Goal: Task Accomplishment & Management: Use online tool/utility

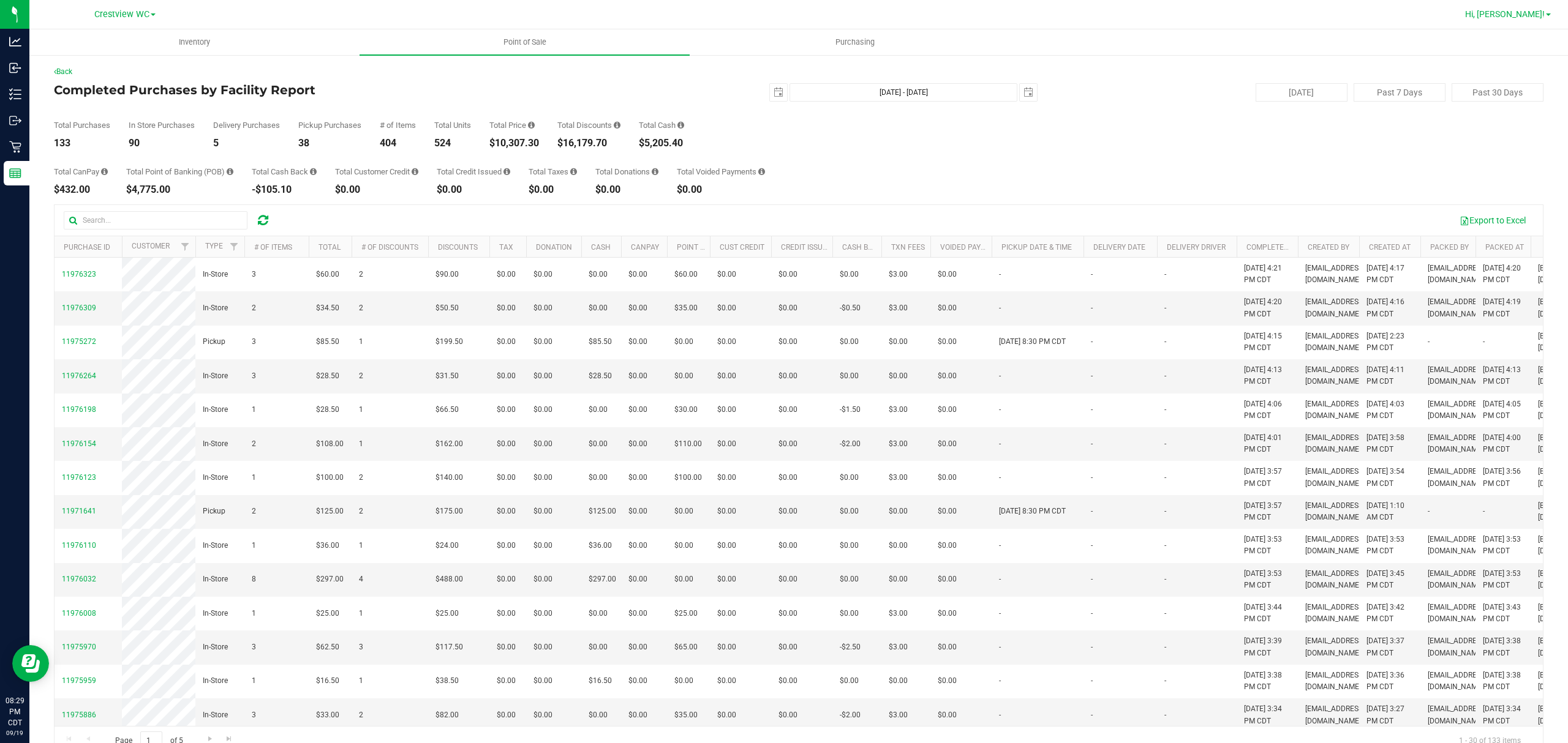
click at [1544, 19] on span "Hi, [PERSON_NAME]!" at bounding box center [1505, 14] width 79 height 10
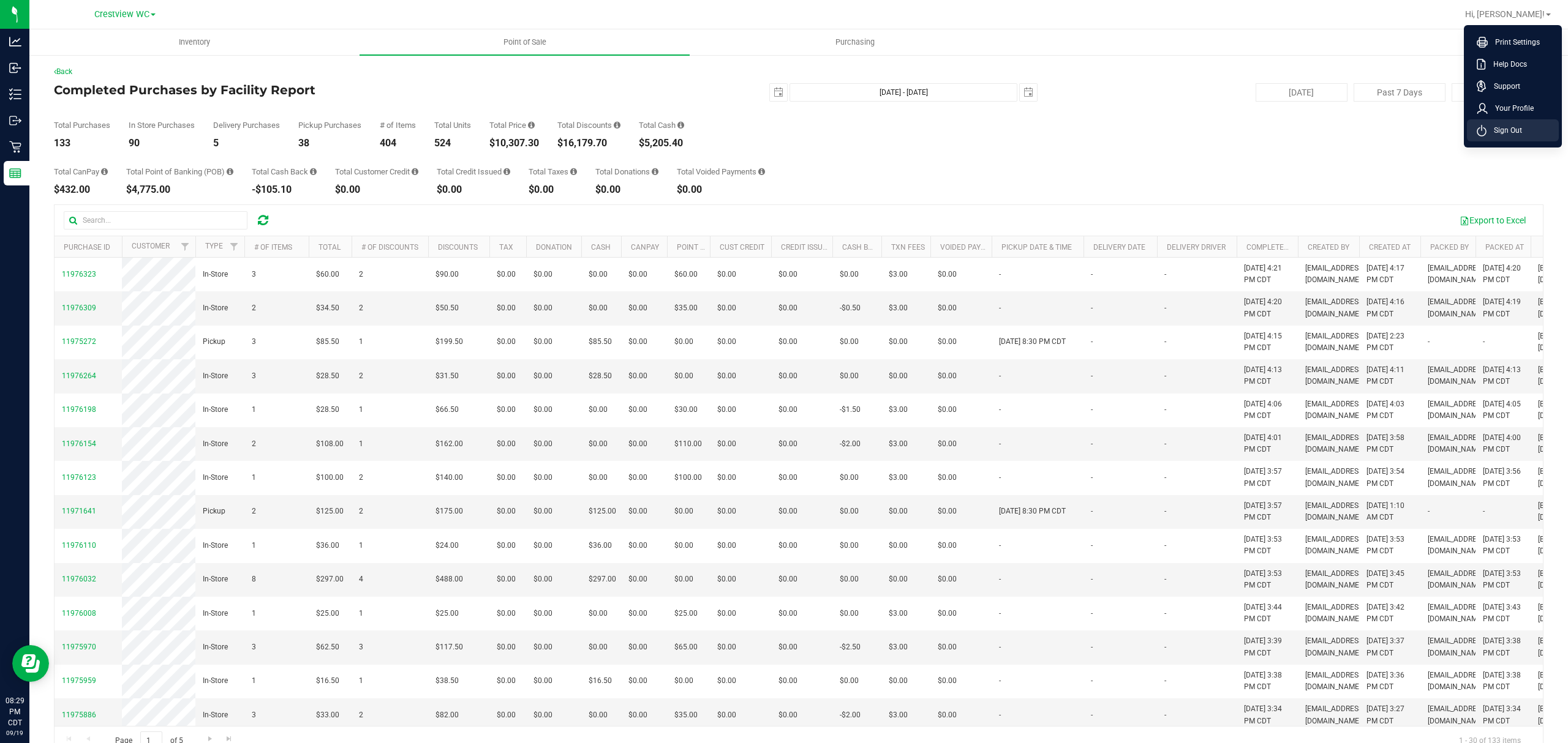
click at [1499, 125] on span "Sign Out" at bounding box center [1504, 130] width 35 height 12
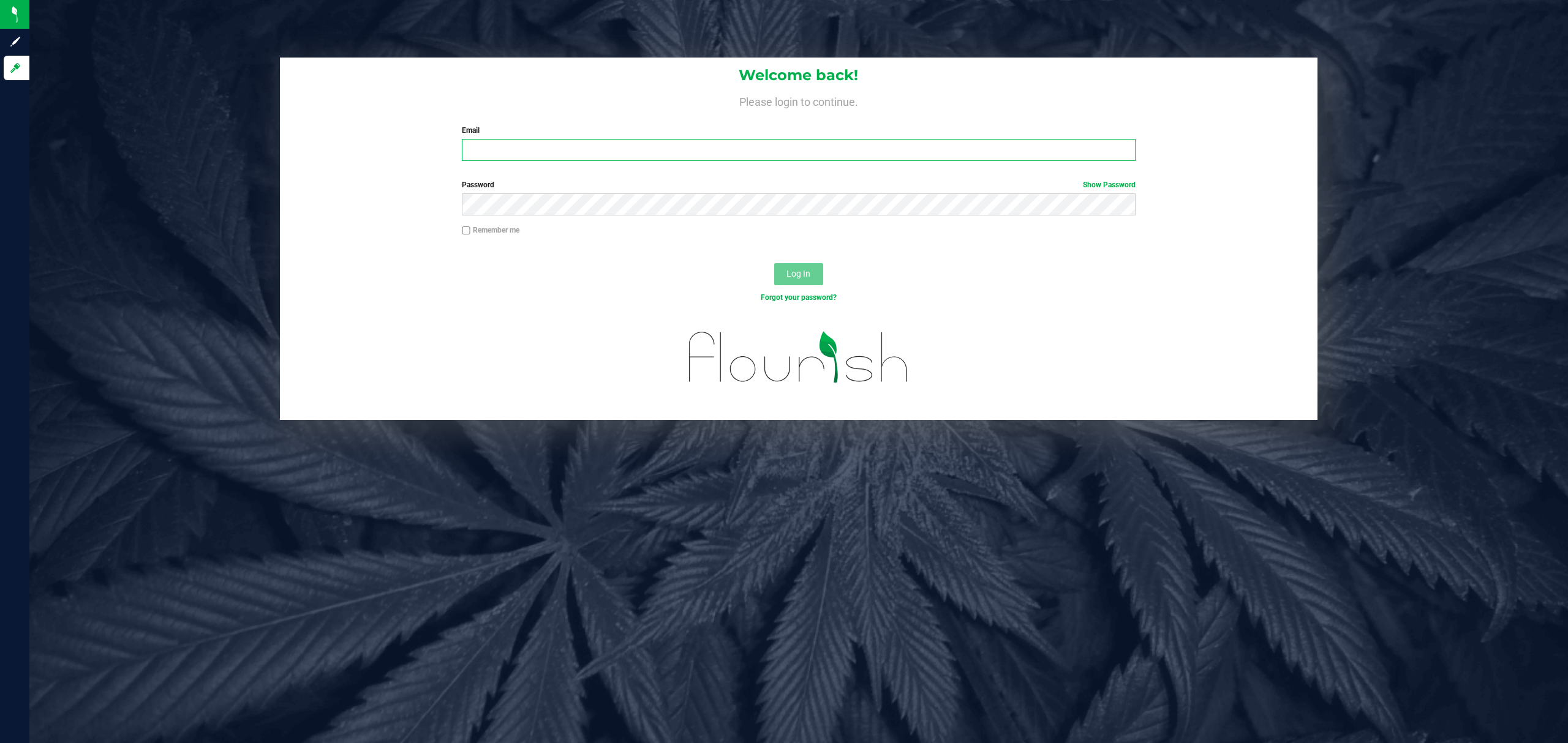
click at [476, 148] on input "Email" at bounding box center [798, 150] width 674 height 22
type input "[EMAIL_ADDRESS][DOMAIN_NAME]"
click at [774, 264] on button "Log In" at bounding box center [798, 275] width 49 height 22
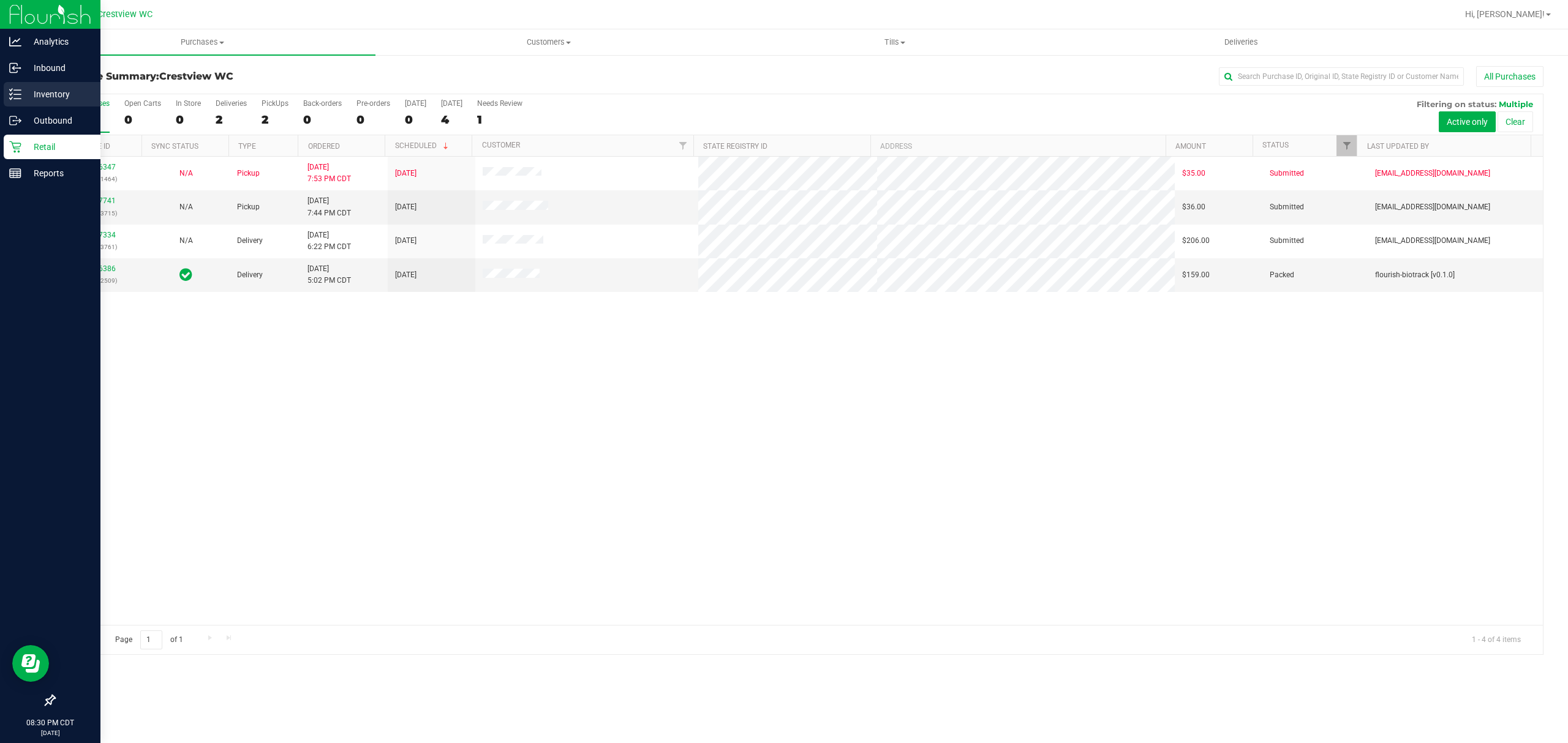
click at [30, 88] on p "Inventory" at bounding box center [58, 94] width 73 height 14
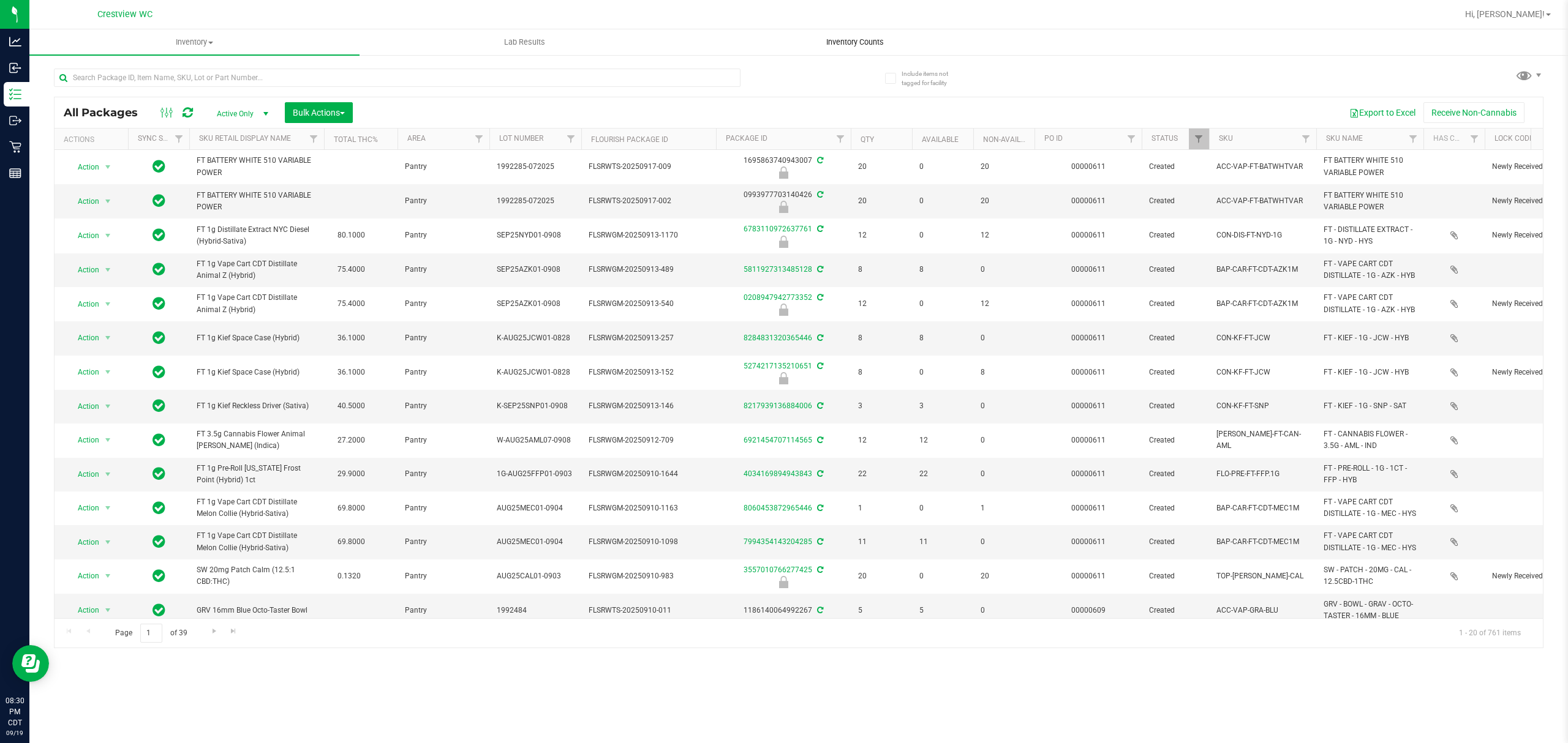
click at [838, 39] on span "Inventory Counts" at bounding box center [854, 42] width 90 height 11
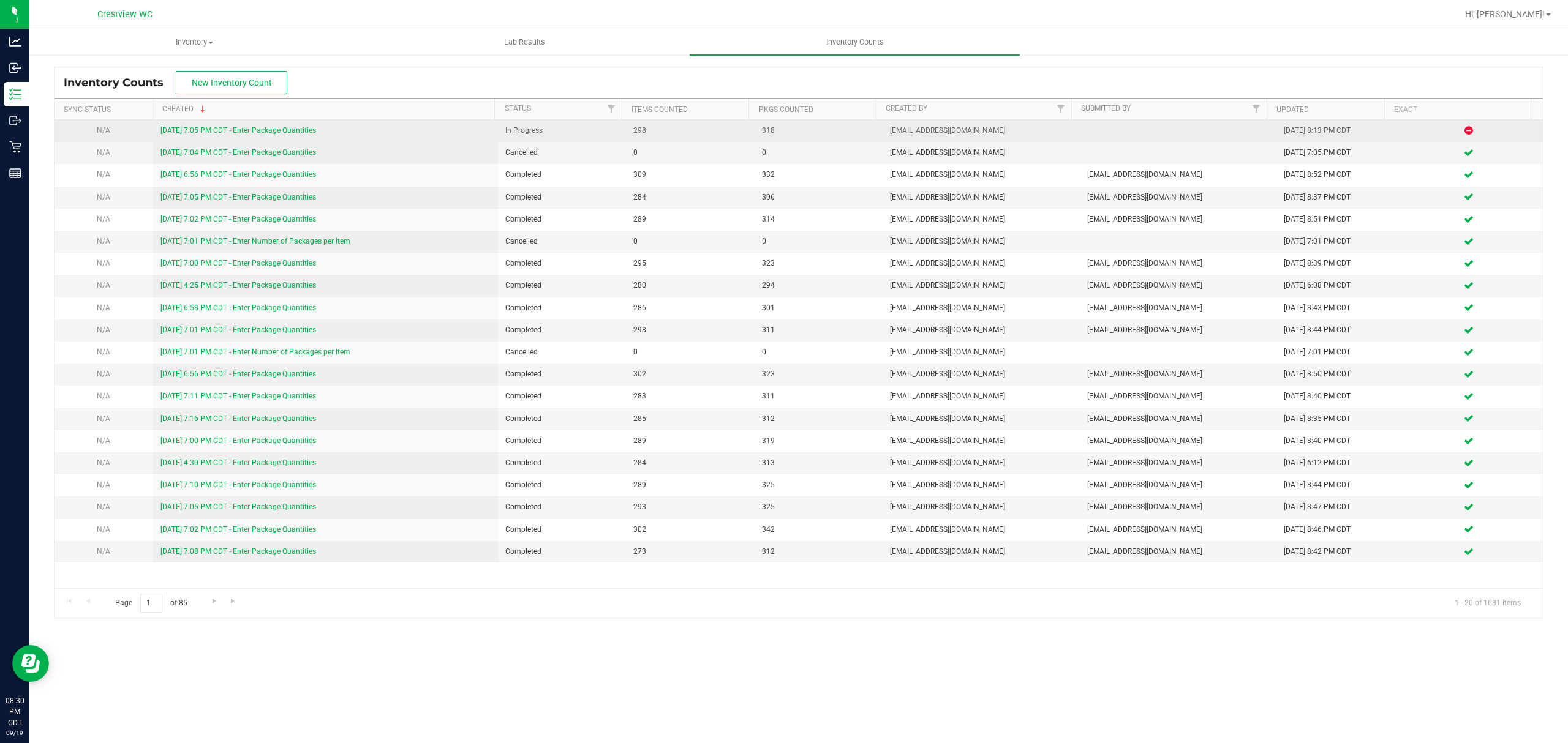
click at [283, 128] on link "[DATE] 7:05 PM CDT - Enter Package Quantities" at bounding box center [237, 130] width 155 height 8
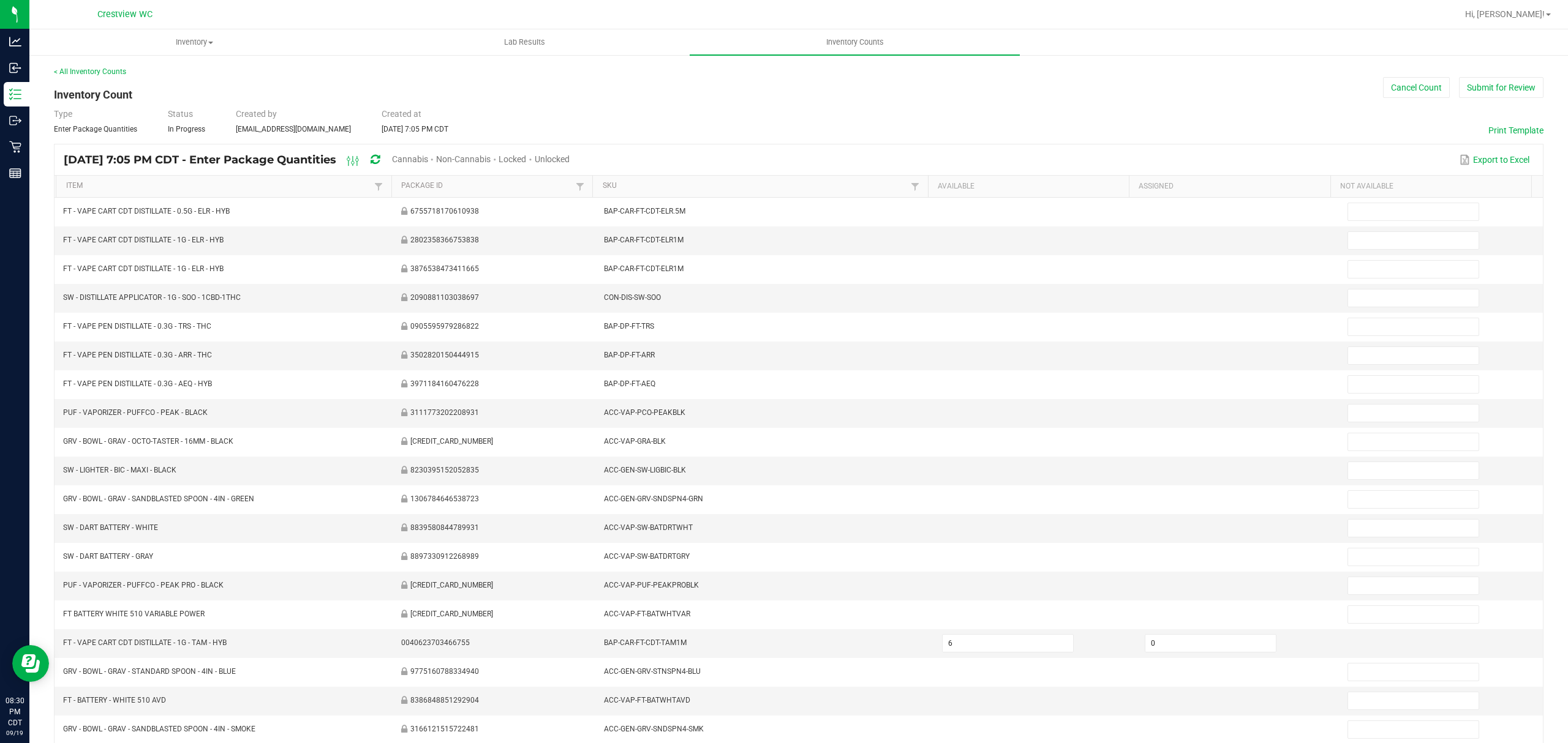
click at [428, 155] on span "Cannabis" at bounding box center [410, 159] width 36 height 10
click at [570, 157] on span "Unlocked" at bounding box center [553, 159] width 35 height 10
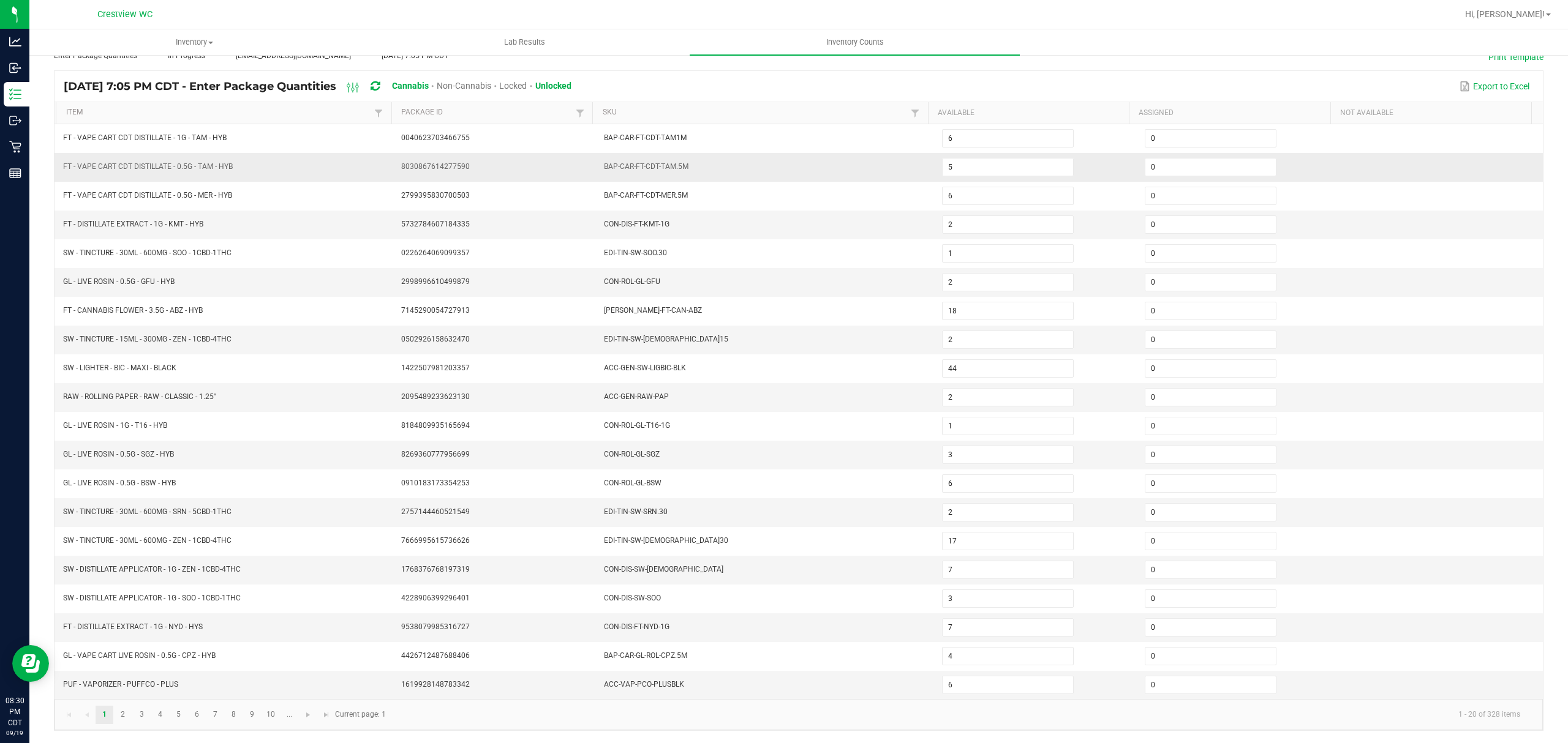
scroll to position [86, 0]
click at [307, 720] on link at bounding box center [308, 715] width 18 height 19
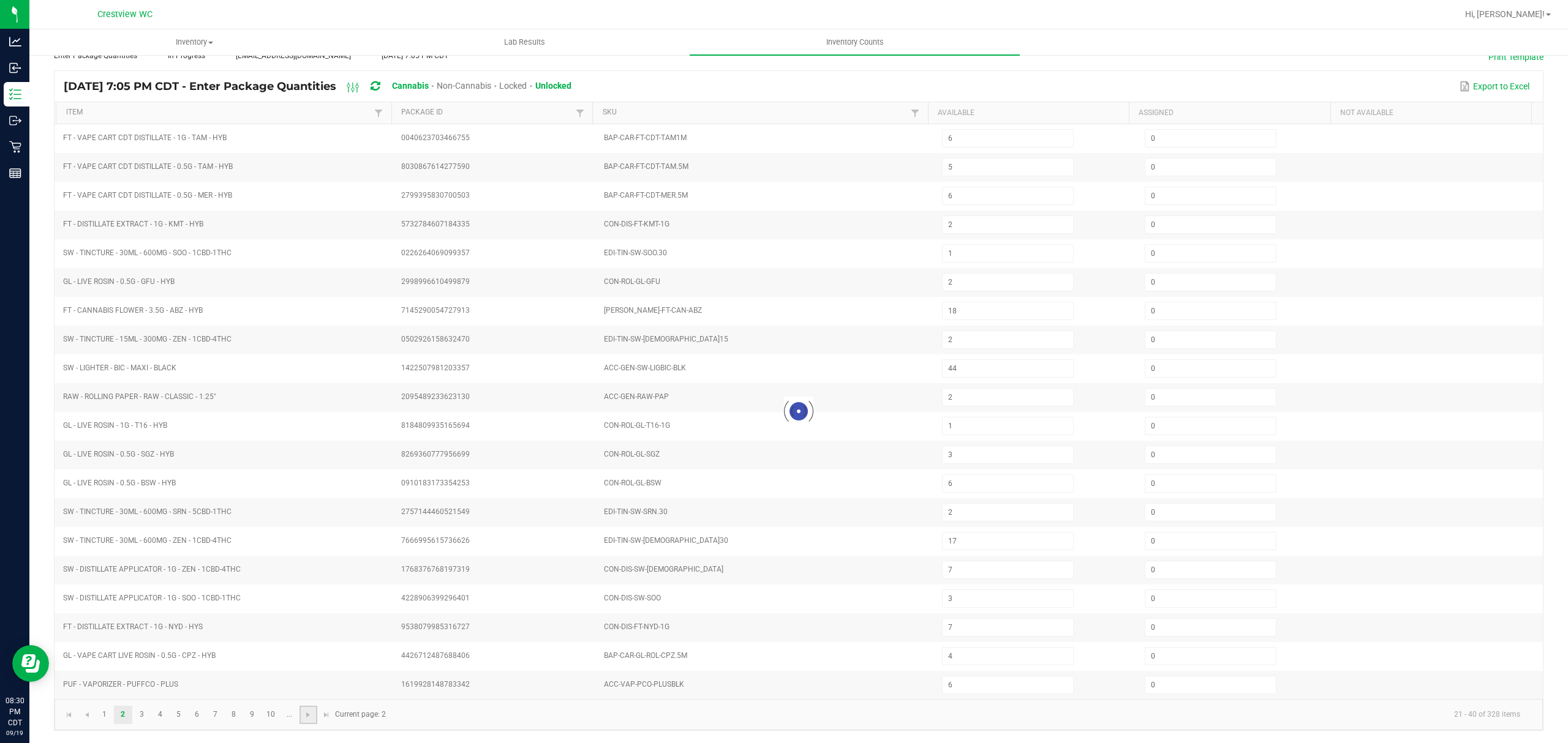
type input "2"
type input "3"
type input "17"
type input "7"
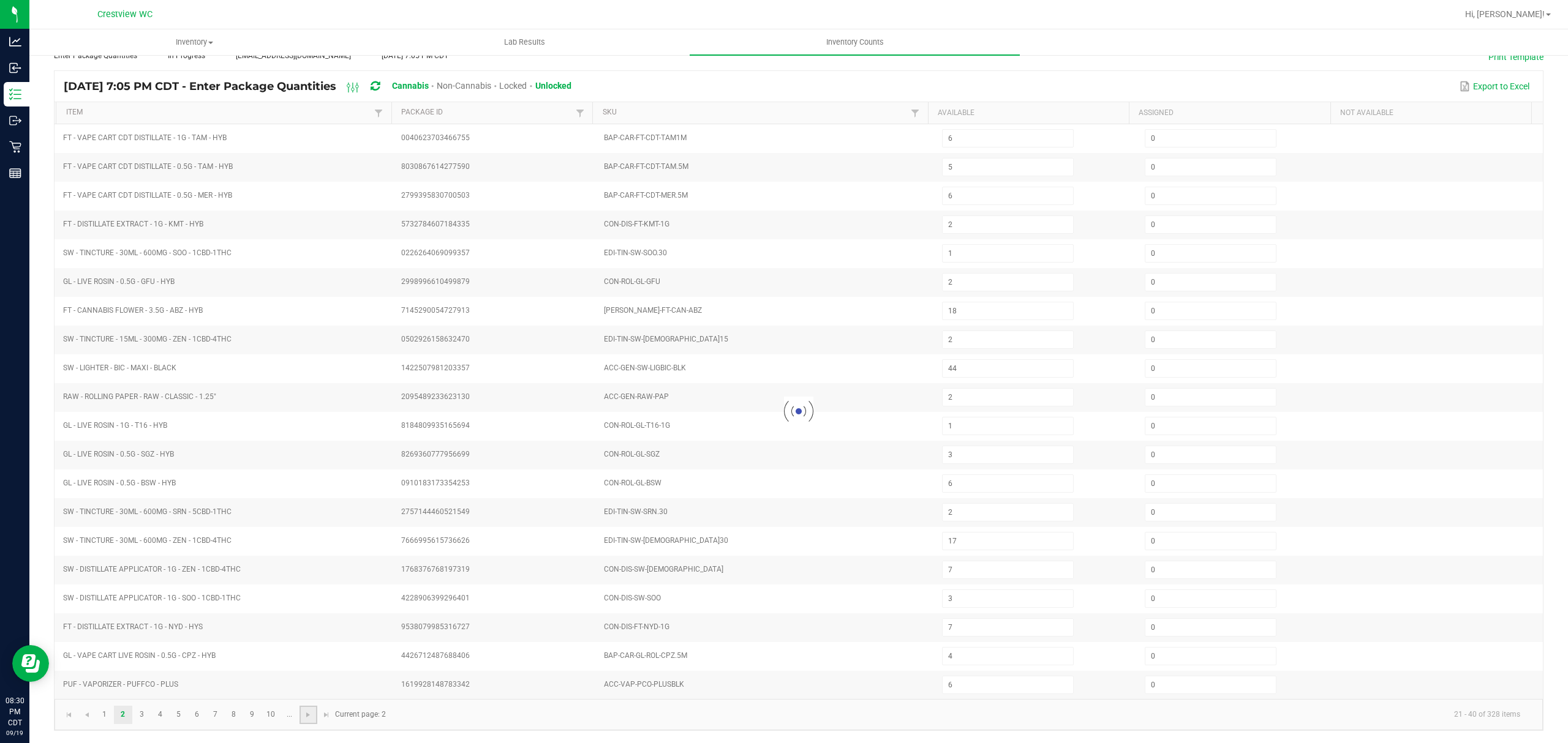
type input "5"
type input "8"
type input "6"
type input "1"
type input "5"
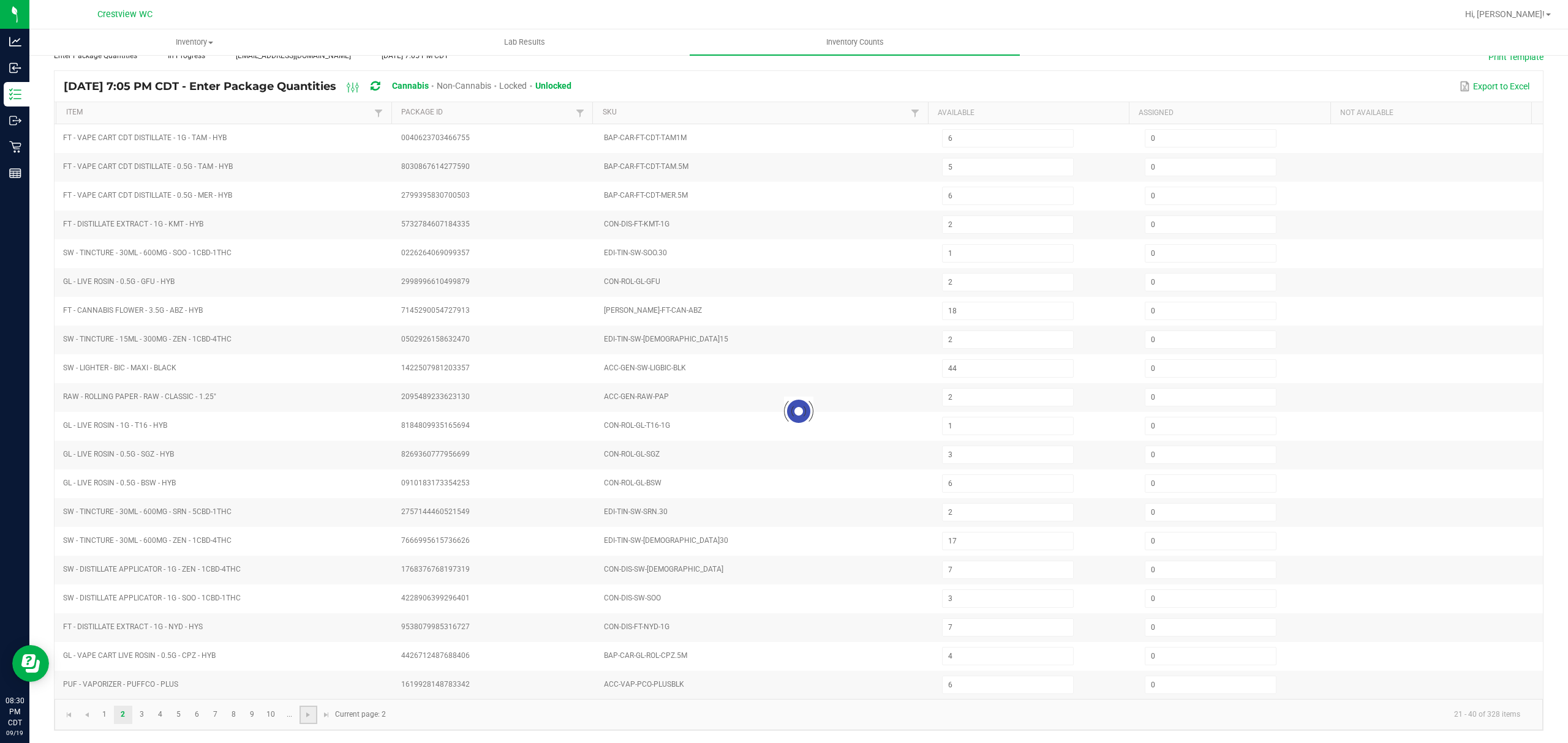
type input "3"
type input "5"
type input "10"
type input "1"
type input "11"
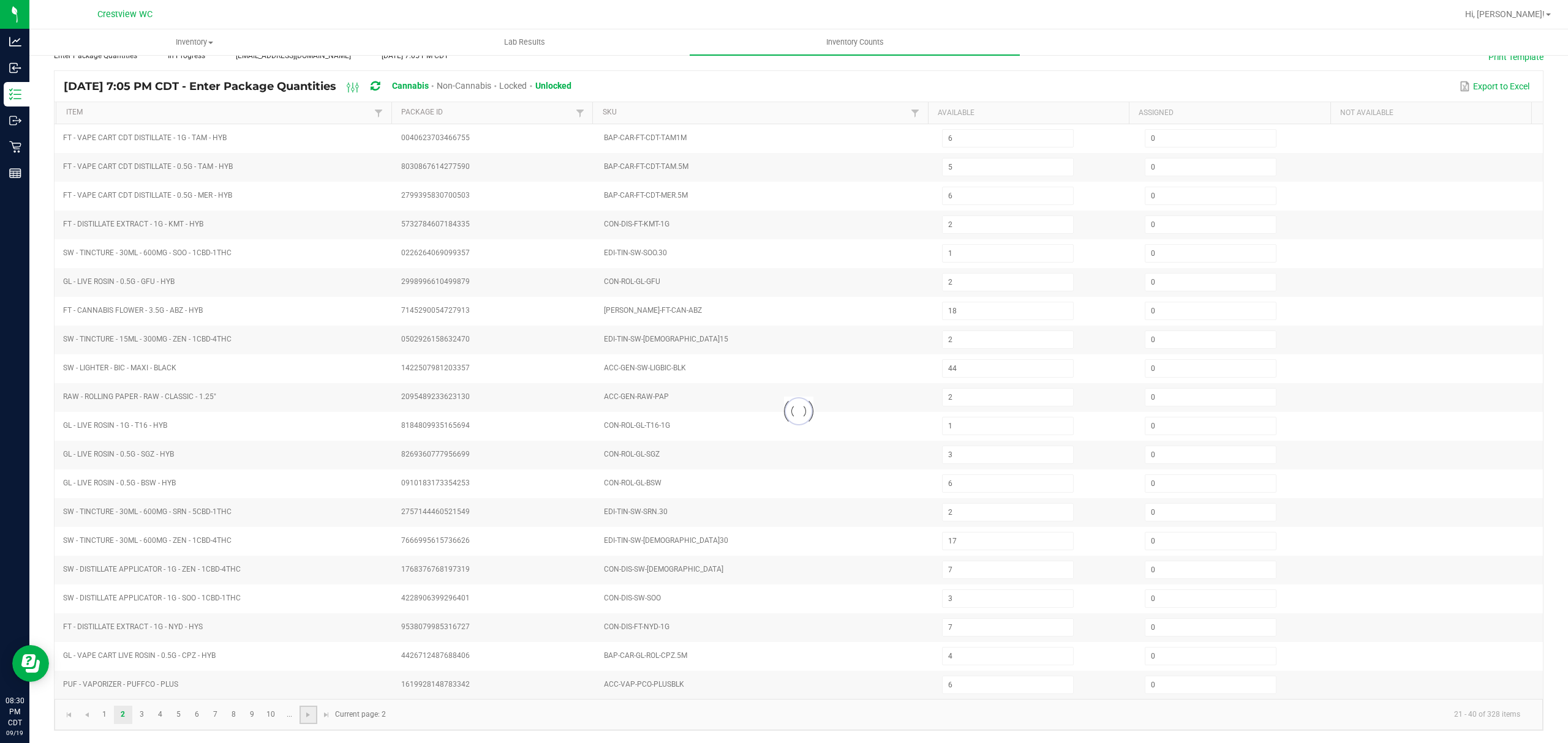
type input "4"
type input "20"
type input "8"
type input "22"
type input "19"
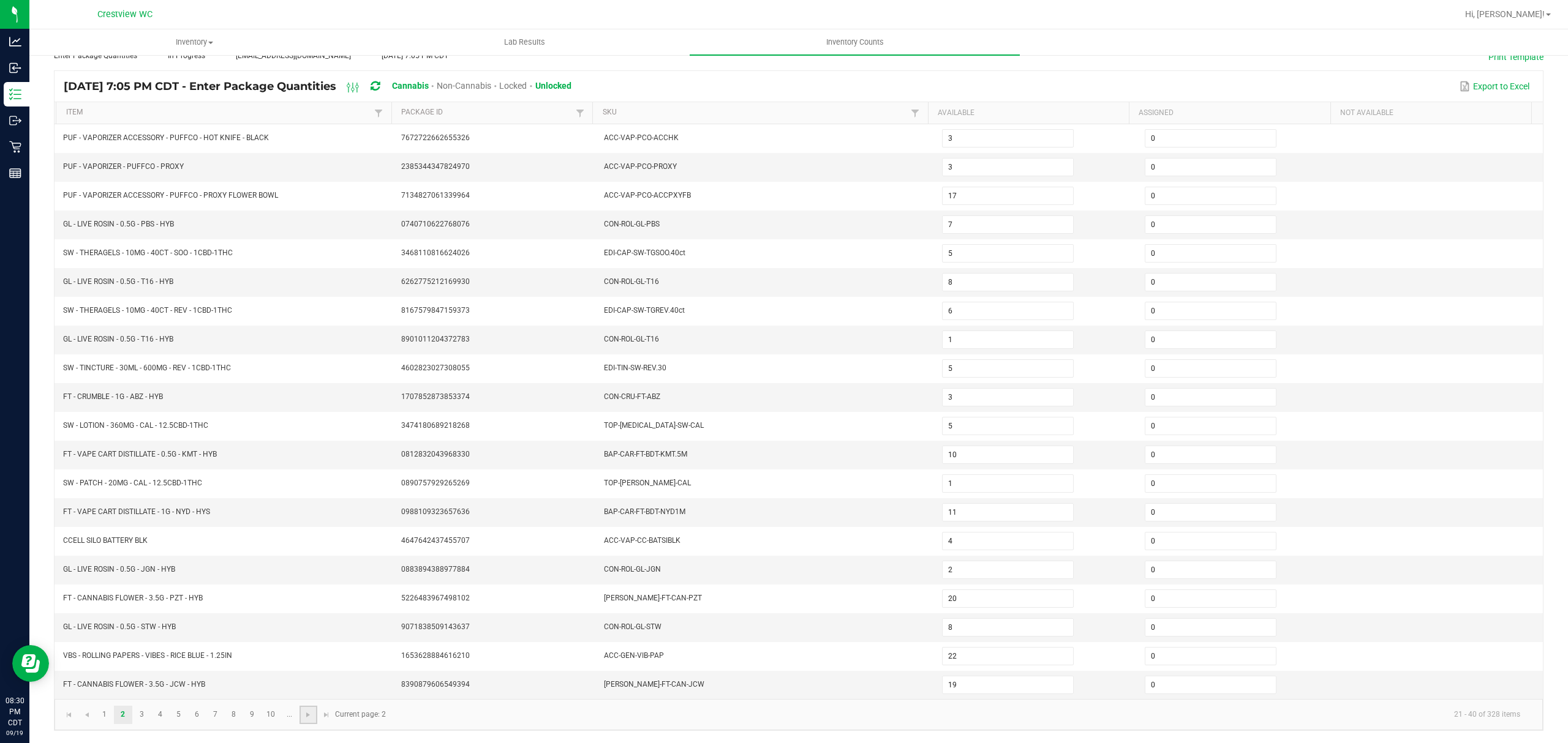
click at [307, 720] on link at bounding box center [308, 715] width 18 height 19
type input "41"
type input "6"
type input "1"
type input "8"
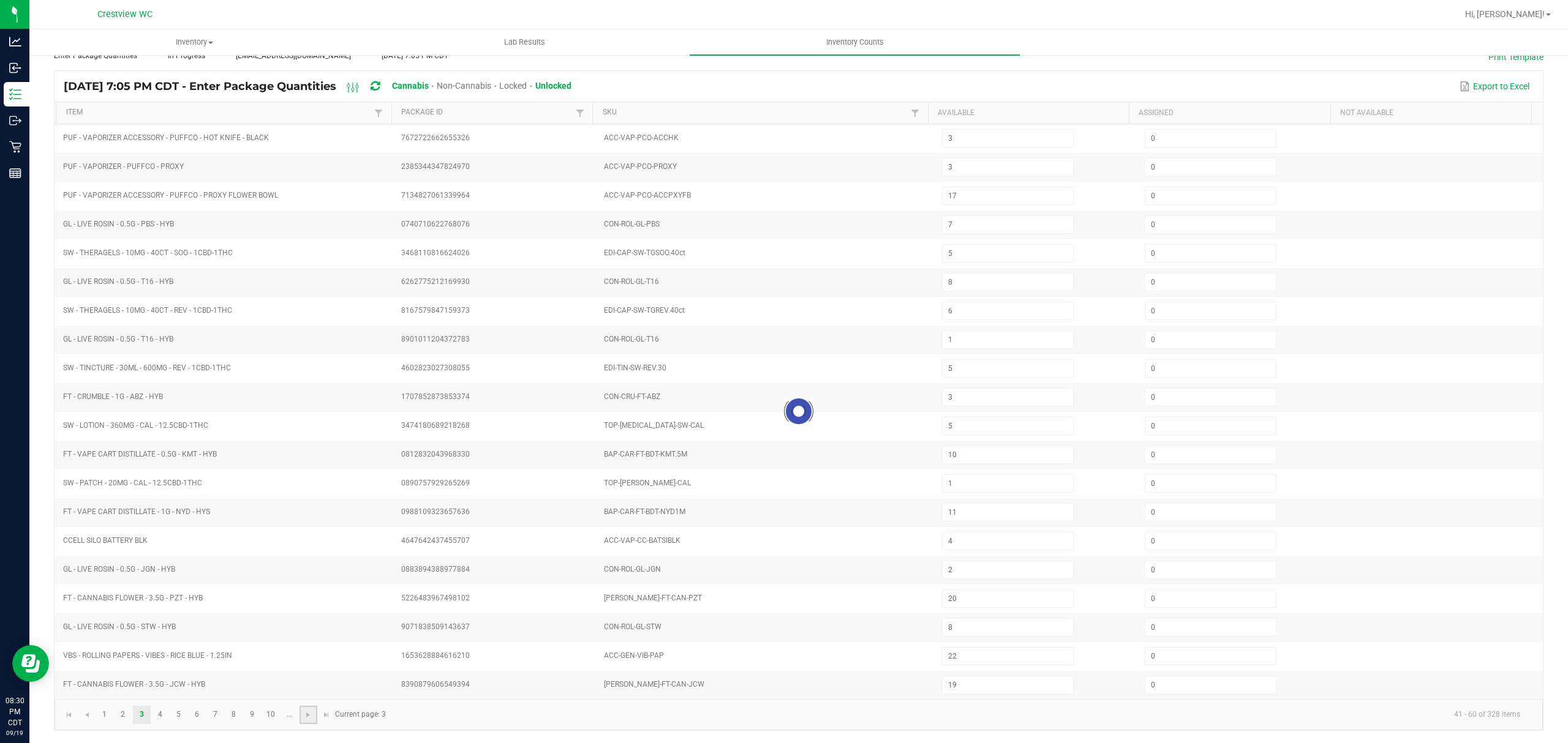
type input "3"
type input "6"
type input "2"
type input "41"
type input "9"
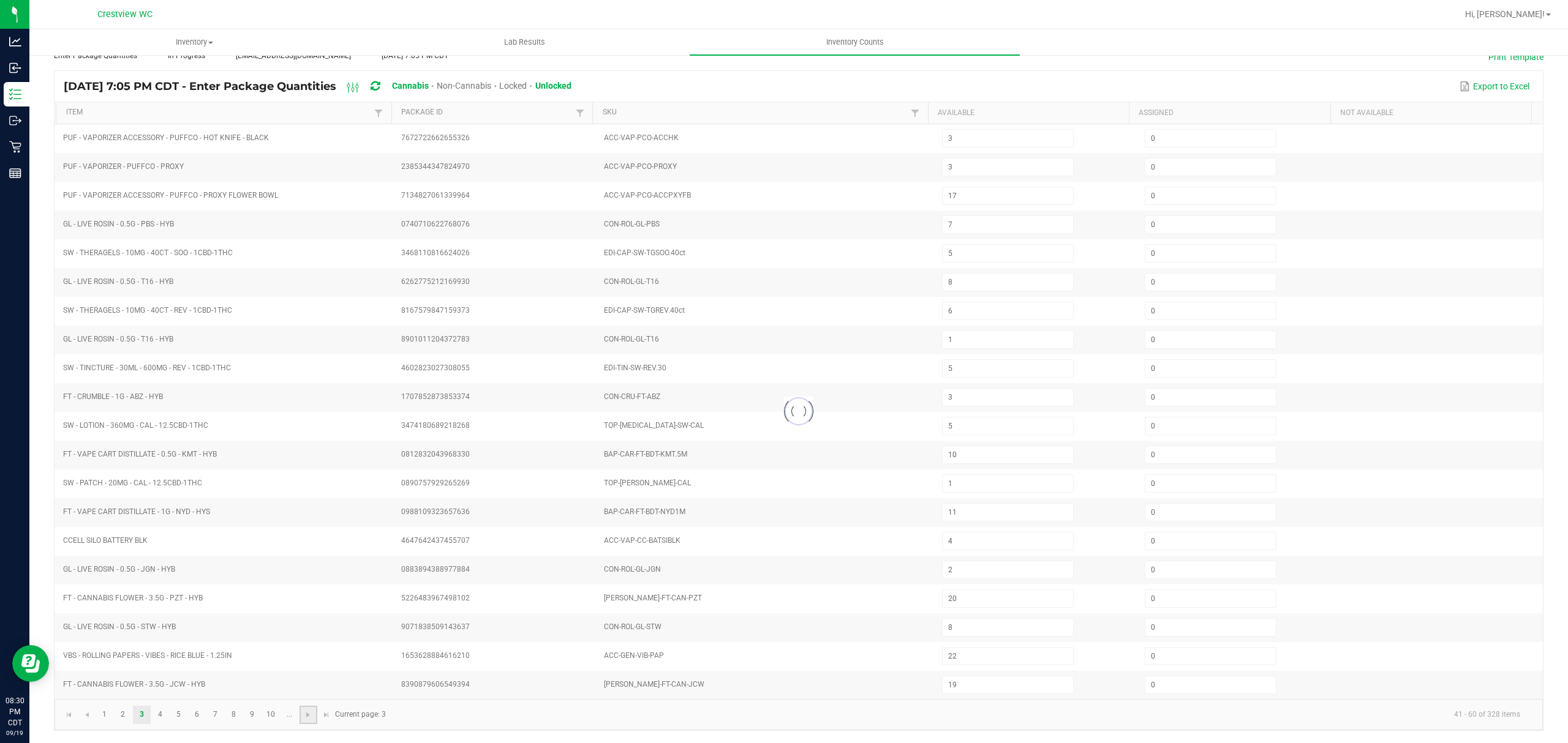
type input "22"
type input "3"
type input "8"
type input "6"
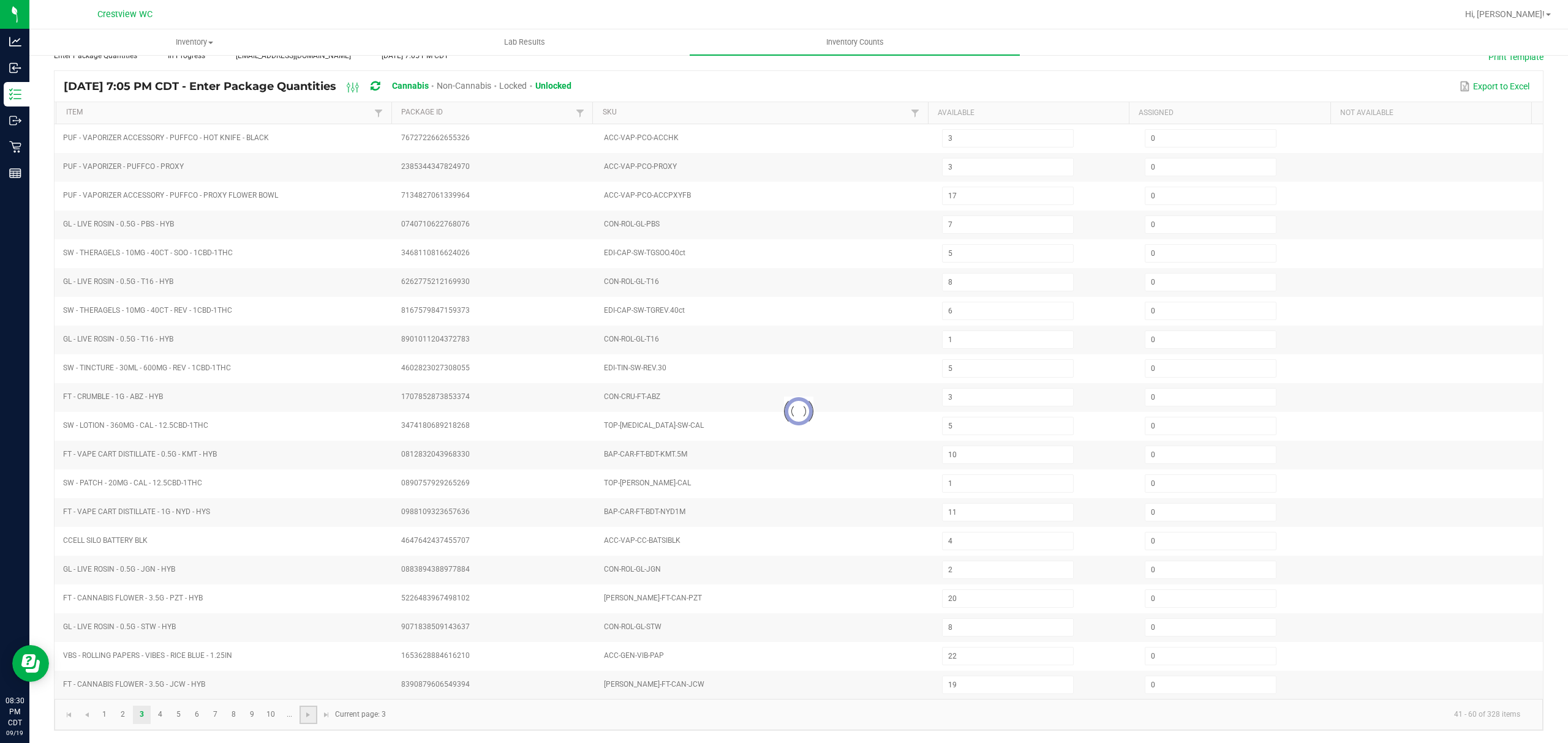
type input "1"
type input "9"
type input "18"
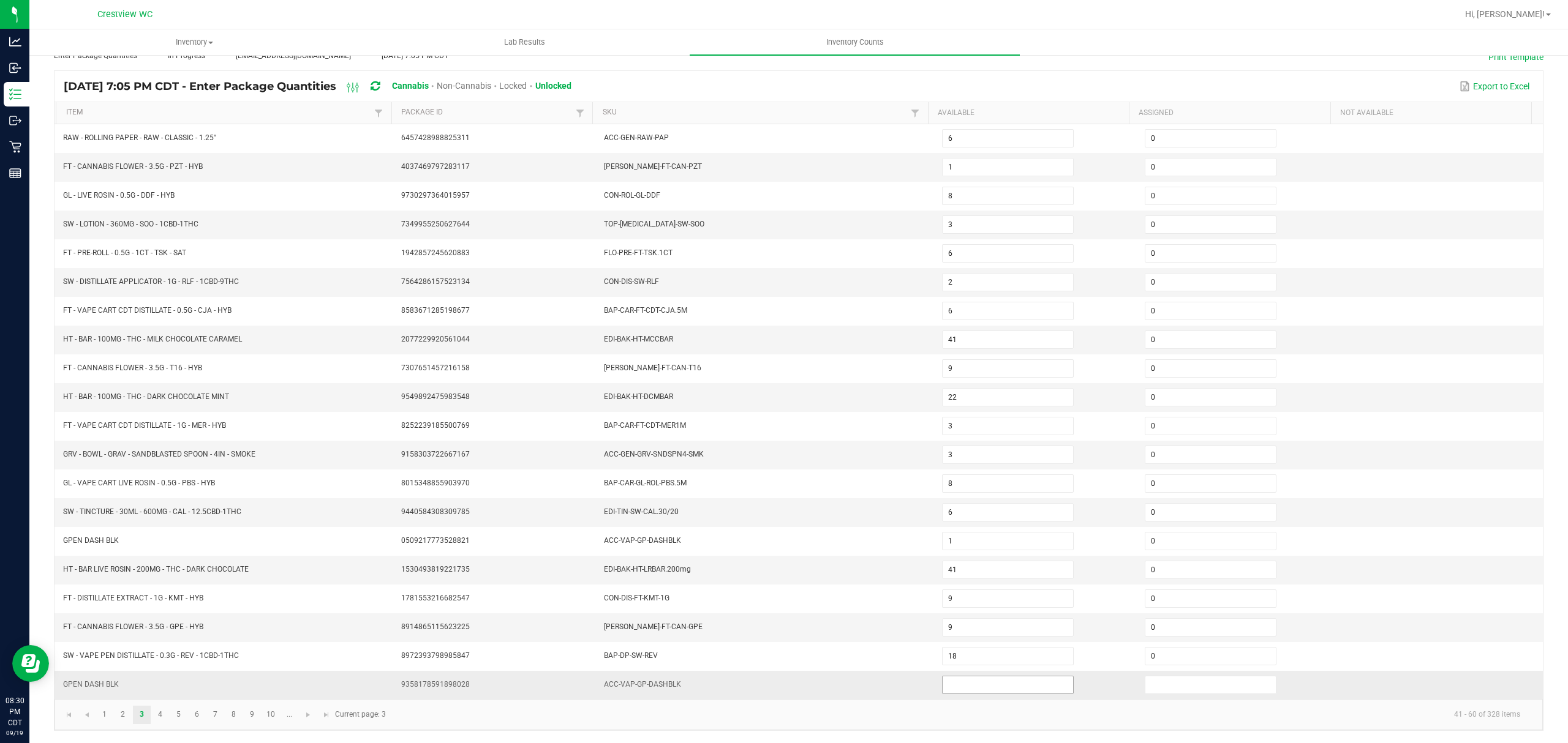
click at [958, 682] on input at bounding box center [1008, 685] width 130 height 17
type input "0"
click at [302, 717] on link at bounding box center [308, 715] width 18 height 19
type input "3"
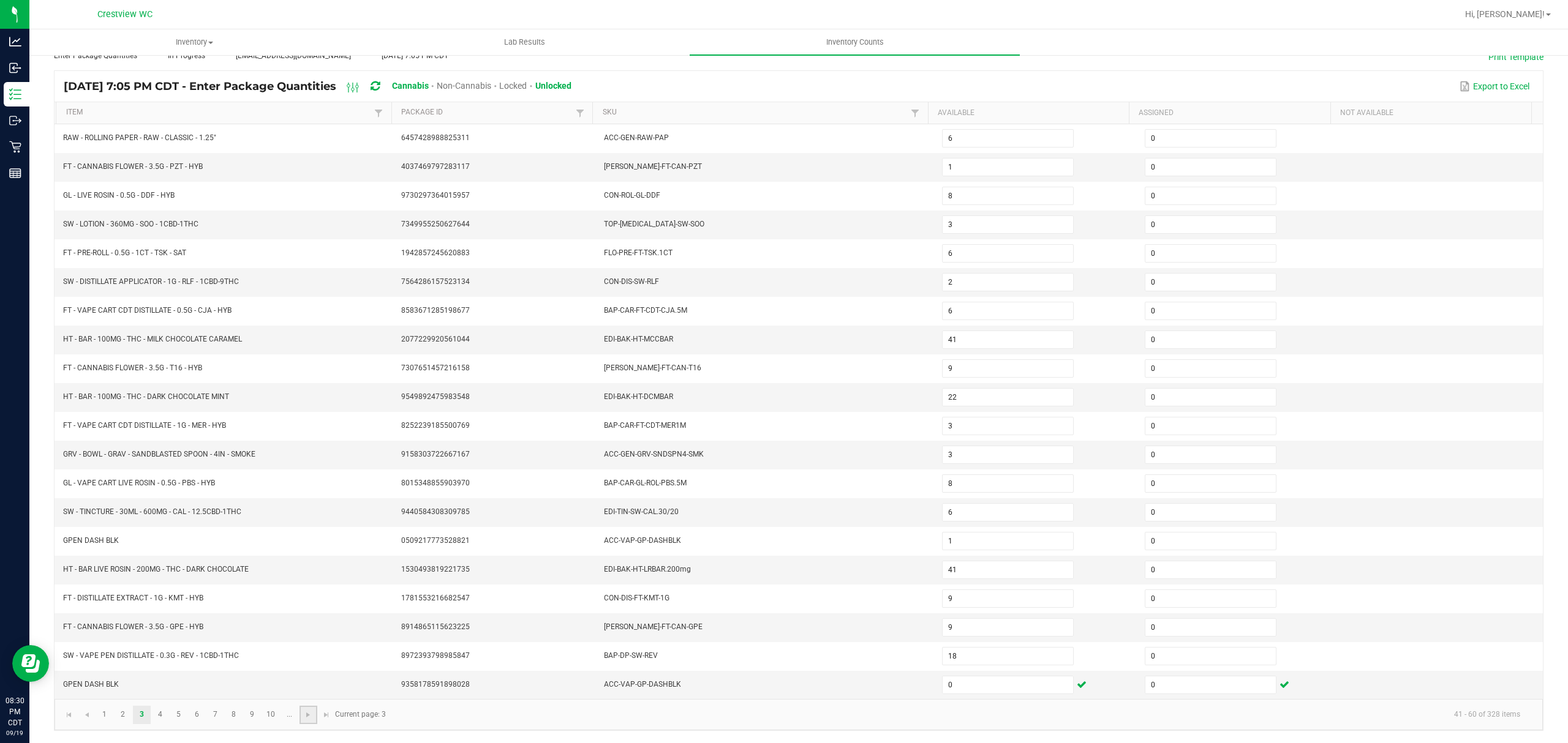
type input "3"
type input "17"
type input "9"
type input "2"
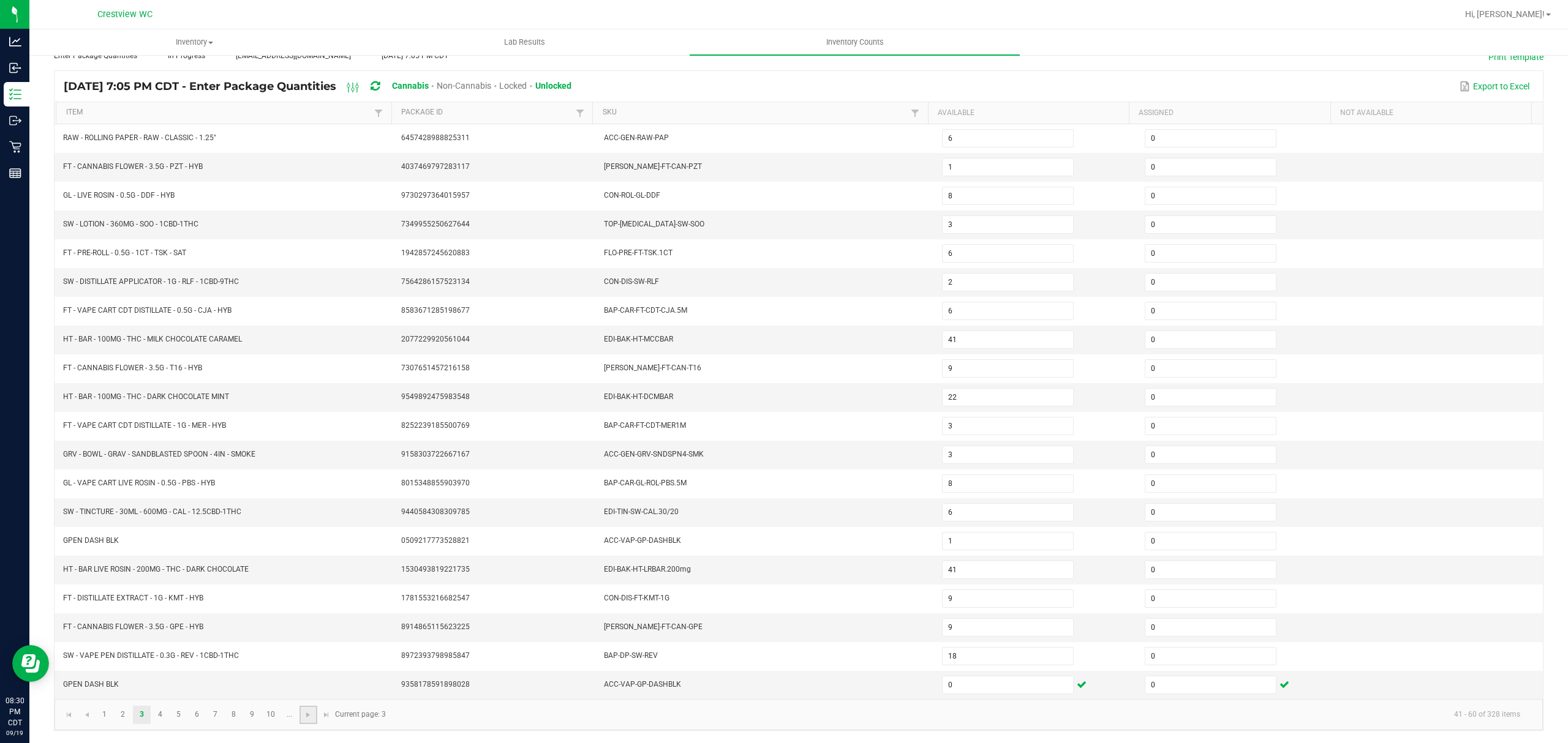
type input "2"
type input "10"
type input "8"
type input "9"
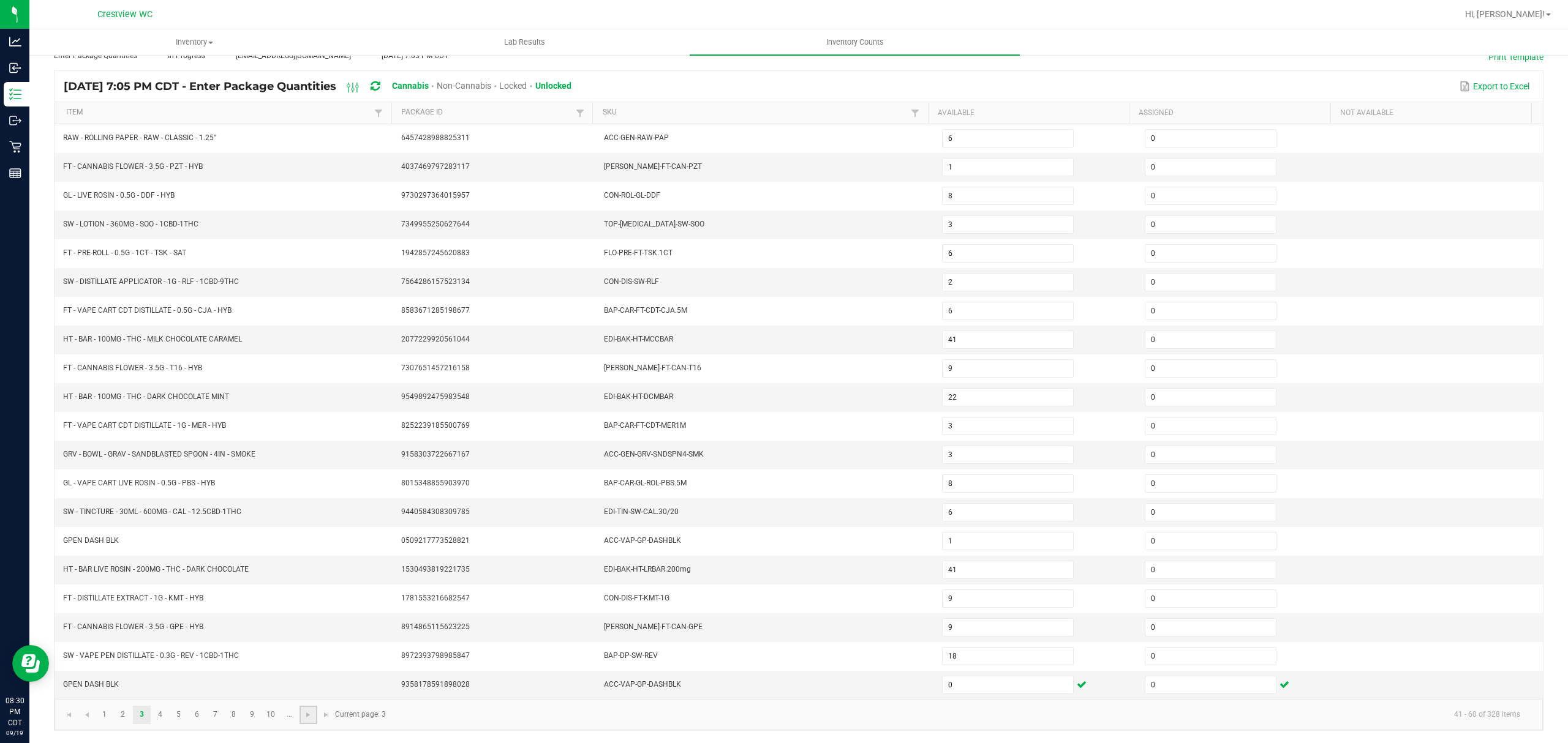
type input "4"
type input "28"
type input "1"
type input "2"
type input "1"
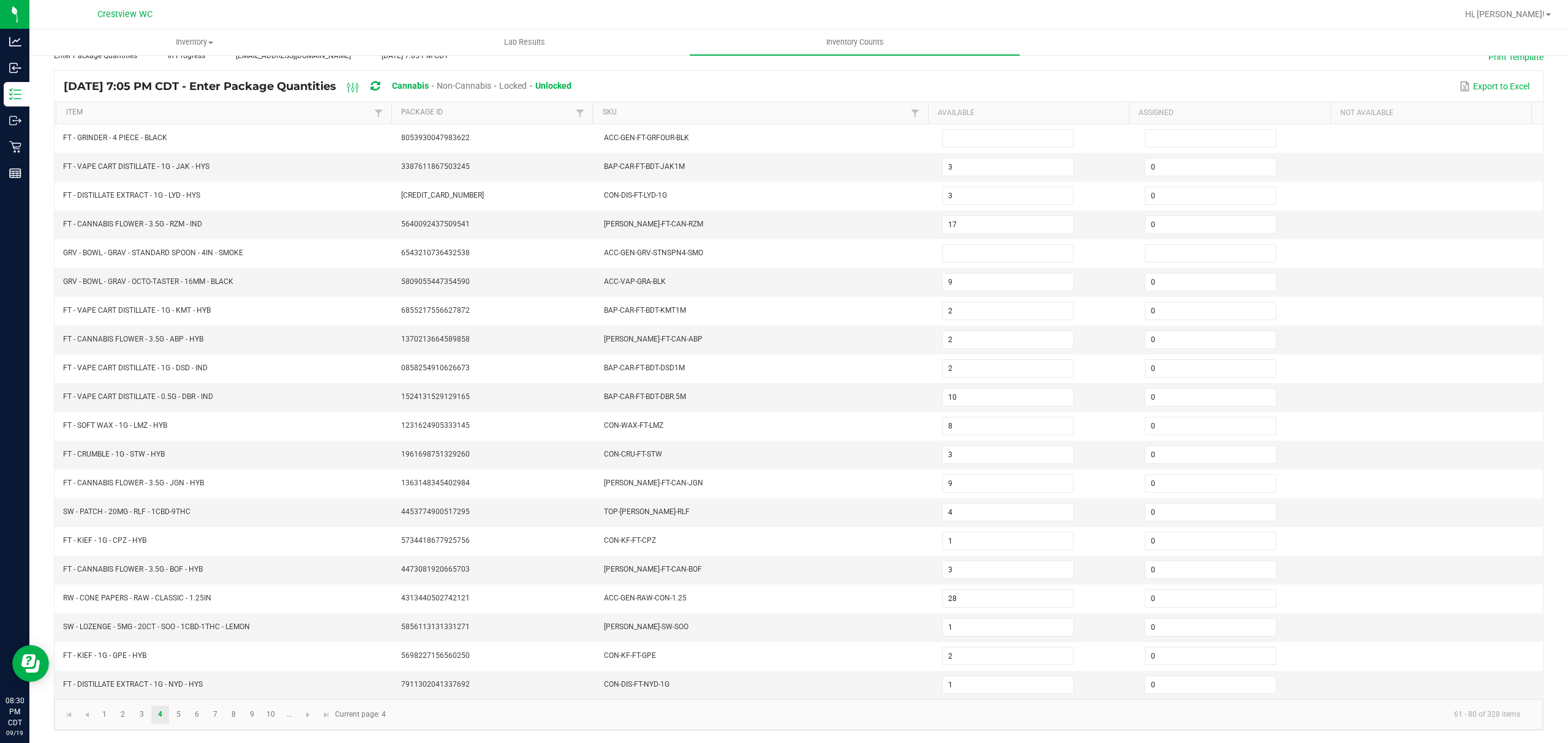
click at [1021, 106] on th "Available" at bounding box center [1028, 113] width 201 height 22
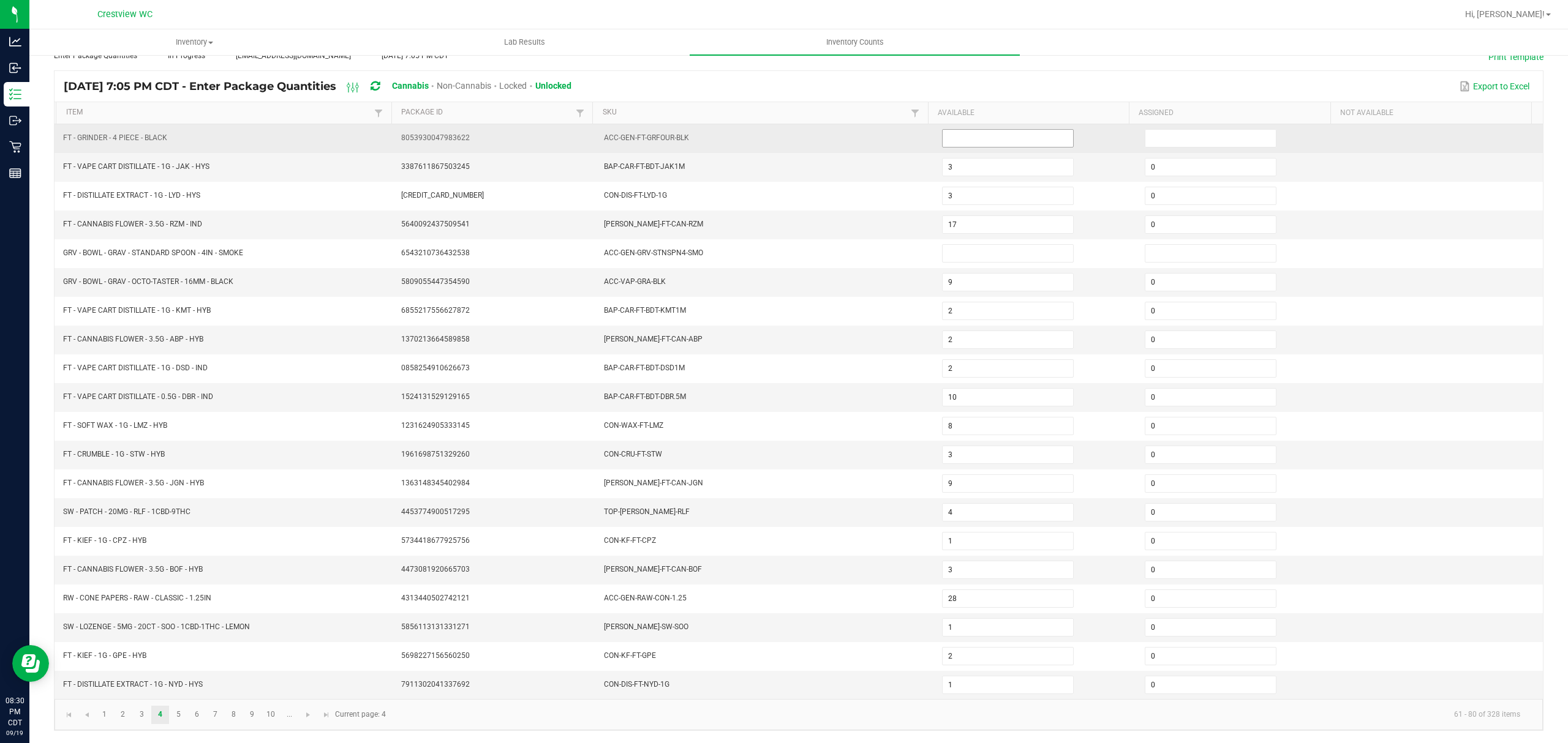
click at [1015, 130] on input at bounding box center [1008, 138] width 130 height 17
type input "0"
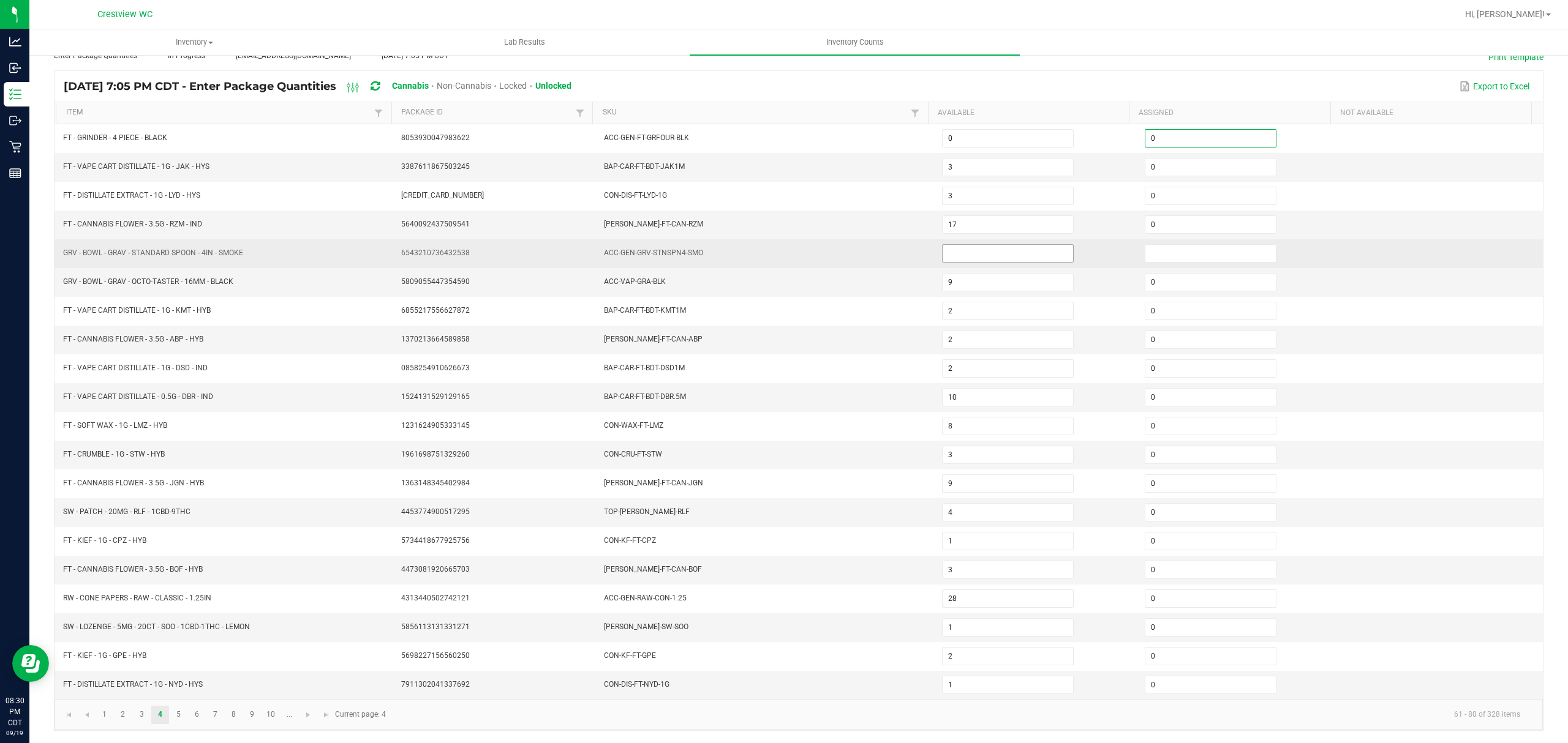
type input "0"
click at [1004, 245] on input at bounding box center [1008, 253] width 130 height 17
type input "0"
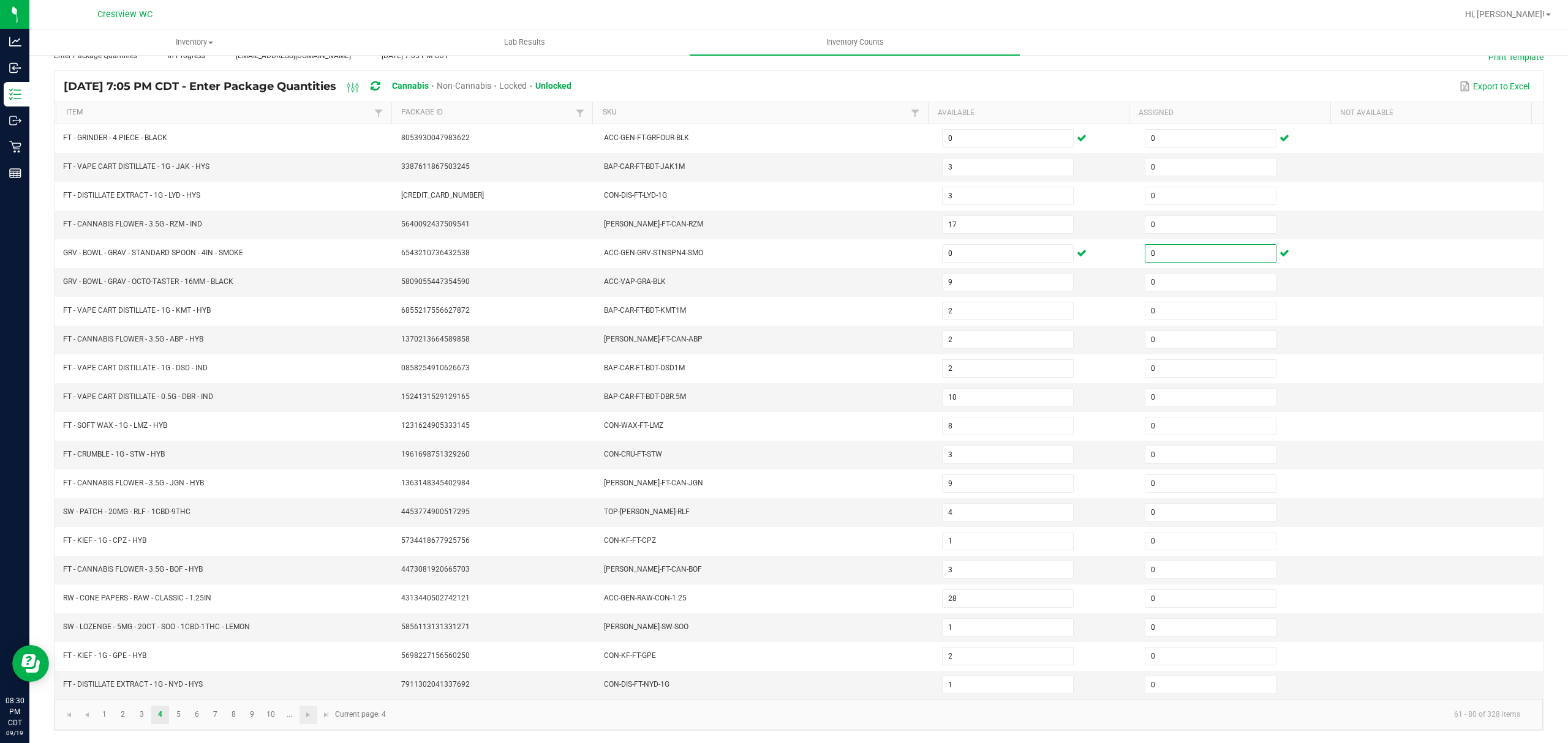
type input "0"
click at [314, 715] on link at bounding box center [308, 715] width 18 height 19
type input "5"
type input "7"
type input "1"
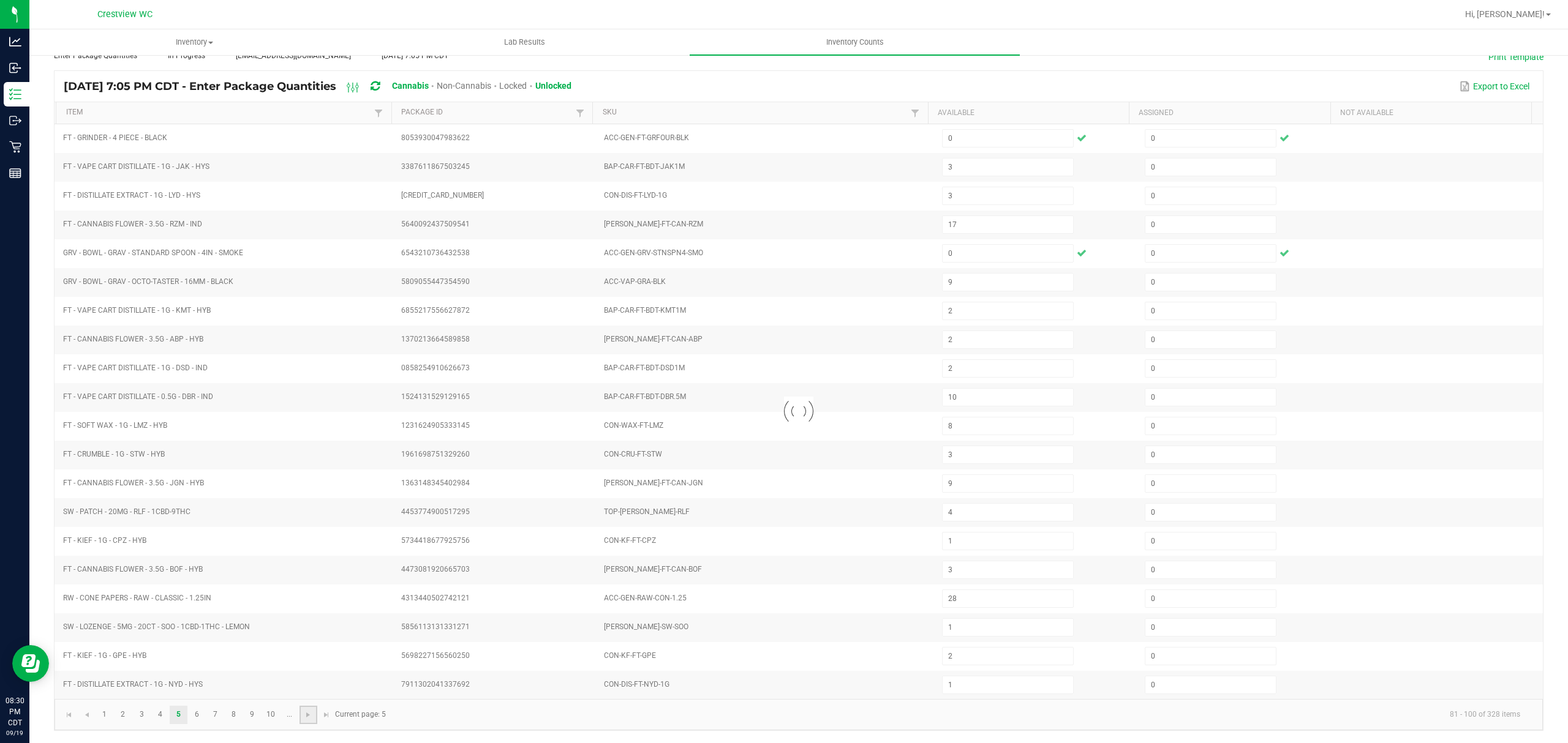
type input "1"
type input "8"
type input "31"
type input "3"
type input "8"
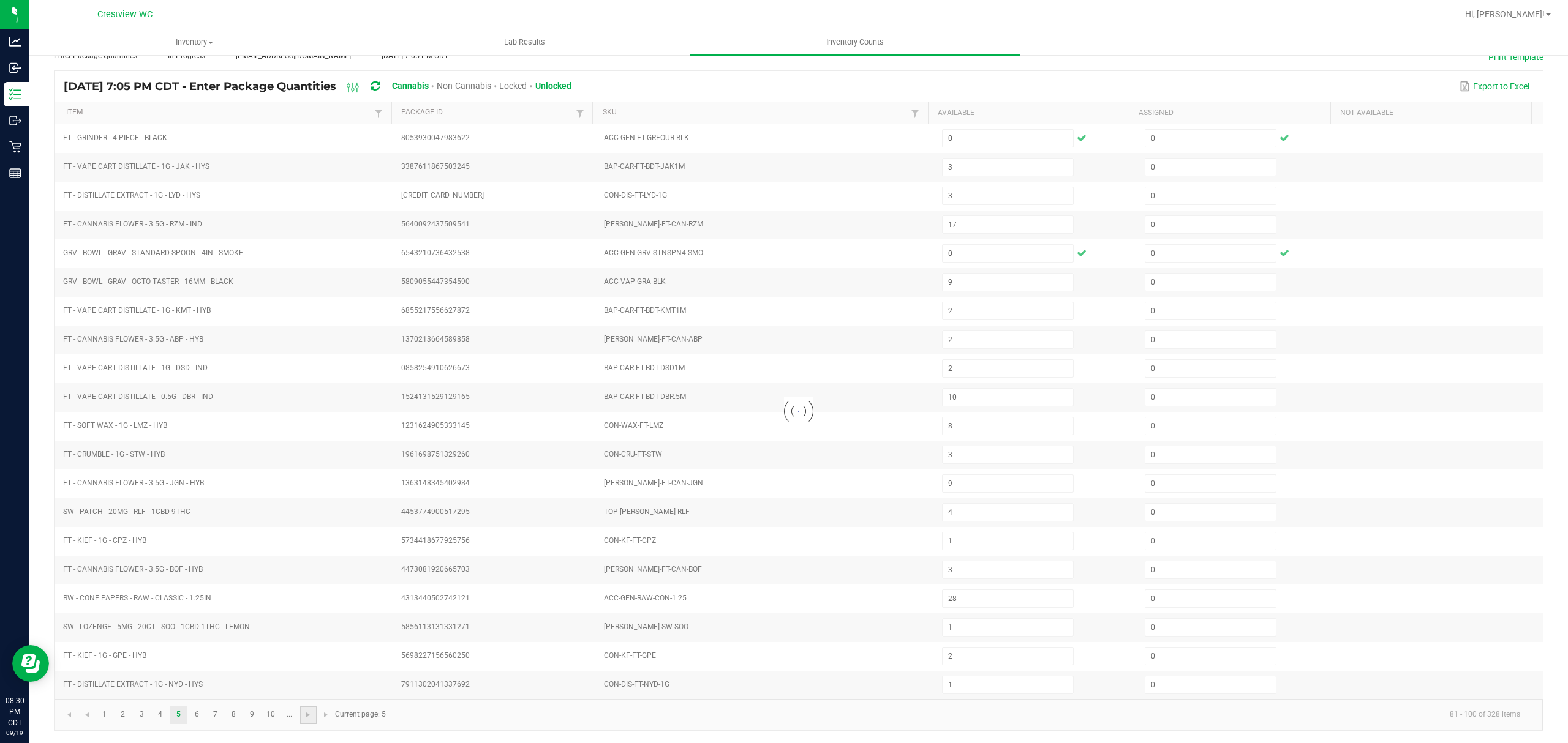
type input "4"
type input "1"
type input "15"
type input "1"
type input "8"
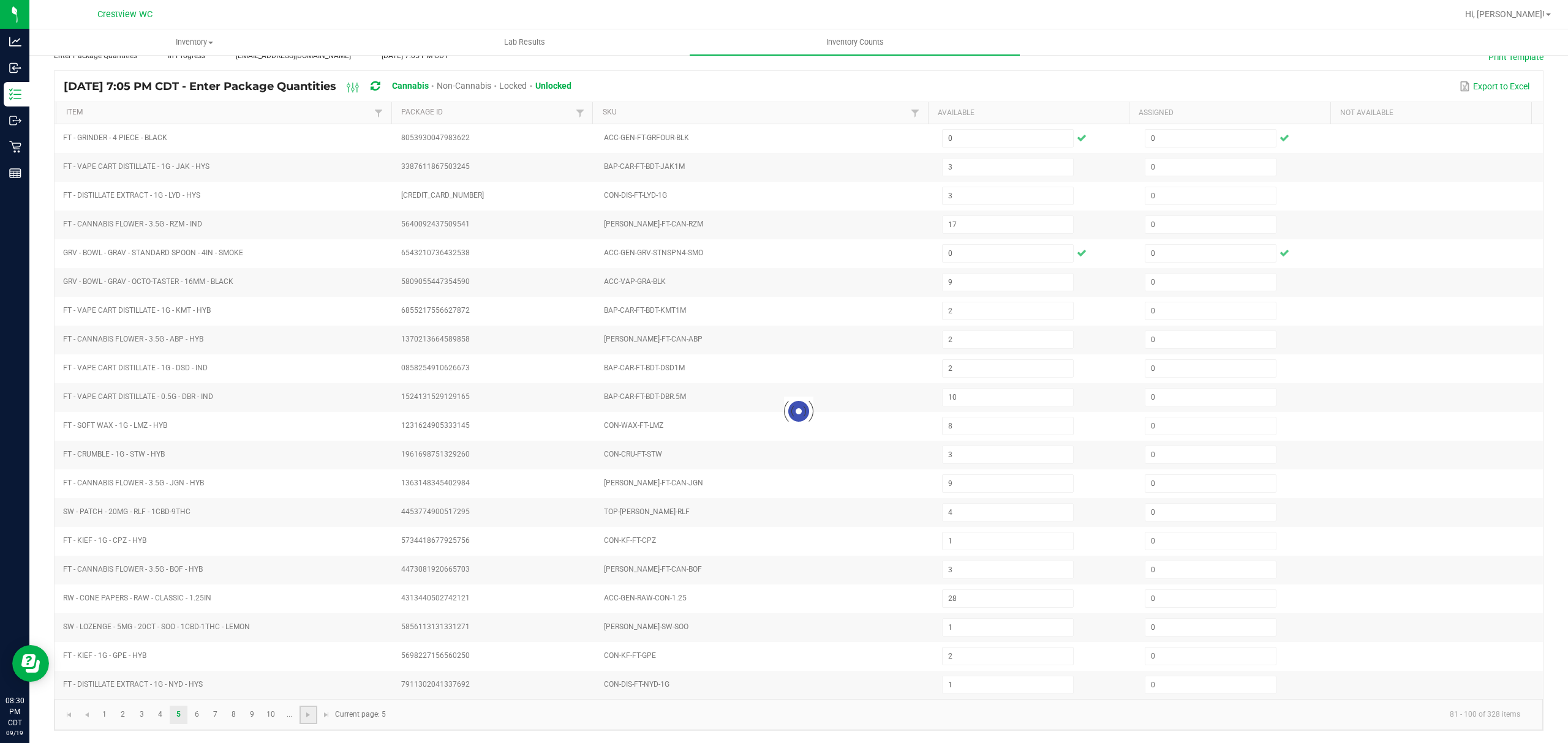
type input "6"
type input "7"
type input "2"
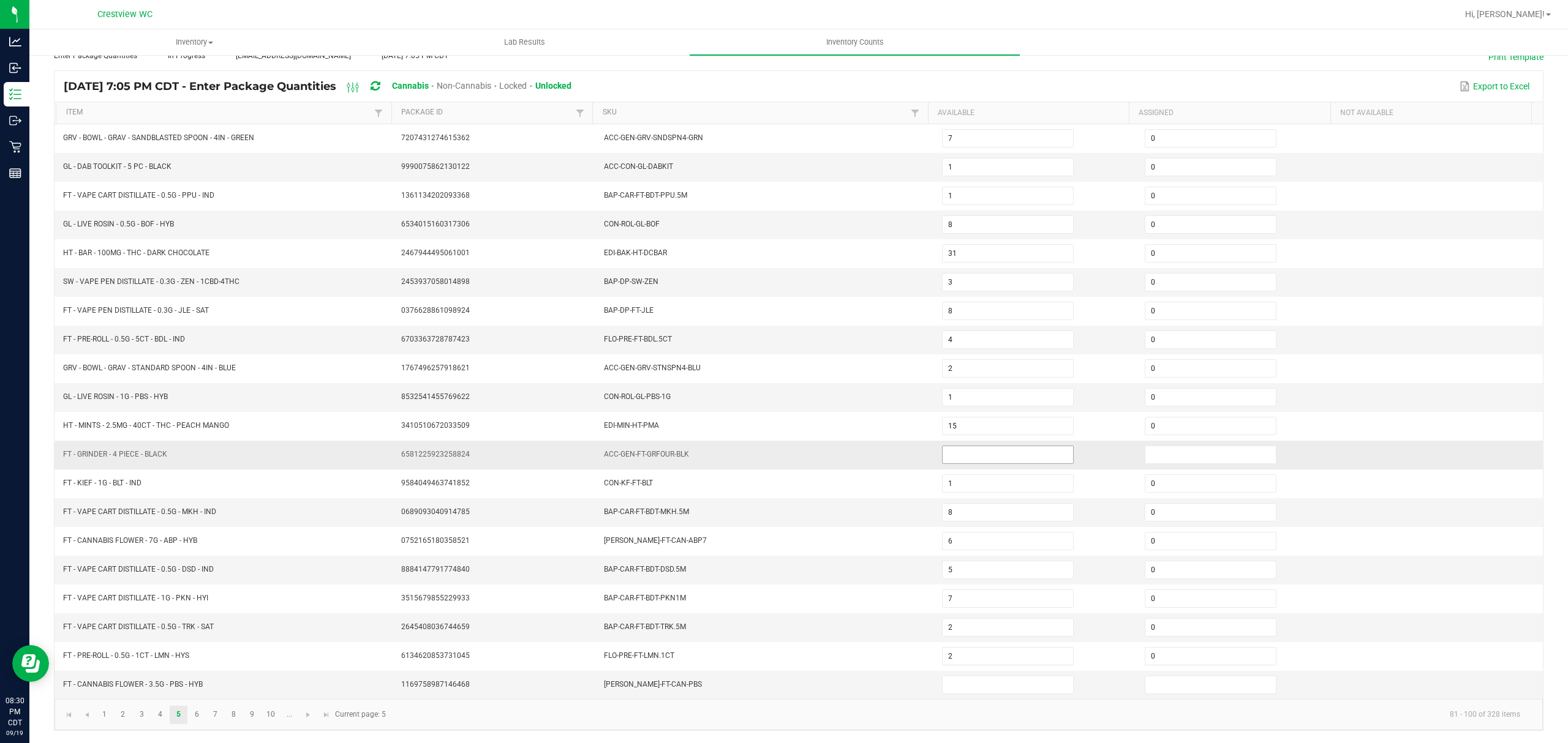
click at [1009, 452] on input at bounding box center [1008, 455] width 130 height 17
type input "0"
click at [1008, 688] on input at bounding box center [1008, 685] width 130 height 17
type input "0"
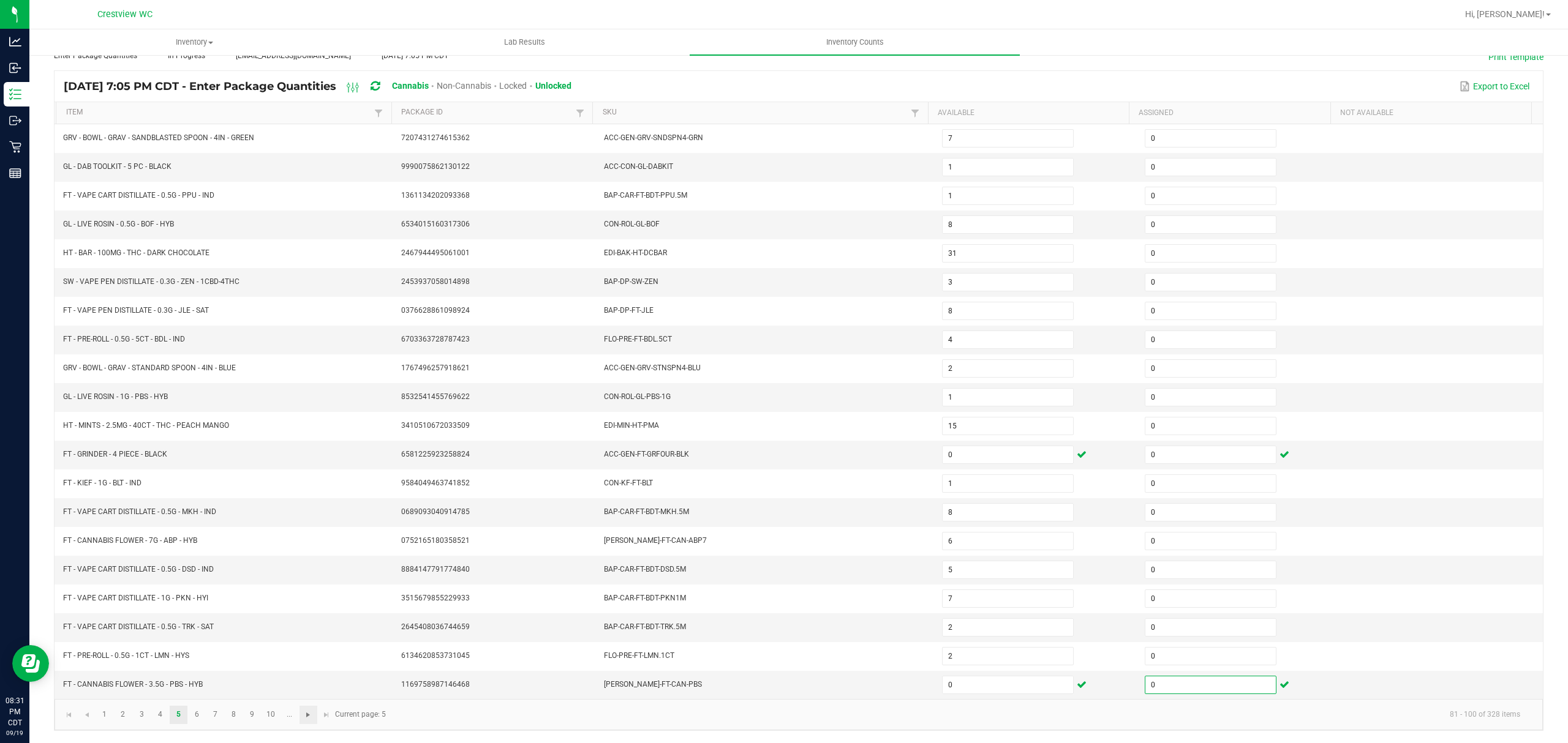
type input "0"
click at [307, 715] on span "Go to the next page" at bounding box center [308, 715] width 10 height 10
type input "7"
type input "23"
type input "5"
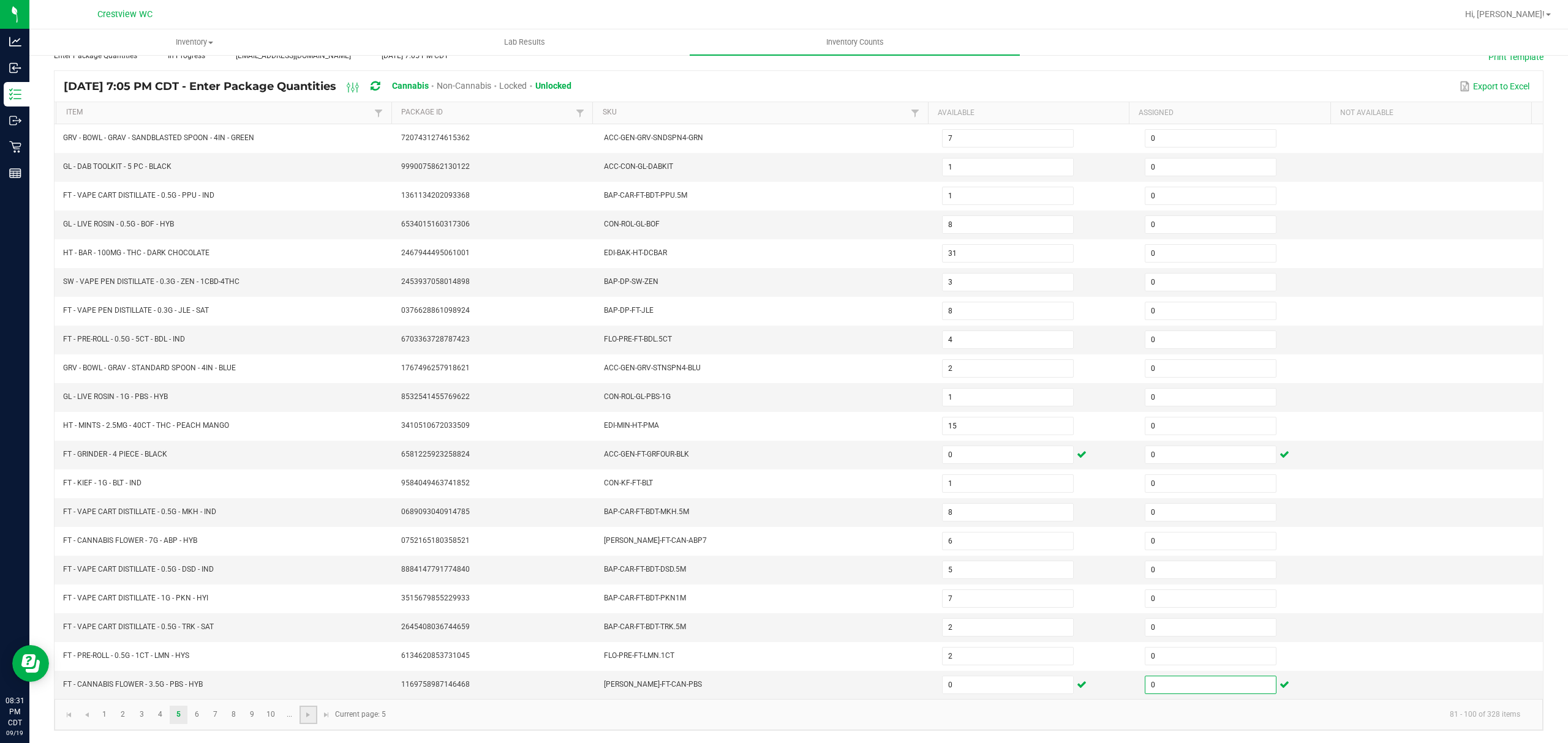
type input "4"
type input "17"
type input "11"
type input "20"
type input "7"
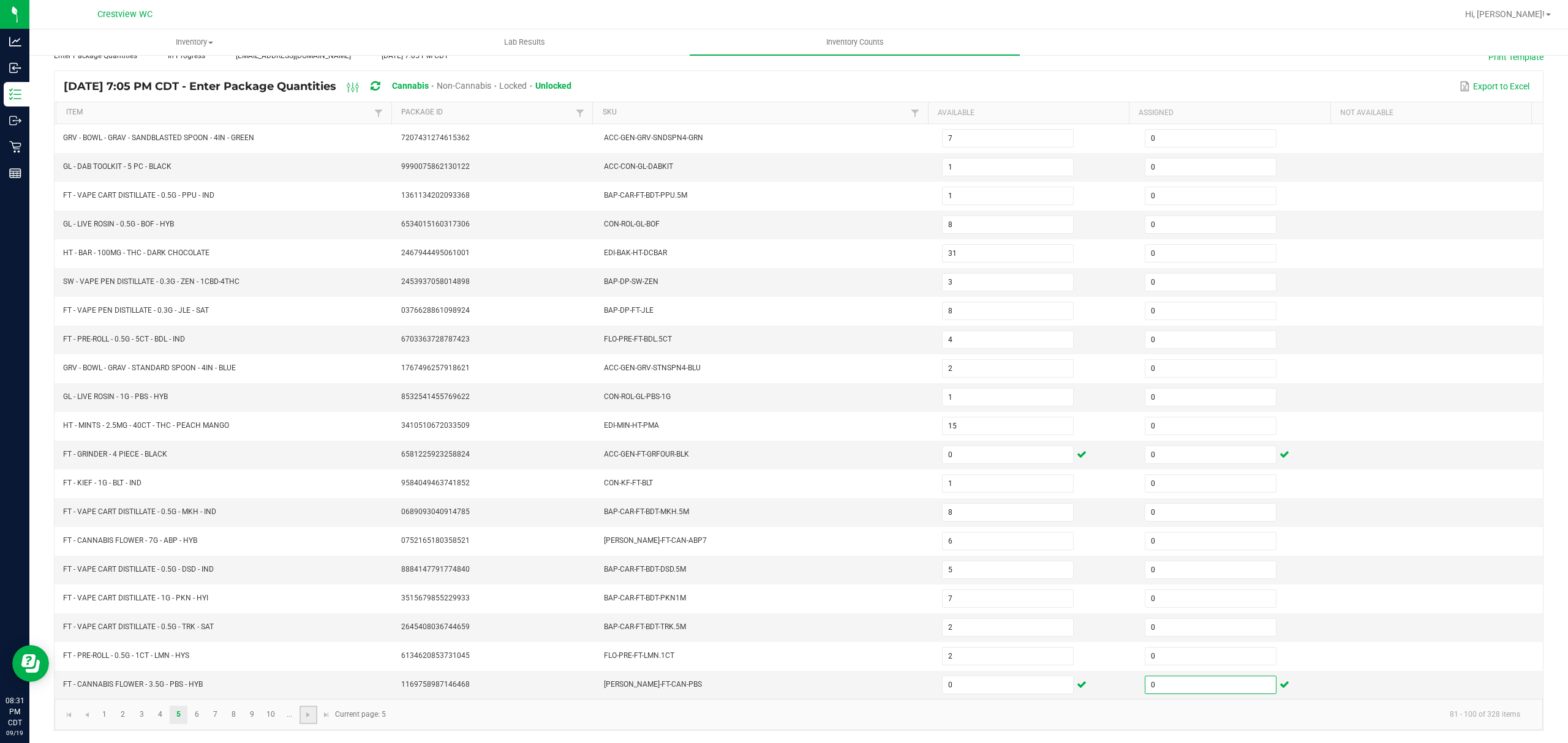
type input "1"
type input "5"
type input "7"
type input "6"
type input "10"
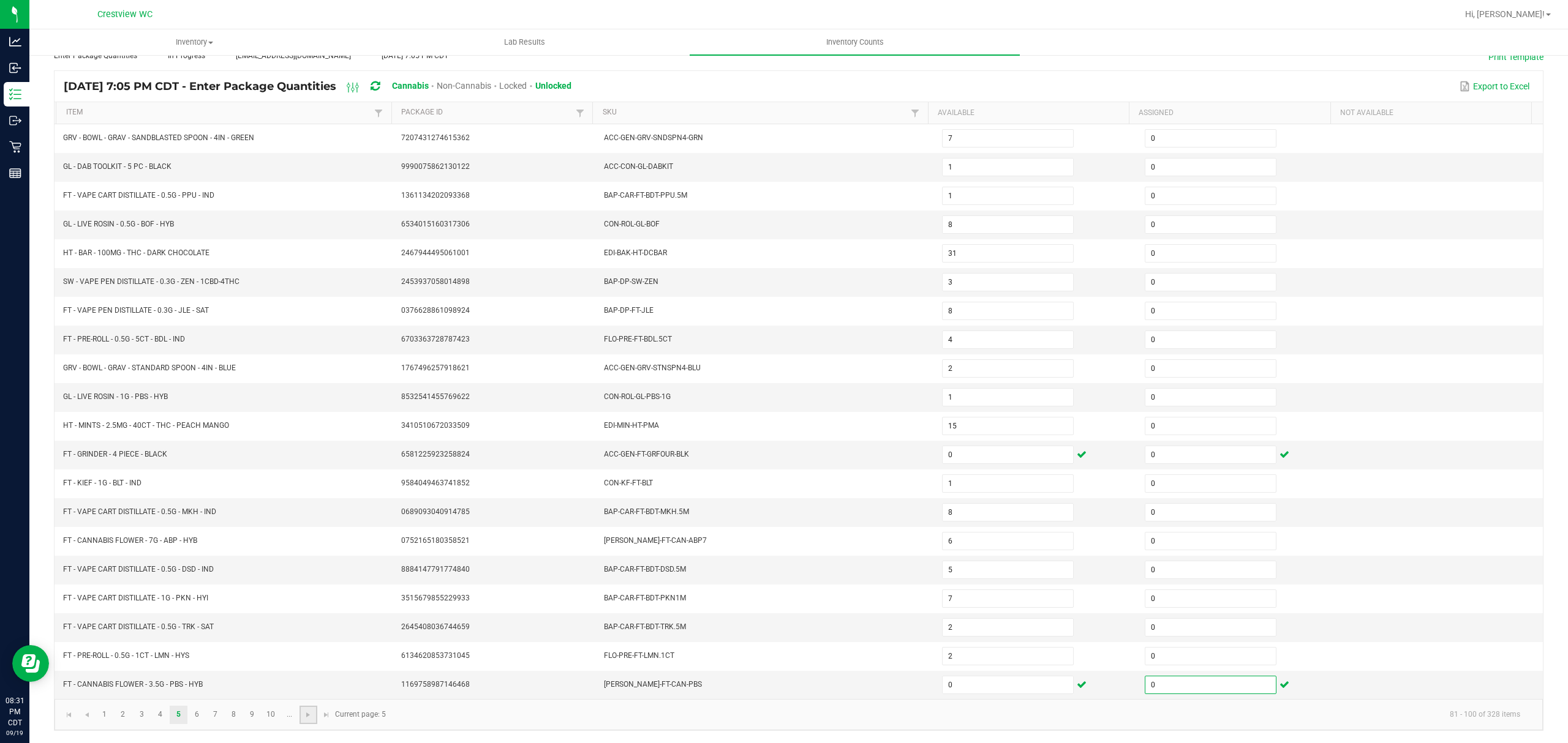
type input "2"
type input "5"
type input "3"
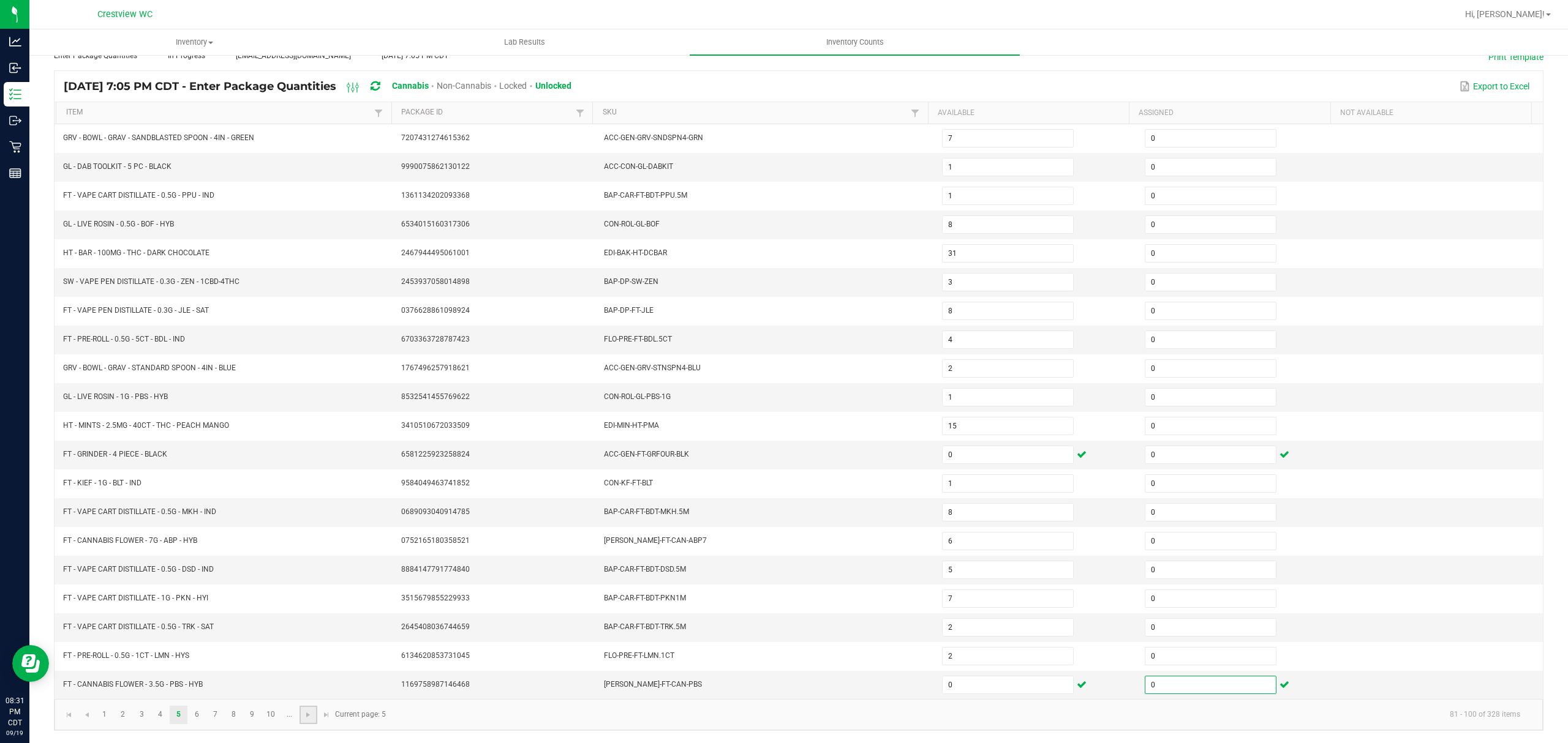
type input "12"
type input "2"
click at [302, 713] on link at bounding box center [308, 715] width 18 height 19
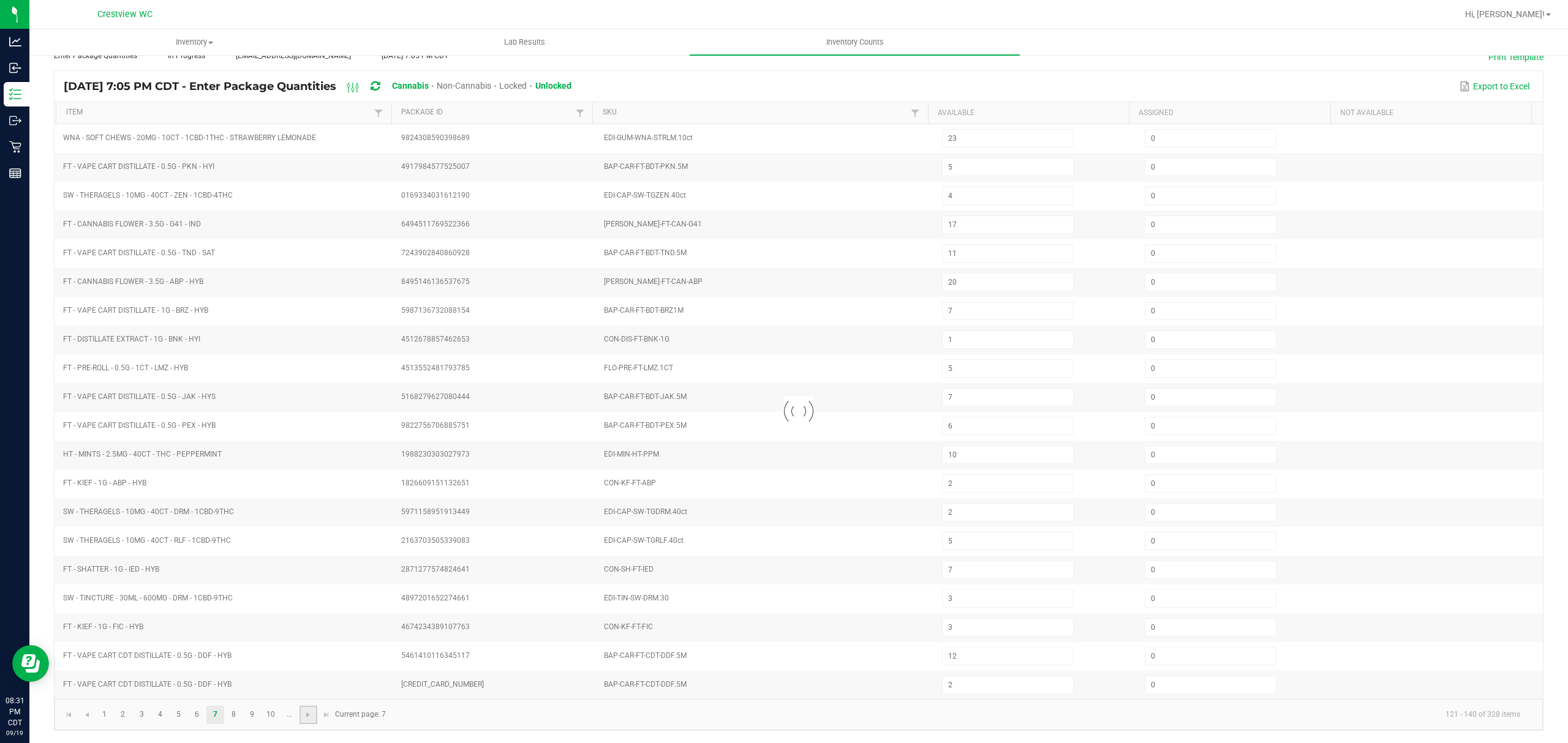
type input "6"
type input "3"
type input "9"
type input "1"
type input "4"
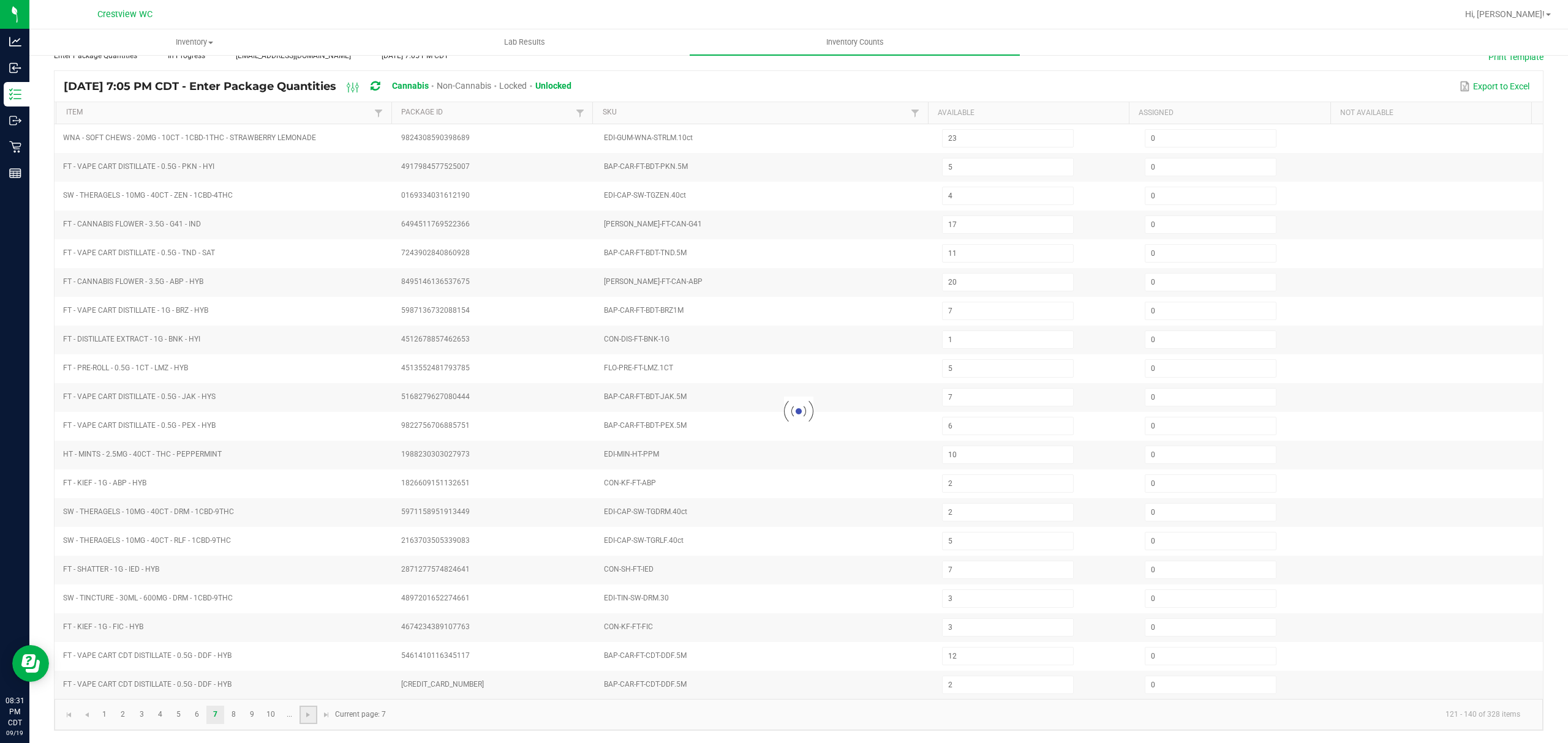
type input "9"
type input "11"
type input "12"
type input "8"
type input "6"
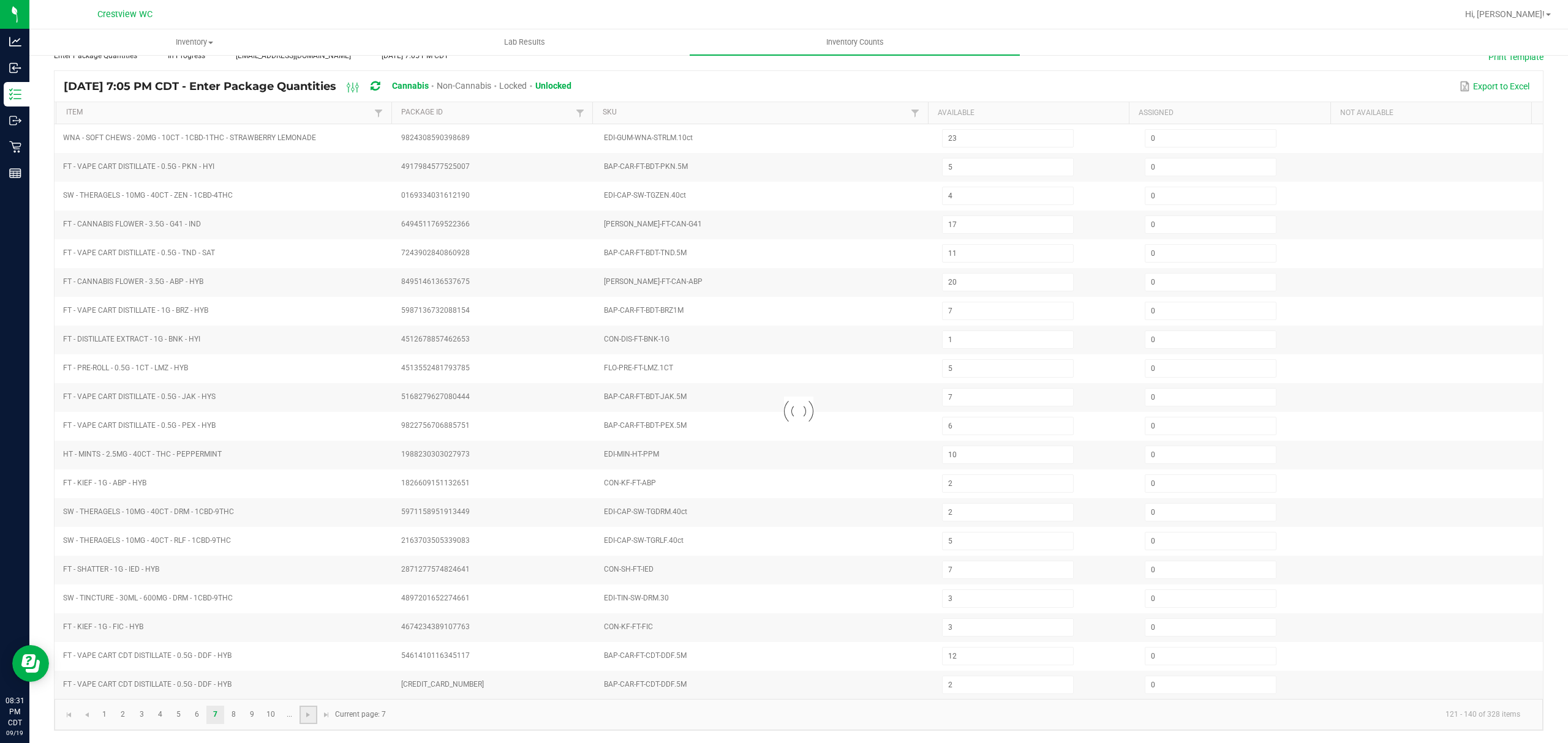
type input "5"
type input "9"
type input "3"
type input "12"
type input "3"
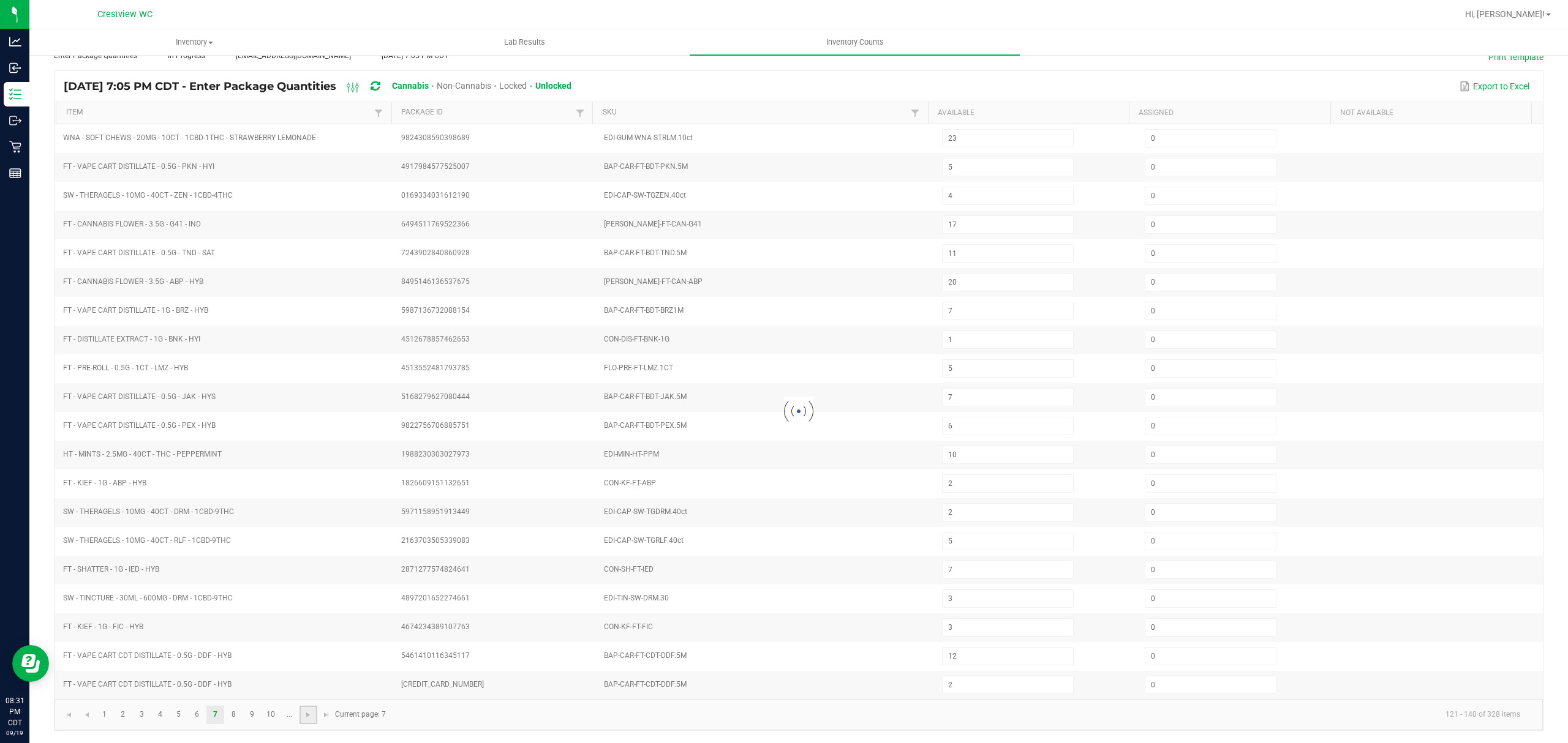
type input "20"
type input "50"
type input "2"
type input "3"
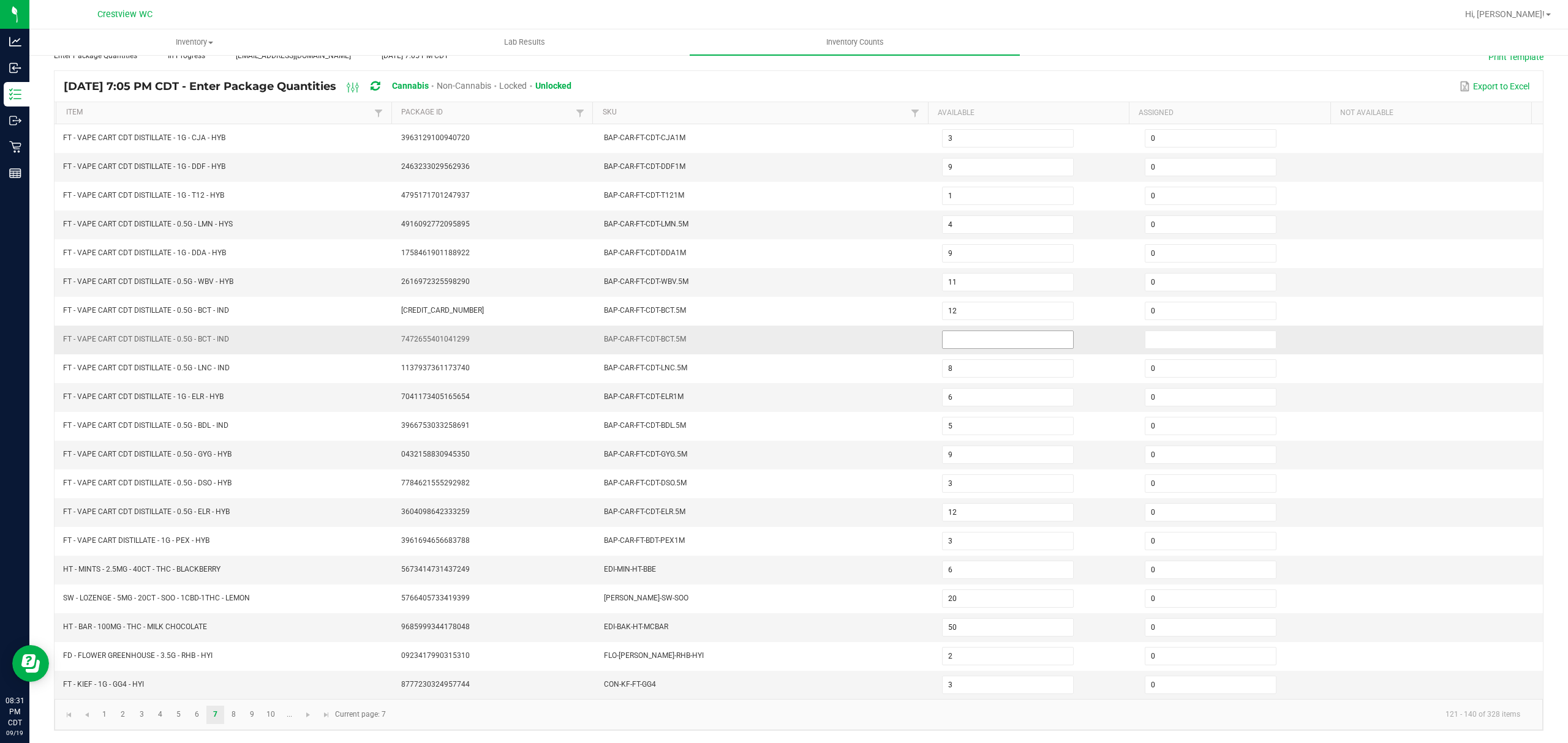
click at [996, 331] on input at bounding box center [1008, 339] width 130 height 17
type input "0"
click at [302, 713] on link at bounding box center [308, 715] width 18 height 19
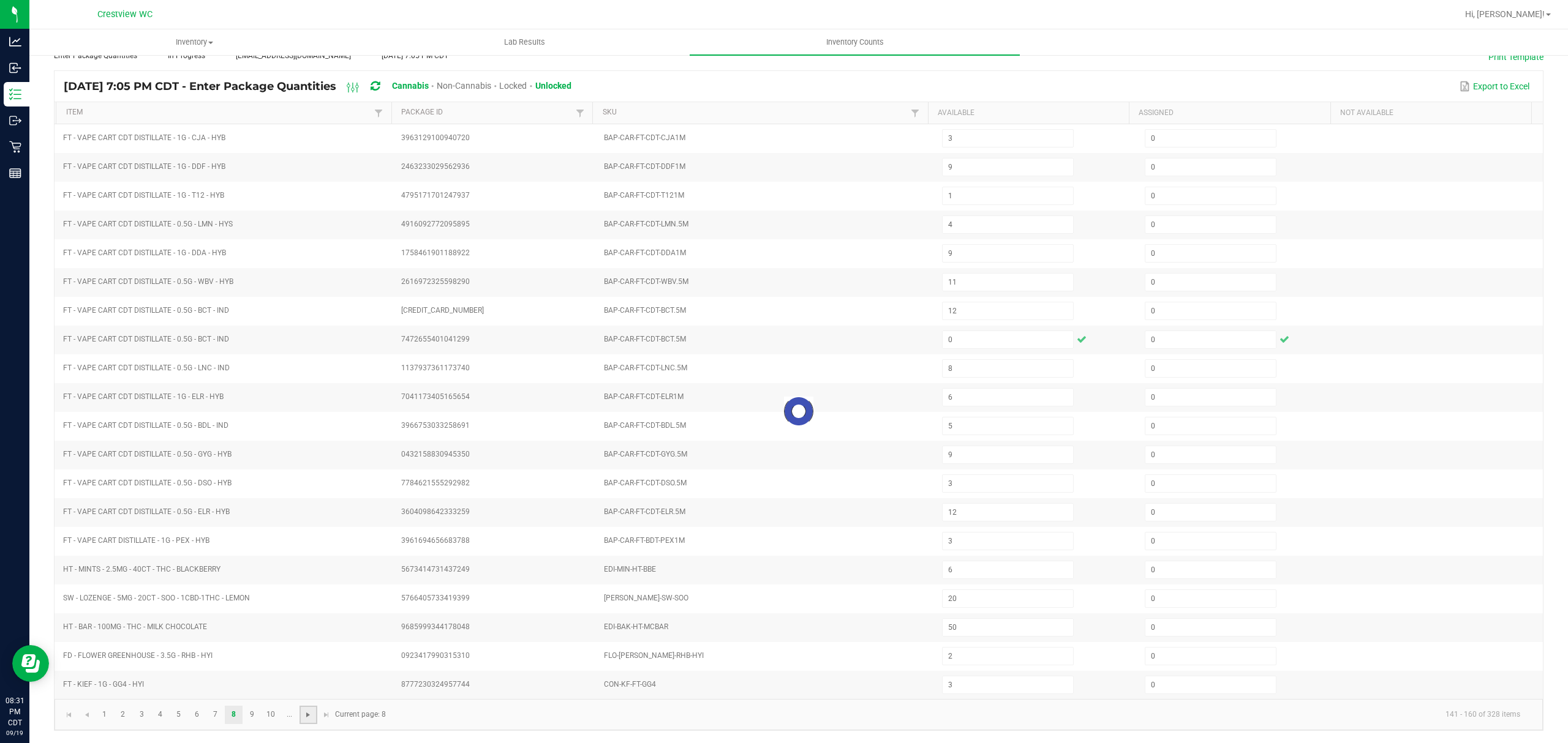
type input "14"
type input "12"
type input "2"
type input "15"
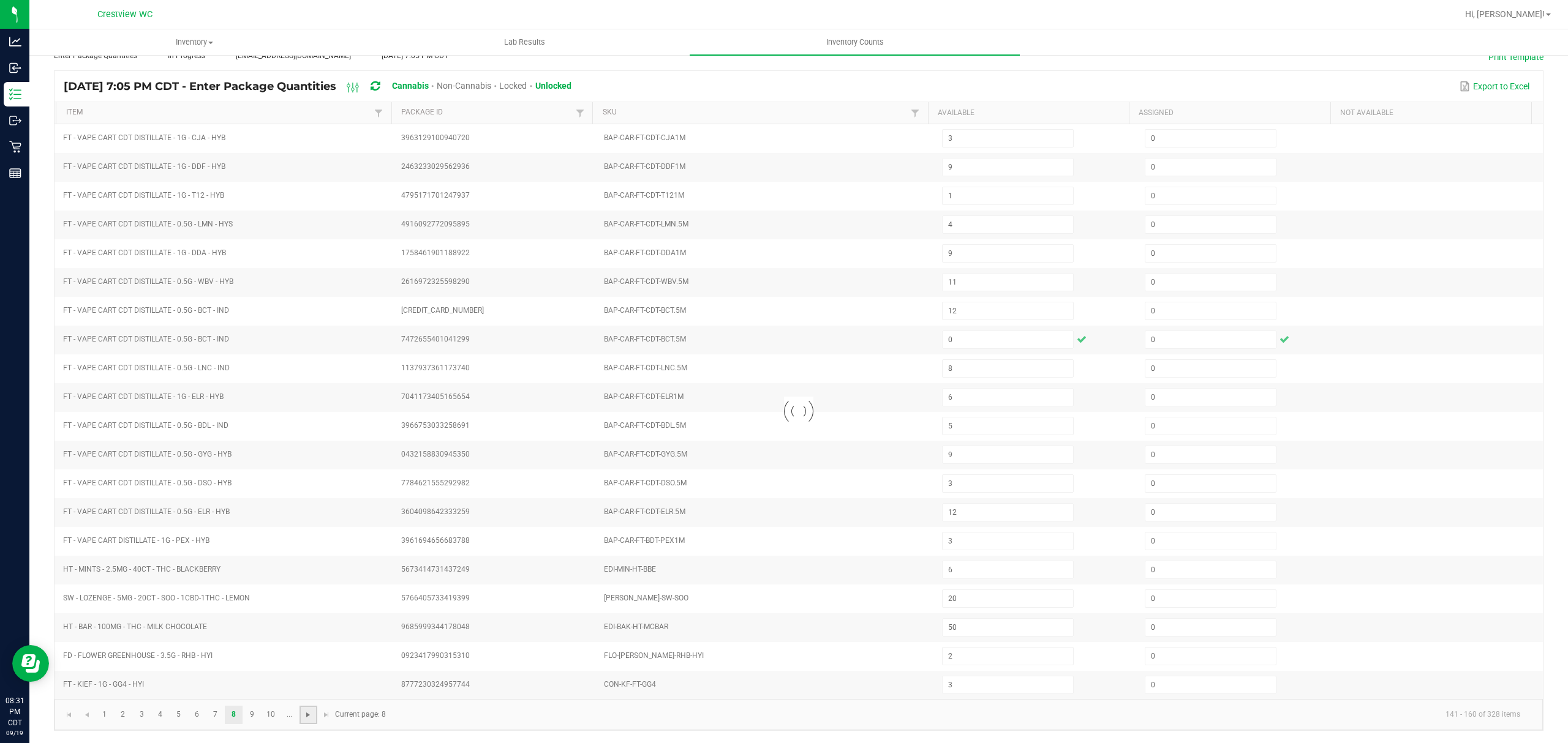
type input "13"
type input "5"
type input "3"
type input "10"
type input "2"
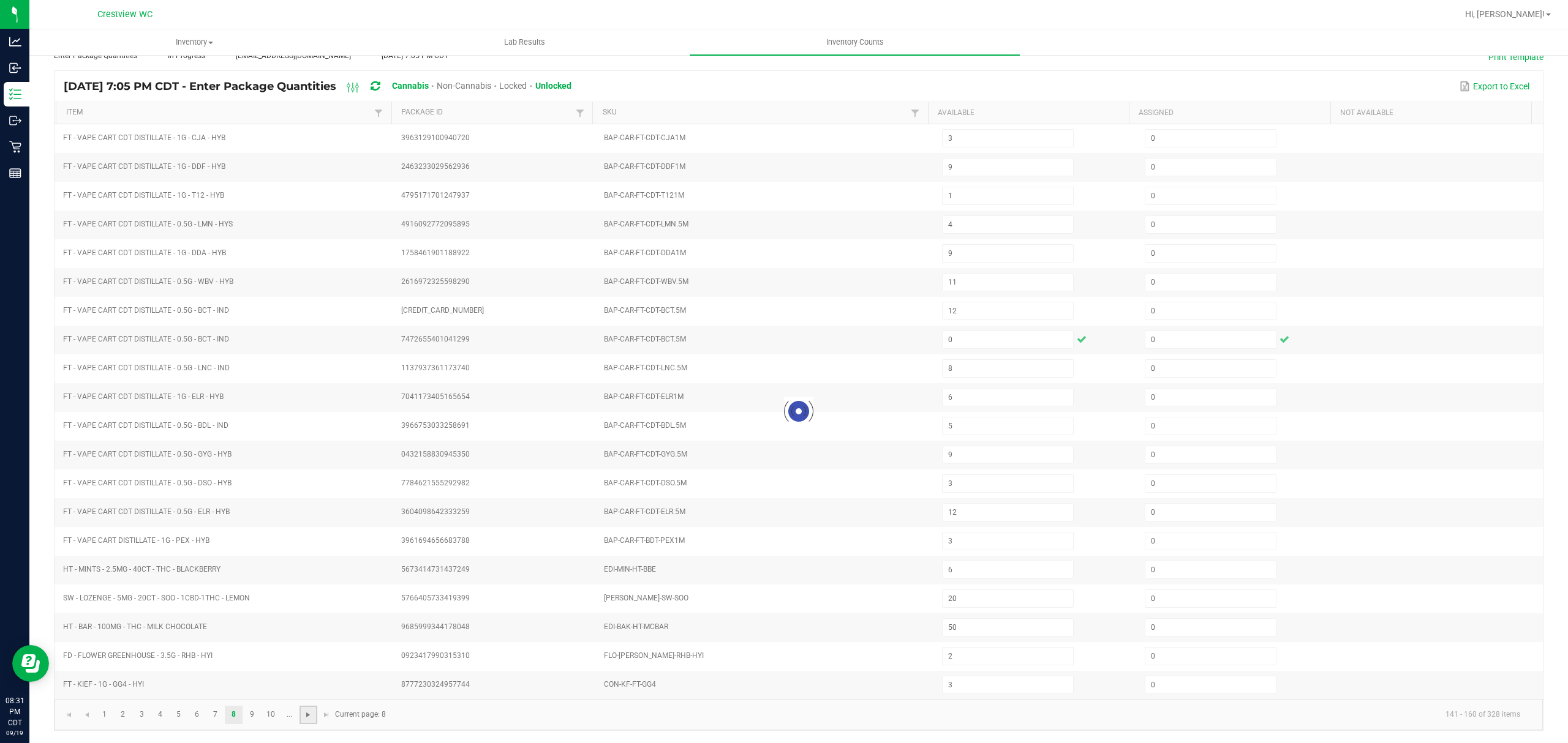
type input "3"
type input "2"
type input "20"
type input "18"
type input "2"
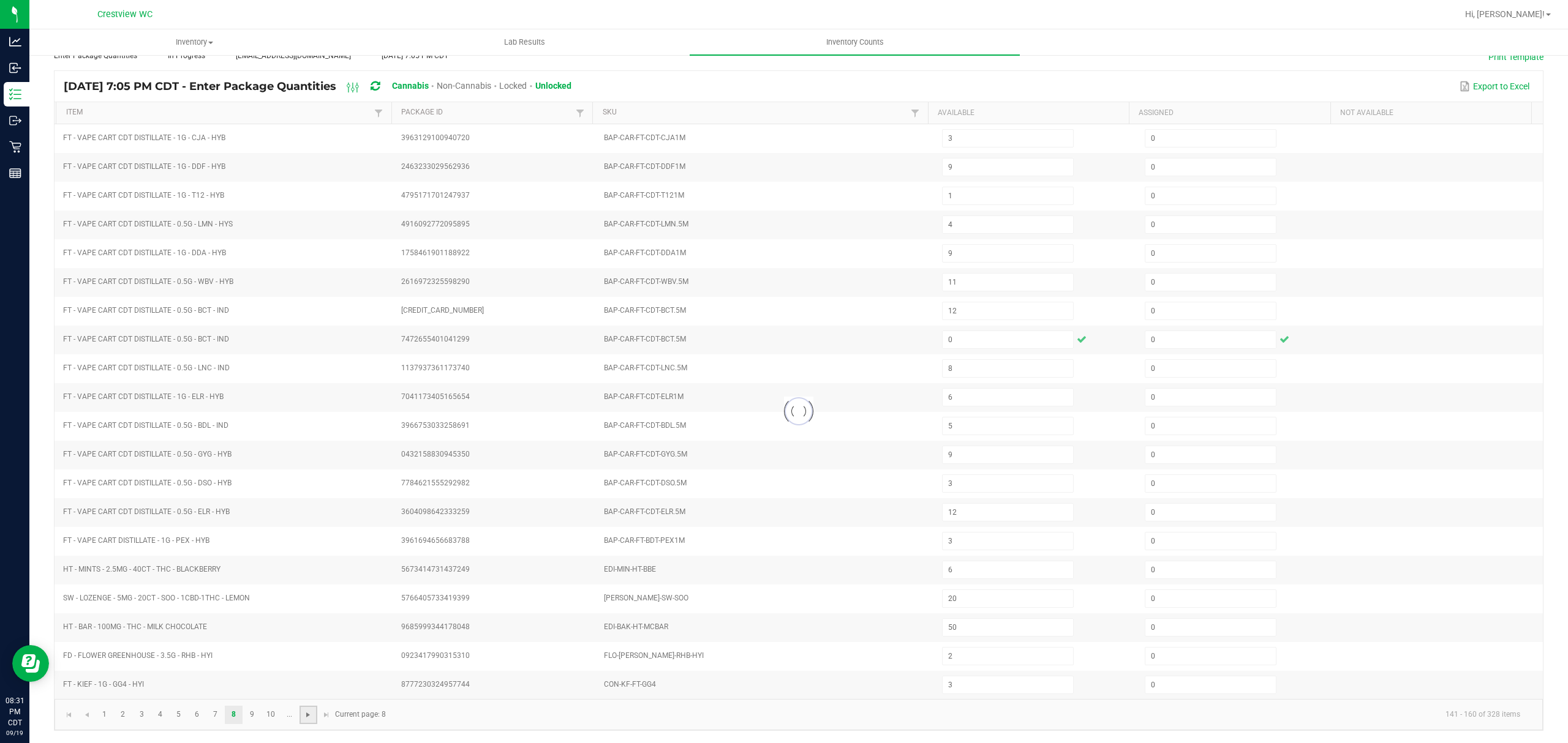
type input "15"
type input "17"
type input "2"
type input "17"
type input "8"
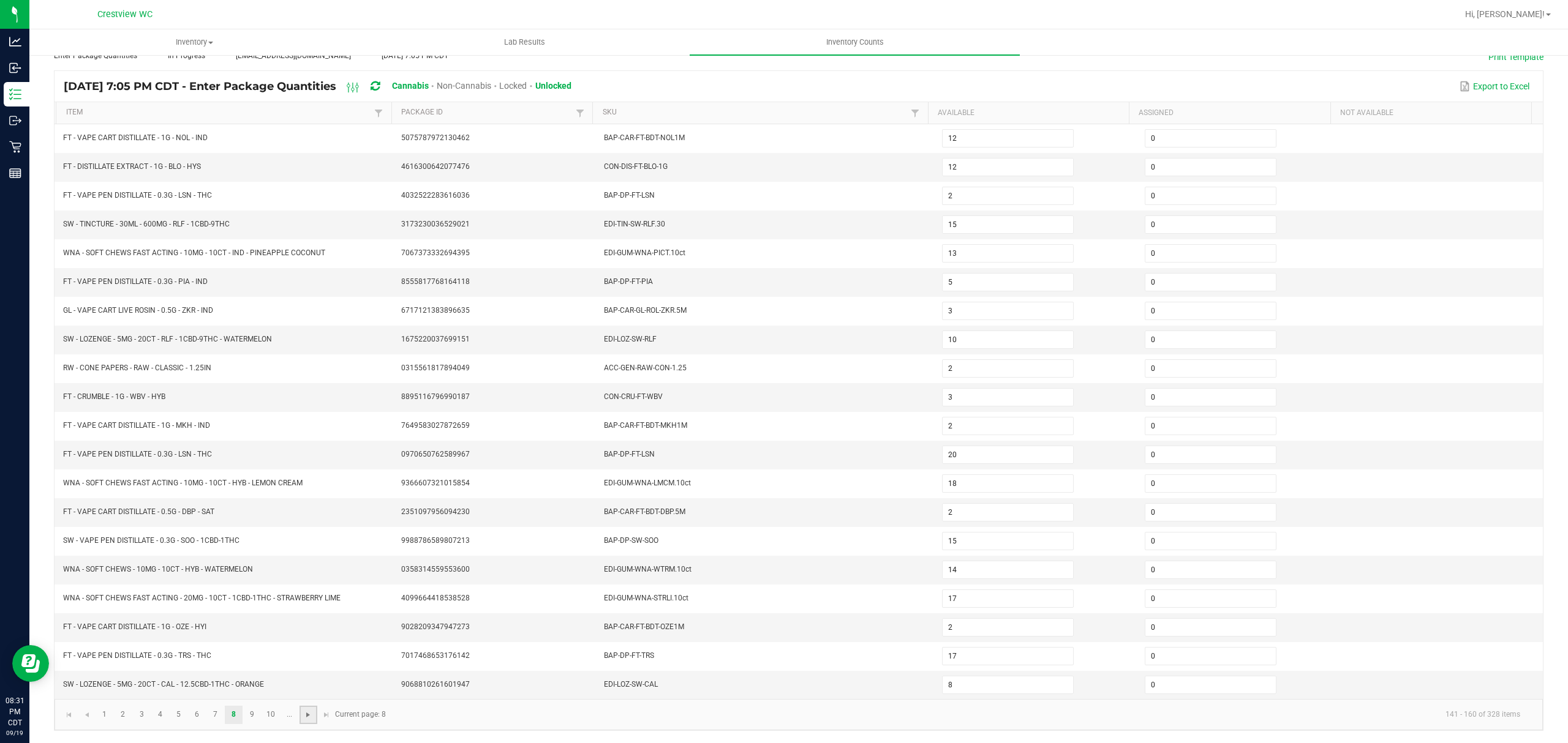
click at [304, 711] on span "Go to the next page" at bounding box center [308, 715] width 10 height 10
type input "6"
type input "1"
type input "2"
type input "12"
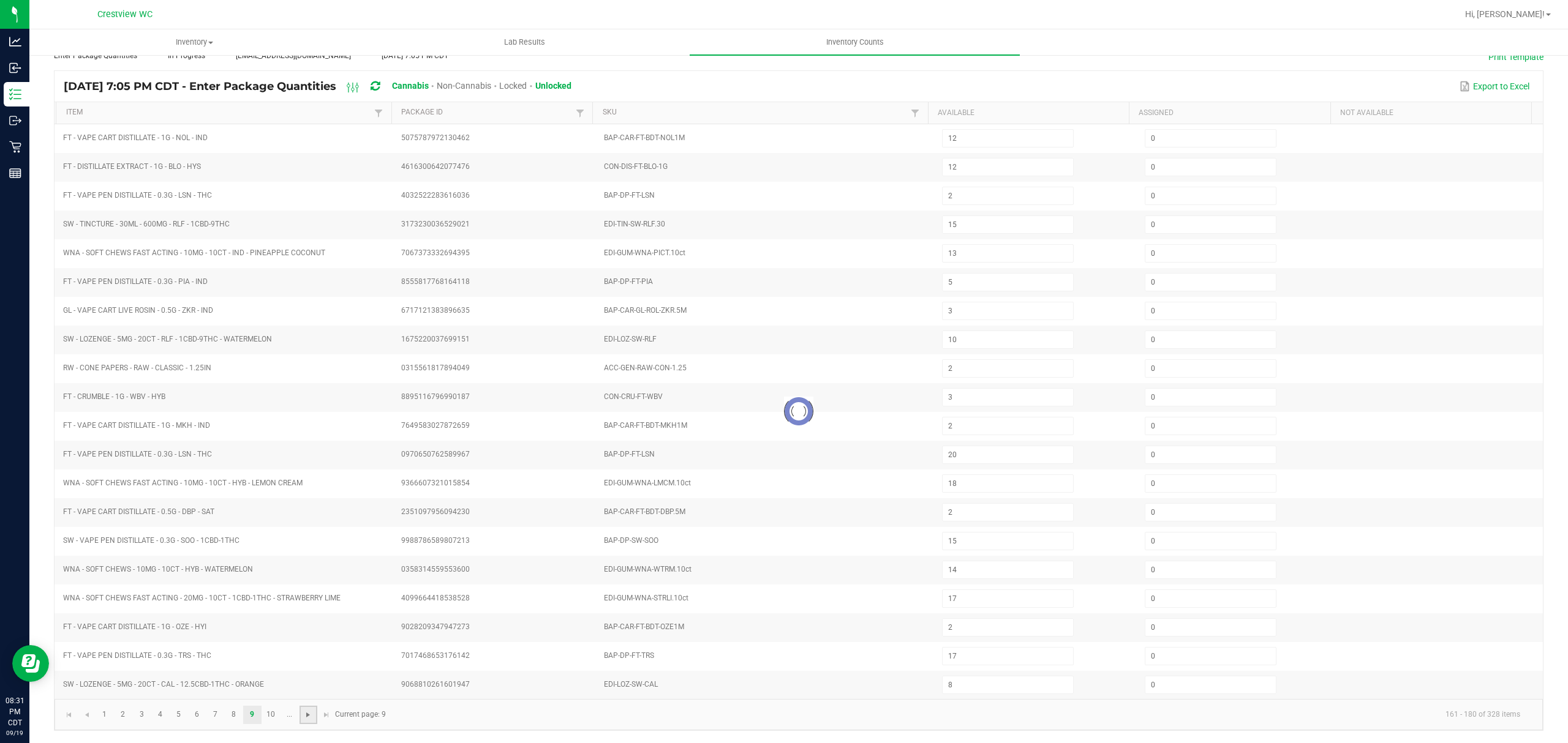
type input "3"
type input "20"
type input "6"
type input "7"
type input "21"
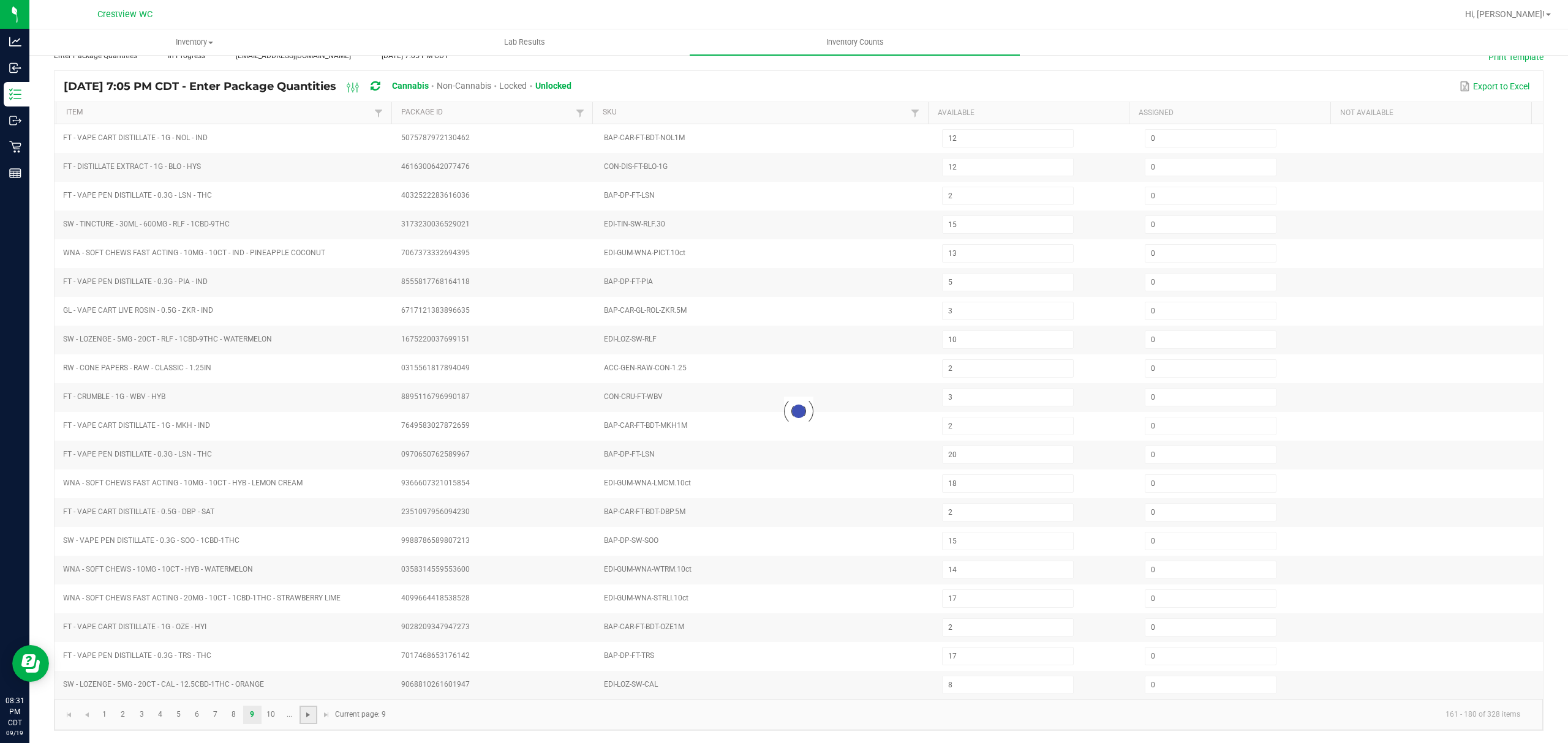
type input "5"
type input "1"
type input "4"
type input "3"
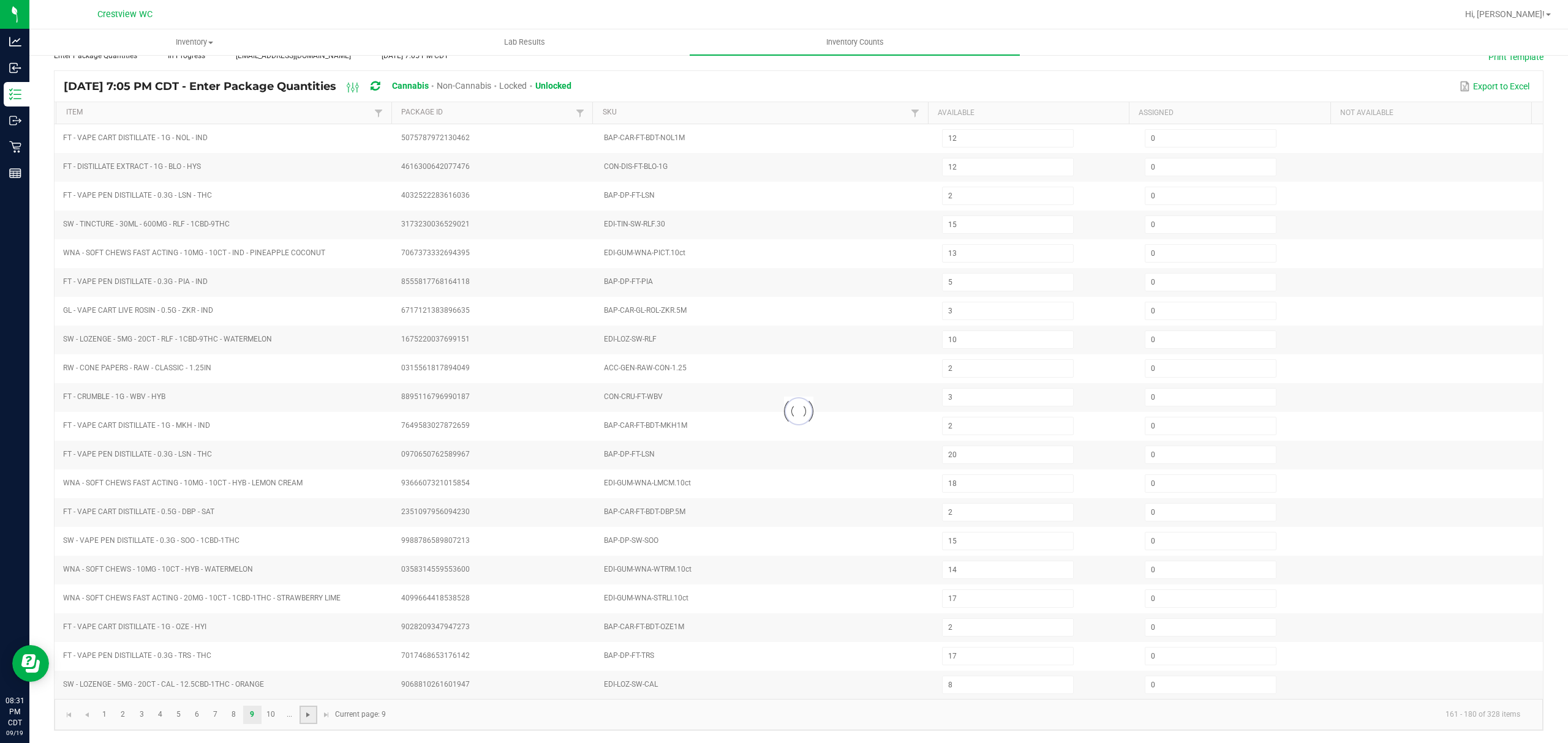
type input "4"
type input "7"
type input "20"
type input "3"
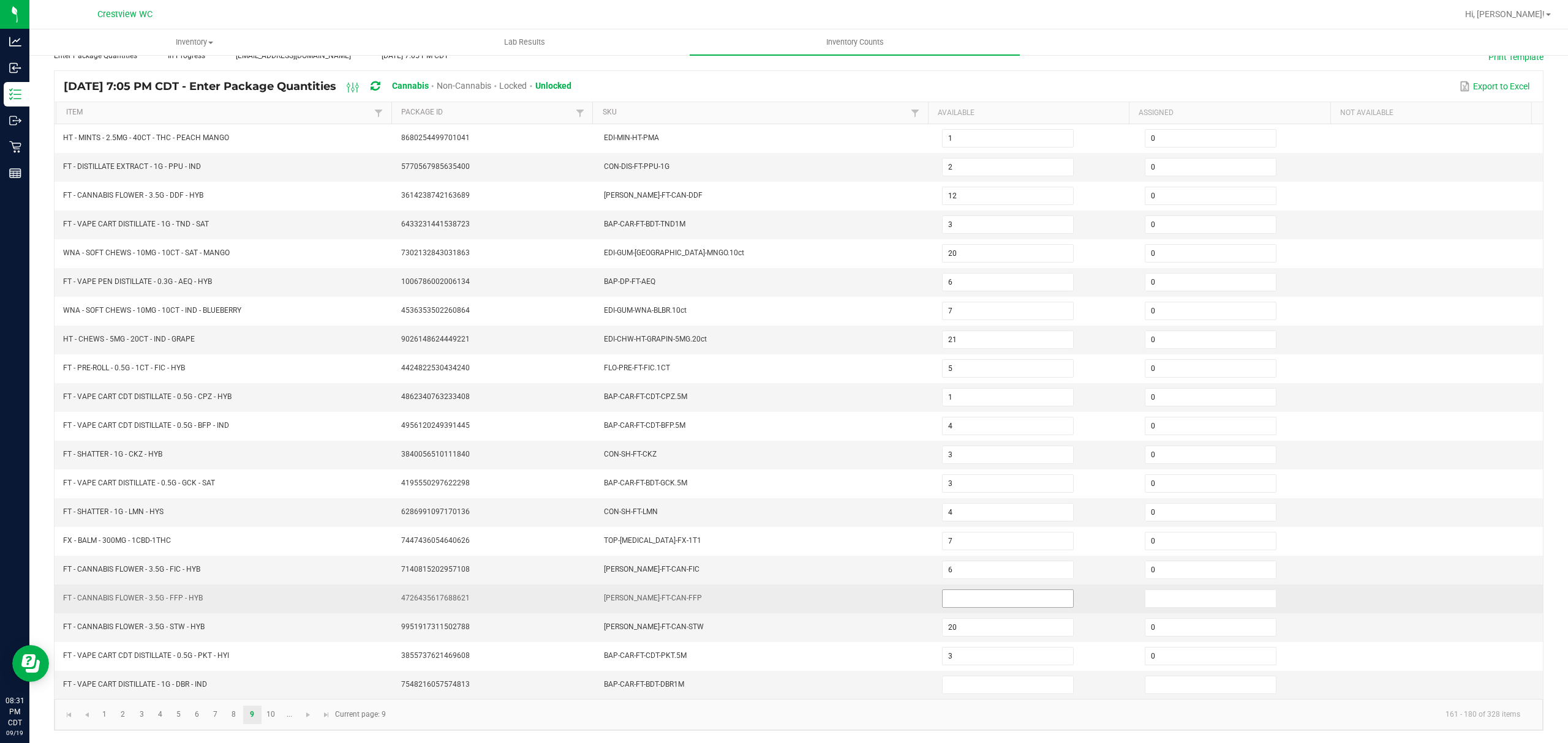
click at [1042, 598] on input at bounding box center [1008, 598] width 130 height 17
type input "0"
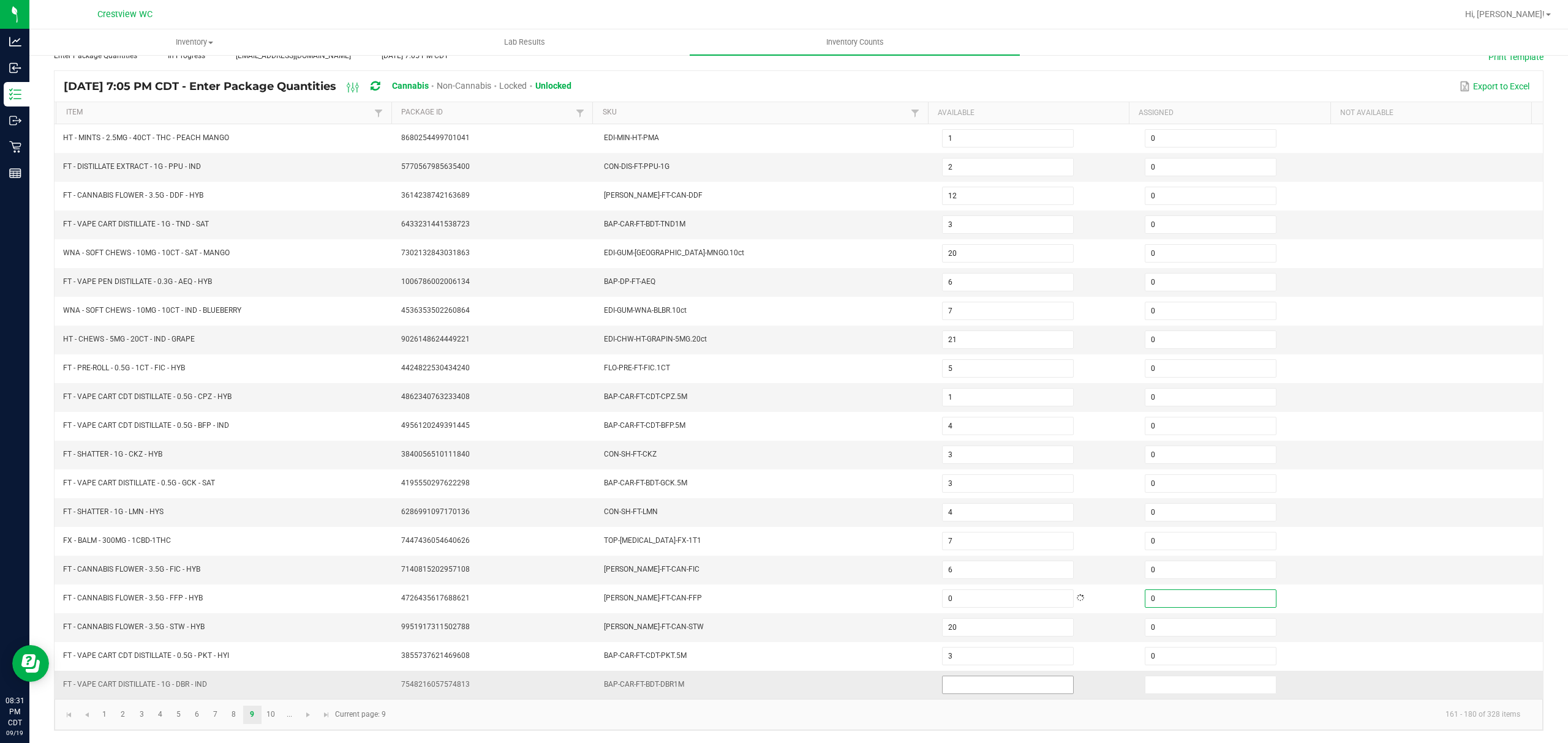
click at [1017, 687] on input at bounding box center [1008, 685] width 130 height 17
type input "0"
click at [306, 711] on span "Go to the next page" at bounding box center [308, 715] width 10 height 10
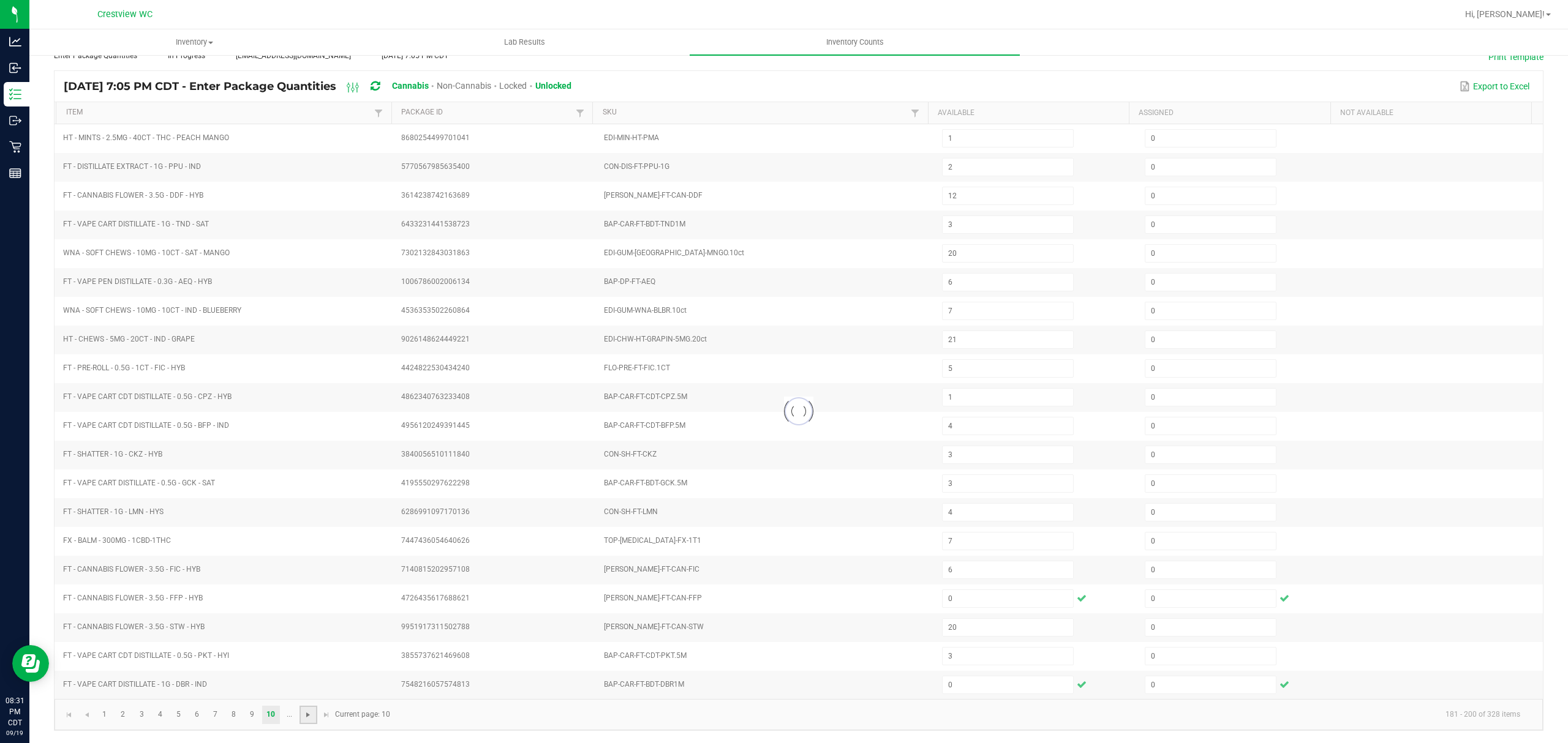
type input "10"
type input "13"
type input "7"
type input "10"
type input "2"
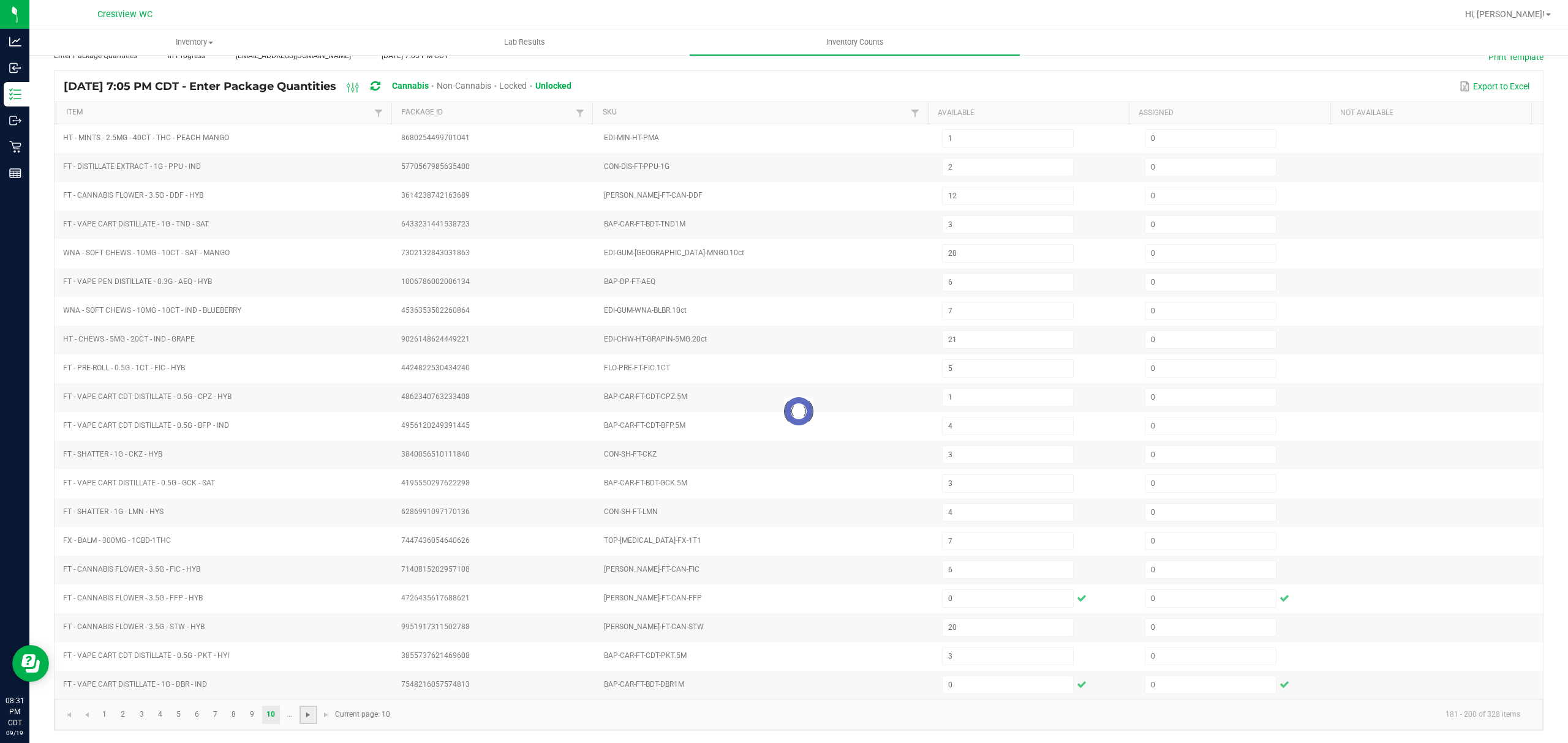
type input "17"
type input "15"
type input "9"
type input "3"
type input "4"
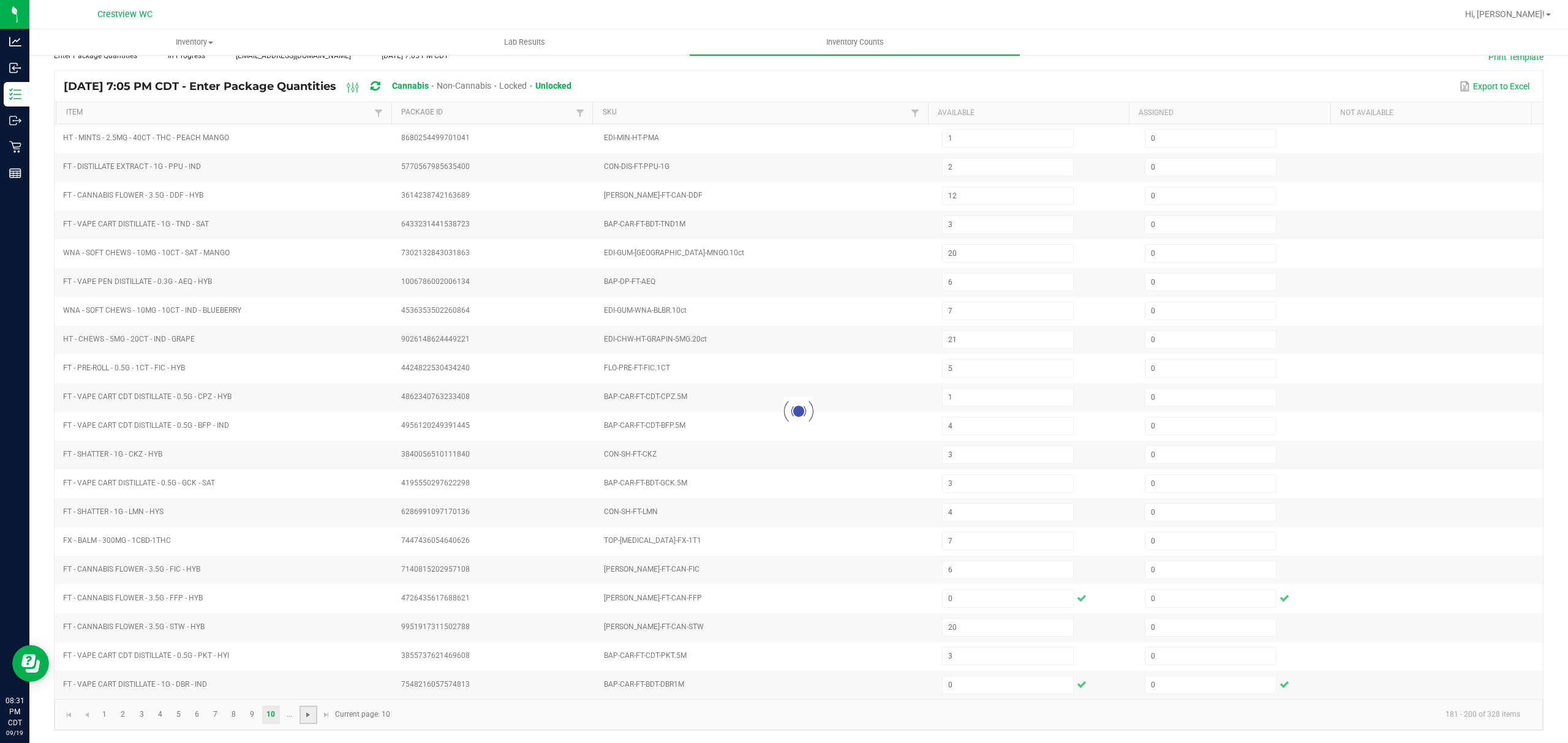
type input "2"
type input "6"
type input "22"
type input "7"
type input "19"
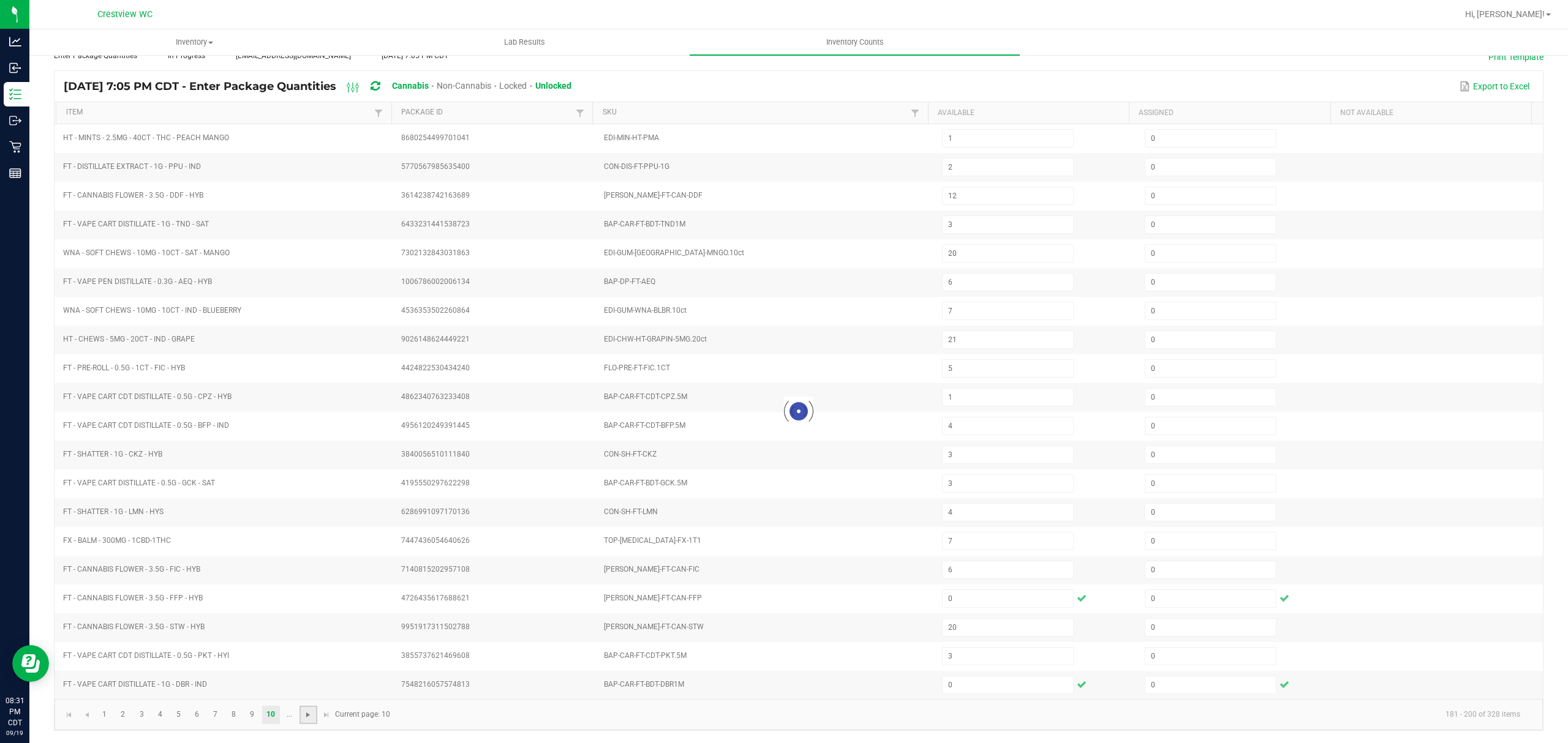
type input "6"
type input "5"
type input "11"
type input "4"
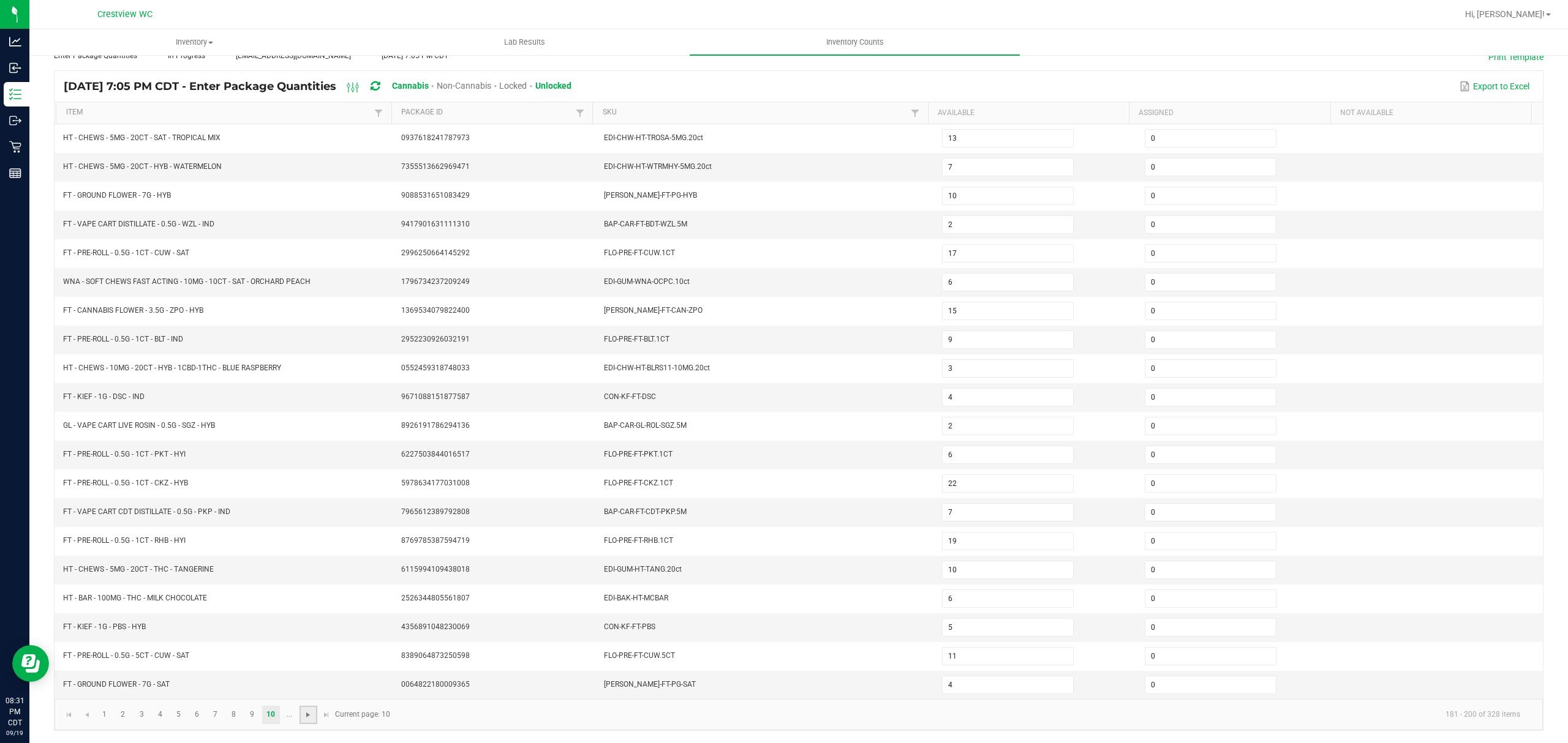
click at [306, 711] on span "Go to the next page" at bounding box center [308, 715] width 10 height 10
type input "8"
click at [258, 715] on span "Go to the next page" at bounding box center [253, 715] width 10 height 10
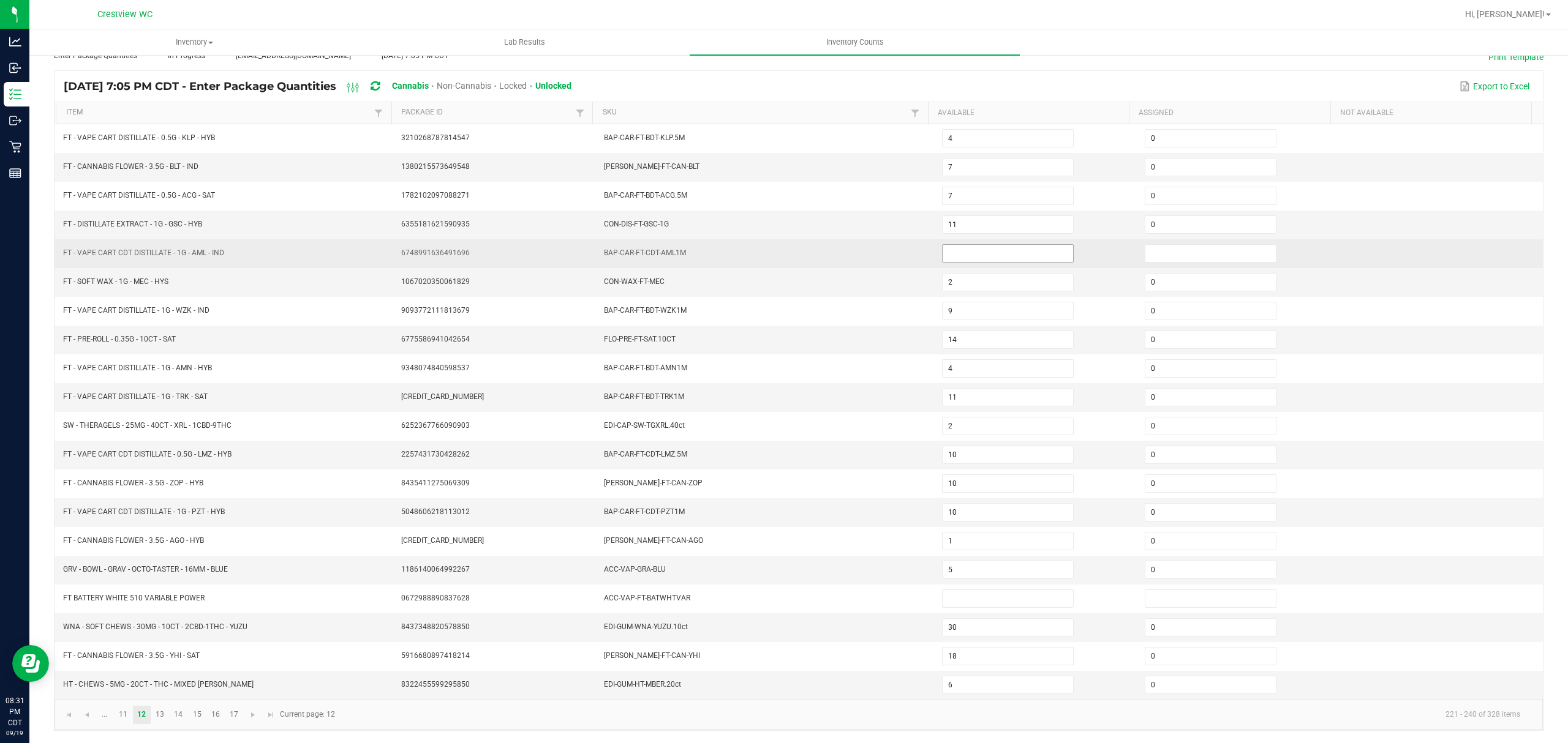
click at [993, 245] on input at bounding box center [1008, 253] width 130 height 17
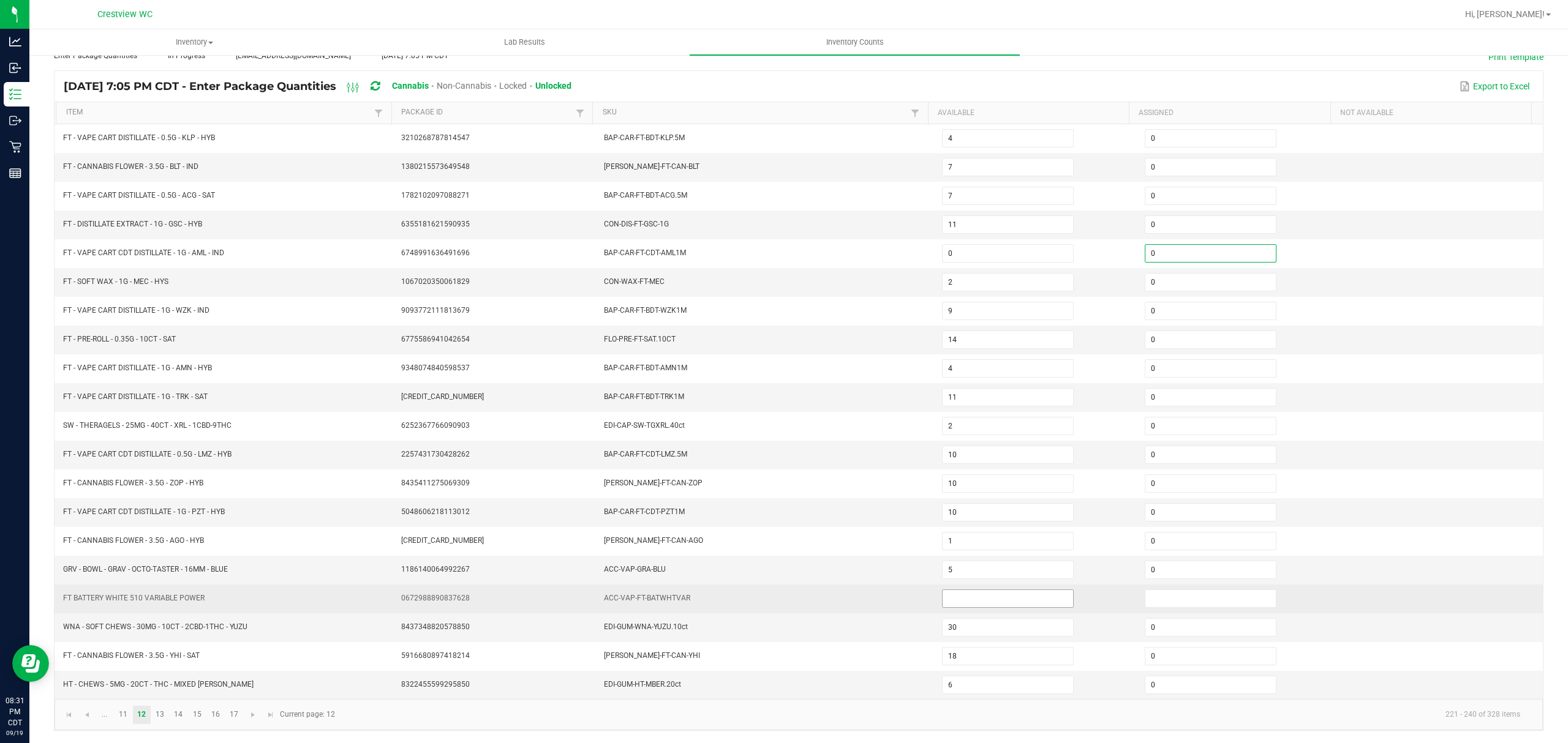
click at [996, 595] on input at bounding box center [1008, 598] width 130 height 17
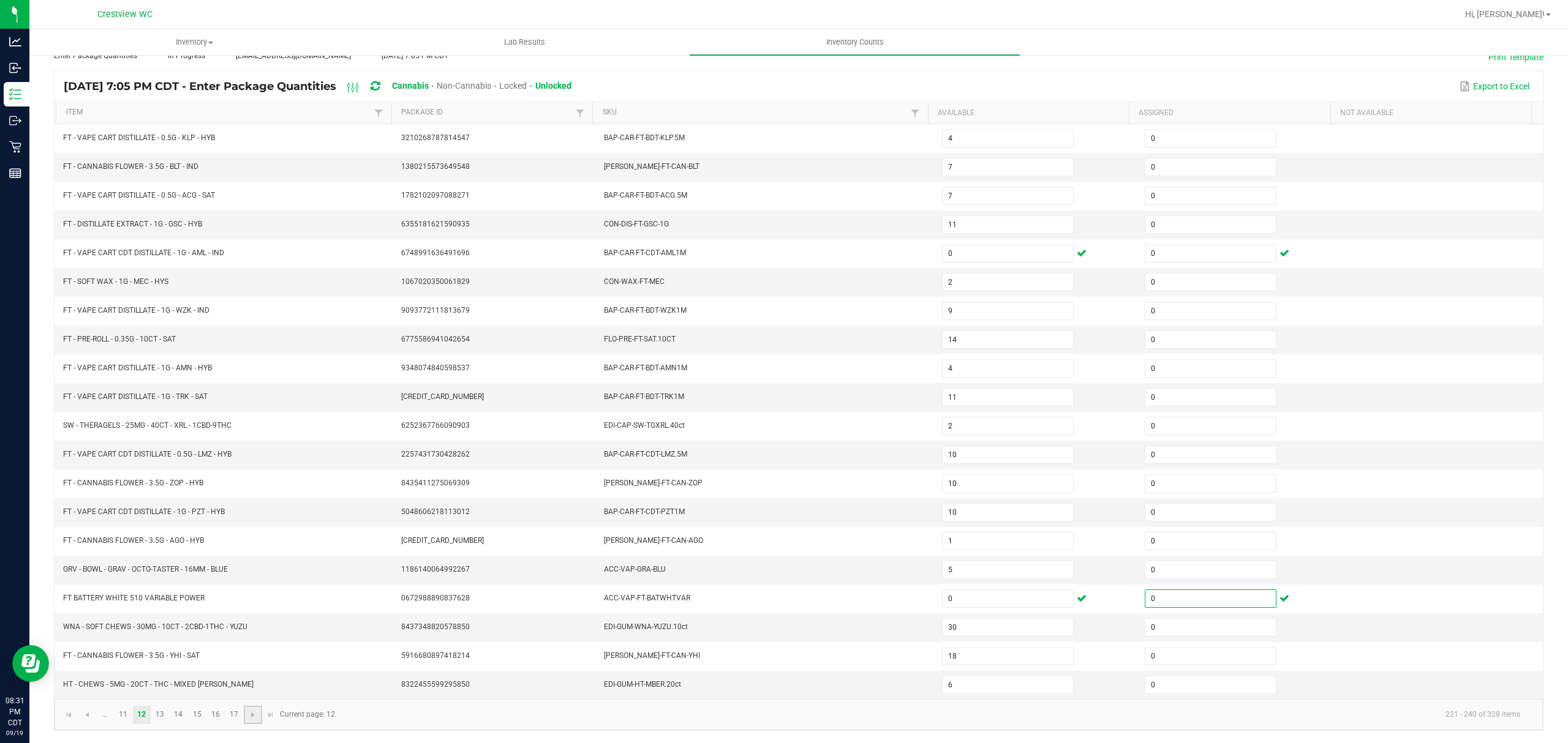
click at [246, 713] on link at bounding box center [253, 715] width 18 height 19
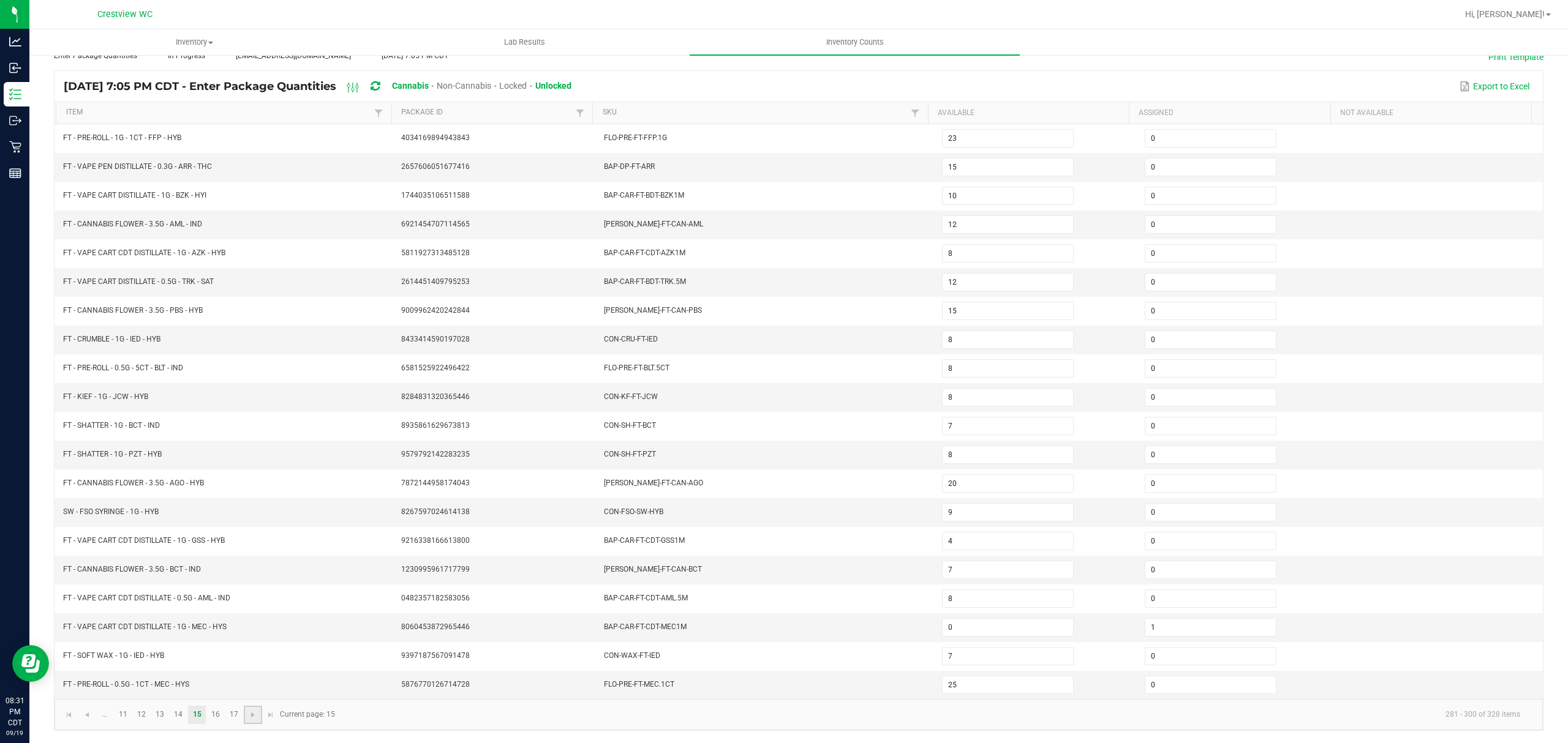
click at [246, 713] on link at bounding box center [253, 715] width 18 height 19
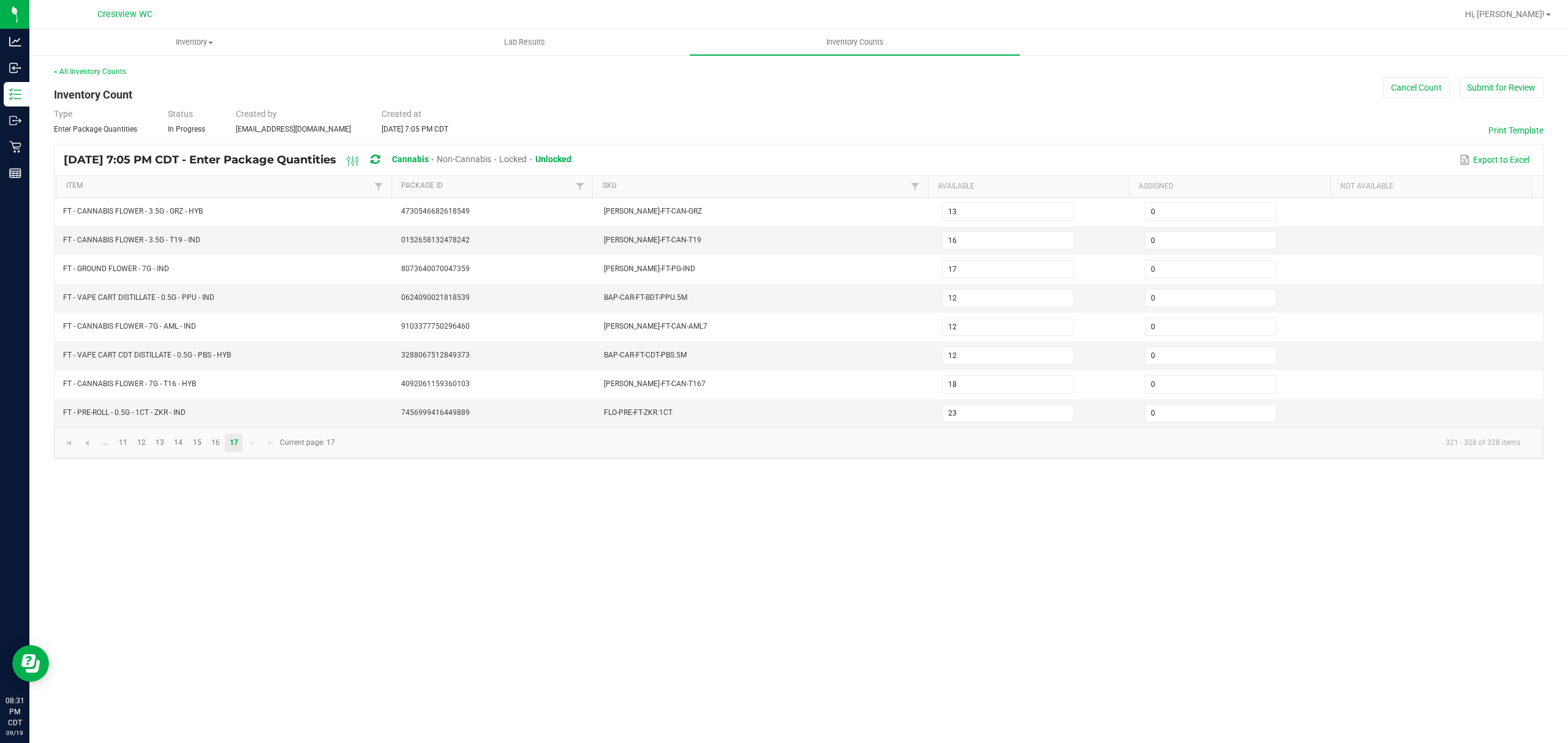
click at [1020, 109] on div "Type Enter Package Quantities Status In Progress Created by [EMAIL_ADDRESS][DOM…" at bounding box center [798, 121] width 1489 height 27
click at [1509, 84] on button "Submit for Review" at bounding box center [1501, 88] width 84 height 21
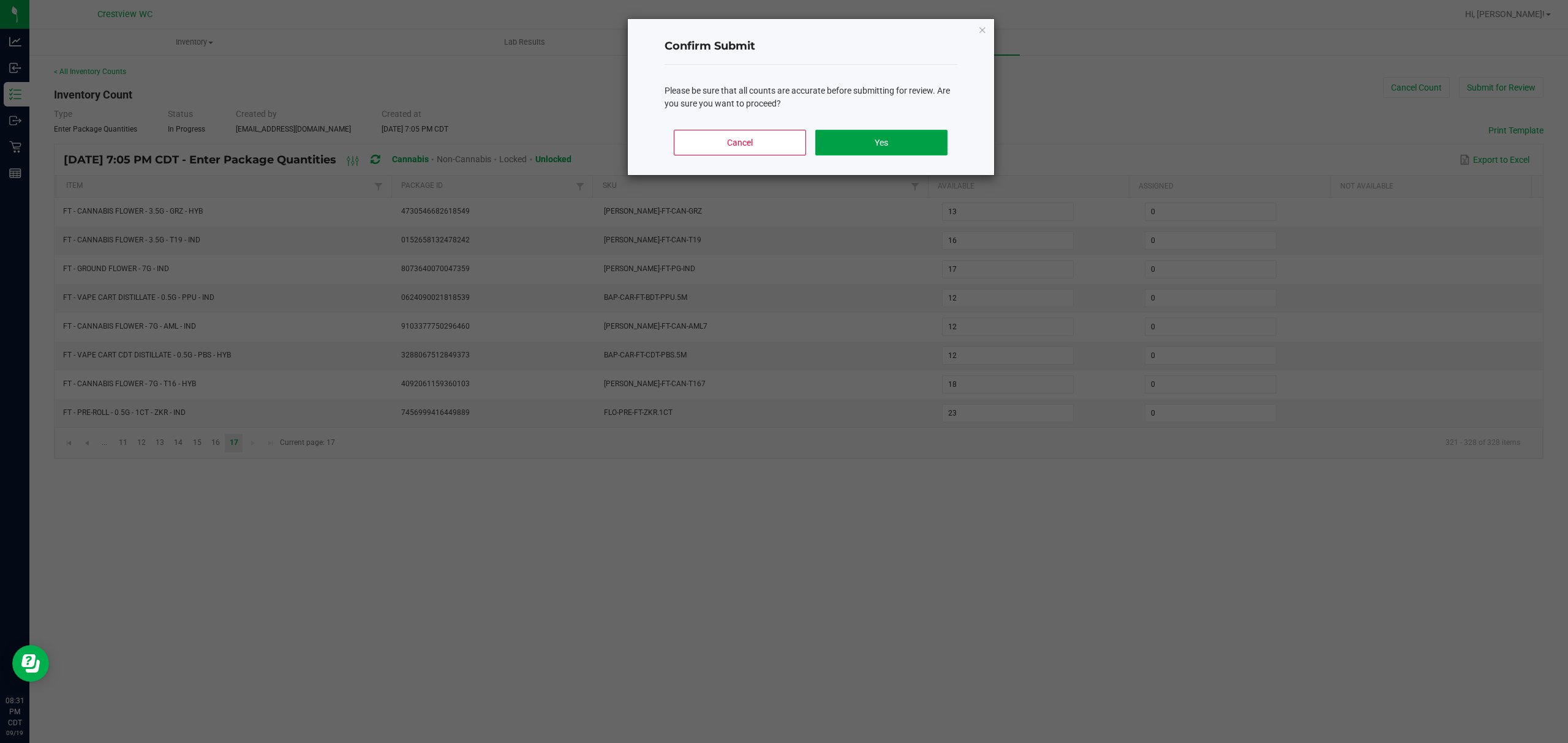
click at [898, 143] on button "Yes" at bounding box center [881, 142] width 132 height 26
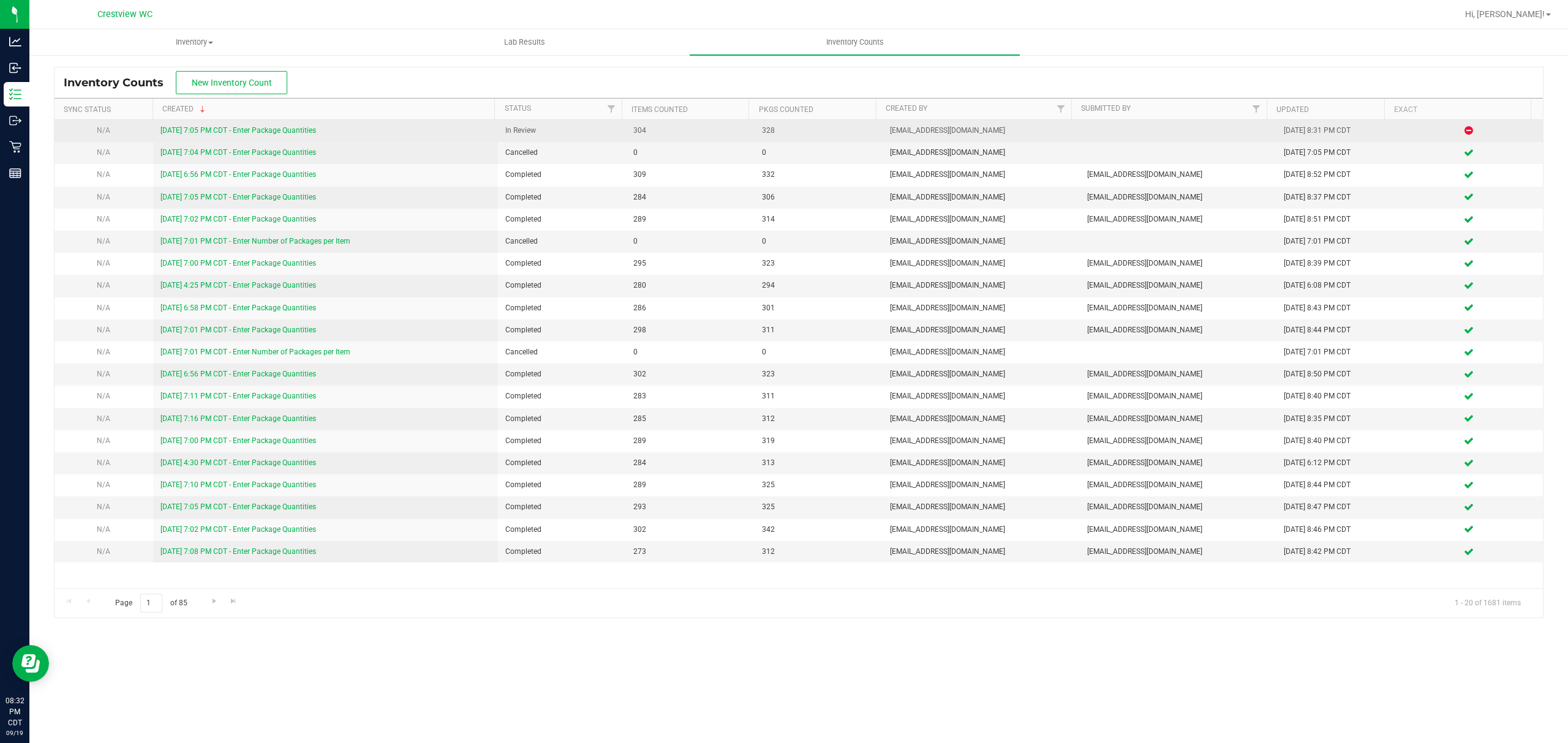
click at [302, 128] on link "[DATE] 7:05 PM CDT - Enter Package Quantities" at bounding box center [237, 130] width 155 height 8
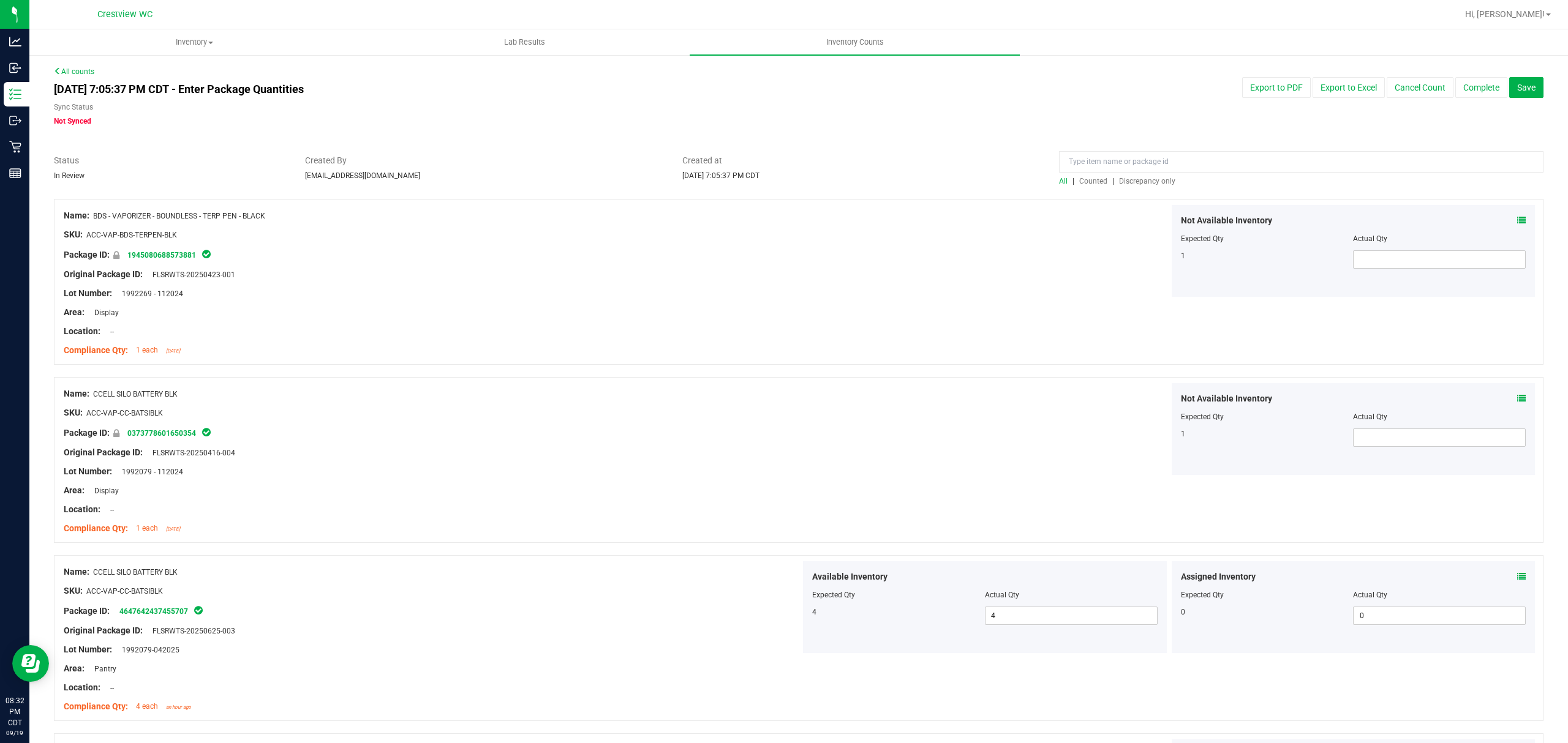
click at [1120, 187] on div at bounding box center [798, 193] width 1489 height 12
click at [1125, 181] on span "Discrepancy only" at bounding box center [1147, 181] width 57 height 8
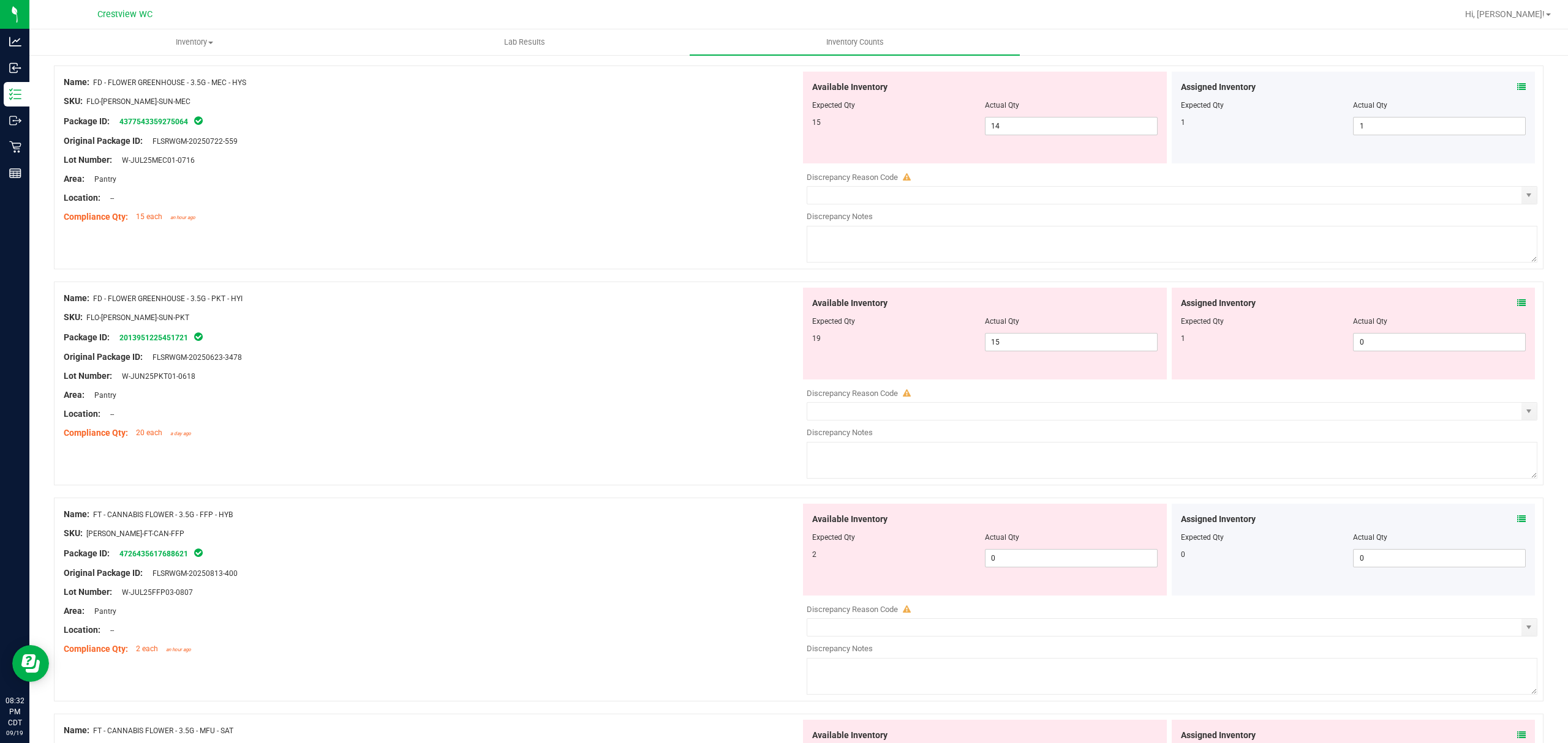
scroll to position [138, 0]
click at [1517, 82] on icon at bounding box center [1521, 83] width 8 height 8
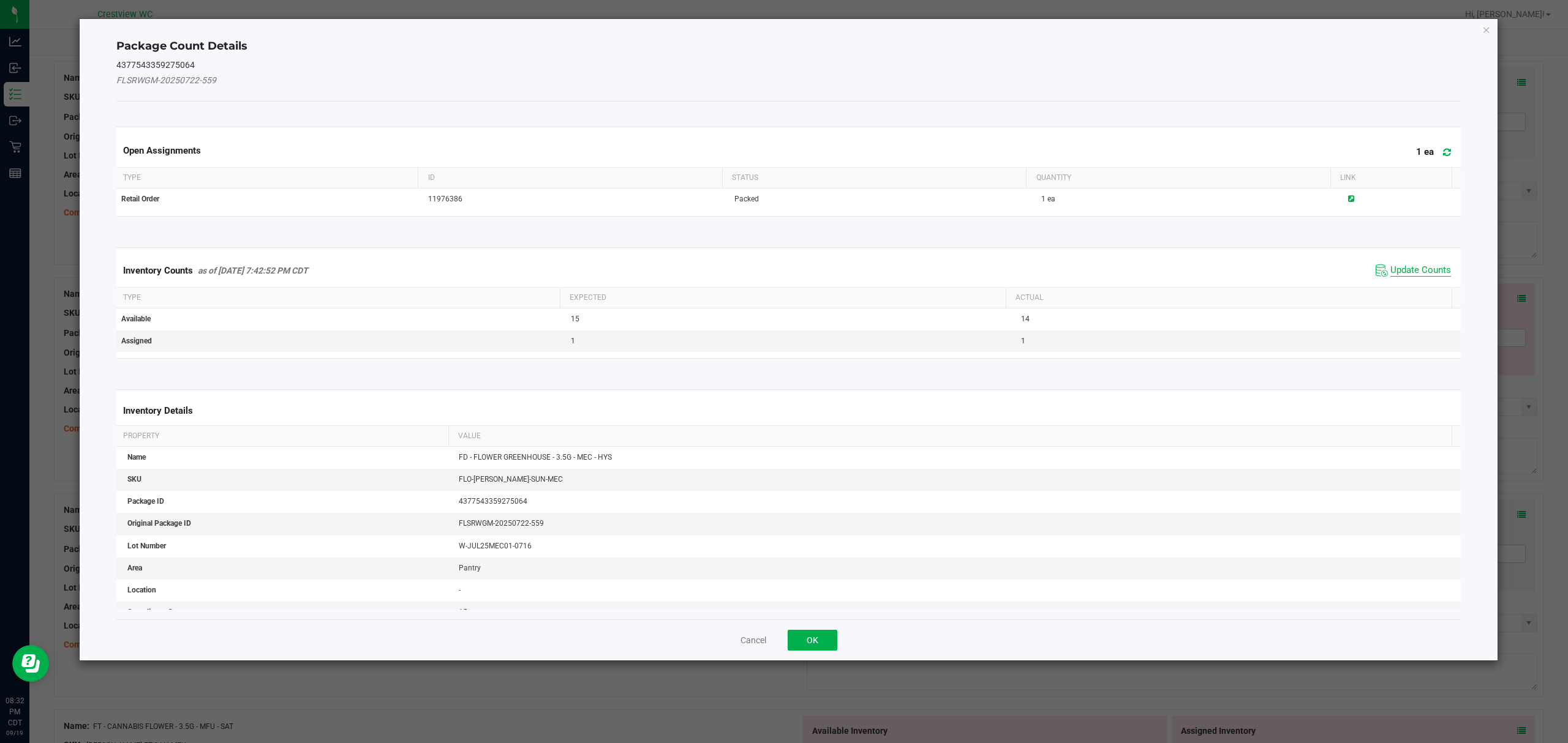
click at [1404, 270] on span "Update Counts" at bounding box center [1420, 270] width 61 height 12
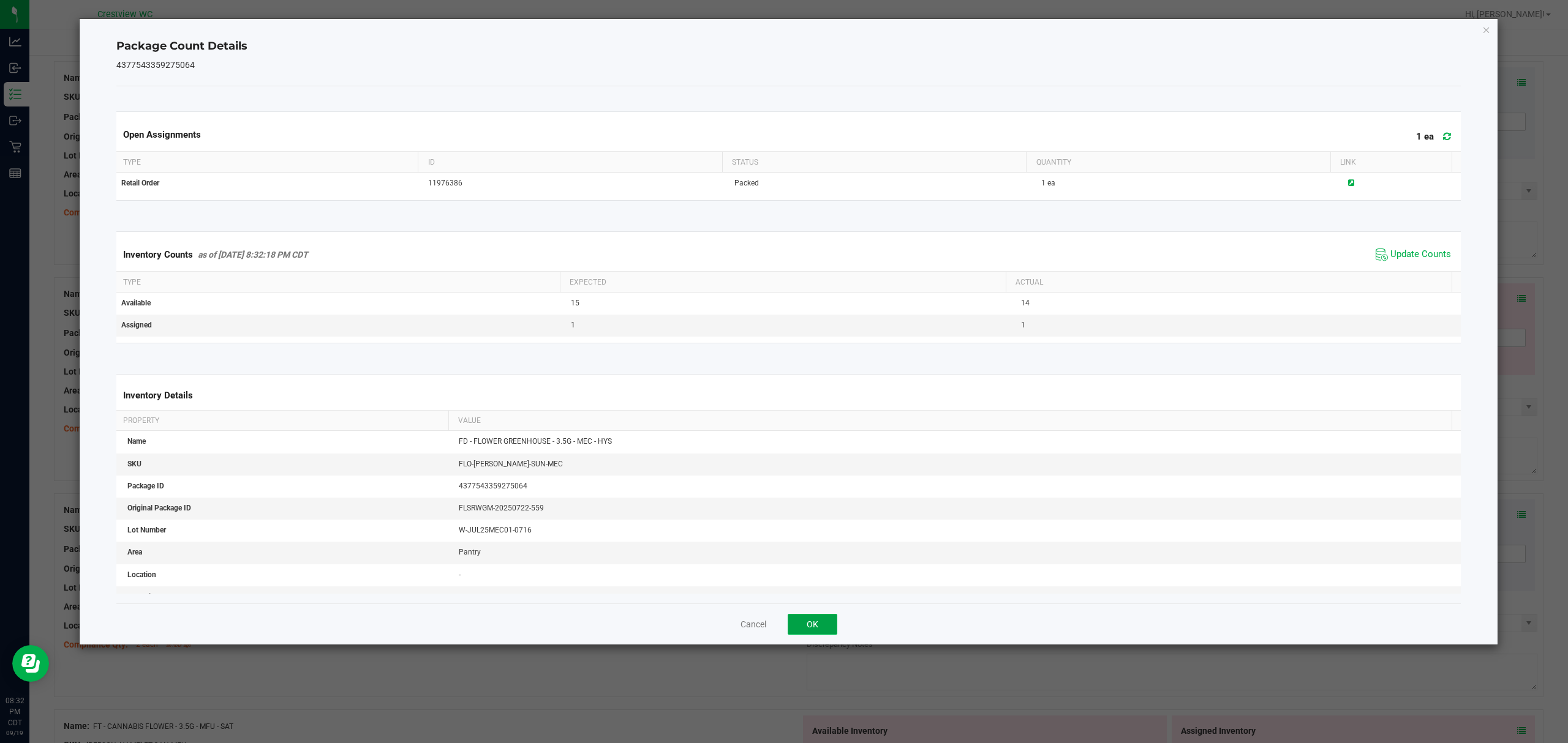
click at [817, 631] on button "OK" at bounding box center [812, 624] width 50 height 21
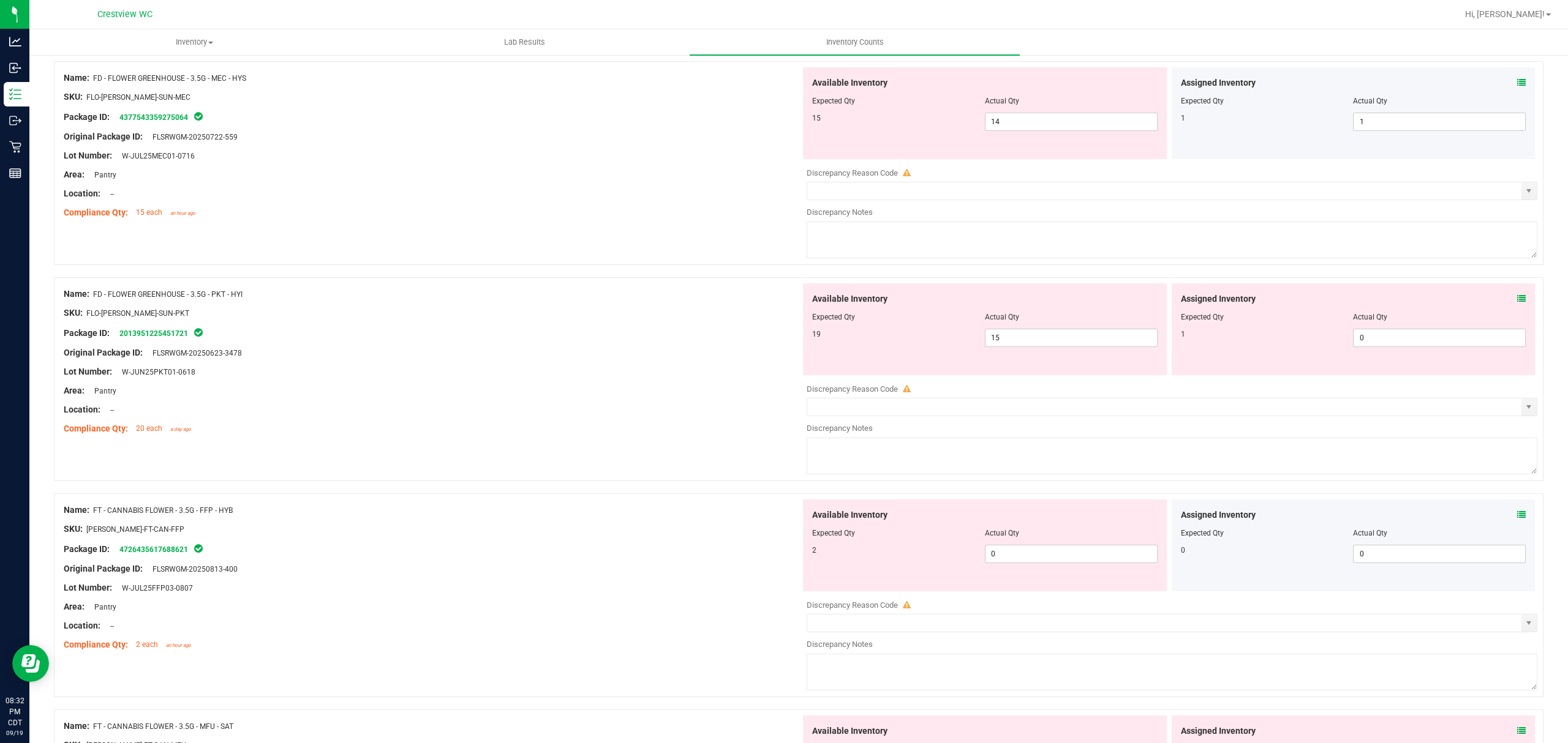
click at [1491, 301] on div "Assigned Inventory" at bounding box center [1353, 299] width 345 height 13
click at [1517, 299] on icon at bounding box center [1521, 299] width 8 height 8
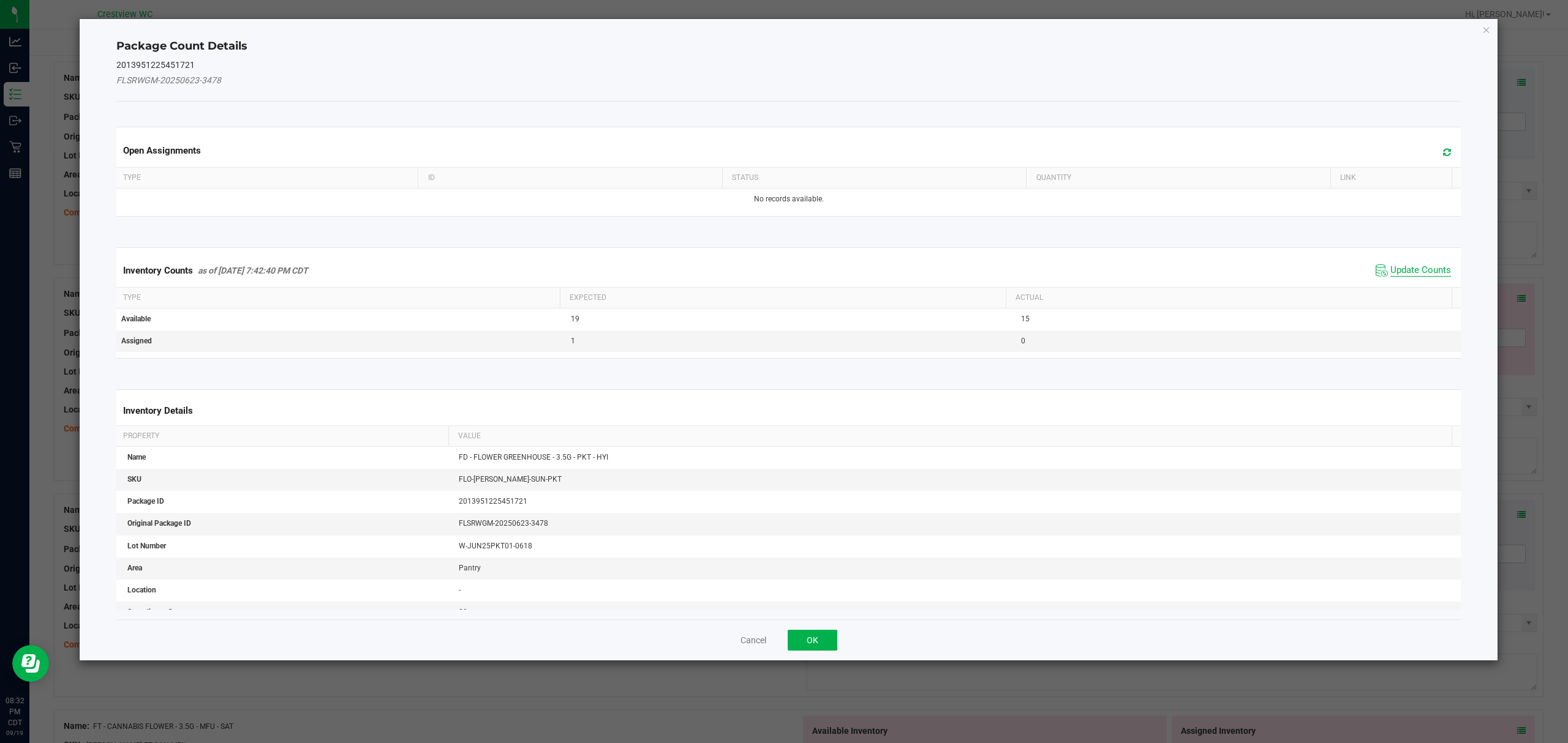
click at [1404, 273] on span "Update Counts" at bounding box center [1420, 270] width 61 height 12
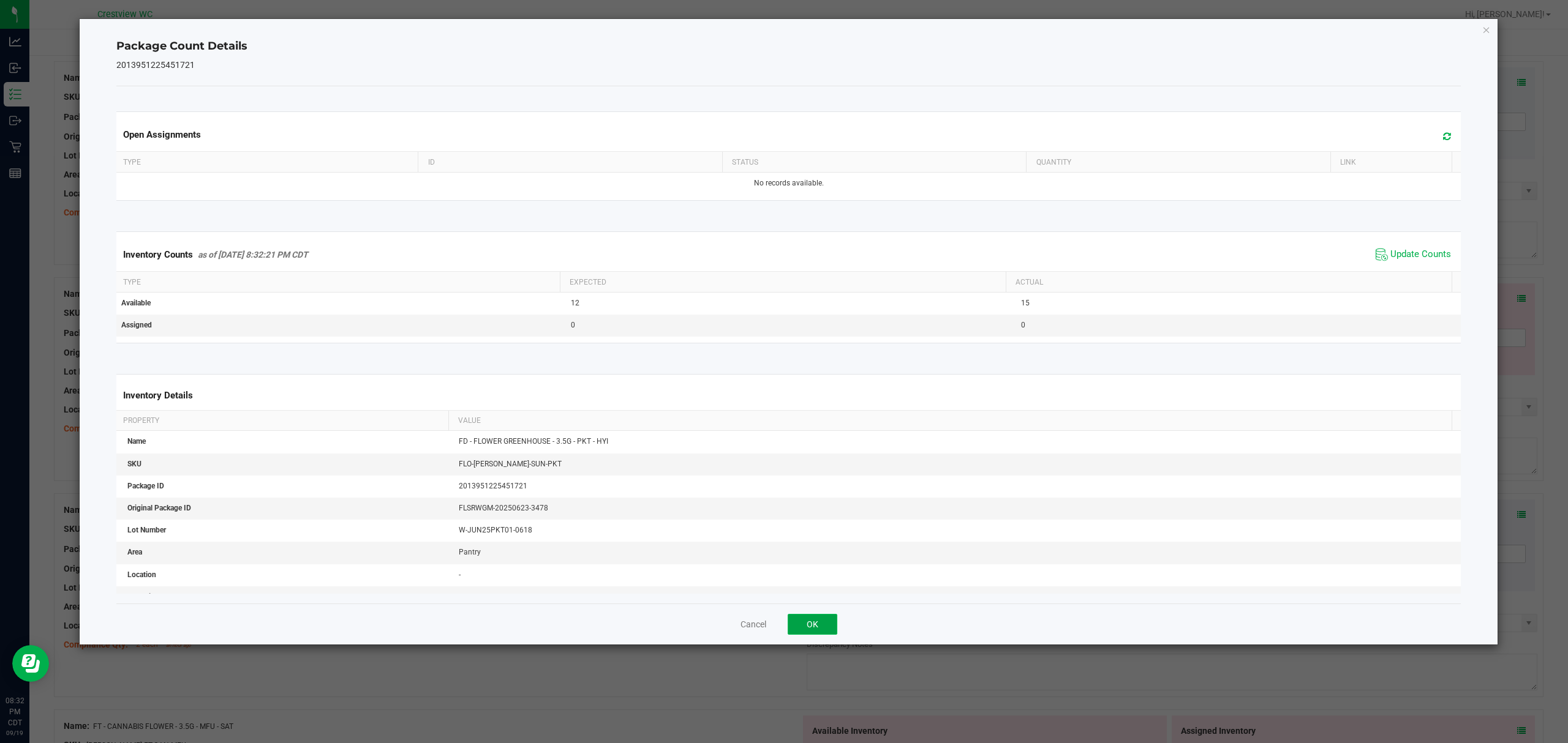
click at [826, 624] on button "OK" at bounding box center [812, 624] width 50 height 21
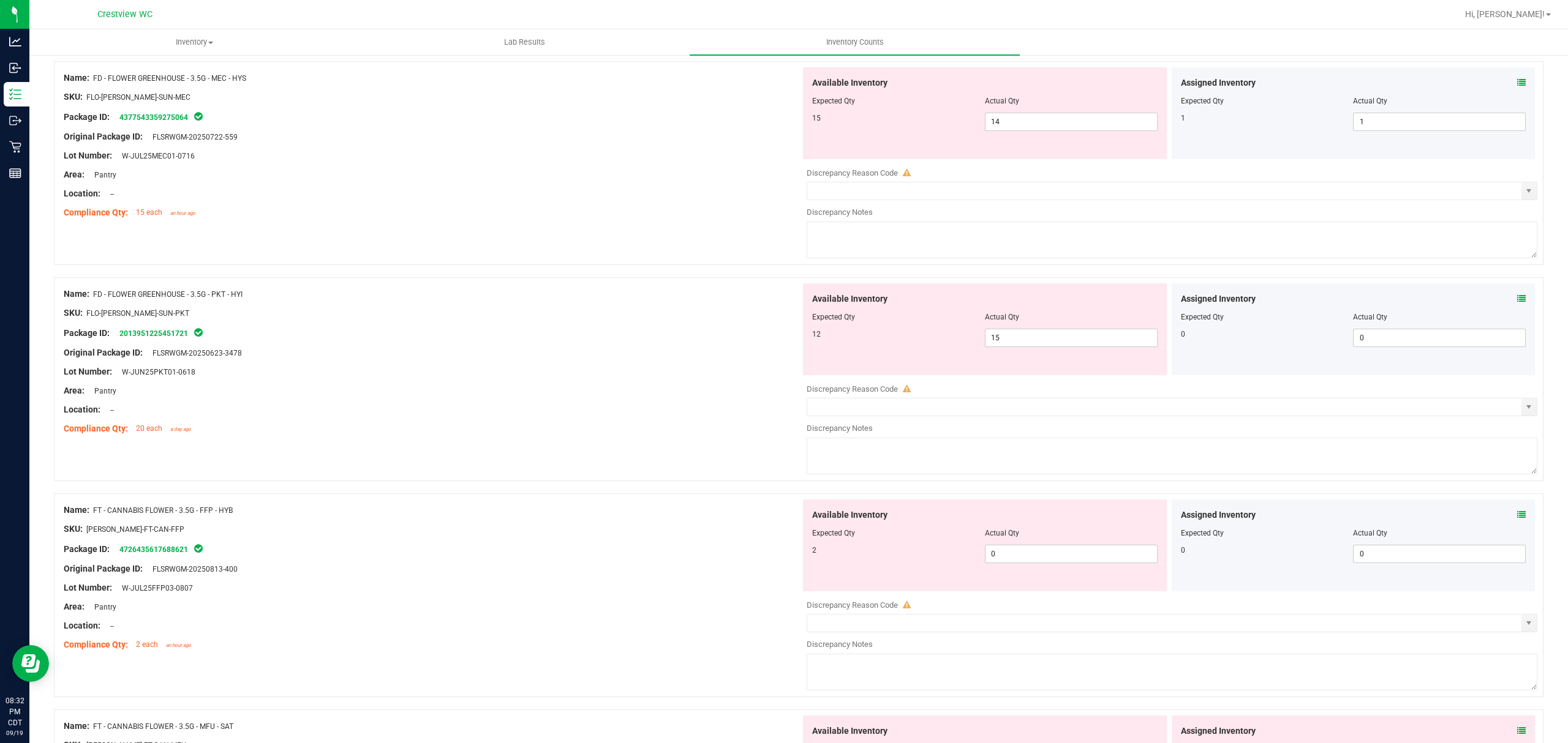
click at [1517, 515] on icon at bounding box center [1521, 515] width 8 height 8
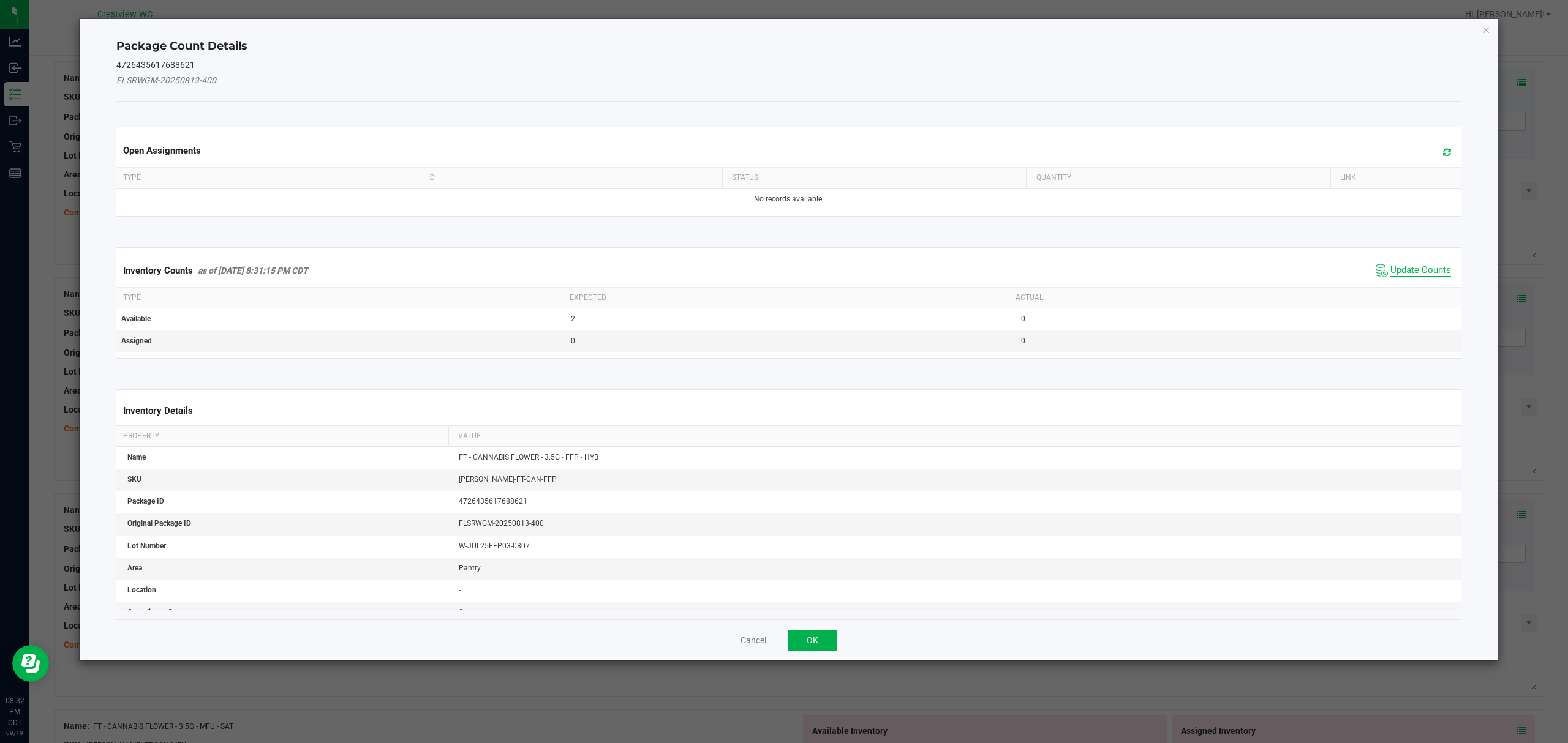
click at [1427, 275] on span "Update Counts" at bounding box center [1420, 270] width 61 height 12
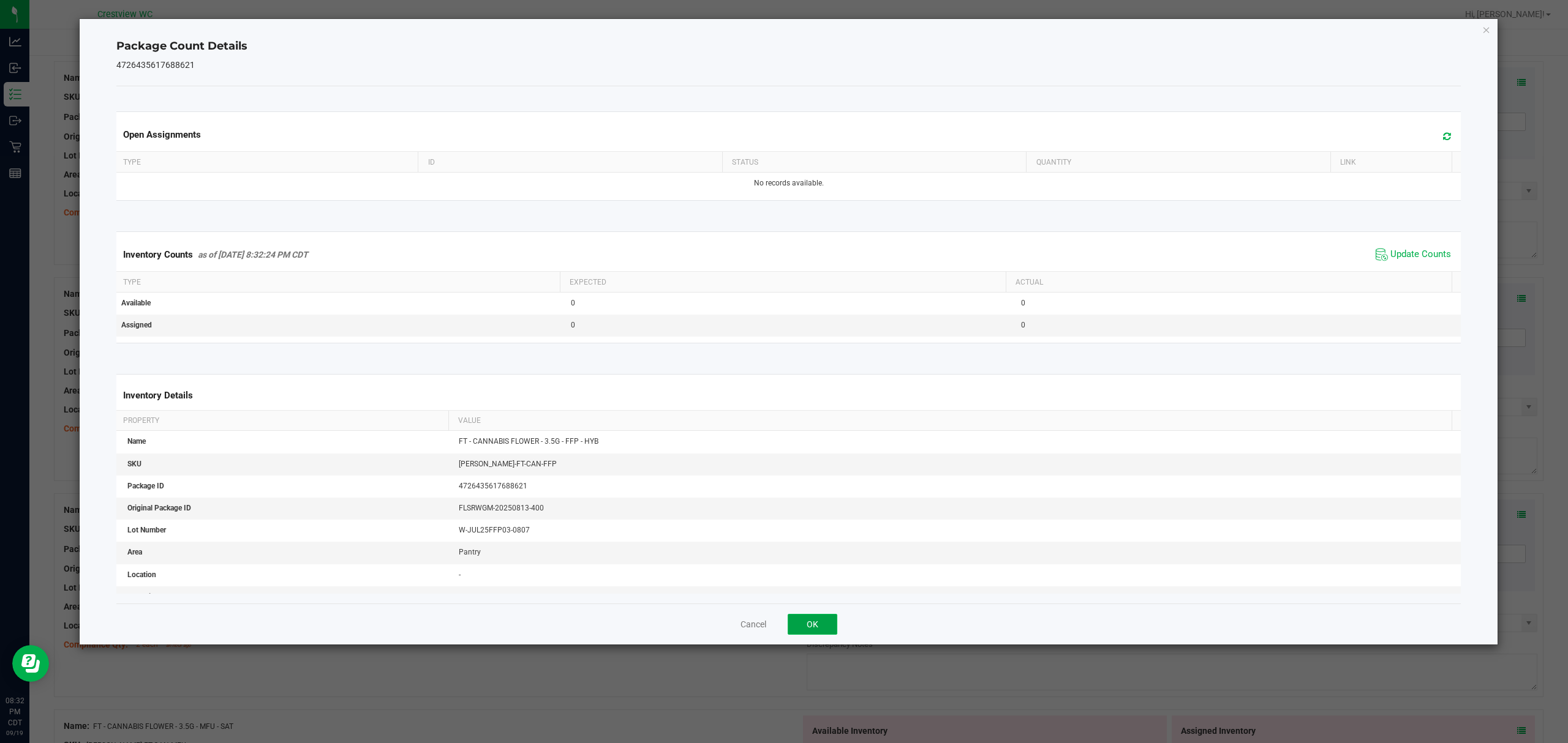
click at [814, 631] on button "OK" at bounding box center [812, 624] width 50 height 21
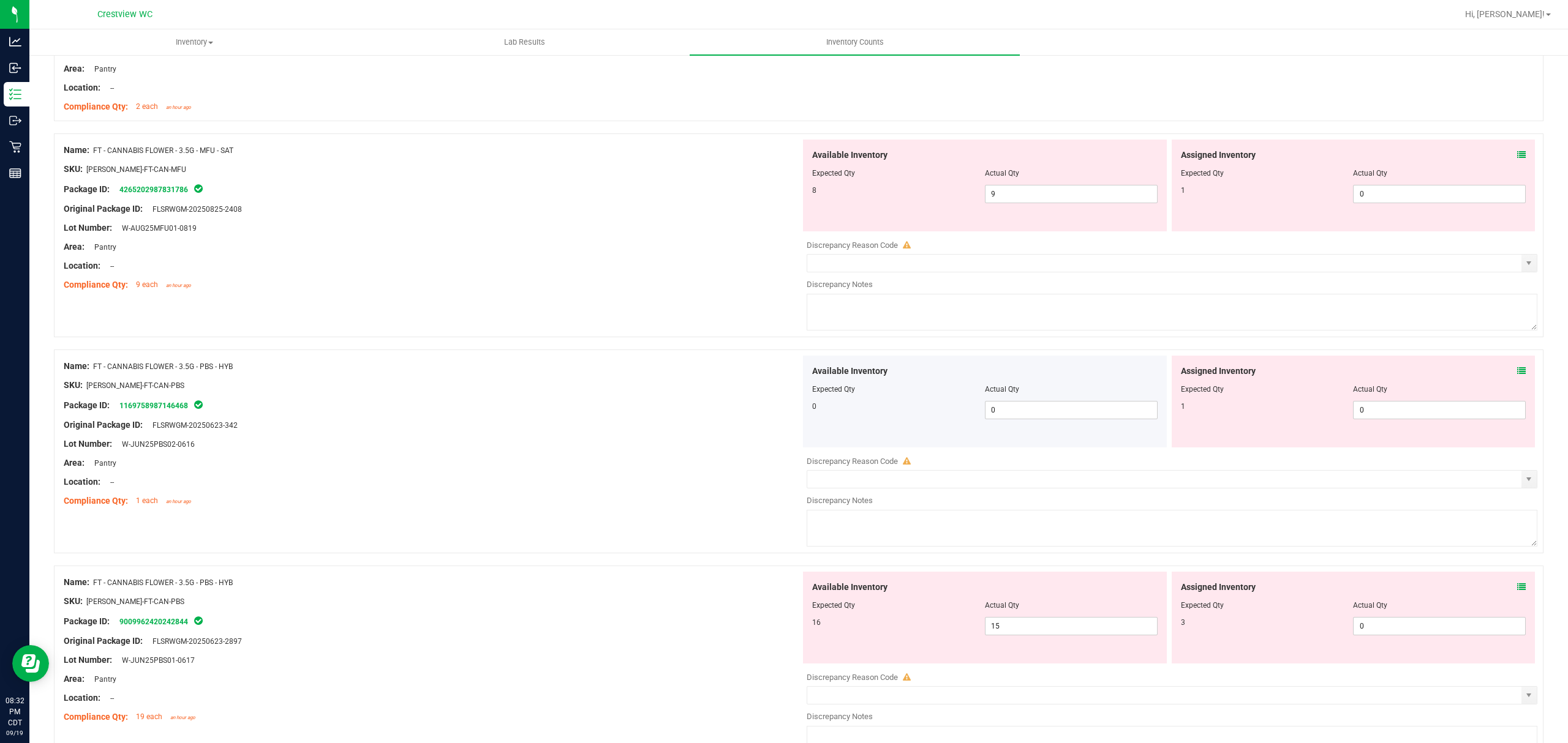
scroll to position [677, 0]
click at [1517, 150] on icon at bounding box center [1521, 154] width 8 height 8
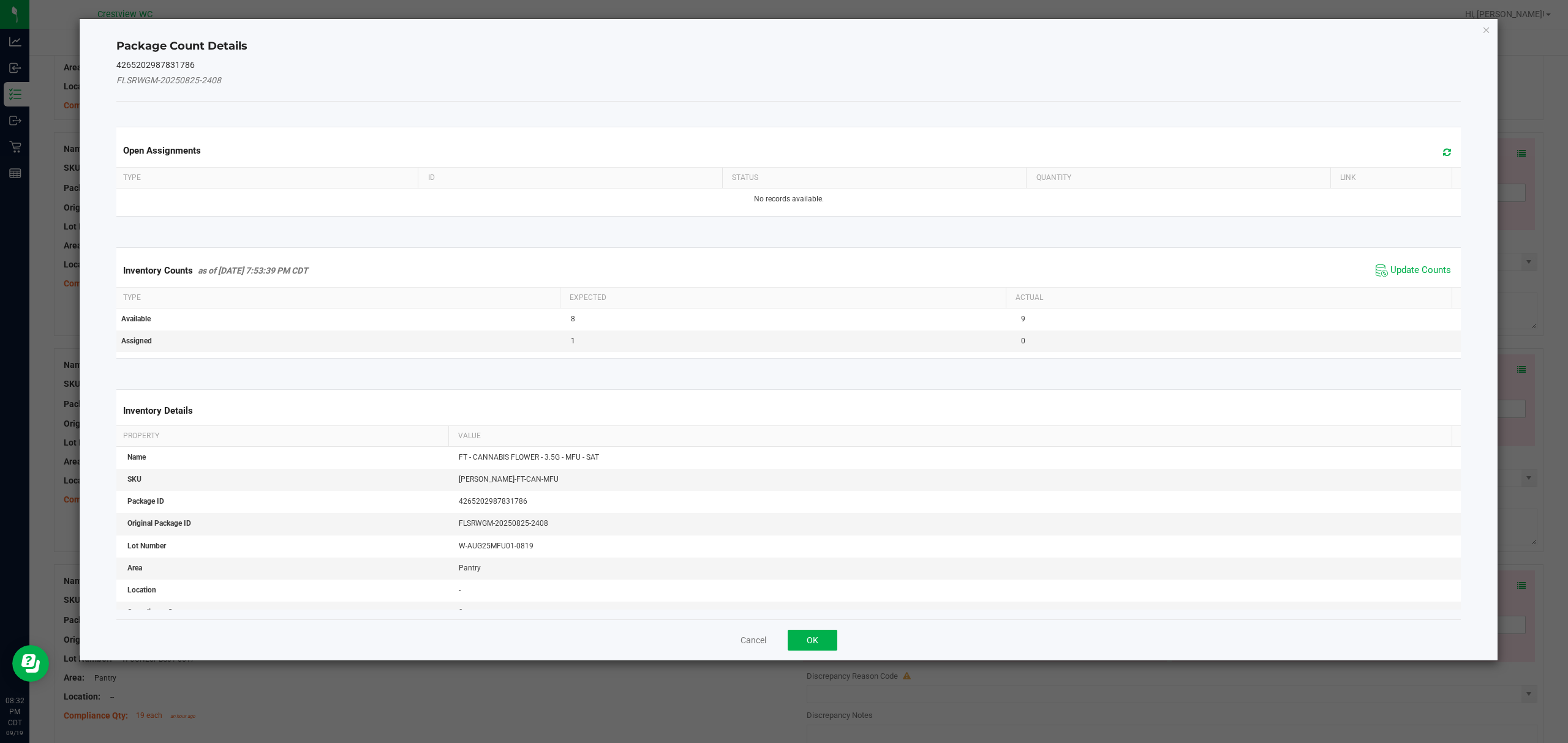
click at [1407, 289] on th "Actual" at bounding box center [1228, 298] width 446 height 21
click at [1417, 273] on span "Update Counts" at bounding box center [1420, 270] width 61 height 12
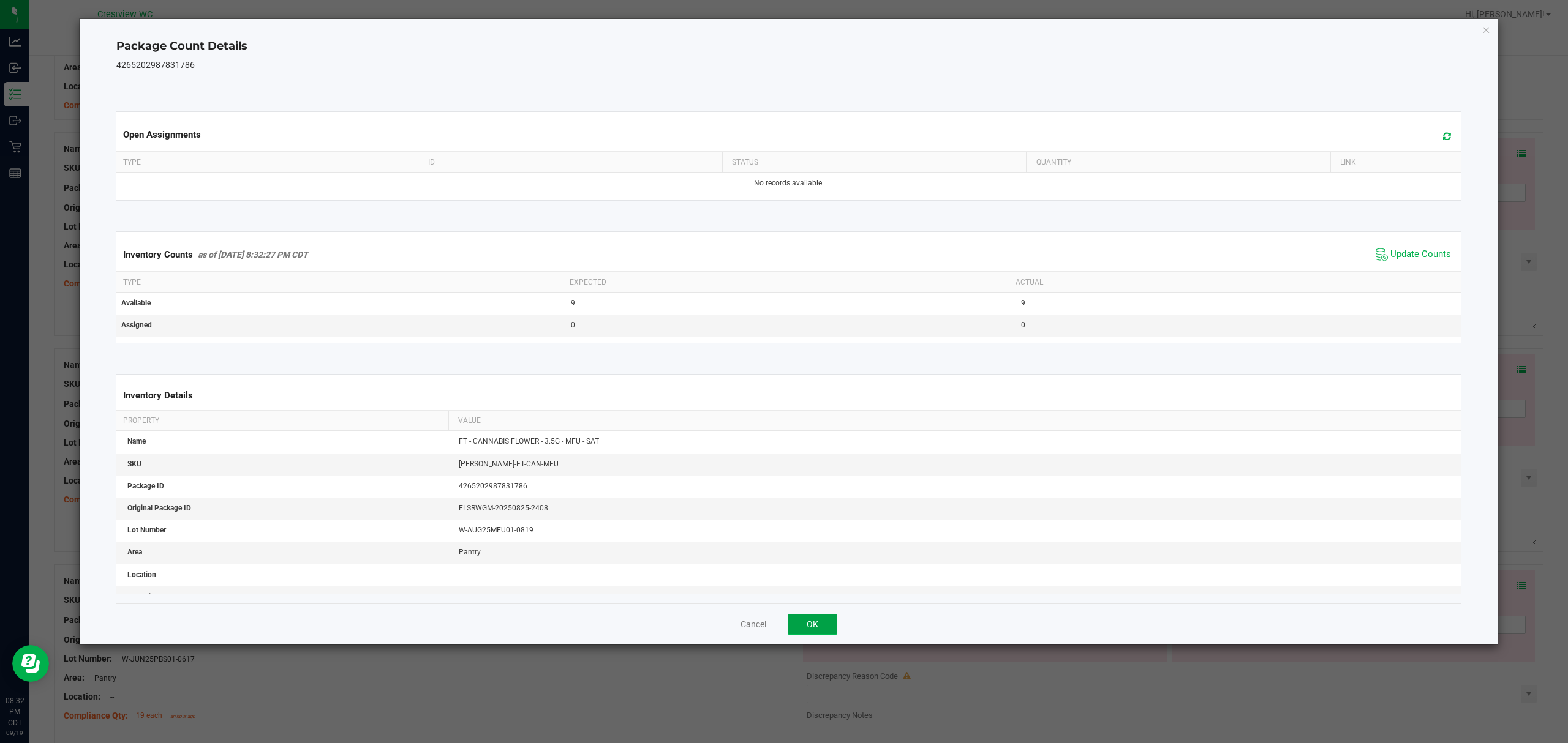
click at [822, 626] on button "OK" at bounding box center [812, 624] width 50 height 21
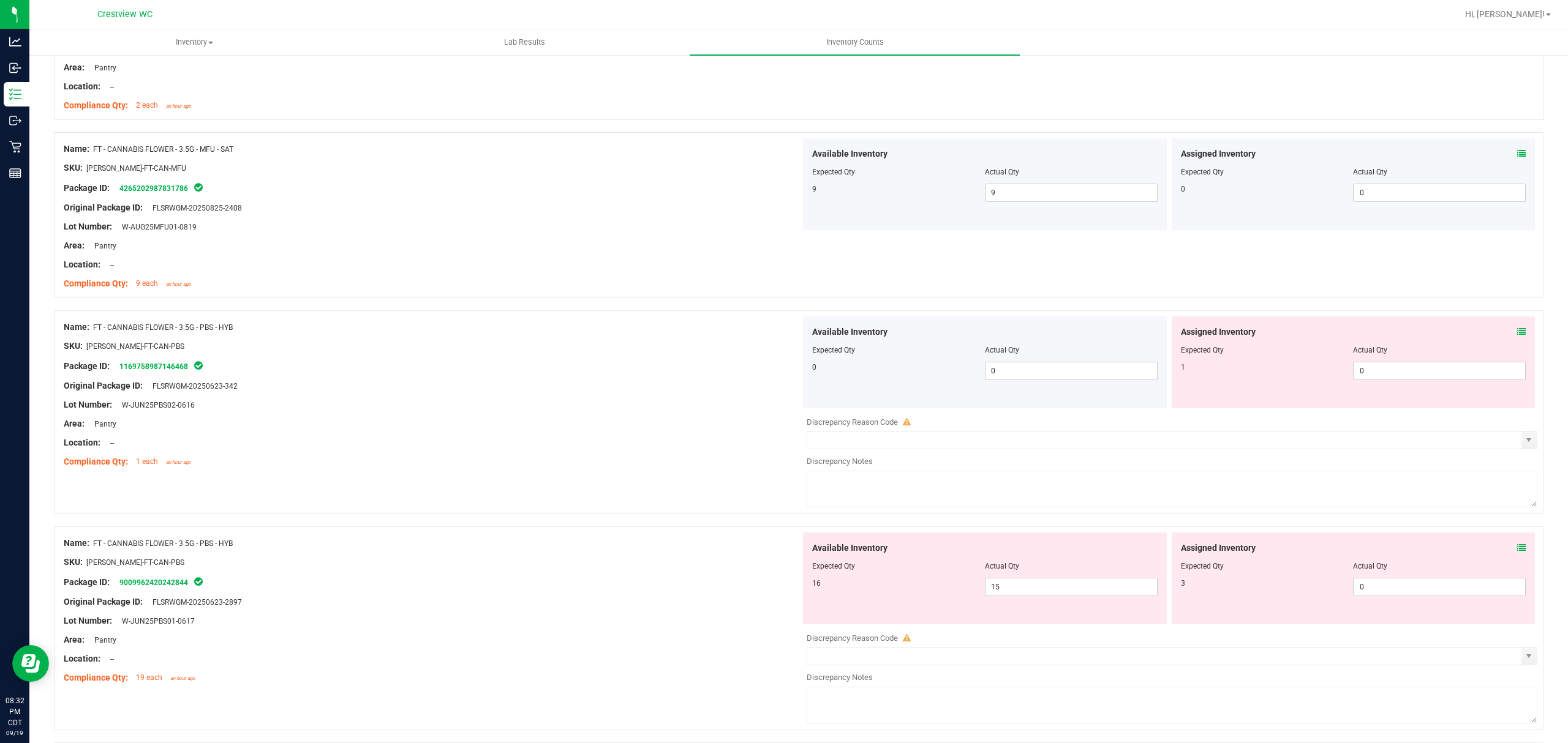
click at [1517, 331] on icon at bounding box center [1521, 332] width 8 height 8
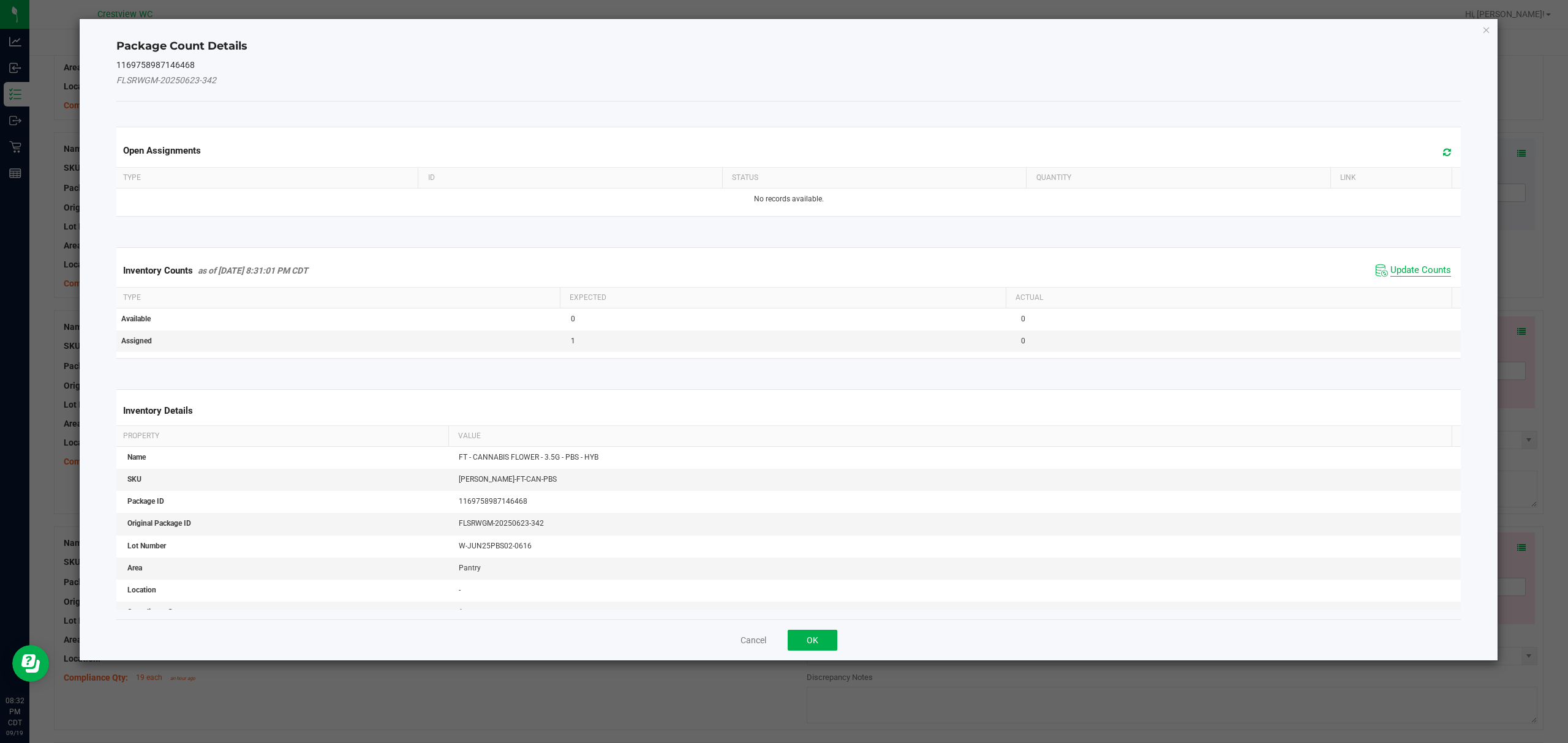
click at [1404, 266] on span "Update Counts" at bounding box center [1420, 270] width 61 height 12
click at [812, 630] on button "OK" at bounding box center [812, 640] width 50 height 21
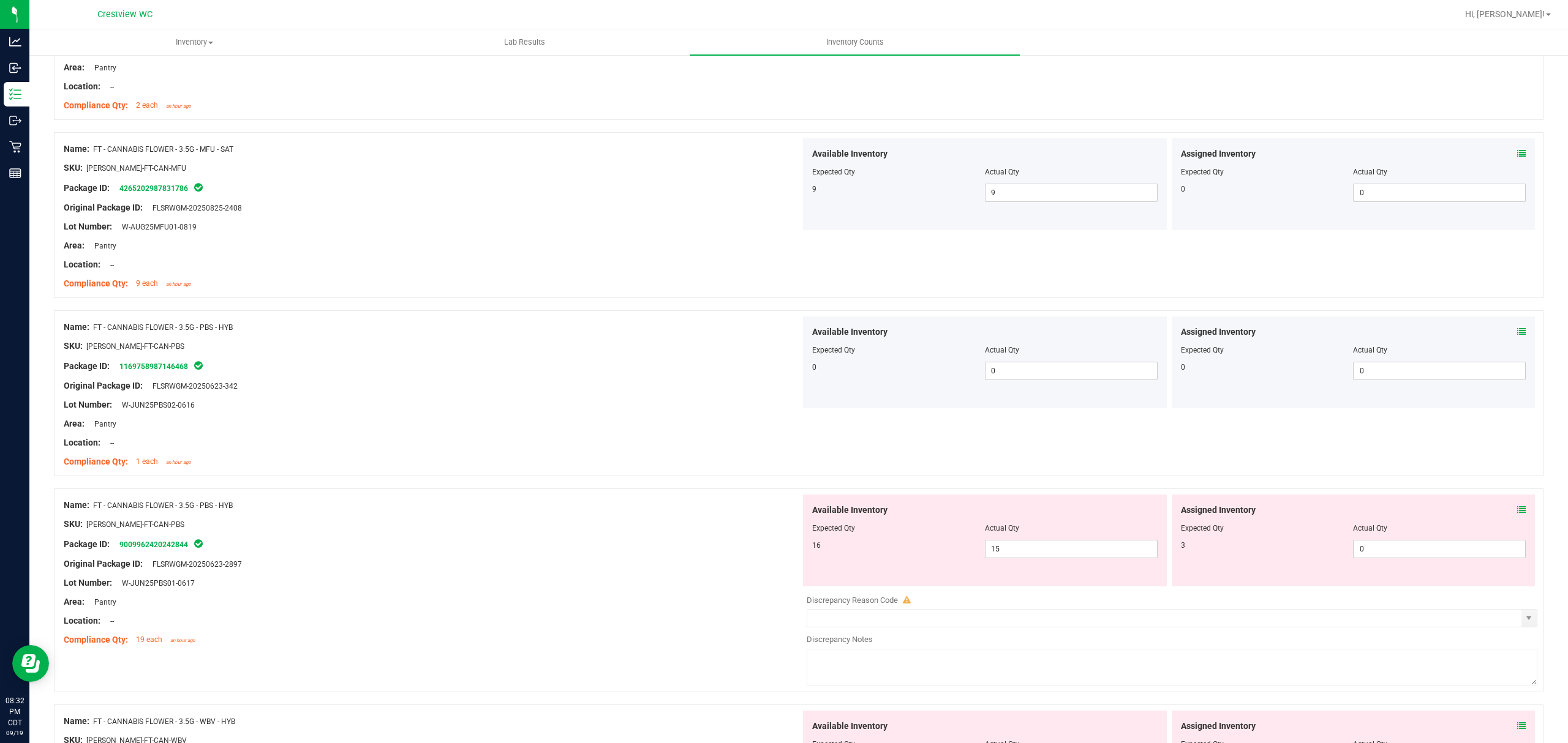
click at [1517, 512] on icon at bounding box center [1521, 510] width 8 height 8
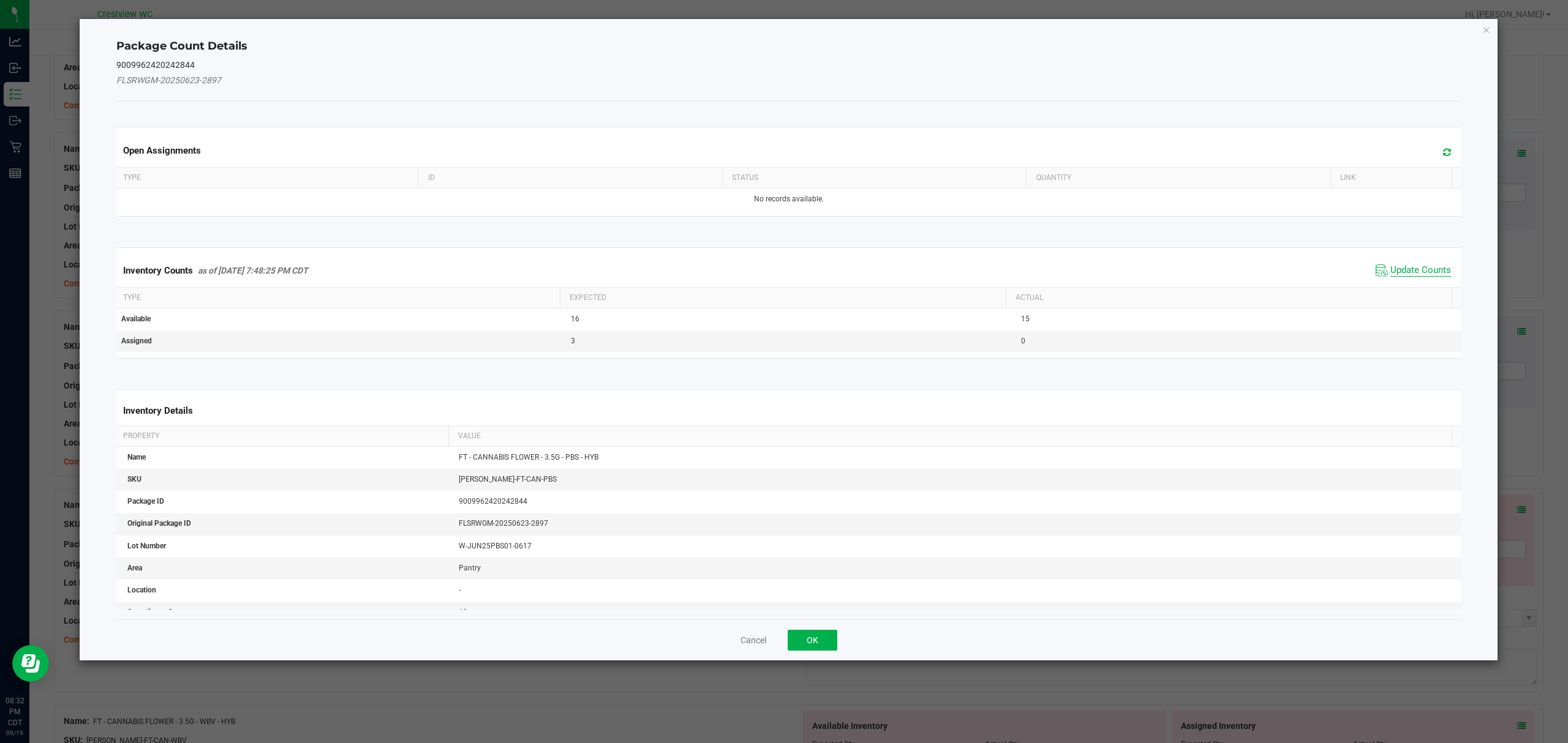
click at [1417, 270] on span "Update Counts" at bounding box center [1420, 270] width 61 height 12
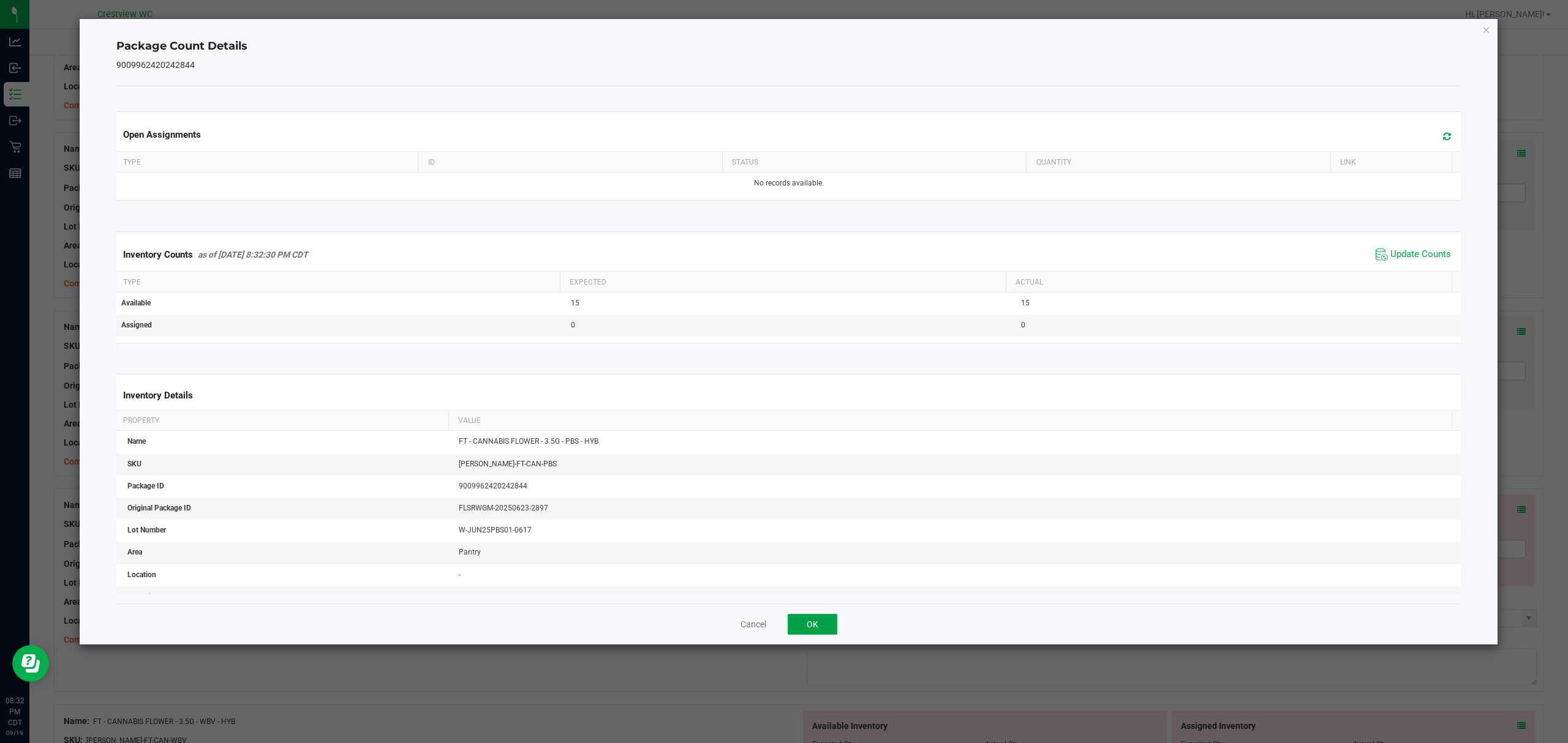
click at [819, 625] on button "OK" at bounding box center [812, 624] width 50 height 21
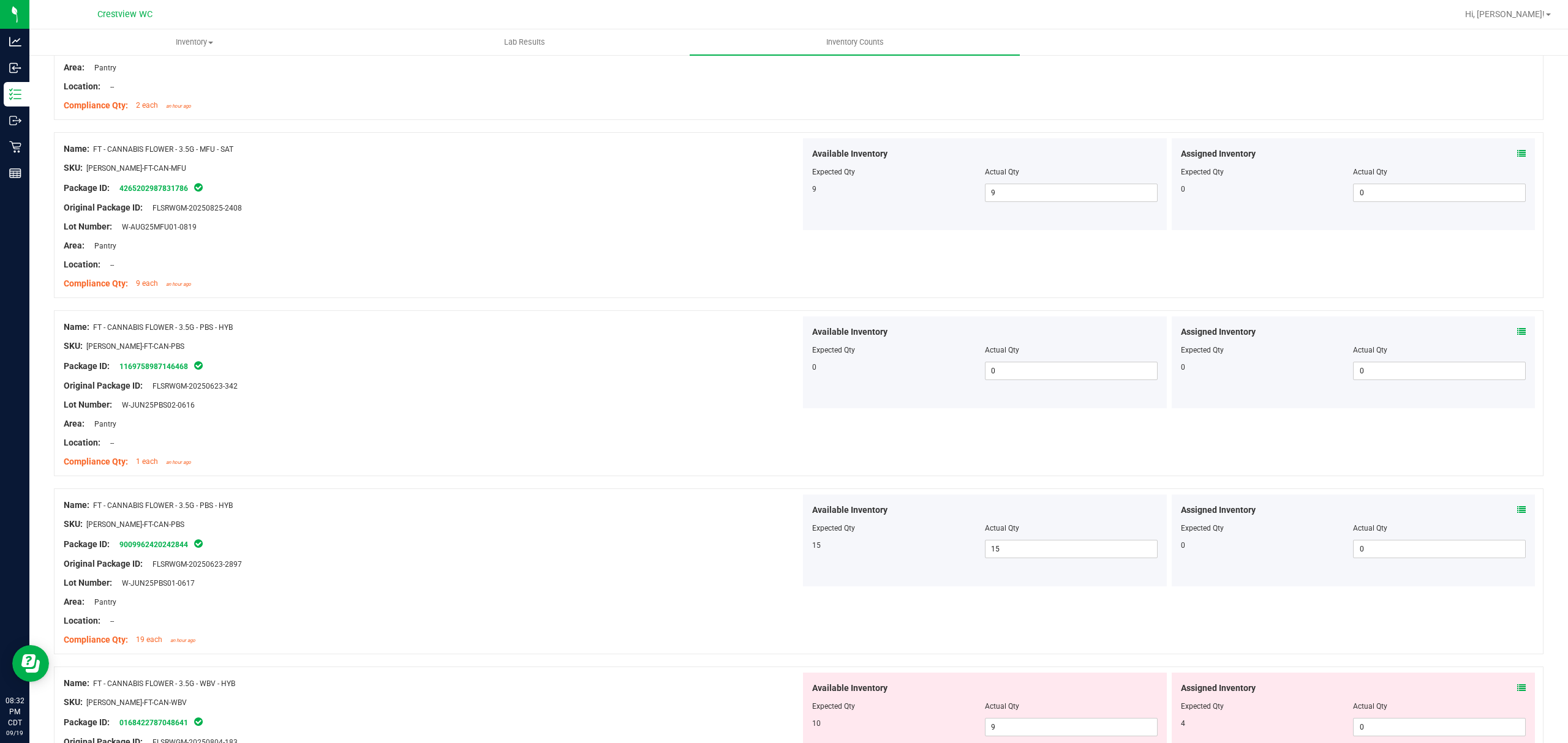
click at [1517, 691] on icon at bounding box center [1521, 688] width 8 height 8
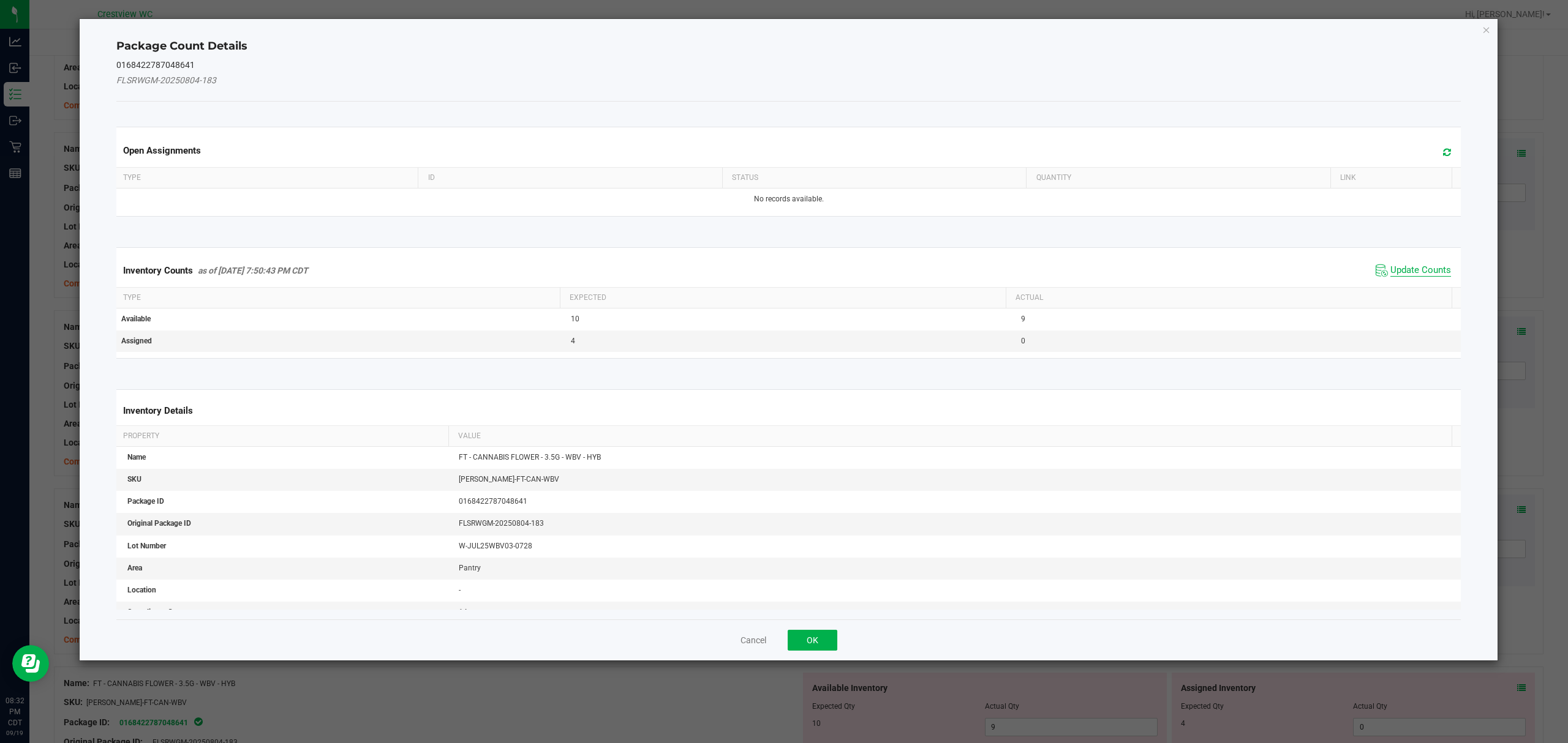
click at [1418, 273] on span "Update Counts" at bounding box center [1420, 270] width 61 height 12
click at [823, 630] on button "OK" at bounding box center [812, 640] width 50 height 21
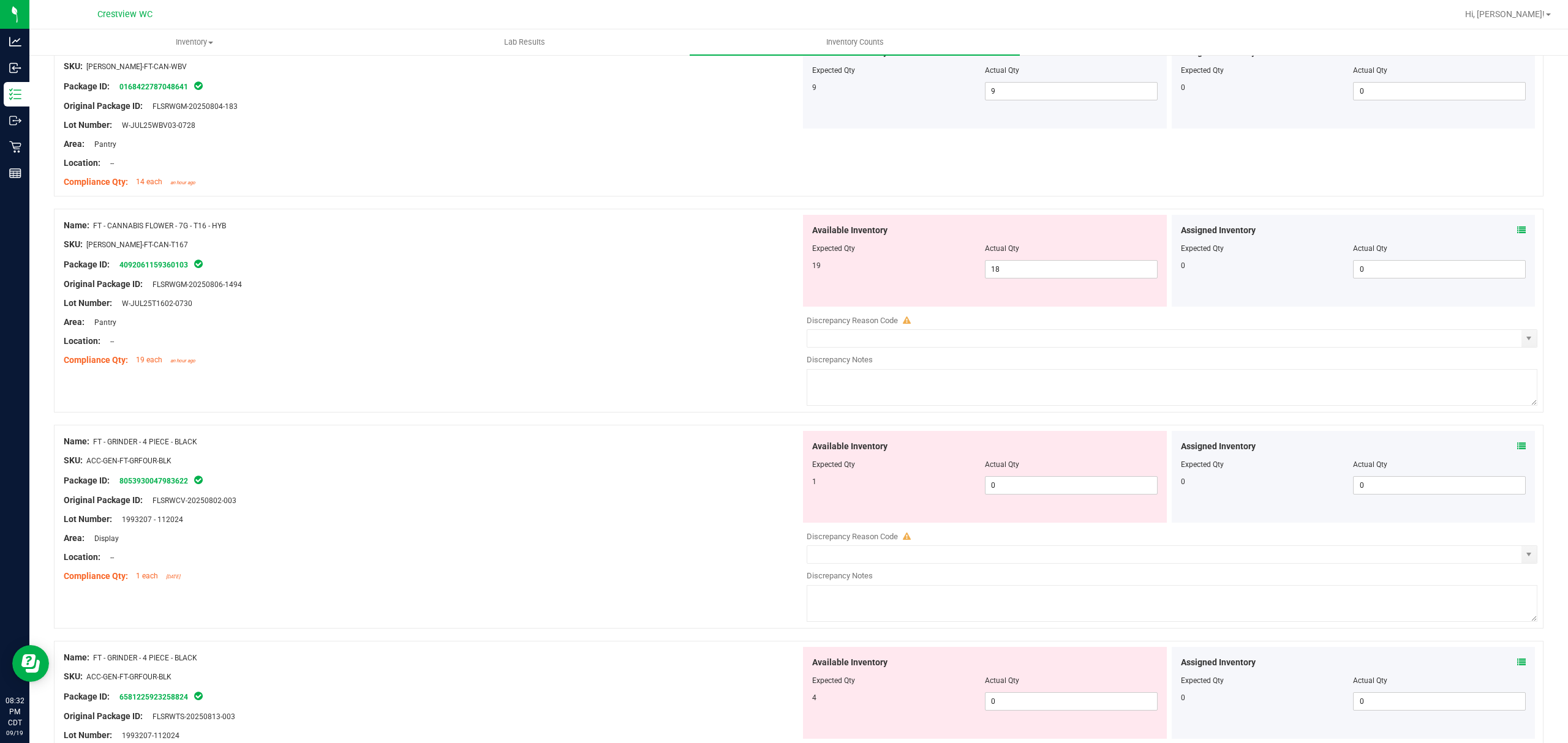
scroll to position [1413, 0]
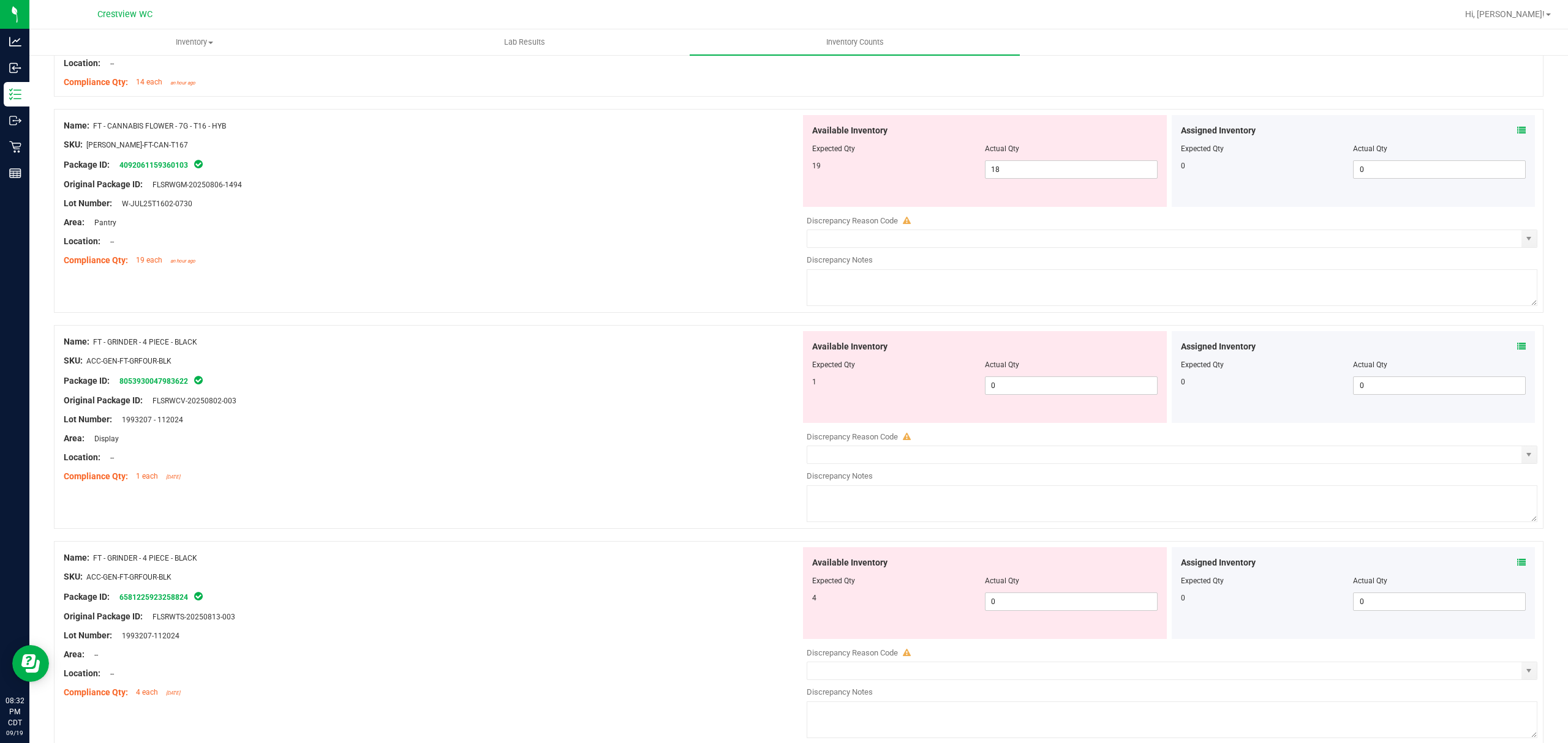
click at [1517, 133] on icon at bounding box center [1521, 130] width 8 height 8
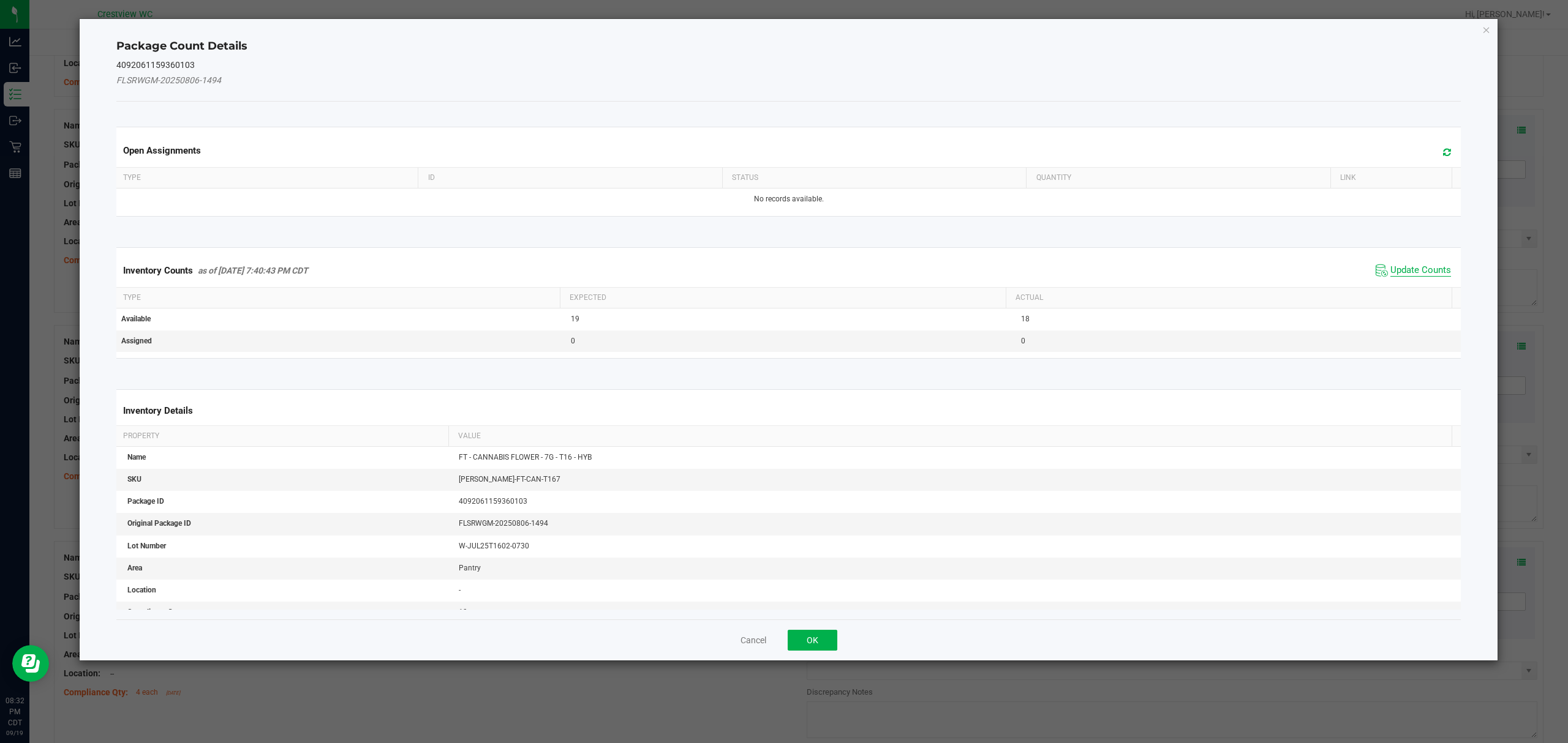
click at [1416, 273] on span "Update Counts" at bounding box center [1420, 270] width 61 height 12
click at [816, 630] on button "OK" at bounding box center [812, 640] width 50 height 21
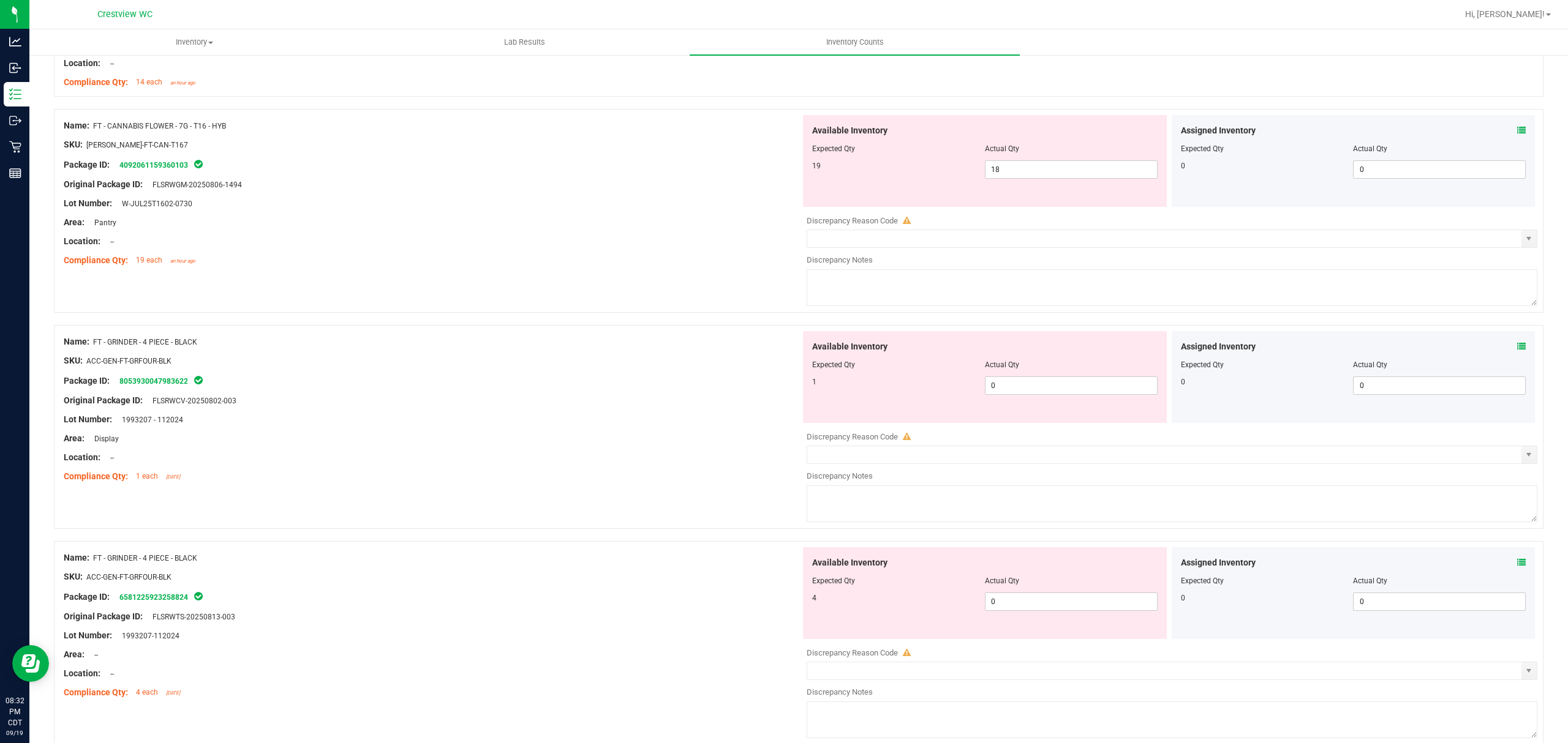
click at [1517, 349] on icon at bounding box center [1521, 346] width 8 height 8
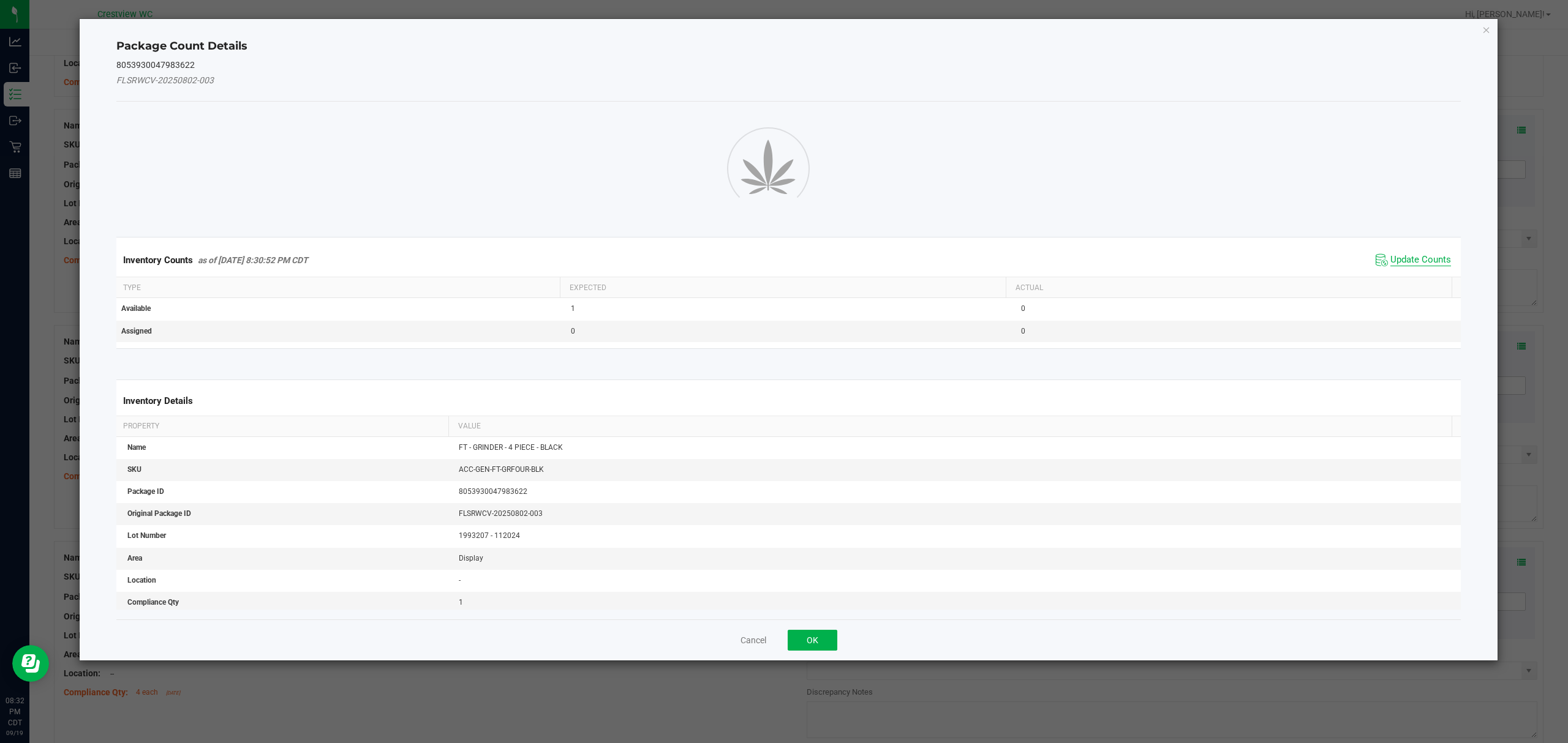
click at [1409, 266] on span "Update Counts" at bounding box center [1420, 260] width 61 height 12
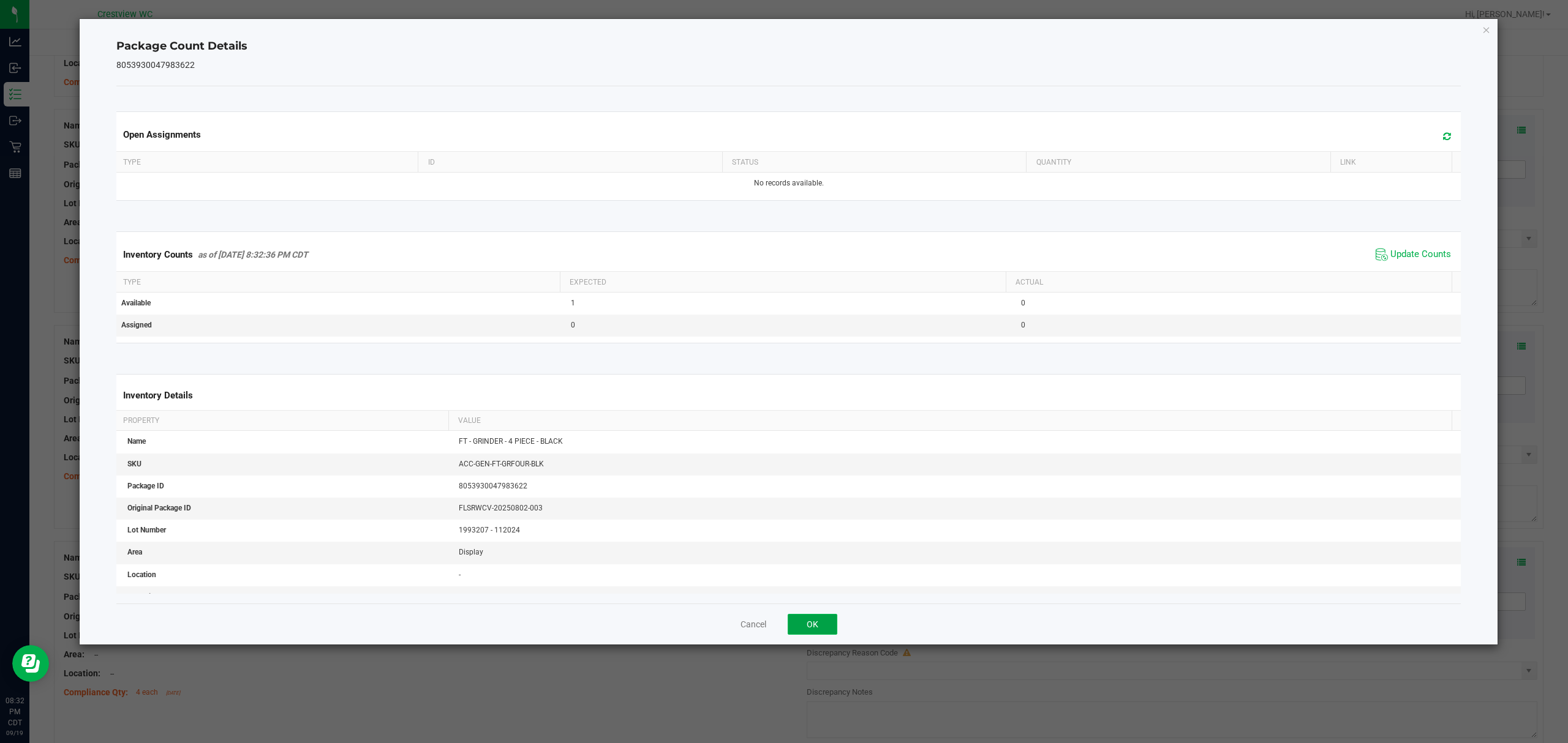
click at [822, 628] on button "OK" at bounding box center [812, 624] width 50 height 21
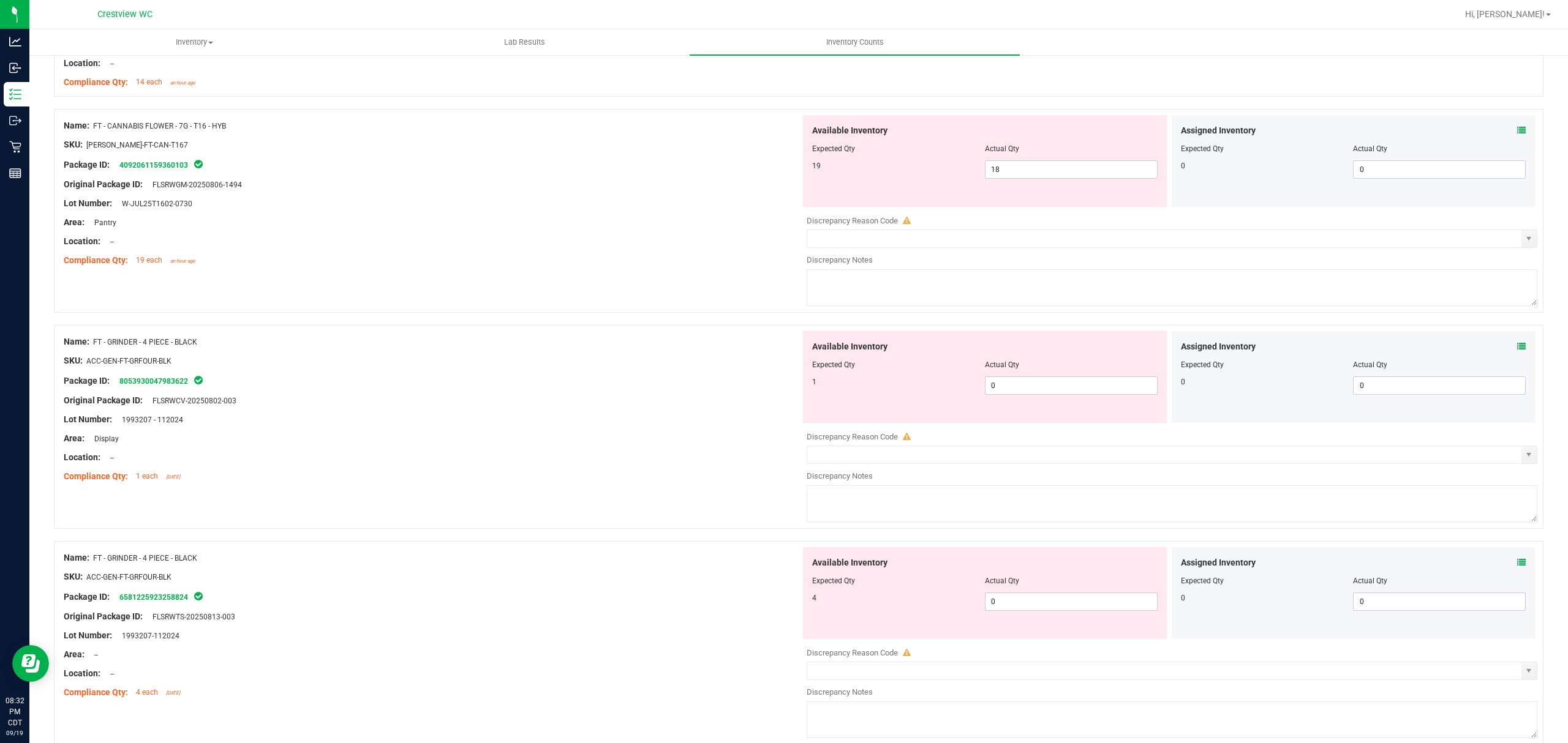
click at [1517, 567] on icon at bounding box center [1521, 562] width 8 height 8
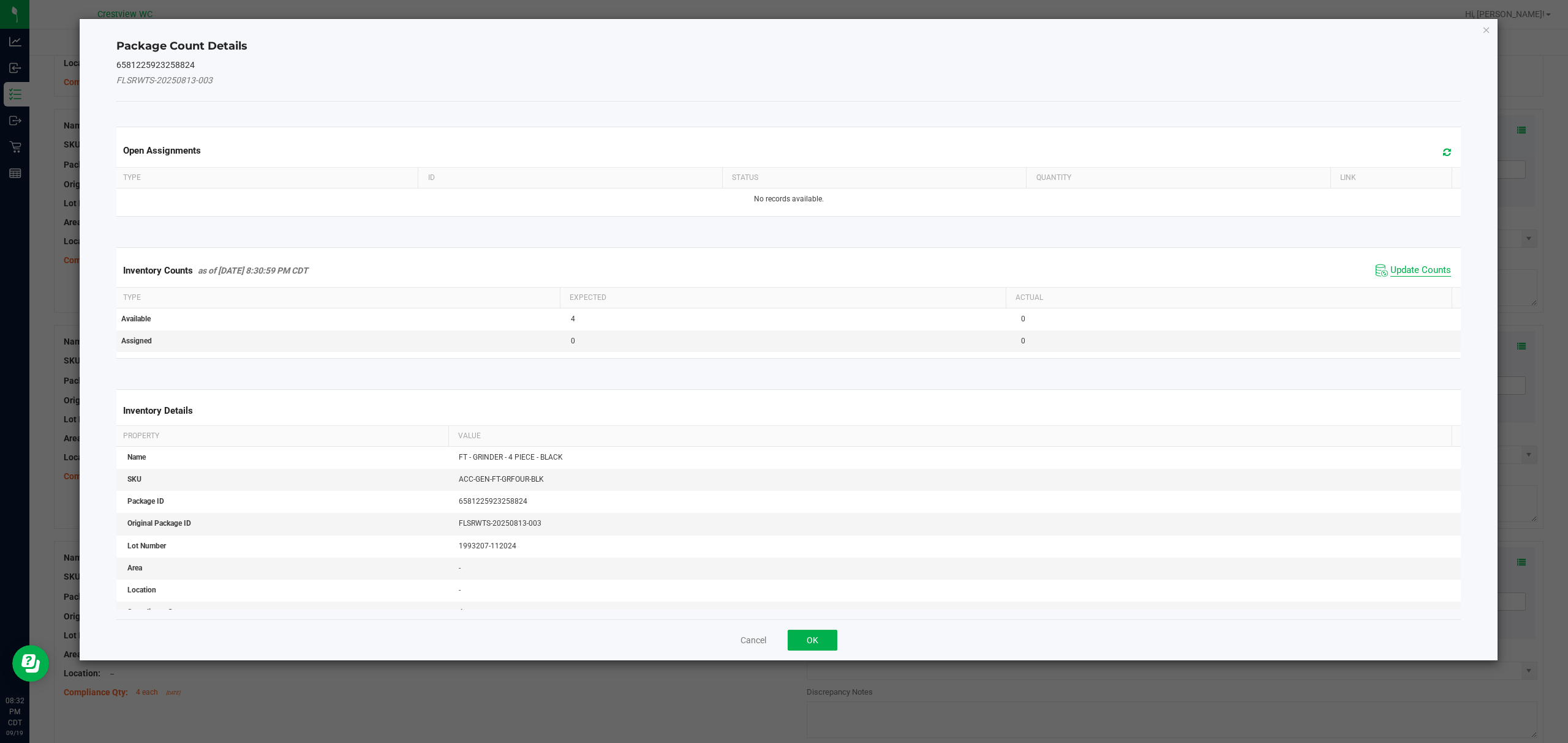
click at [1400, 270] on span "Update Counts" at bounding box center [1420, 270] width 61 height 12
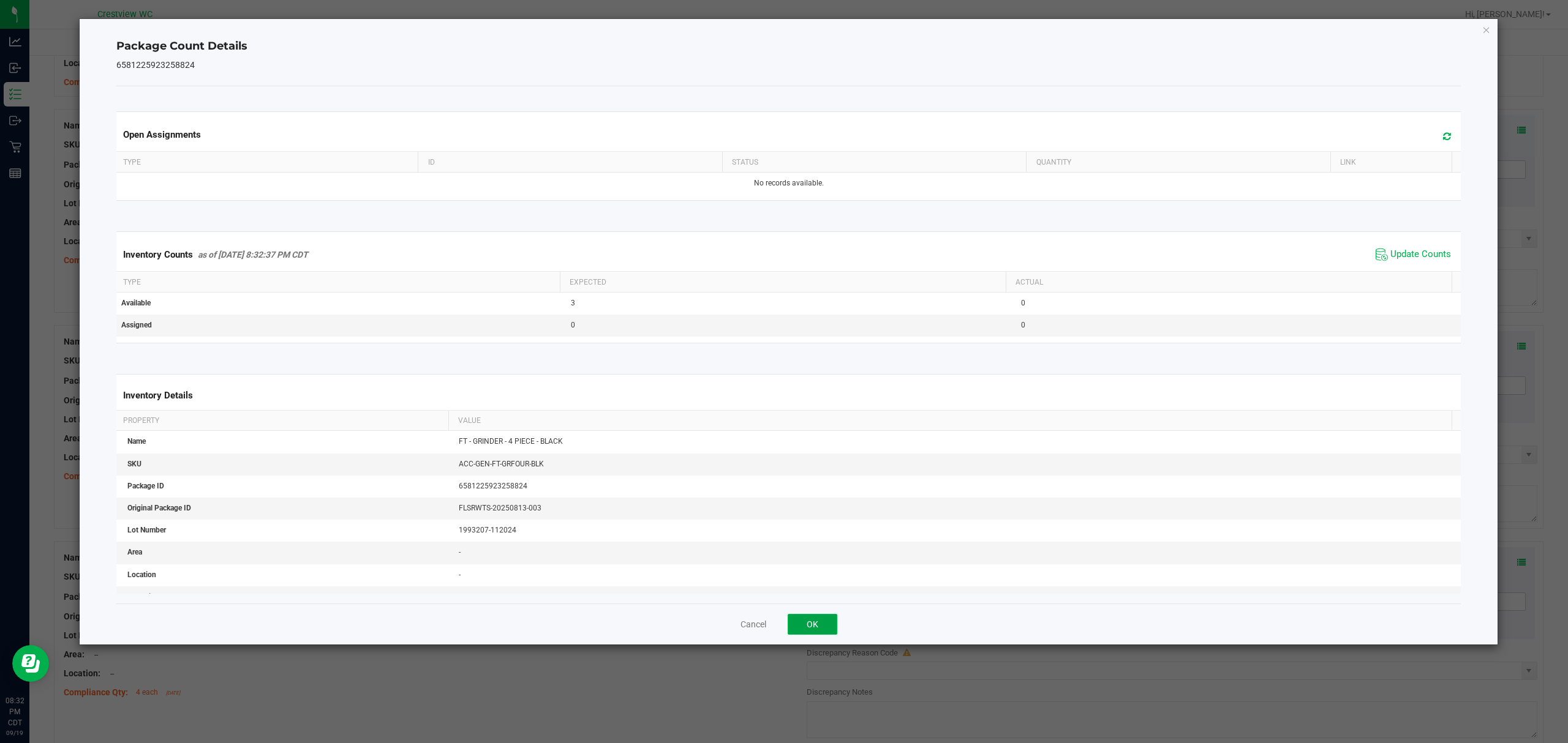
click at [821, 625] on button "OK" at bounding box center [812, 624] width 50 height 21
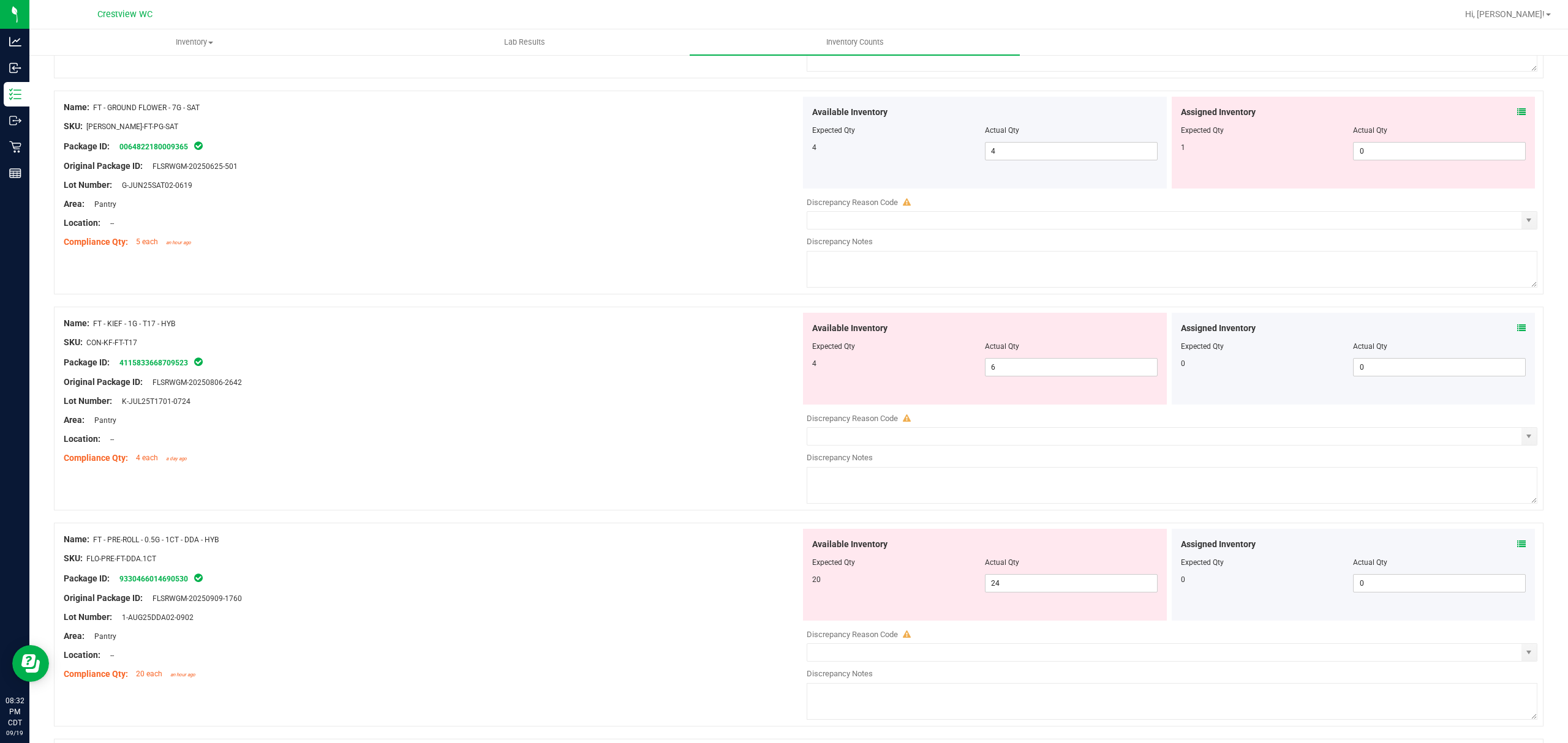
scroll to position [2080, 0]
click at [1517, 117] on icon at bounding box center [1521, 112] width 8 height 8
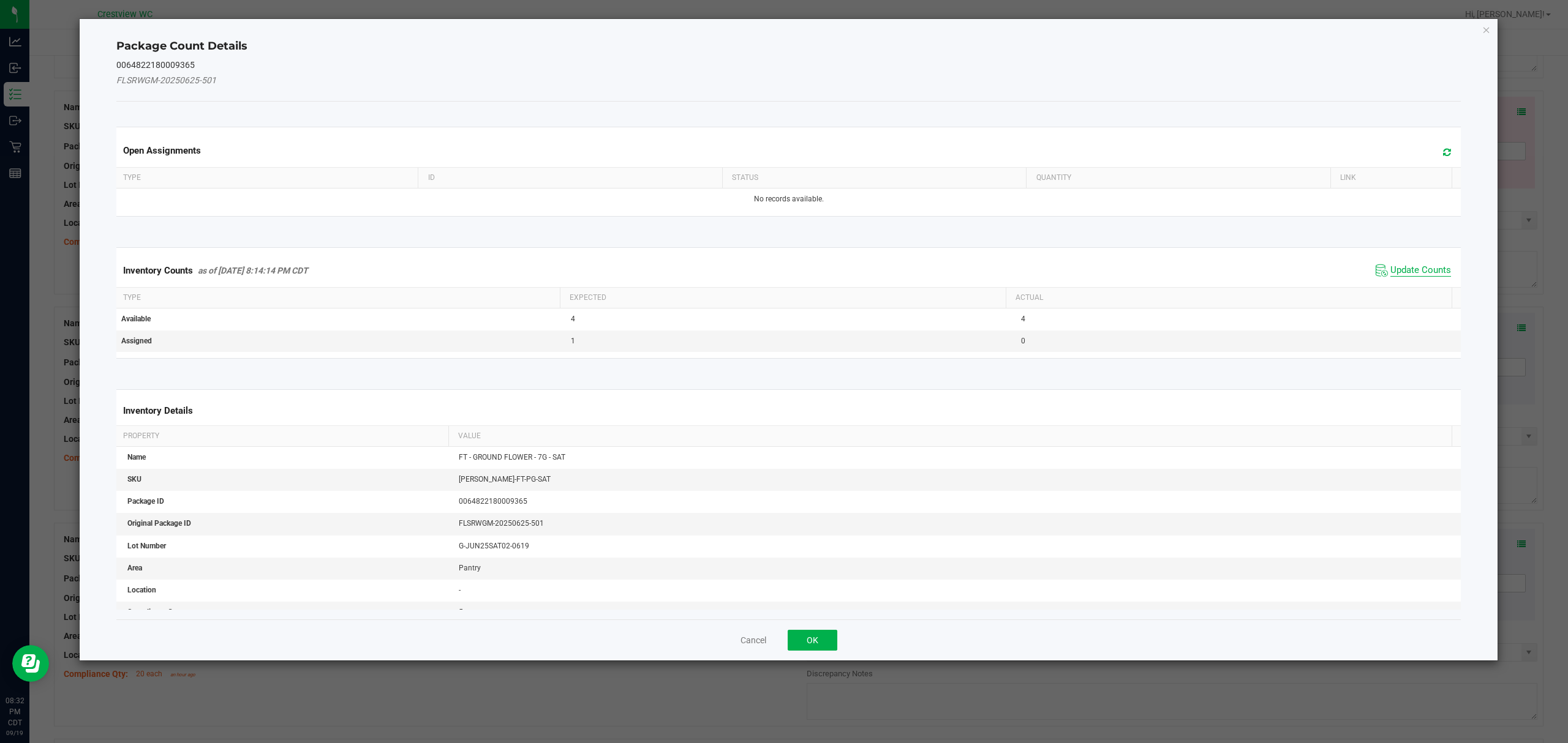
click at [1414, 268] on span "Update Counts" at bounding box center [1420, 270] width 61 height 12
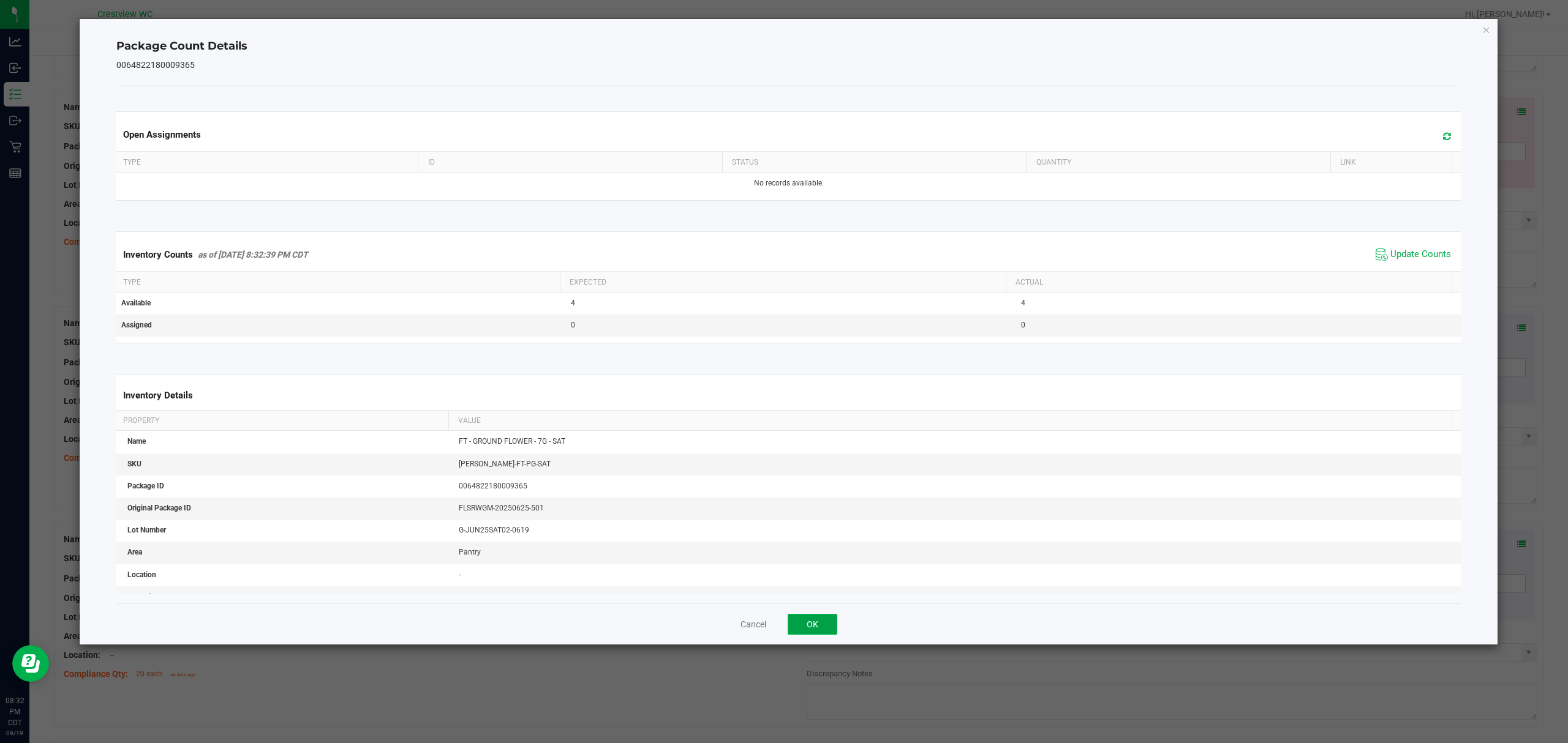
click at [827, 626] on button "OK" at bounding box center [812, 624] width 50 height 21
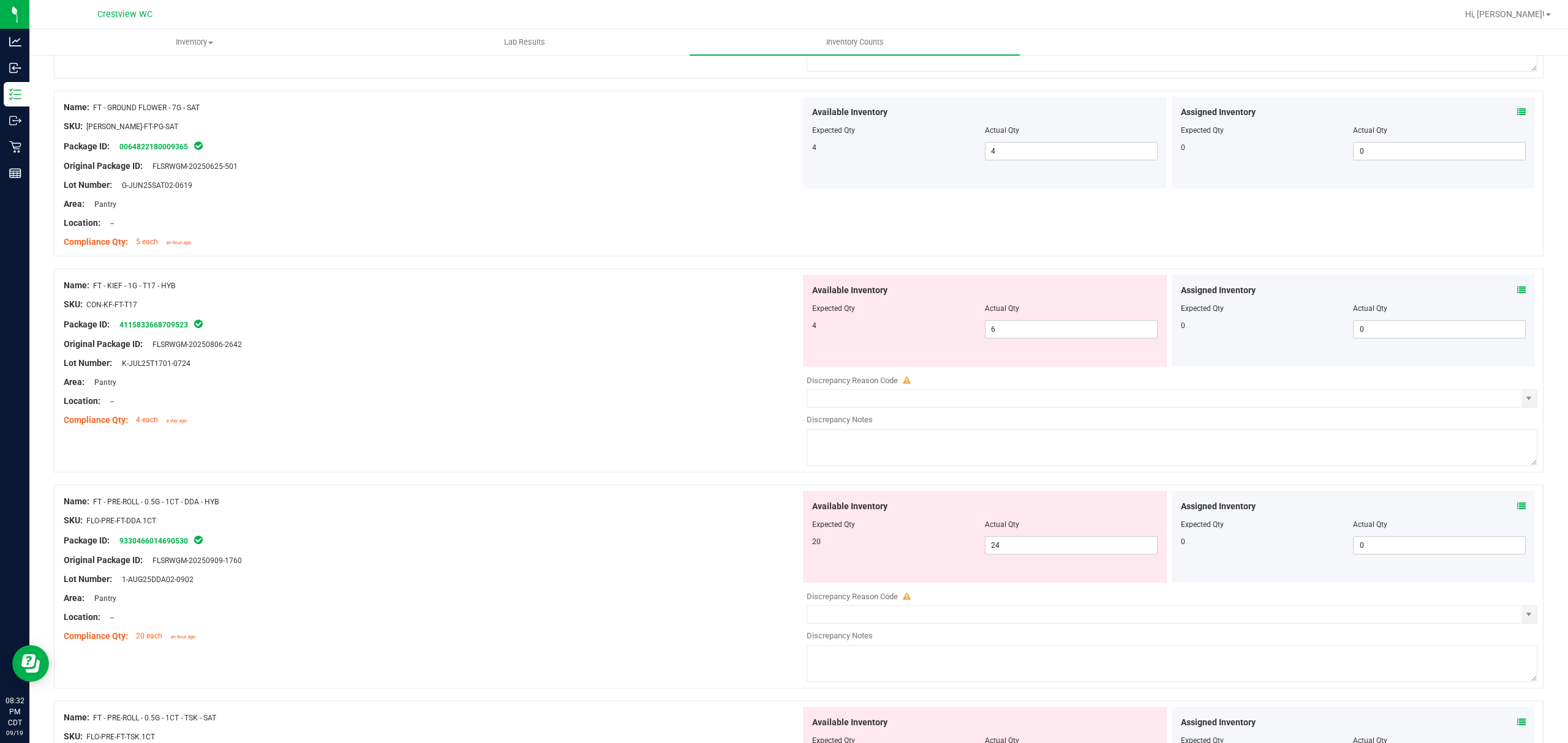
click at [1517, 295] on icon at bounding box center [1521, 290] width 8 height 8
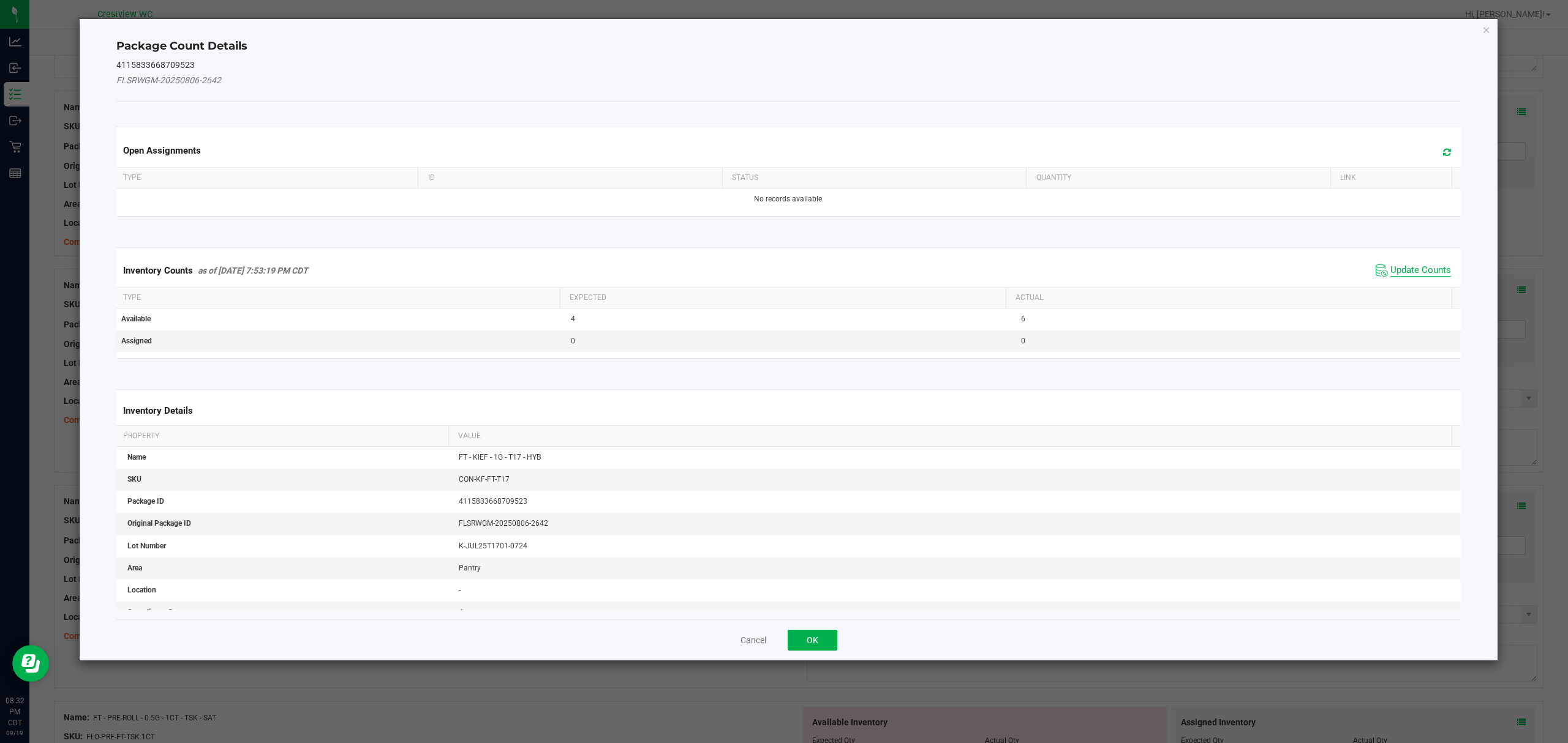
click at [1407, 270] on span "Update Counts" at bounding box center [1420, 270] width 61 height 12
click at [836, 630] on button "OK" at bounding box center [812, 640] width 50 height 21
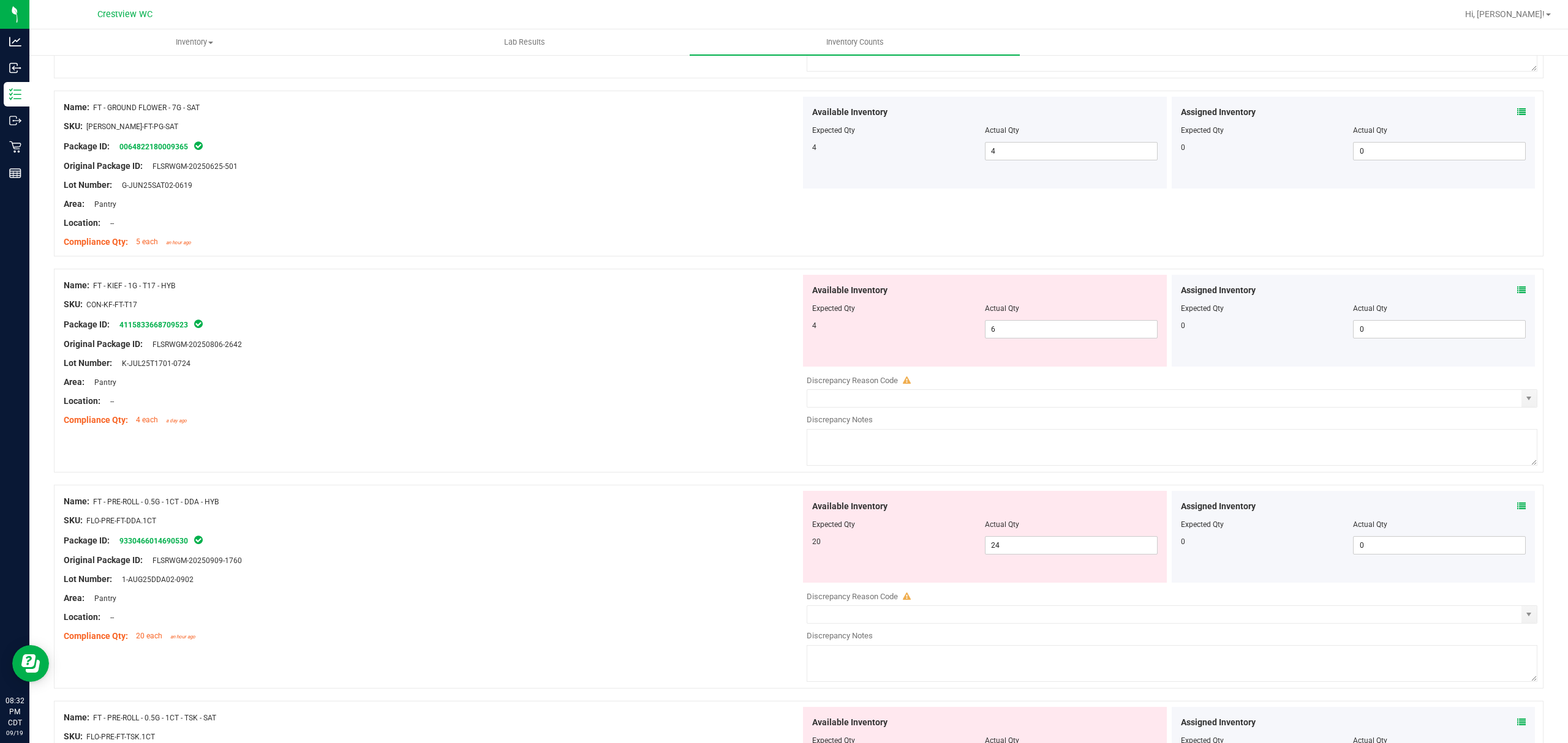
click at [1517, 511] on icon at bounding box center [1521, 506] width 8 height 8
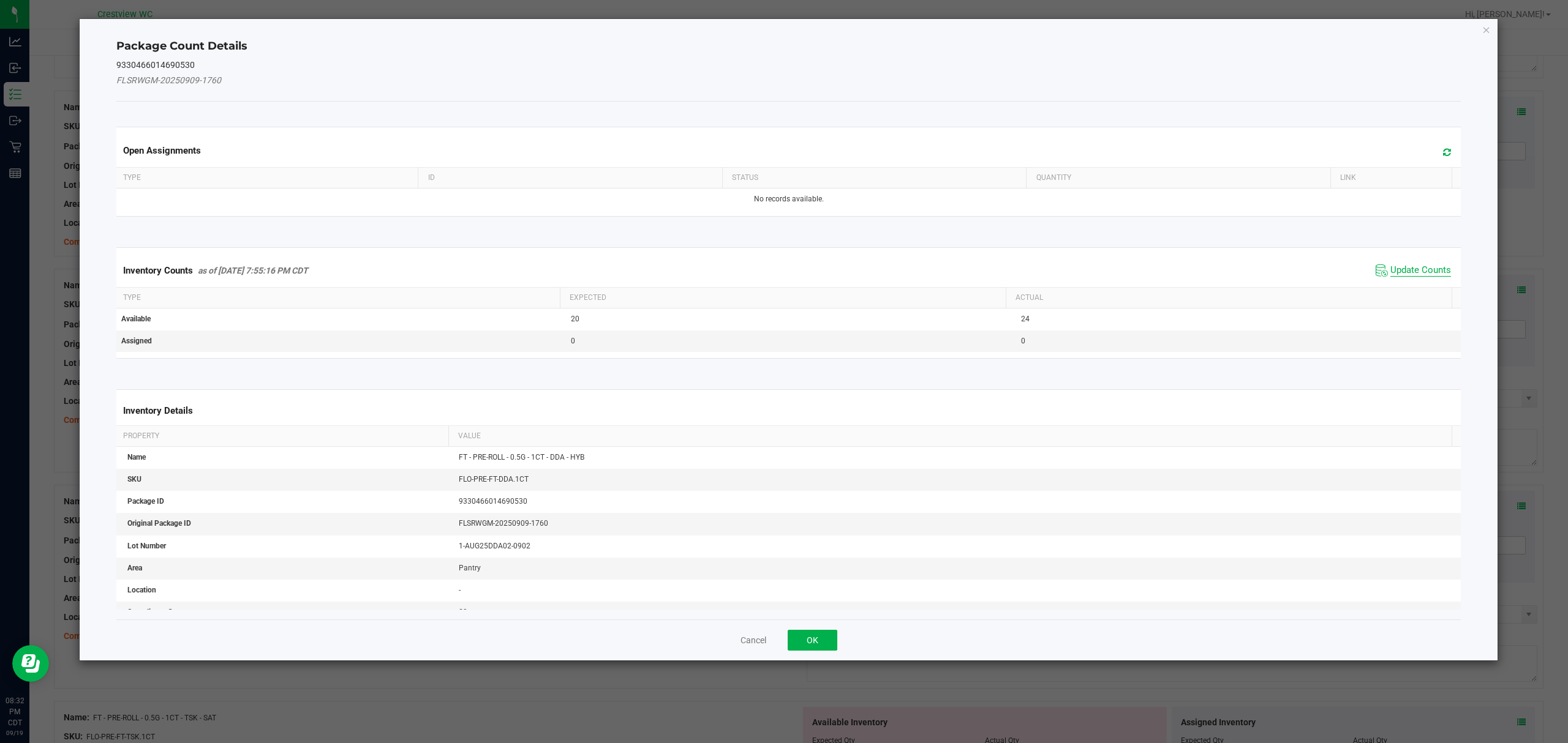
click at [1428, 270] on span "Update Counts" at bounding box center [1420, 270] width 61 height 12
click at [834, 630] on button "OK" at bounding box center [812, 640] width 50 height 21
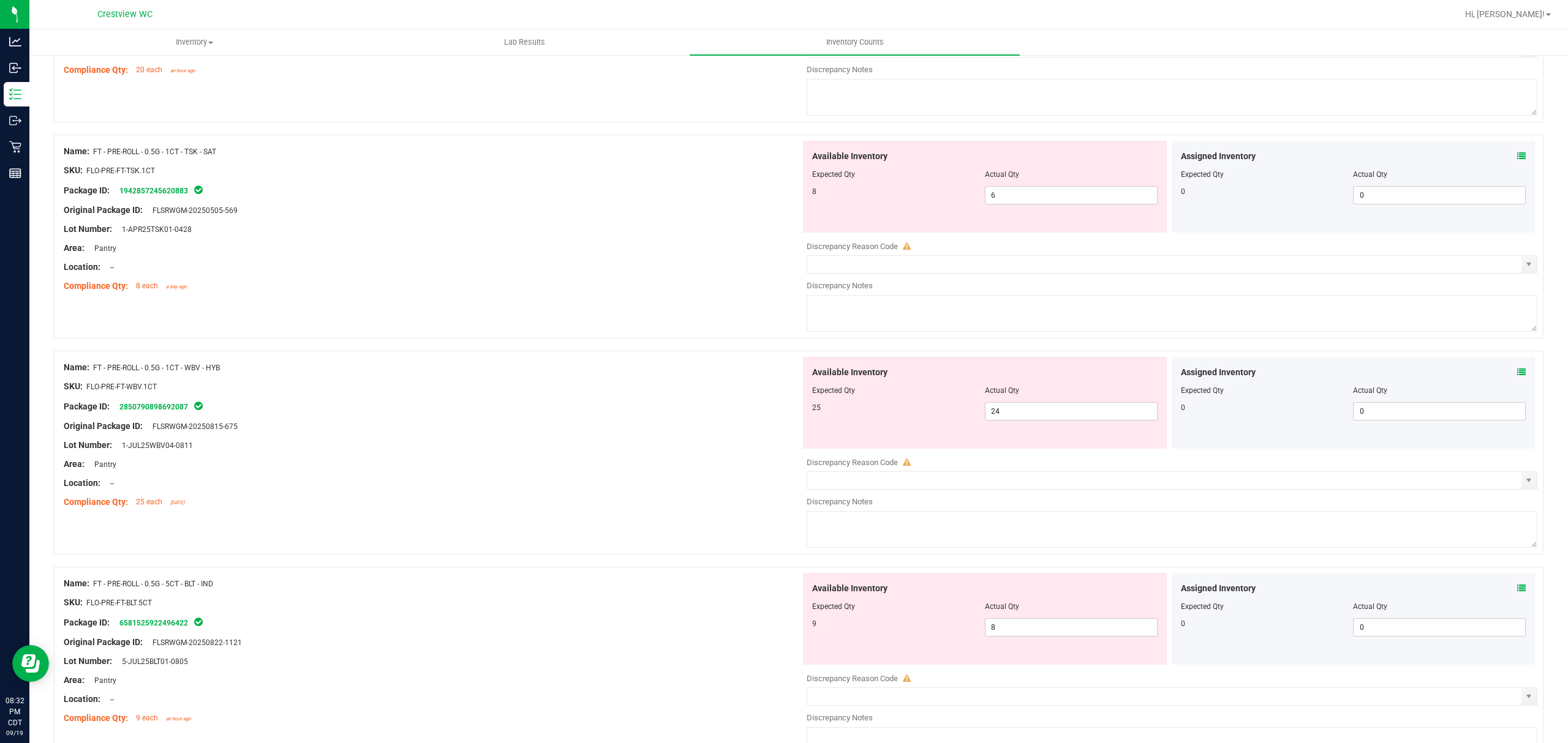
scroll to position [2694, 0]
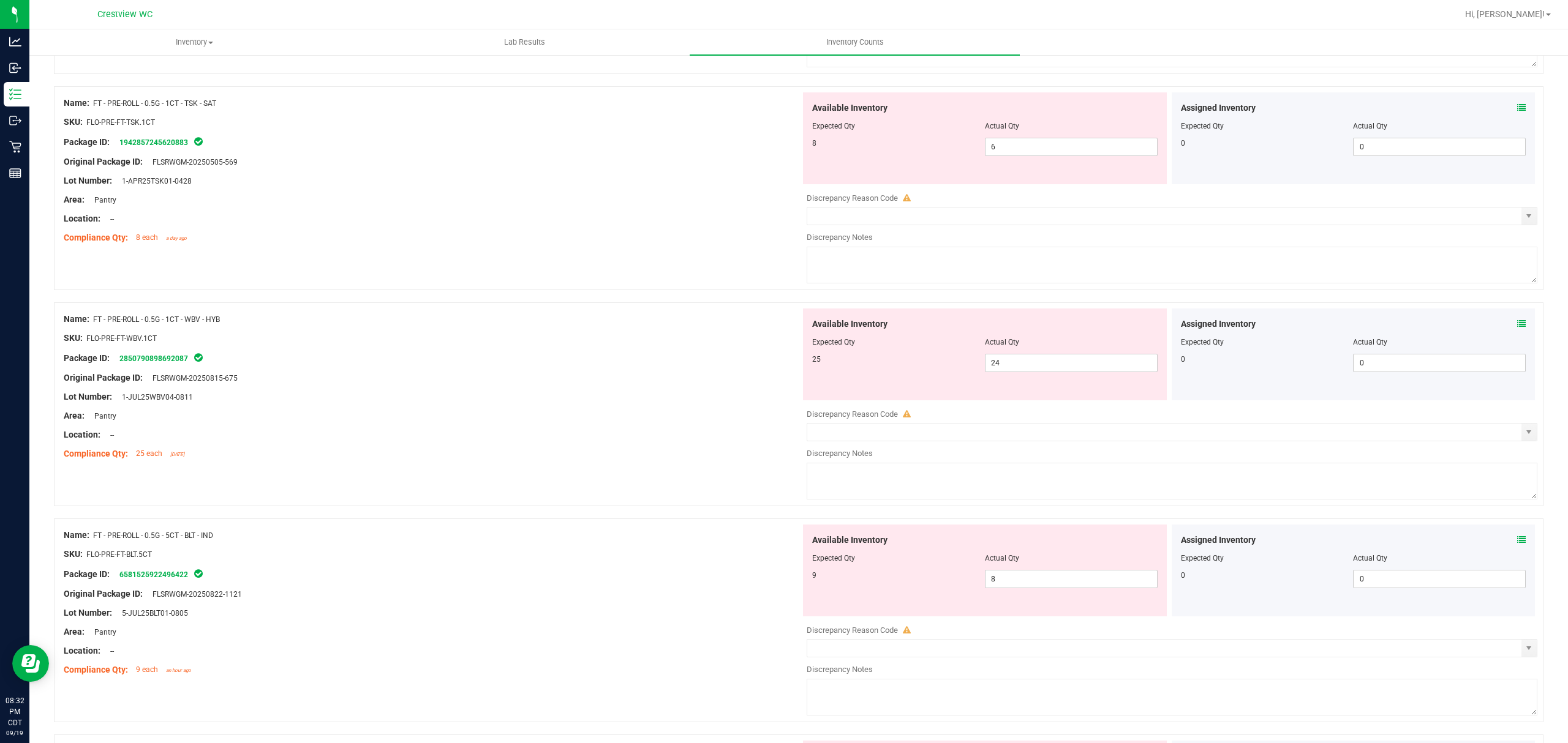
click at [1517, 112] on icon at bounding box center [1521, 108] width 8 height 8
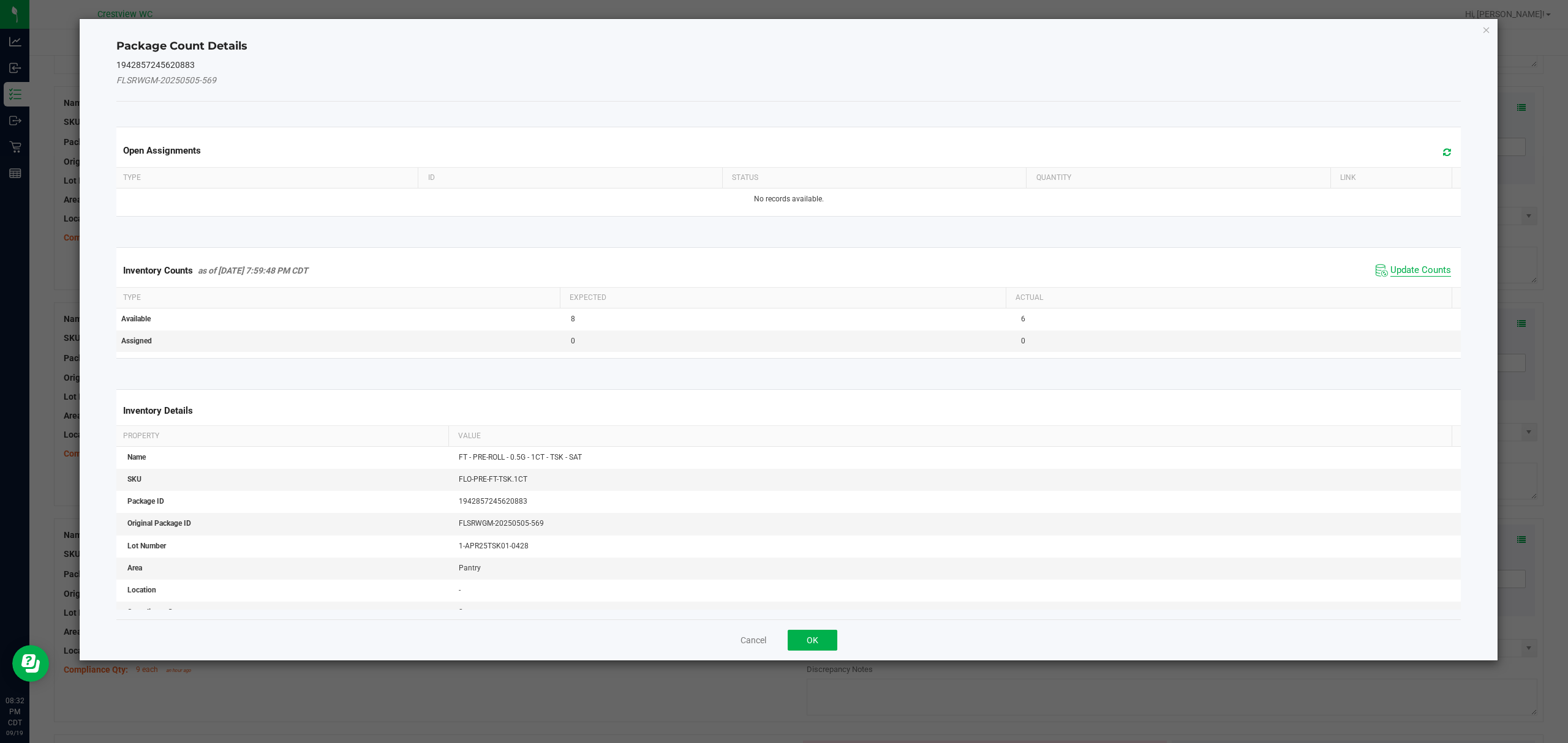
click at [1424, 265] on span "Update Counts" at bounding box center [1420, 270] width 61 height 12
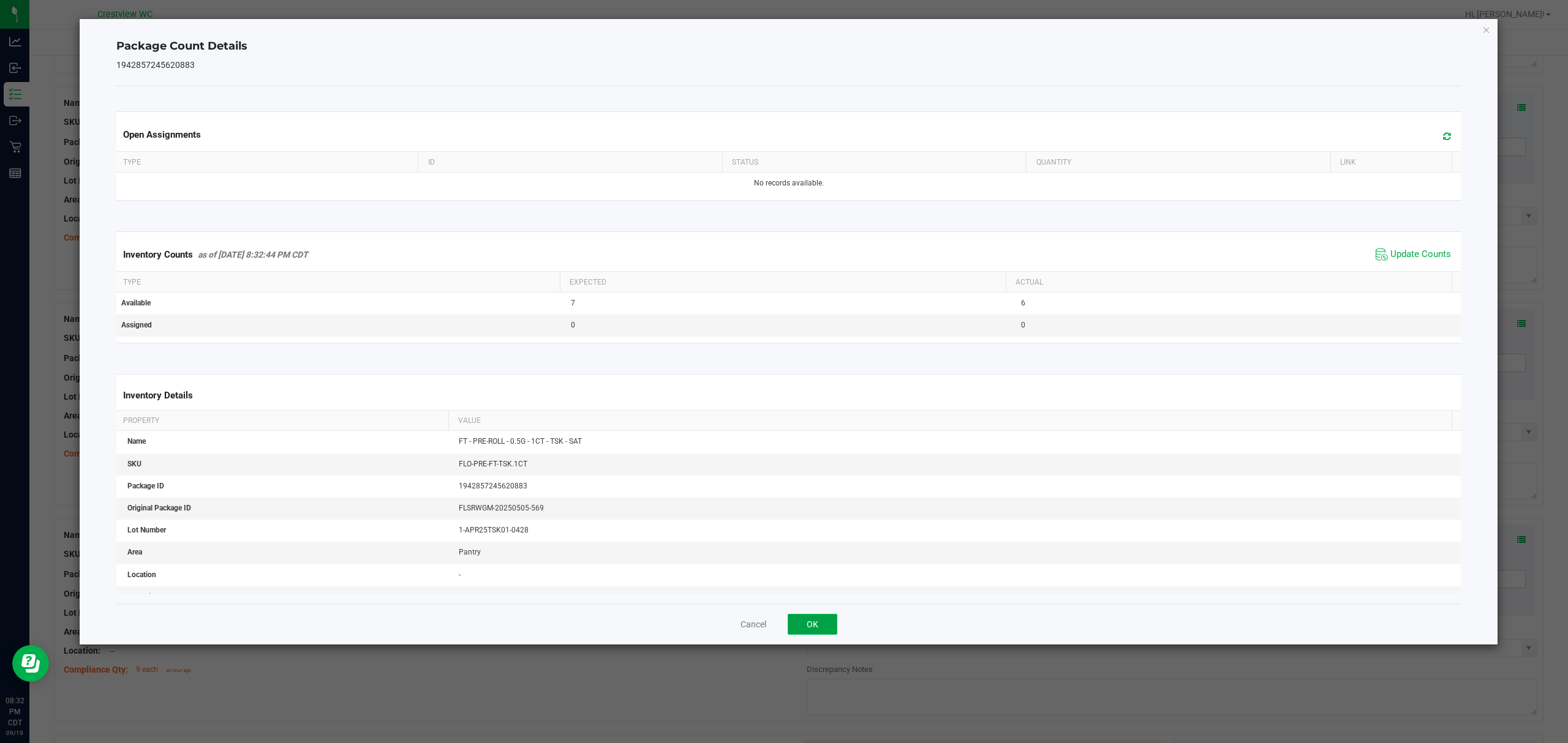
click at [819, 620] on button "OK" at bounding box center [812, 624] width 50 height 21
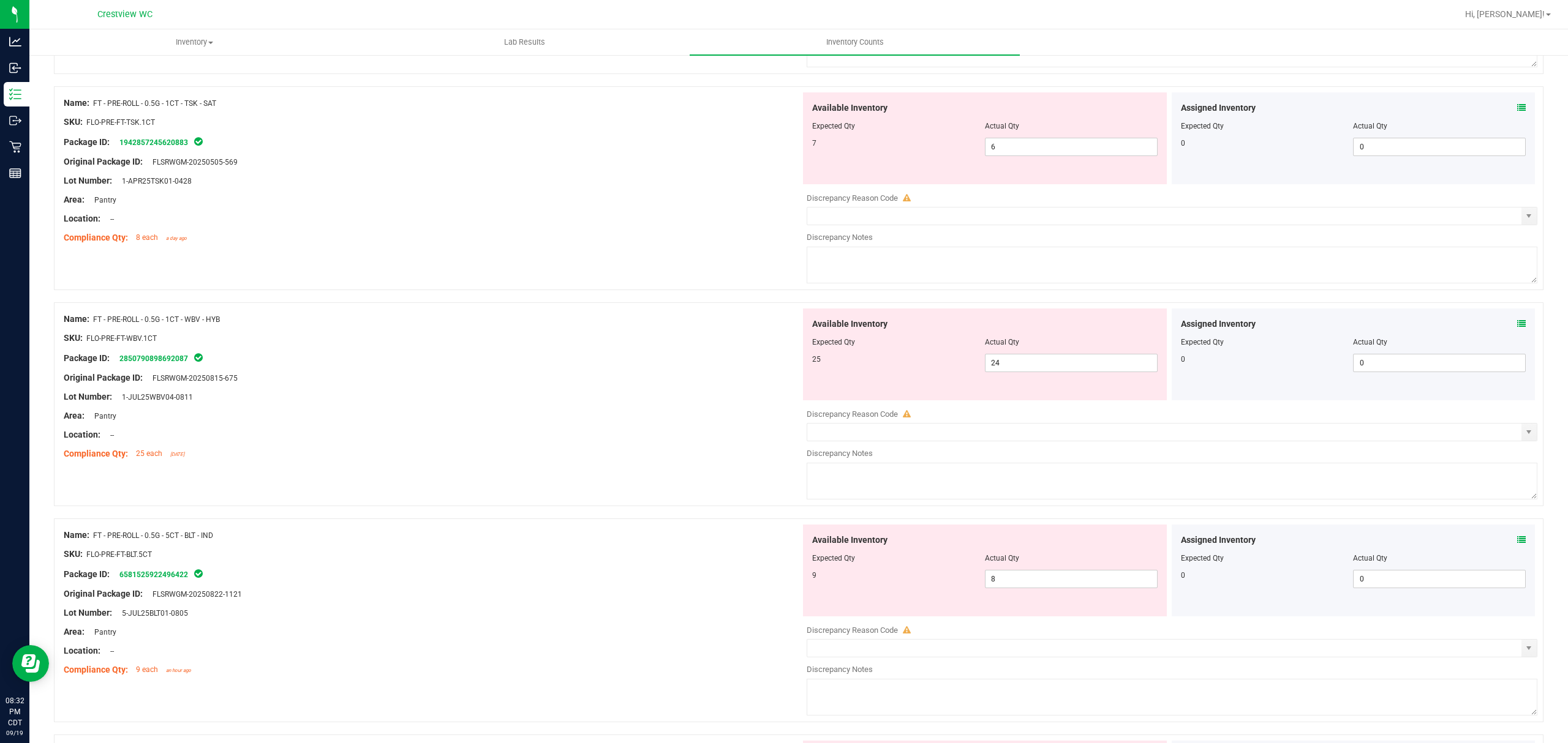
click at [1517, 328] on icon at bounding box center [1521, 324] width 8 height 8
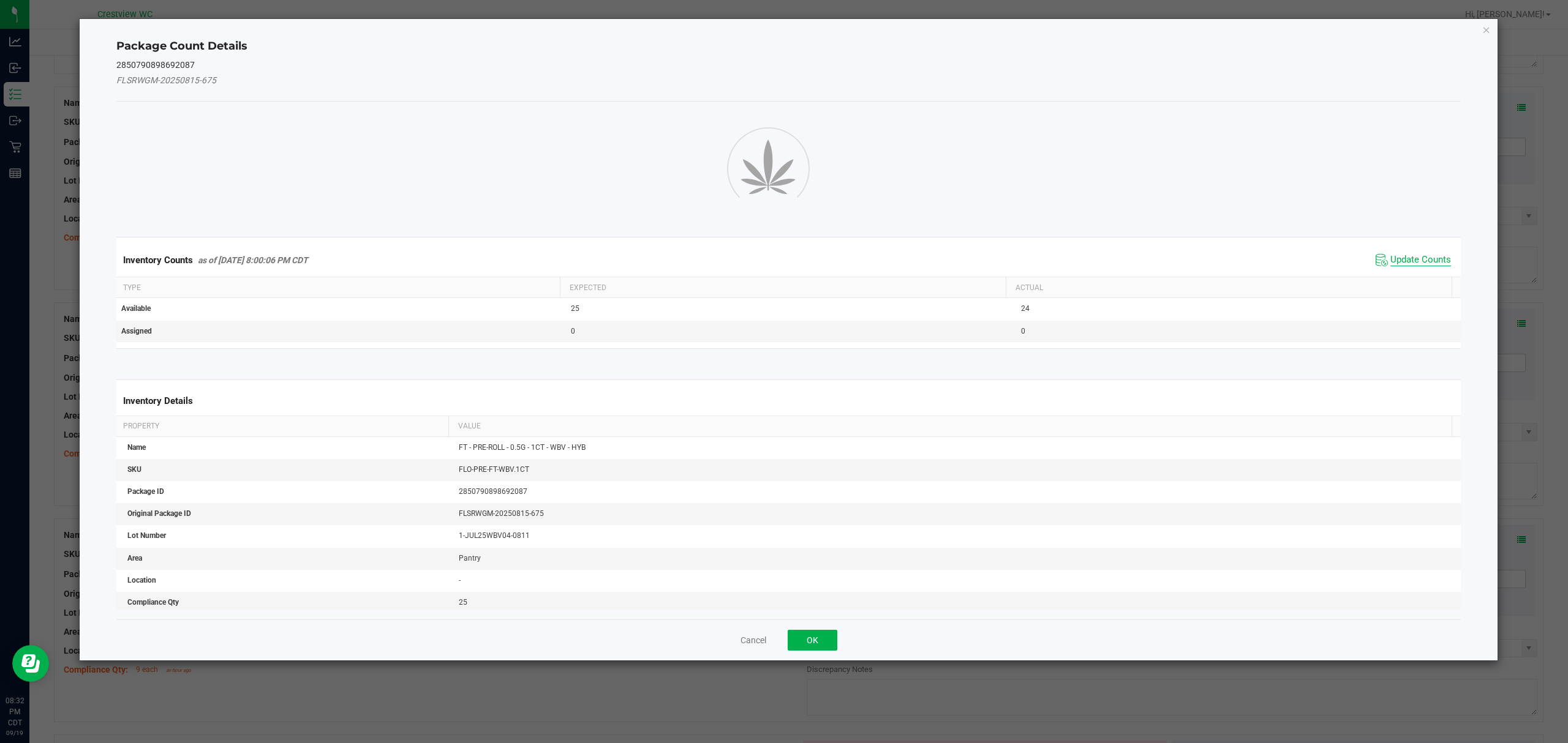
click at [1416, 266] on span "Update Counts" at bounding box center [1420, 260] width 61 height 12
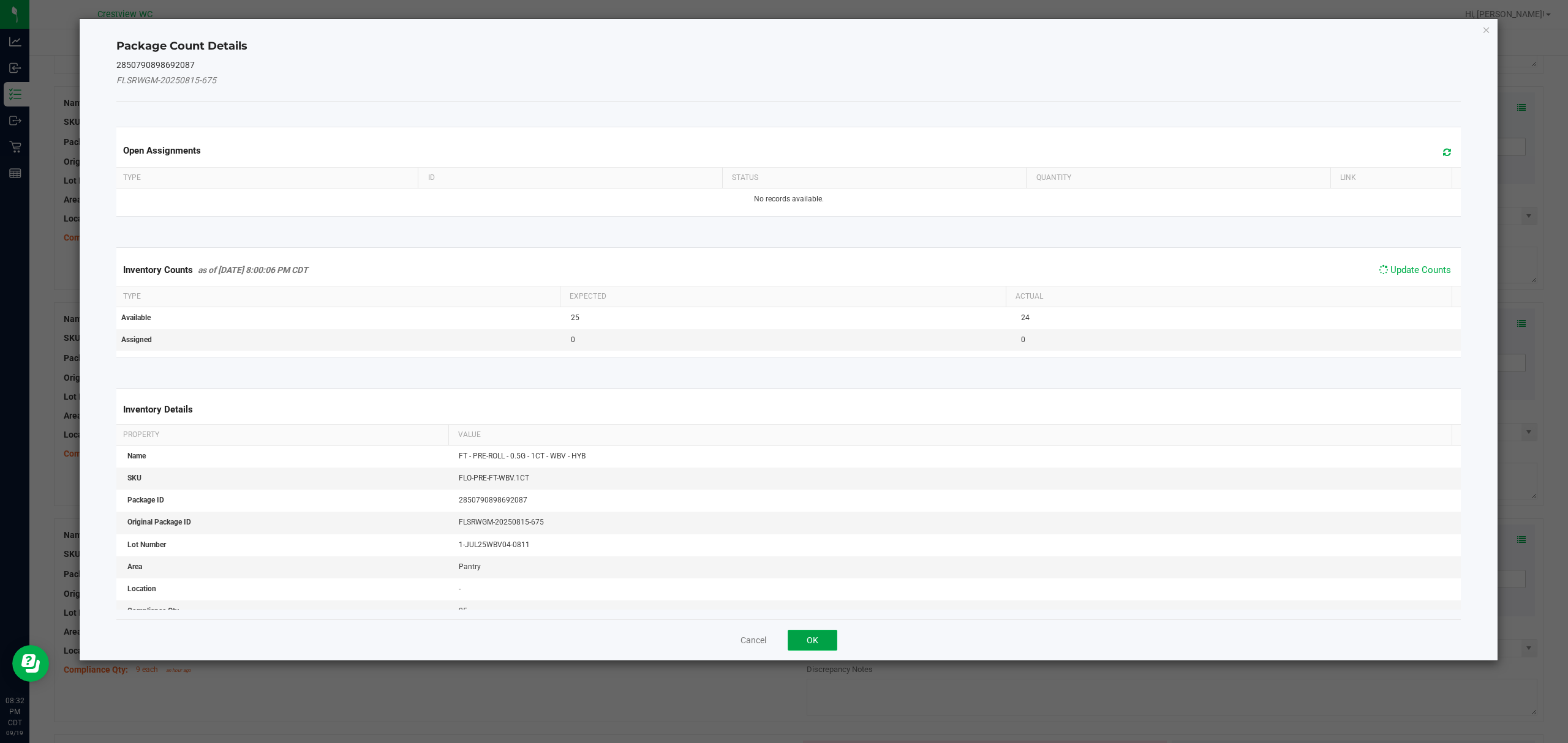
click at [826, 630] on button "OK" at bounding box center [812, 640] width 50 height 21
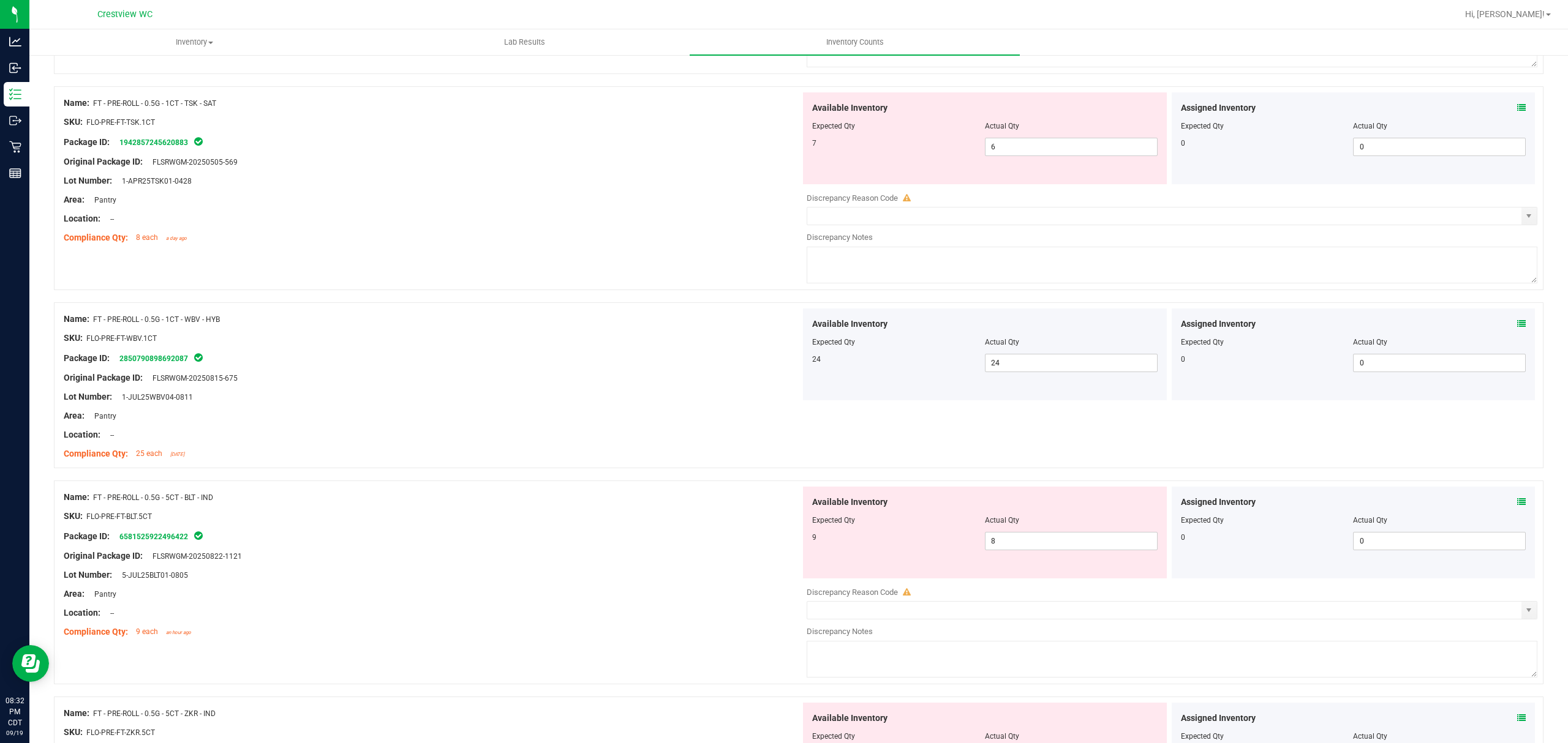
click at [1517, 506] on icon at bounding box center [1521, 502] width 8 height 8
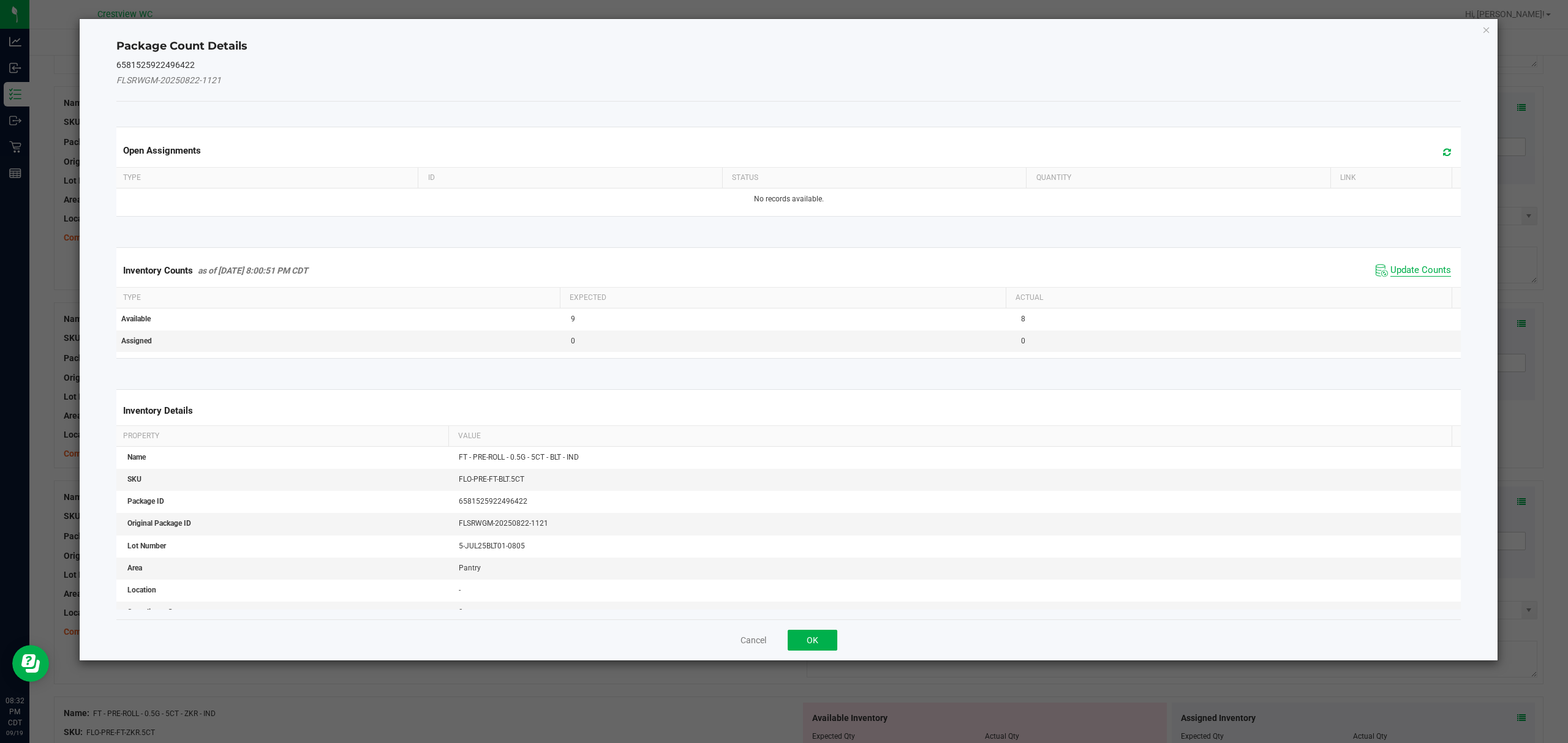
click at [1414, 272] on span "Update Counts" at bounding box center [1420, 270] width 61 height 12
click at [819, 630] on button "OK" at bounding box center [812, 640] width 50 height 21
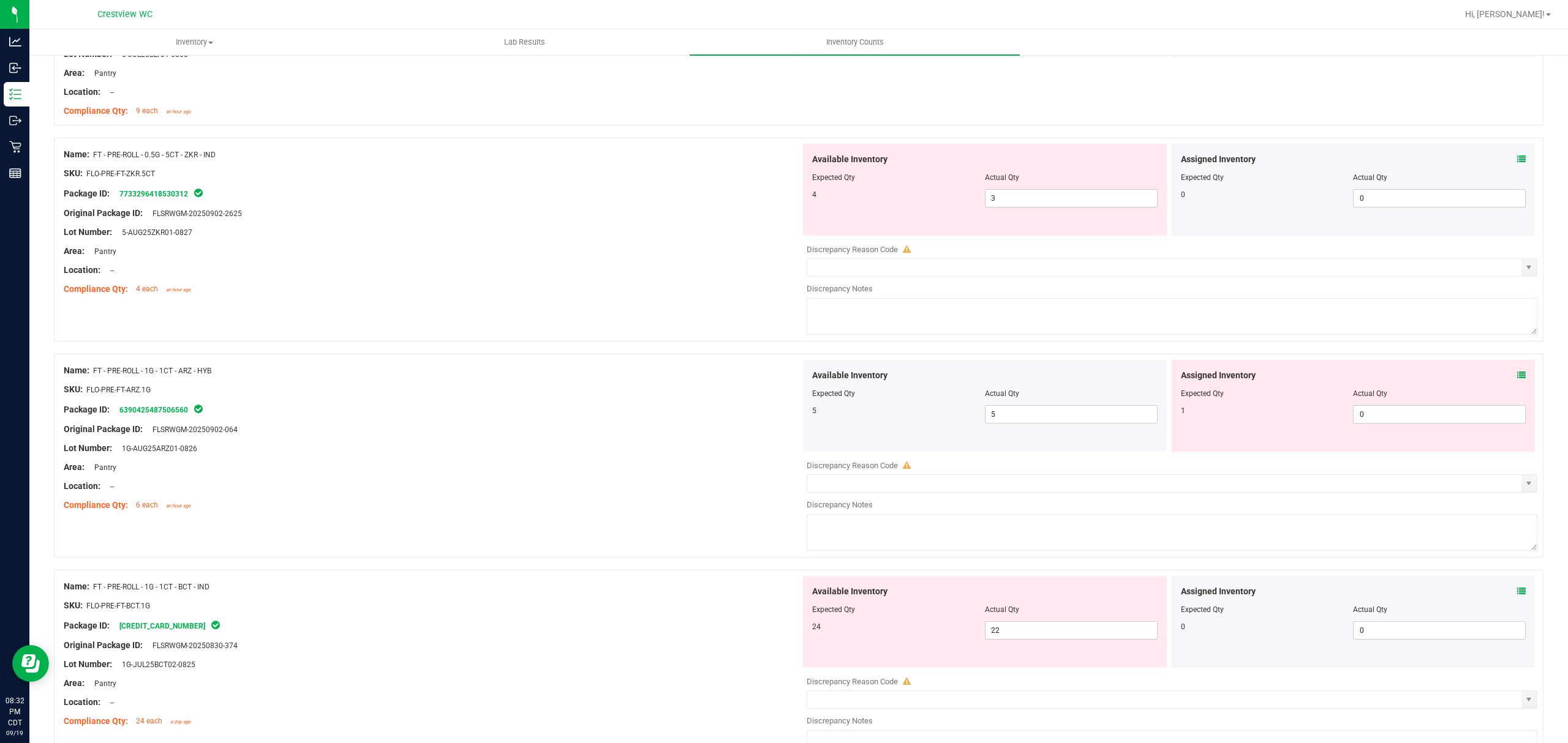
scroll to position [3218, 0]
click at [1517, 161] on icon at bounding box center [1521, 157] width 8 height 8
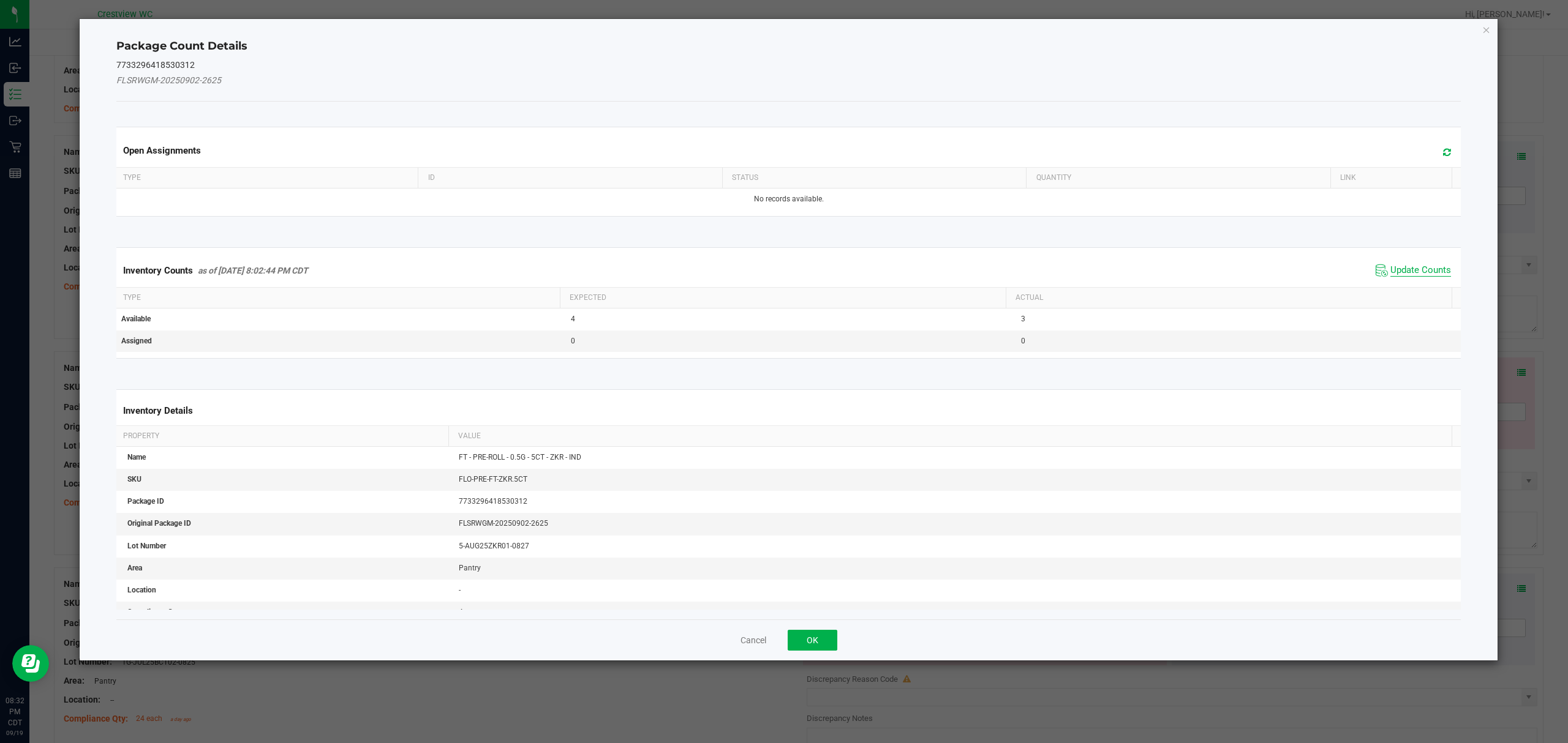
click at [1424, 270] on span "Update Counts" at bounding box center [1420, 270] width 61 height 12
click at [819, 630] on button "OK" at bounding box center [812, 640] width 50 height 21
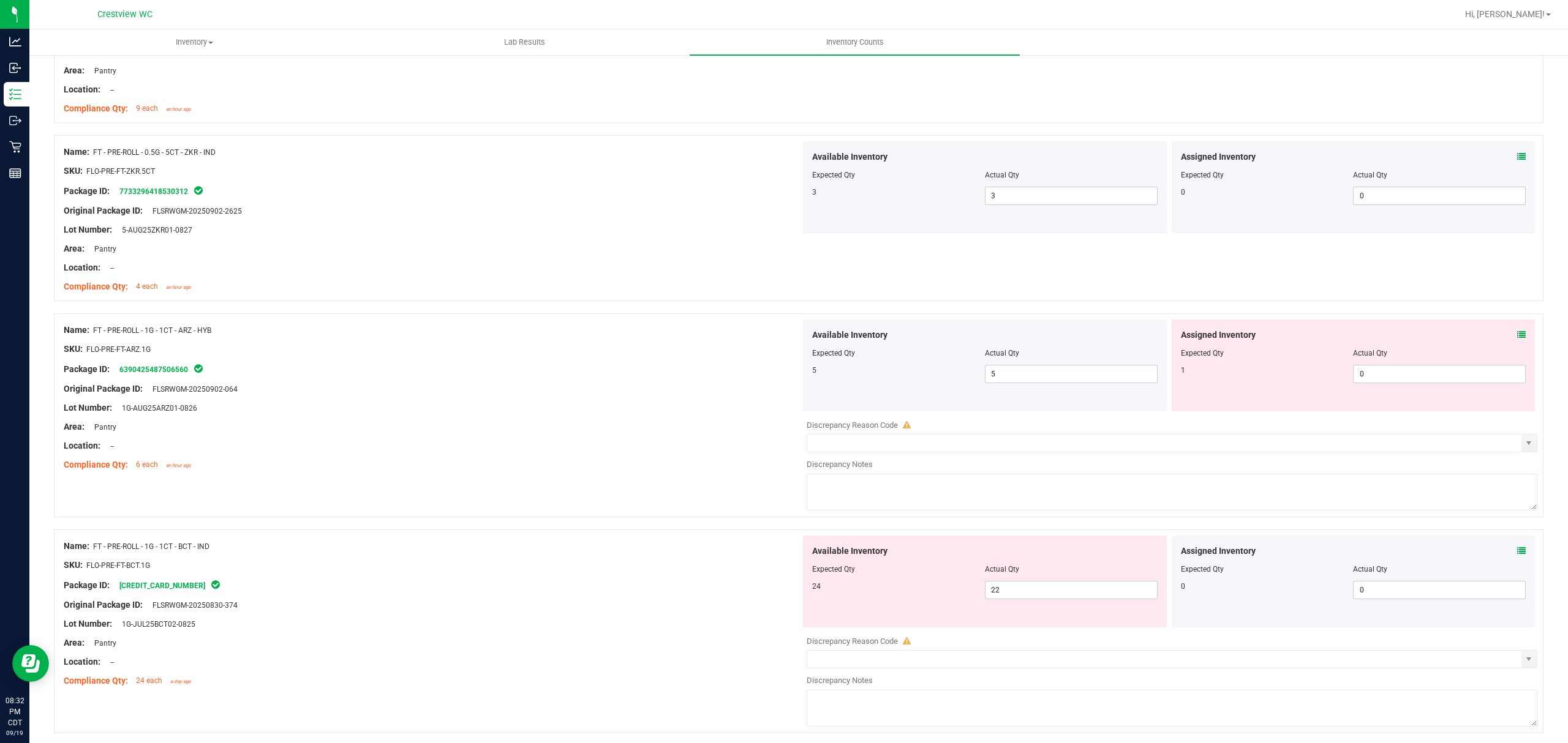
click at [1517, 339] on icon at bounding box center [1521, 335] width 8 height 8
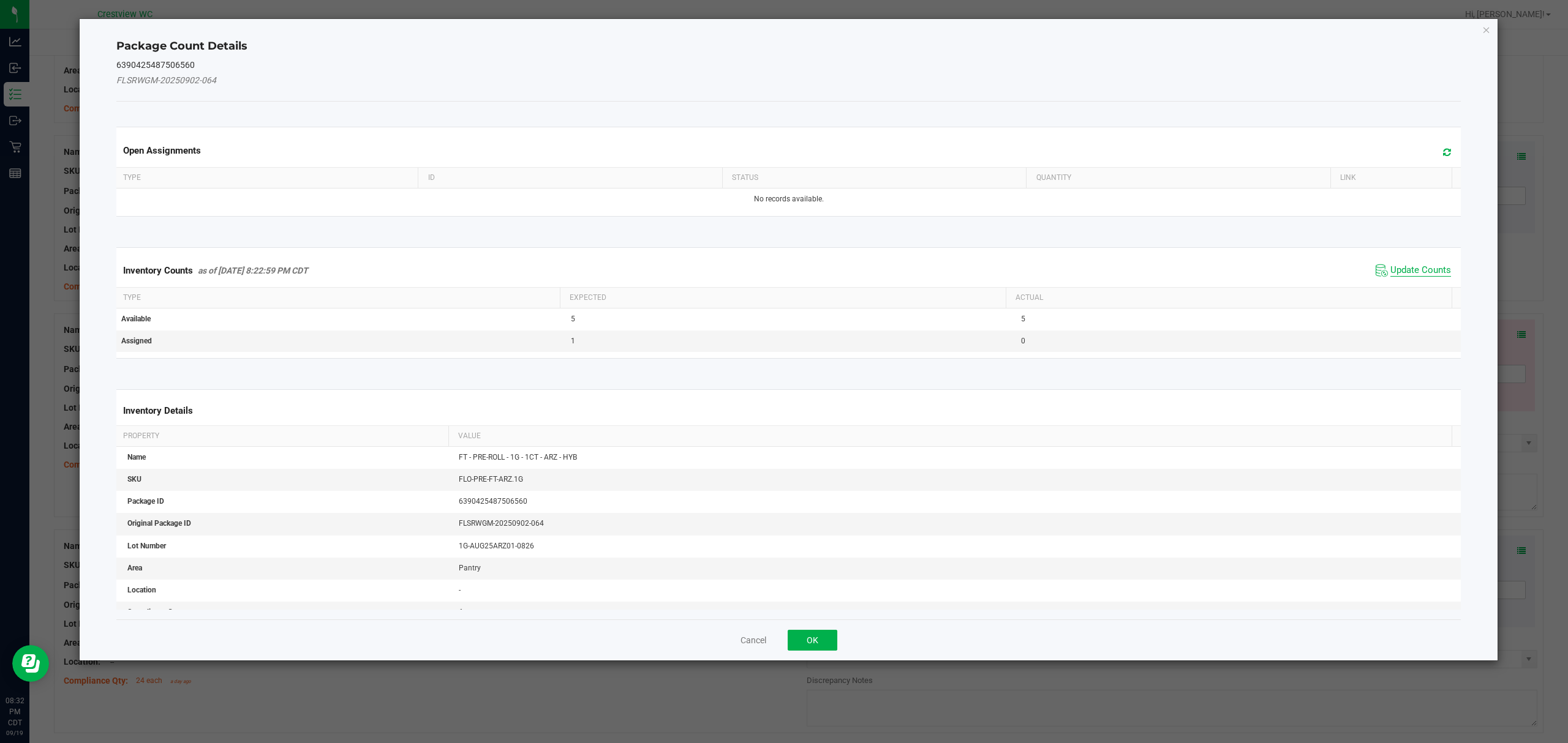
click at [1422, 270] on span "Update Counts" at bounding box center [1420, 270] width 61 height 12
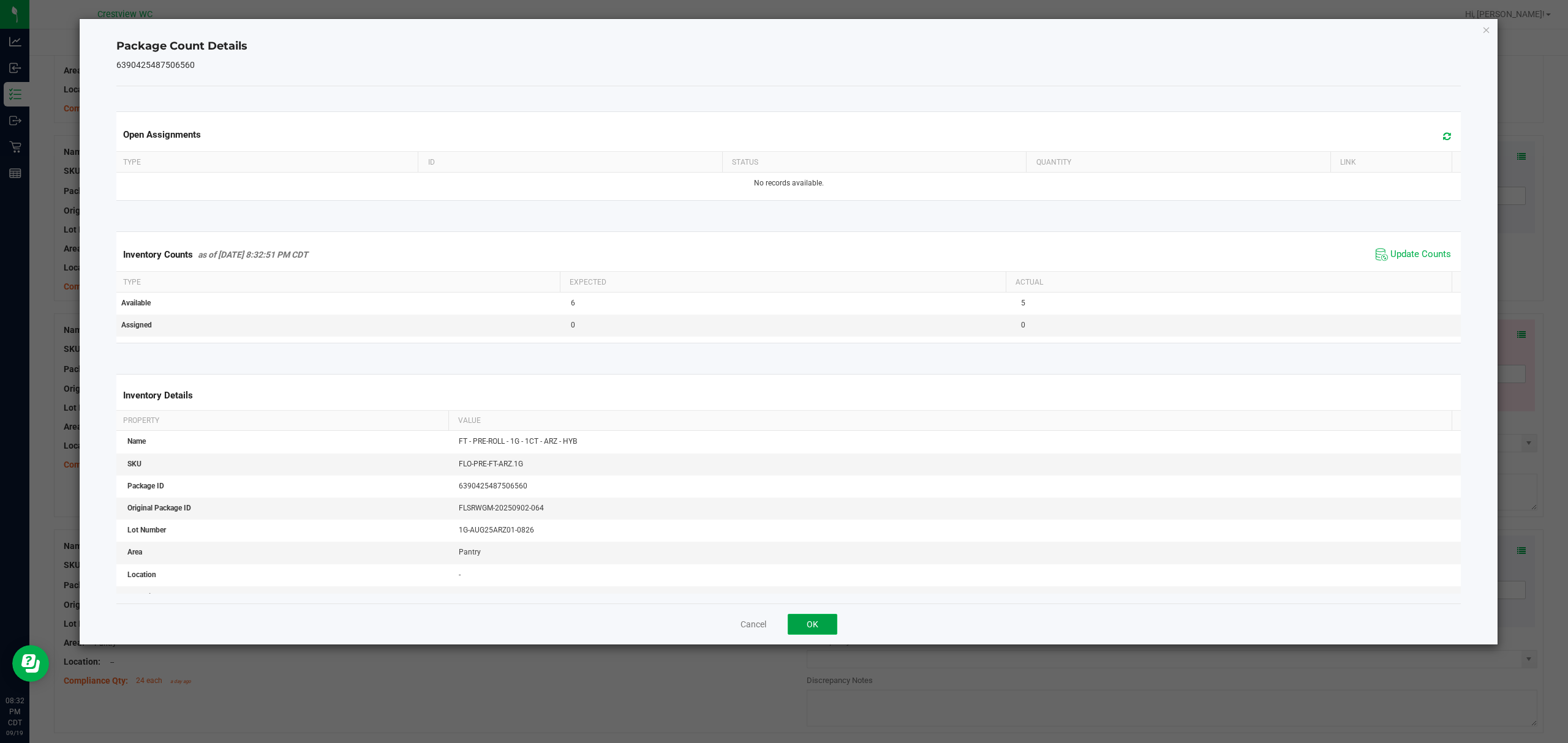
click at [821, 616] on button "OK" at bounding box center [812, 624] width 50 height 21
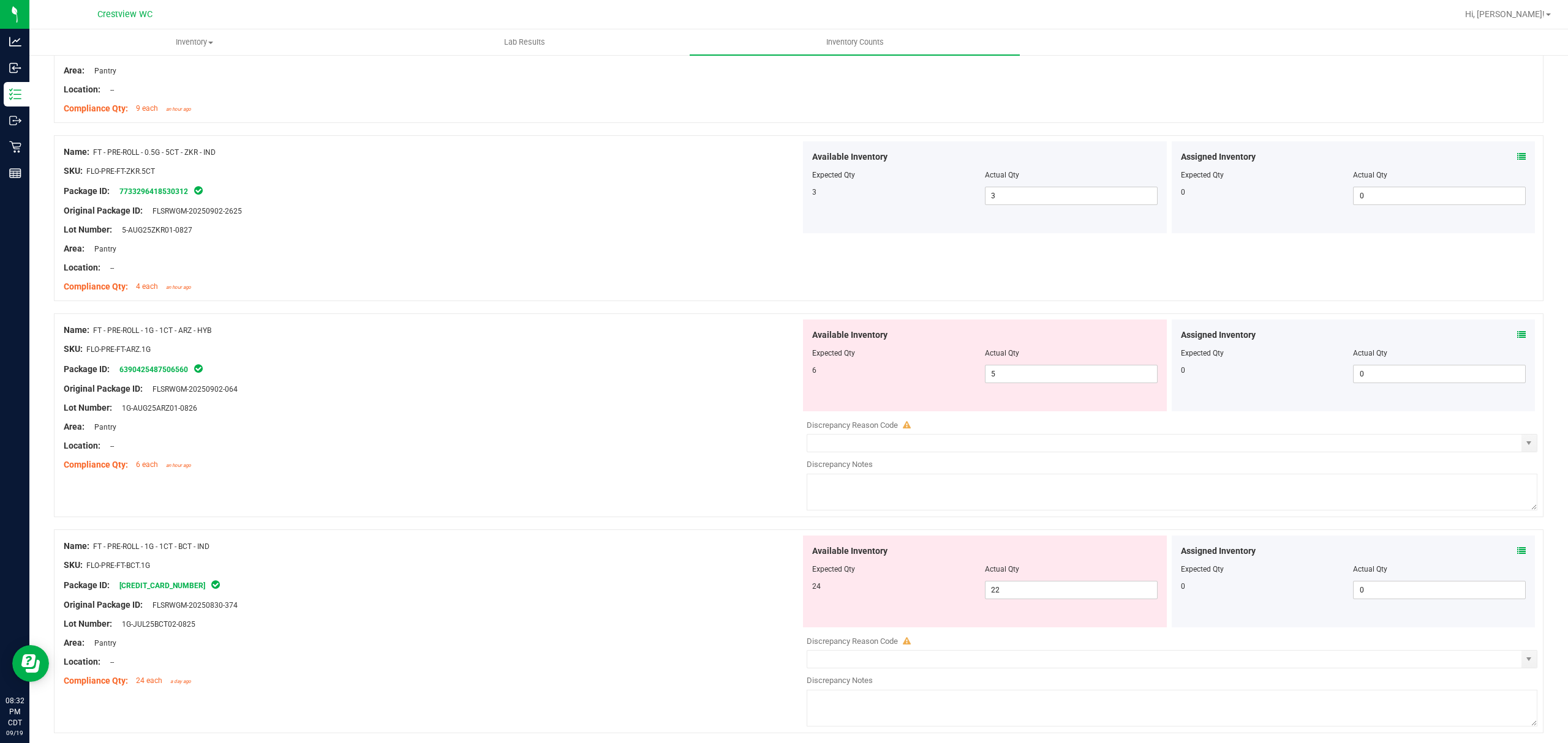
click at [1517, 555] on icon at bounding box center [1521, 551] width 8 height 8
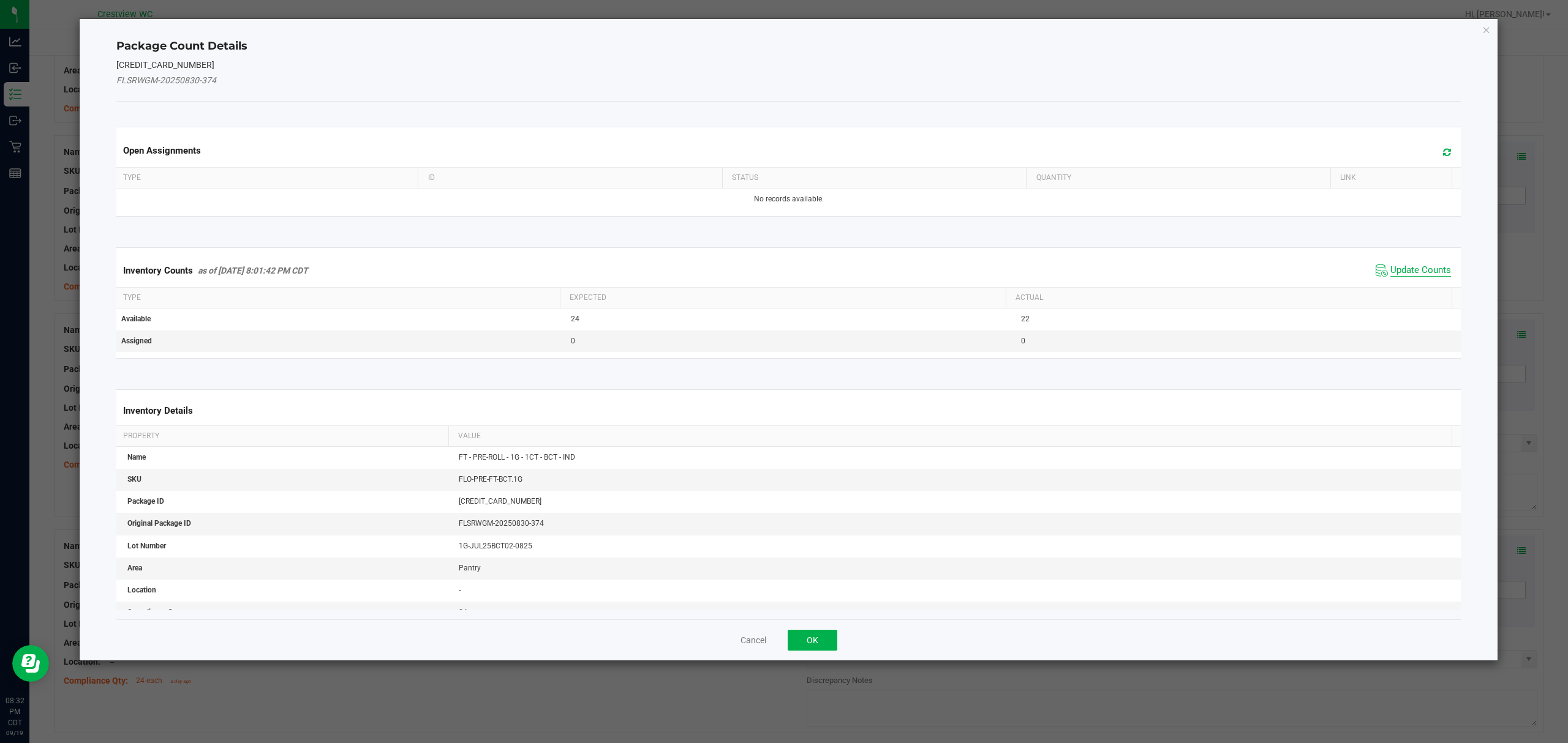
click at [1421, 270] on span "Update Counts" at bounding box center [1420, 270] width 61 height 12
click at [826, 630] on button "OK" at bounding box center [812, 640] width 50 height 21
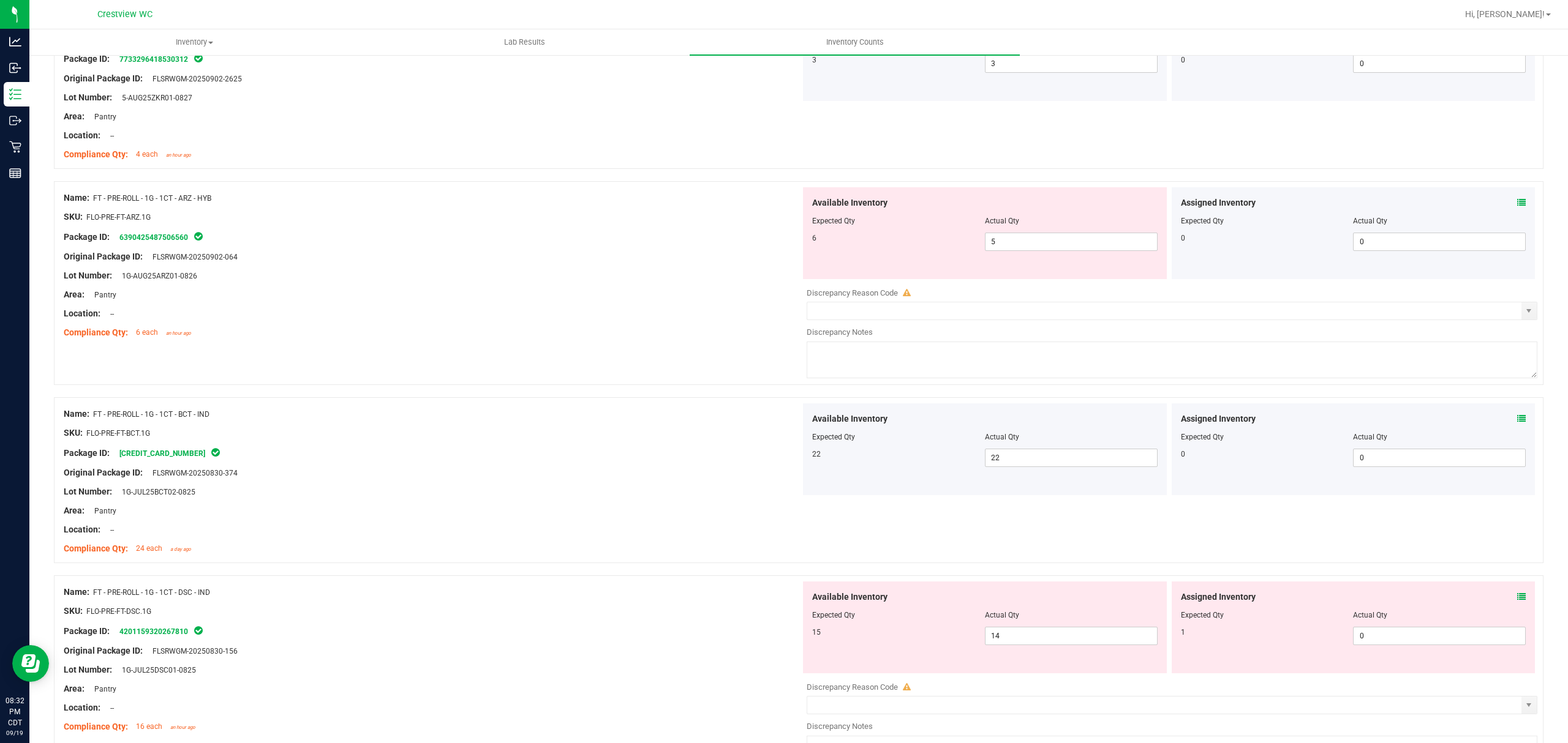
scroll to position [3449, 0]
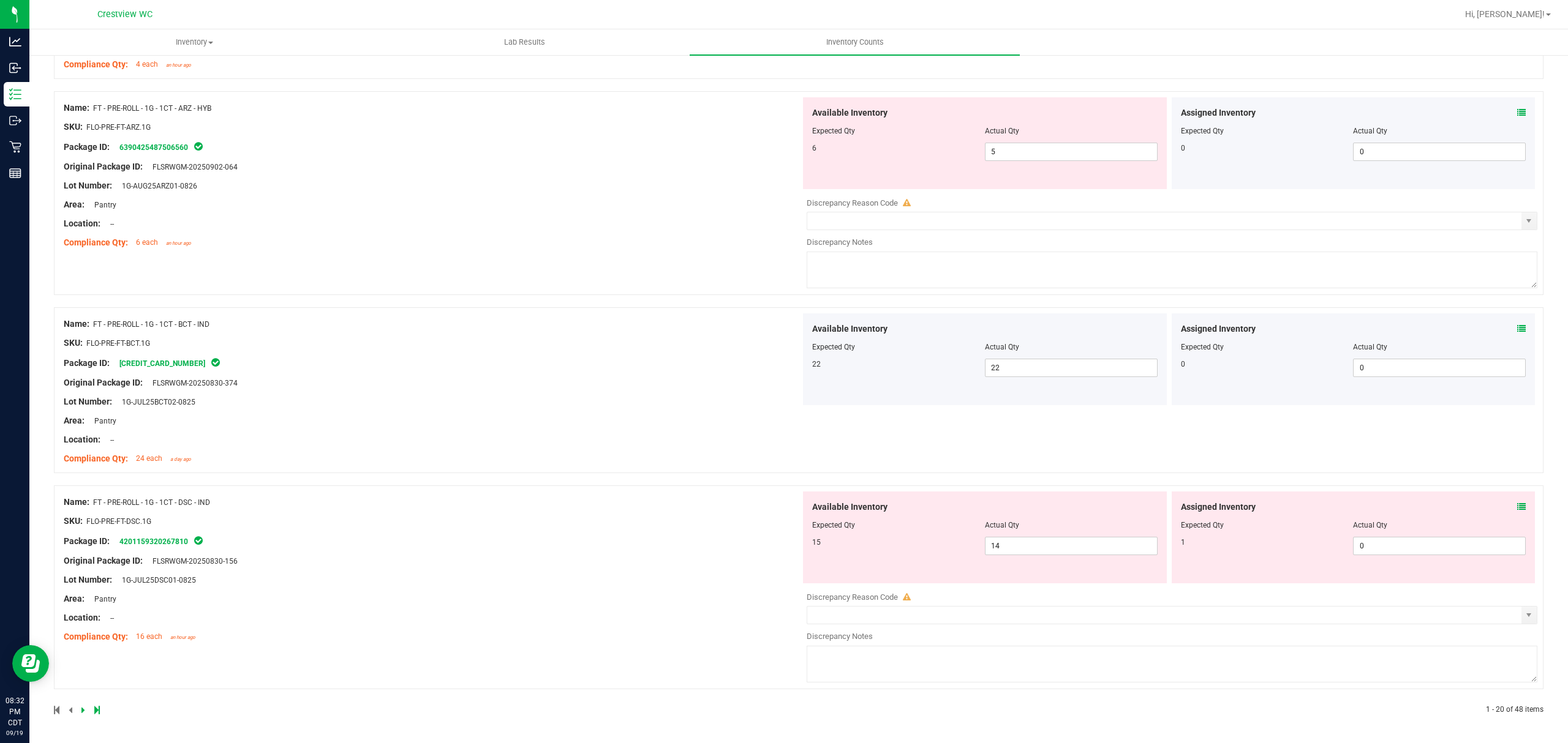
click at [1517, 507] on icon at bounding box center [1521, 507] width 8 height 8
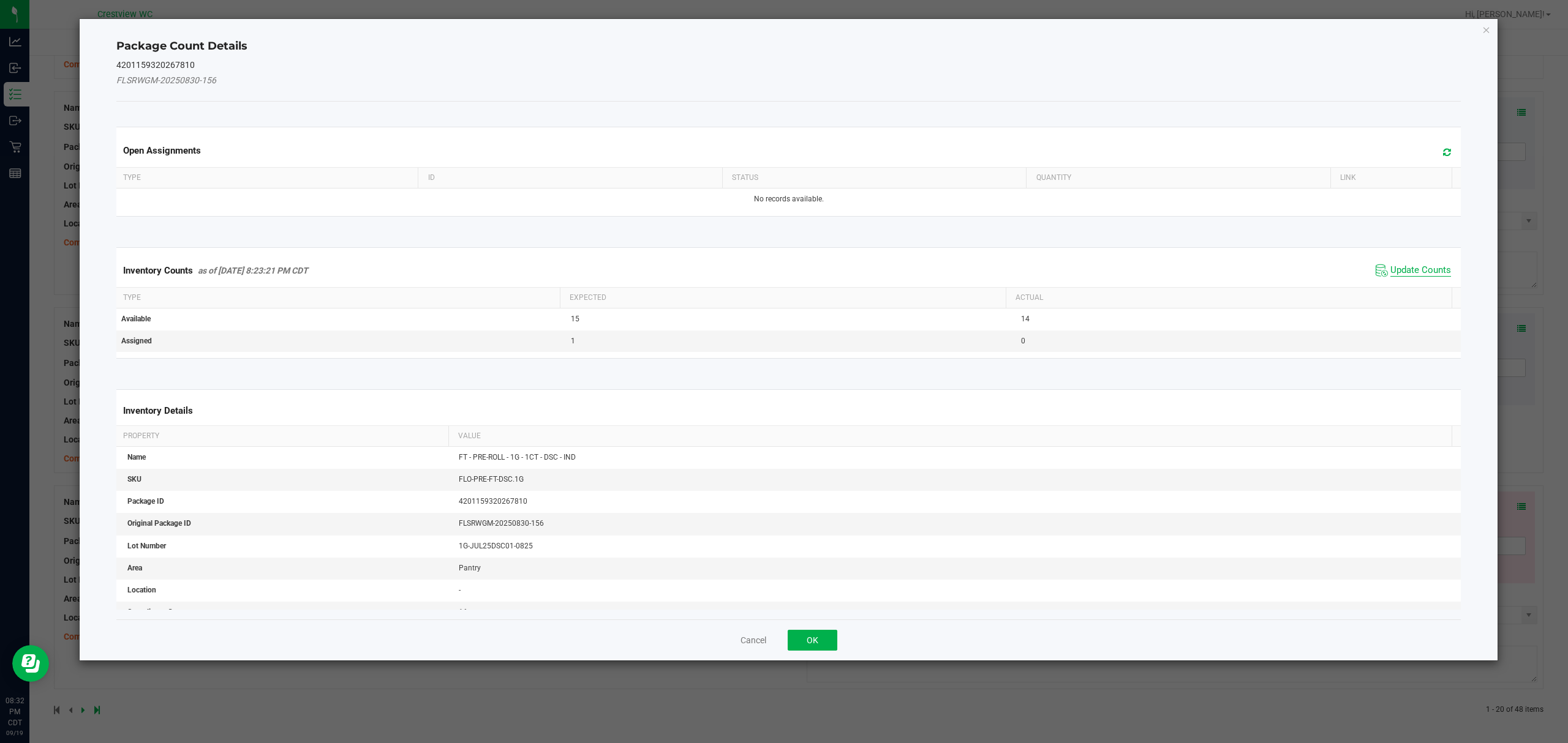
click at [1414, 273] on span "Update Counts" at bounding box center [1420, 270] width 61 height 12
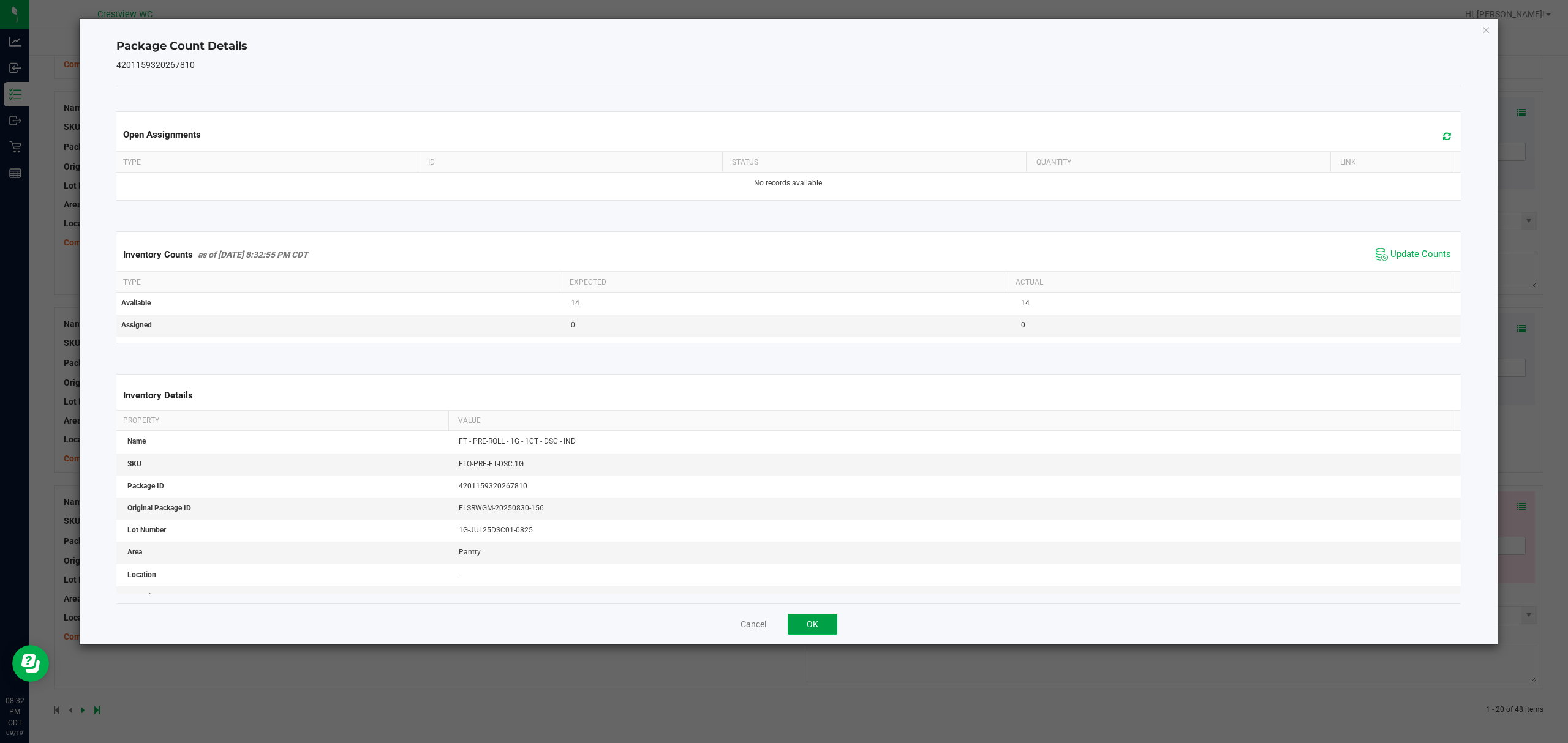
click at [816, 620] on button "OK" at bounding box center [812, 624] width 50 height 21
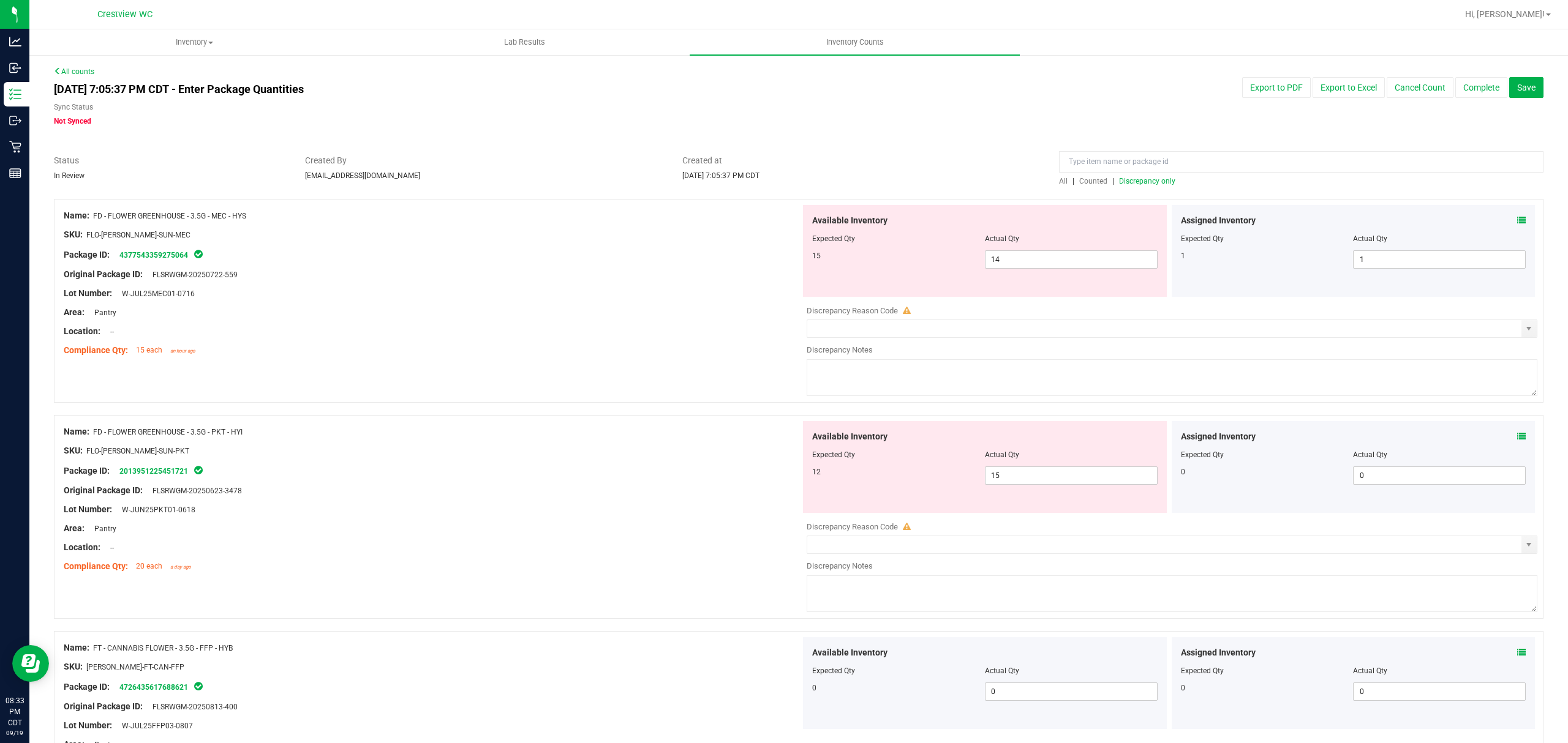
click at [1123, 177] on span "Discrepancy only" at bounding box center [1147, 181] width 57 height 8
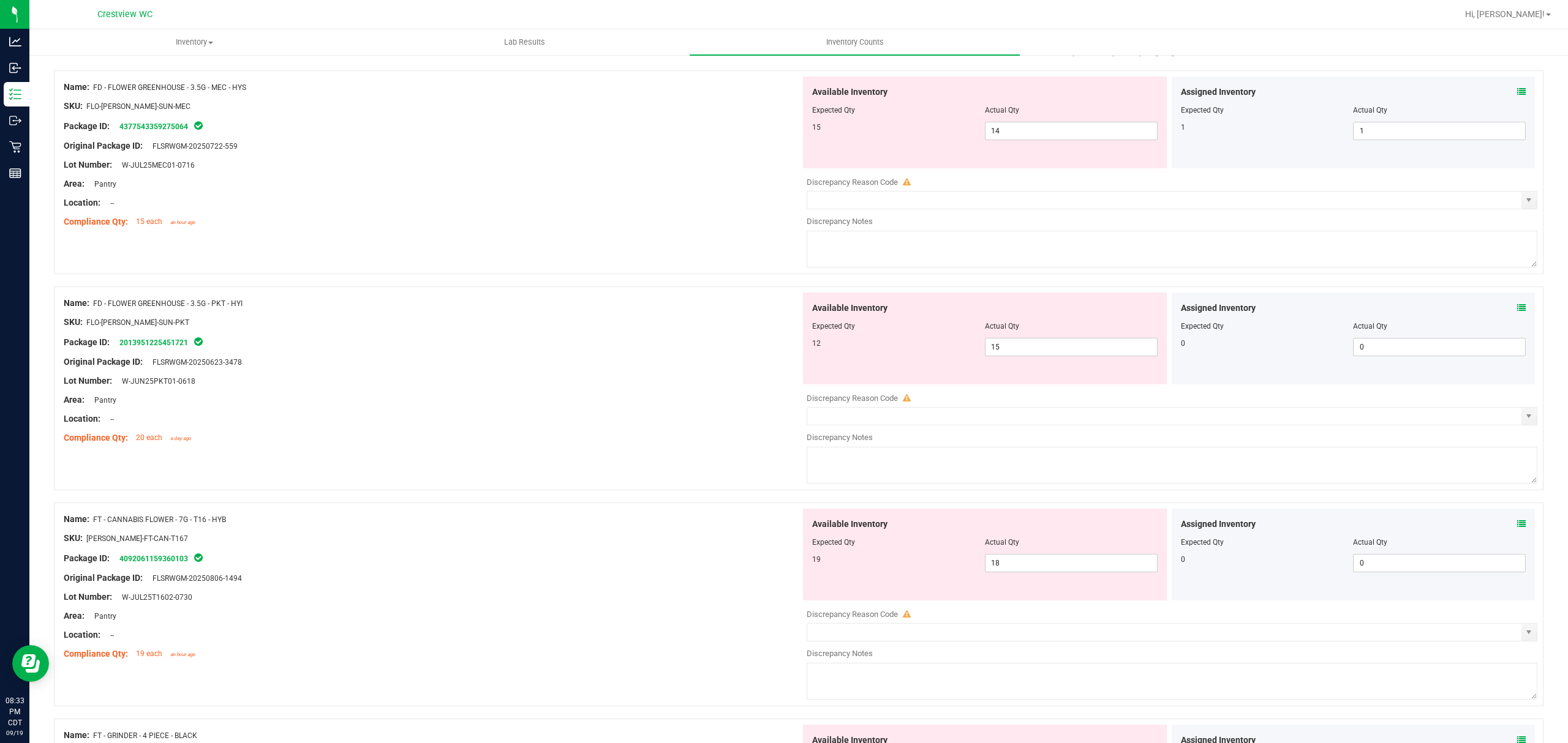
scroll to position [118, 0]
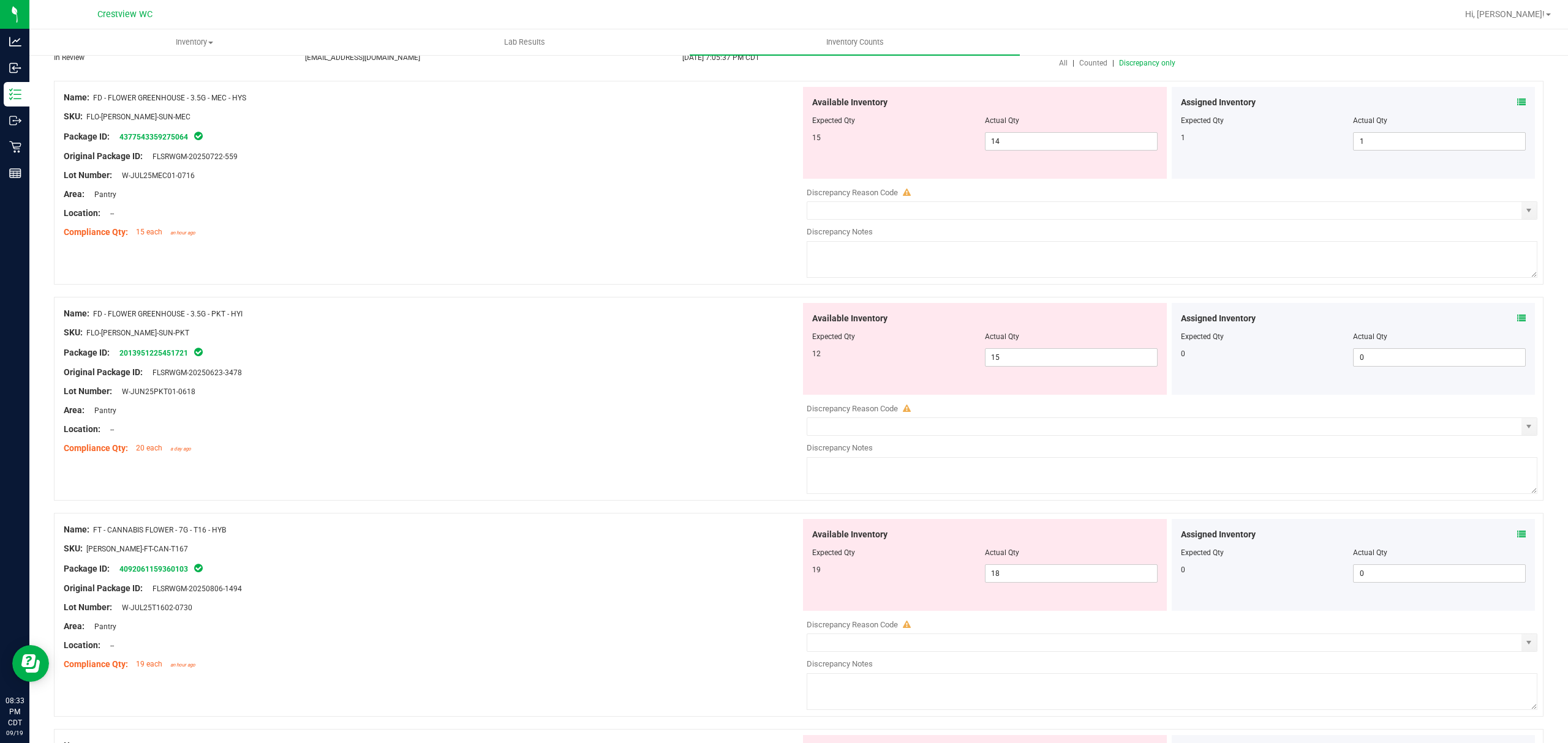
click at [1517, 101] on icon at bounding box center [1521, 102] width 8 height 8
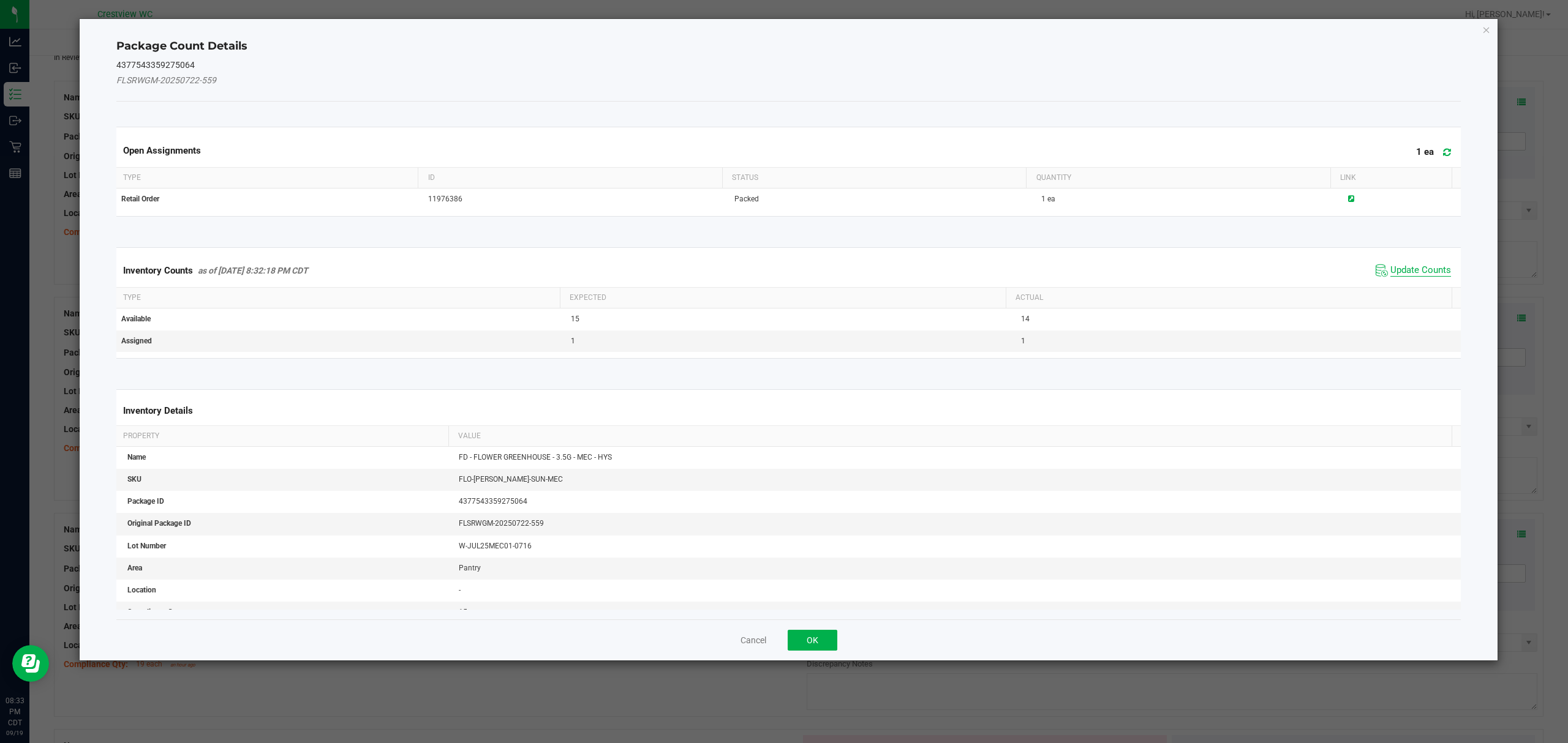
click at [1420, 277] on span "Update Counts" at bounding box center [1420, 270] width 61 height 12
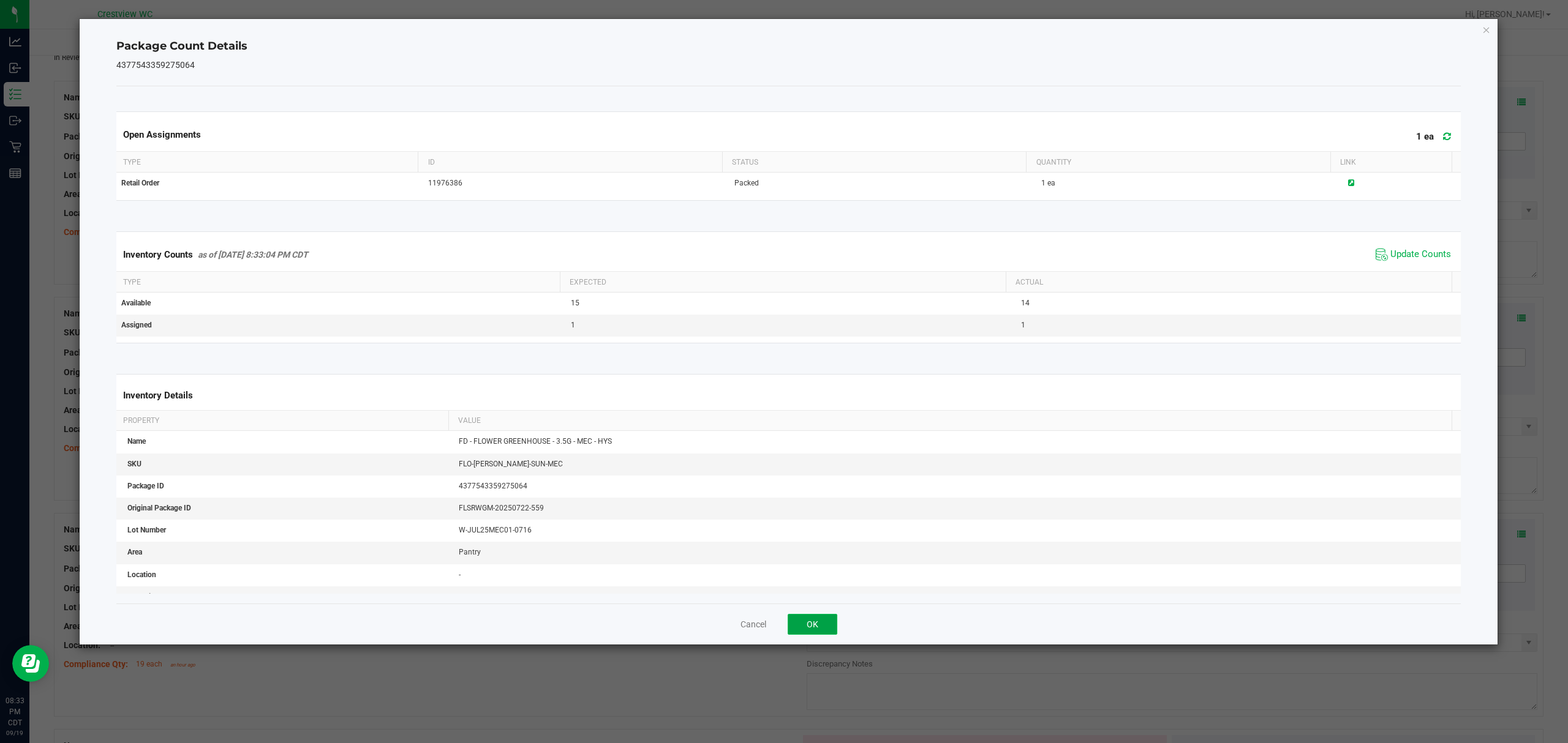
click at [830, 621] on button "OK" at bounding box center [812, 624] width 50 height 21
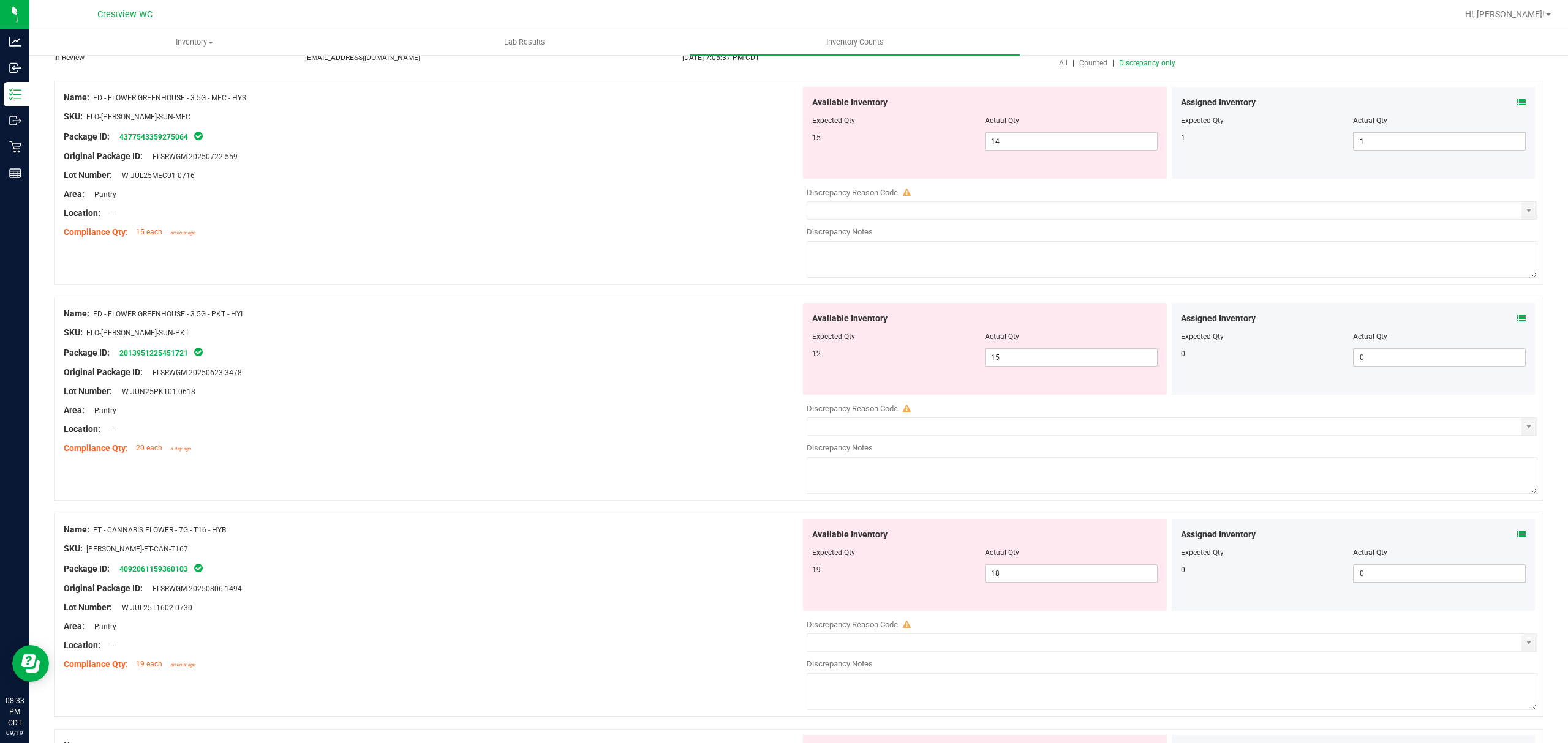
click at [1517, 319] on icon at bounding box center [1521, 318] width 8 height 8
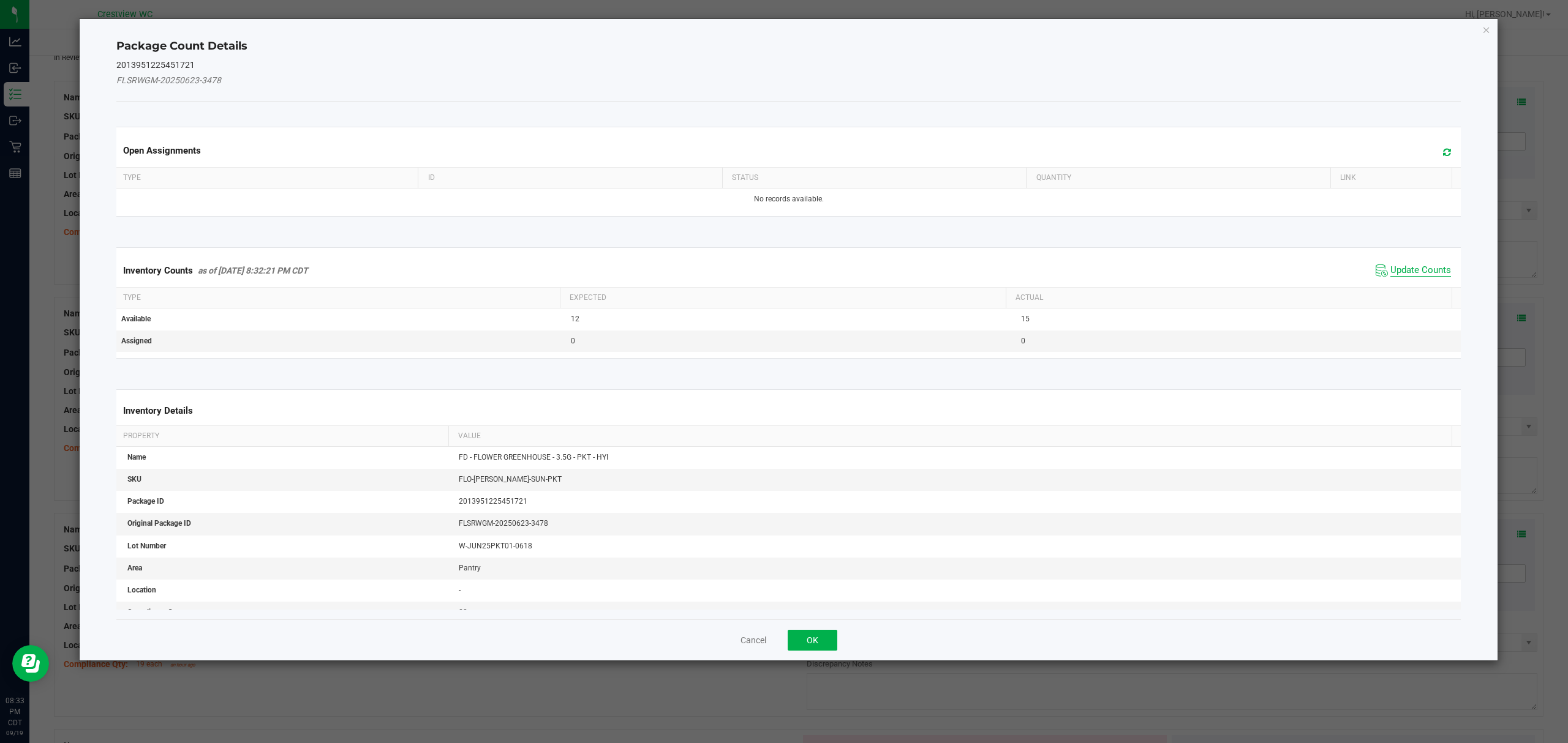
click at [1418, 275] on span "Update Counts" at bounding box center [1420, 270] width 61 height 12
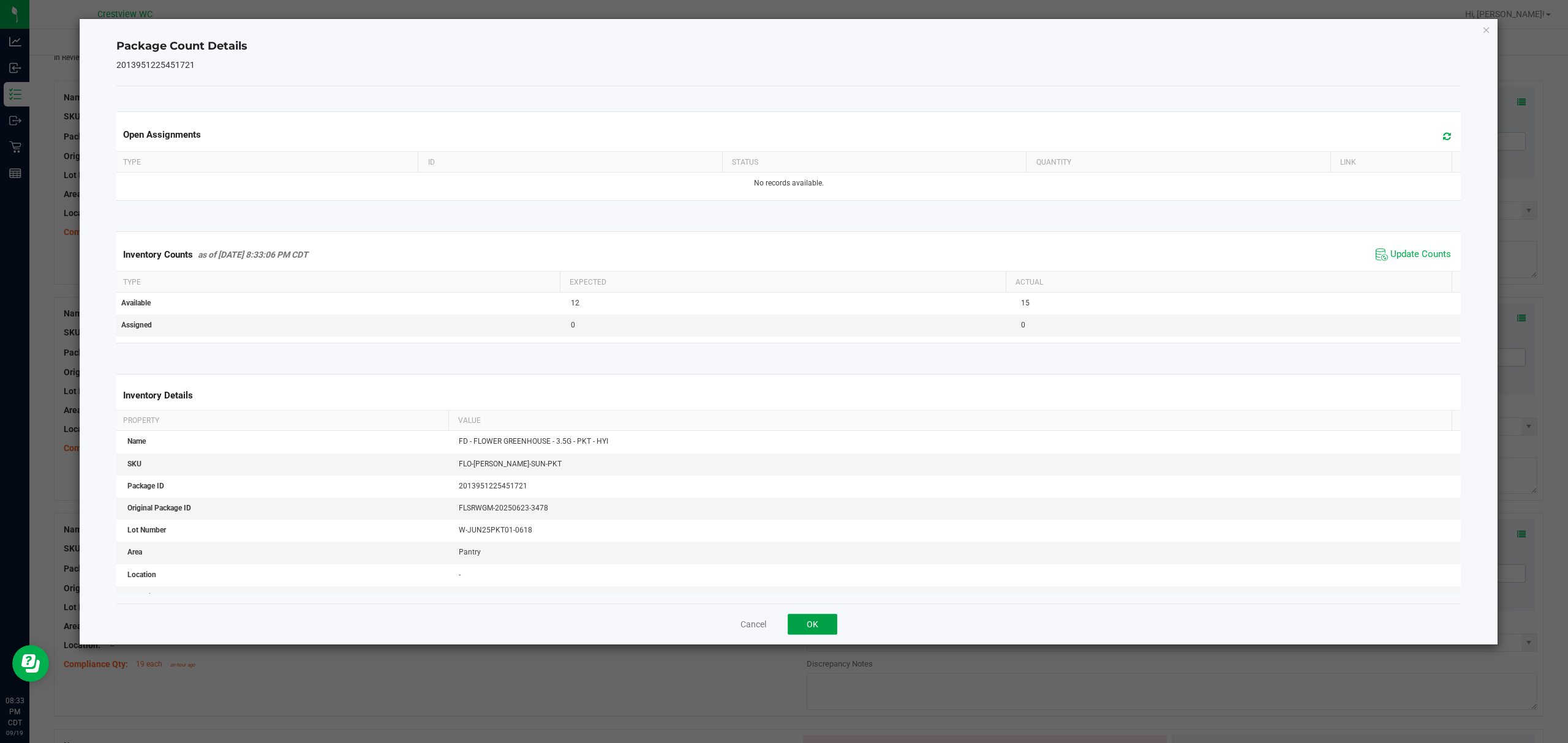
click at [836, 626] on button "OK" at bounding box center [812, 624] width 50 height 21
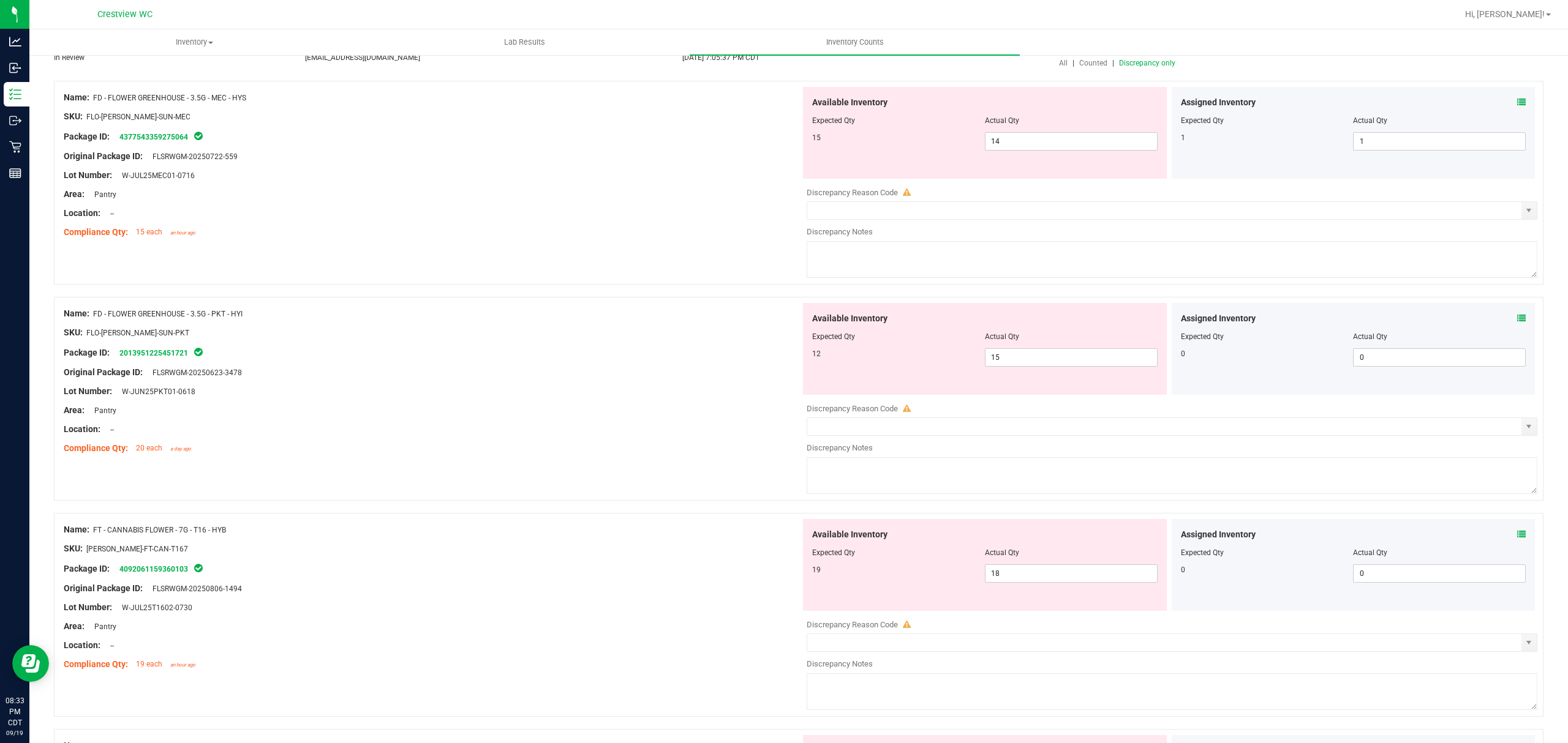
click at [1517, 535] on icon at bounding box center [1521, 534] width 8 height 8
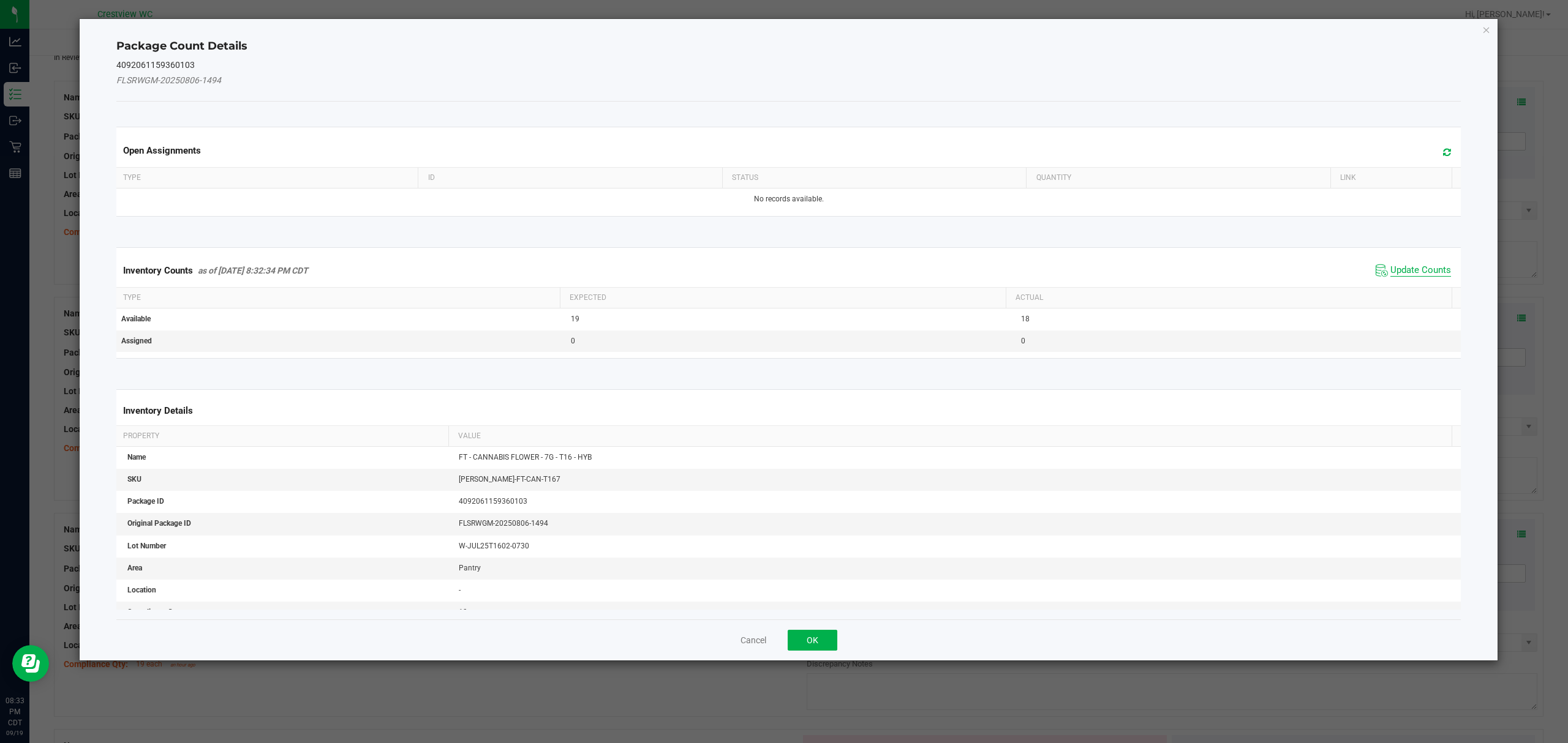
click at [1424, 275] on span "Update Counts" at bounding box center [1420, 270] width 61 height 12
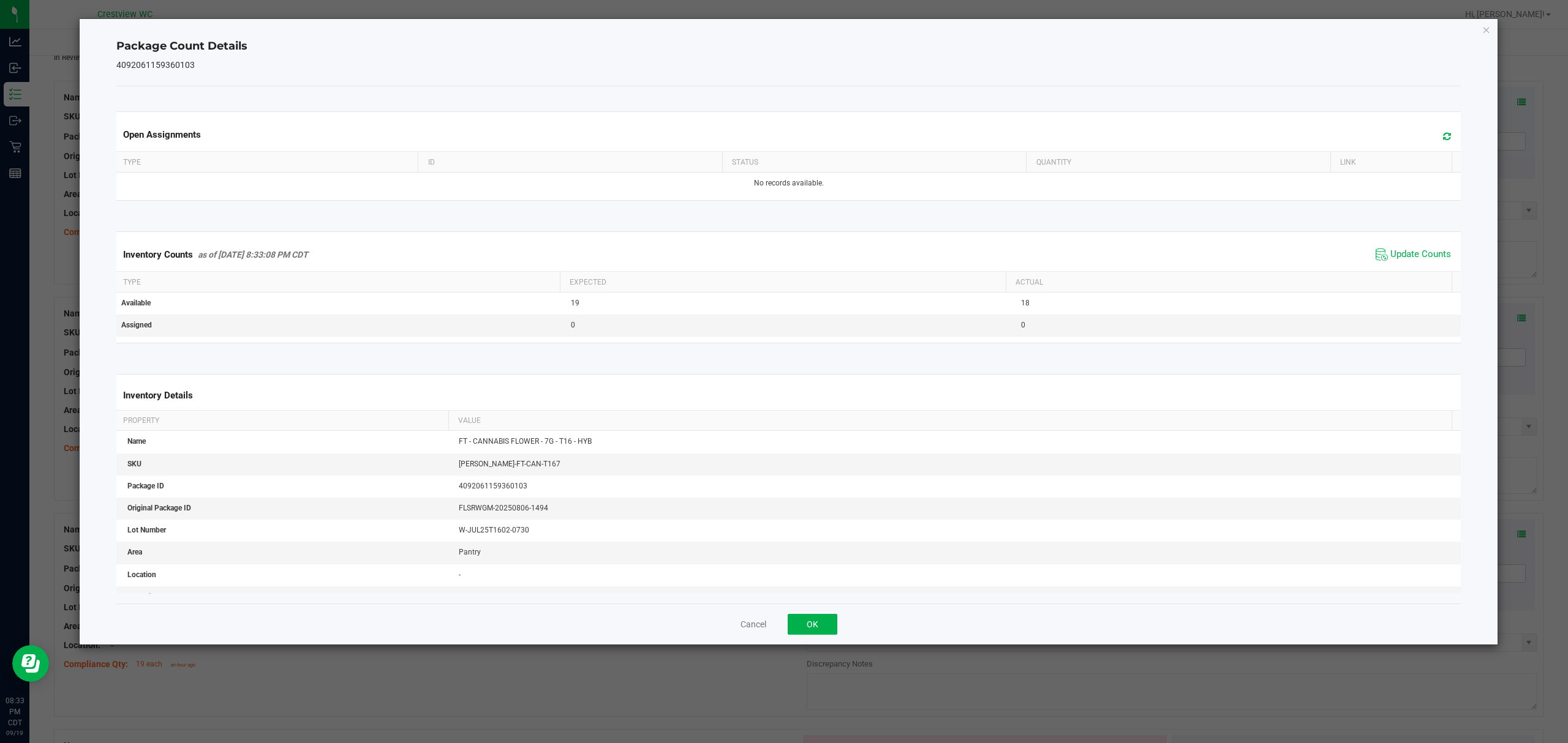
click at [861, 624] on div "Cancel OK" at bounding box center [789, 624] width 1345 height 41
click at [832, 621] on button "OK" at bounding box center [812, 624] width 50 height 21
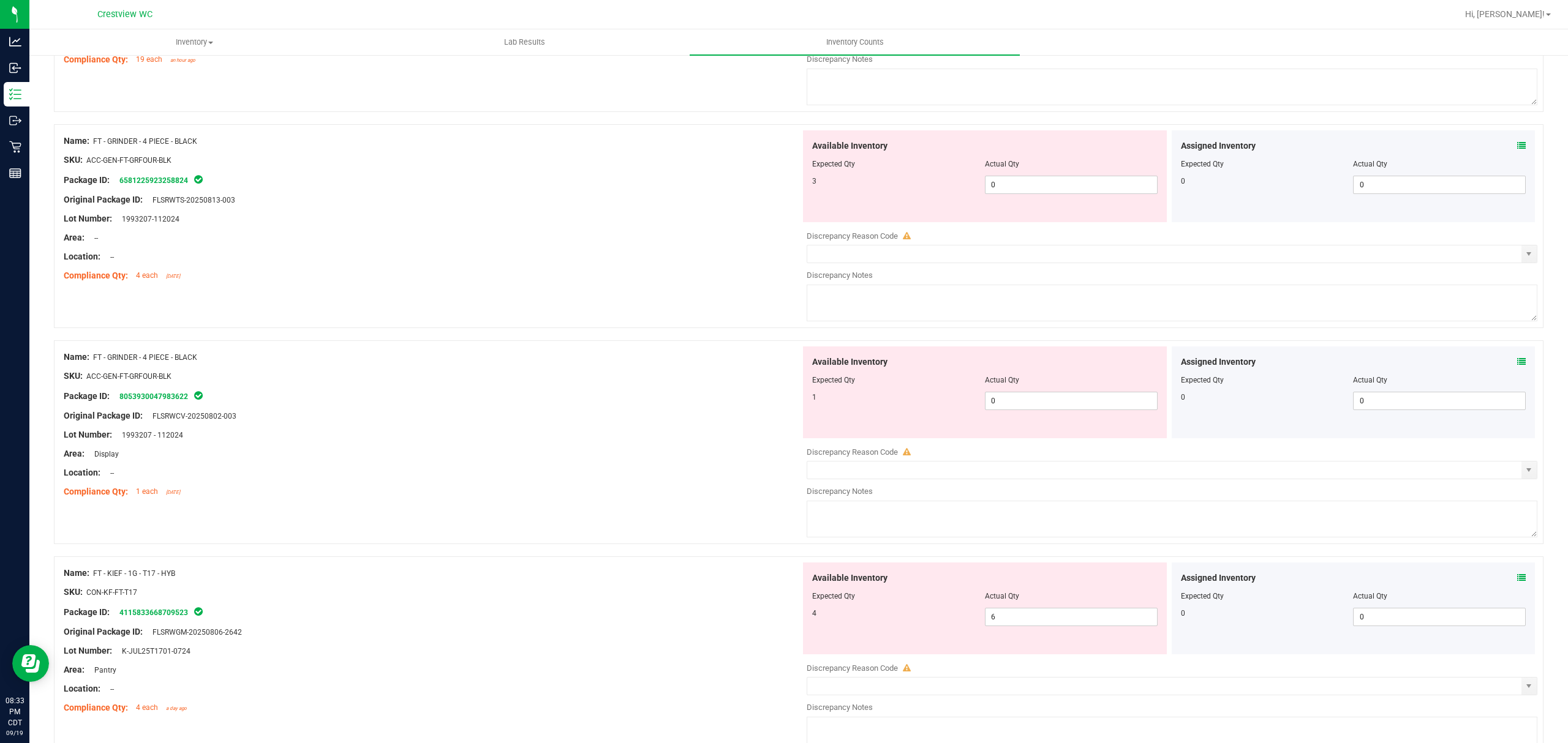
scroll to position [726, 0]
click at [1517, 144] on icon at bounding box center [1521, 143] width 8 height 8
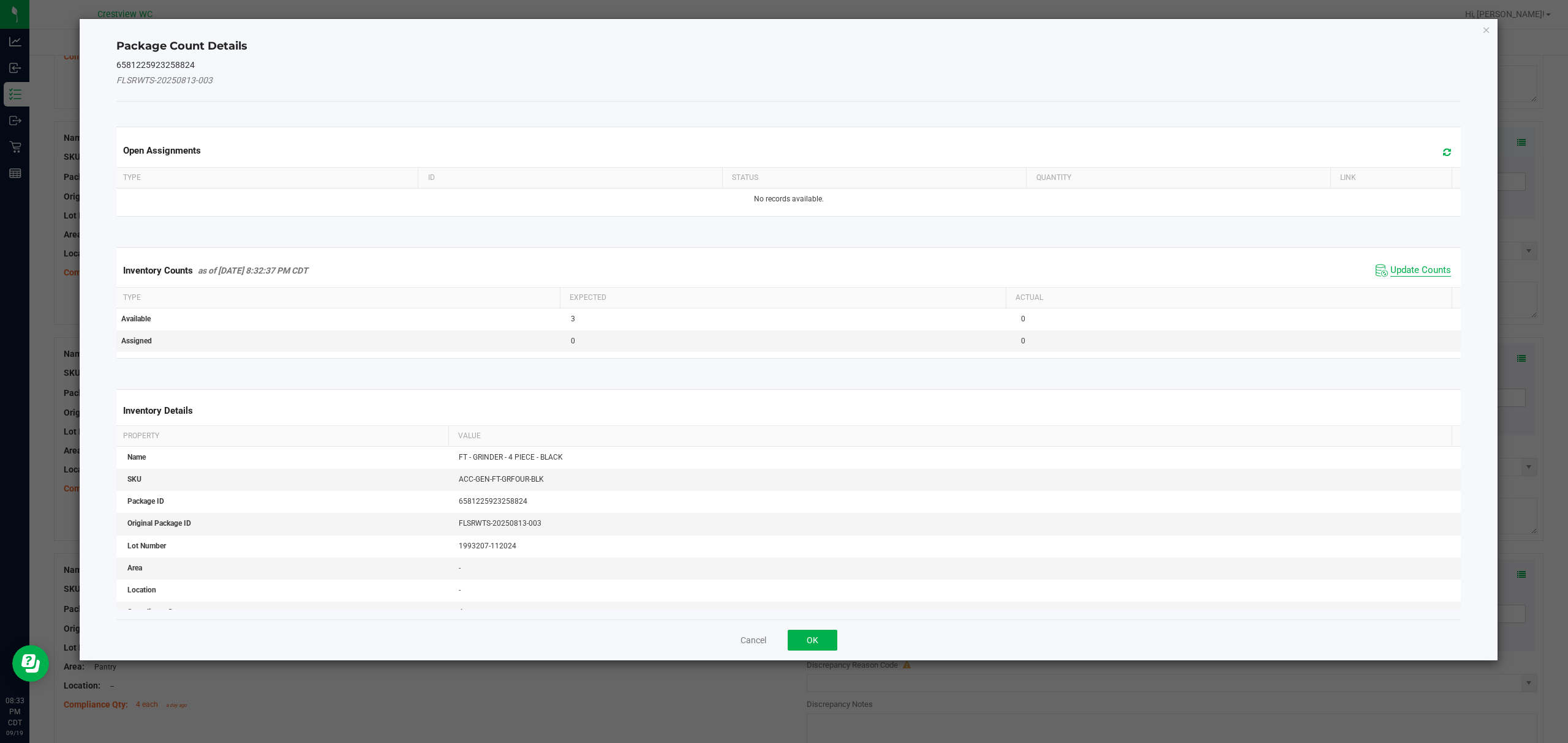
click at [1411, 275] on span "Update Counts" at bounding box center [1420, 270] width 61 height 12
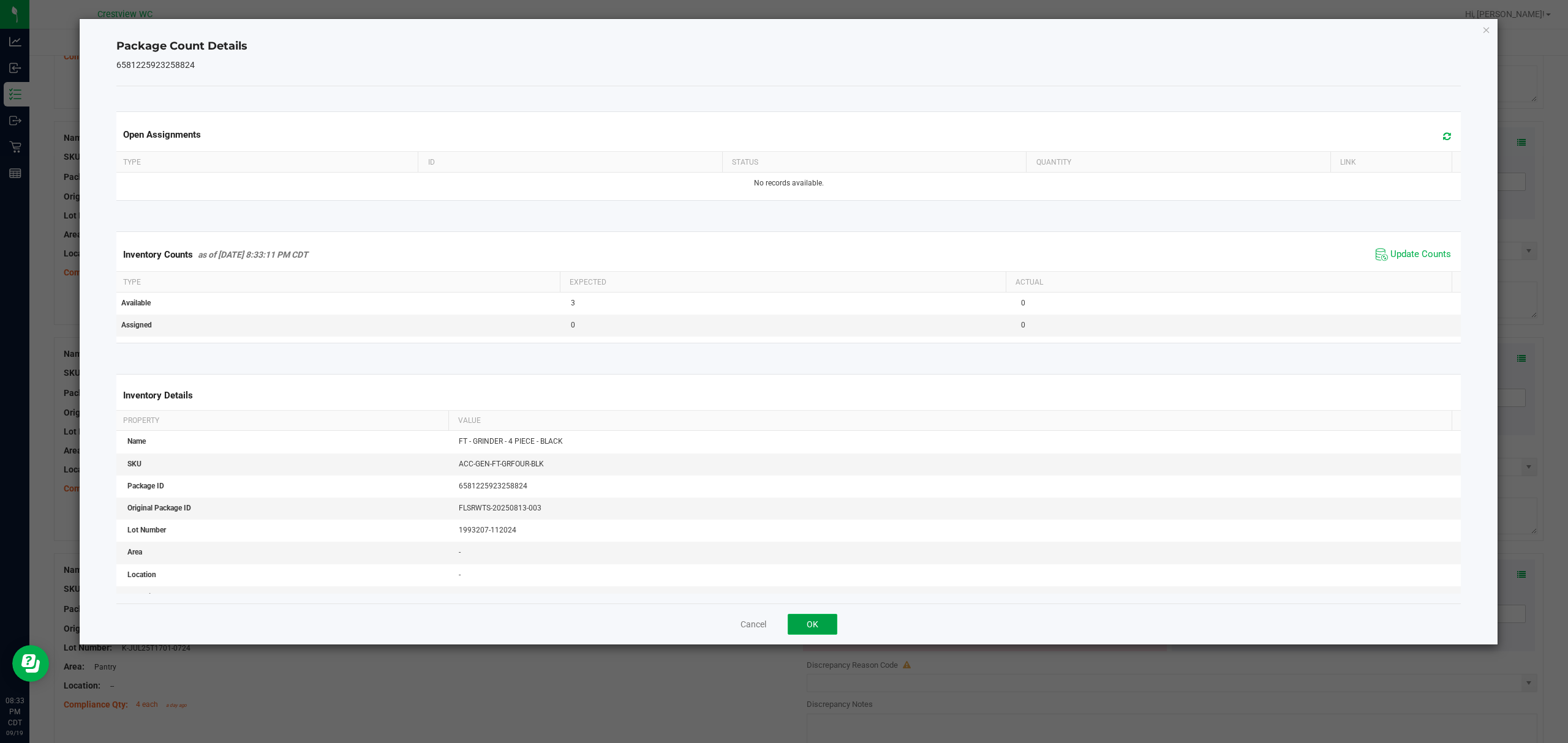
click at [834, 625] on button "OK" at bounding box center [812, 624] width 50 height 21
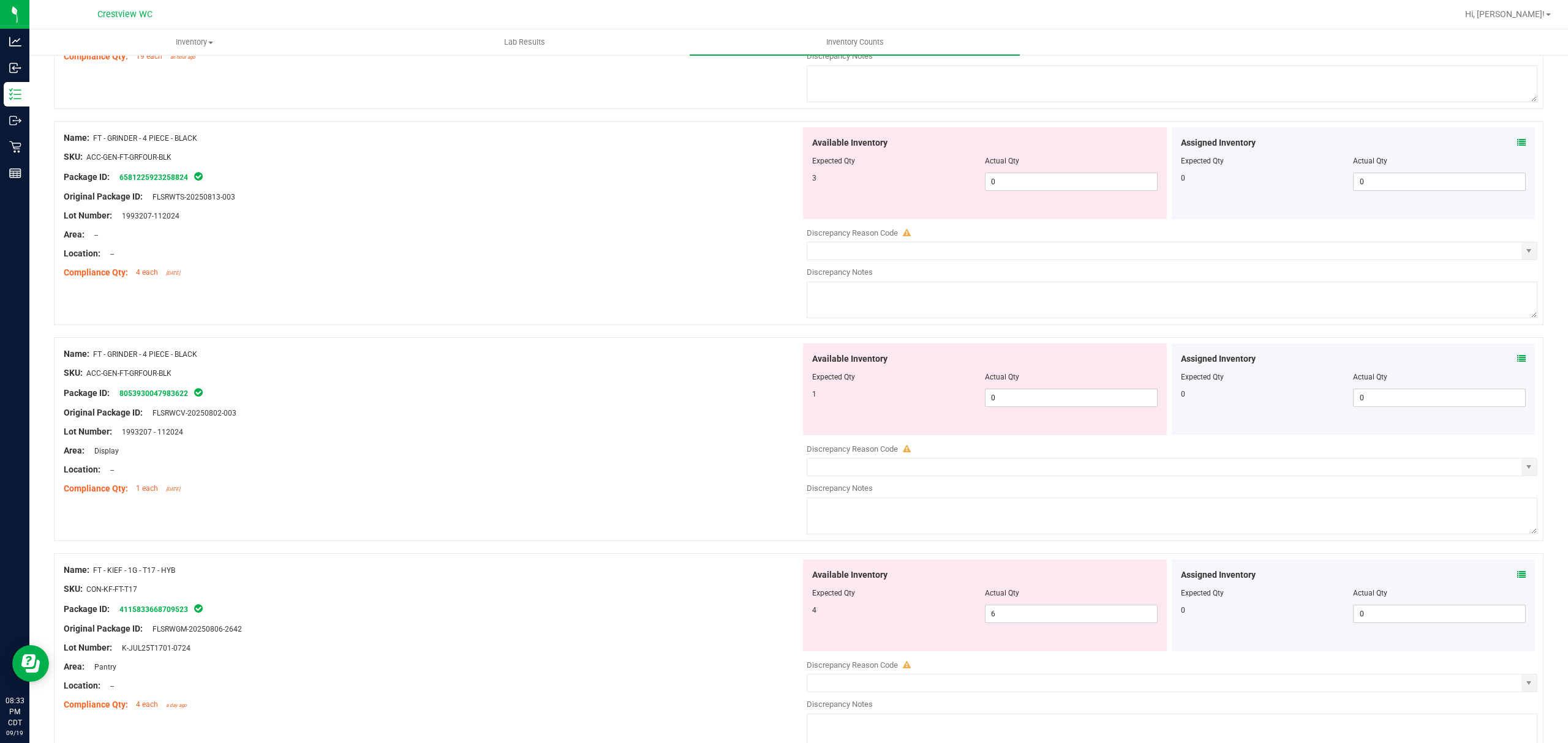
click at [1517, 361] on icon at bounding box center [1521, 359] width 8 height 8
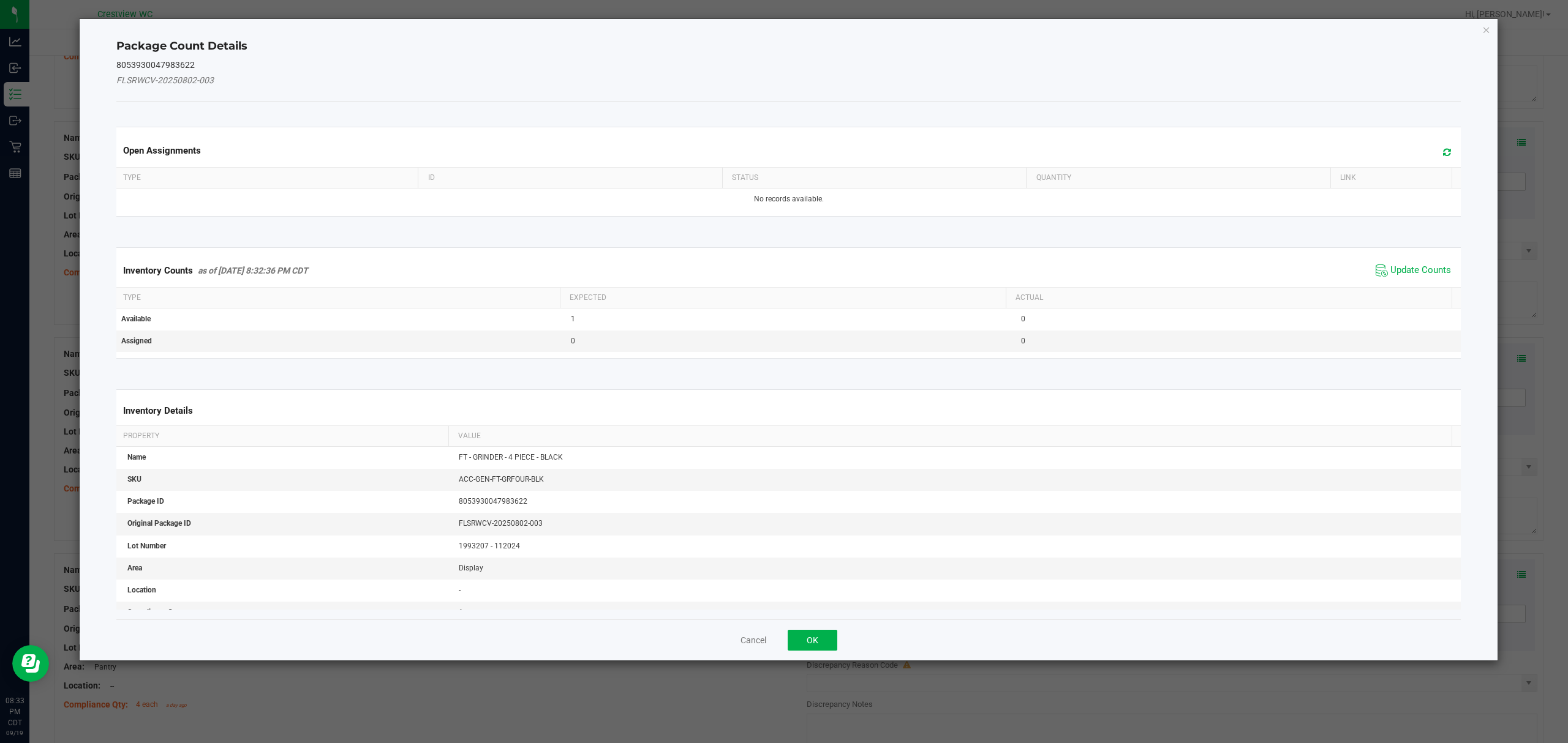
click at [1397, 264] on span "Update Counts" at bounding box center [1413, 270] width 81 height 19
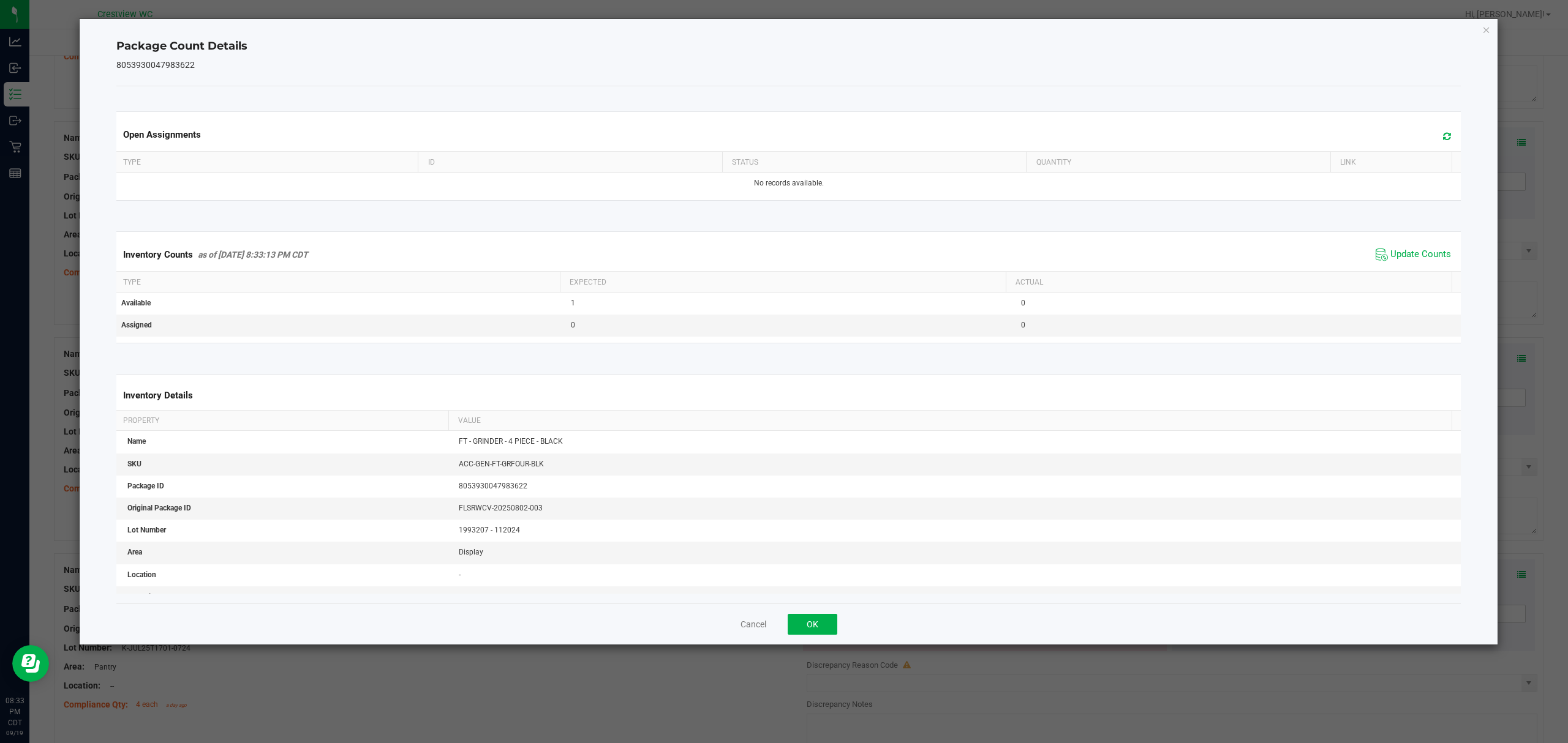
click at [851, 622] on div "Cancel OK" at bounding box center [789, 624] width 1345 height 41
click at [834, 625] on button "OK" at bounding box center [812, 624] width 50 height 21
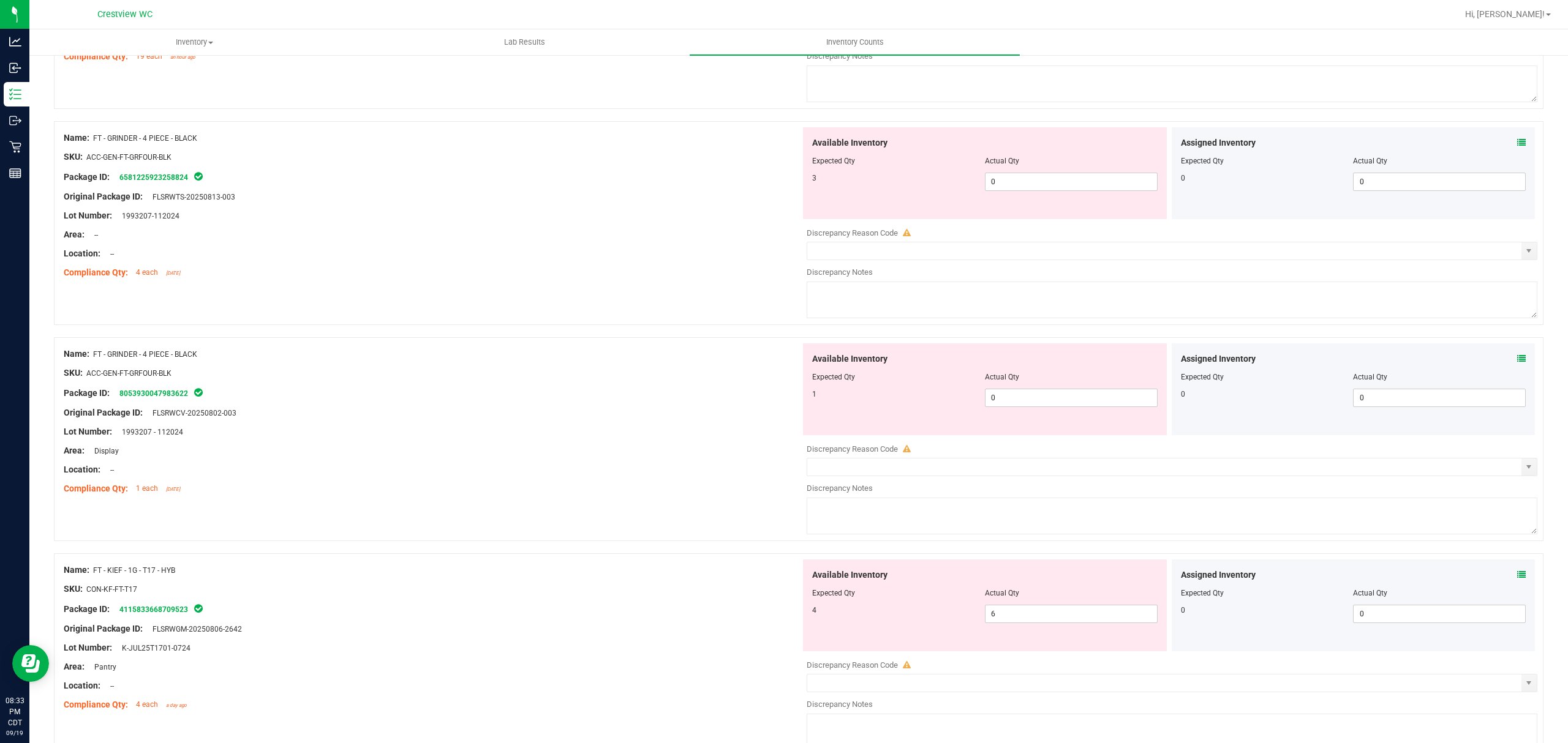
click at [1517, 575] on icon at bounding box center [1521, 575] width 8 height 8
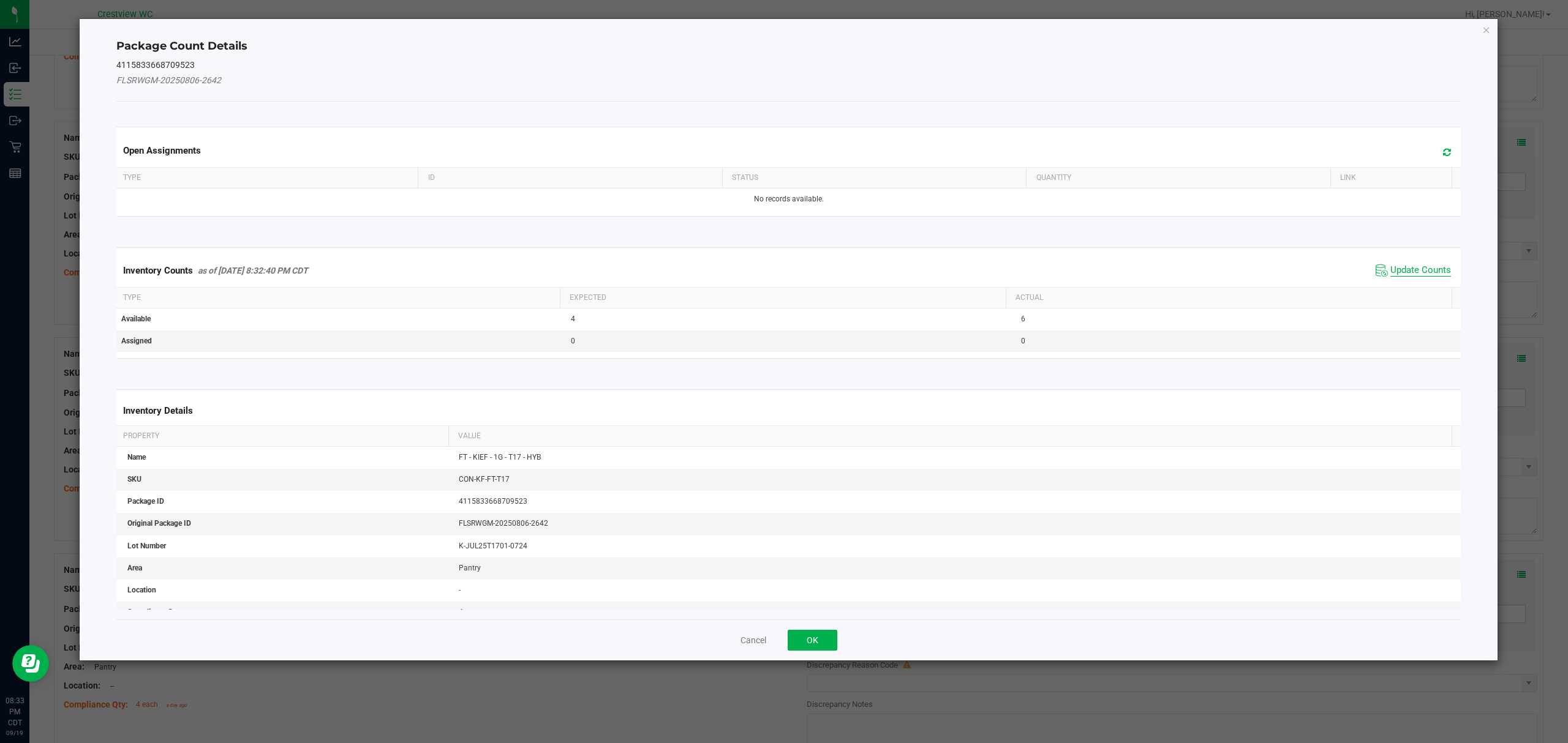
click at [1427, 270] on span "Update Counts" at bounding box center [1420, 270] width 61 height 12
click at [835, 633] on button "OK" at bounding box center [812, 640] width 50 height 21
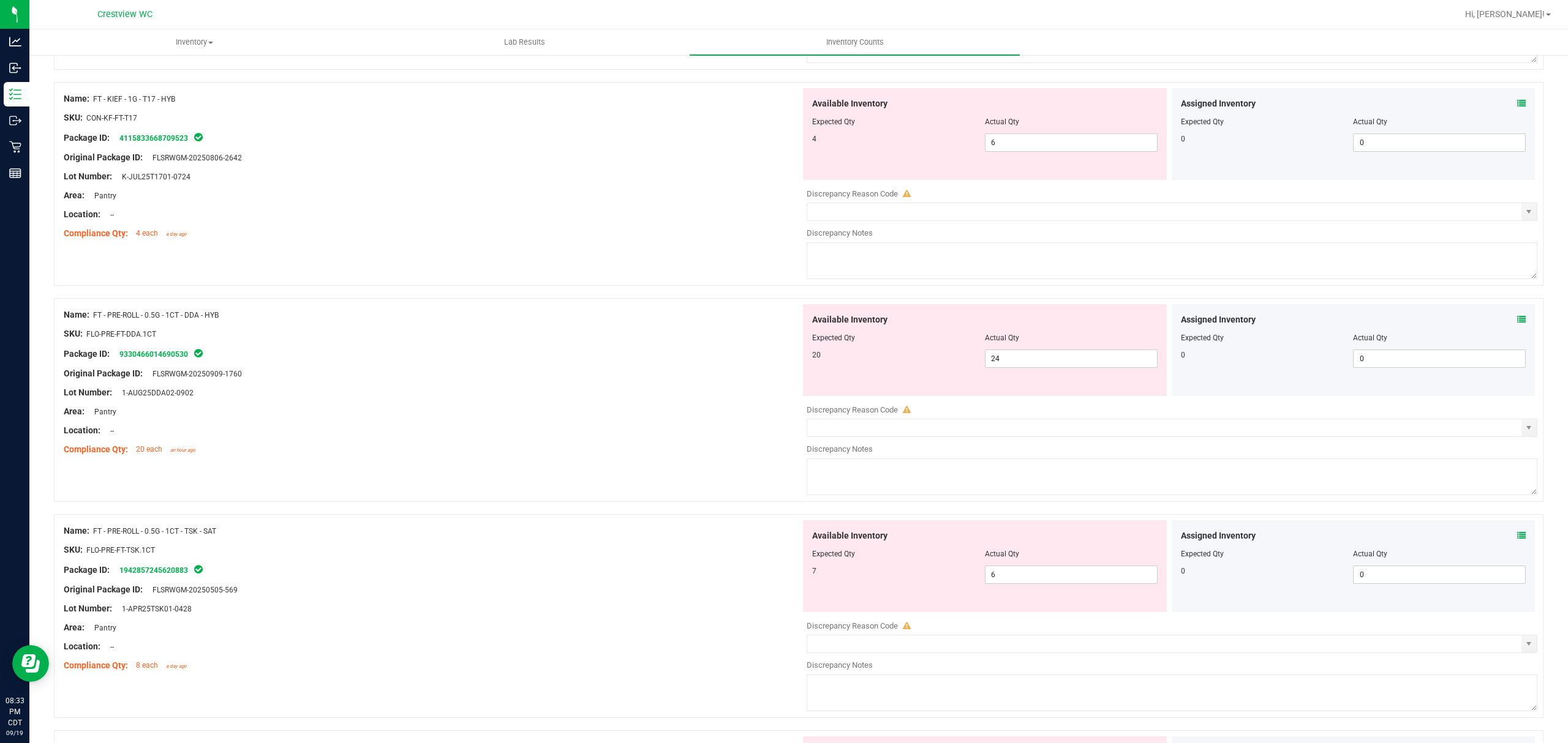
scroll to position [1333, 0]
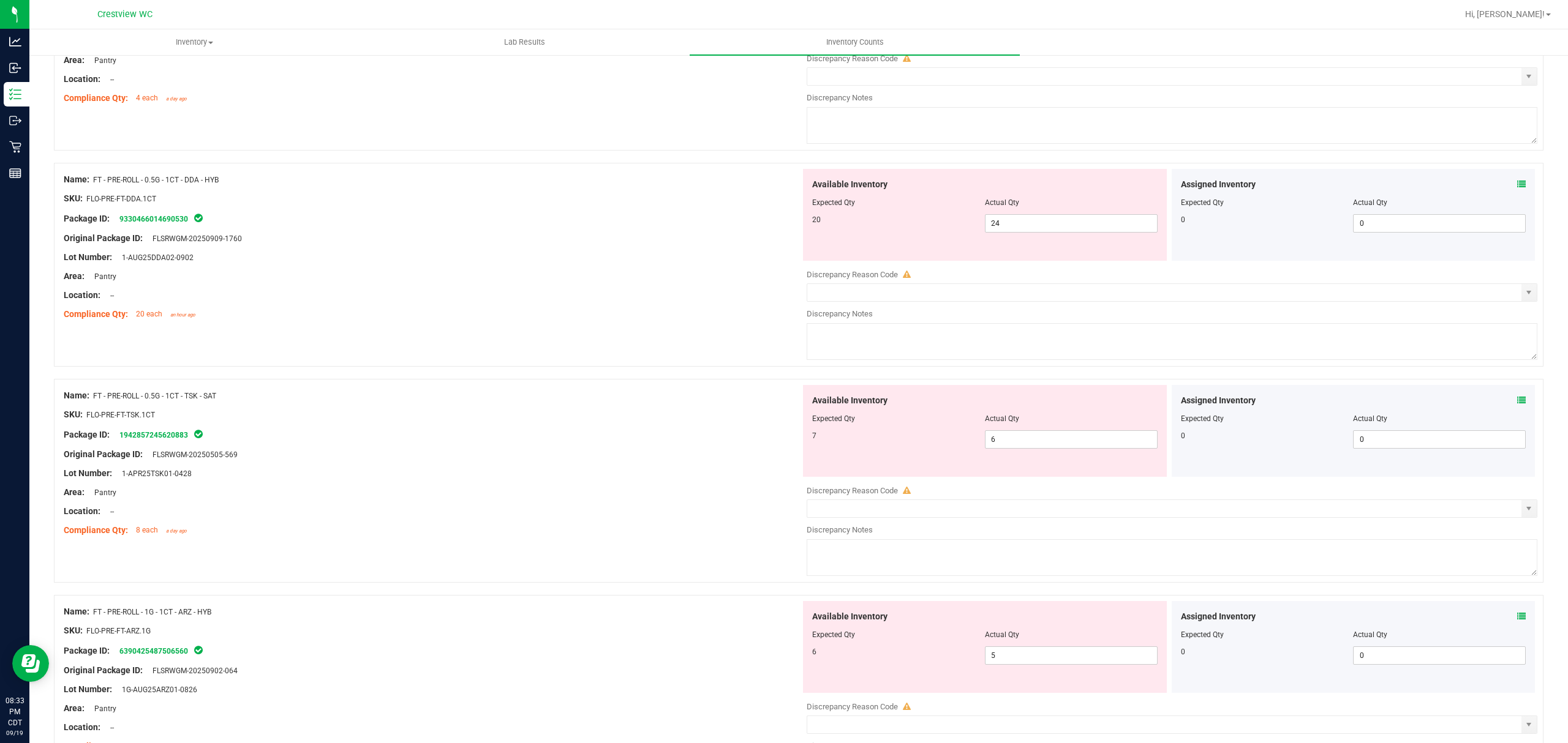
click at [1517, 188] on icon at bounding box center [1521, 184] width 8 height 8
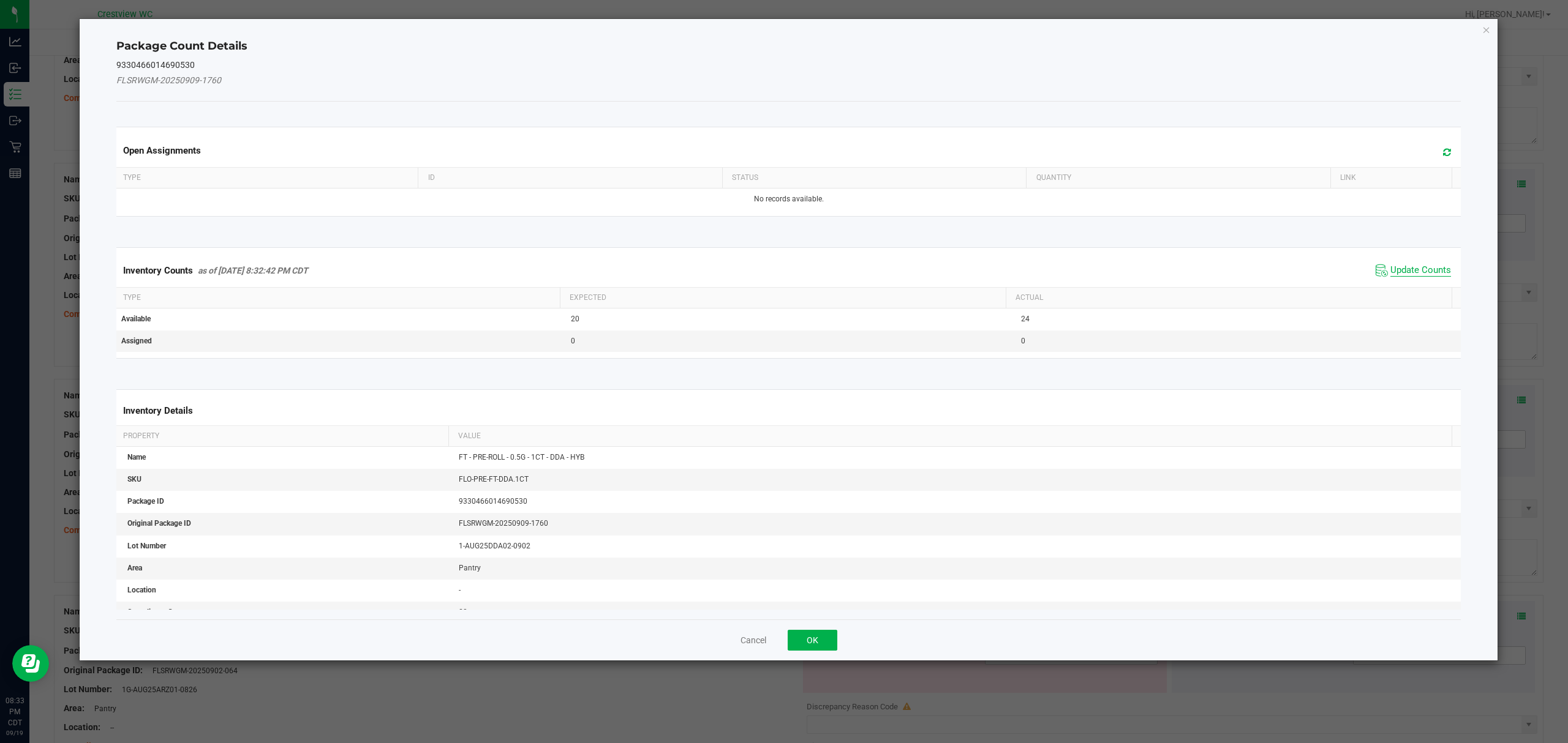
click at [1417, 273] on span "Update Counts" at bounding box center [1420, 270] width 61 height 12
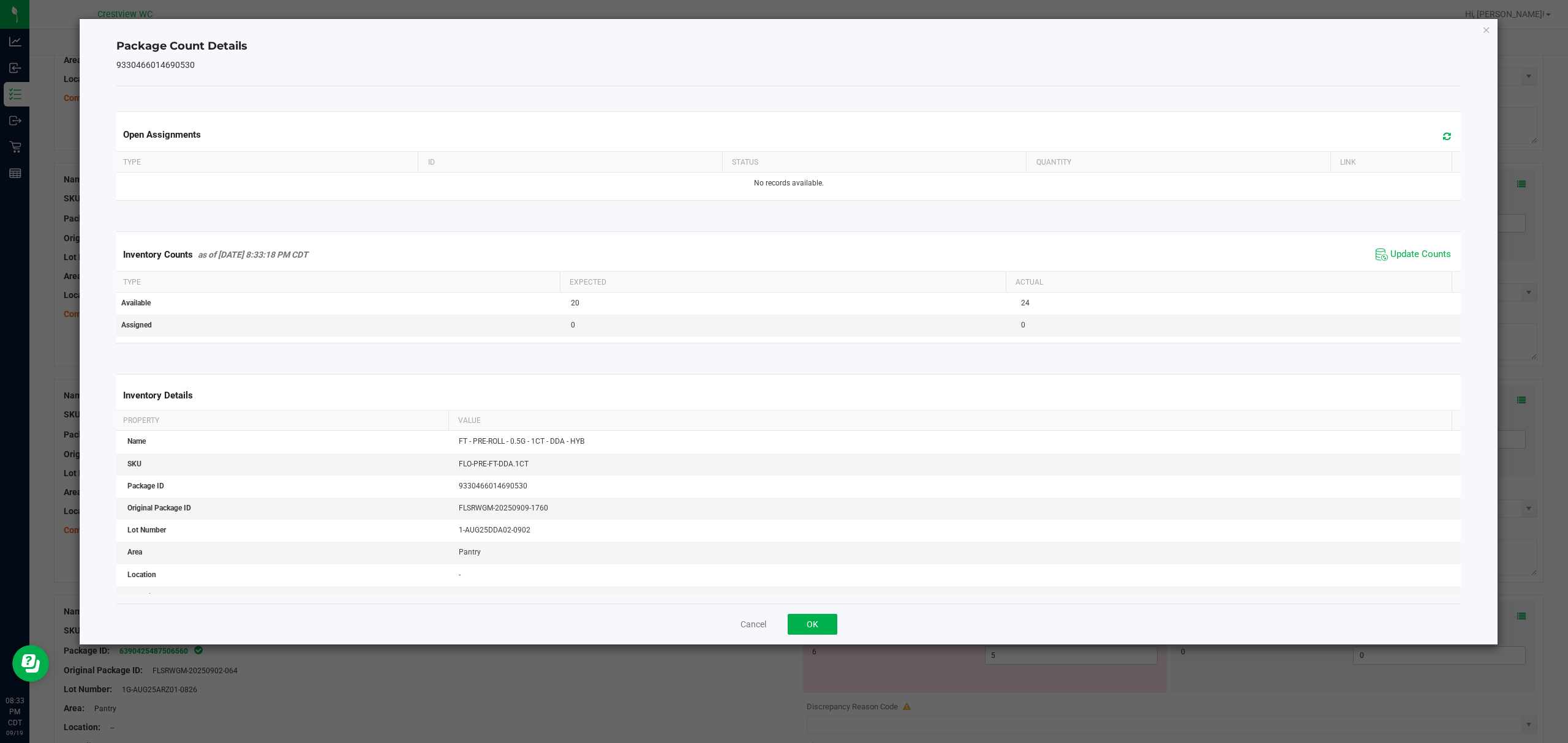
click at [851, 620] on div "Cancel OK" at bounding box center [789, 624] width 1345 height 41
click at [832, 625] on button "OK" at bounding box center [812, 624] width 50 height 21
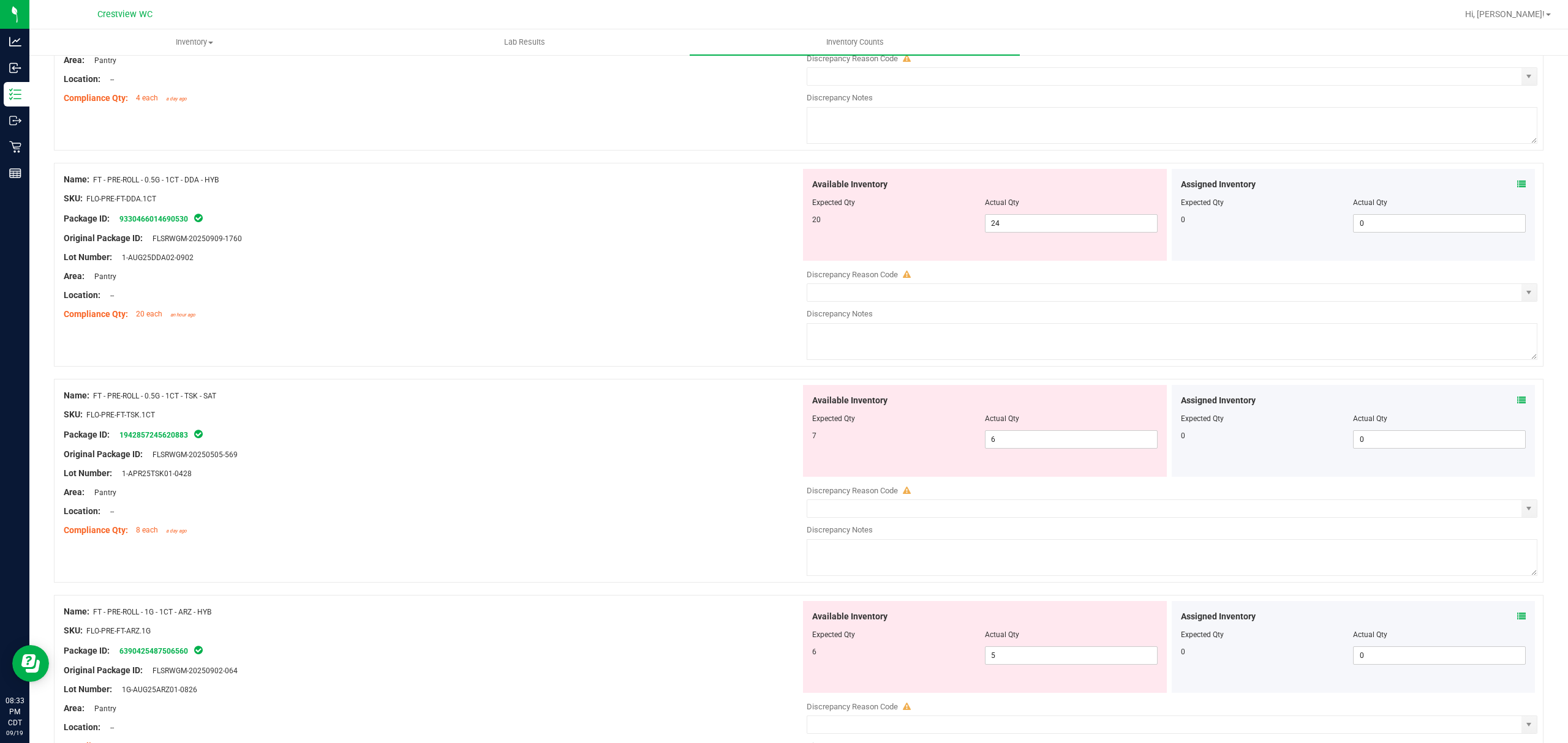
click at [1517, 405] on icon at bounding box center [1521, 400] width 8 height 8
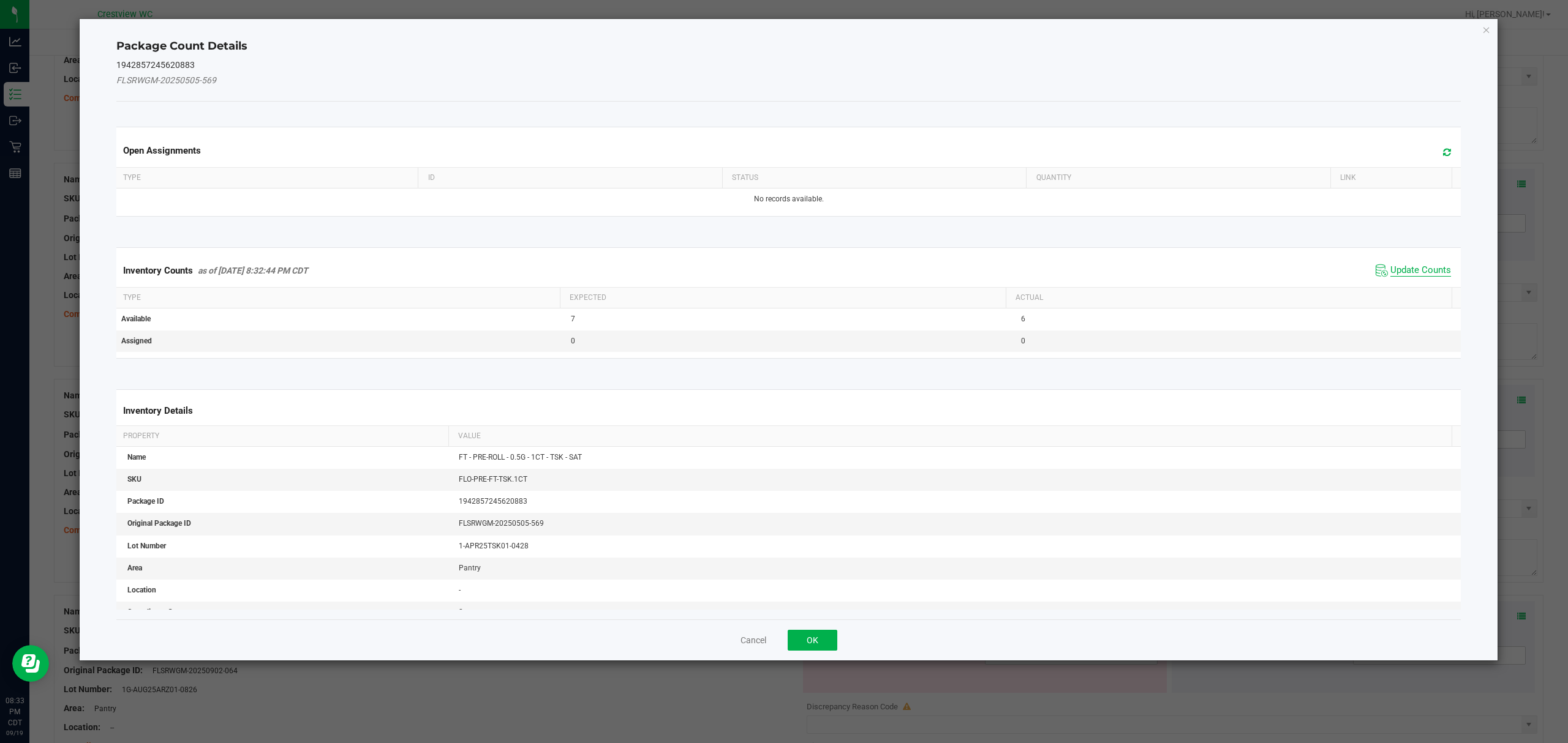
click at [1420, 270] on span "Update Counts" at bounding box center [1420, 270] width 61 height 12
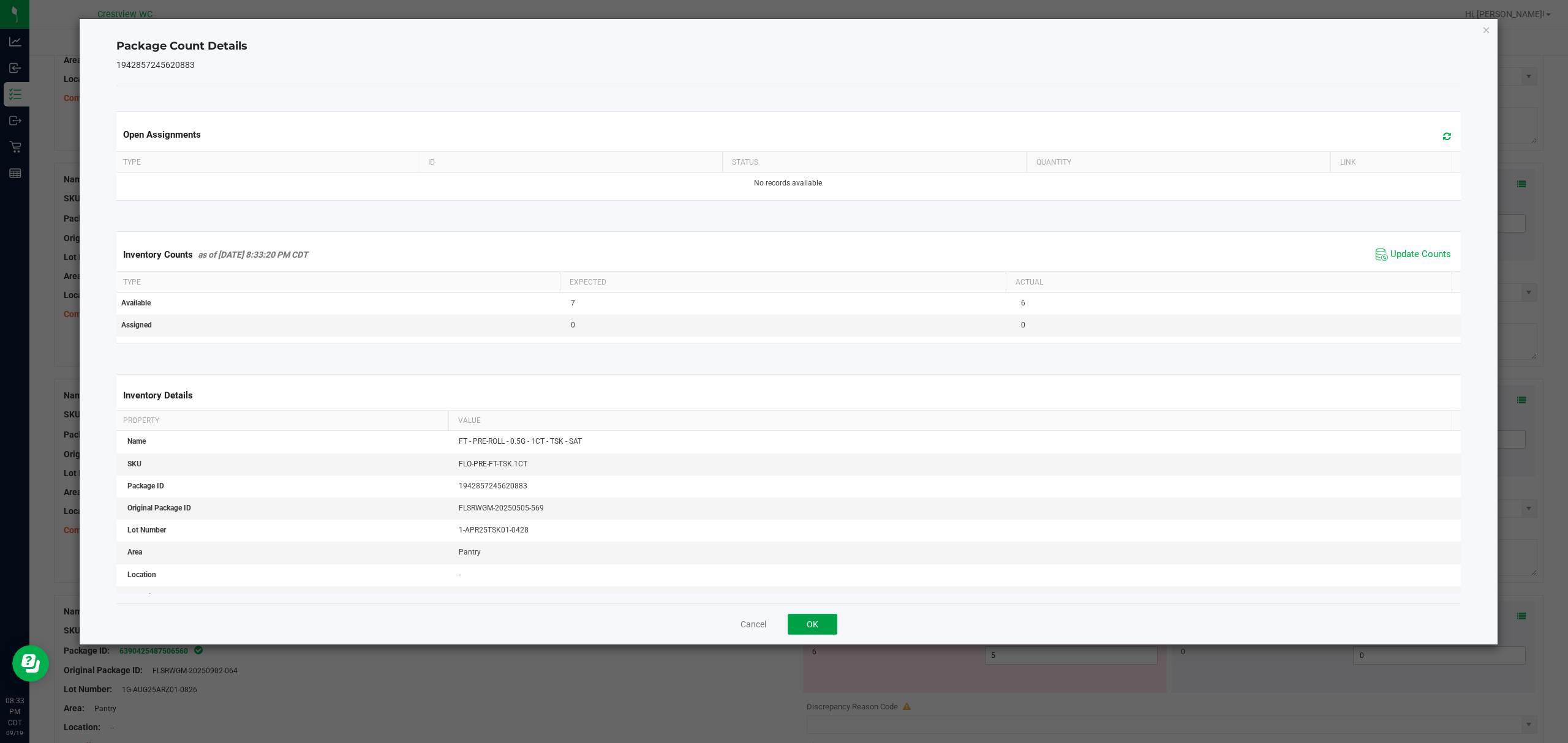
click at [830, 620] on button "OK" at bounding box center [812, 624] width 50 height 21
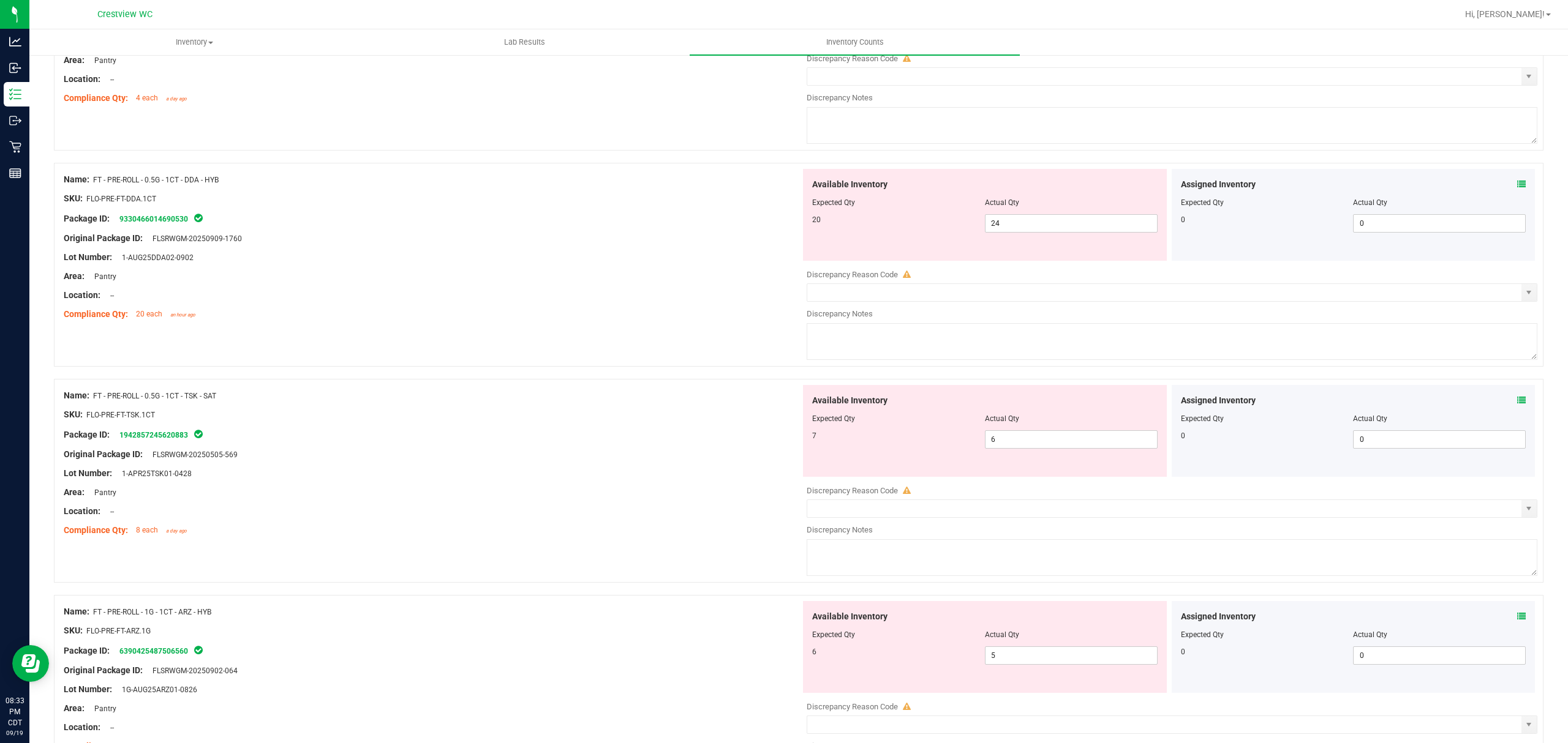
click at [1517, 621] on icon at bounding box center [1521, 616] width 8 height 8
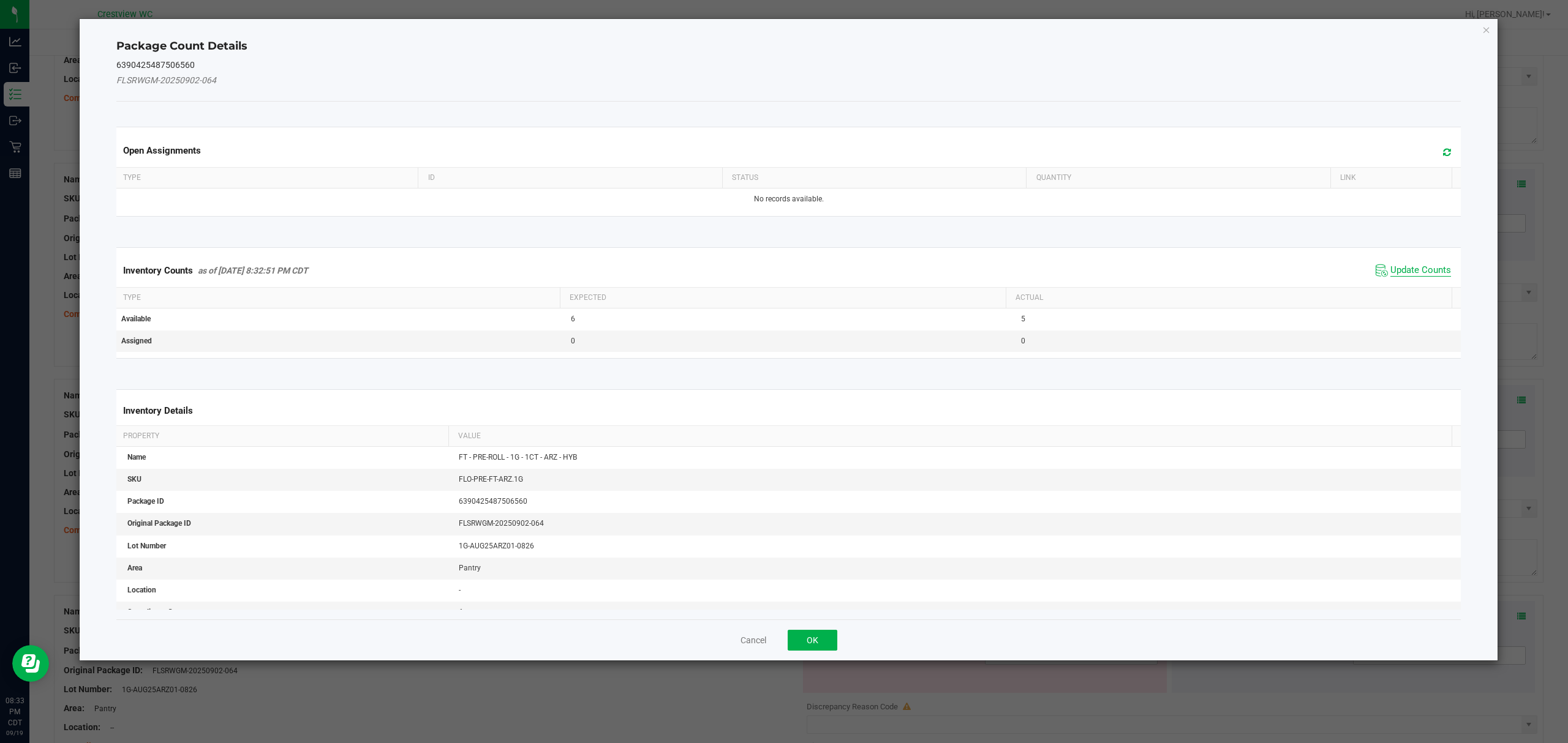
click at [1417, 277] on span "Update Counts" at bounding box center [1420, 270] width 61 height 12
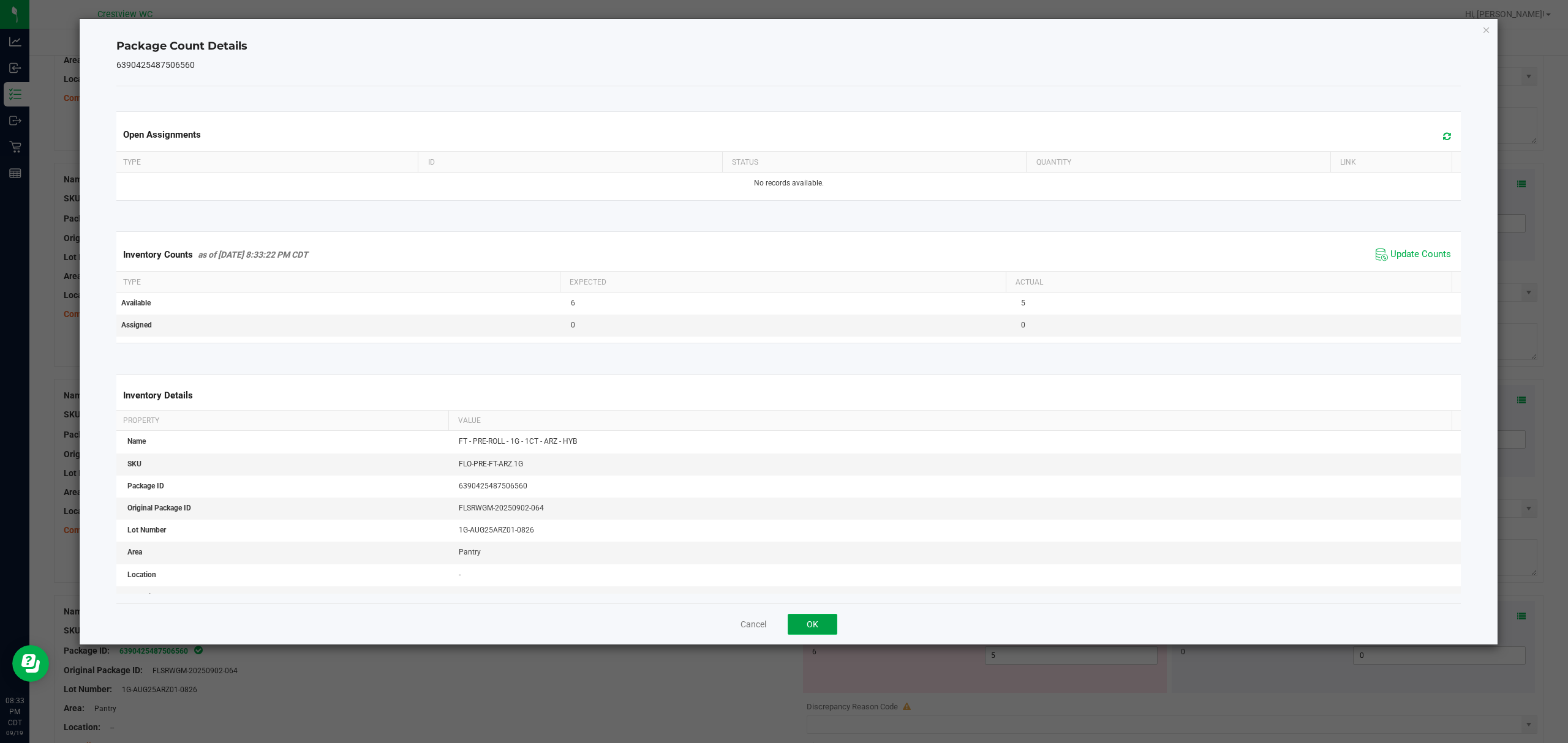
click at [834, 624] on button "OK" at bounding box center [812, 624] width 50 height 21
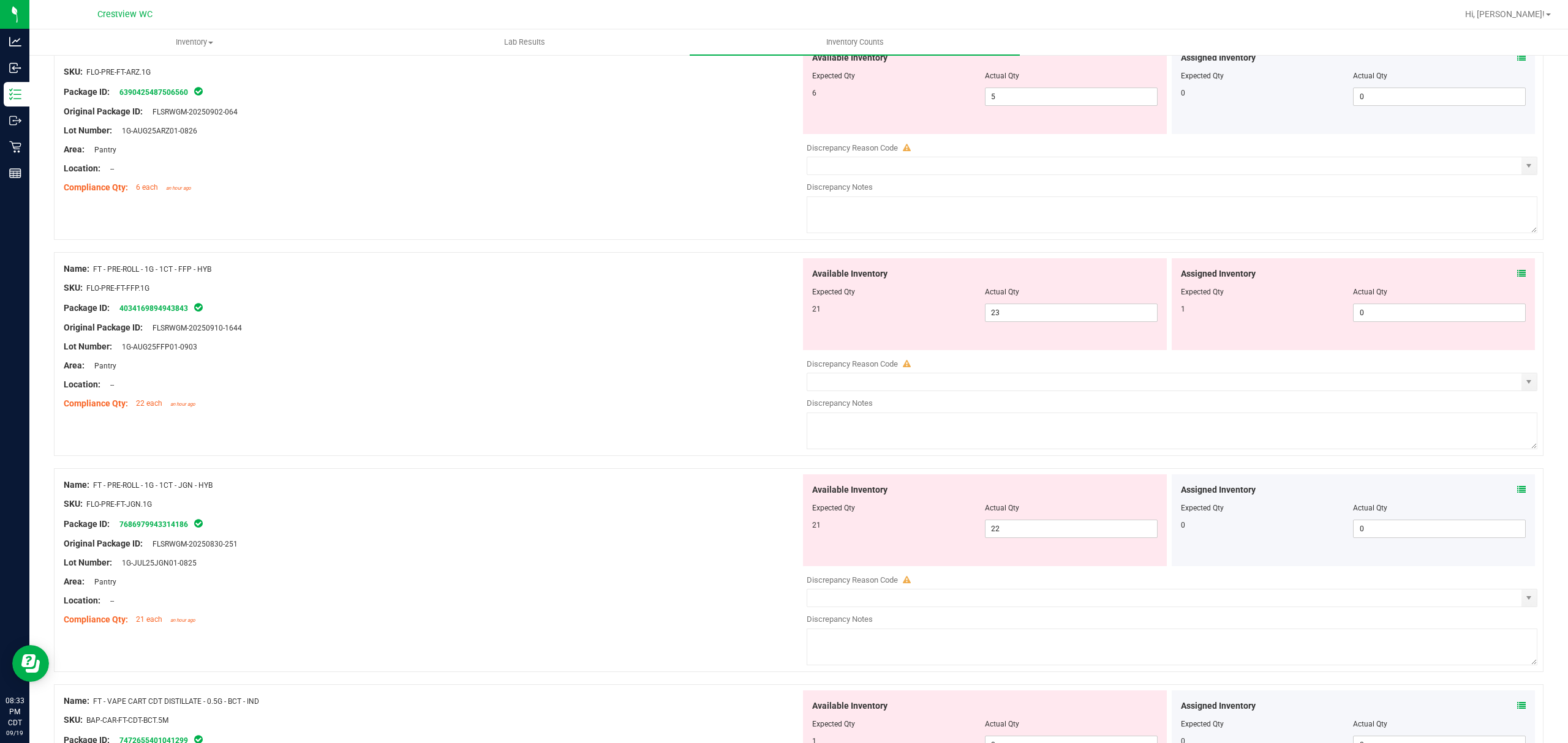
scroll to position [2002, 0]
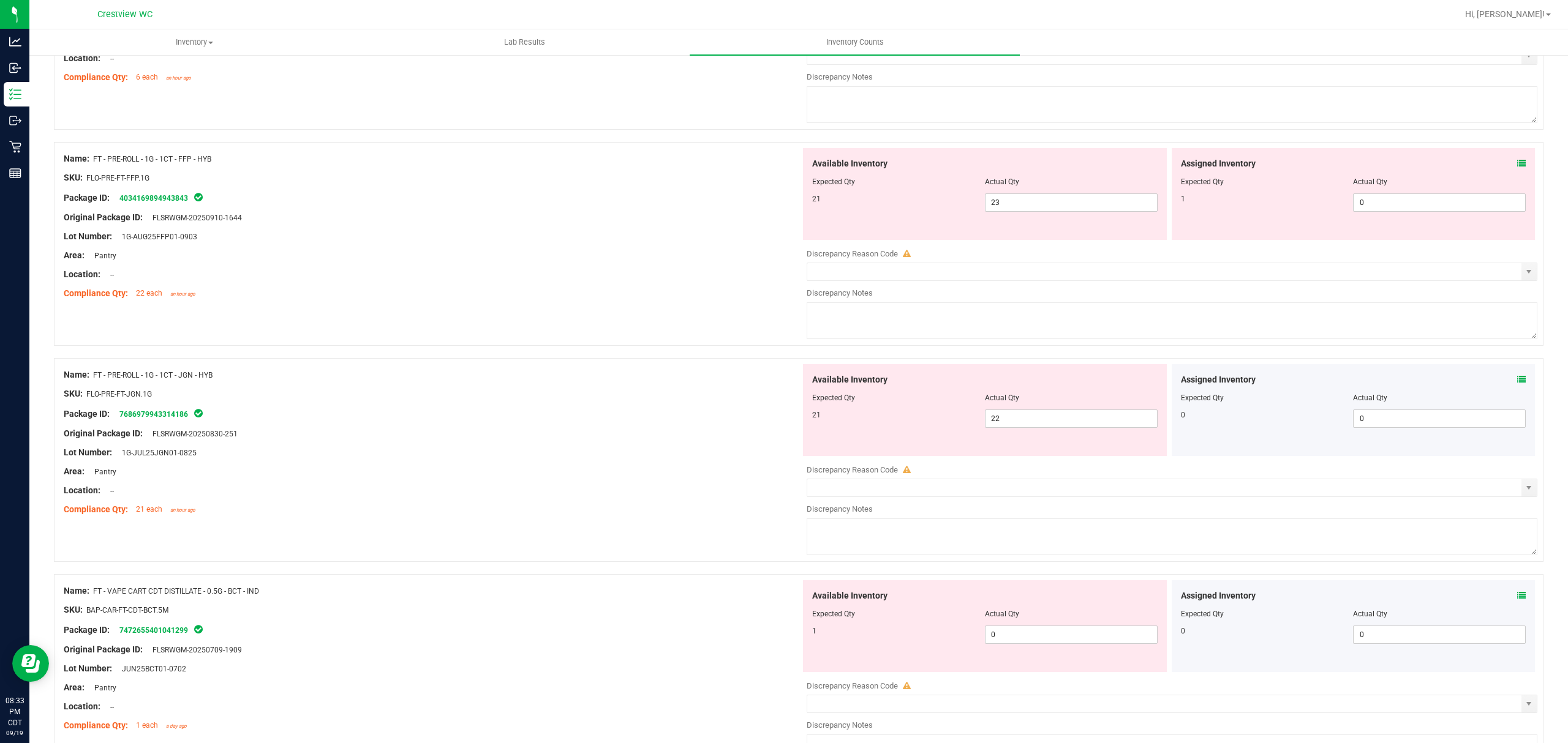
click at [1517, 168] on icon at bounding box center [1521, 164] width 8 height 8
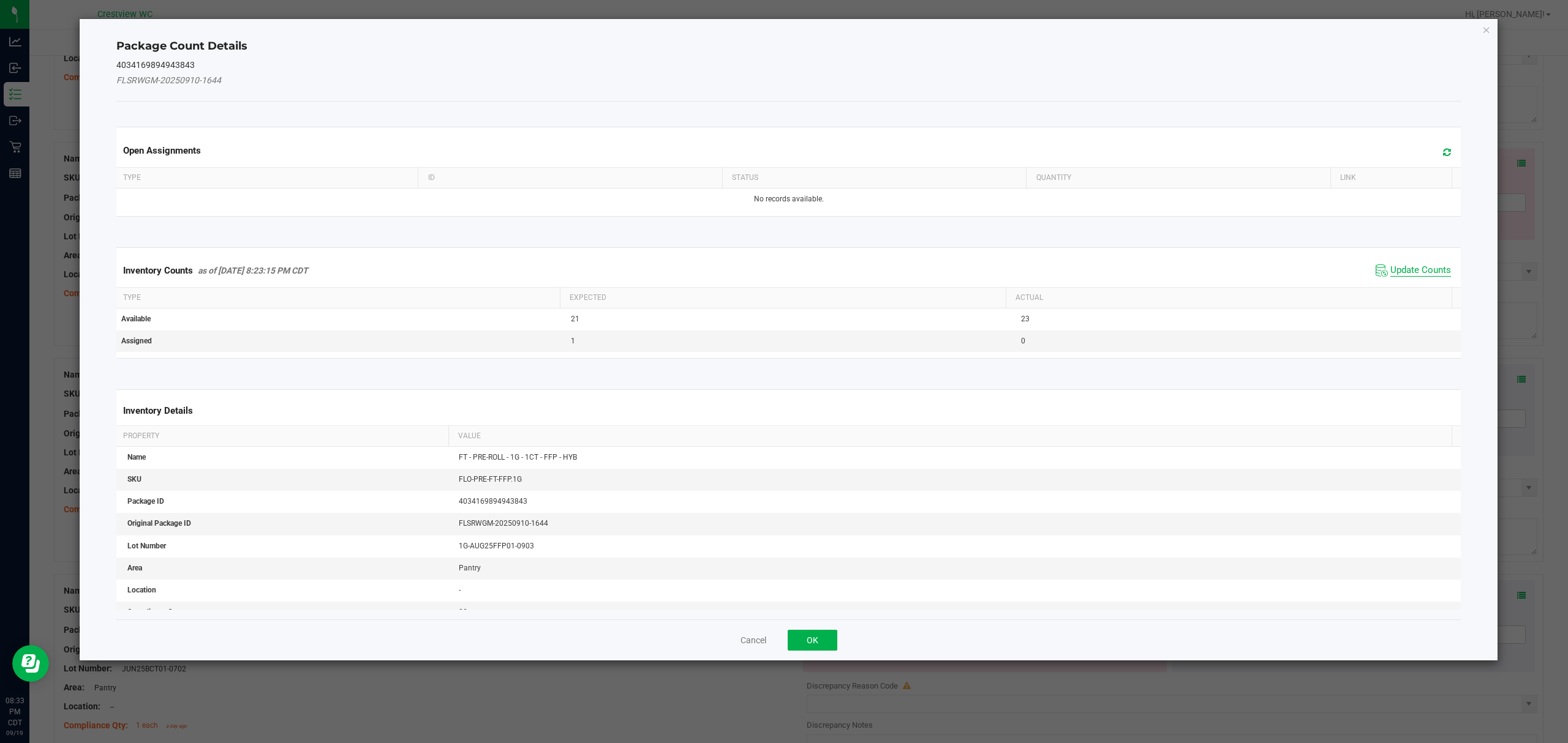
click at [1394, 273] on span "Update Counts" at bounding box center [1420, 270] width 61 height 12
click at [868, 622] on div "Cancel OK" at bounding box center [789, 640] width 1345 height 41
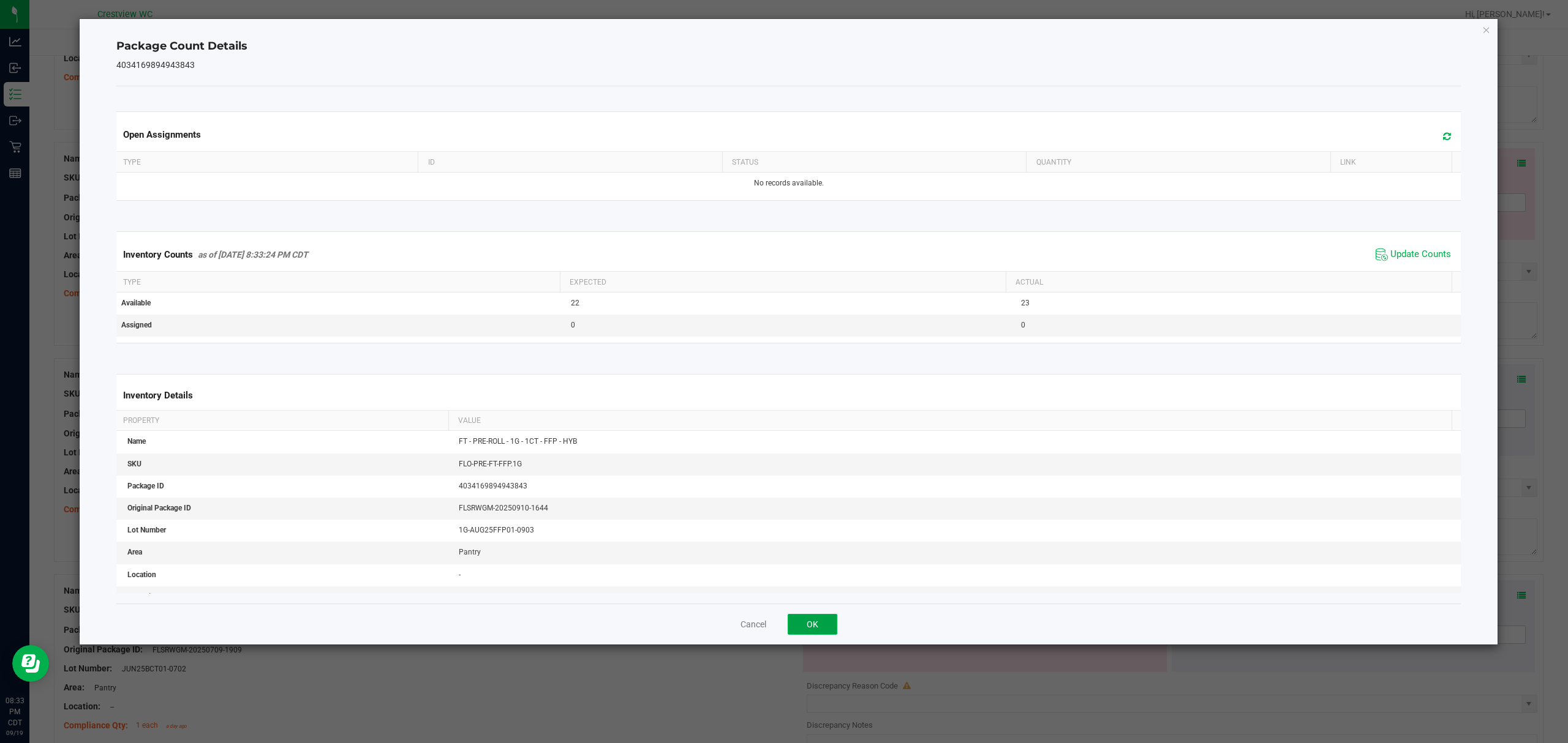
click at [831, 623] on button "OK" at bounding box center [812, 624] width 50 height 21
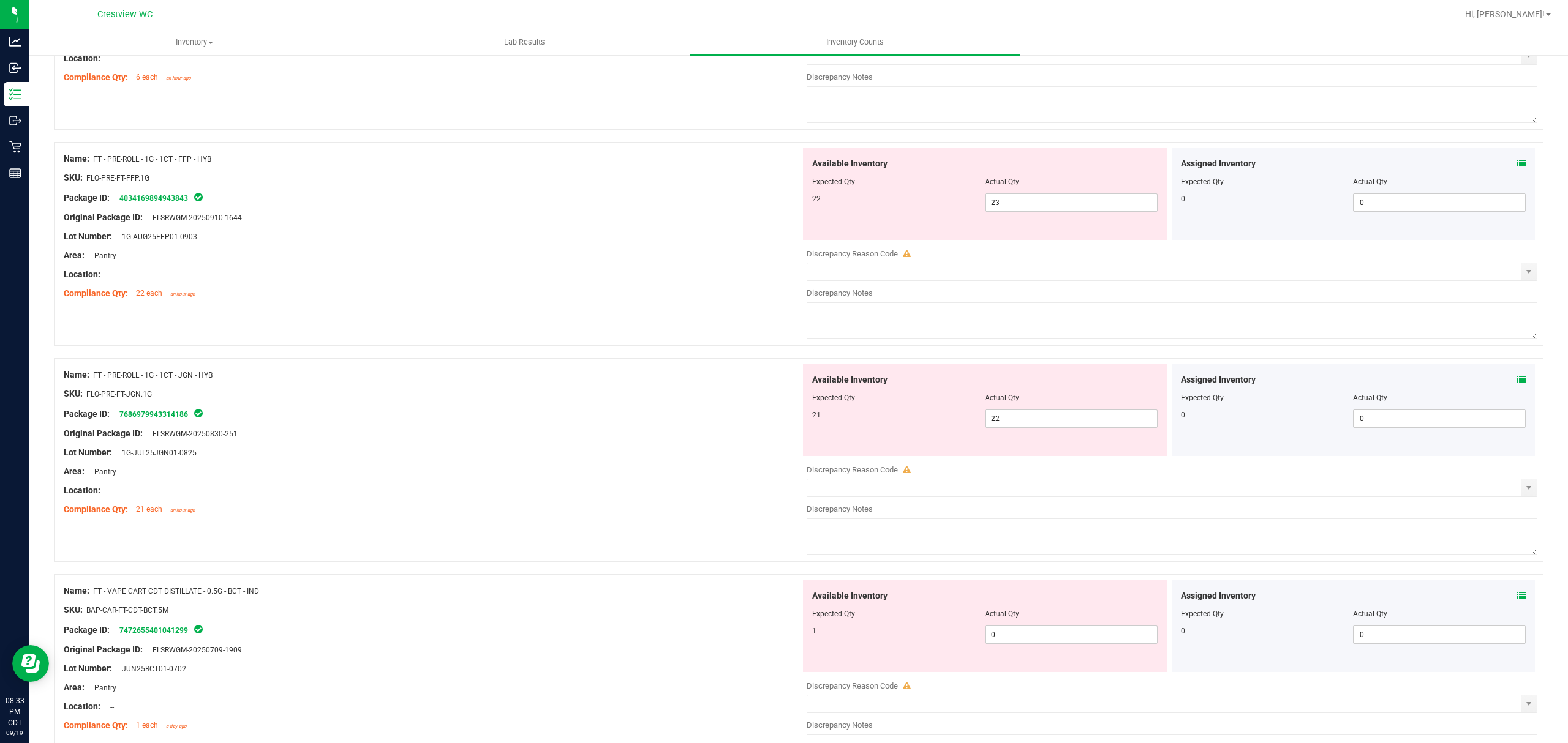
click at [828, 618] on span "Expected Qty" at bounding box center [834, 614] width 43 height 8
click at [1517, 384] on icon at bounding box center [1521, 379] width 8 height 8
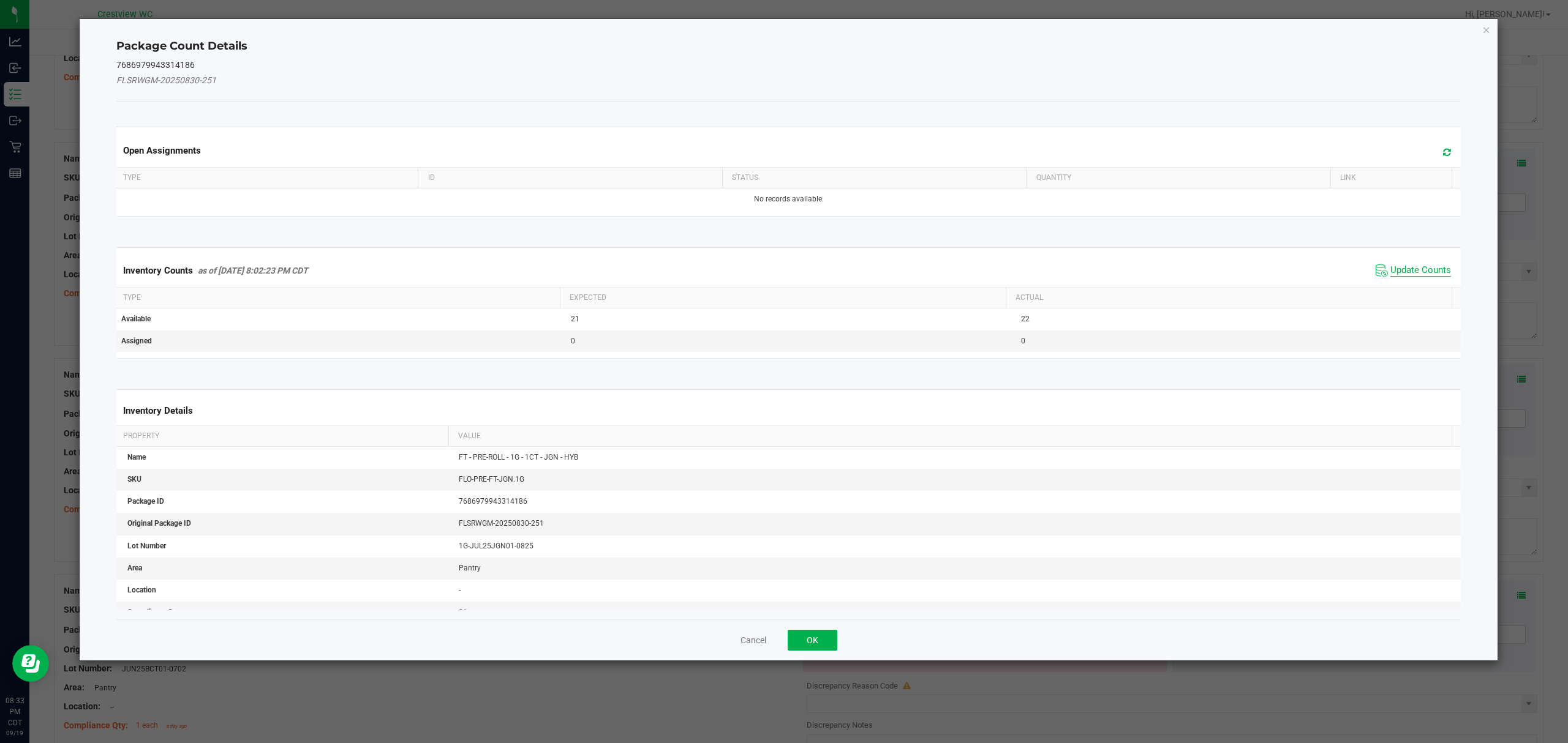
click at [1416, 267] on span "Update Counts" at bounding box center [1420, 270] width 61 height 12
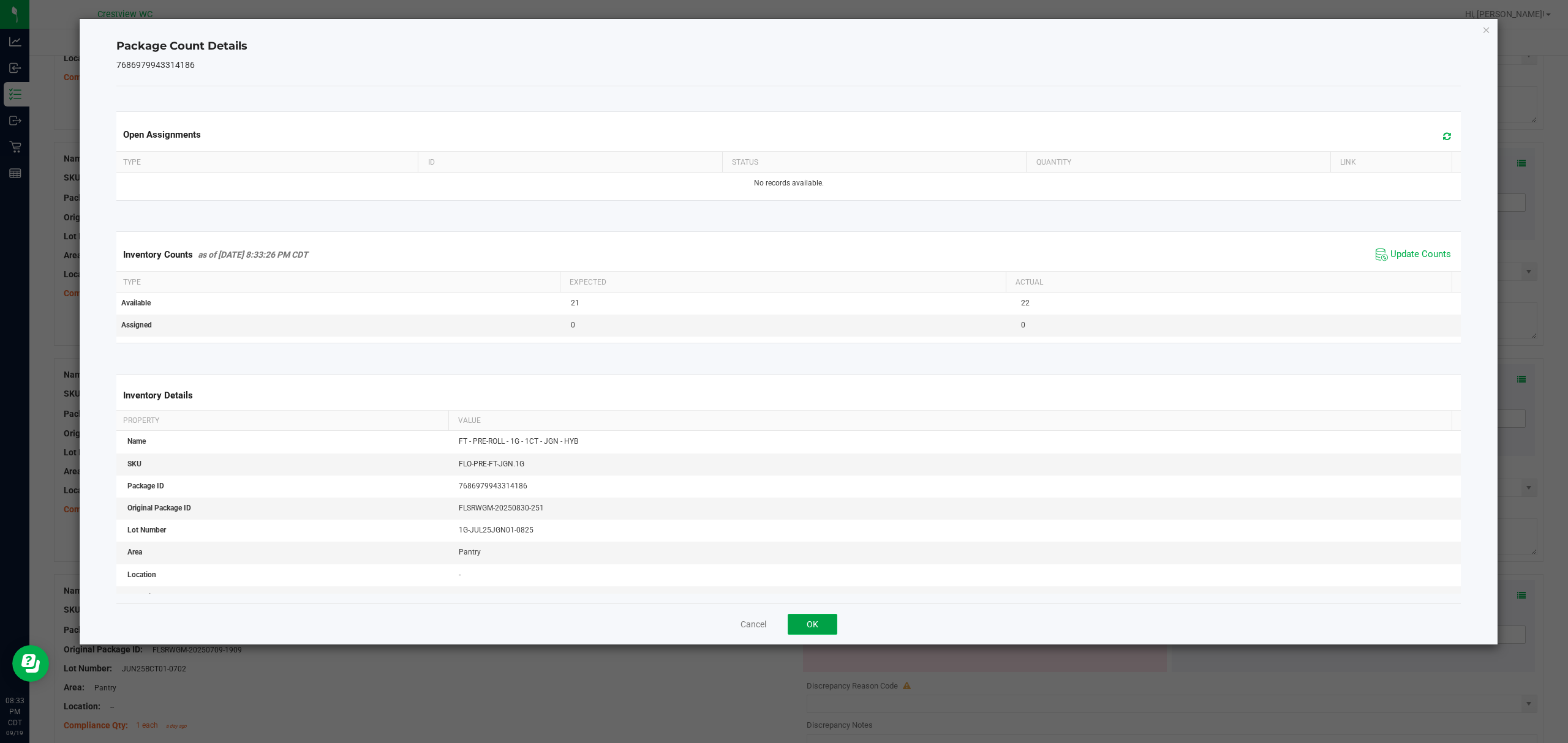
click at [831, 625] on button "OK" at bounding box center [812, 624] width 50 height 21
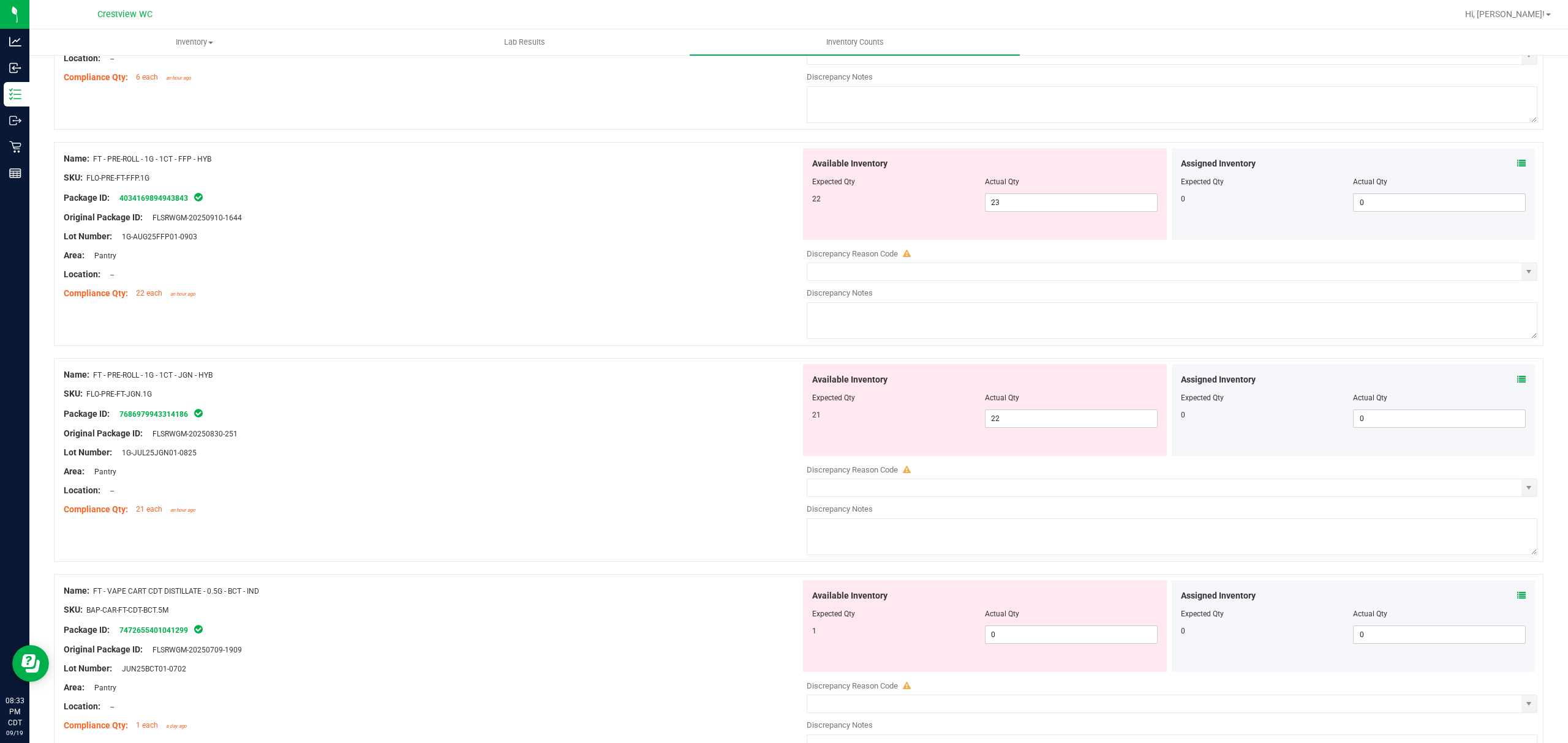
click at [1517, 600] on icon at bounding box center [1521, 595] width 8 height 8
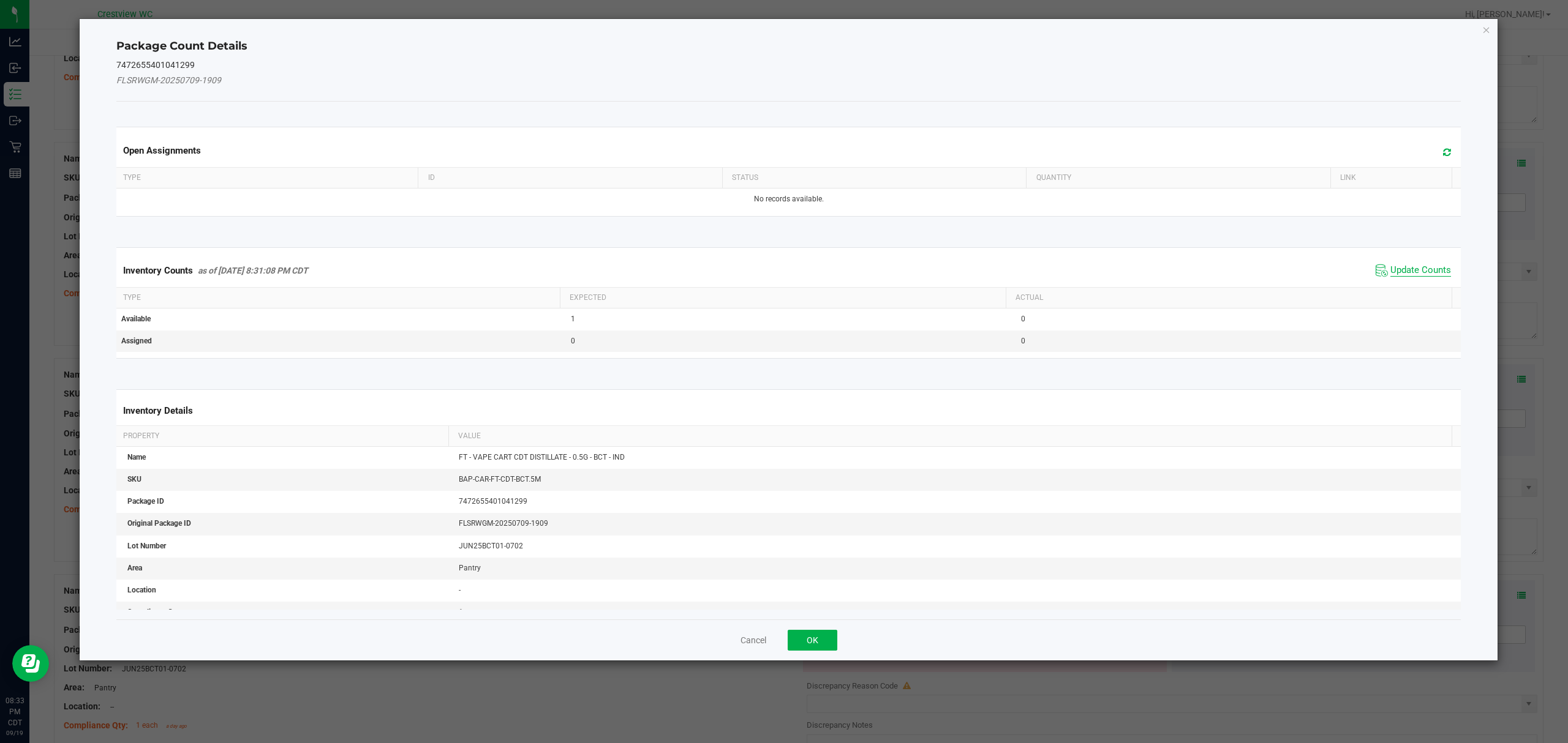
click at [1427, 265] on span "Update Counts" at bounding box center [1420, 270] width 61 height 12
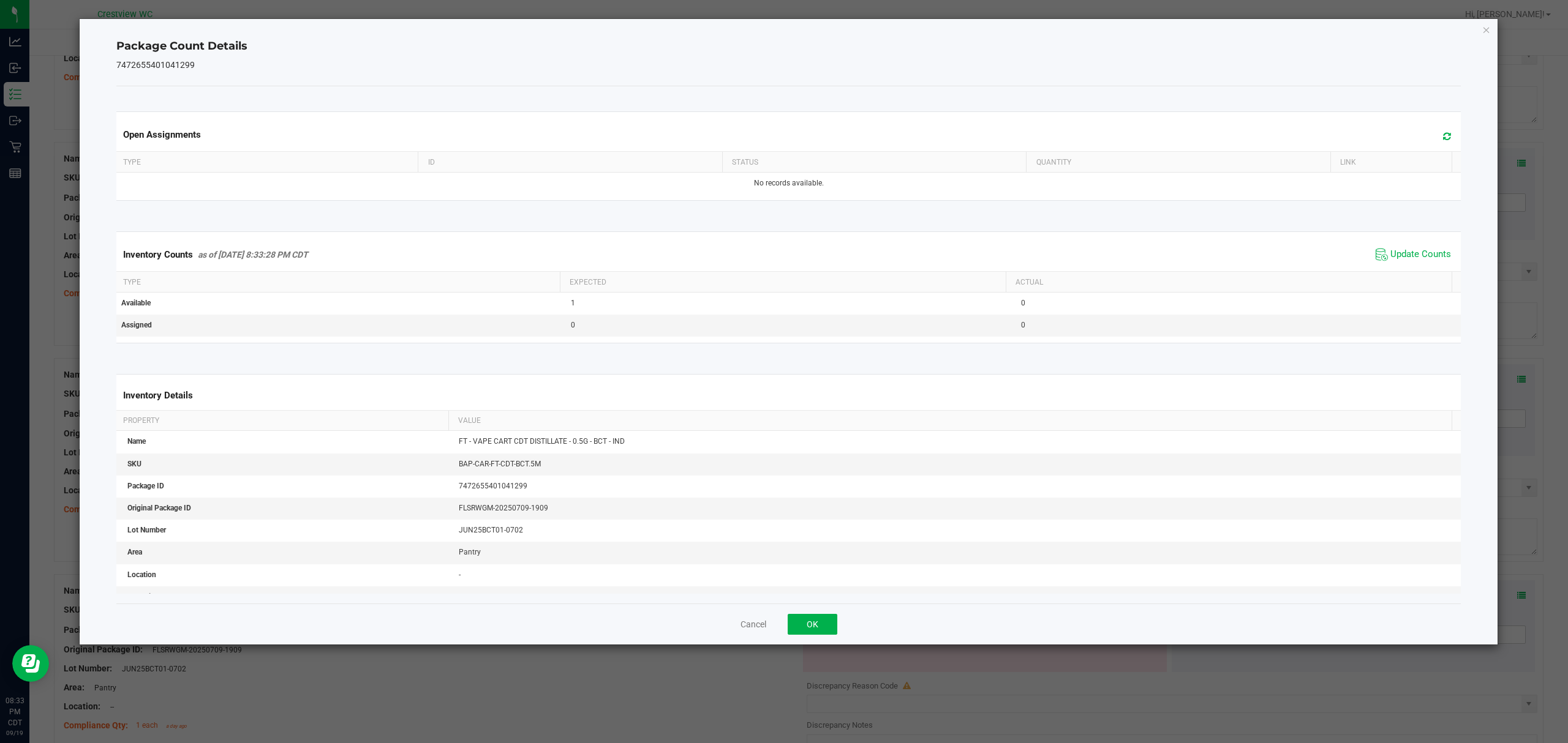
click at [851, 625] on div "Cancel OK" at bounding box center [789, 624] width 1345 height 41
click at [833, 623] on button "OK" at bounding box center [812, 624] width 50 height 21
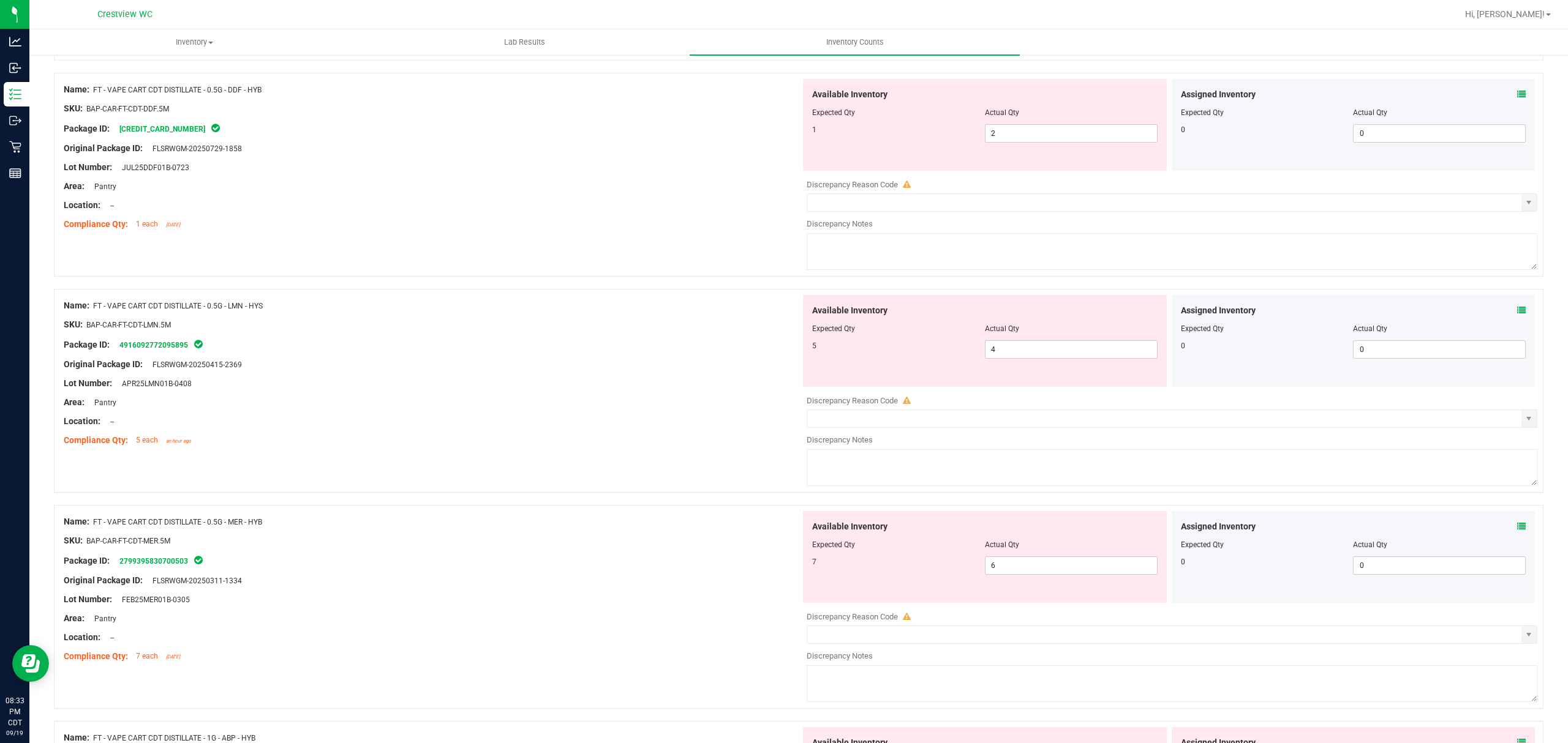
scroll to position [2721, 0]
click at [1517, 97] on icon at bounding box center [1521, 93] width 8 height 8
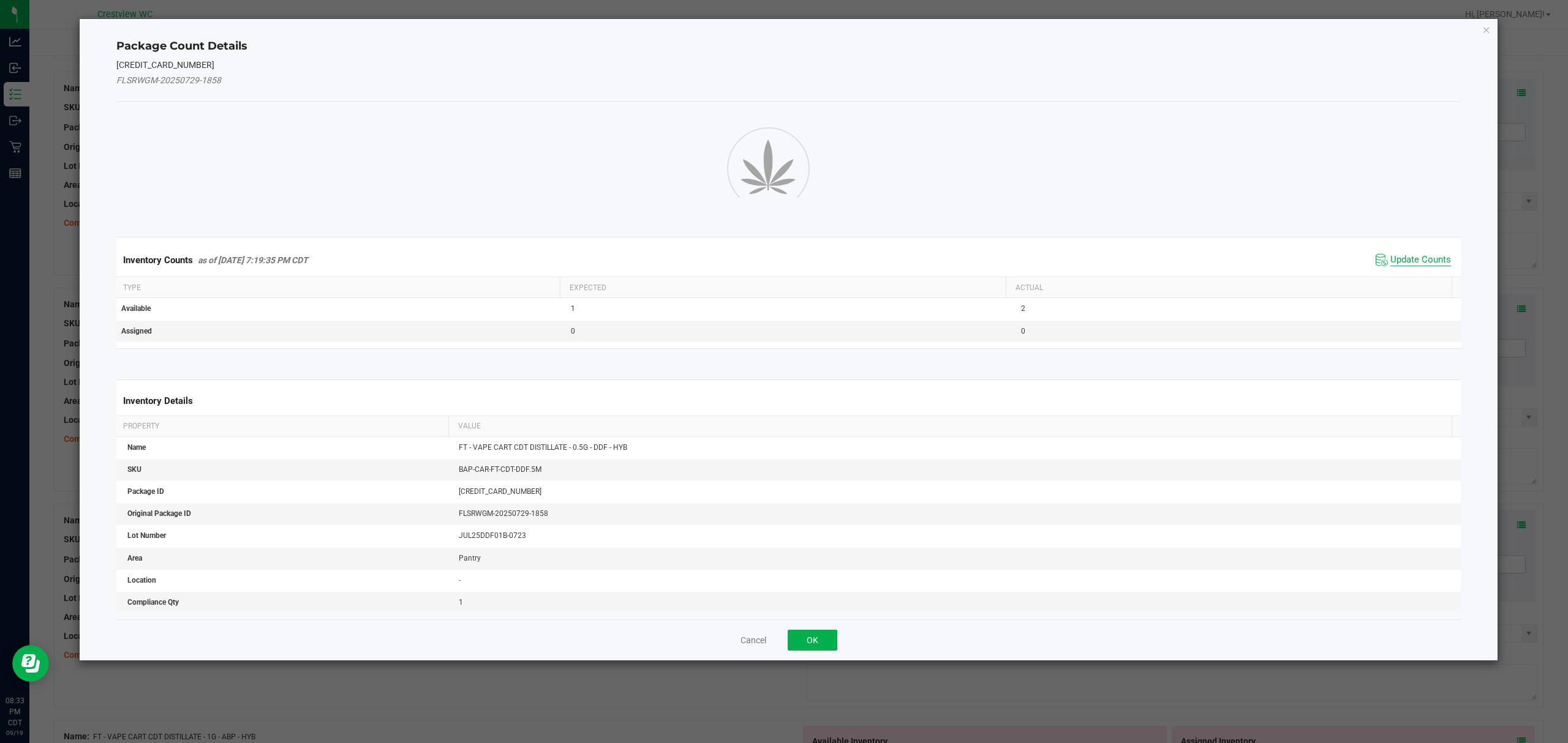
click at [1422, 260] on span "Update Counts" at bounding box center [1420, 260] width 61 height 12
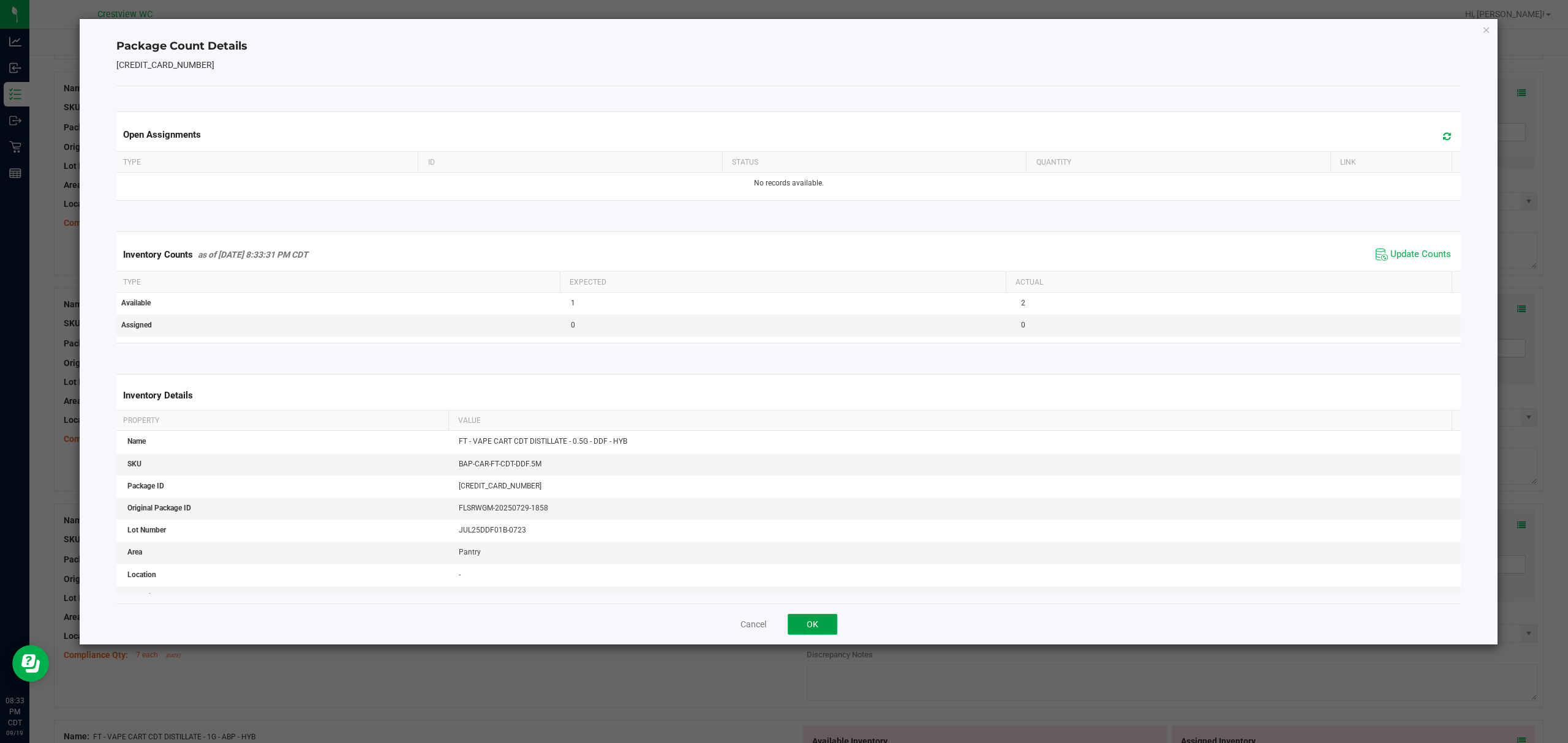
click at [823, 623] on button "OK" at bounding box center [812, 624] width 50 height 21
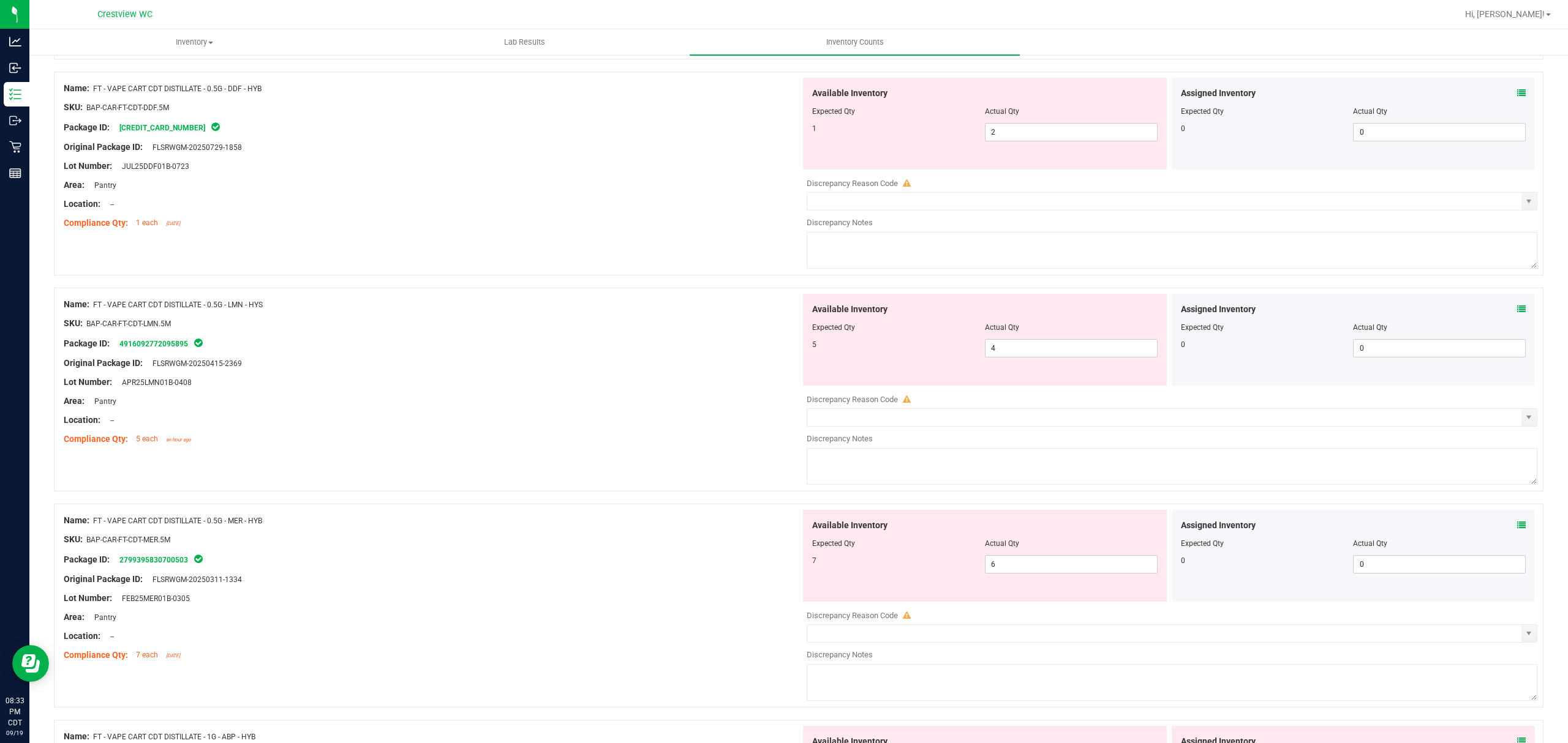
click at [1517, 313] on span at bounding box center [1521, 309] width 8 height 13
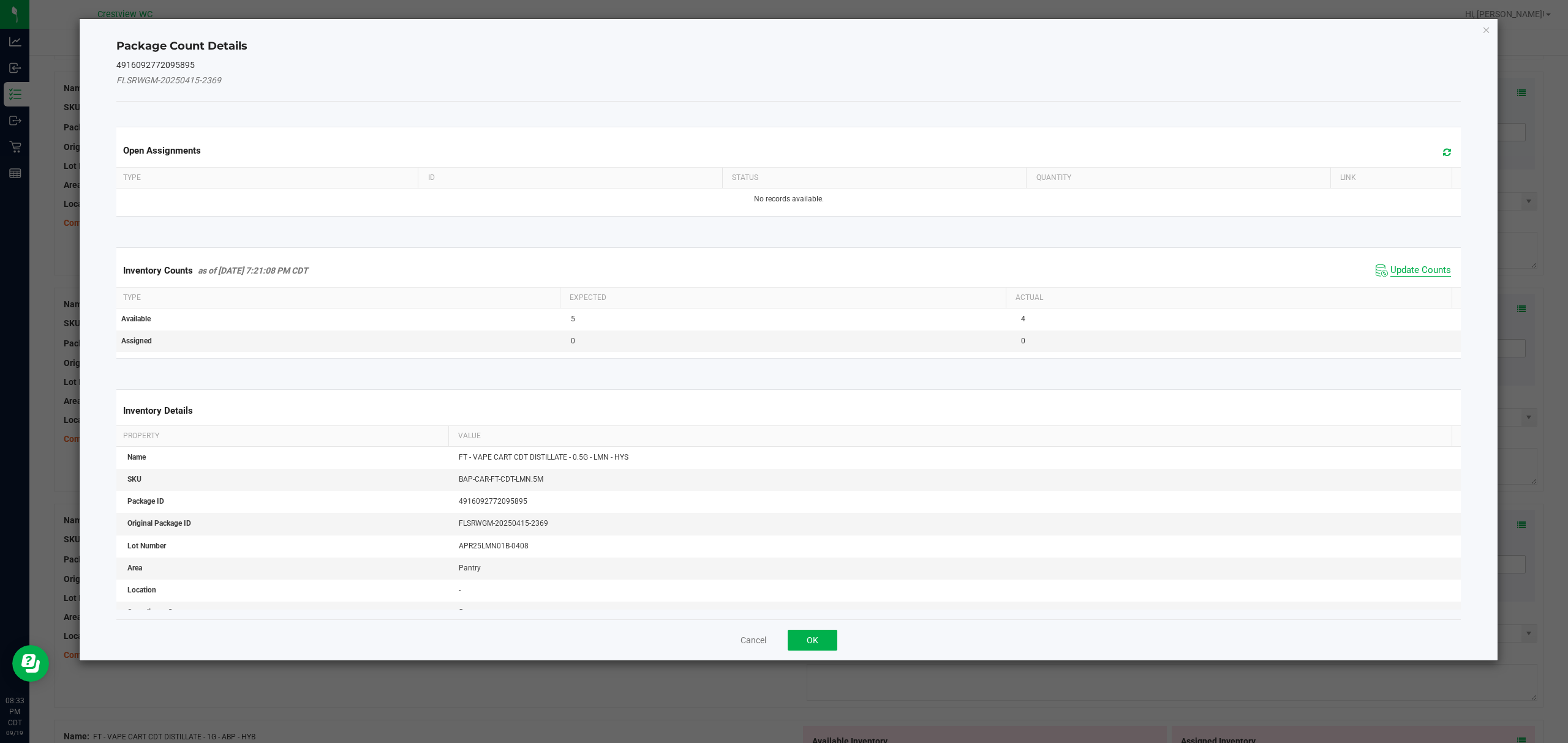
click at [1417, 270] on span "Update Counts" at bounding box center [1420, 270] width 61 height 12
click at [831, 635] on button "OK" at bounding box center [812, 640] width 50 height 21
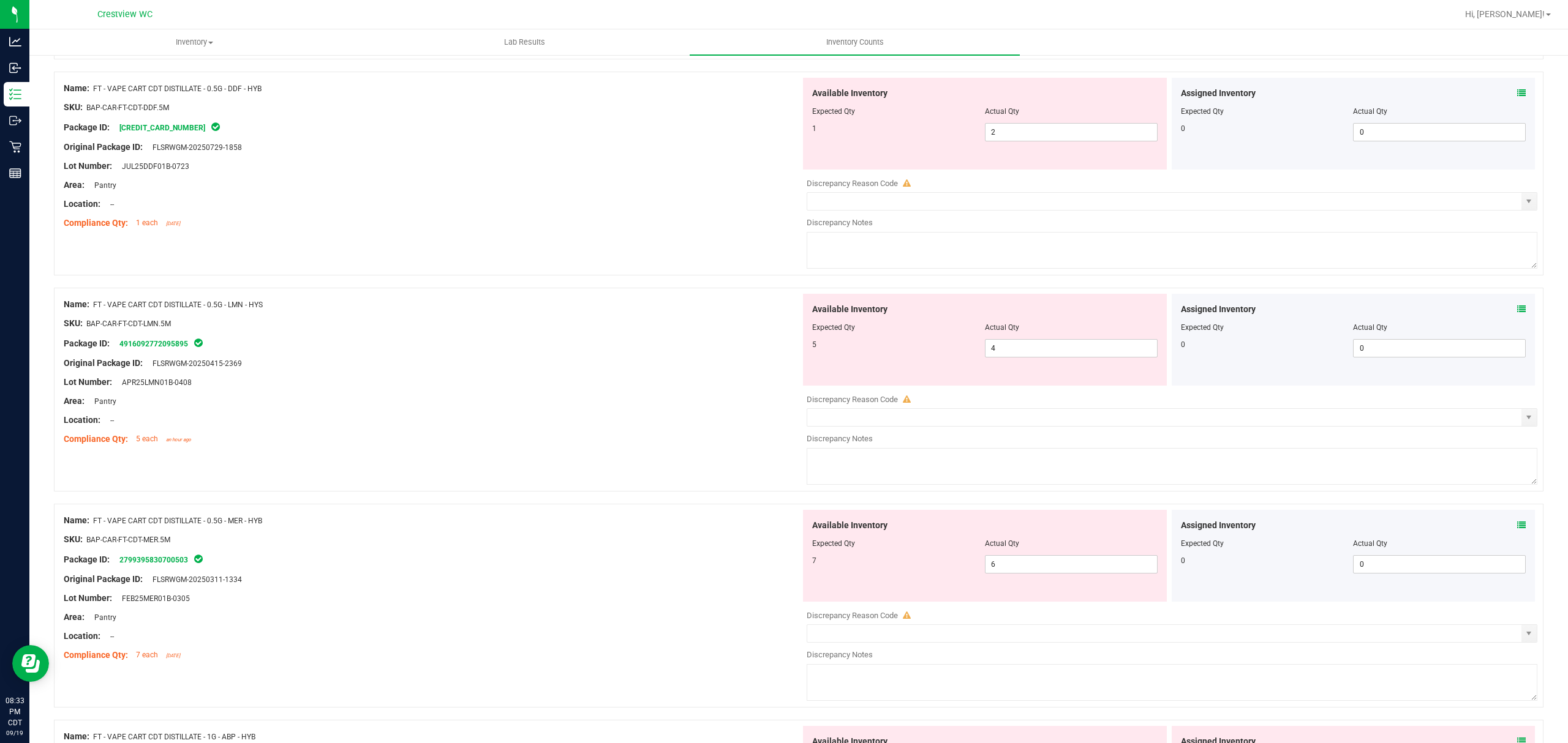
click at [1517, 530] on icon at bounding box center [1521, 525] width 8 height 8
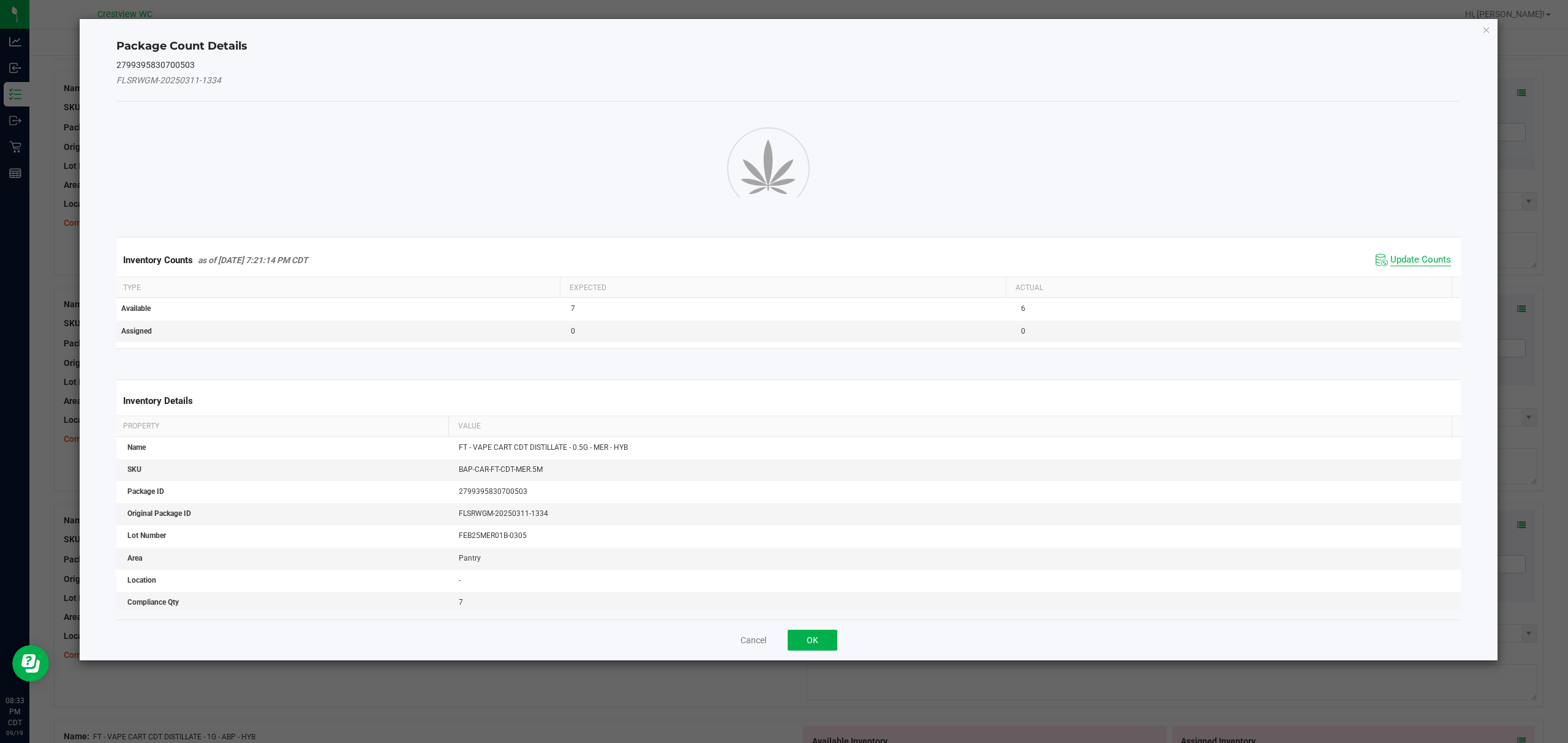
click at [1431, 258] on span "Update Counts" at bounding box center [1420, 260] width 61 height 12
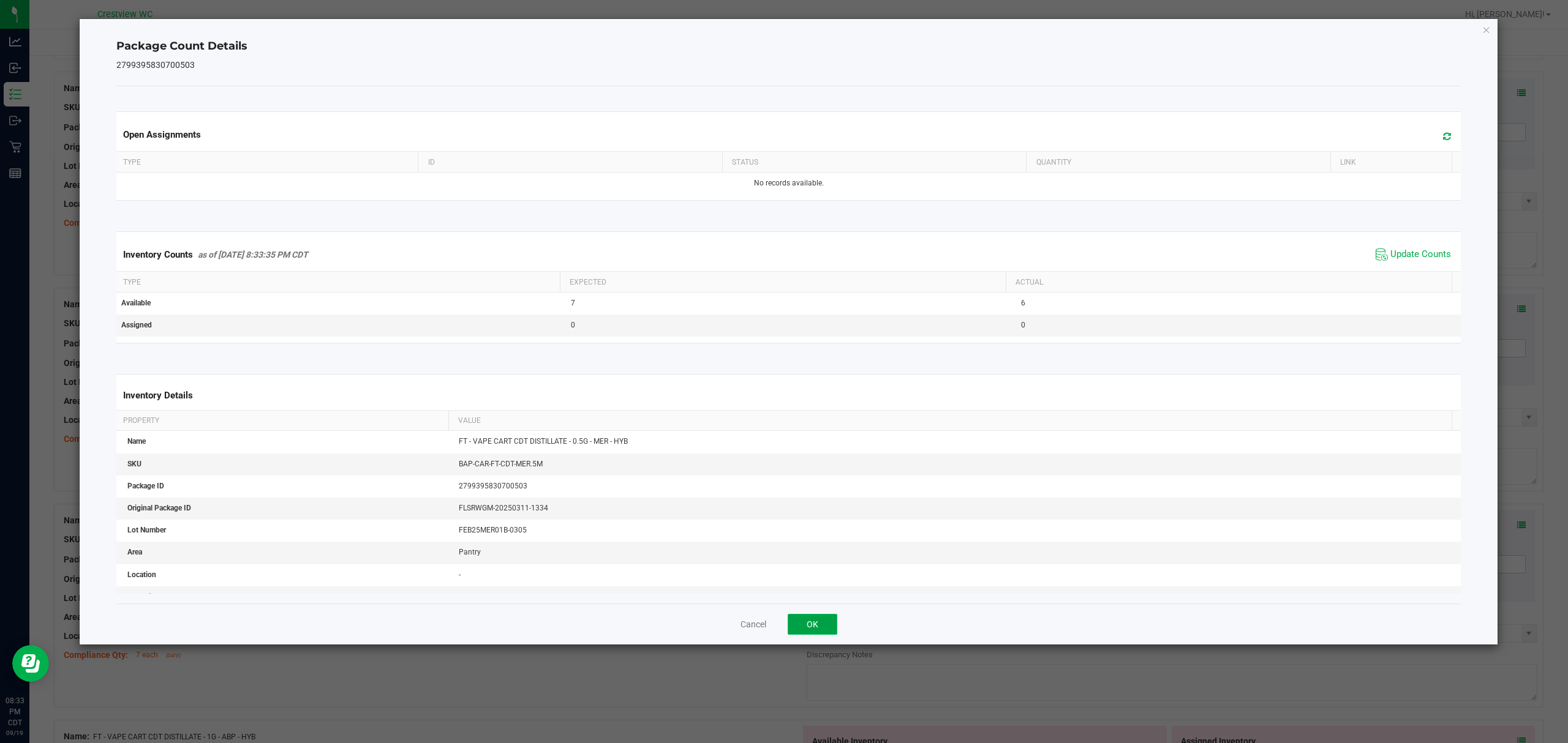
click at [832, 625] on button "OK" at bounding box center [812, 624] width 50 height 21
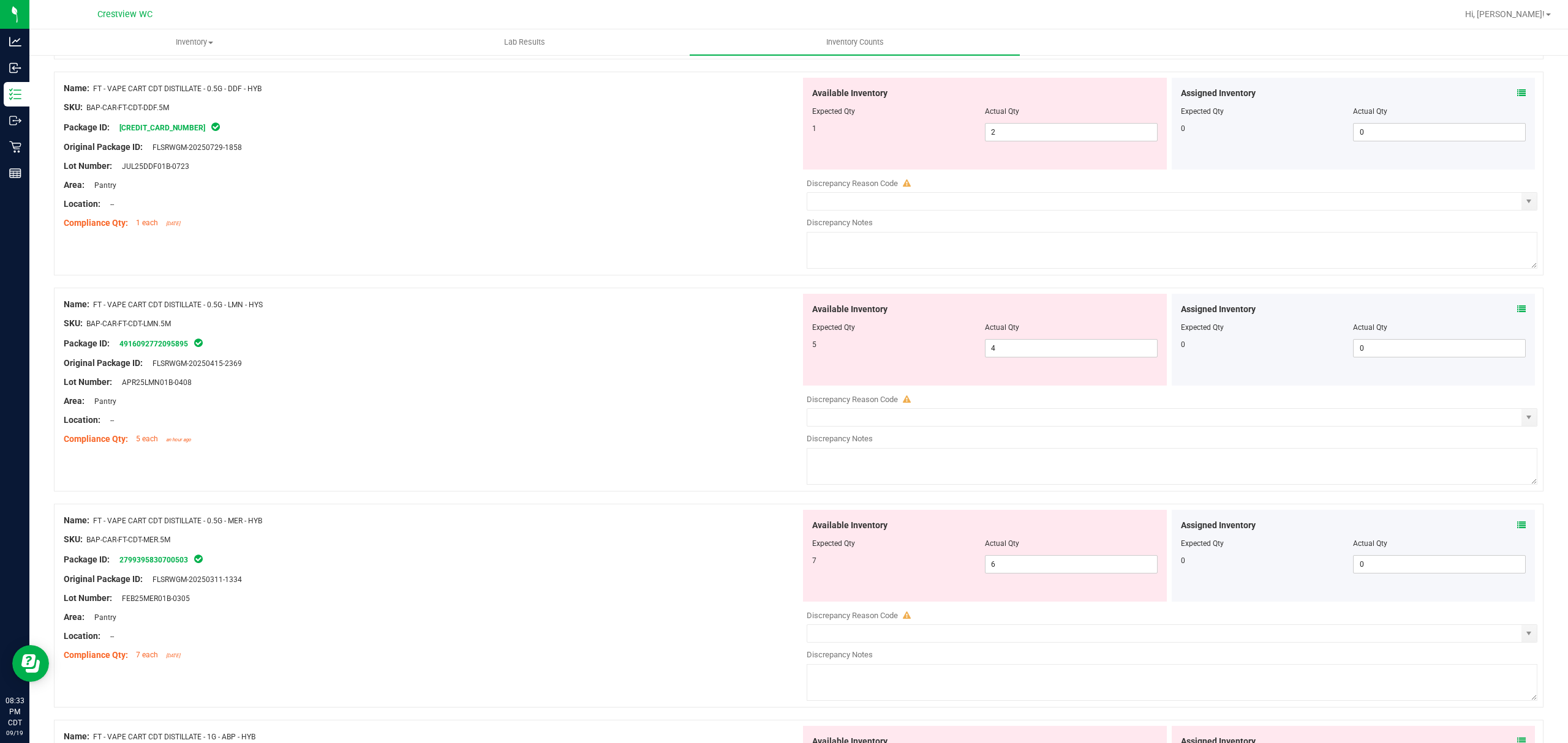
click at [1517, 313] on icon at bounding box center [1521, 309] width 8 height 8
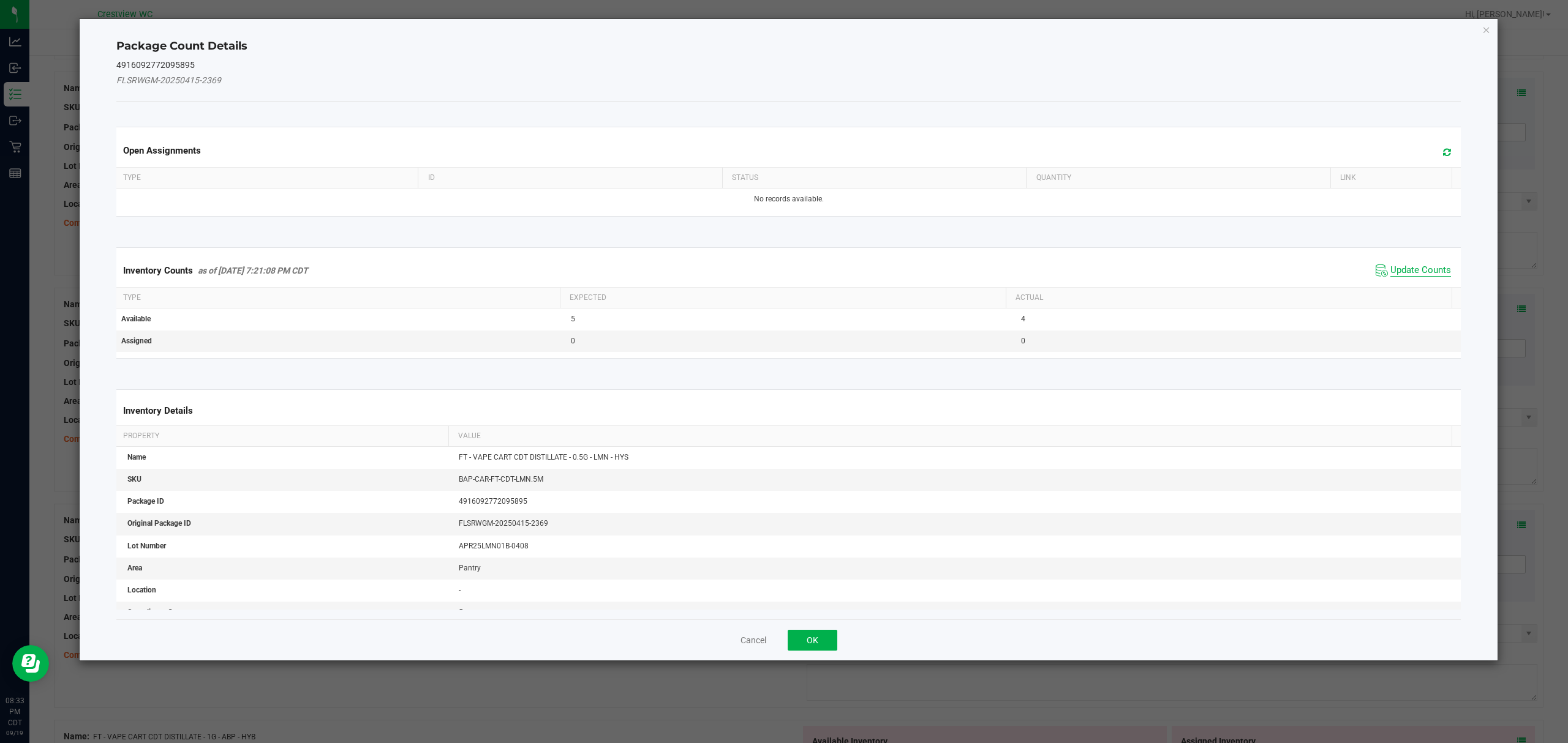
click at [1411, 268] on span "Update Counts" at bounding box center [1420, 270] width 61 height 12
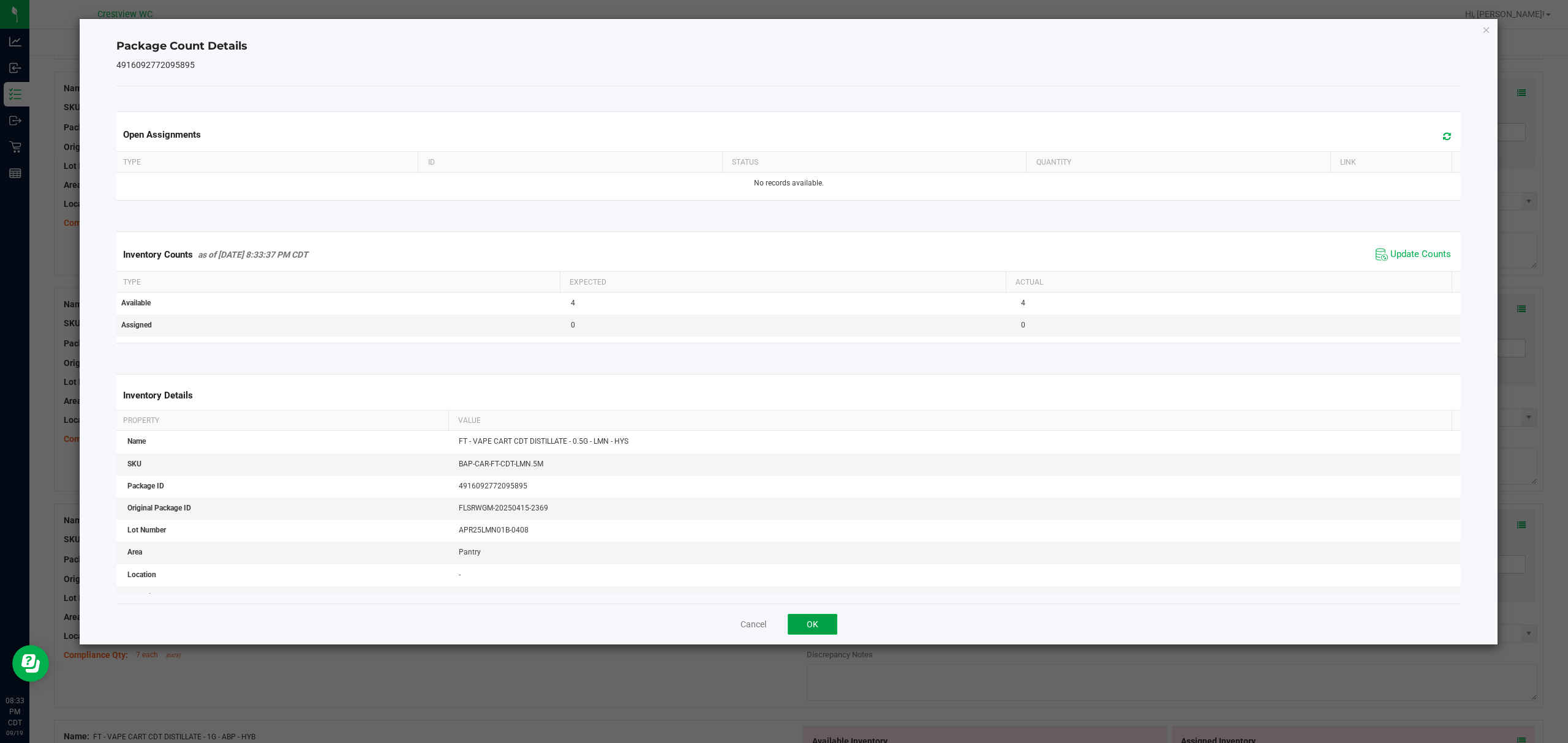
click at [832, 625] on button "OK" at bounding box center [812, 624] width 50 height 21
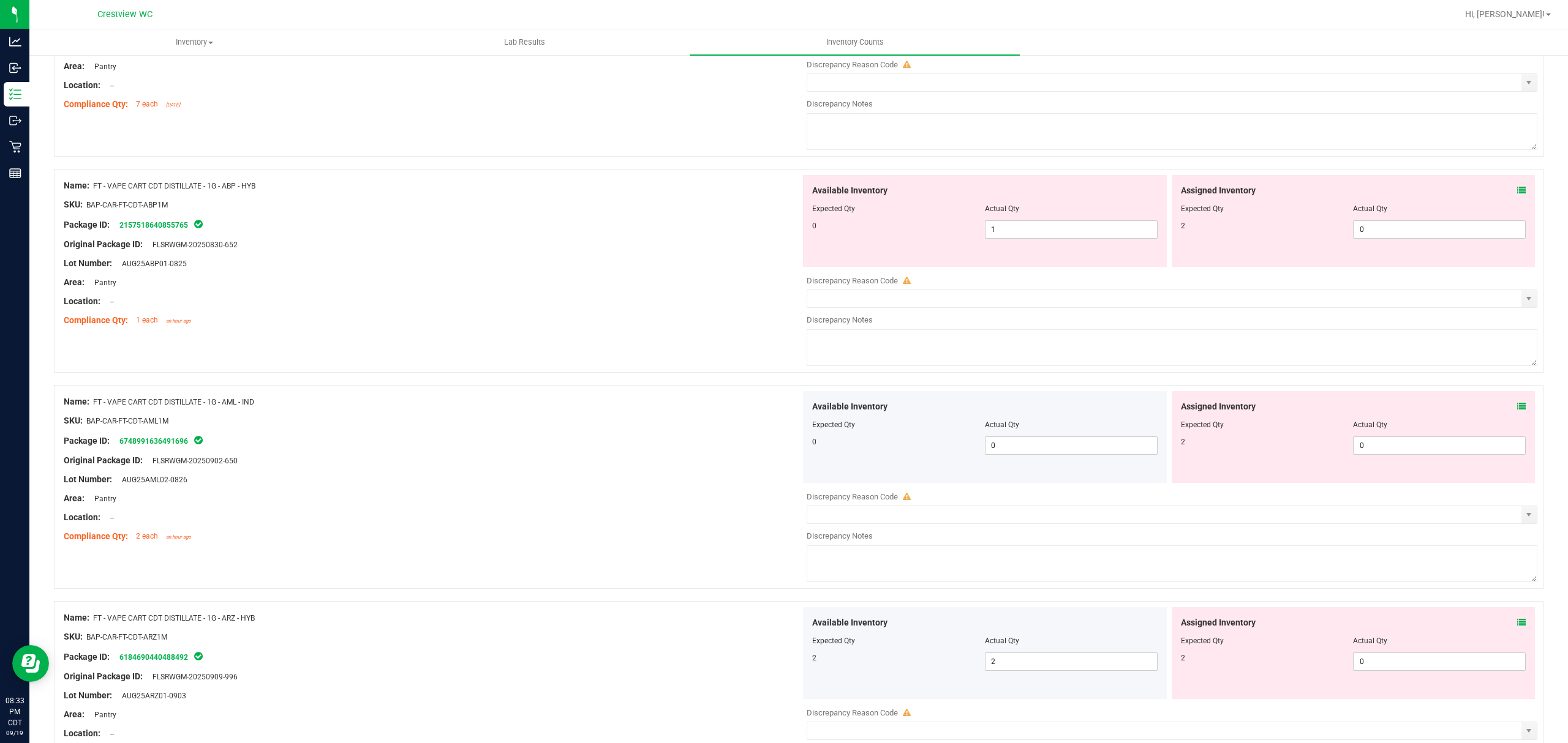
scroll to position [3242, 0]
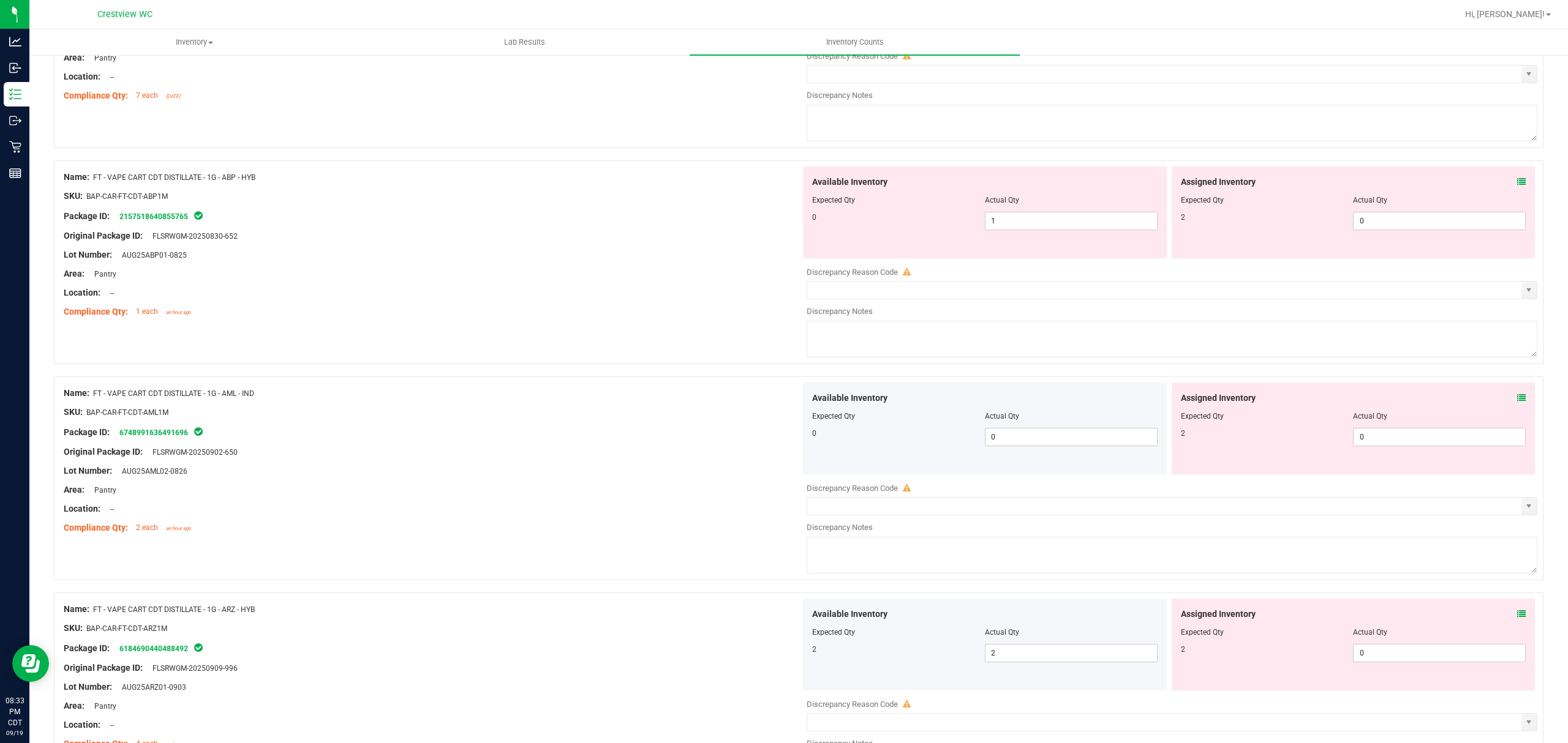
click at [1517, 188] on span at bounding box center [1521, 182] width 8 height 13
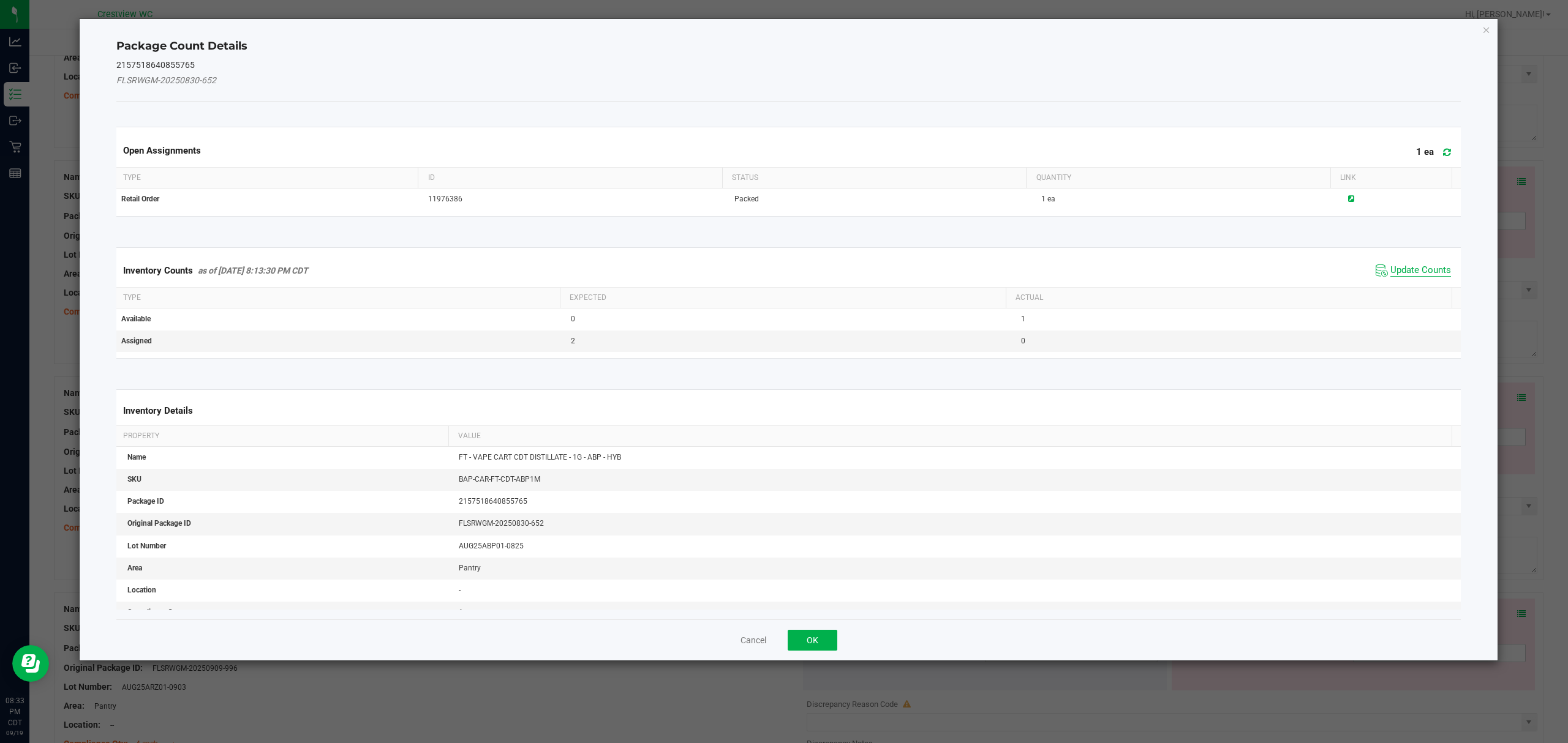
click at [1402, 269] on span "Update Counts" at bounding box center [1420, 270] width 61 height 12
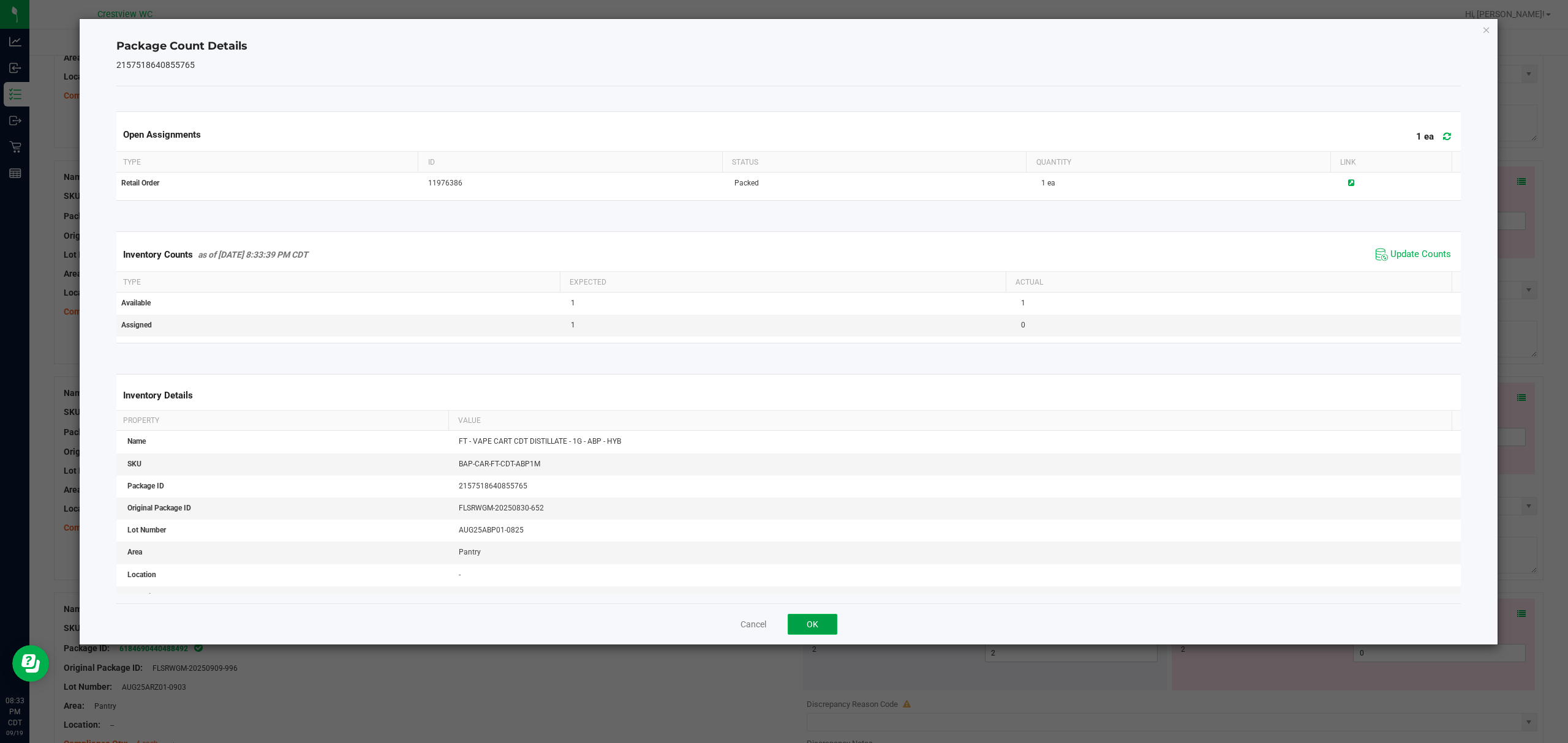
click at [812, 626] on button "OK" at bounding box center [812, 624] width 50 height 21
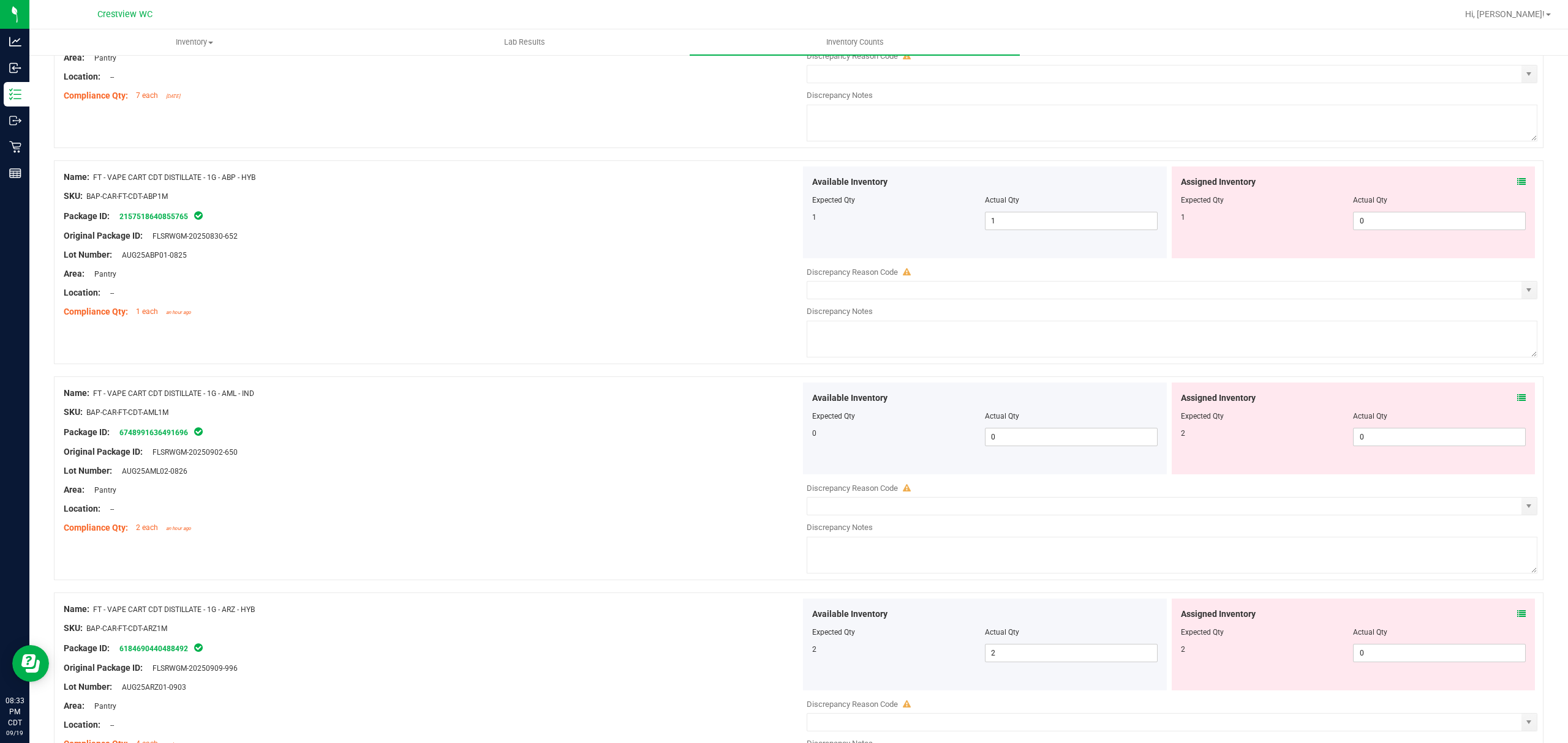
click at [1517, 402] on icon at bounding box center [1521, 398] width 8 height 8
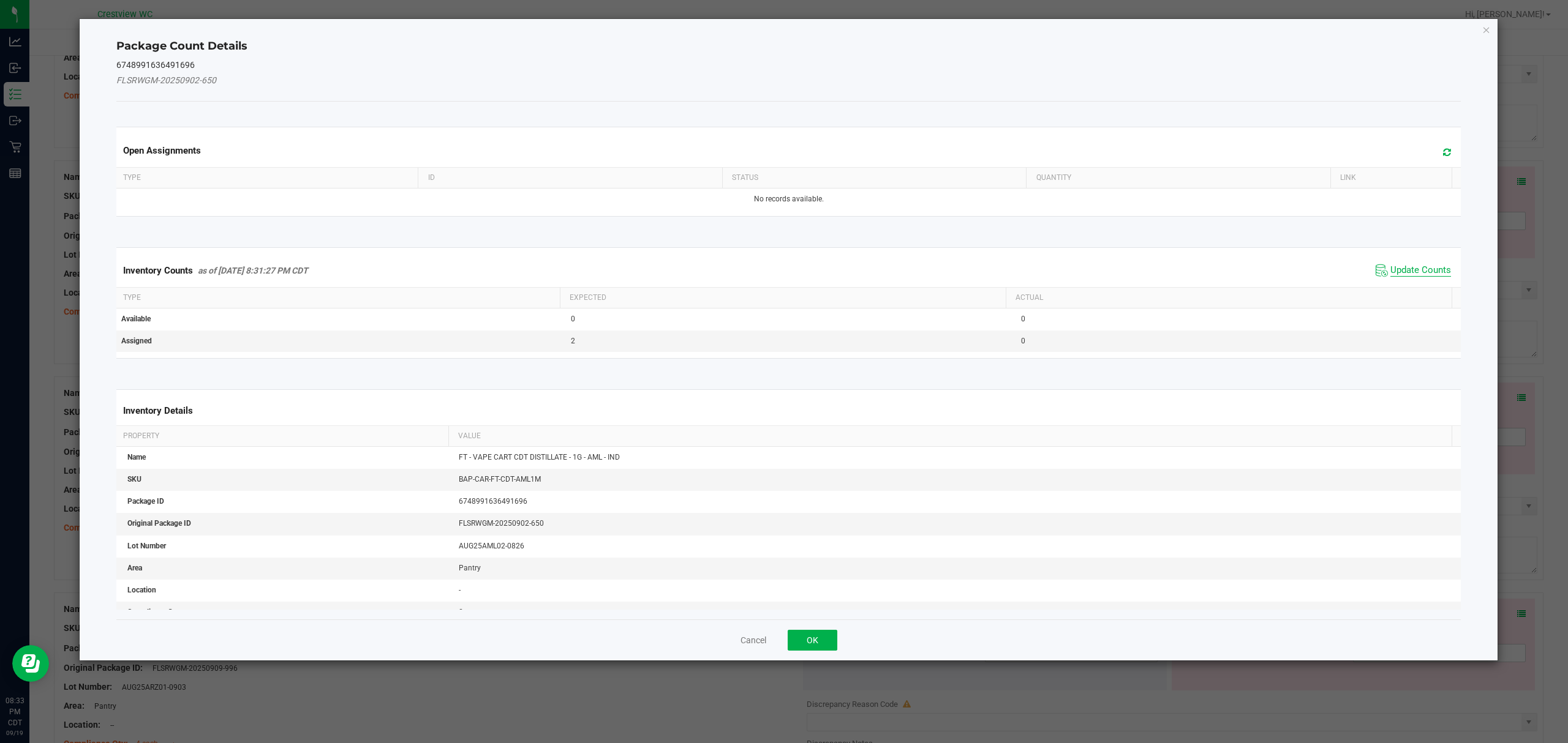
click at [1409, 269] on span "Update Counts" at bounding box center [1420, 270] width 61 height 12
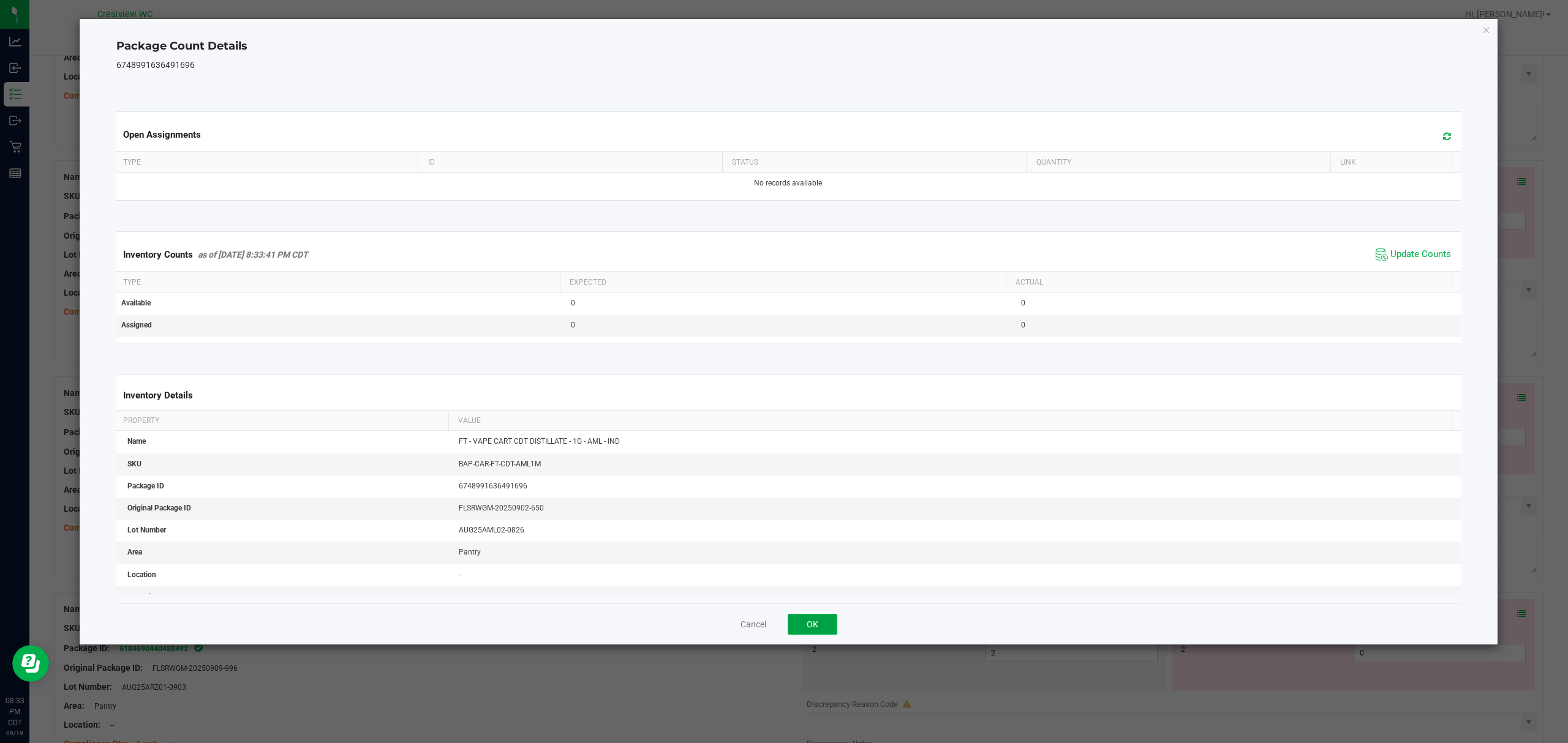
click at [817, 623] on button "OK" at bounding box center [812, 624] width 50 height 21
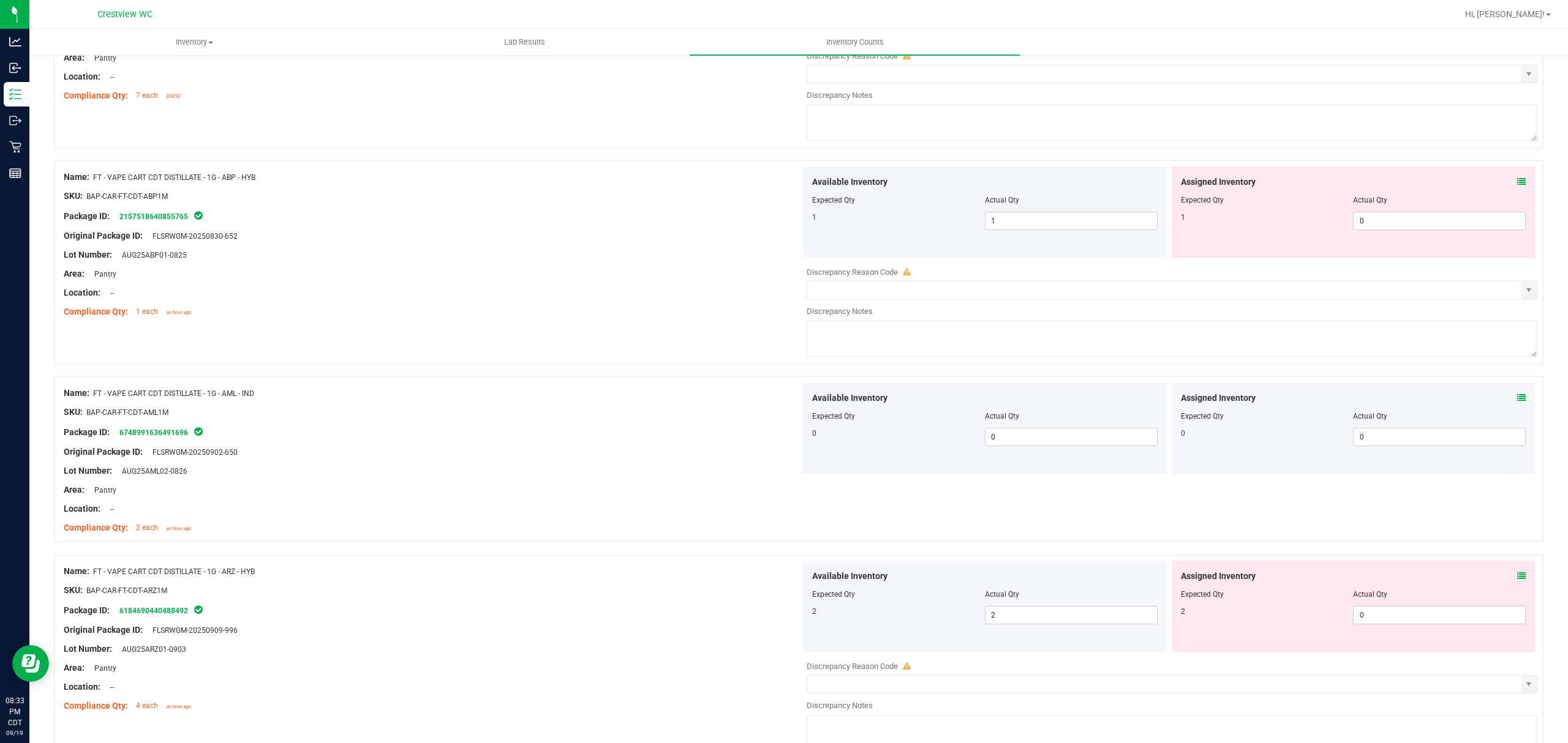
click at [1495, 555] on div at bounding box center [798, 548] width 1489 height 12
click at [1517, 580] on icon at bounding box center [1521, 576] width 8 height 8
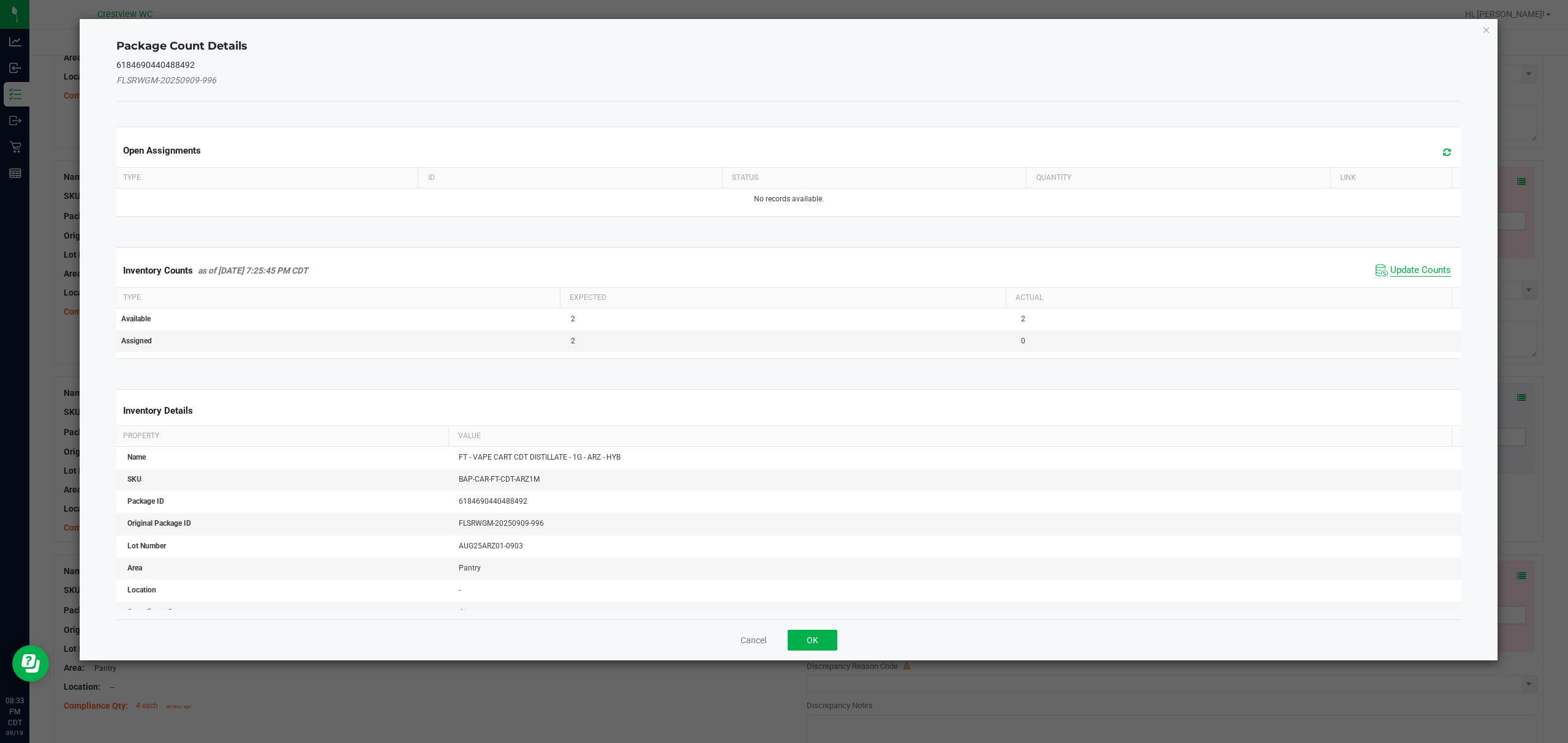
click at [1406, 268] on span "Update Counts" at bounding box center [1420, 270] width 61 height 12
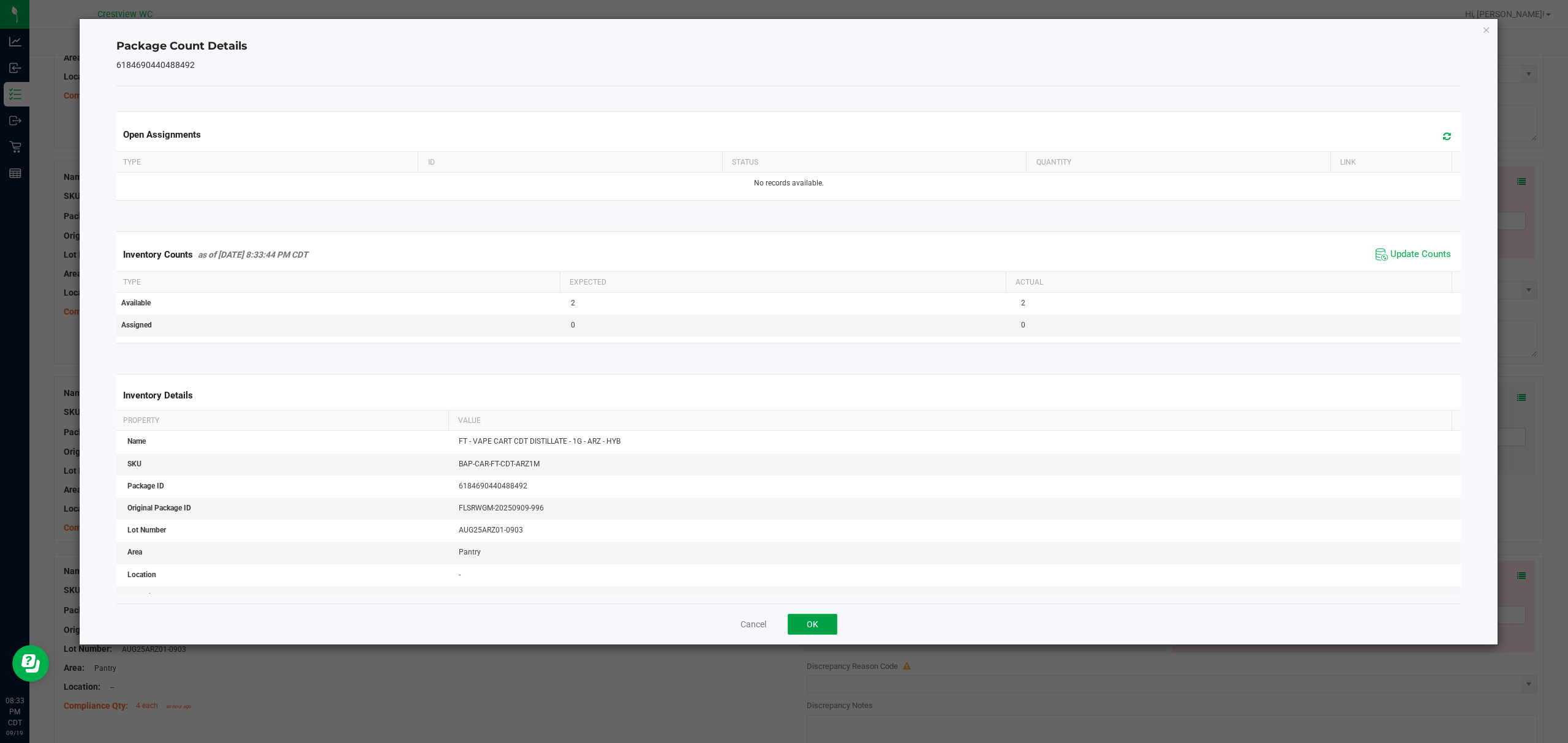
click at [817, 622] on button "OK" at bounding box center [812, 624] width 50 height 21
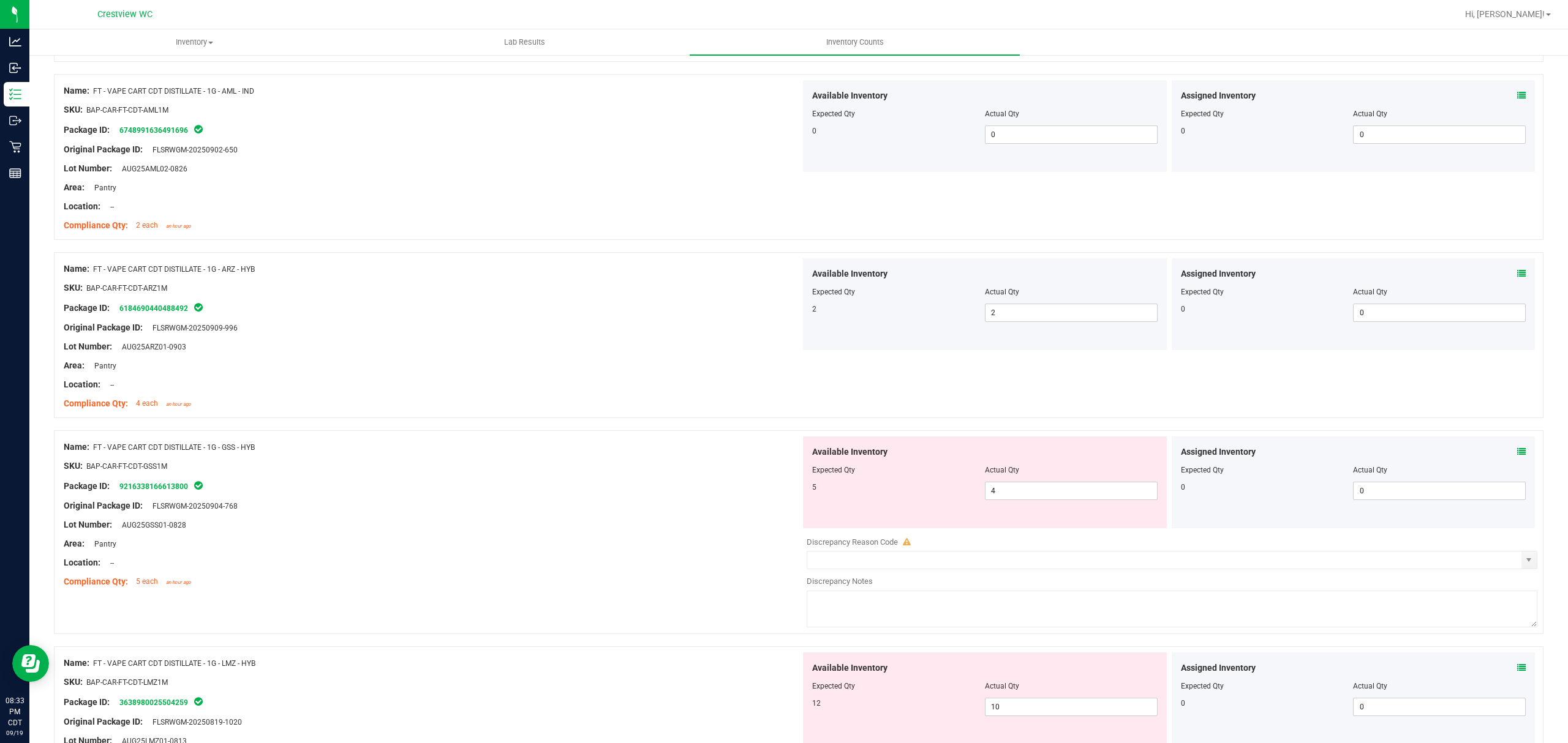
scroll to position [3716, 0]
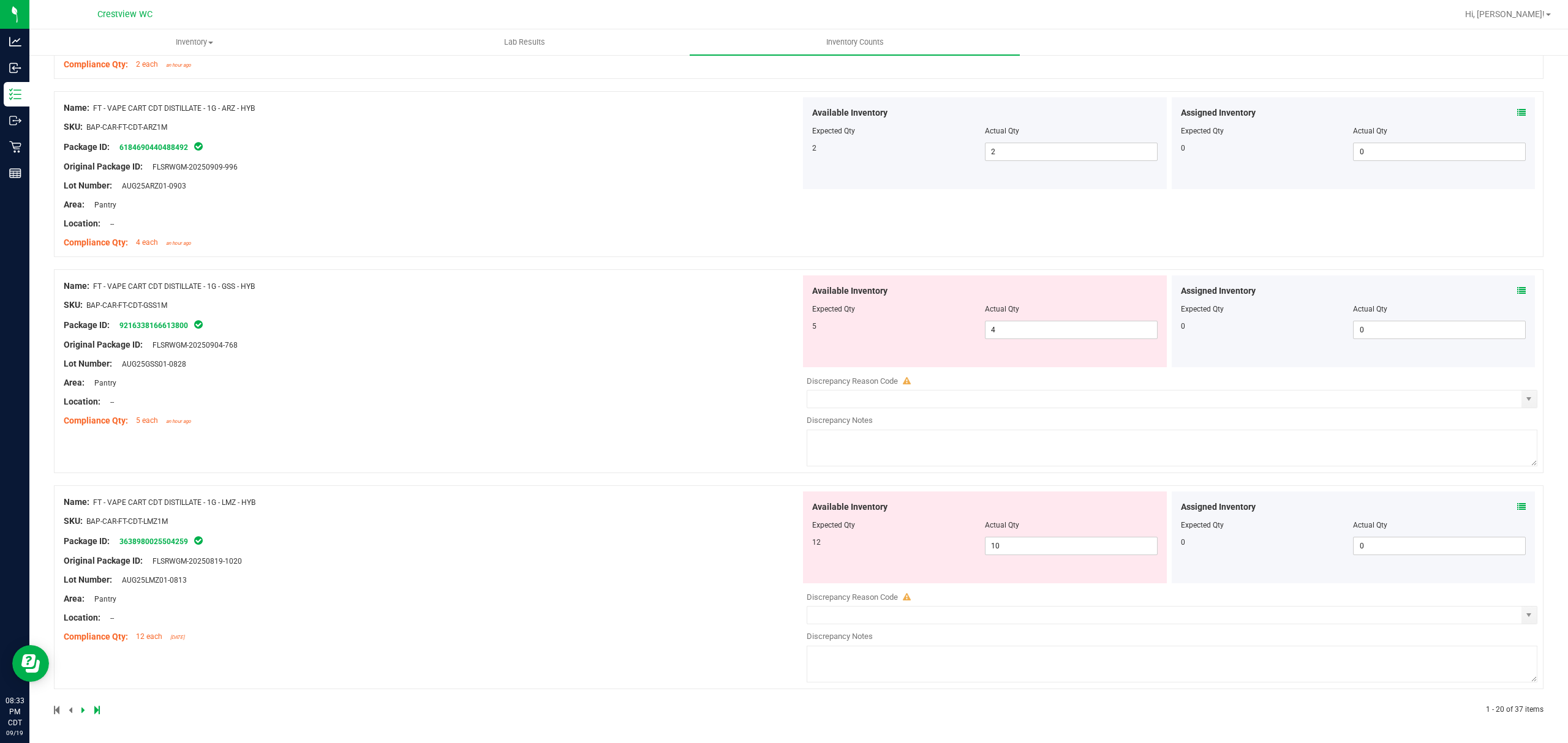
click at [1517, 290] on icon at bounding box center [1521, 290] width 8 height 8
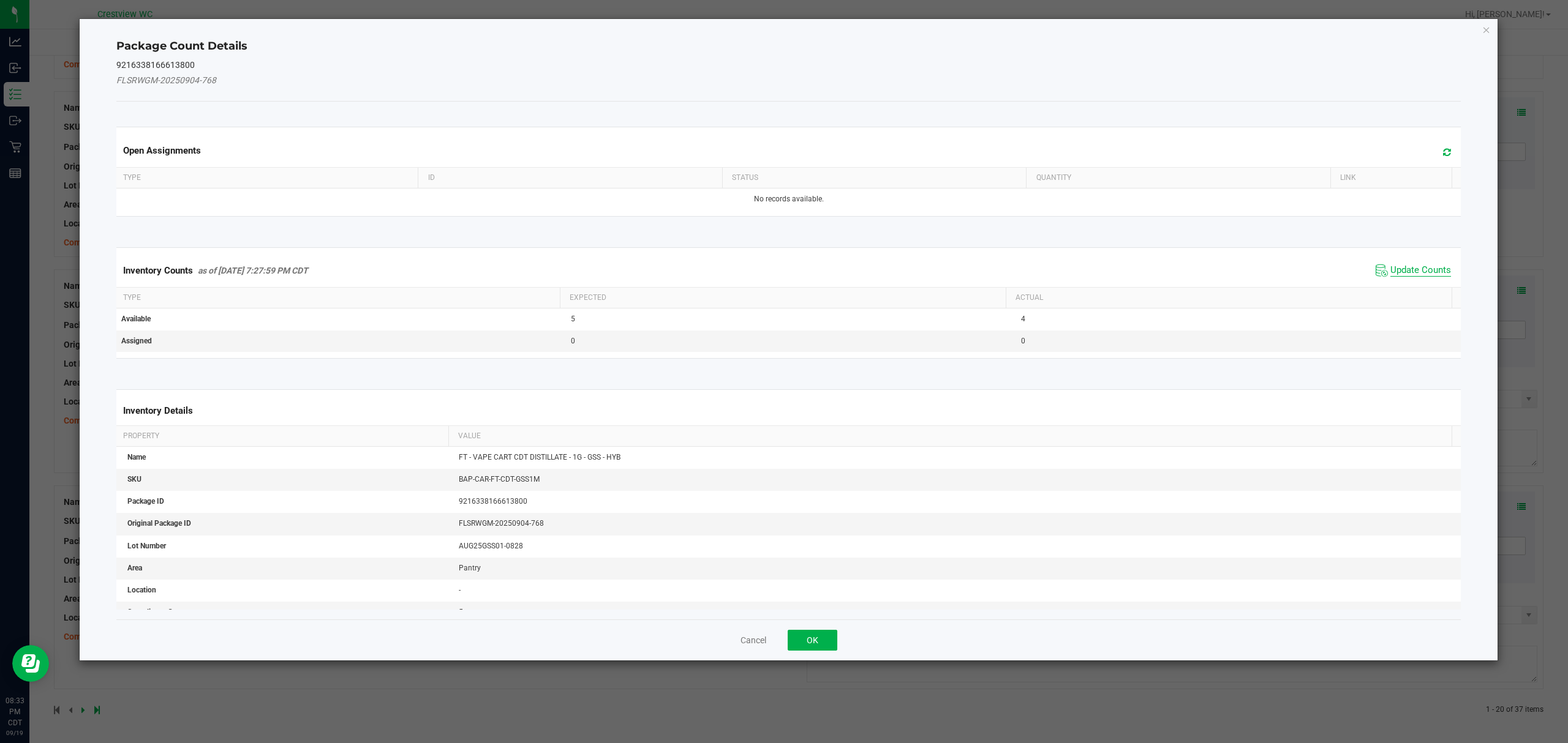
click at [1399, 266] on span "Update Counts" at bounding box center [1420, 270] width 61 height 12
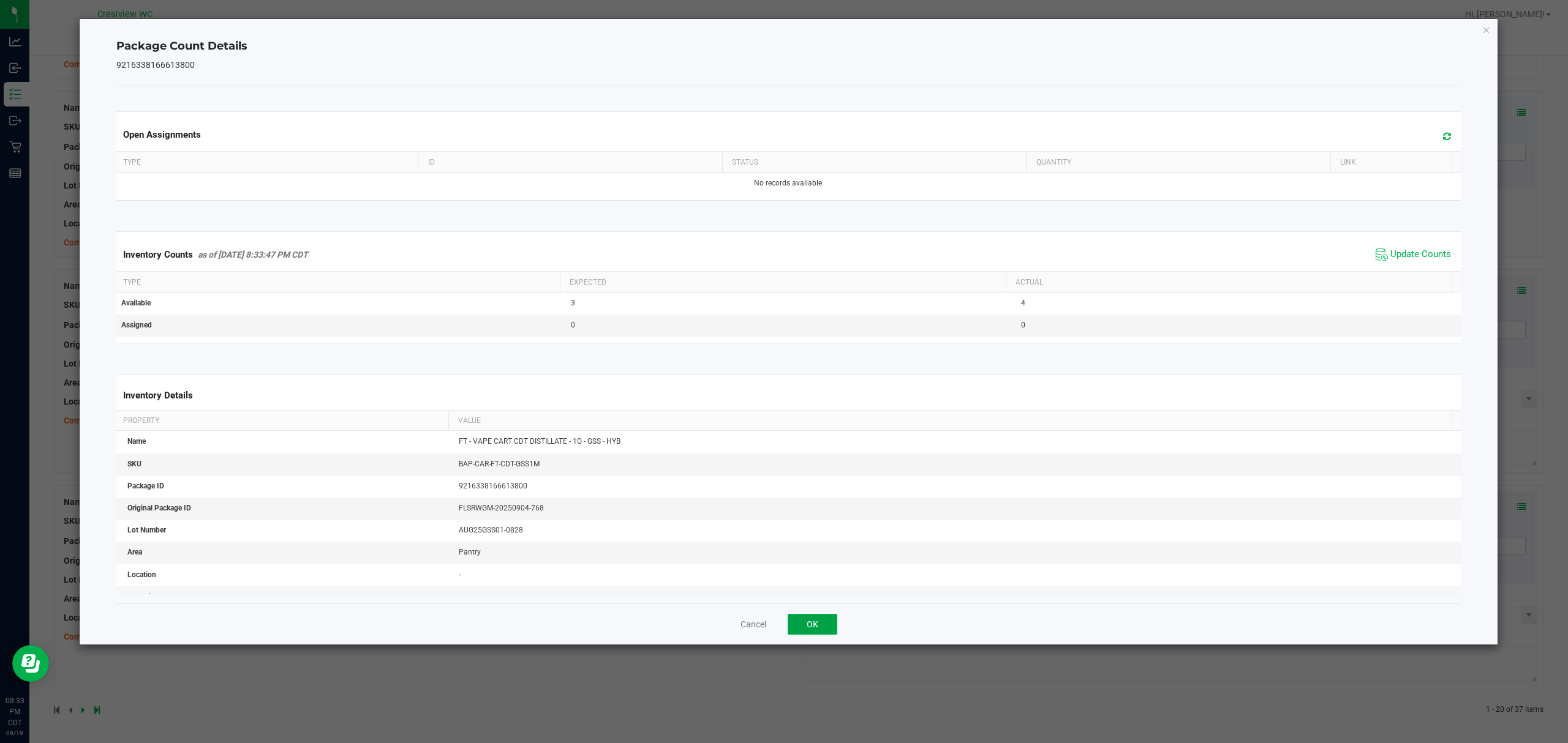
click at [821, 625] on button "OK" at bounding box center [812, 624] width 50 height 21
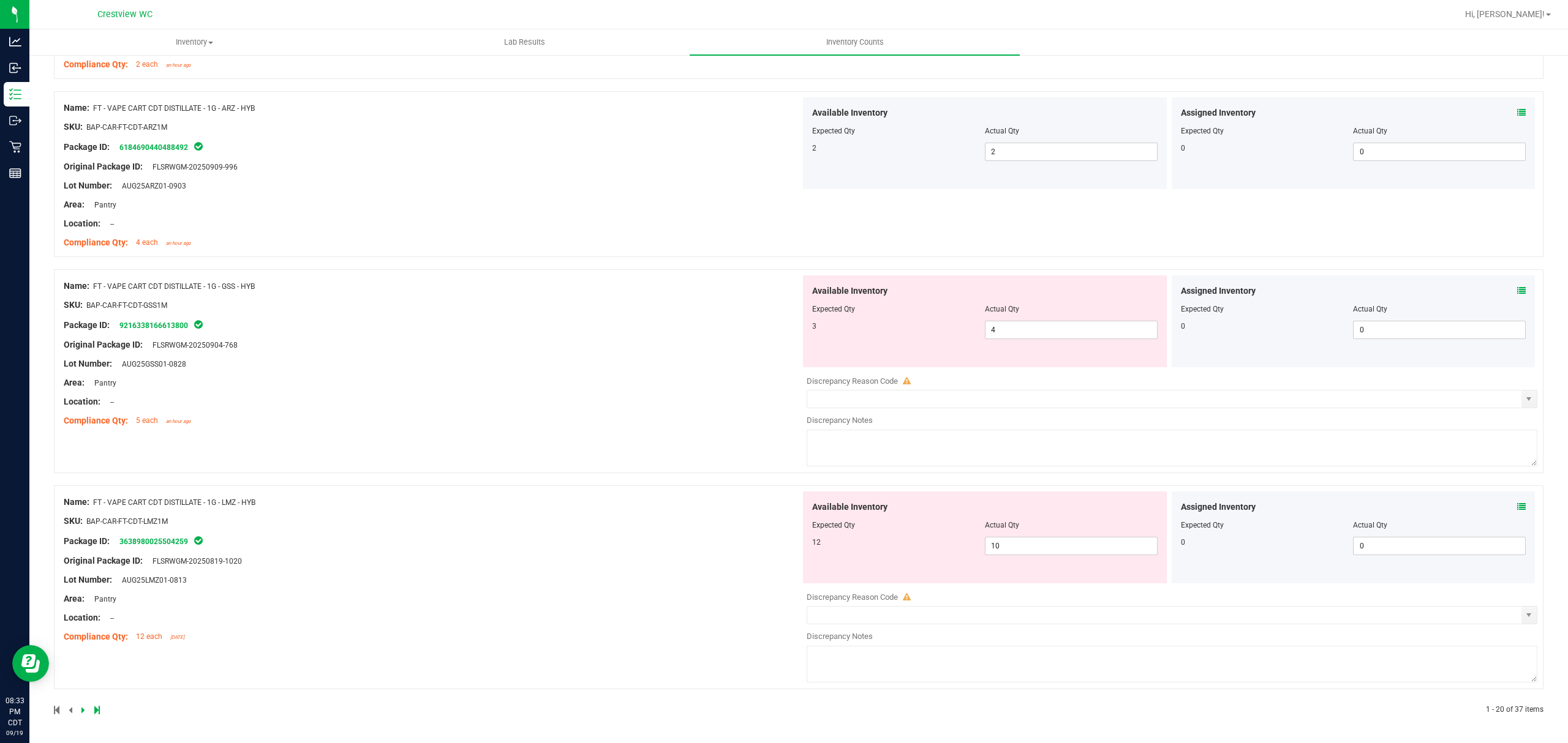
click at [1517, 507] on icon at bounding box center [1521, 507] width 8 height 8
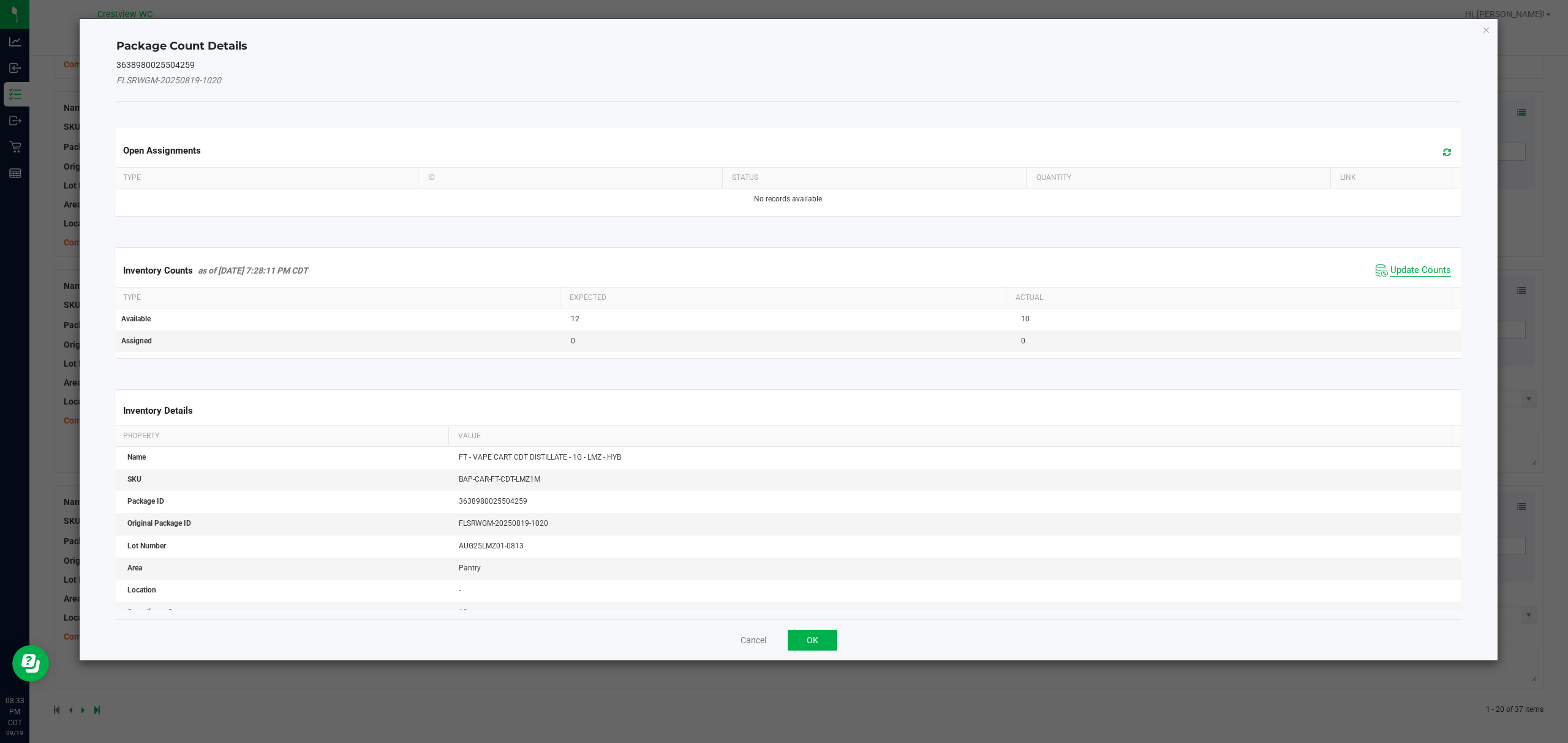
click at [1424, 266] on span "Update Counts" at bounding box center [1420, 270] width 61 height 12
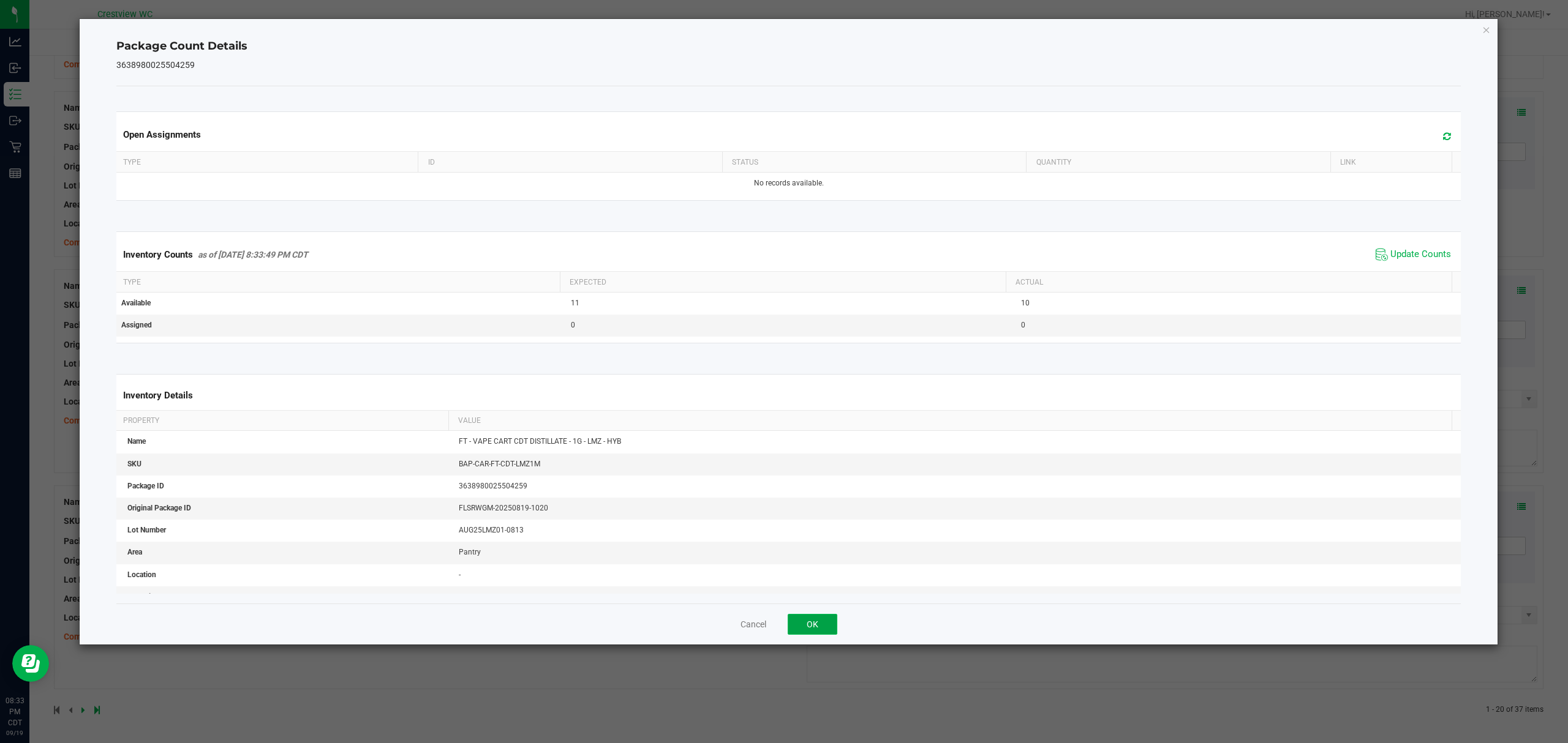
click at [816, 624] on button "OK" at bounding box center [812, 624] width 50 height 21
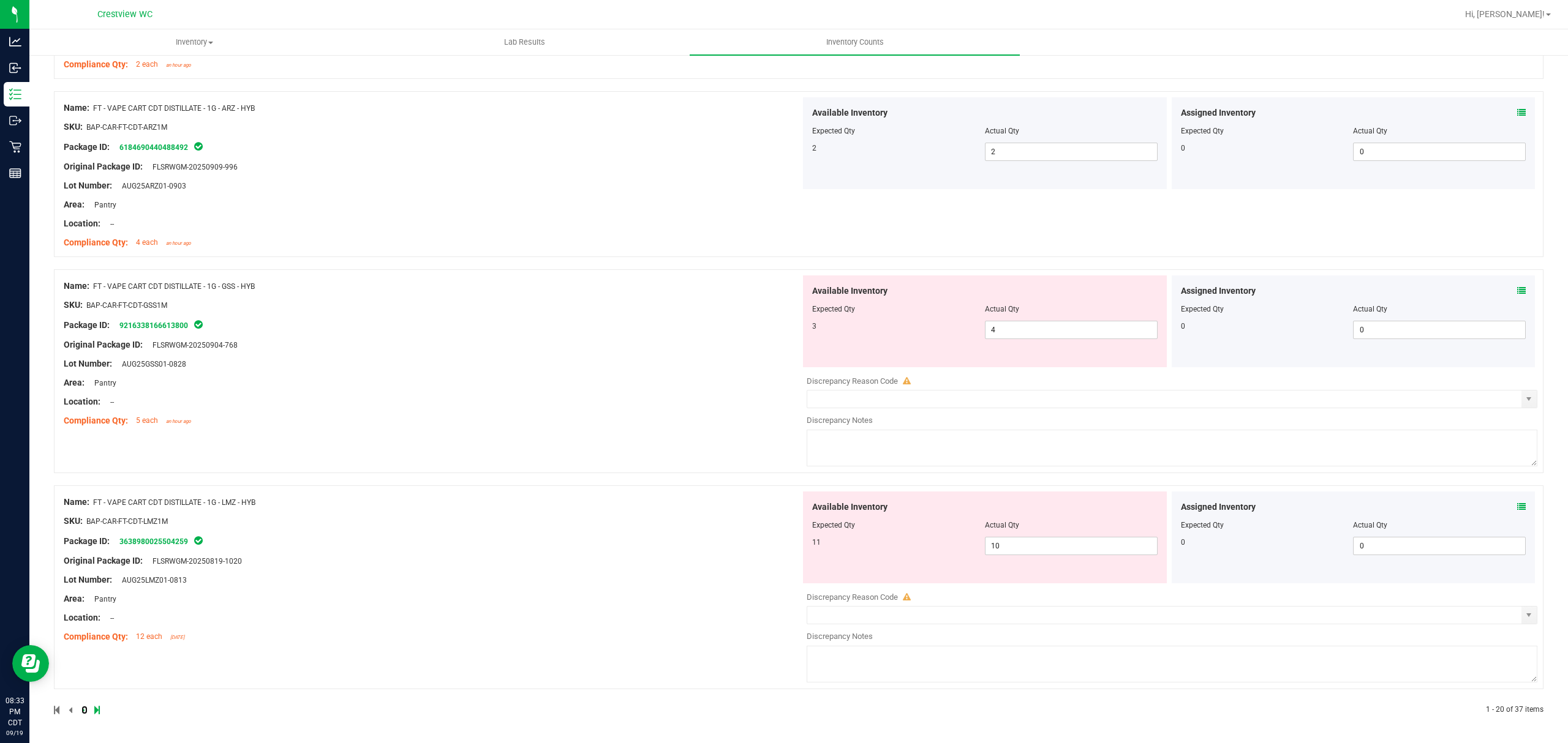
click at [81, 709] on icon at bounding box center [83, 710] width 3 height 8
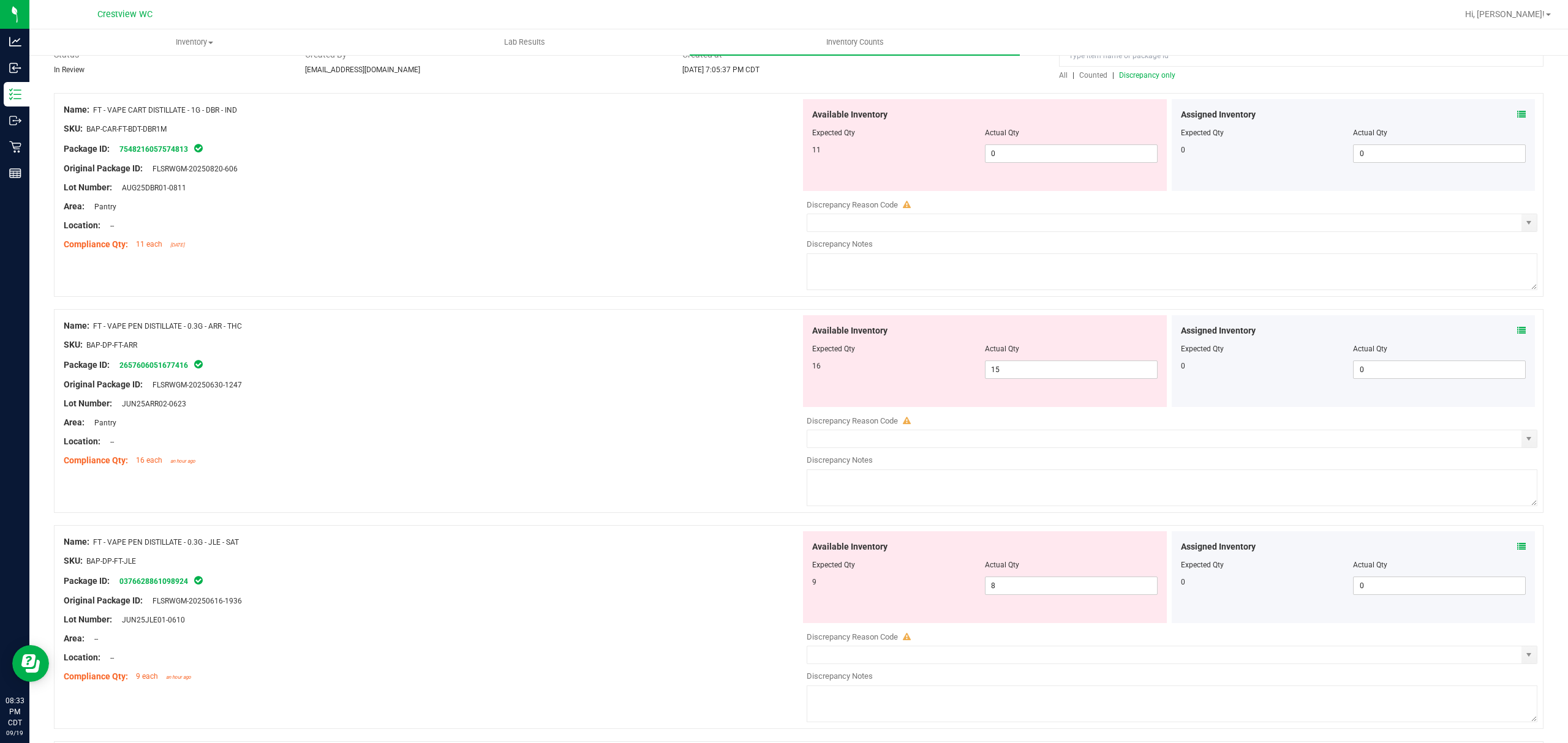
scroll to position [106, 0]
click at [1517, 115] on icon at bounding box center [1521, 114] width 8 height 8
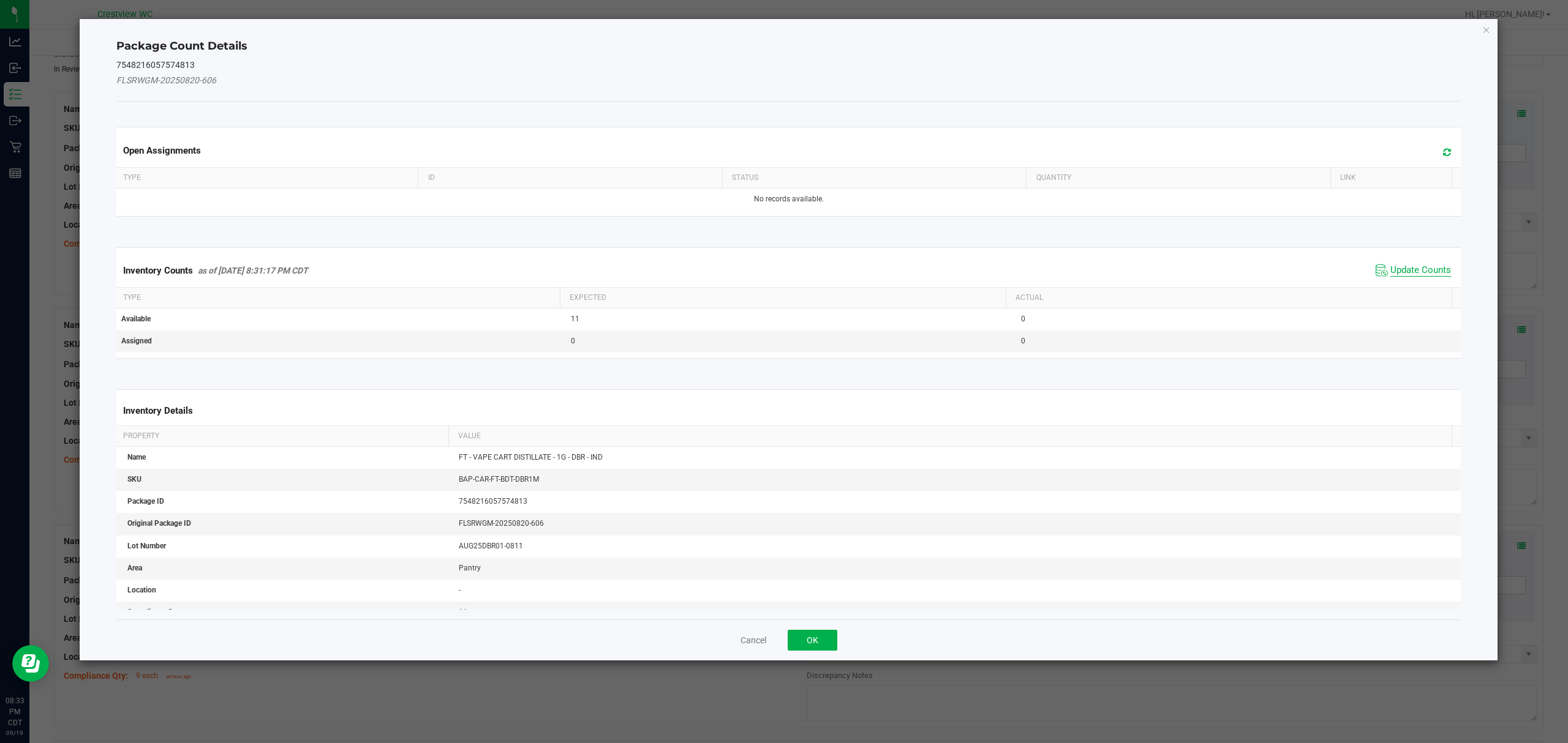
click at [1412, 267] on span "Update Counts" at bounding box center [1420, 270] width 61 height 12
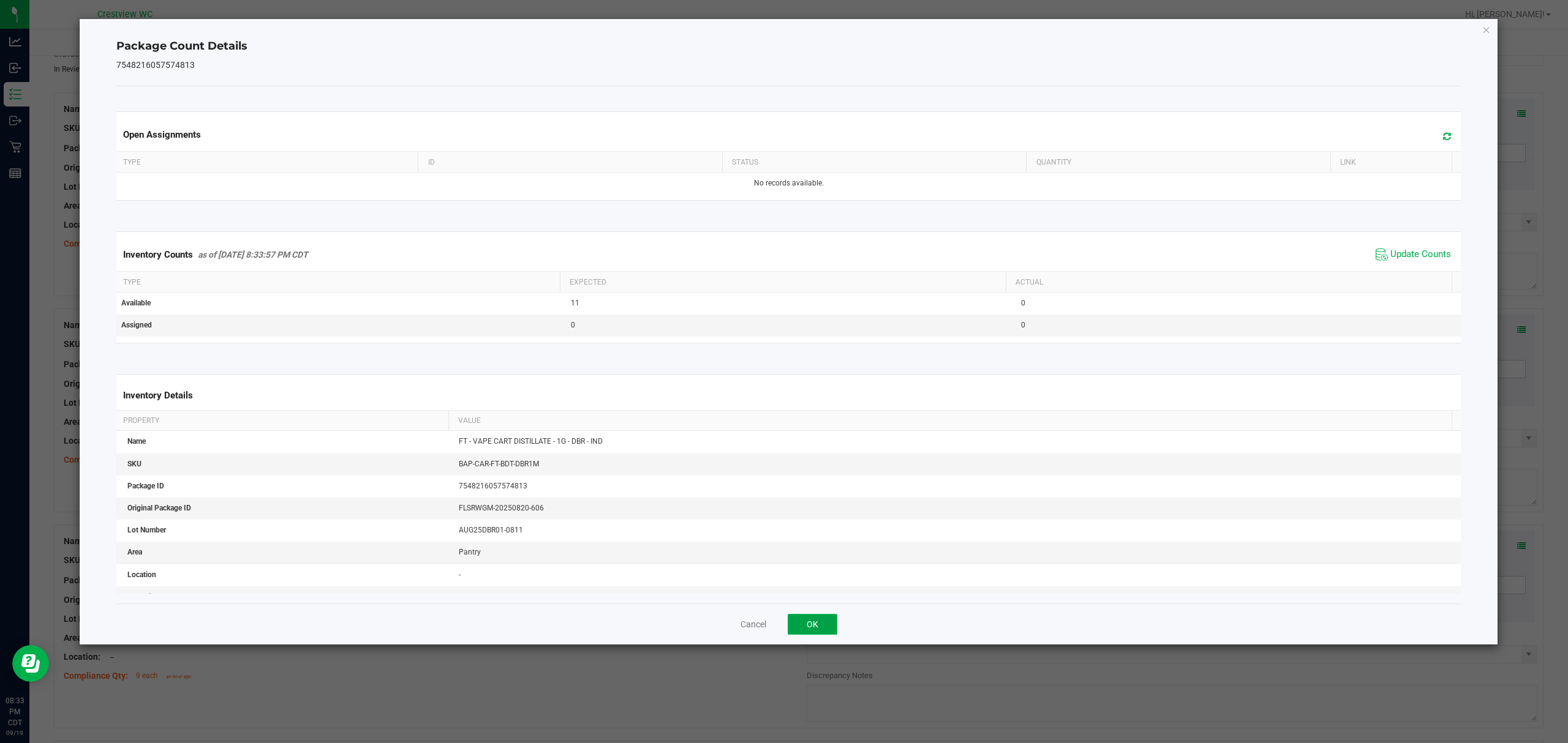
click at [801, 621] on button "OK" at bounding box center [812, 624] width 50 height 21
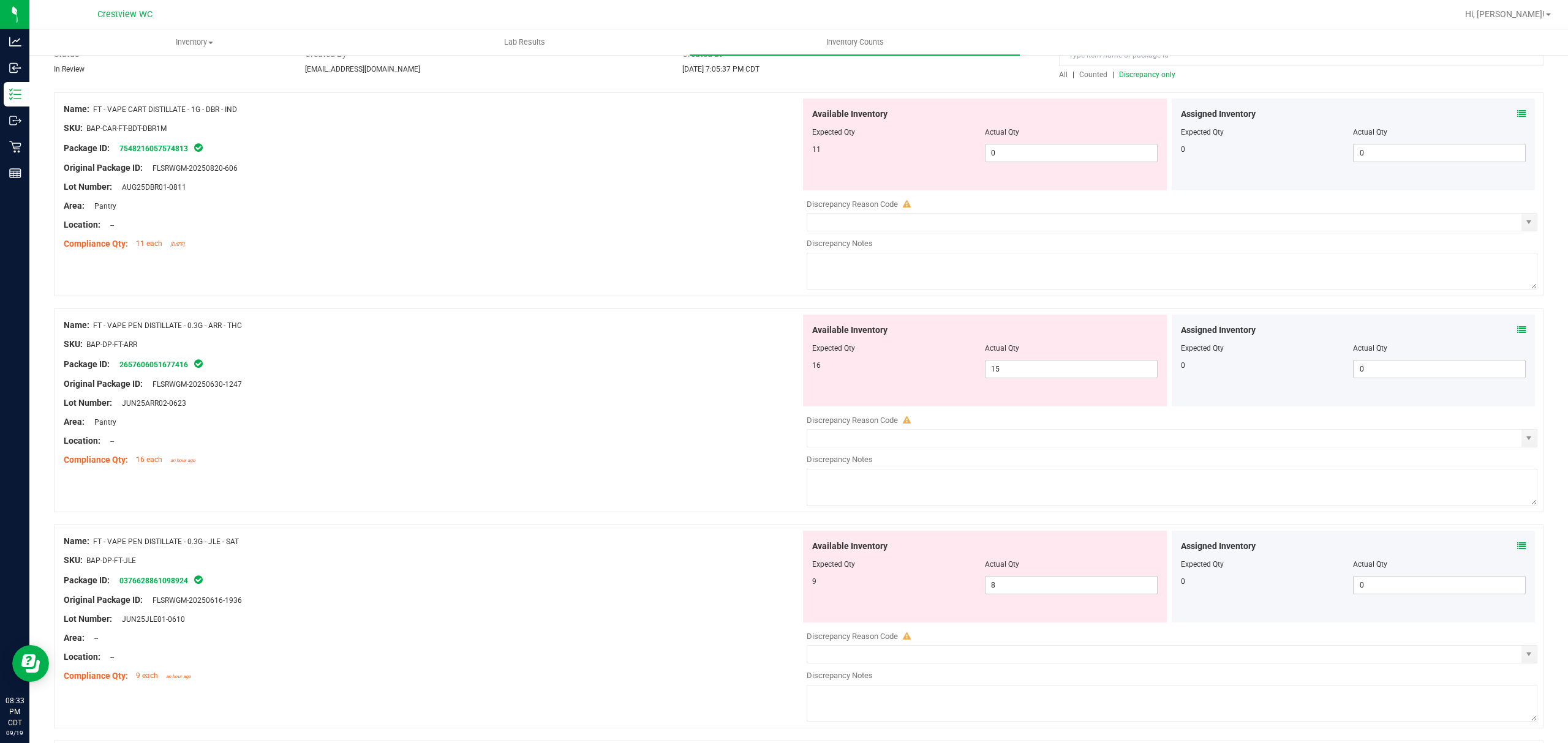
click at [1517, 330] on icon at bounding box center [1521, 330] width 8 height 8
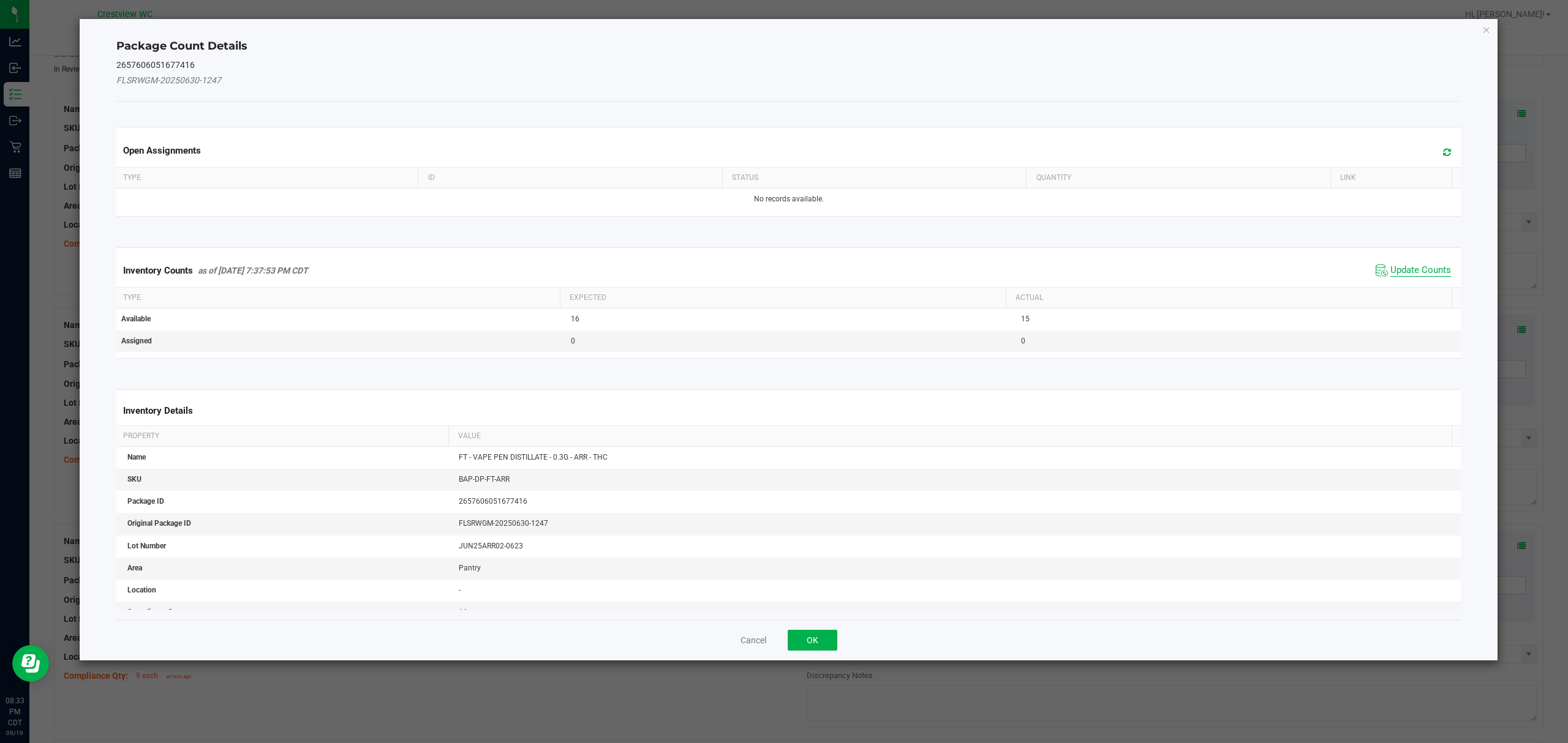
click at [1414, 273] on span "Update Counts" at bounding box center [1420, 270] width 61 height 12
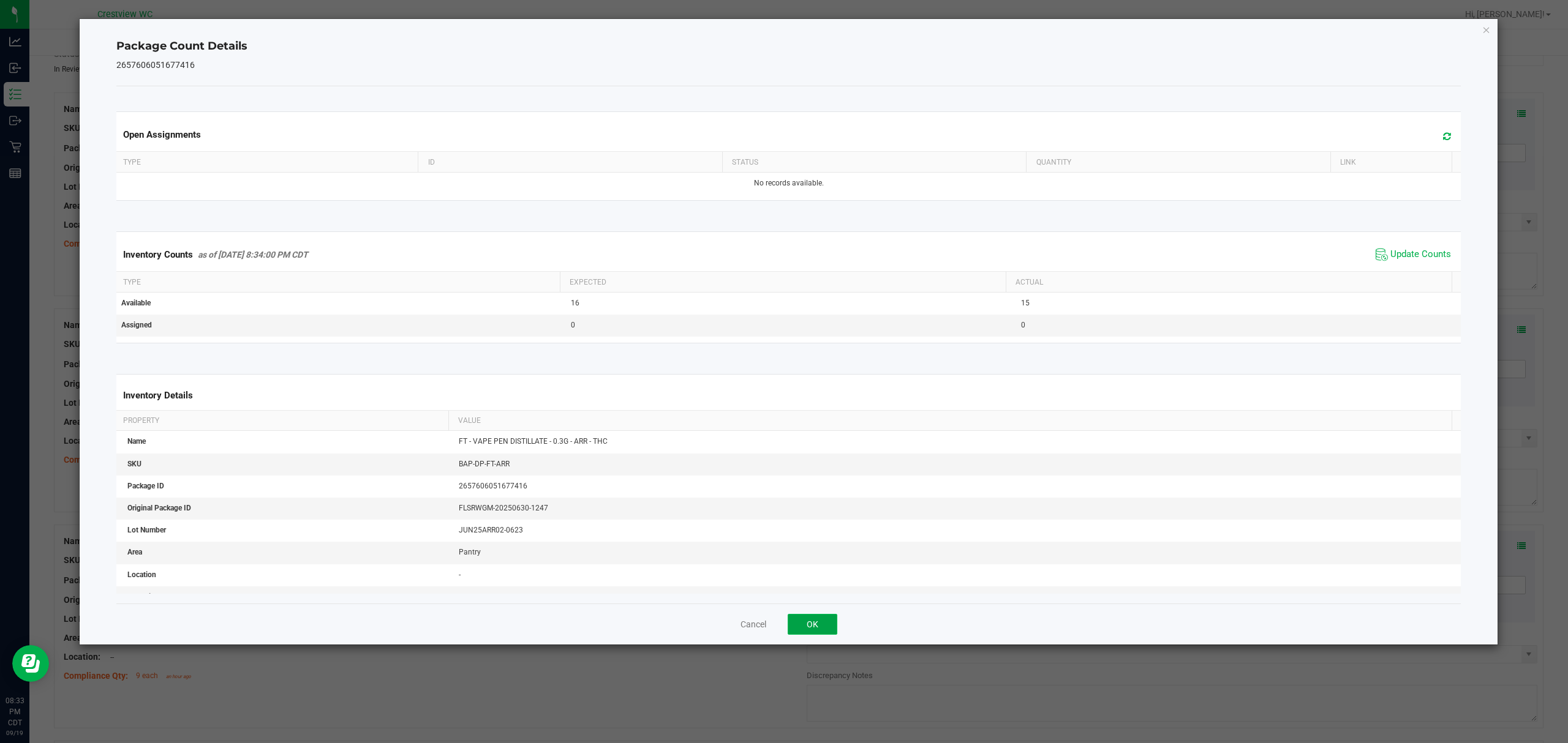
click at [812, 630] on button "OK" at bounding box center [812, 624] width 50 height 21
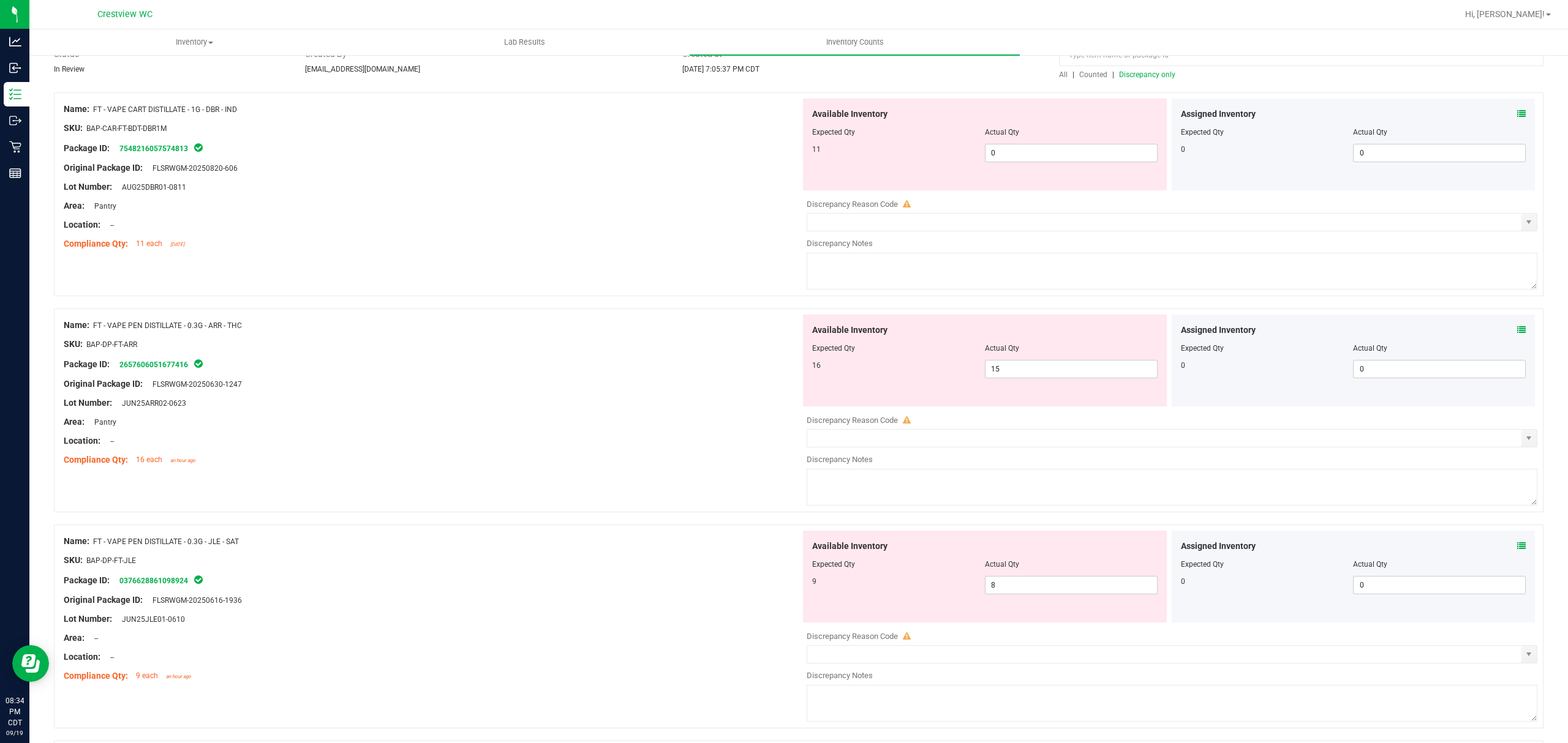
click at [1517, 548] on icon at bounding box center [1521, 546] width 8 height 8
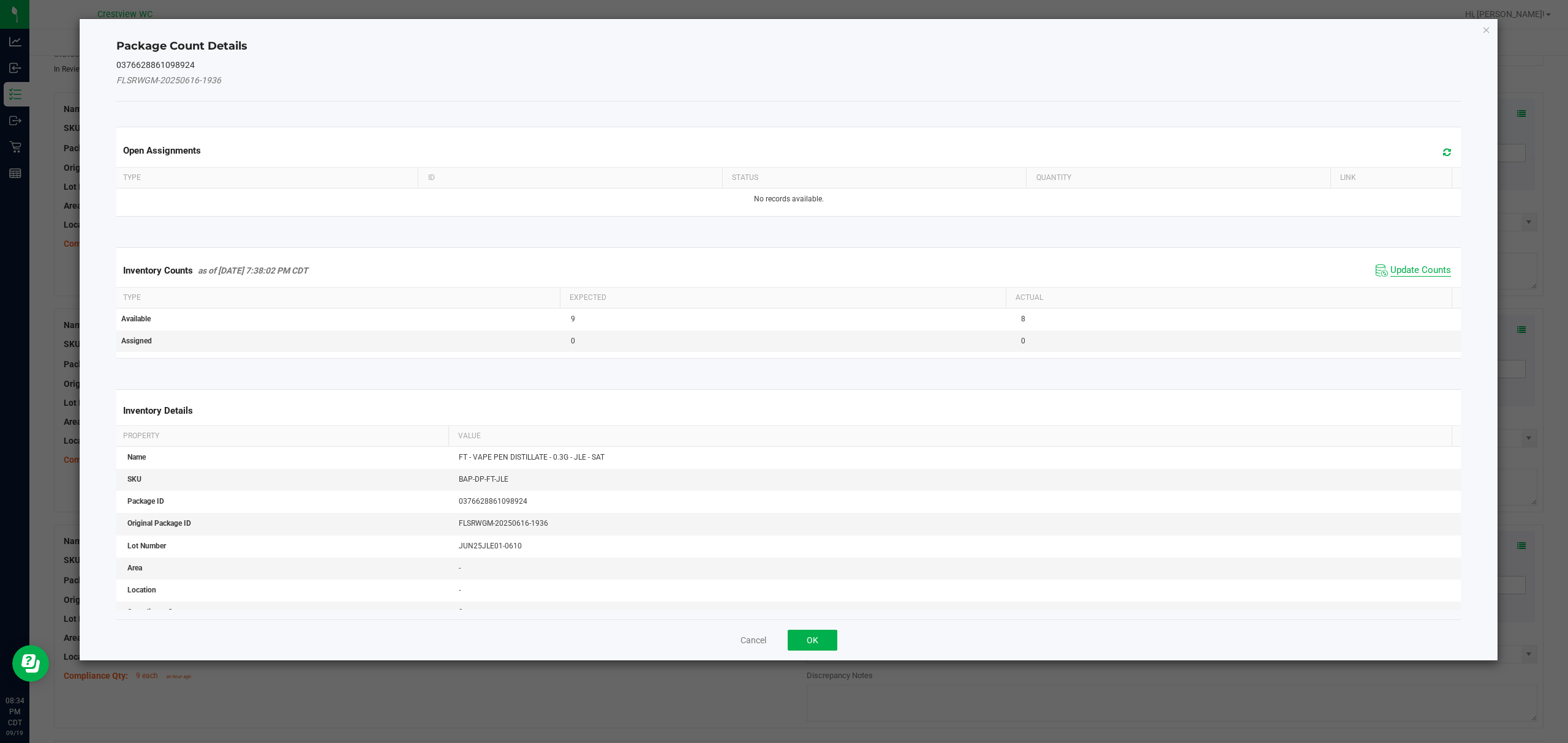
click at [1416, 273] on span "Update Counts" at bounding box center [1420, 270] width 61 height 12
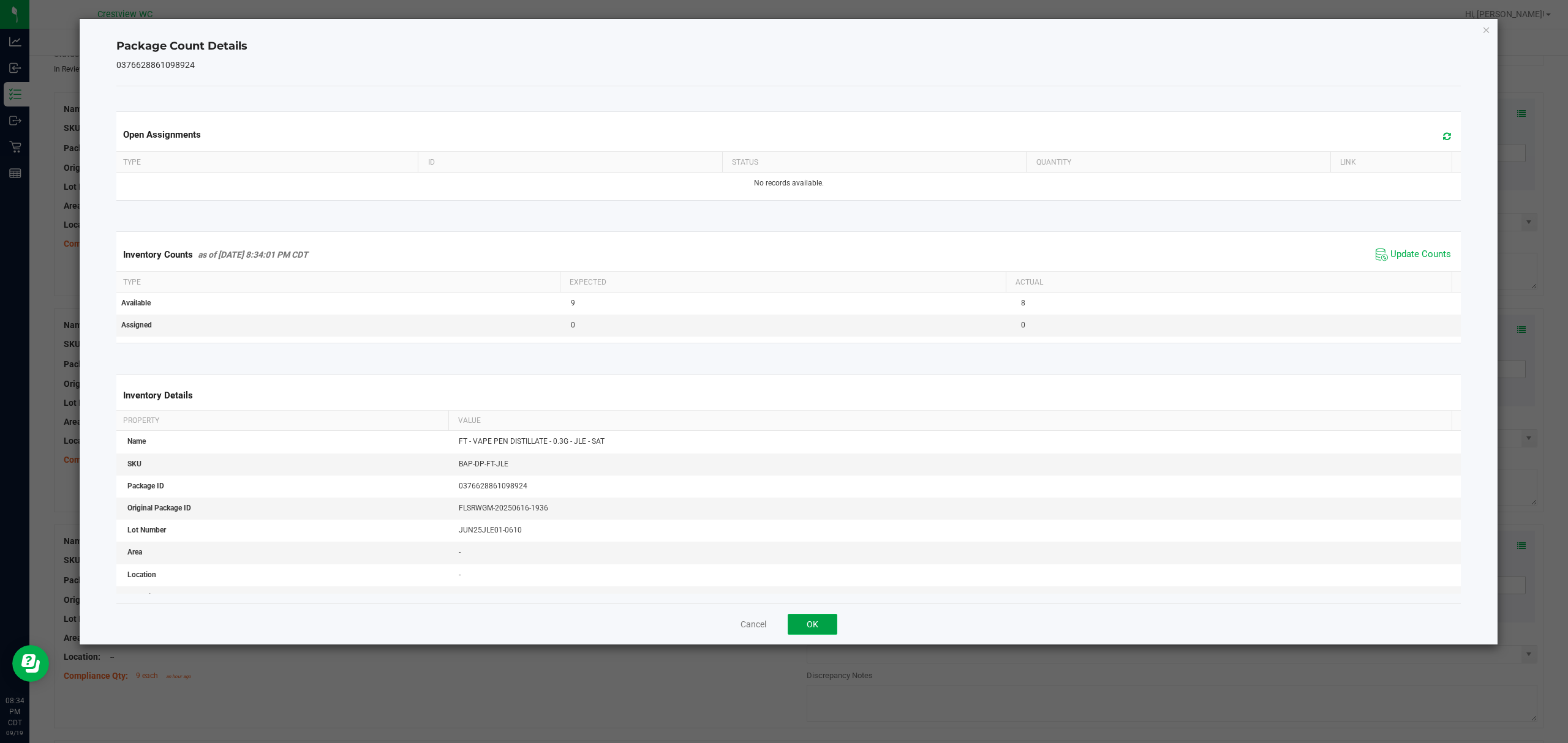
click at [830, 630] on button "OK" at bounding box center [812, 624] width 50 height 21
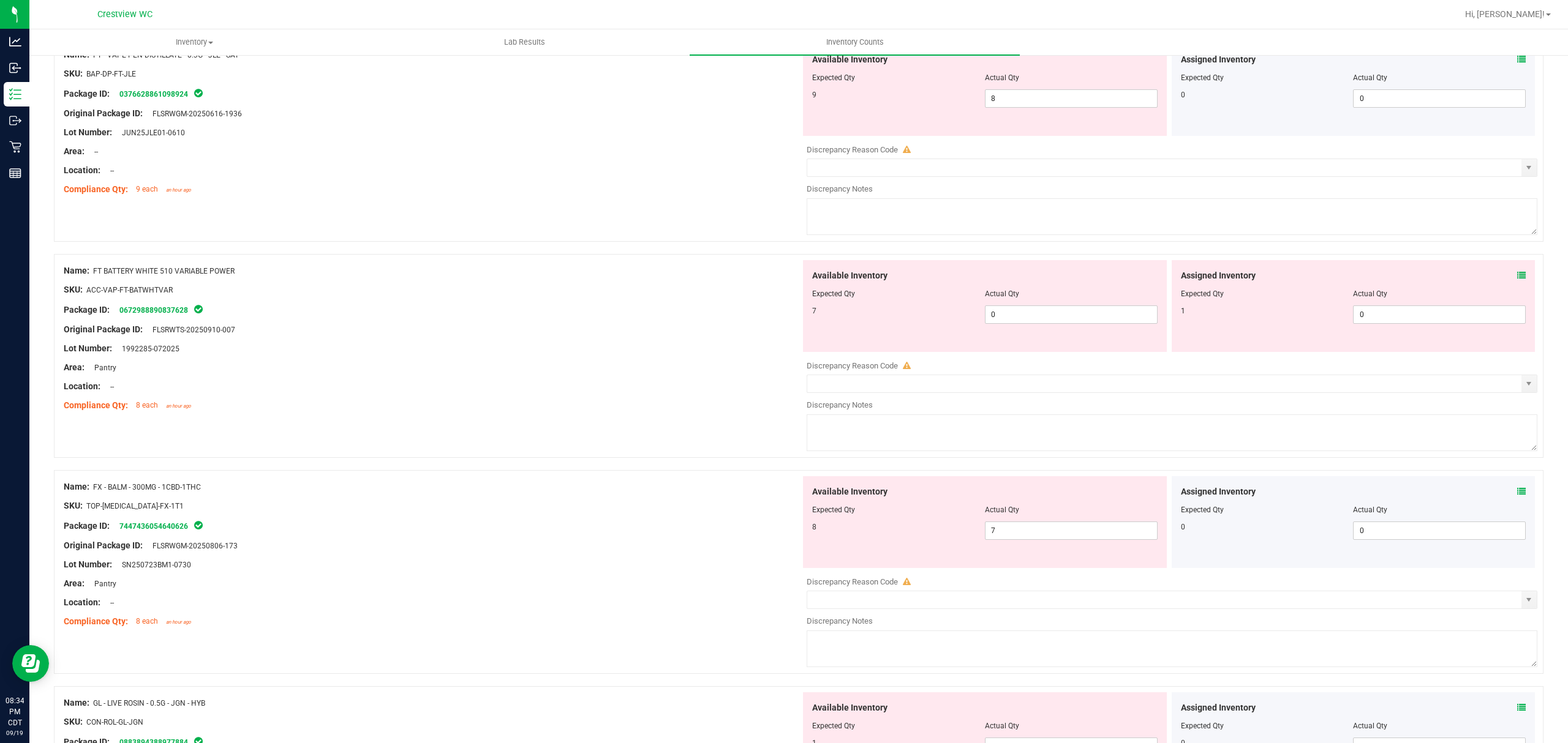
scroll to position [593, 0]
click at [1517, 280] on icon at bounding box center [1521, 276] width 8 height 8
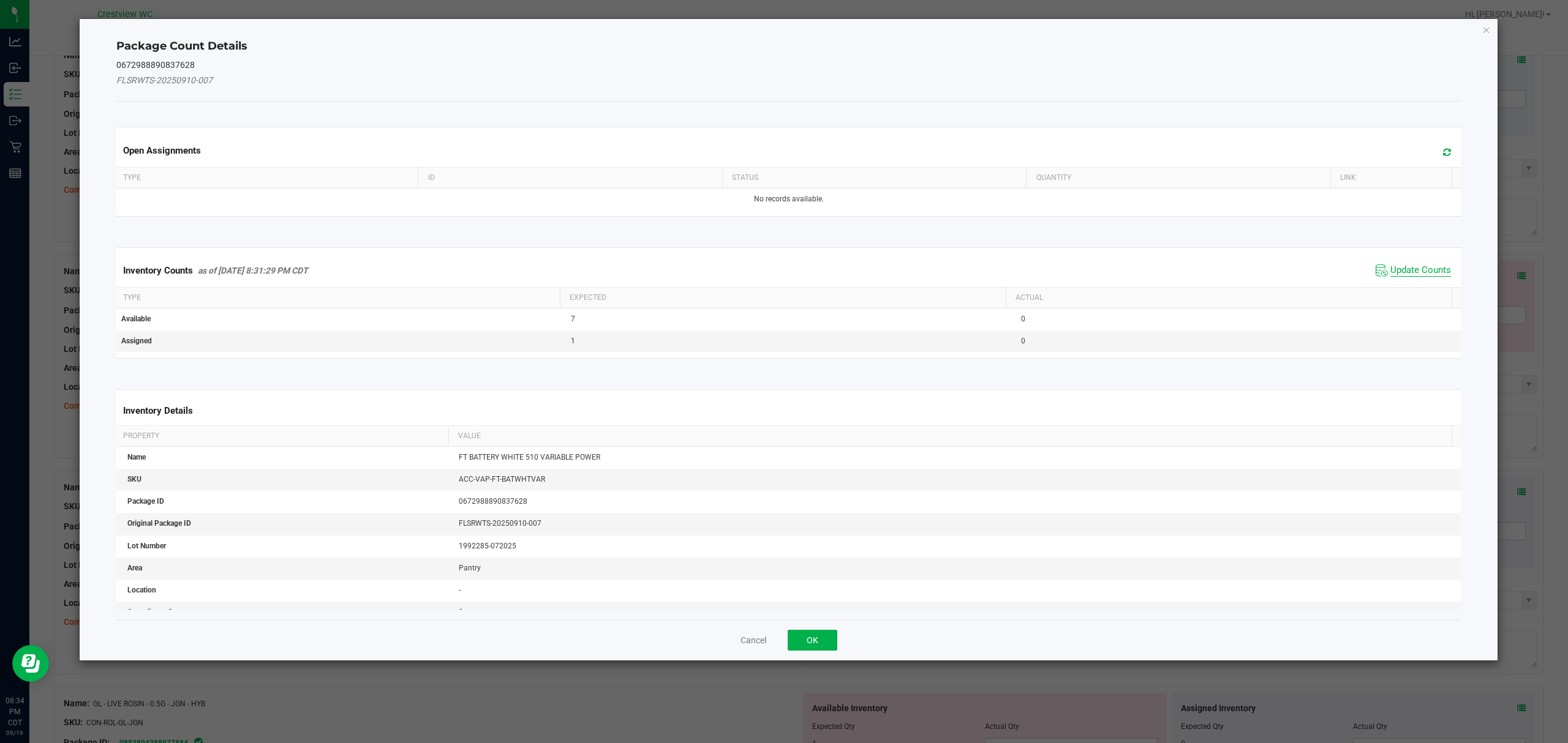
click at [1420, 270] on span "Update Counts" at bounding box center [1420, 270] width 61 height 12
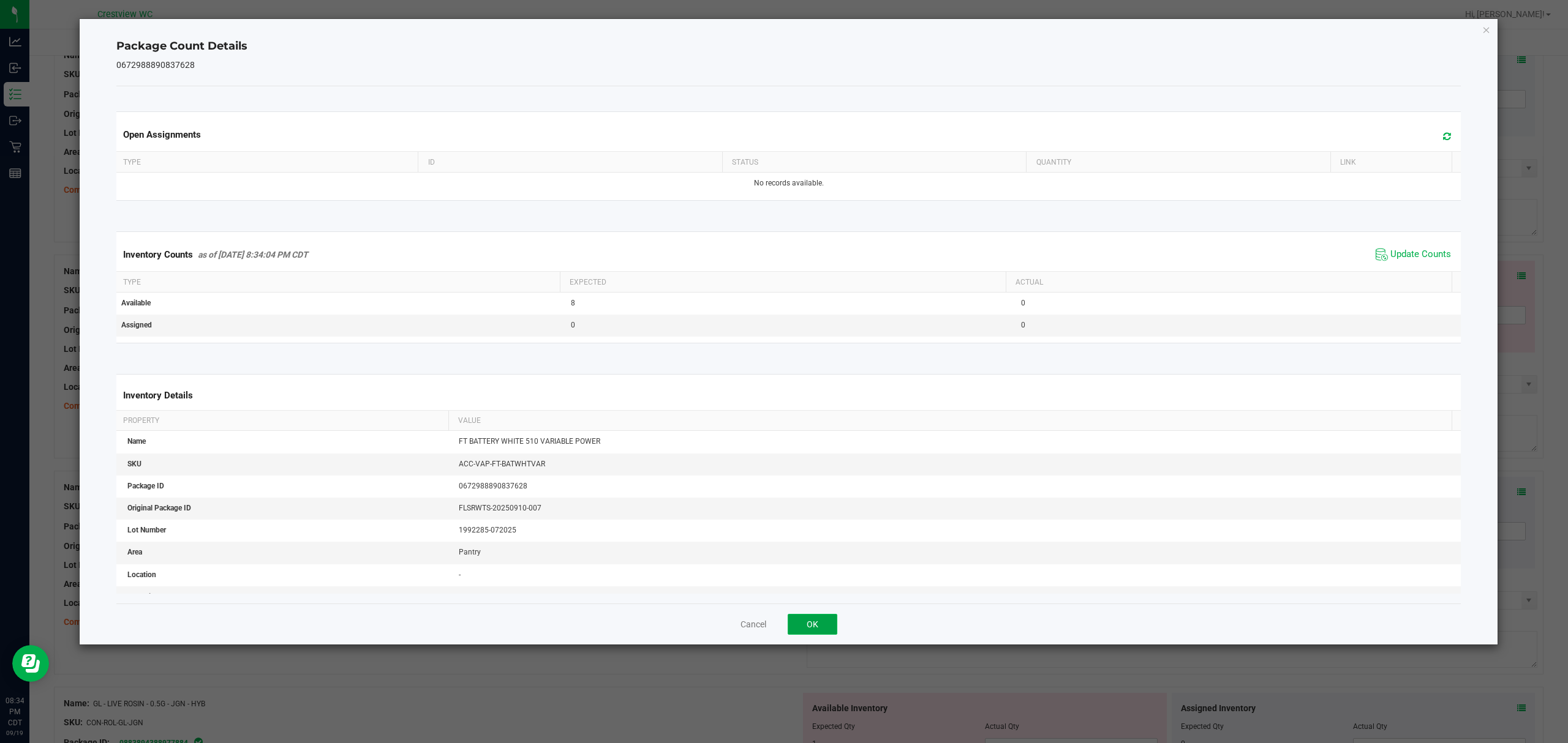
click at [812, 626] on button "OK" at bounding box center [812, 624] width 50 height 21
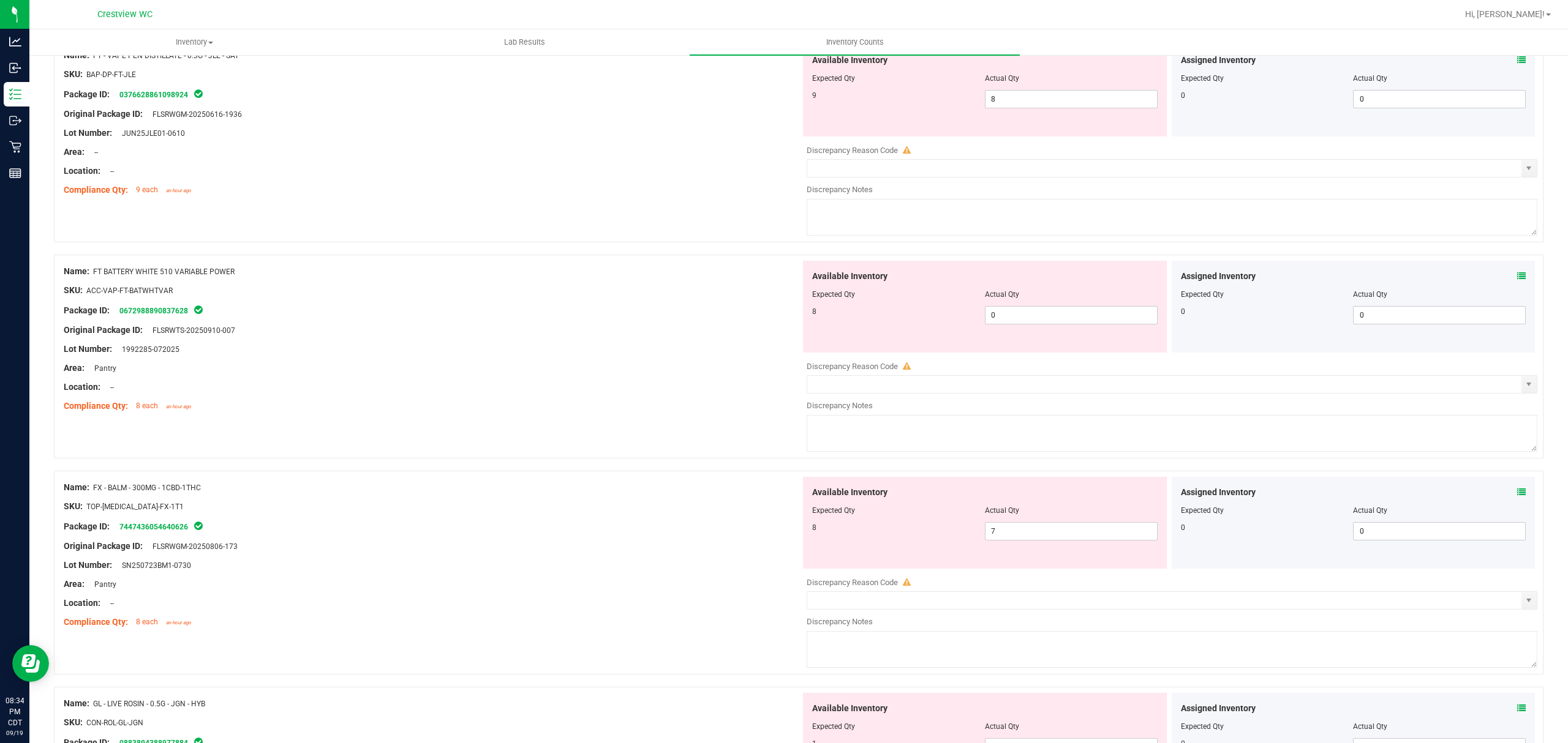
click at [1517, 495] on icon at bounding box center [1521, 492] width 8 height 8
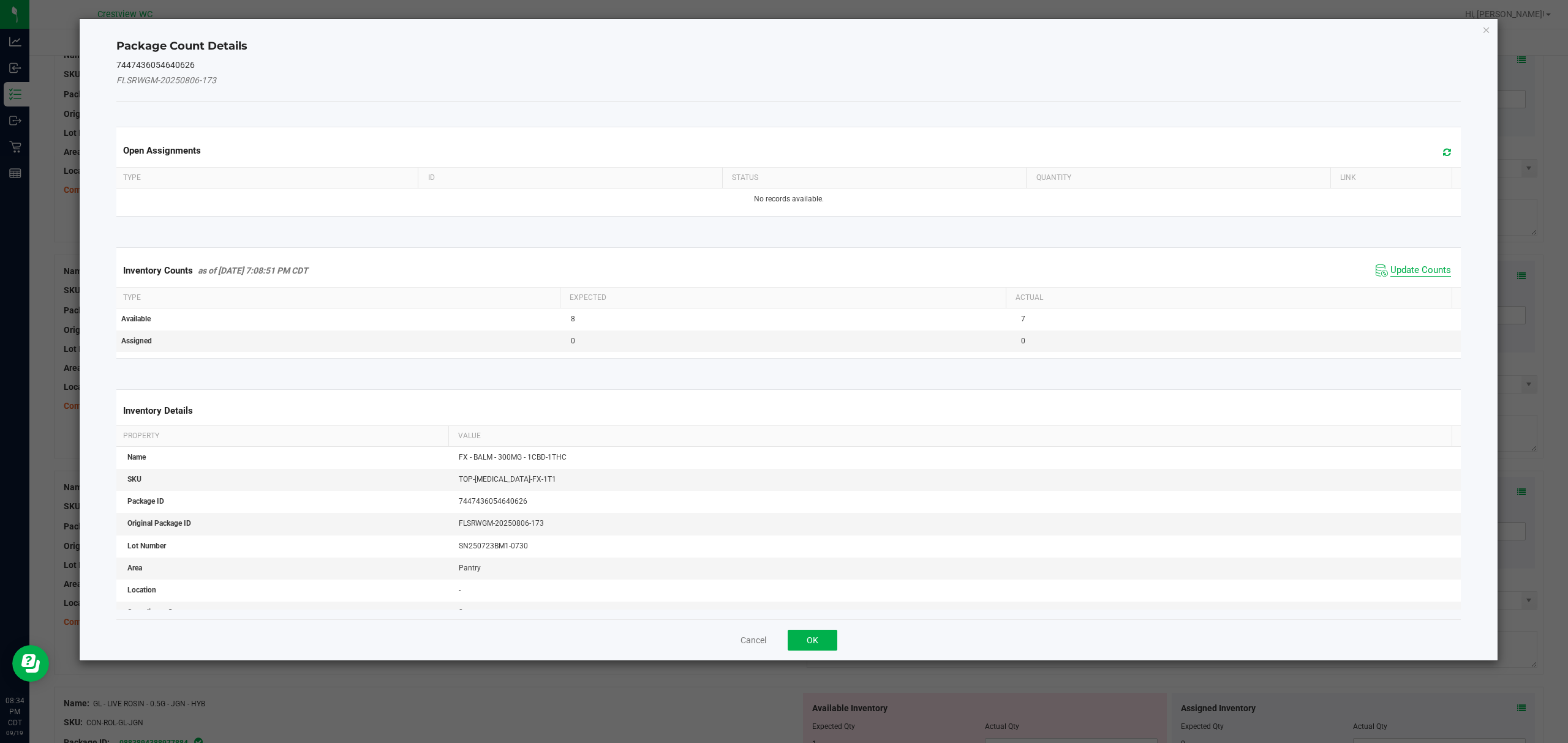
click at [1409, 275] on span "Update Counts" at bounding box center [1420, 270] width 61 height 12
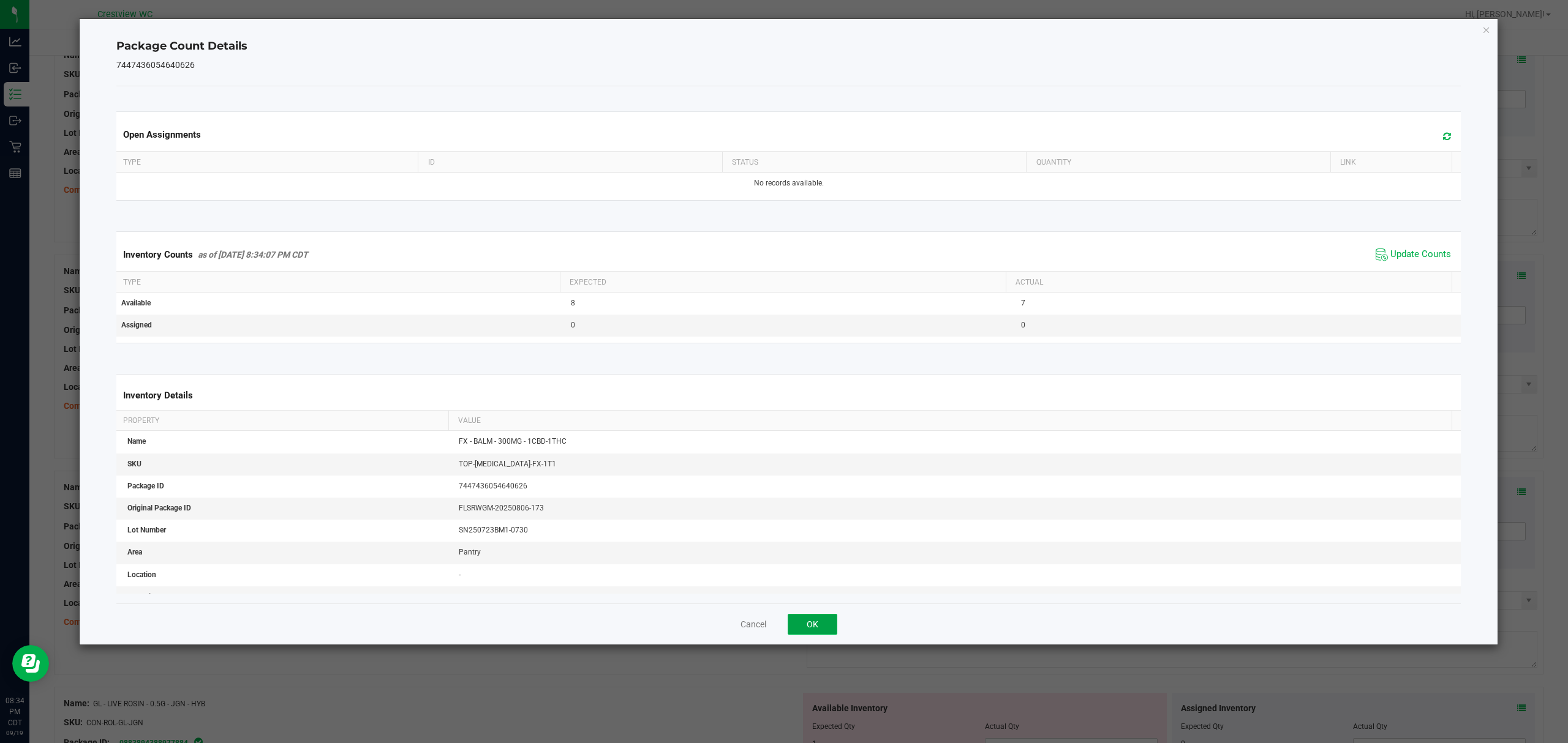
click at [812, 626] on button "OK" at bounding box center [812, 624] width 50 height 21
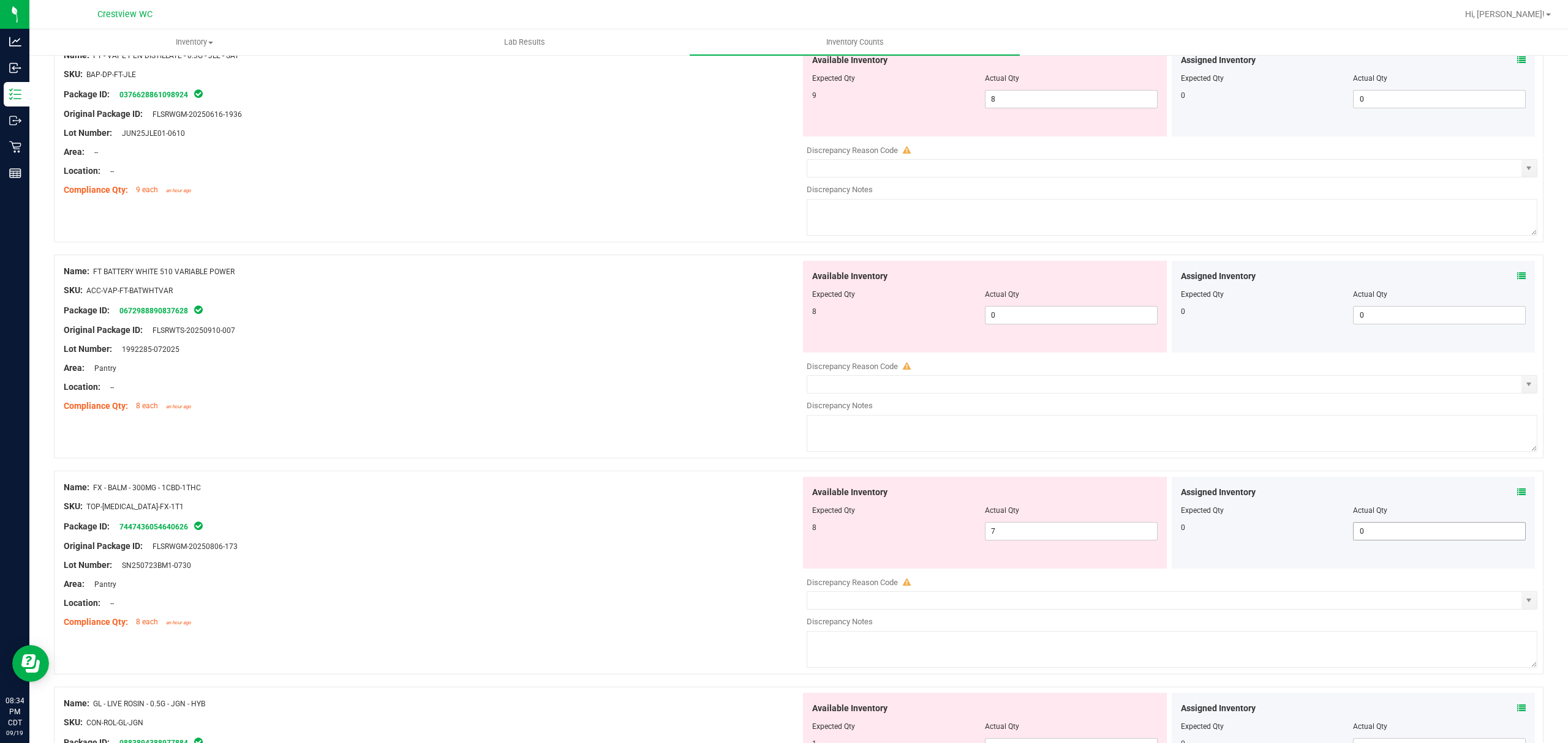
click at [1491, 525] on input "0" at bounding box center [1439, 531] width 171 height 17
click at [1517, 496] on icon at bounding box center [1521, 492] width 8 height 8
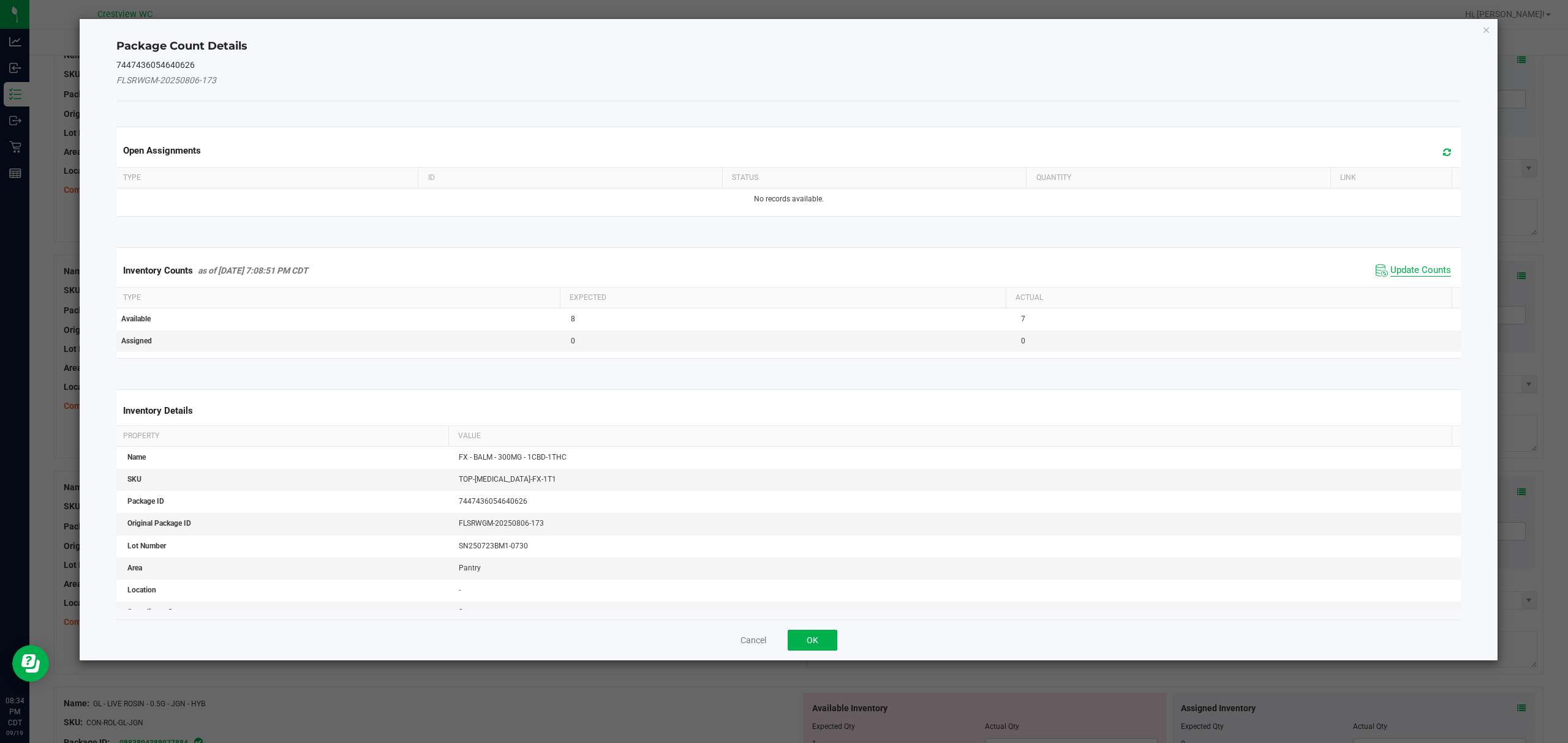
click at [1406, 270] on span "Update Counts" at bounding box center [1420, 270] width 61 height 12
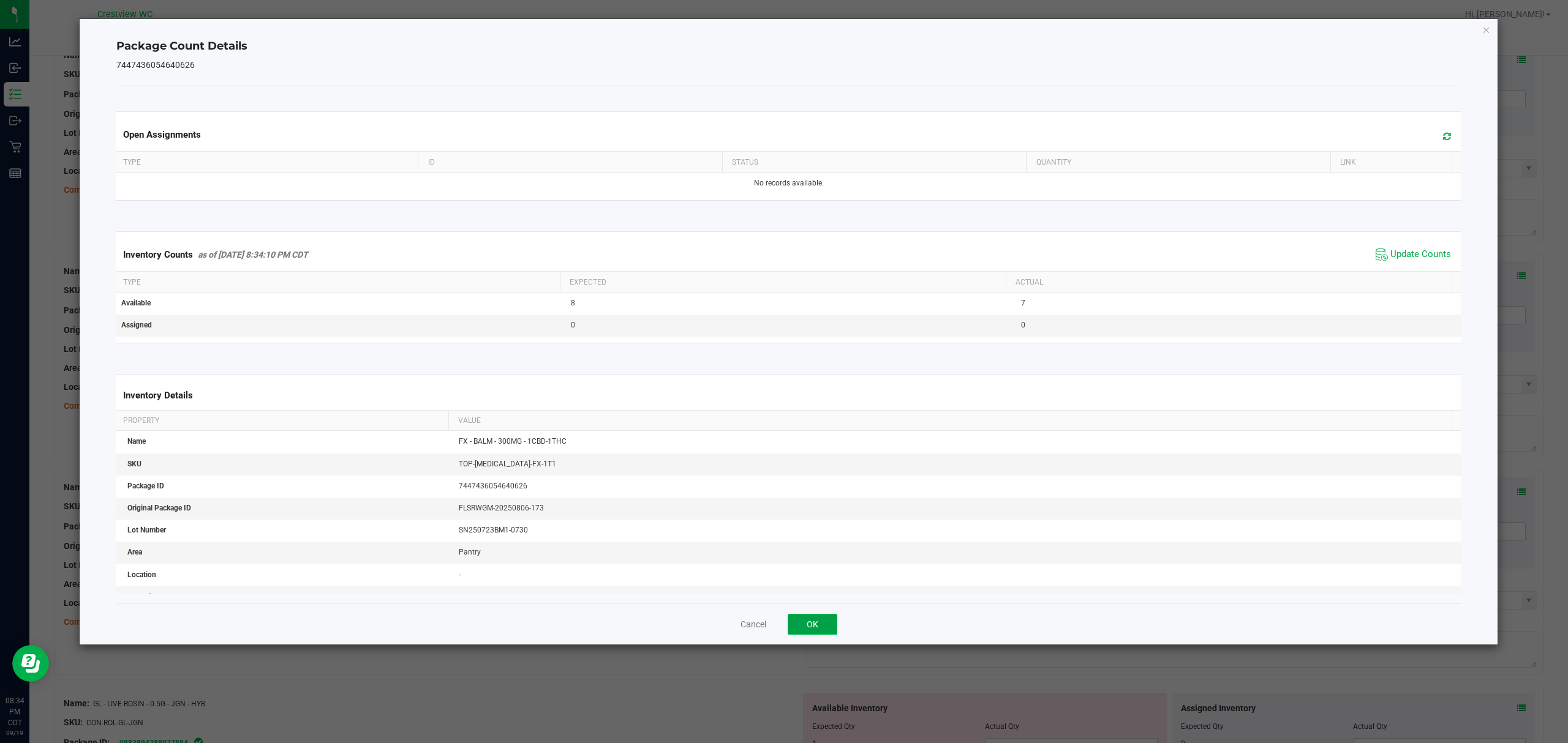
click at [812, 626] on button "OK" at bounding box center [812, 624] width 50 height 21
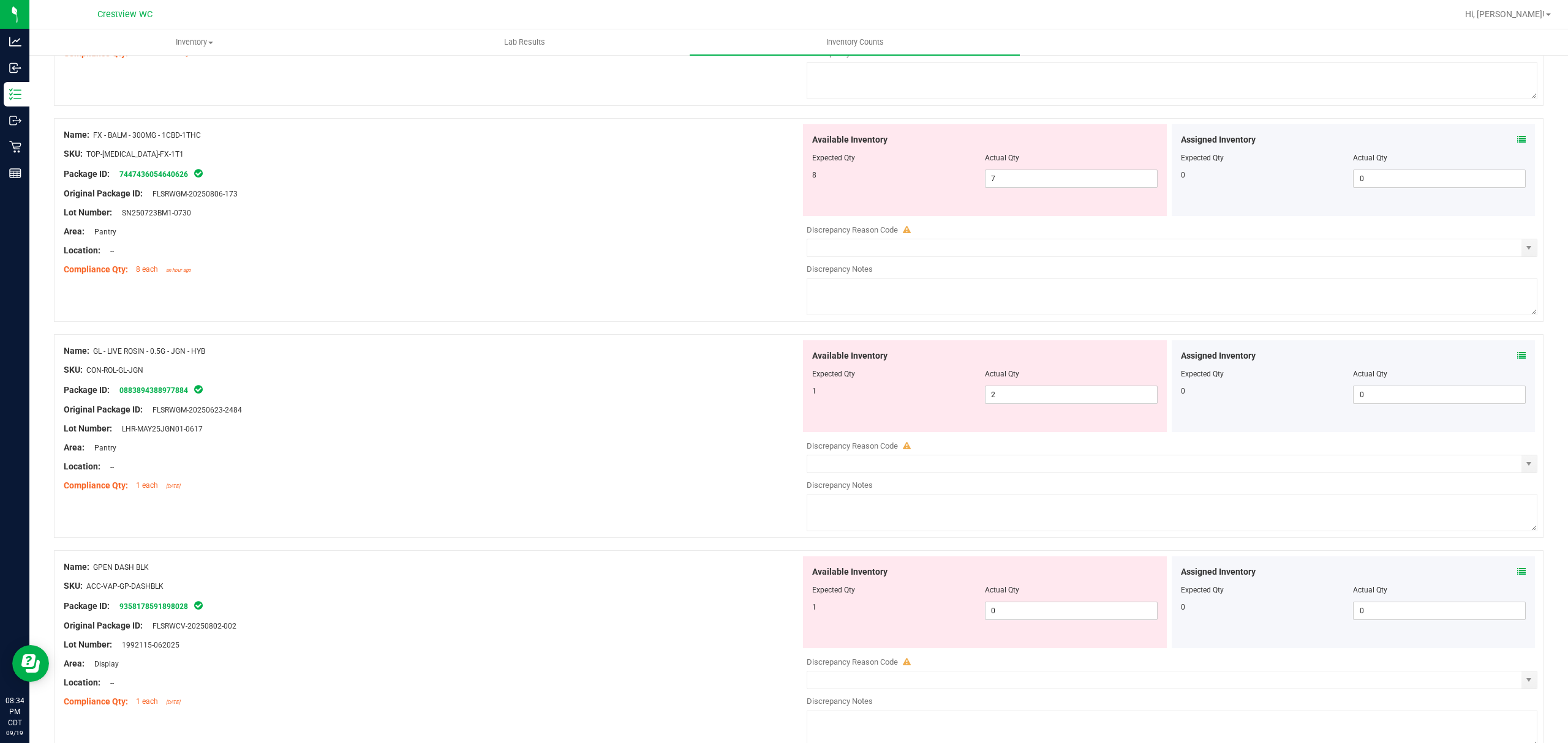
scroll to position [965, 0]
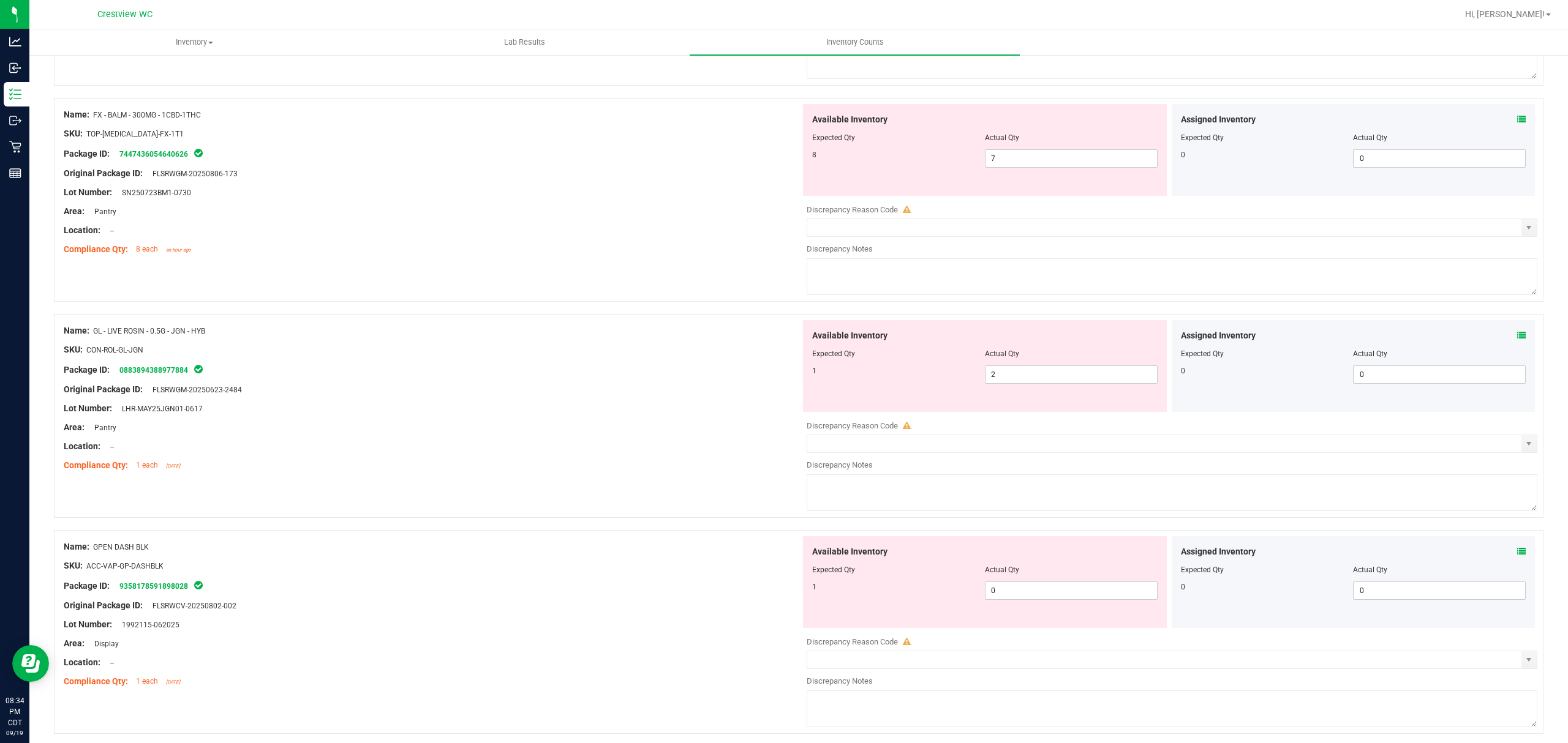
click at [1517, 335] on icon at bounding box center [1521, 335] width 8 height 8
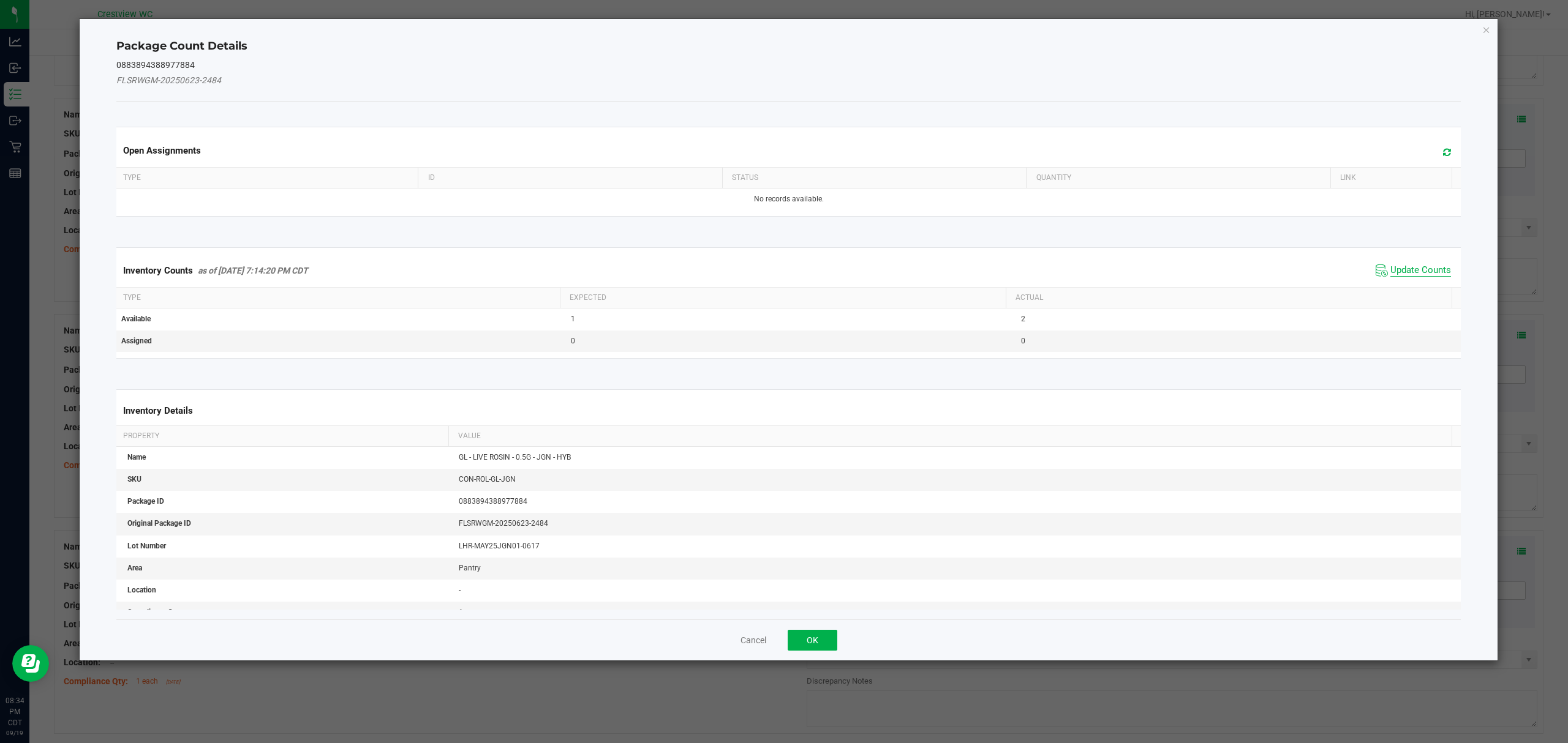
click at [1424, 273] on span "Update Counts" at bounding box center [1420, 270] width 61 height 12
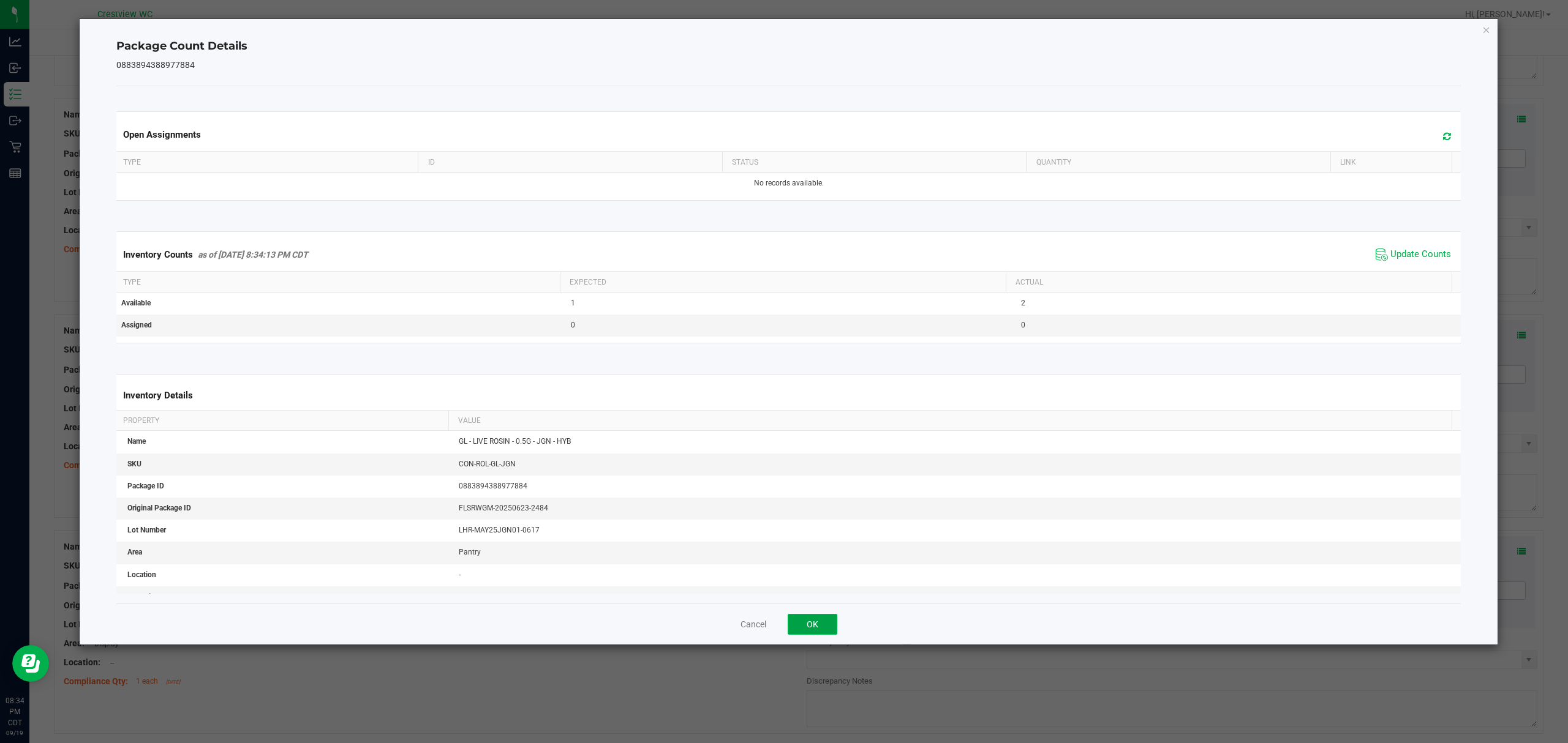
click at [801, 627] on button "OK" at bounding box center [812, 624] width 50 height 21
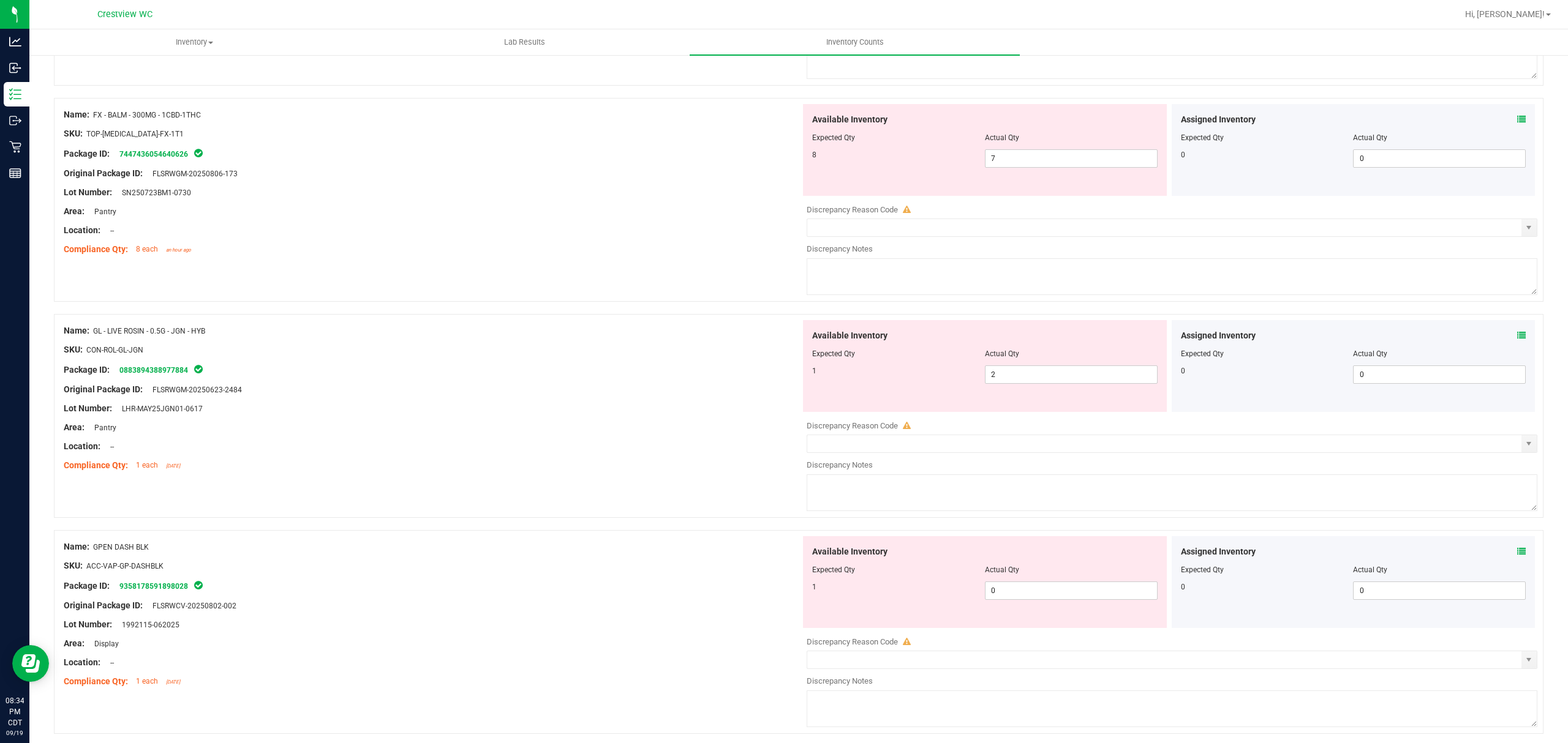
click at [1517, 553] on icon at bounding box center [1521, 551] width 8 height 8
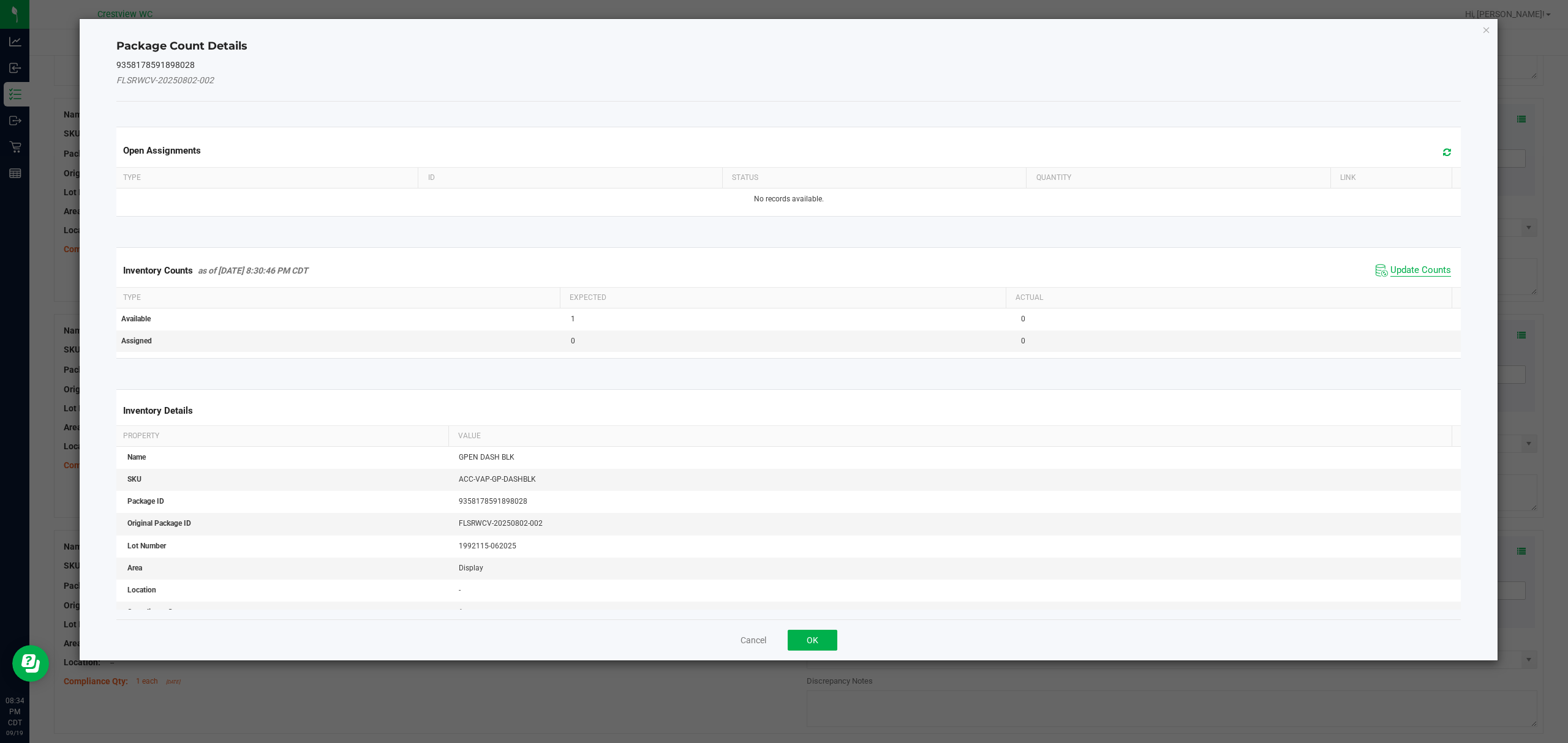
click at [1419, 268] on span "Update Counts" at bounding box center [1420, 270] width 61 height 12
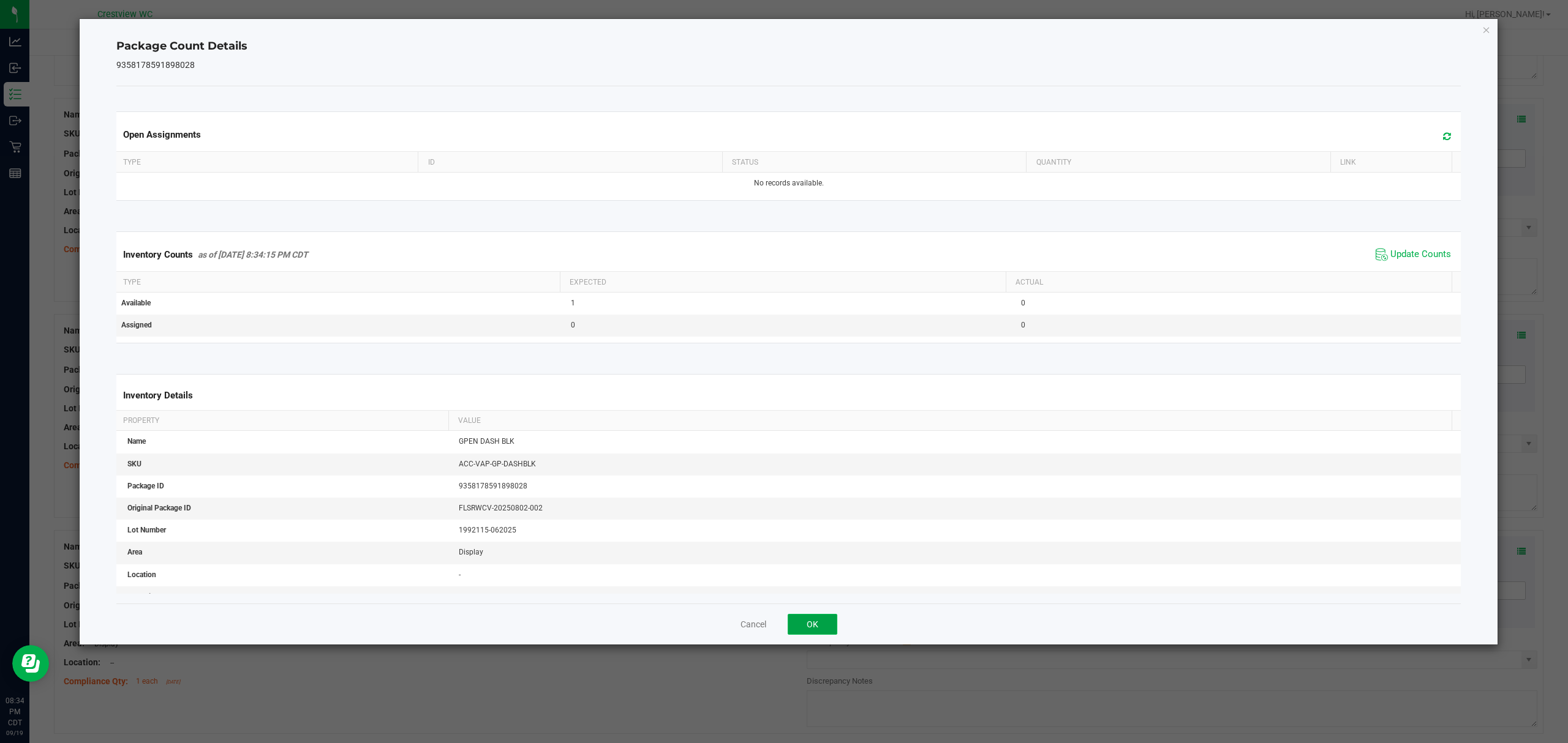
click at [802, 626] on button "OK" at bounding box center [812, 624] width 50 height 21
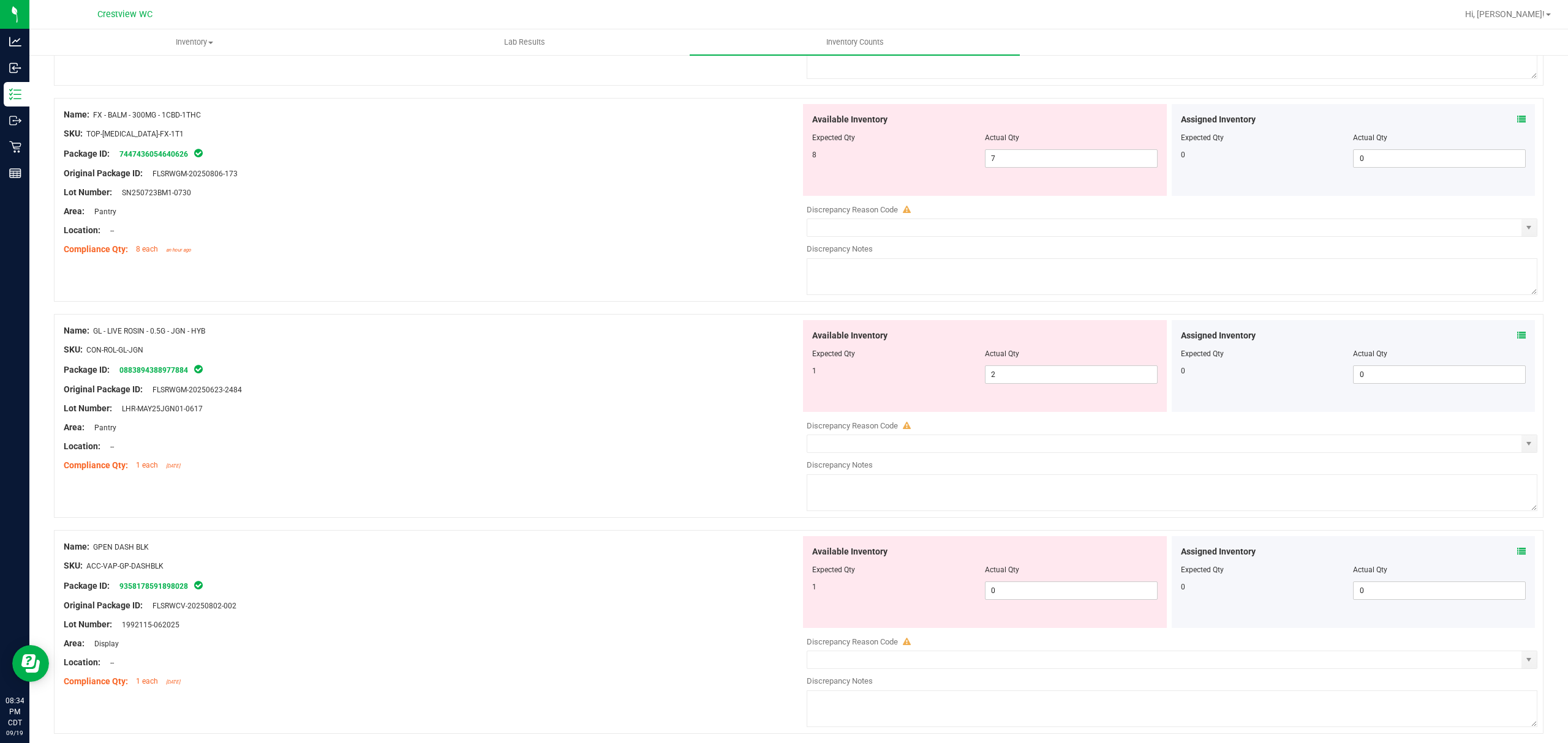
click at [635, 446] on div "Location: --" at bounding box center [432, 446] width 737 height 13
click at [612, 422] on div at bounding box center [432, 418] width 737 height 6
click at [680, 486] on div "Name: GL - LIVE ROSIN - 0.5G - JGN - HYB SKU: CON-ROL-GL-JGN Package ID: 088389…" at bounding box center [798, 416] width 1489 height 204
click at [1517, 550] on span at bounding box center [1521, 552] width 8 height 13
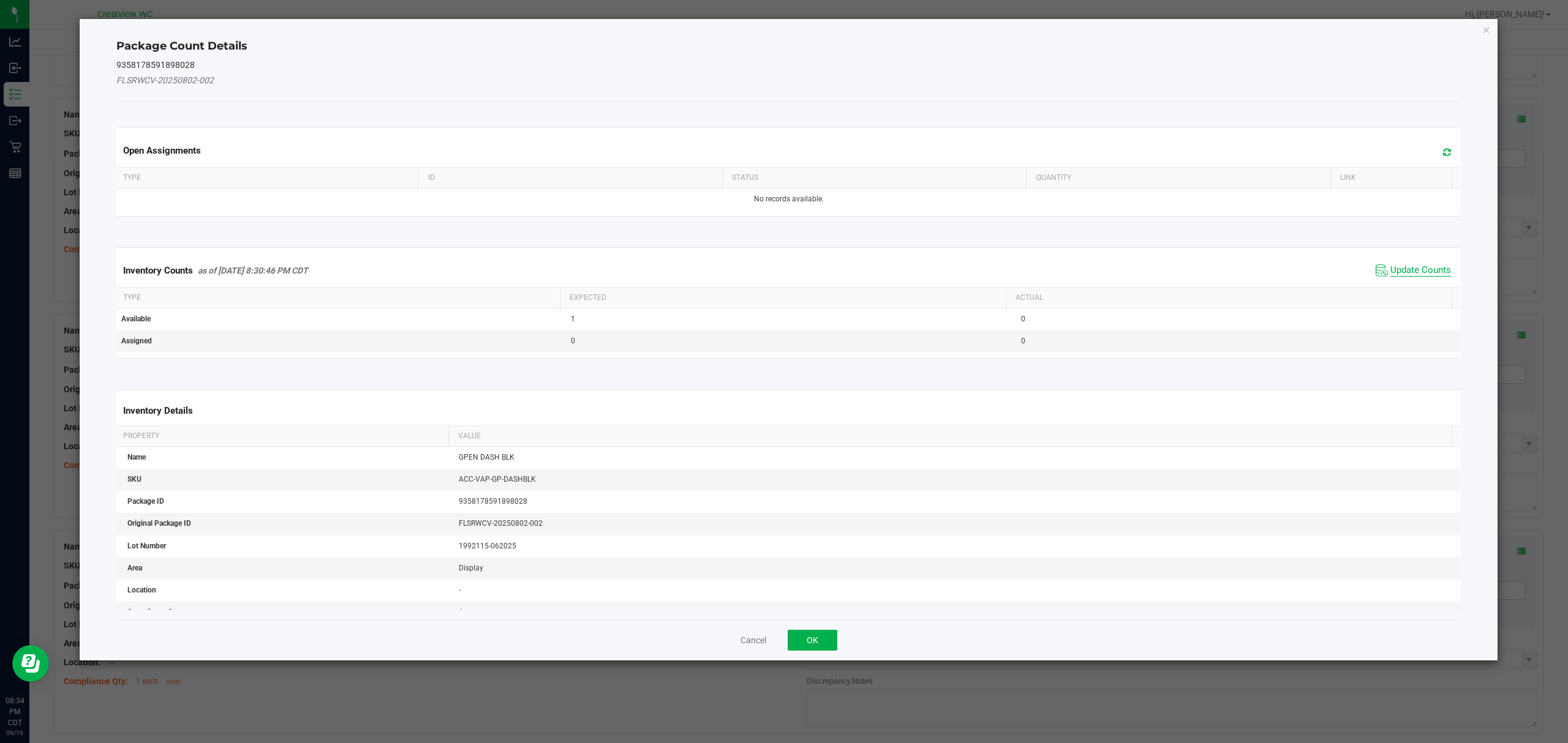
click at [1419, 270] on span "Update Counts" at bounding box center [1420, 270] width 61 height 12
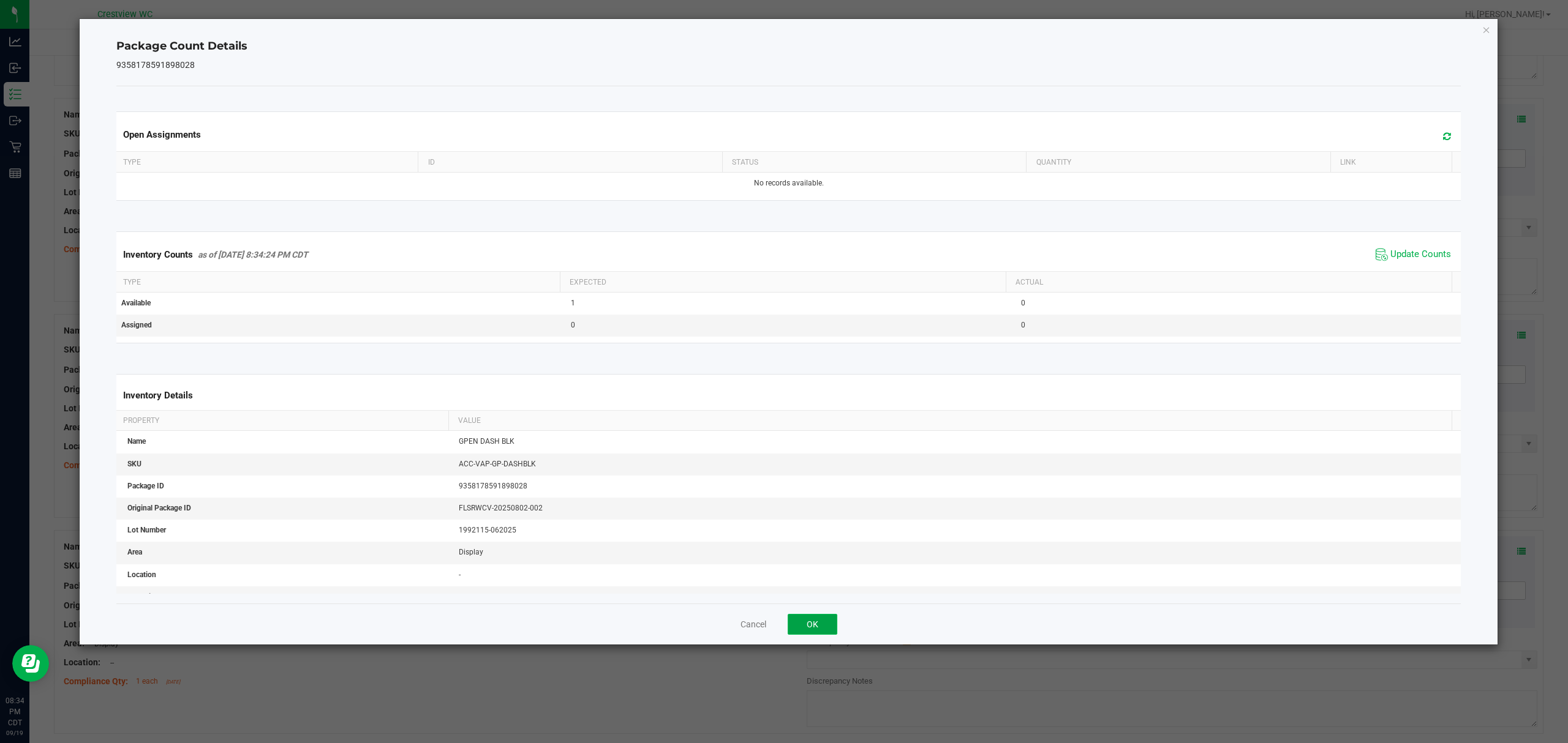
click at [812, 626] on button "OK" at bounding box center [812, 624] width 50 height 21
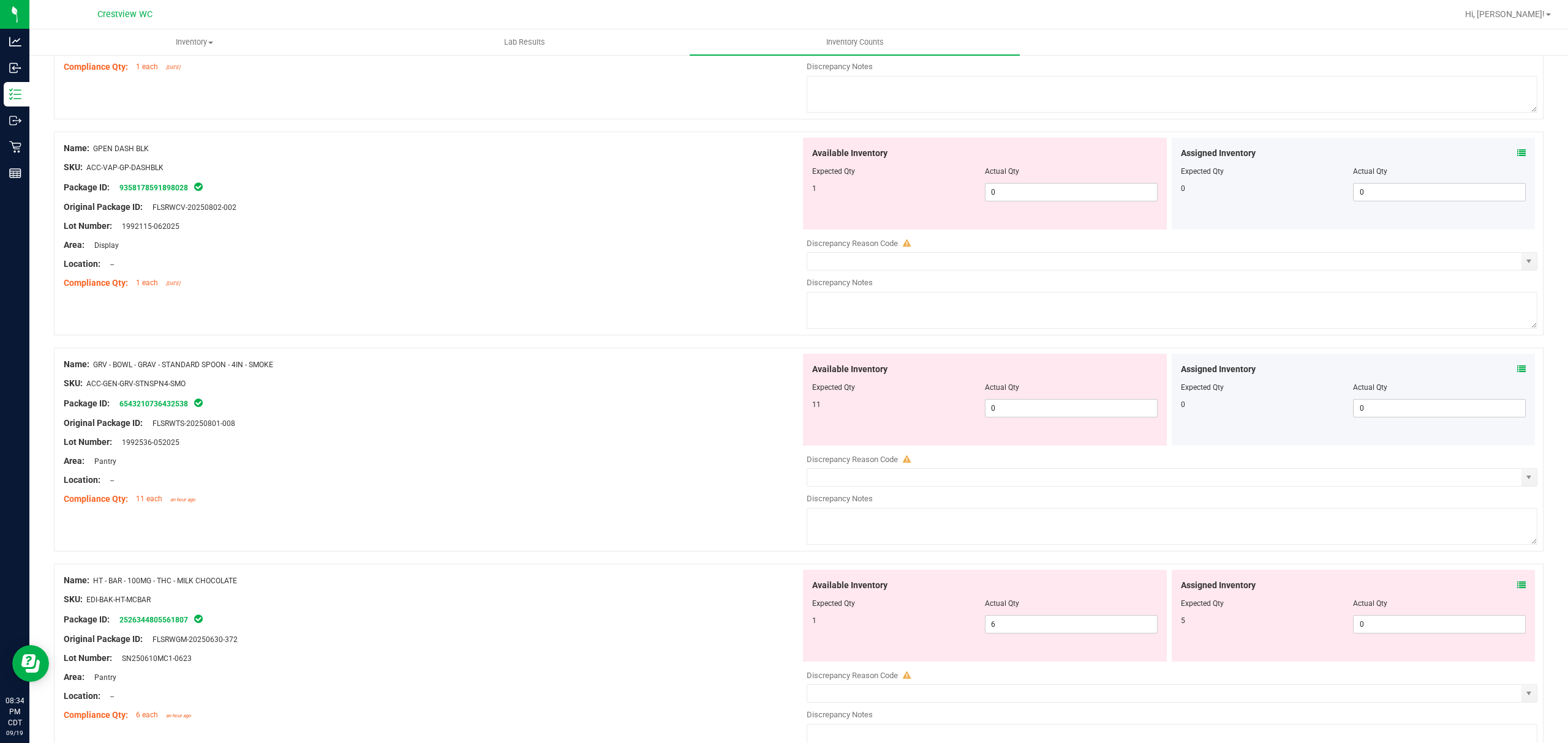
scroll to position [1365, 0]
click at [1517, 155] on icon at bounding box center [1521, 152] width 8 height 8
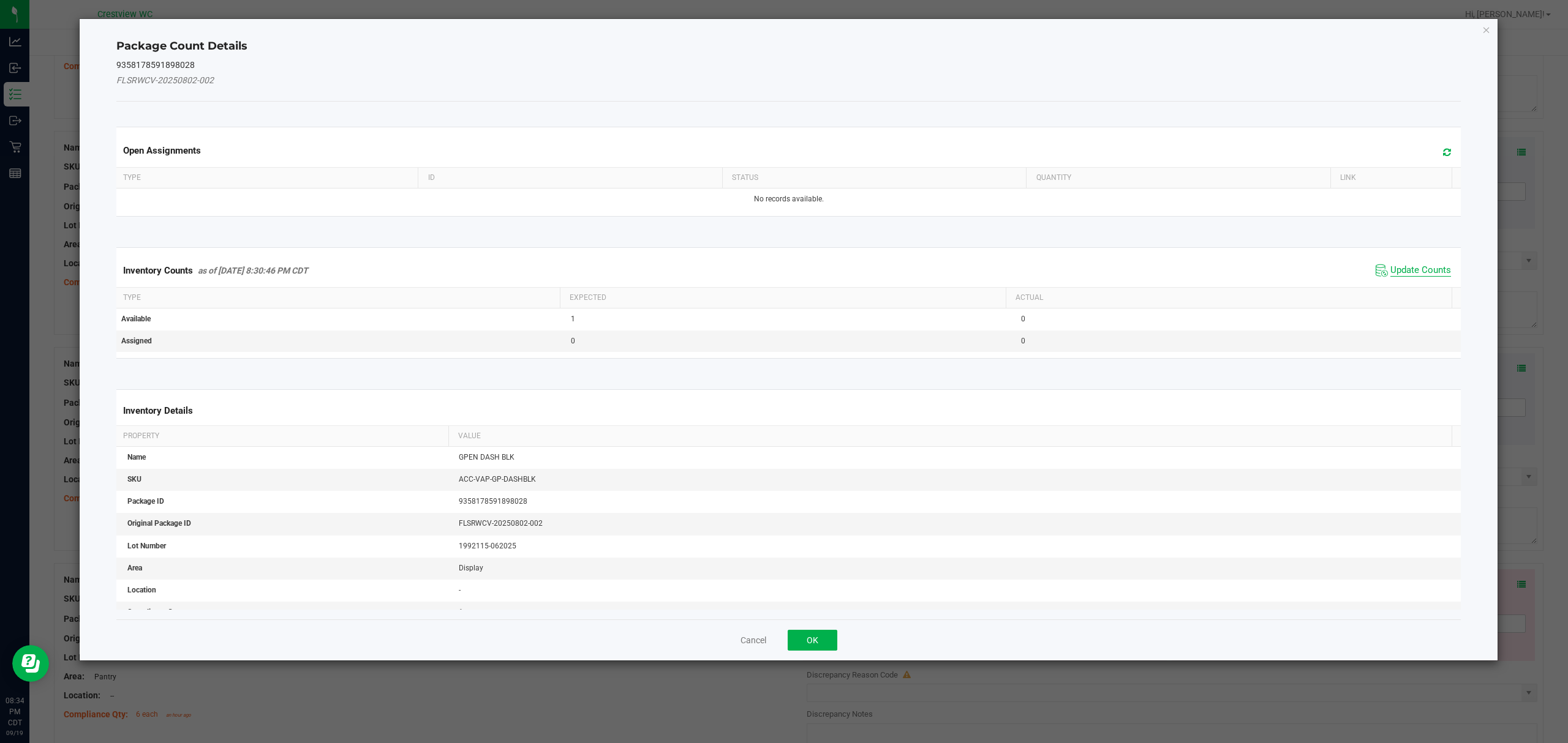
click at [1417, 275] on span "Update Counts" at bounding box center [1420, 270] width 61 height 12
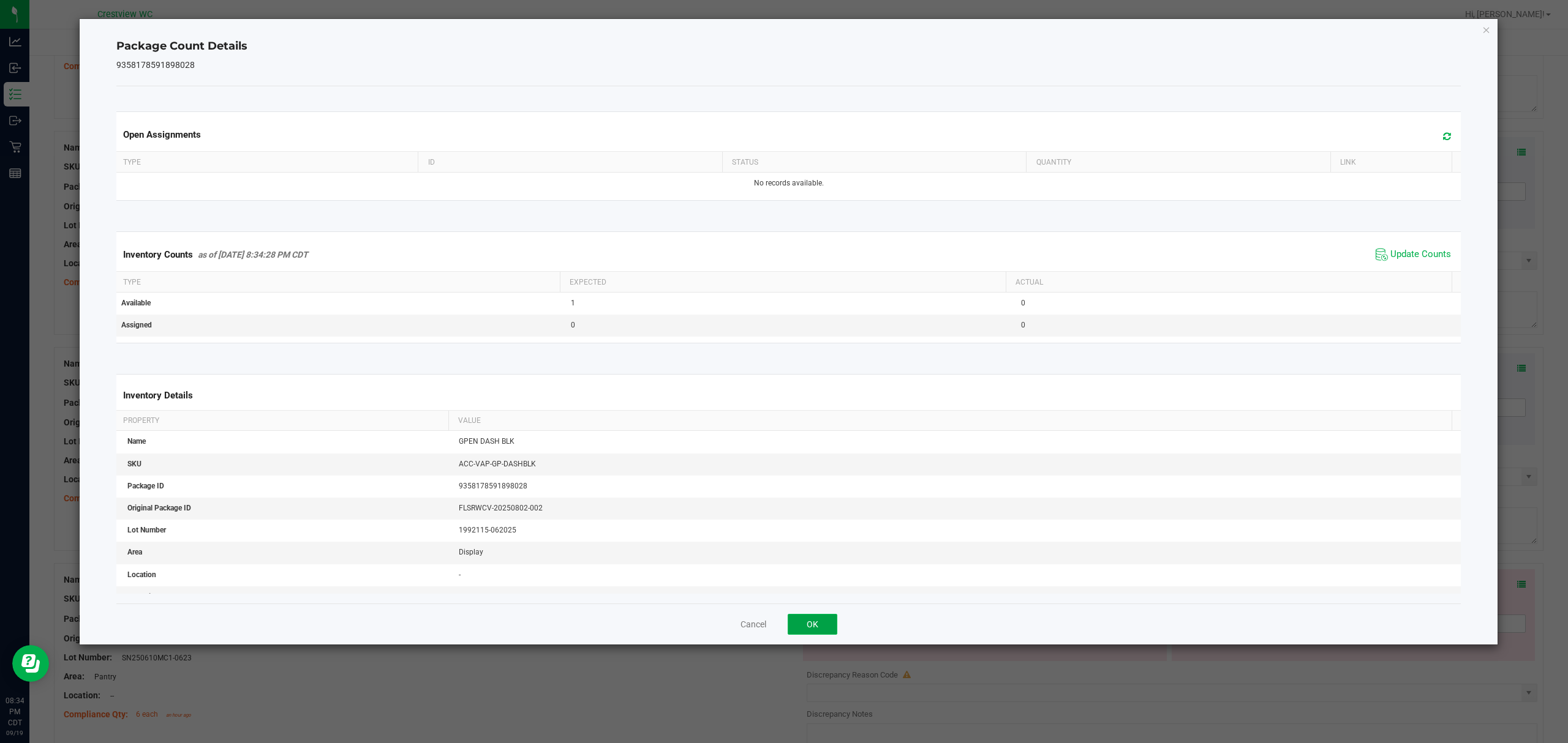
click at [814, 627] on button "OK" at bounding box center [812, 624] width 50 height 21
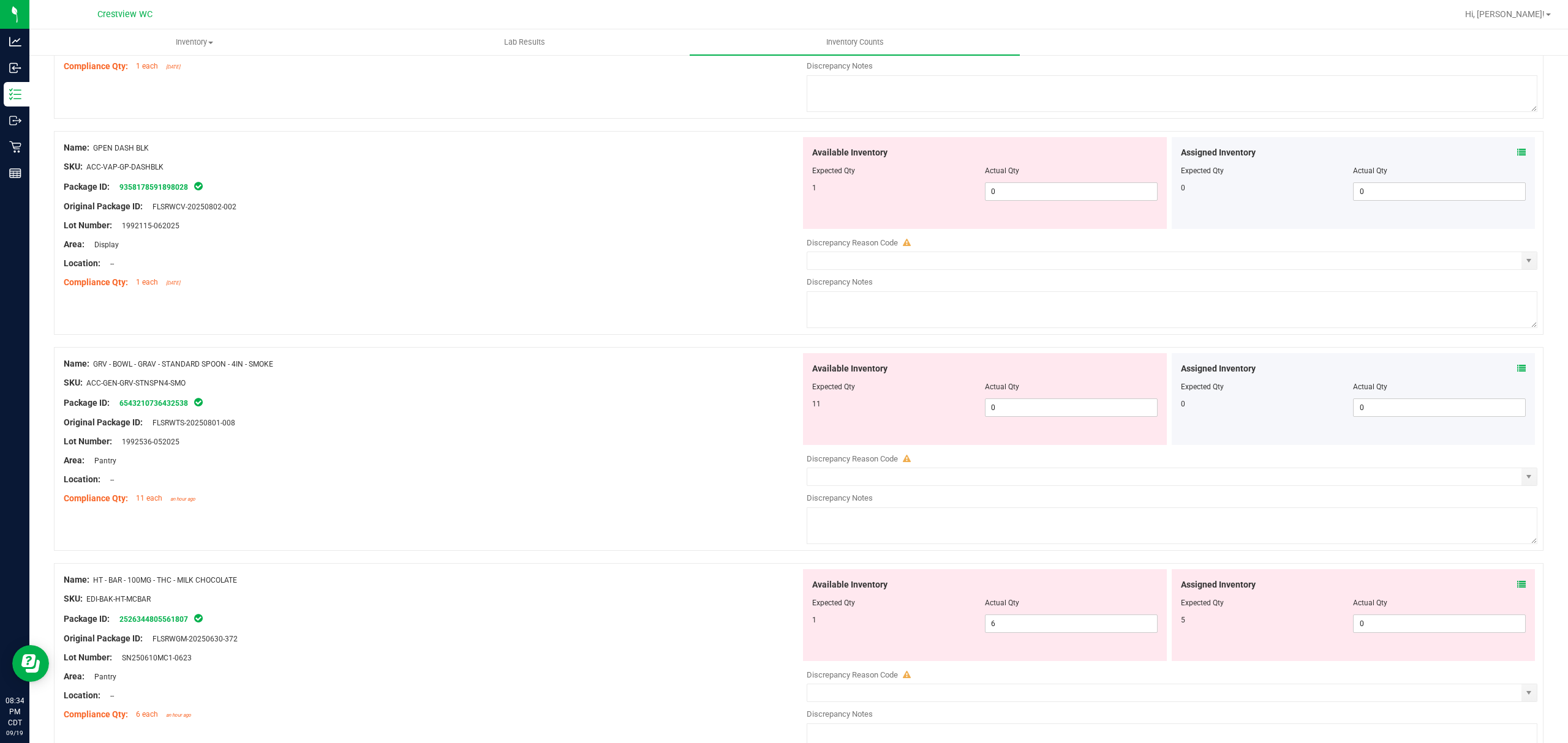
click at [1517, 373] on icon at bounding box center [1521, 368] width 8 height 8
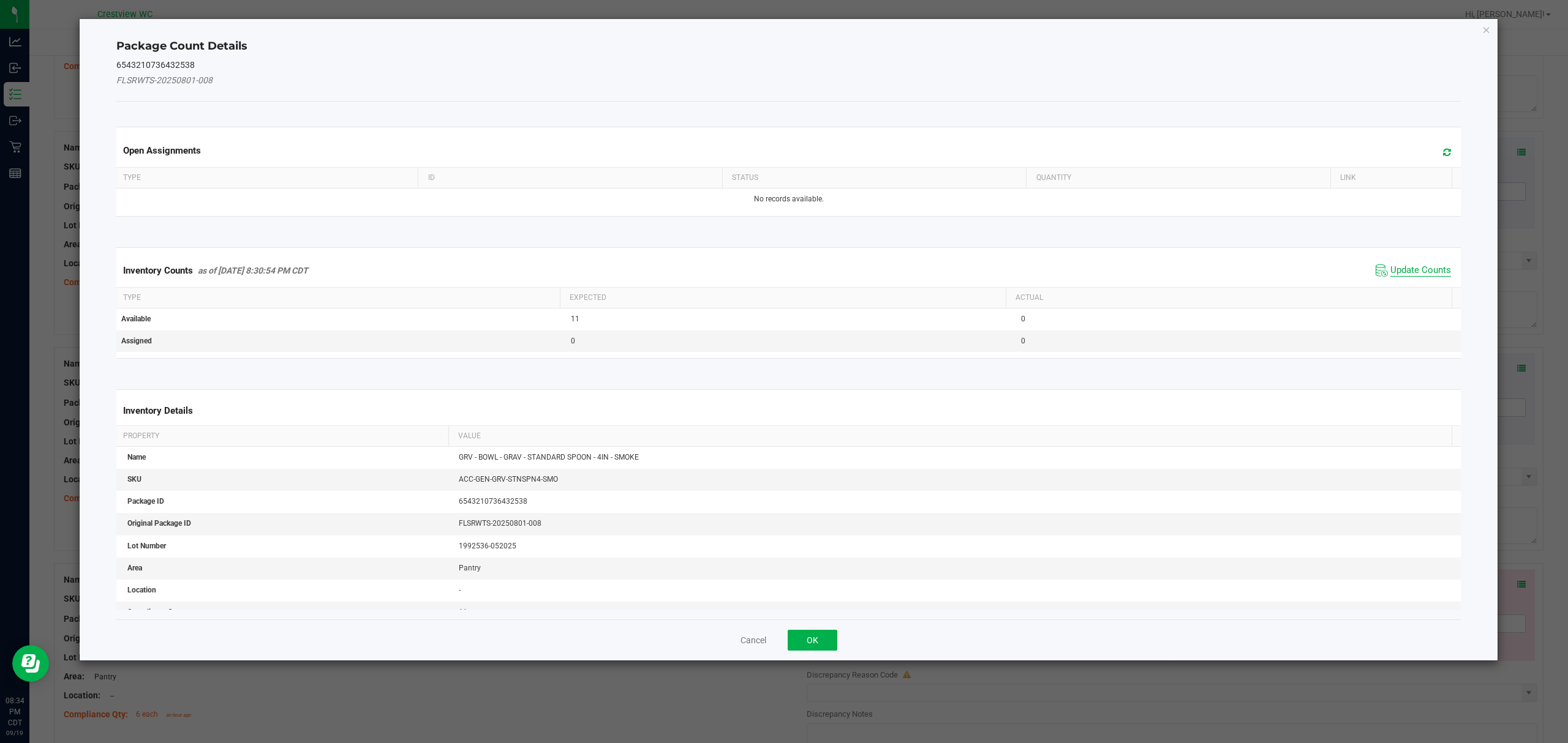
click at [1392, 268] on span "Update Counts" at bounding box center [1420, 270] width 61 height 12
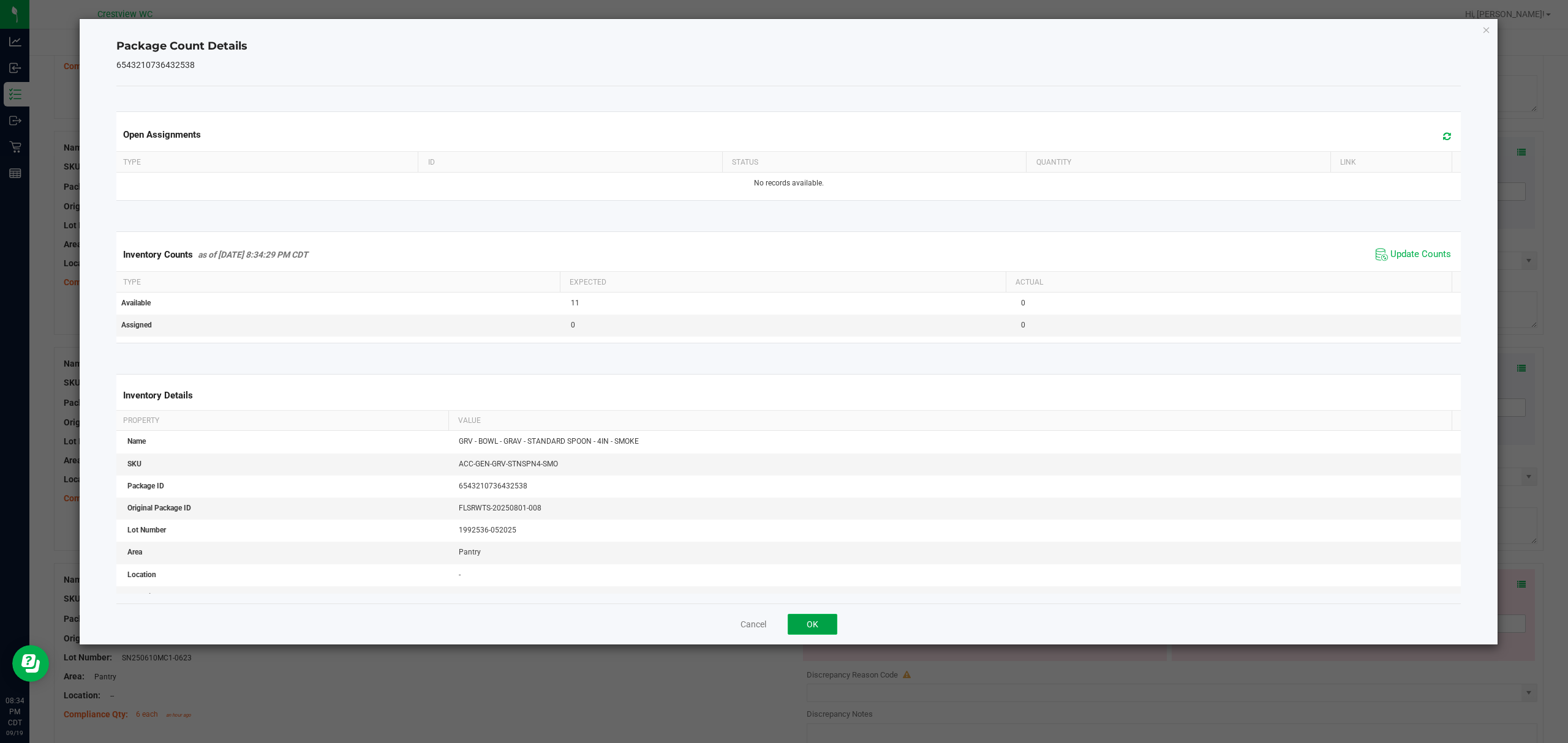
click at [812, 626] on button "OK" at bounding box center [812, 624] width 50 height 21
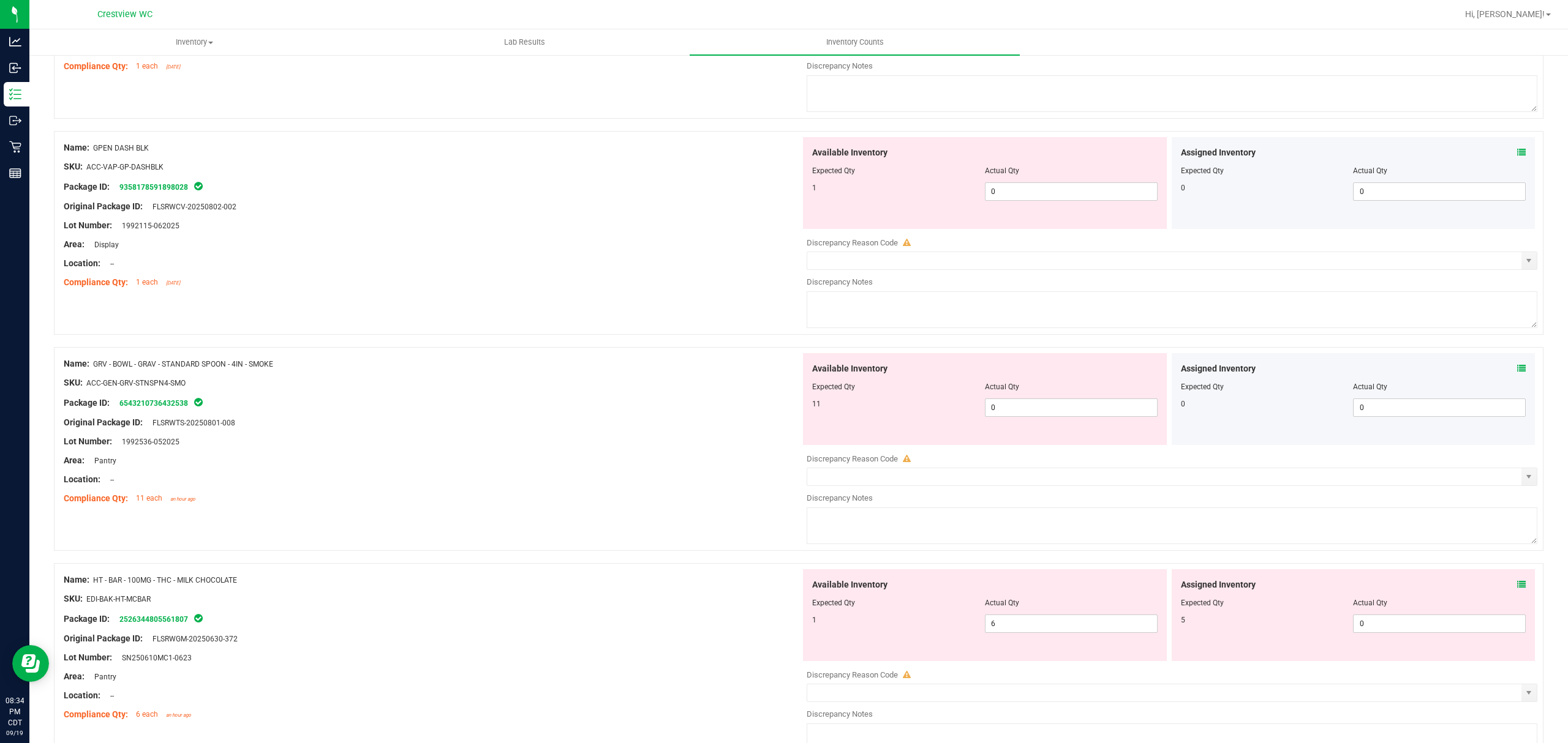
click at [1517, 589] on icon at bounding box center [1521, 584] width 8 height 8
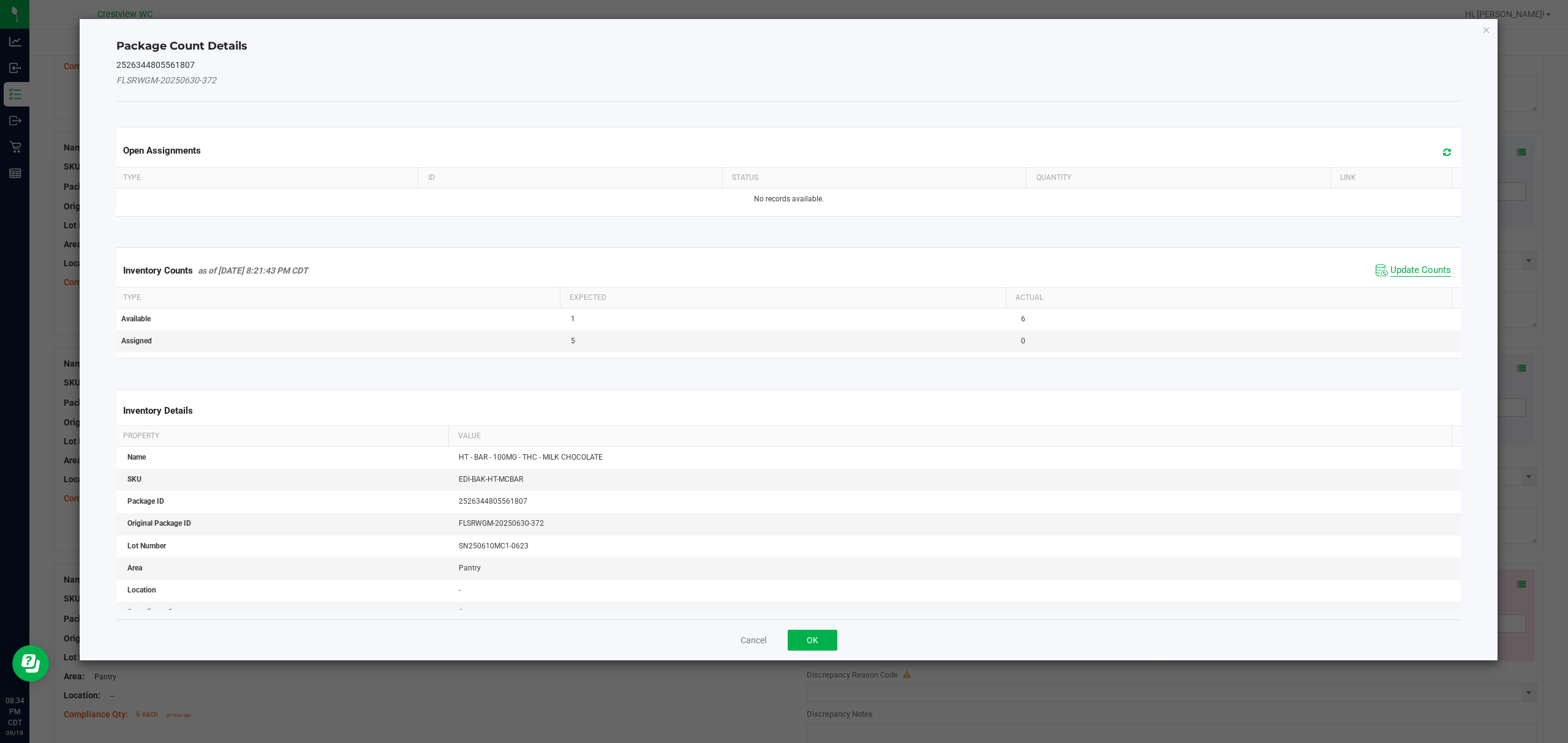
click at [1397, 273] on span "Update Counts" at bounding box center [1420, 270] width 61 height 12
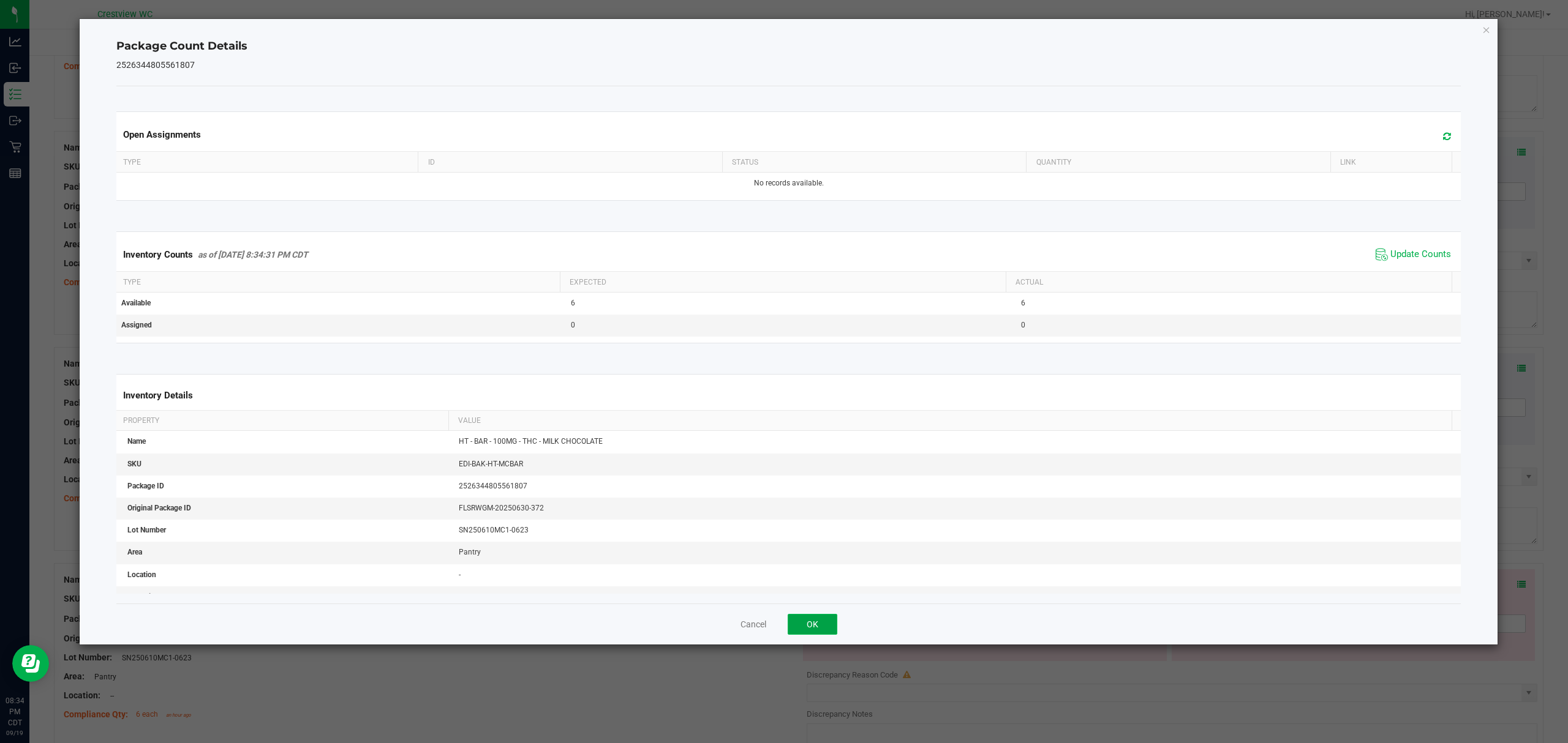
click at [808, 628] on button "OK" at bounding box center [812, 624] width 50 height 21
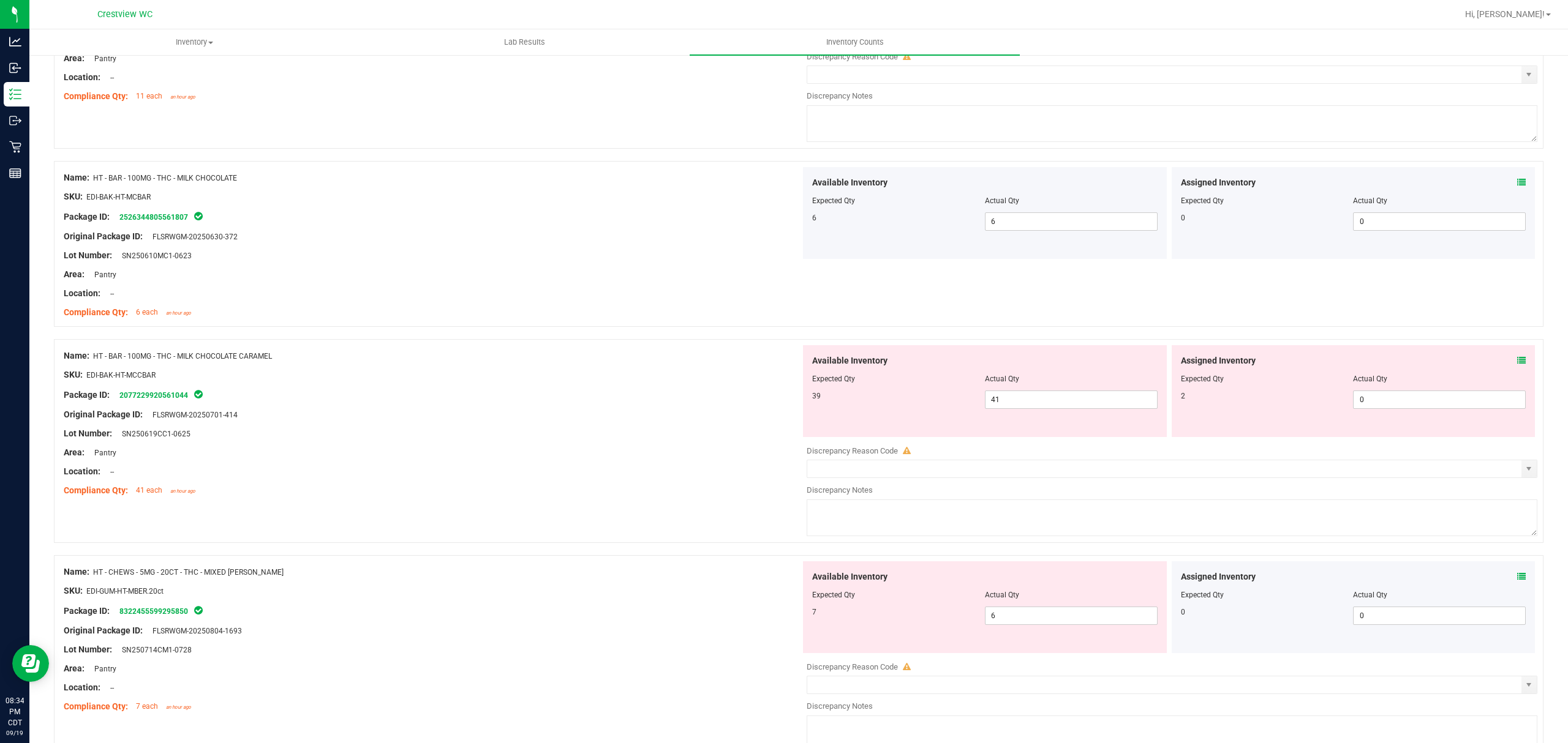
scroll to position [1792, 0]
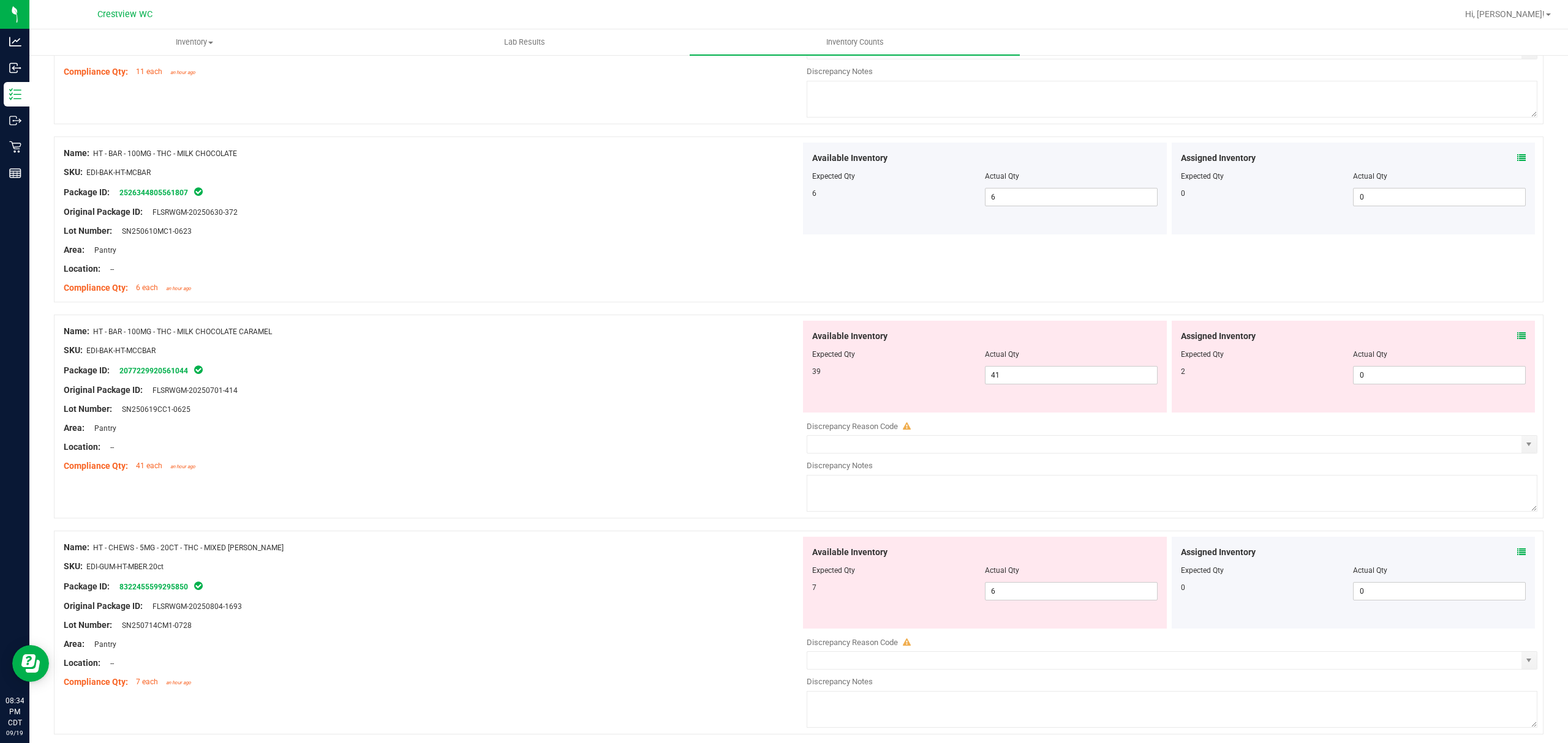
click at [1517, 340] on icon at bounding box center [1521, 336] width 8 height 8
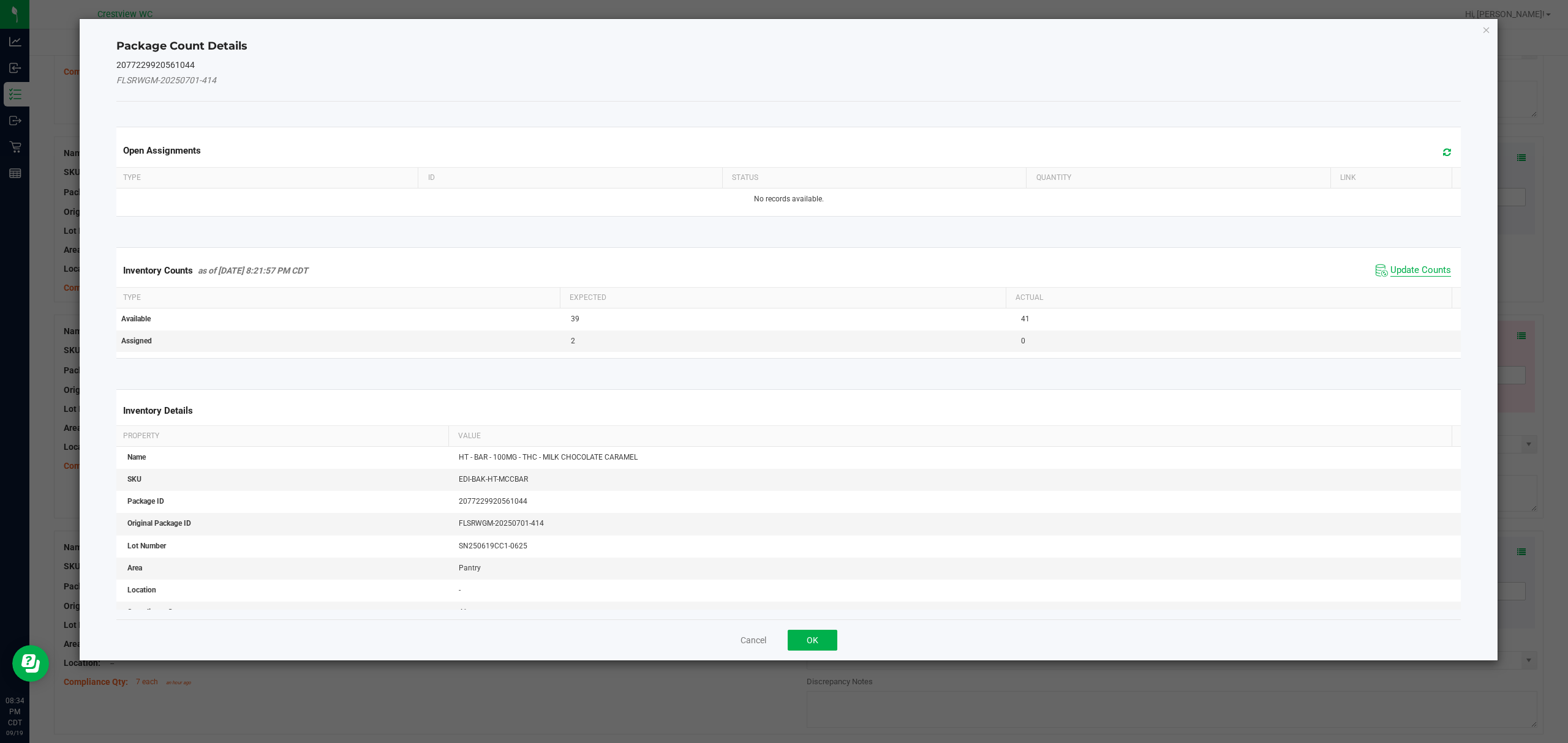
click at [1419, 275] on span "Update Counts" at bounding box center [1420, 270] width 61 height 12
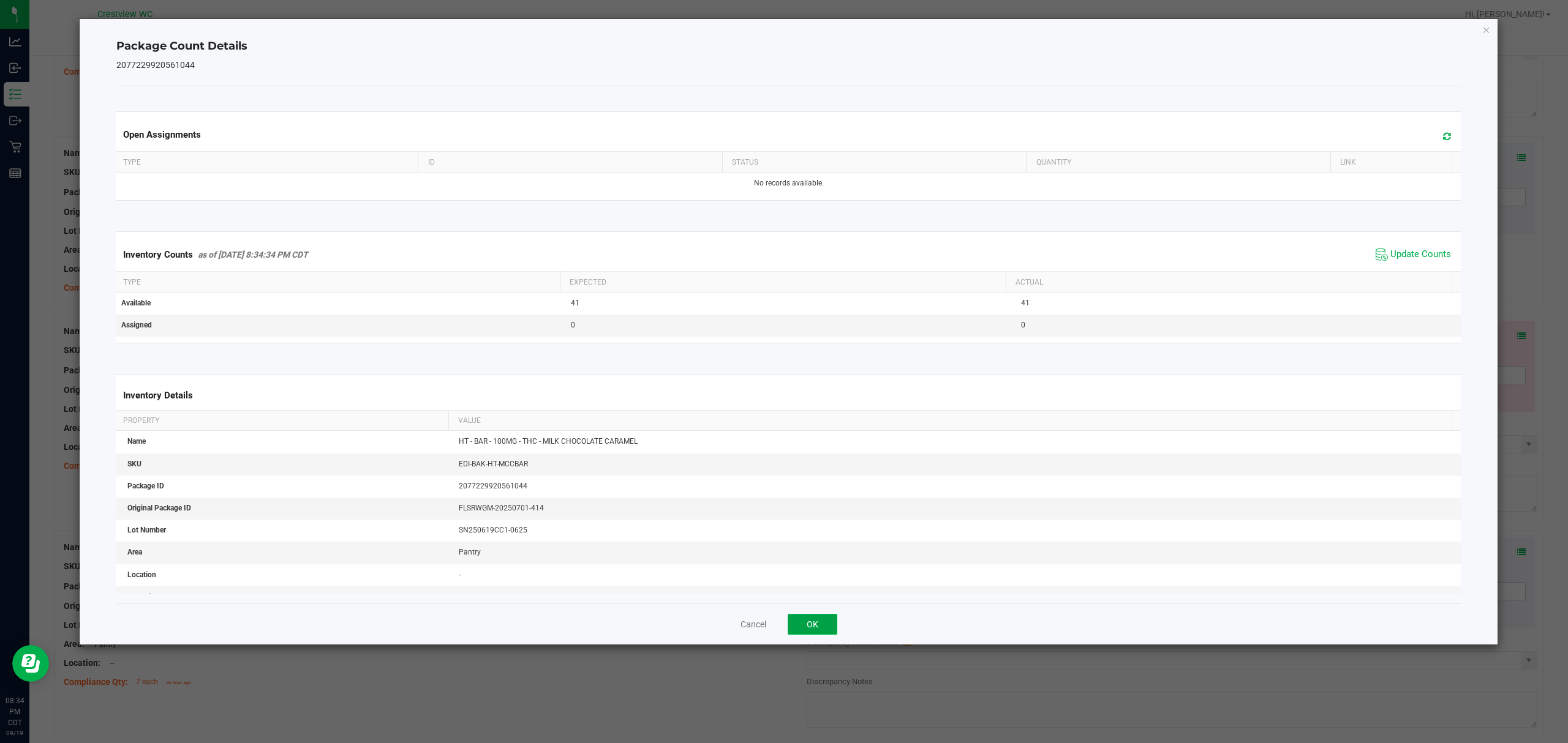
click at [814, 623] on button "OK" at bounding box center [812, 624] width 50 height 21
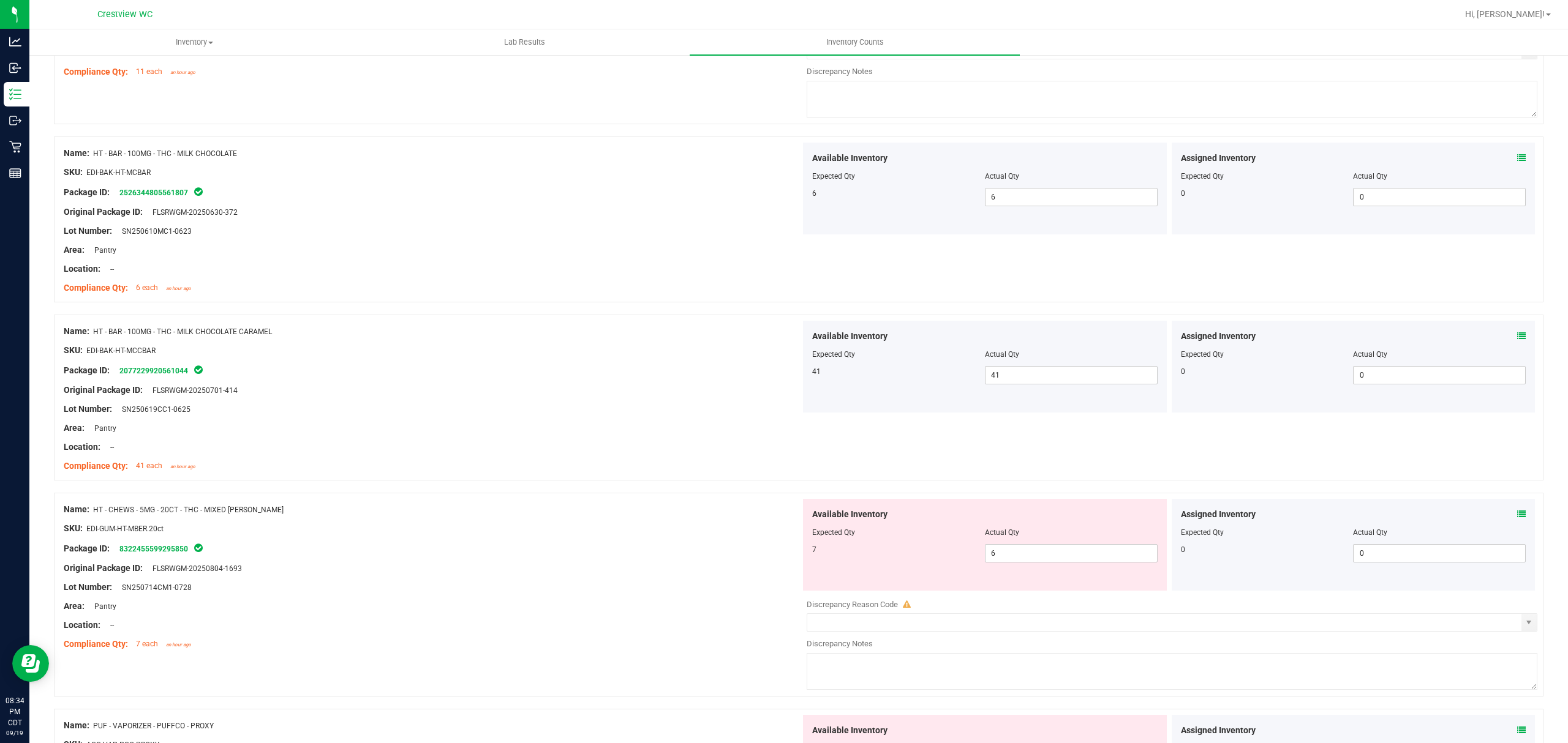
click at [1517, 513] on span at bounding box center [1521, 515] width 8 height 13
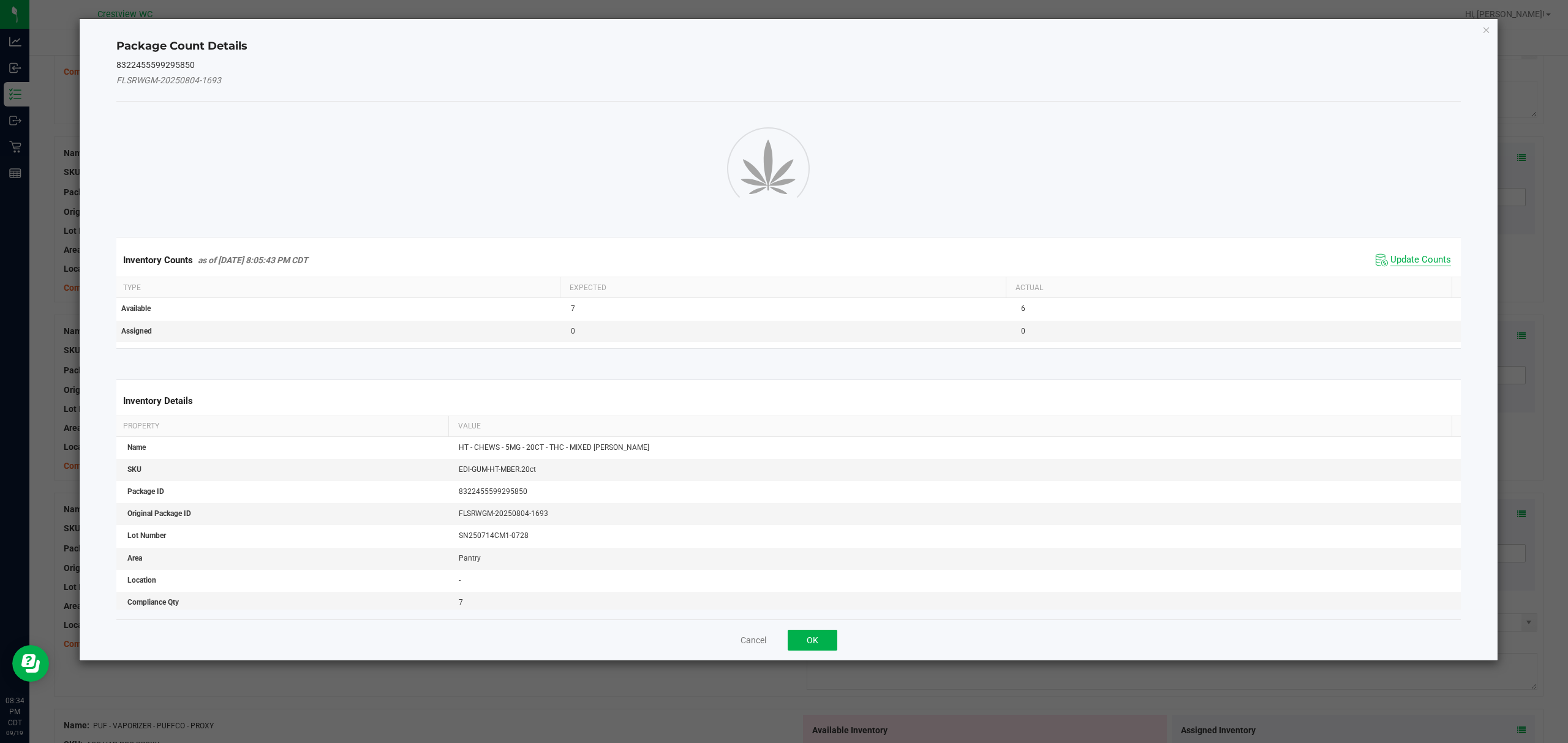
click at [1413, 266] on span "Update Counts" at bounding box center [1420, 260] width 61 height 12
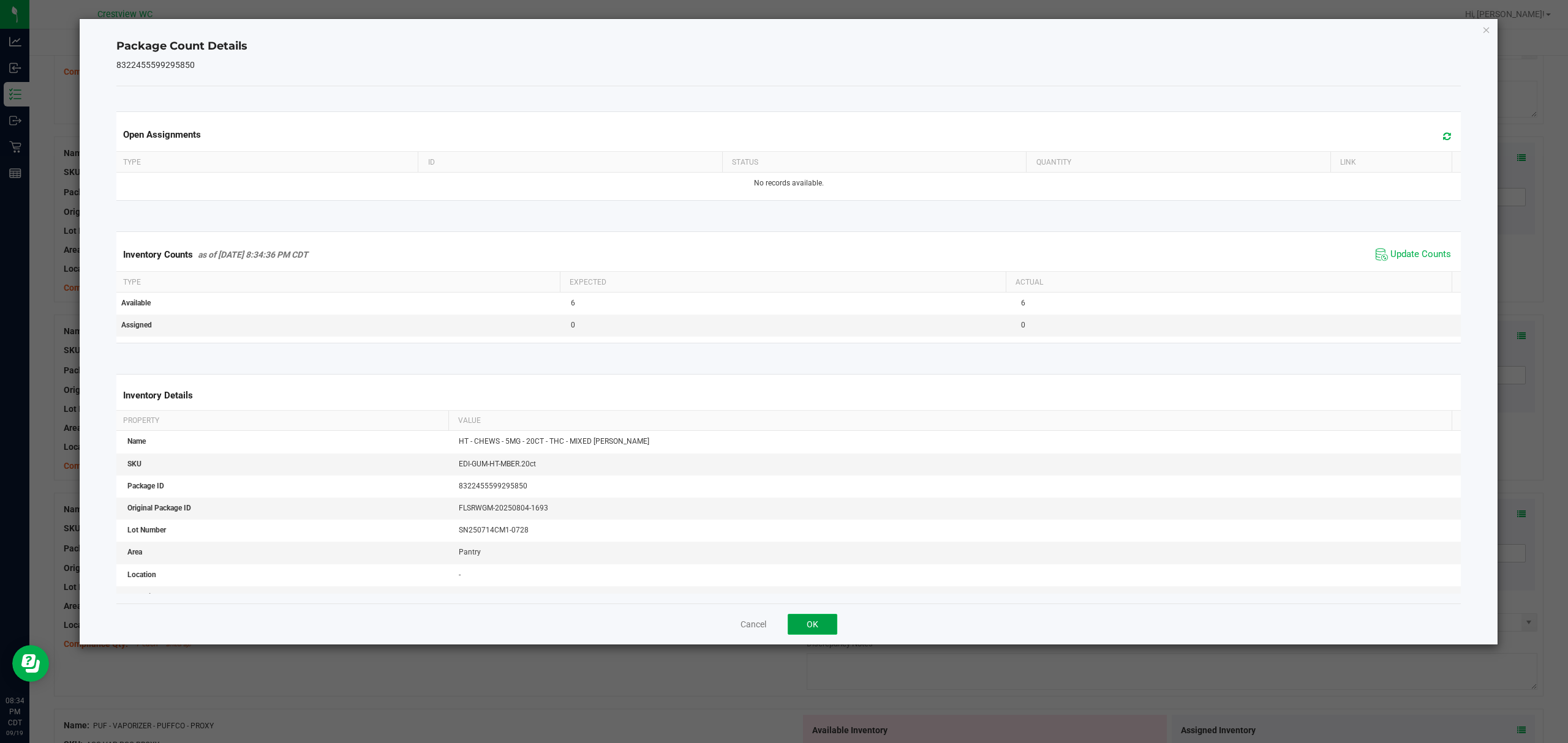
click at [808, 622] on button "OK" at bounding box center [812, 624] width 50 height 21
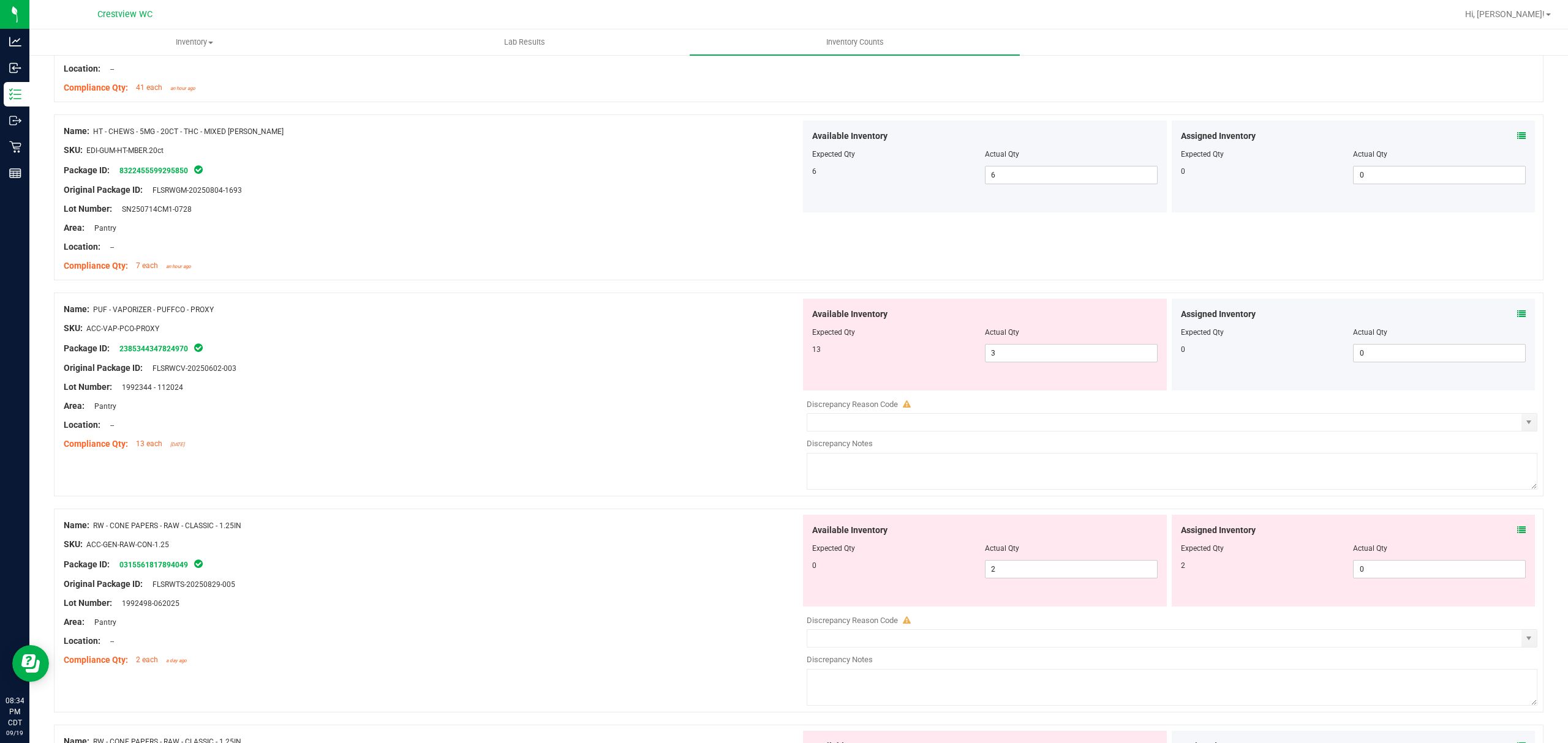
scroll to position [2170, 0]
click at [1508, 292] on div at bounding box center [798, 286] width 1489 height 12
click at [1505, 351] on input "0" at bounding box center [1439, 353] width 171 height 17
click at [1517, 318] on icon at bounding box center [1521, 313] width 8 height 8
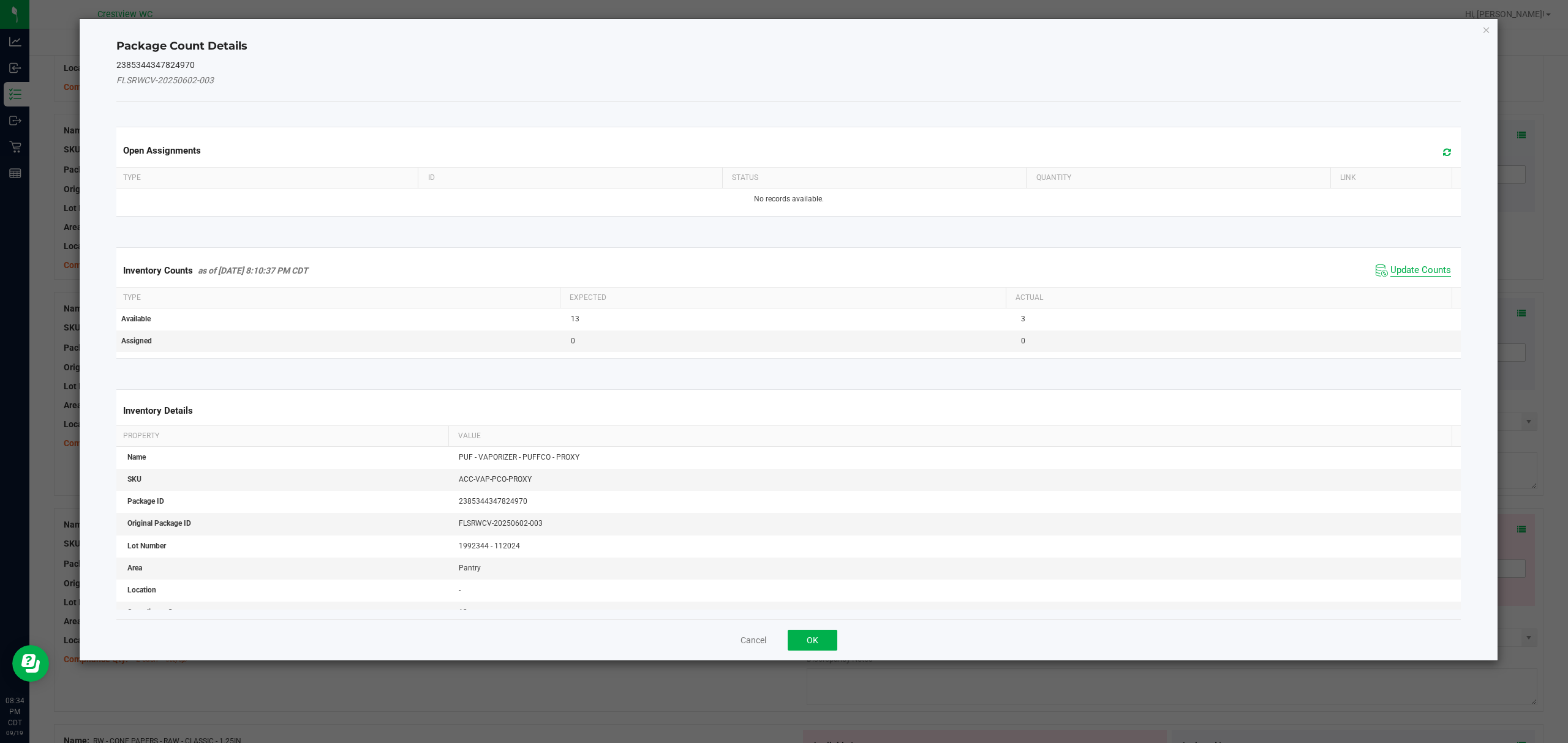
click at [1410, 269] on span "Update Counts" at bounding box center [1420, 270] width 61 height 12
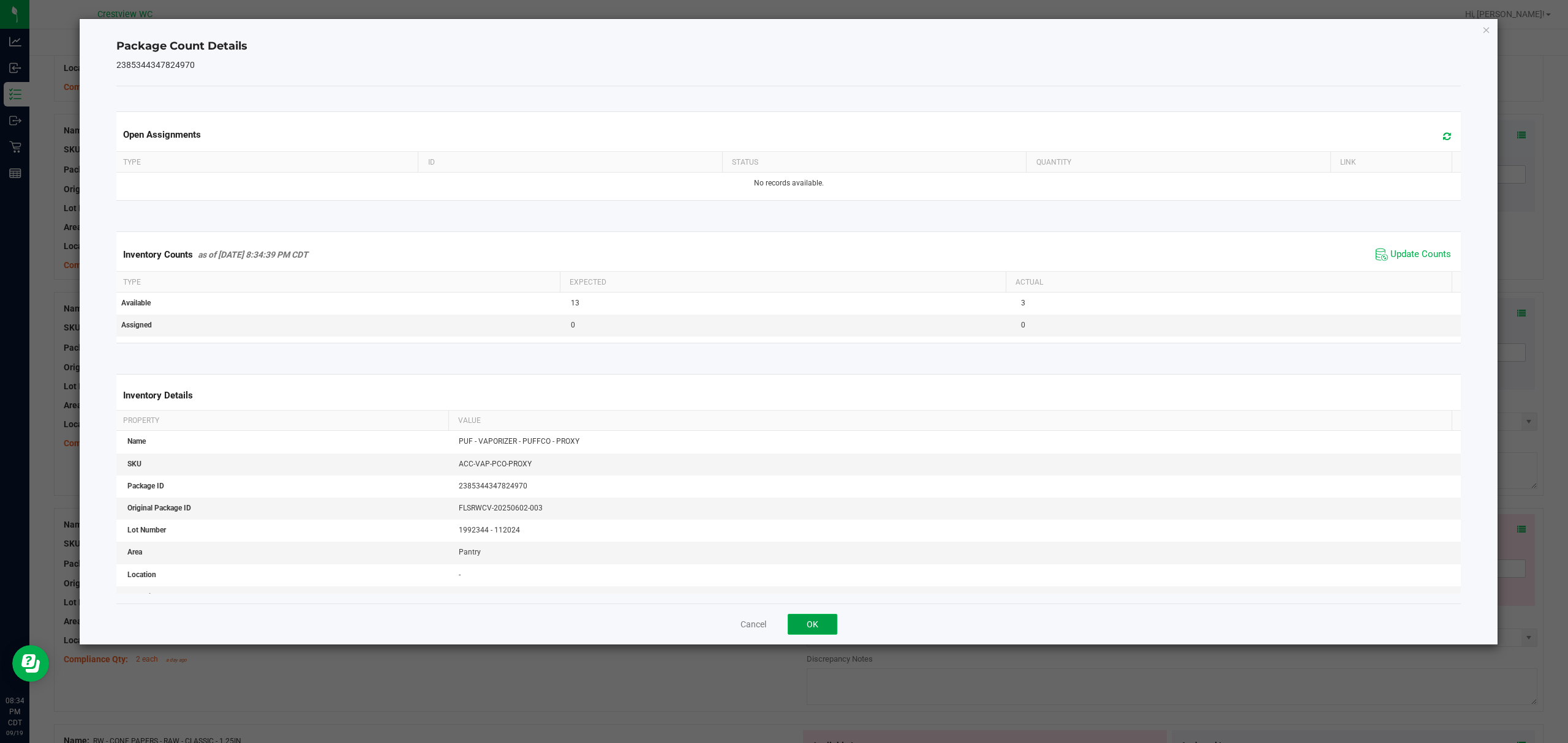
click at [812, 625] on button "OK" at bounding box center [812, 624] width 50 height 21
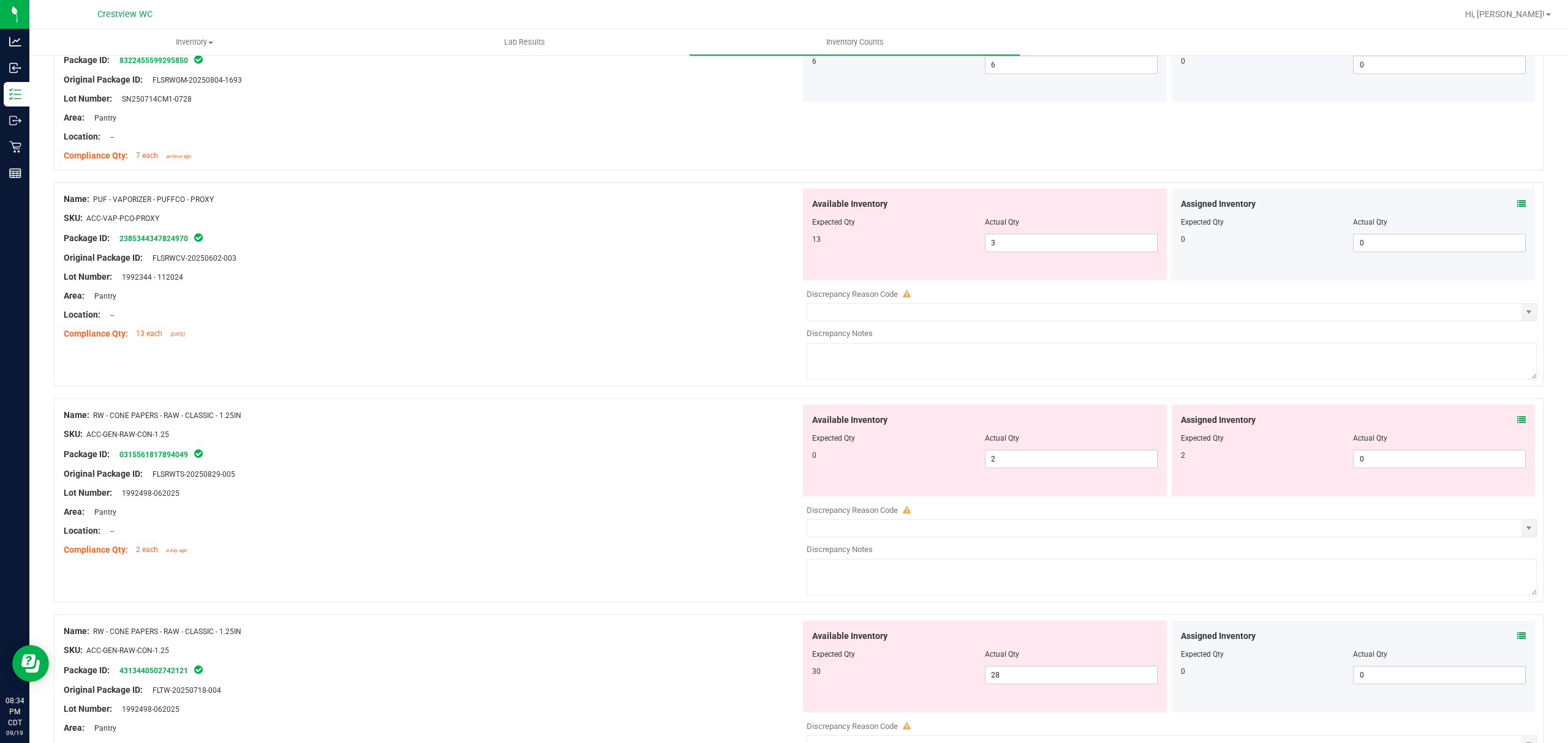
scroll to position [2344, 0]
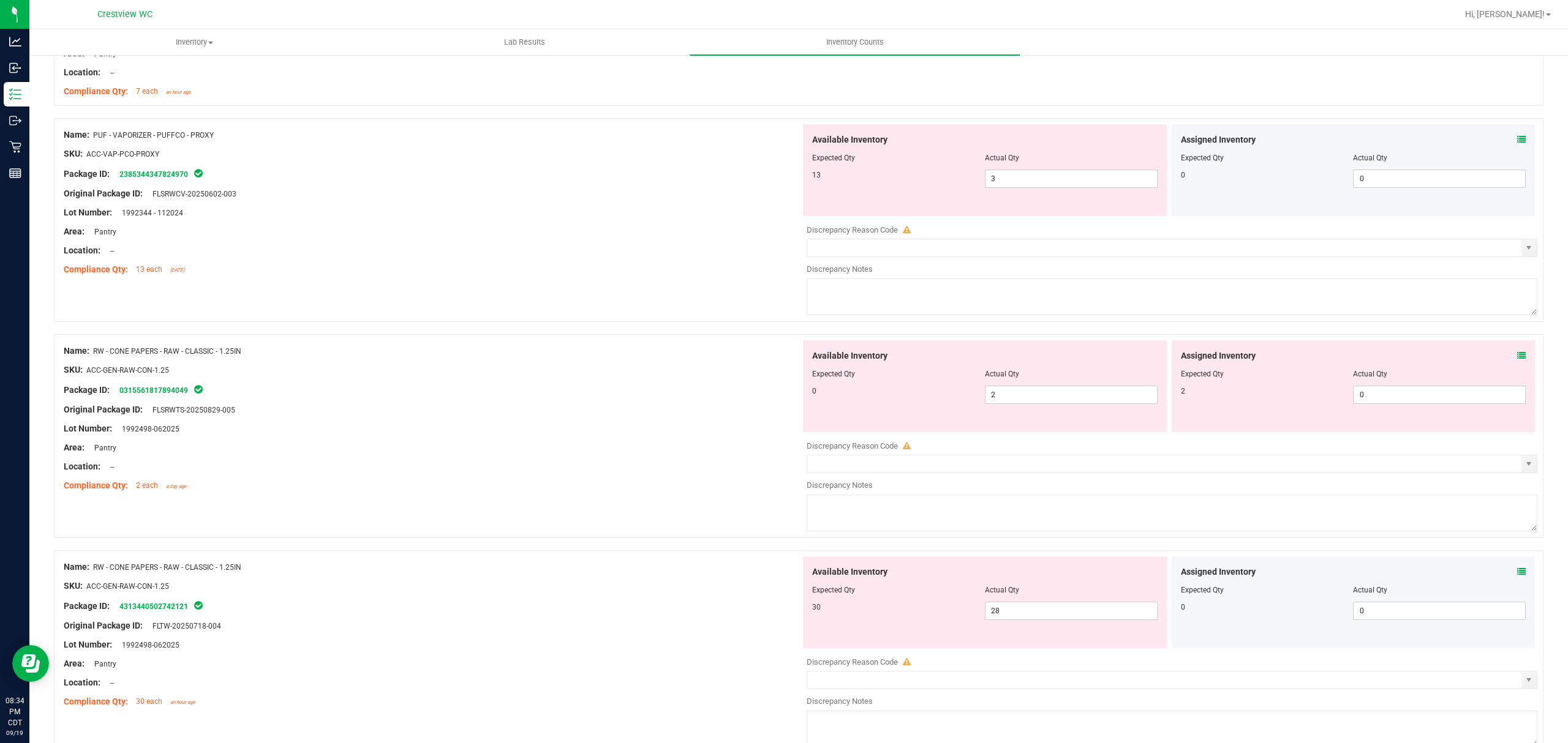
click at [1517, 360] on icon at bounding box center [1521, 355] width 8 height 8
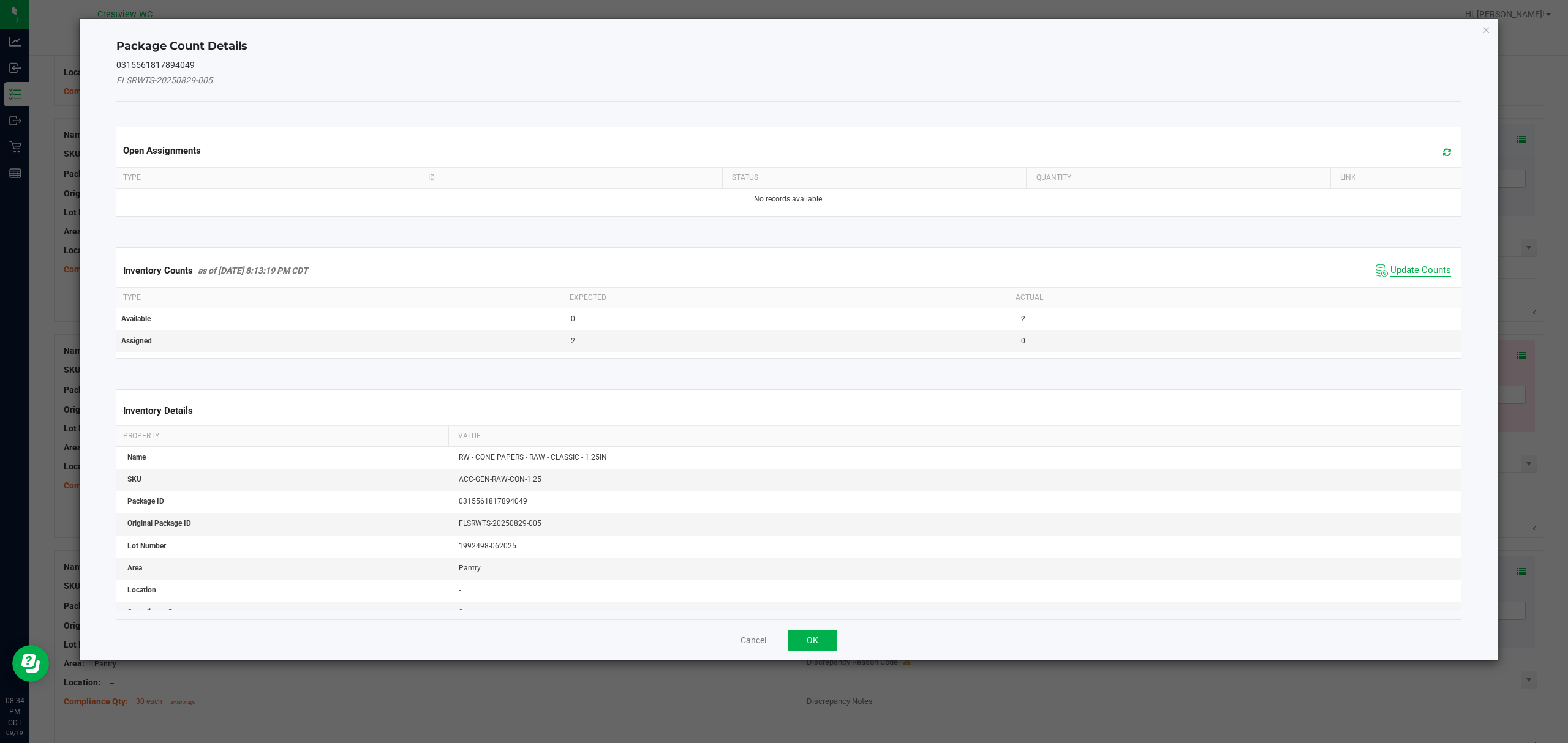
click at [1426, 270] on span "Update Counts" at bounding box center [1420, 270] width 61 height 12
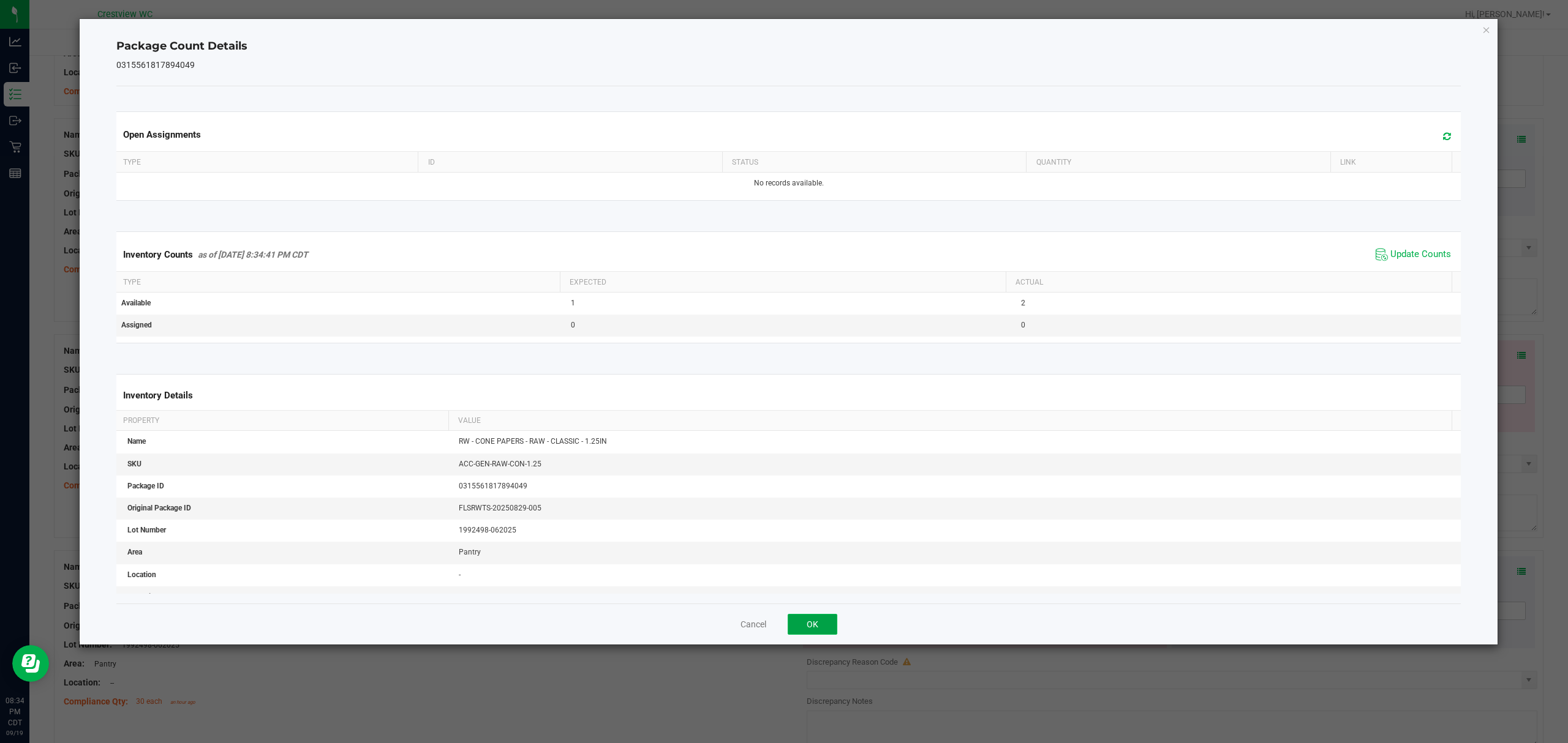
click at [812, 626] on button "OK" at bounding box center [812, 624] width 50 height 21
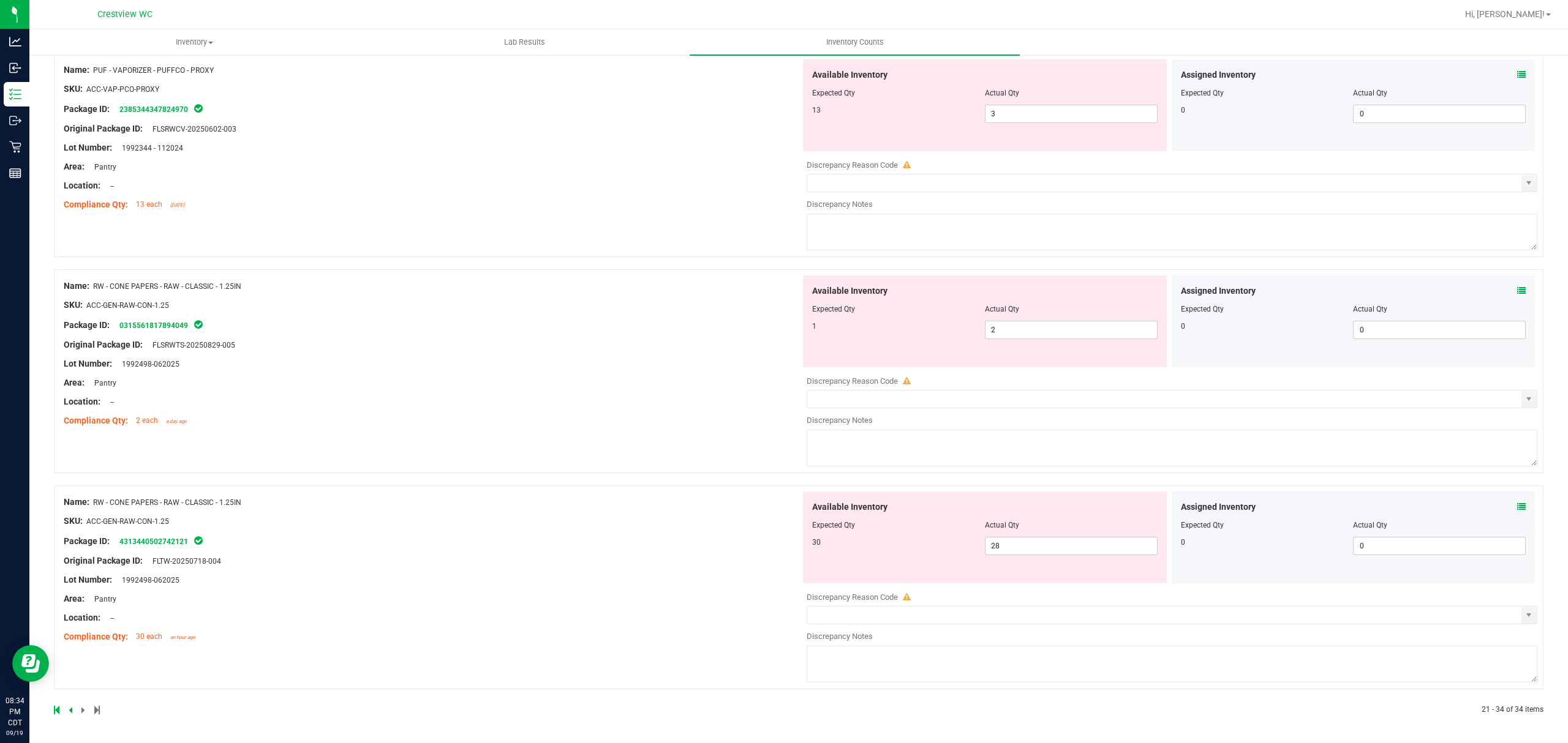
scroll to position [2415, 0]
click at [1515, 481] on div at bounding box center [798, 479] width 1489 height 12
click at [1517, 511] on icon at bounding box center [1521, 507] width 8 height 8
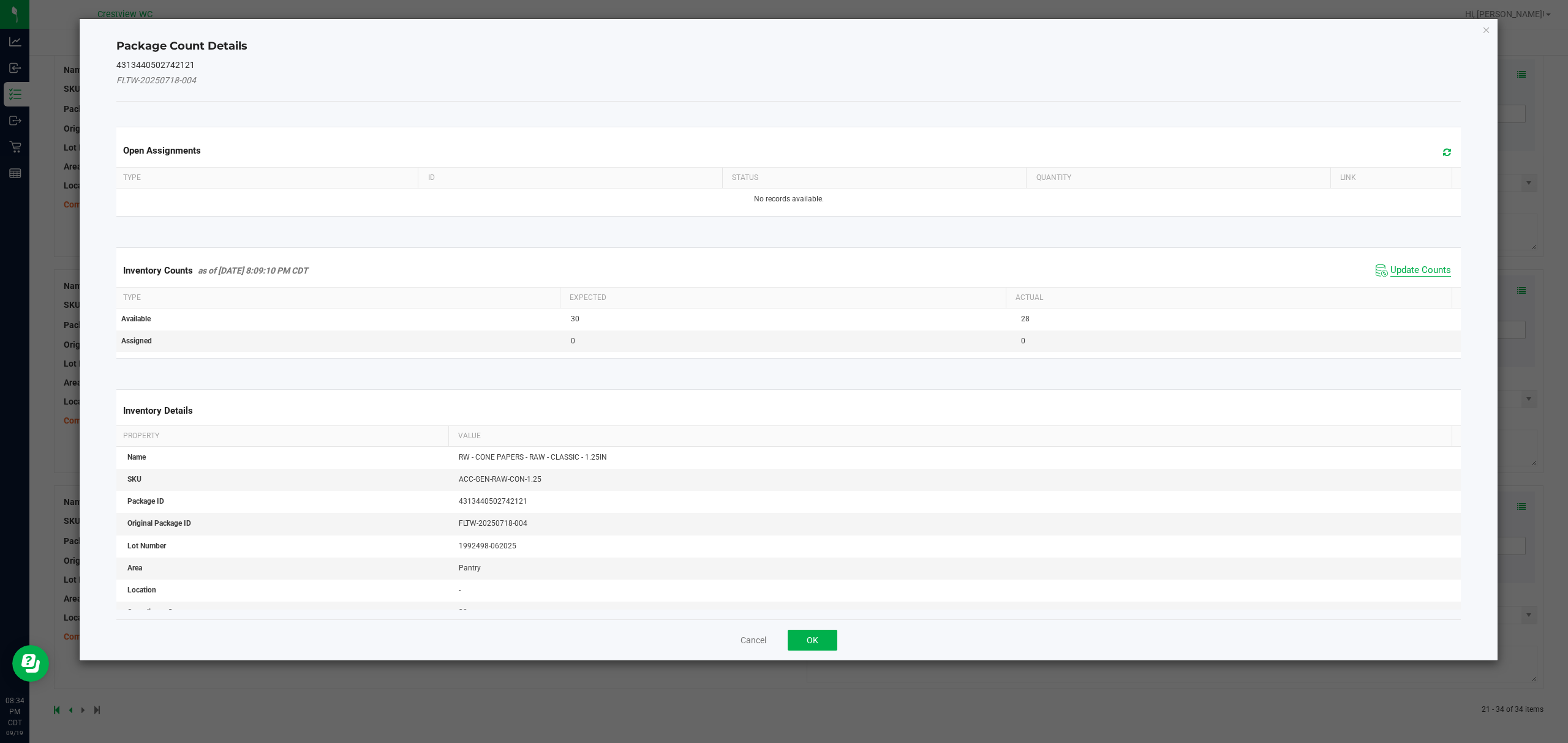
click at [1417, 270] on span "Update Counts" at bounding box center [1420, 270] width 61 height 12
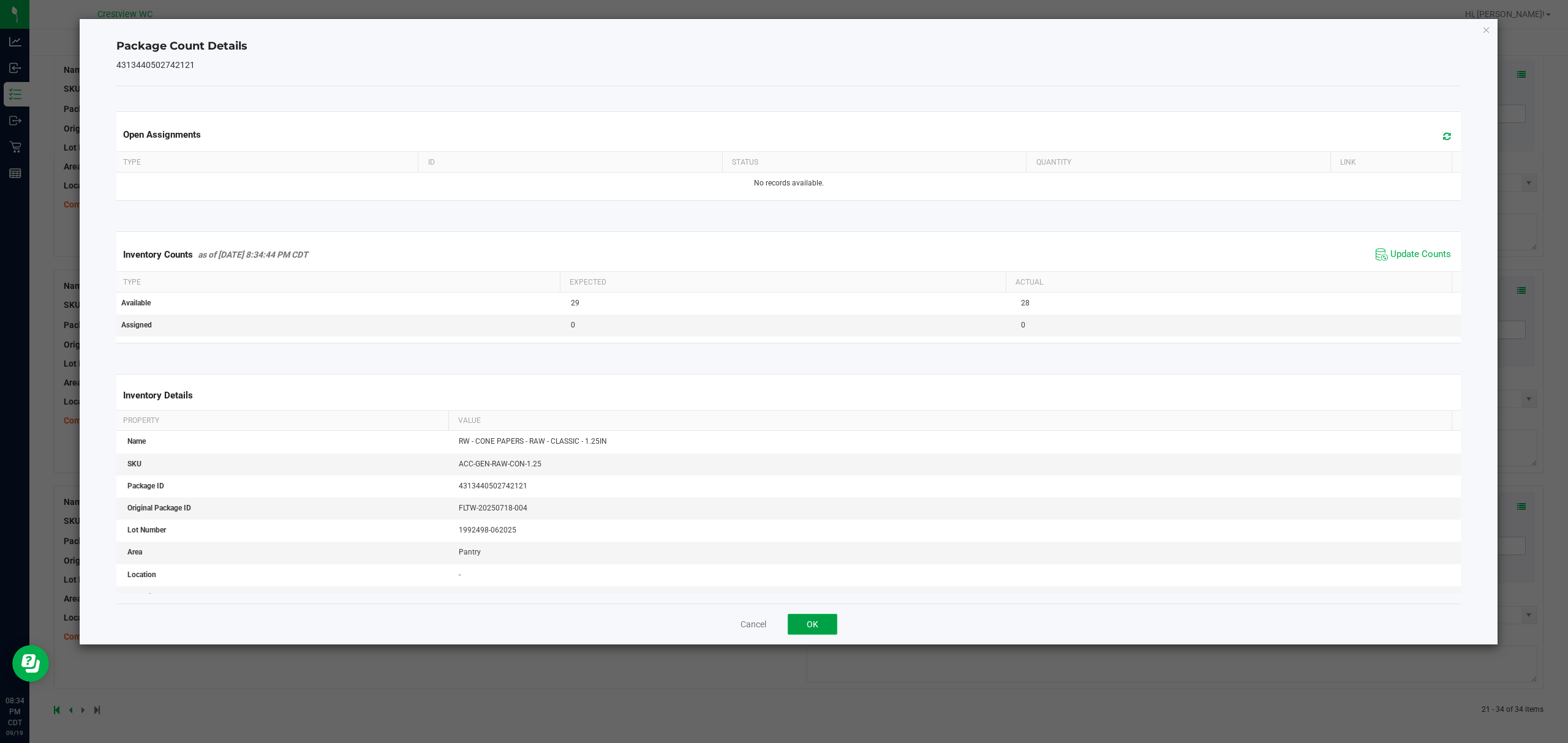
click at [812, 626] on button "OK" at bounding box center [812, 624] width 50 height 21
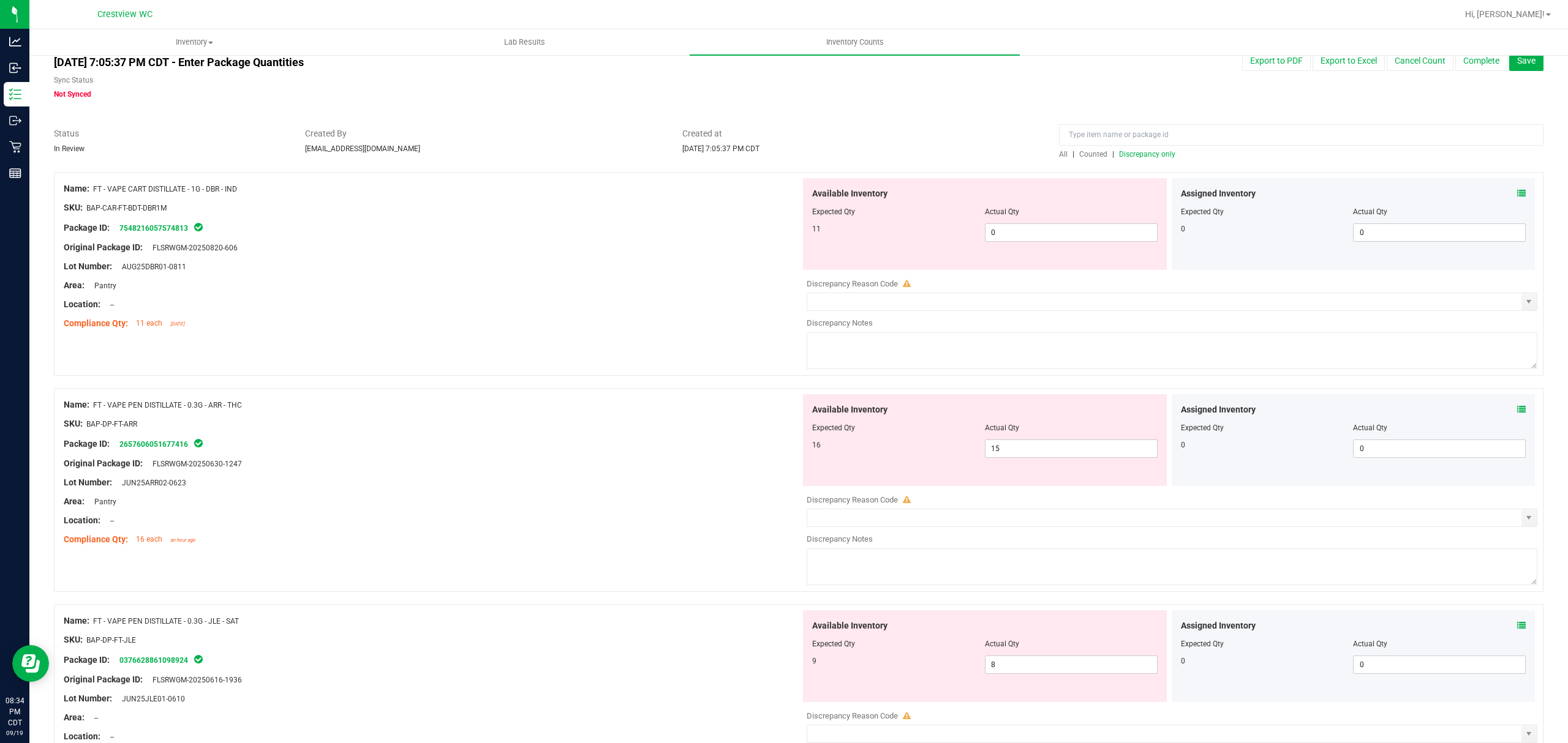
scroll to position [0, 0]
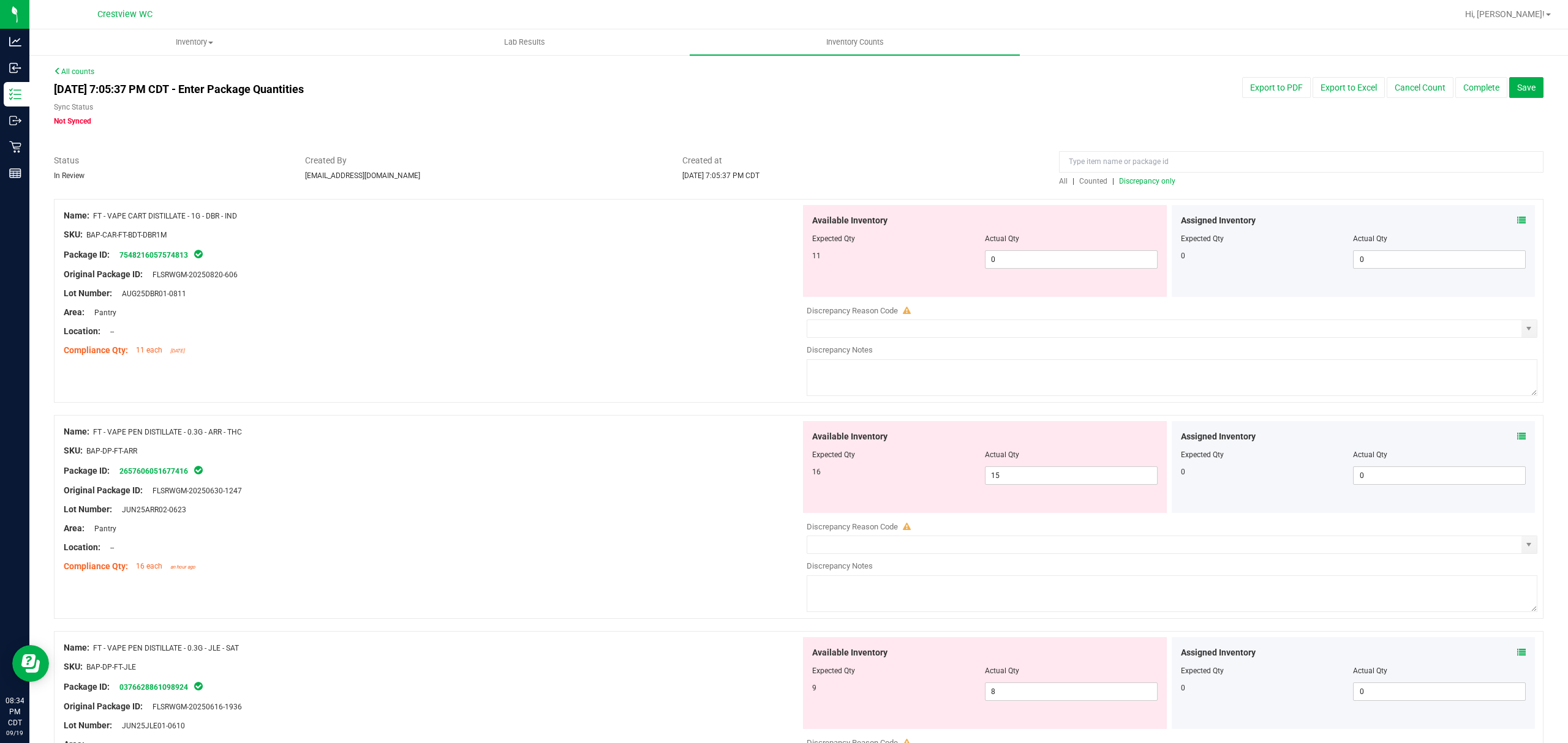
click at [1159, 179] on span "Discrepancy only" at bounding box center [1147, 181] width 57 height 8
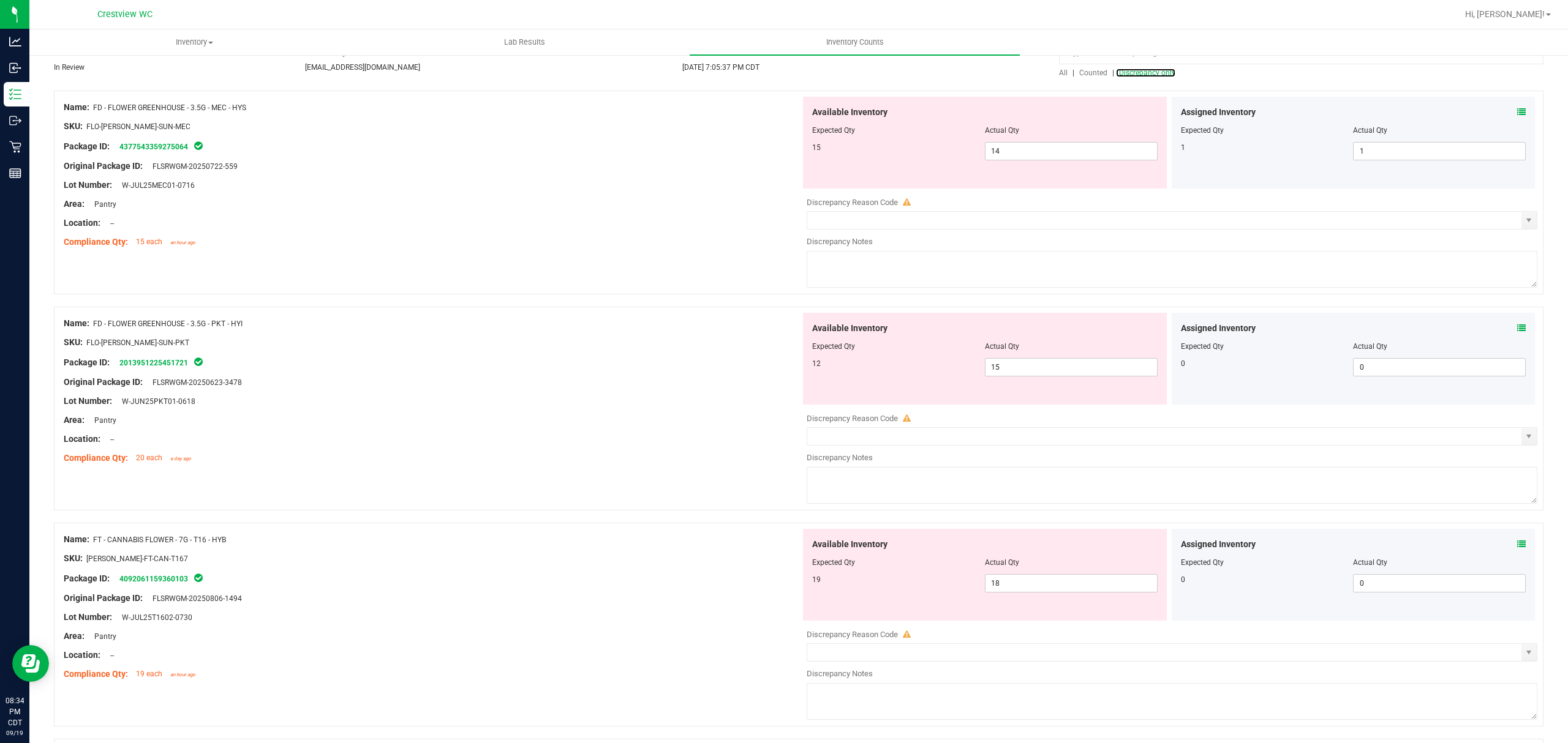
scroll to position [81, 0]
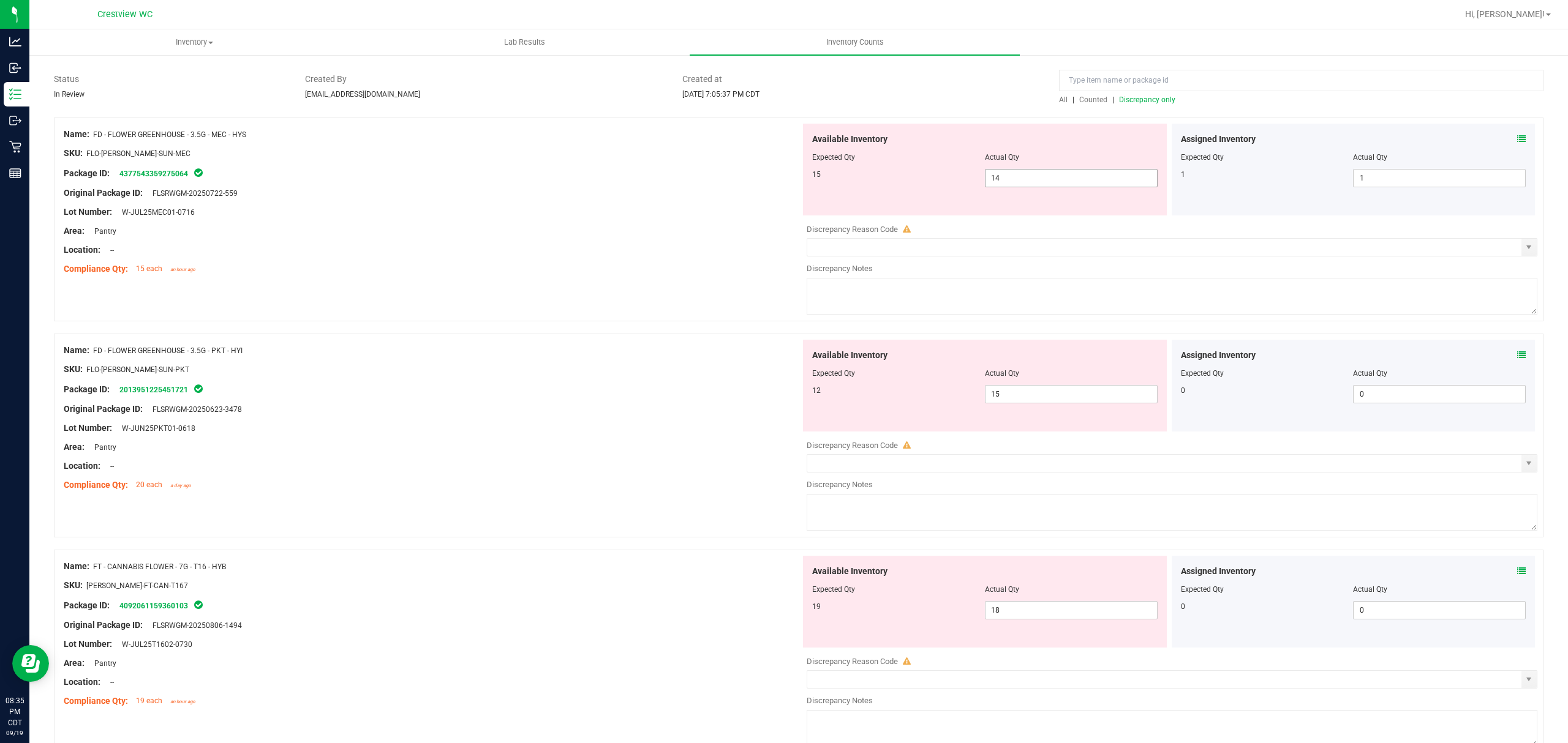
click at [1003, 184] on span "14 14" at bounding box center [1071, 178] width 173 height 19
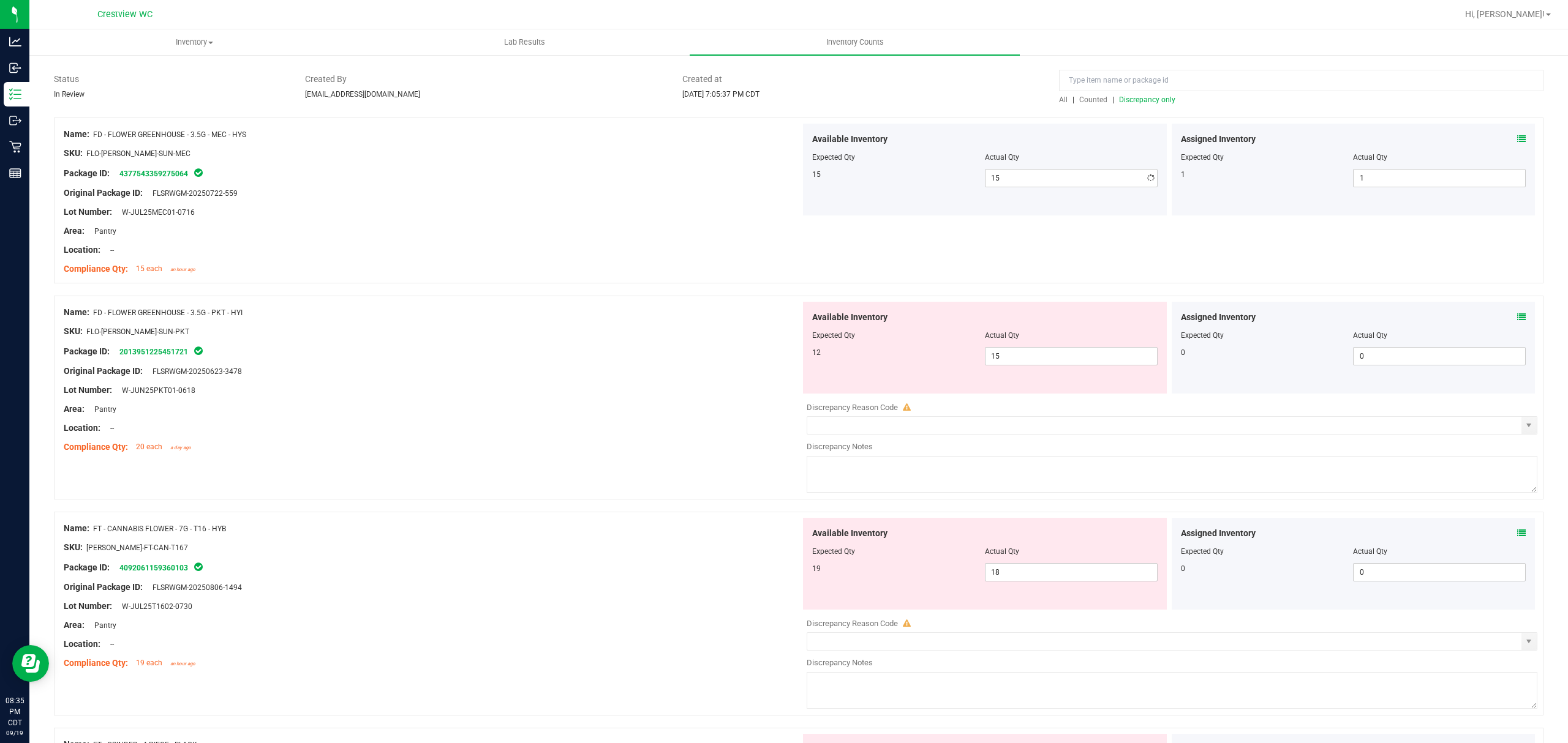
click at [643, 237] on div at bounding box center [432, 240] width 737 height 6
click at [1025, 361] on span "15 15" at bounding box center [1071, 356] width 173 height 19
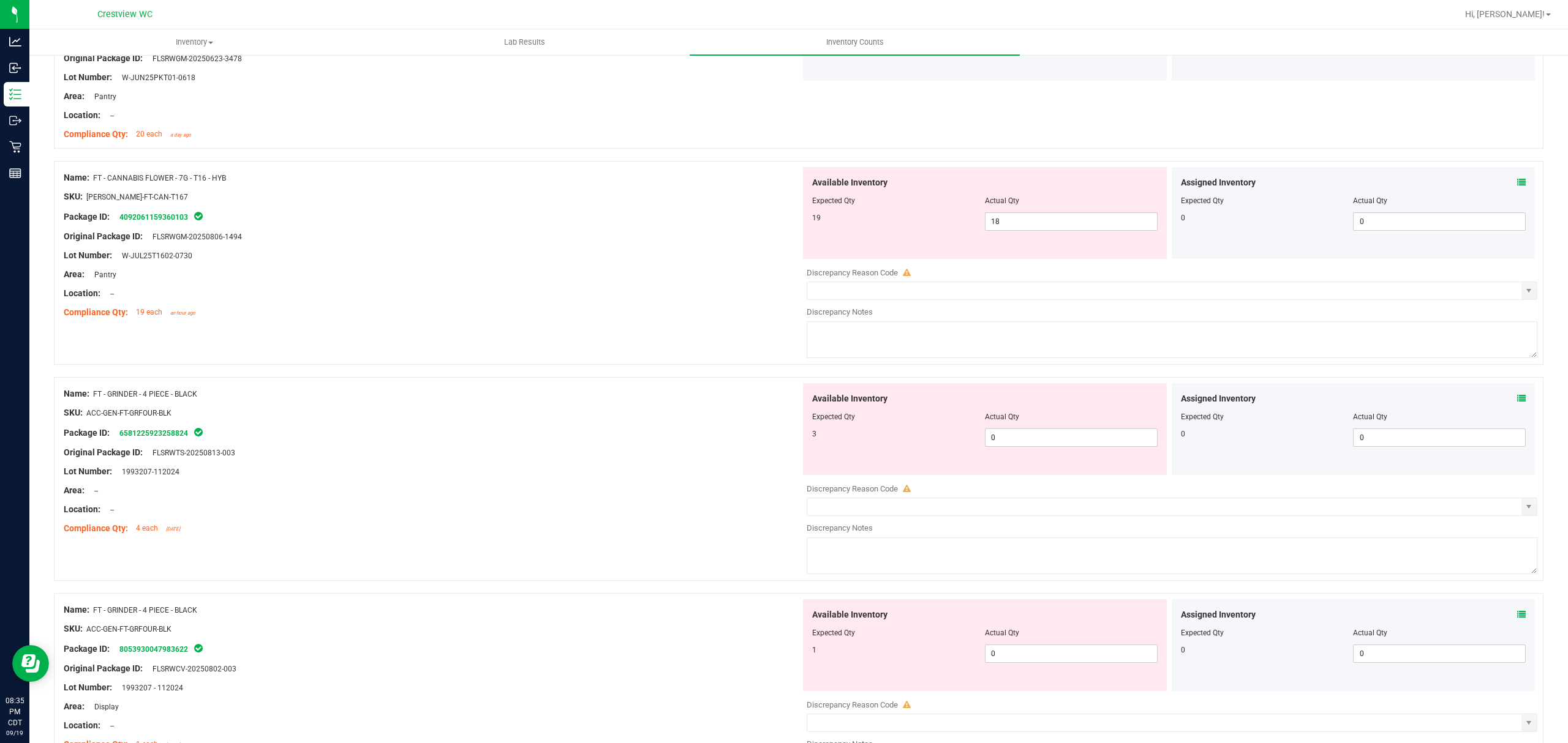
scroll to position [408, 0]
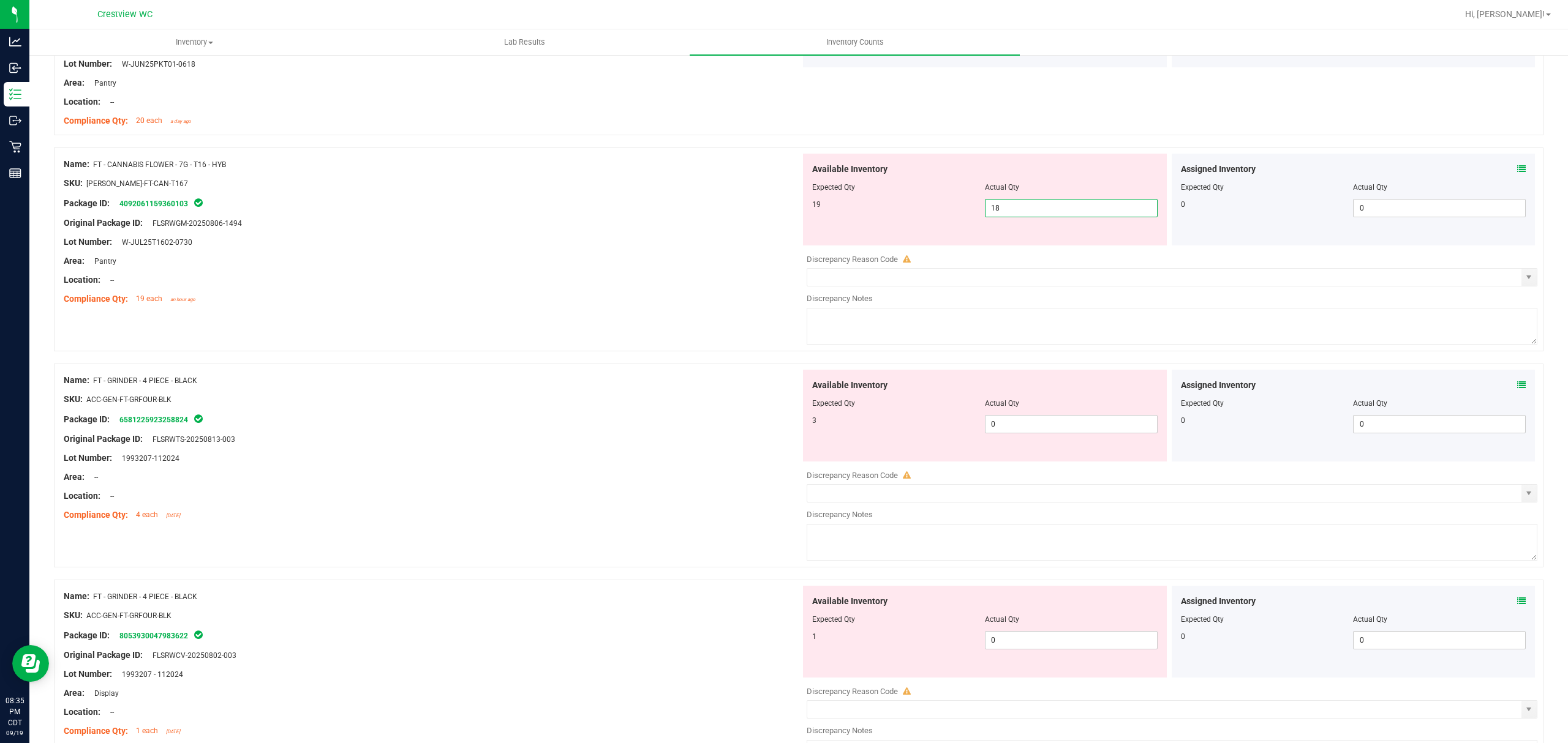
click at [1058, 207] on span "18 18" at bounding box center [1071, 208] width 173 height 19
click at [560, 281] on div "Location: --" at bounding box center [432, 280] width 737 height 13
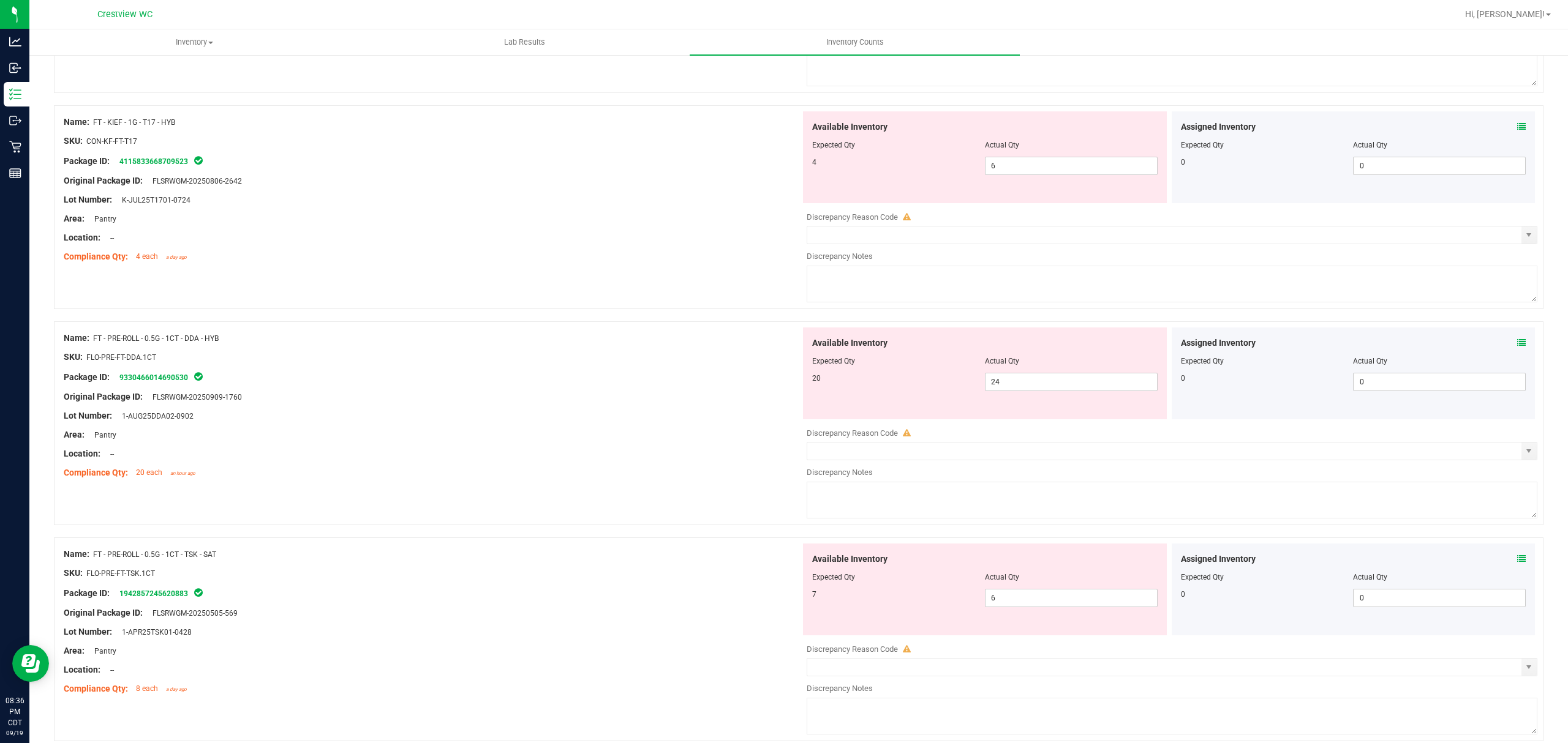
scroll to position [1061, 0]
click at [1036, 170] on span "6 6" at bounding box center [1071, 165] width 173 height 19
click at [545, 197] on div "Lot Number: K-JUL25T1701-0724" at bounding box center [432, 199] width 737 height 13
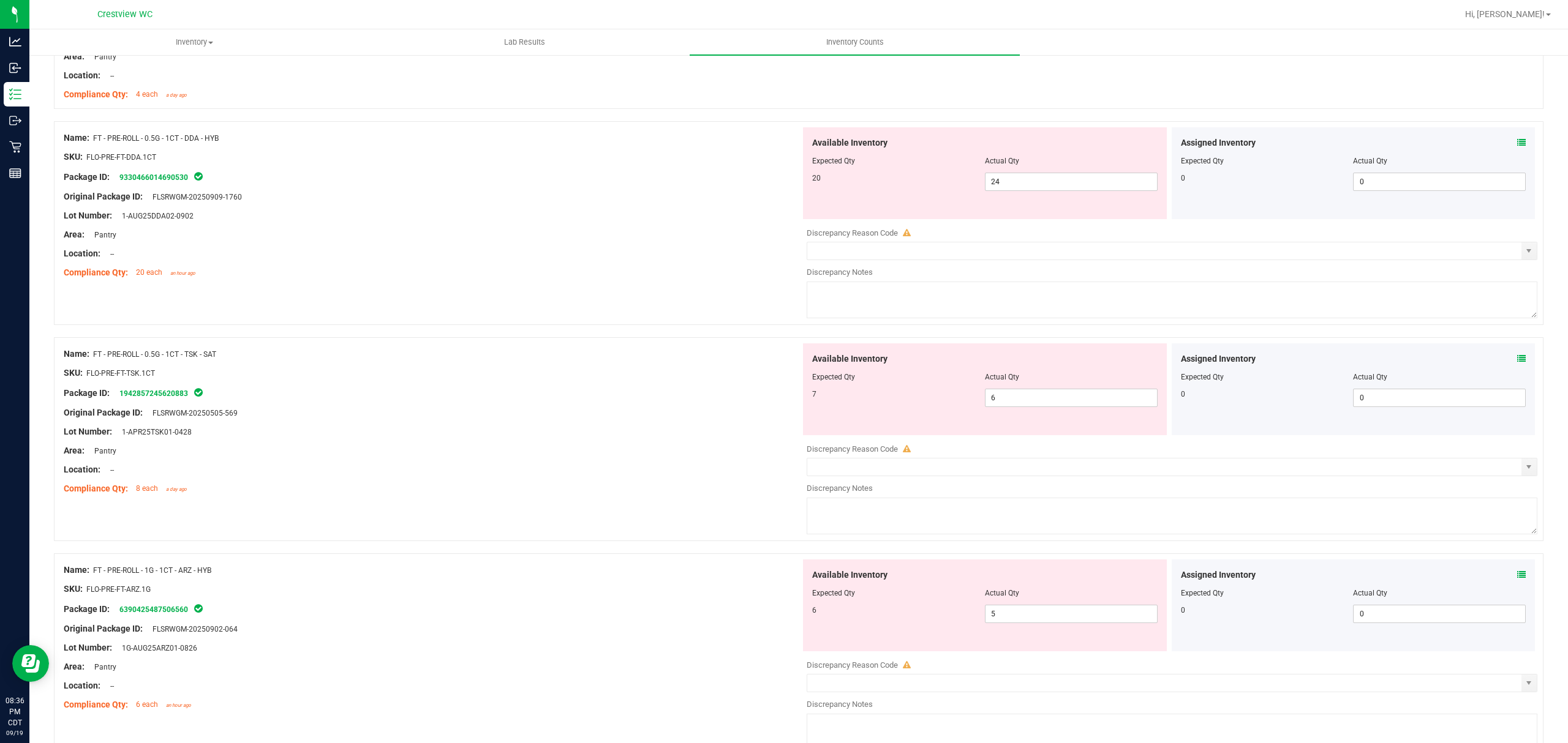
scroll to position [1225, 0]
click at [1031, 188] on span "24 24" at bounding box center [1071, 180] width 173 height 19
click at [701, 224] on div at bounding box center [432, 223] width 737 height 6
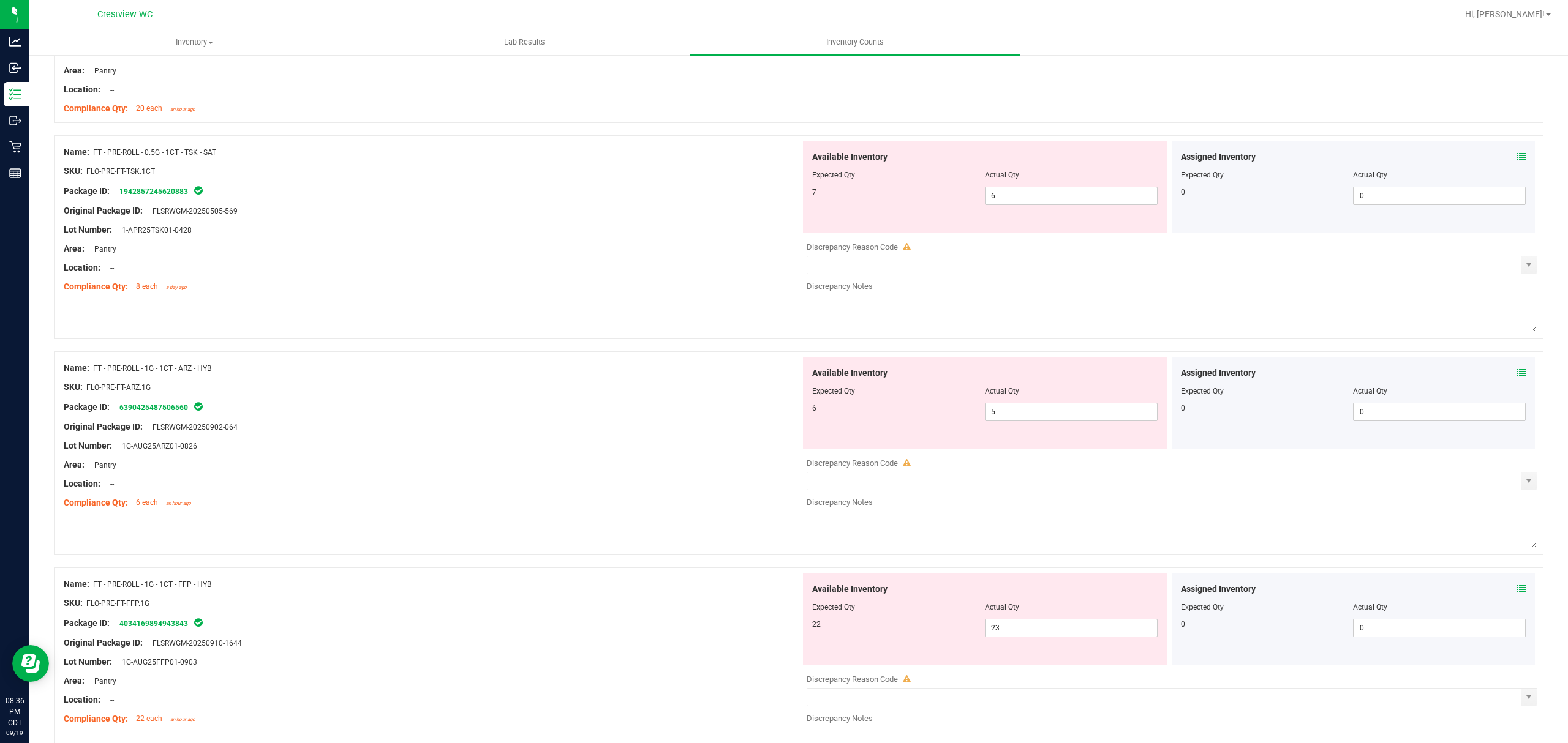
scroll to position [1387, 0]
click at [1061, 204] on span "6 6" at bounding box center [1071, 195] width 173 height 19
click at [398, 248] on div "Area: Pantry" at bounding box center [432, 248] width 737 height 13
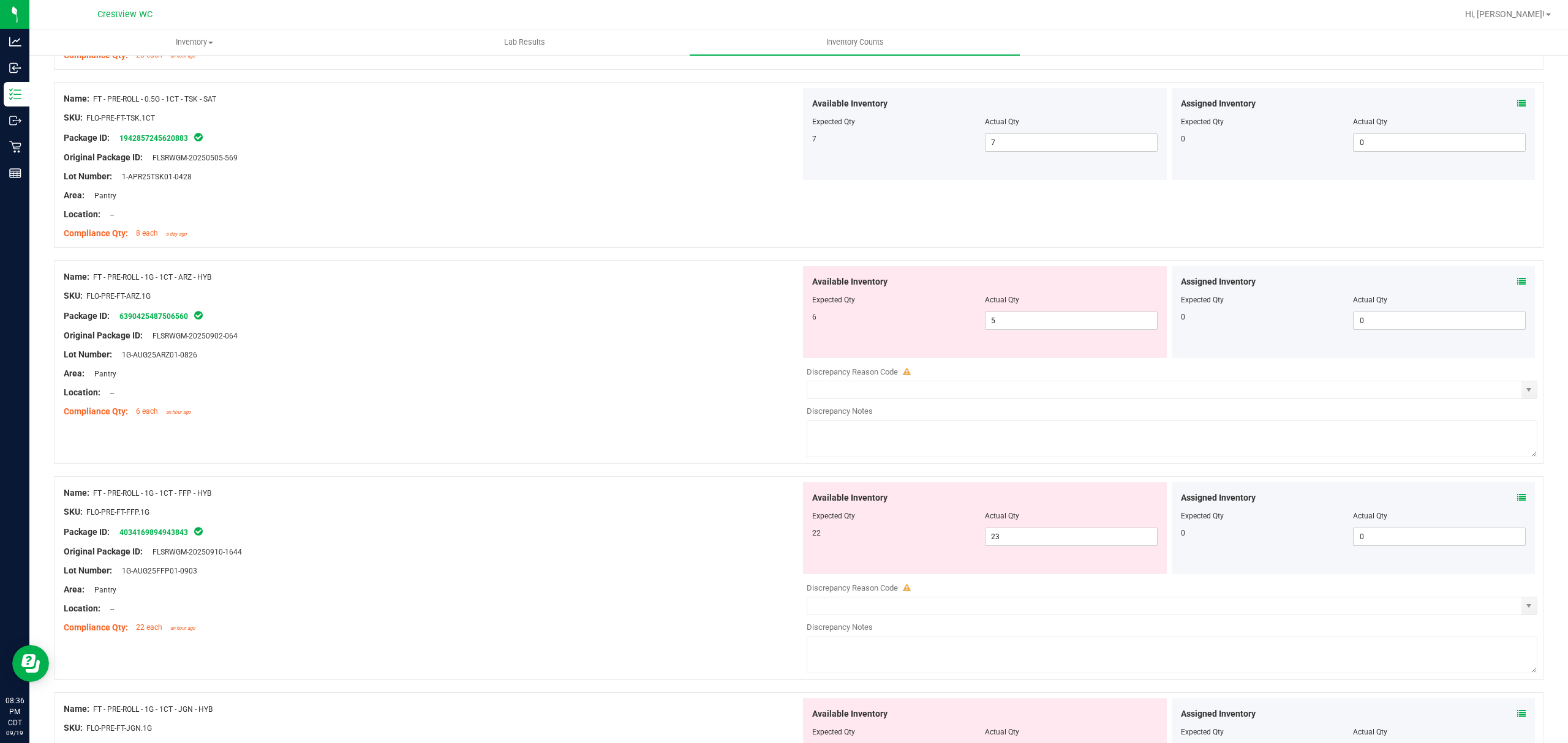
scroll to position [1469, 0]
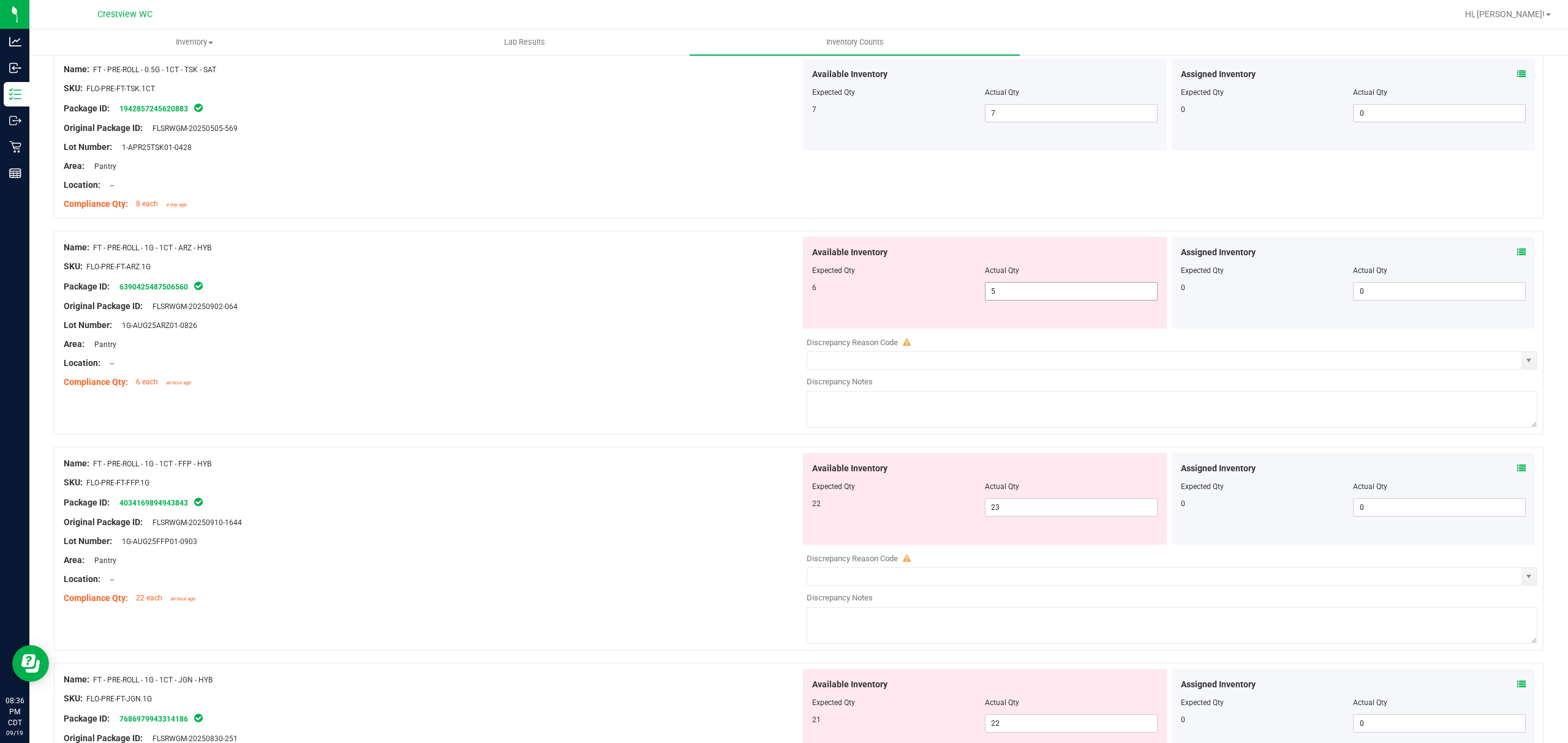
click at [1072, 299] on span "5 5" at bounding box center [1071, 291] width 173 height 19
click at [620, 350] on div "Area: Pantry" at bounding box center [432, 344] width 737 height 13
click at [1075, 290] on span "5 5" at bounding box center [1071, 291] width 173 height 19
click at [1515, 248] on div "Assigned Inventory Expected Qty Actual Qty 0 0 0" at bounding box center [1353, 282] width 364 height 92
click at [1517, 253] on icon at bounding box center [1521, 252] width 8 height 8
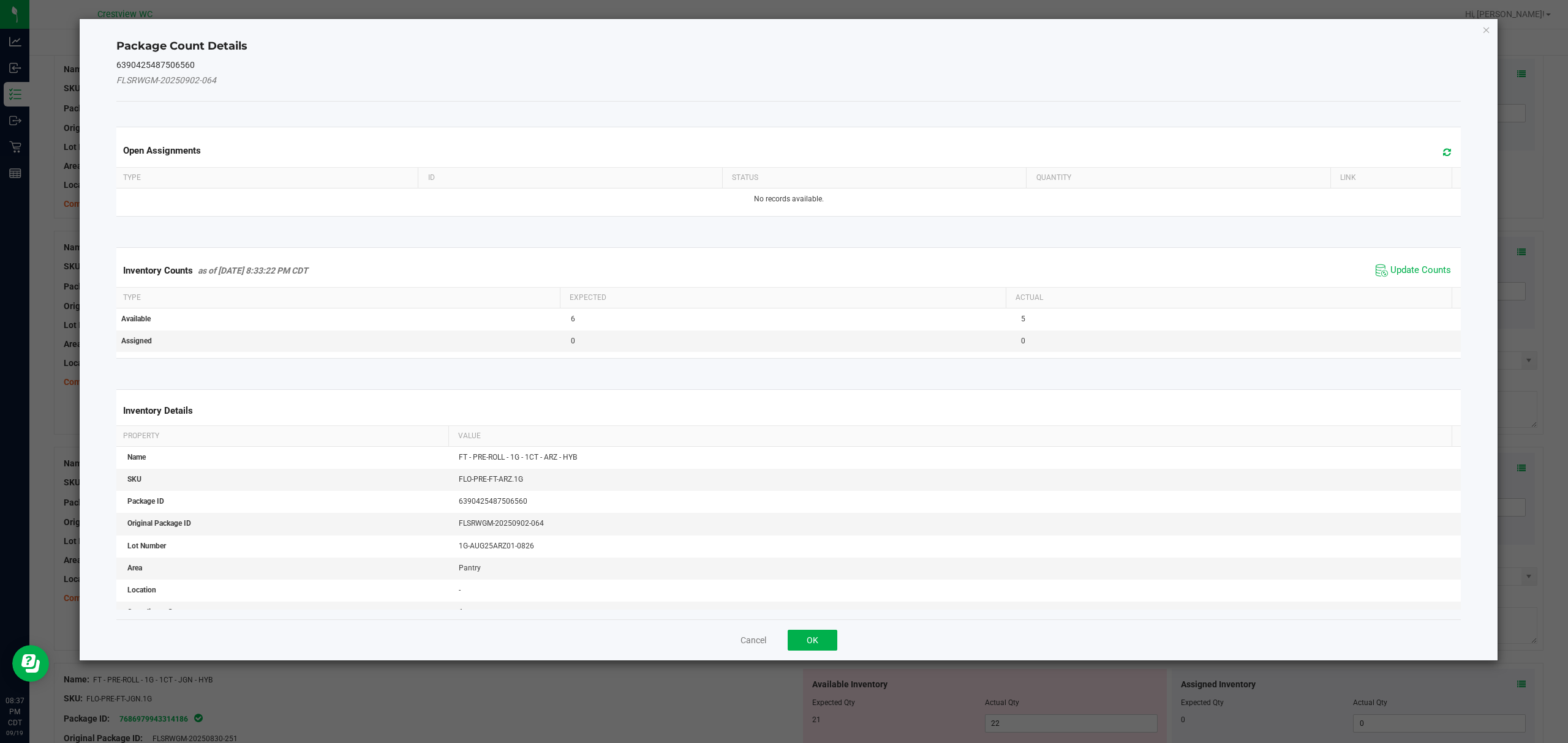
click at [1419, 264] on span "Update Counts" at bounding box center [1413, 270] width 81 height 19
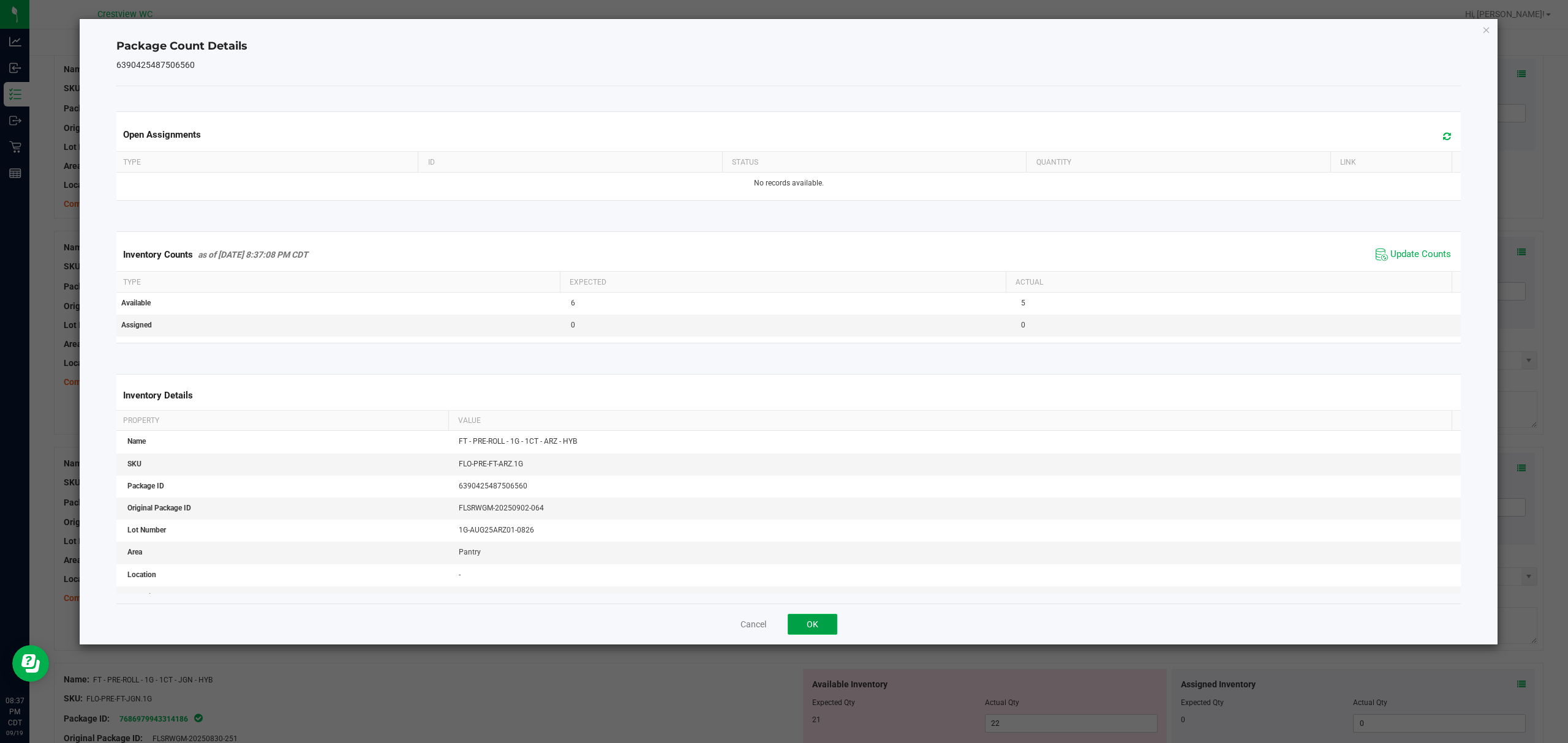
click at [814, 626] on button "OK" at bounding box center [812, 624] width 50 height 21
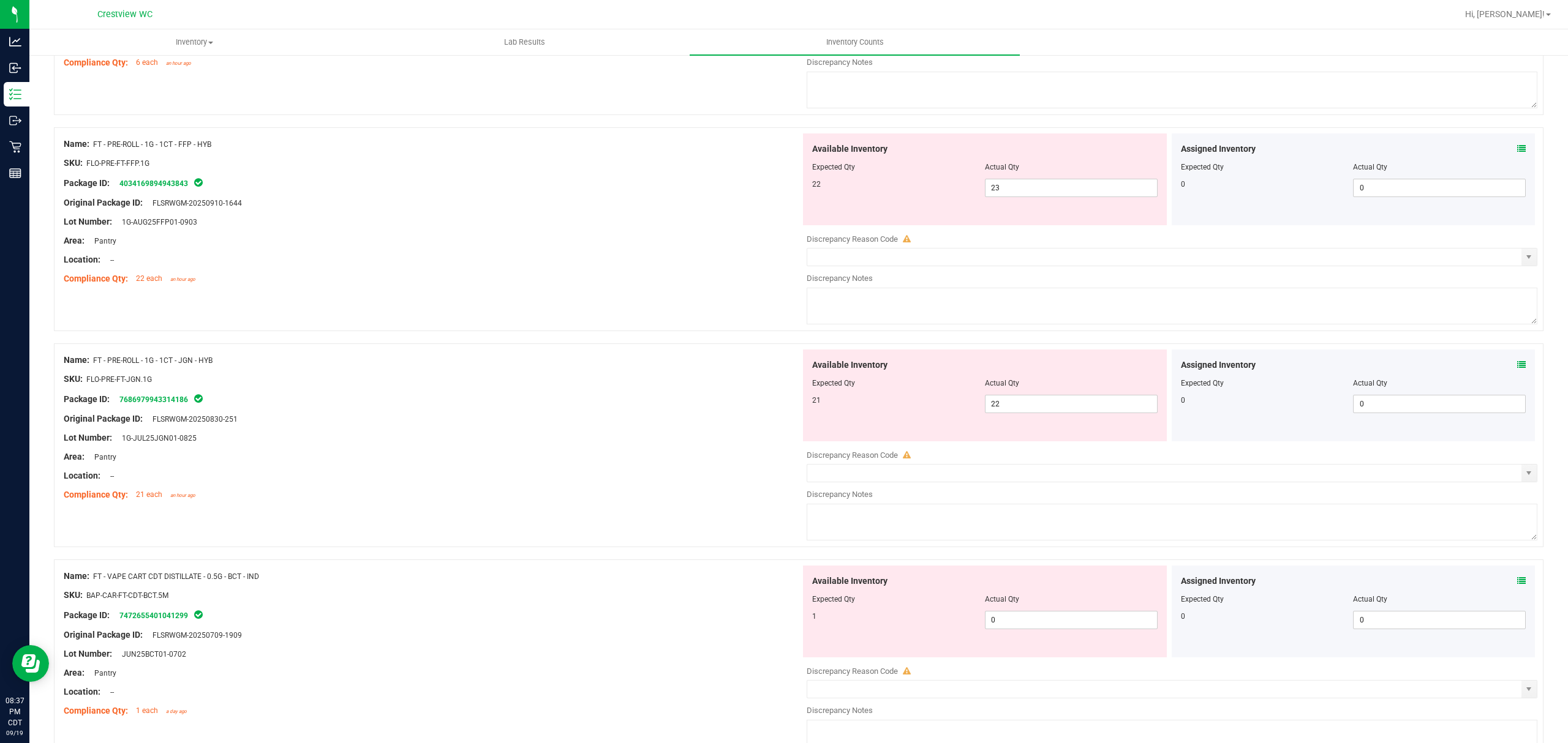
scroll to position [1796, 0]
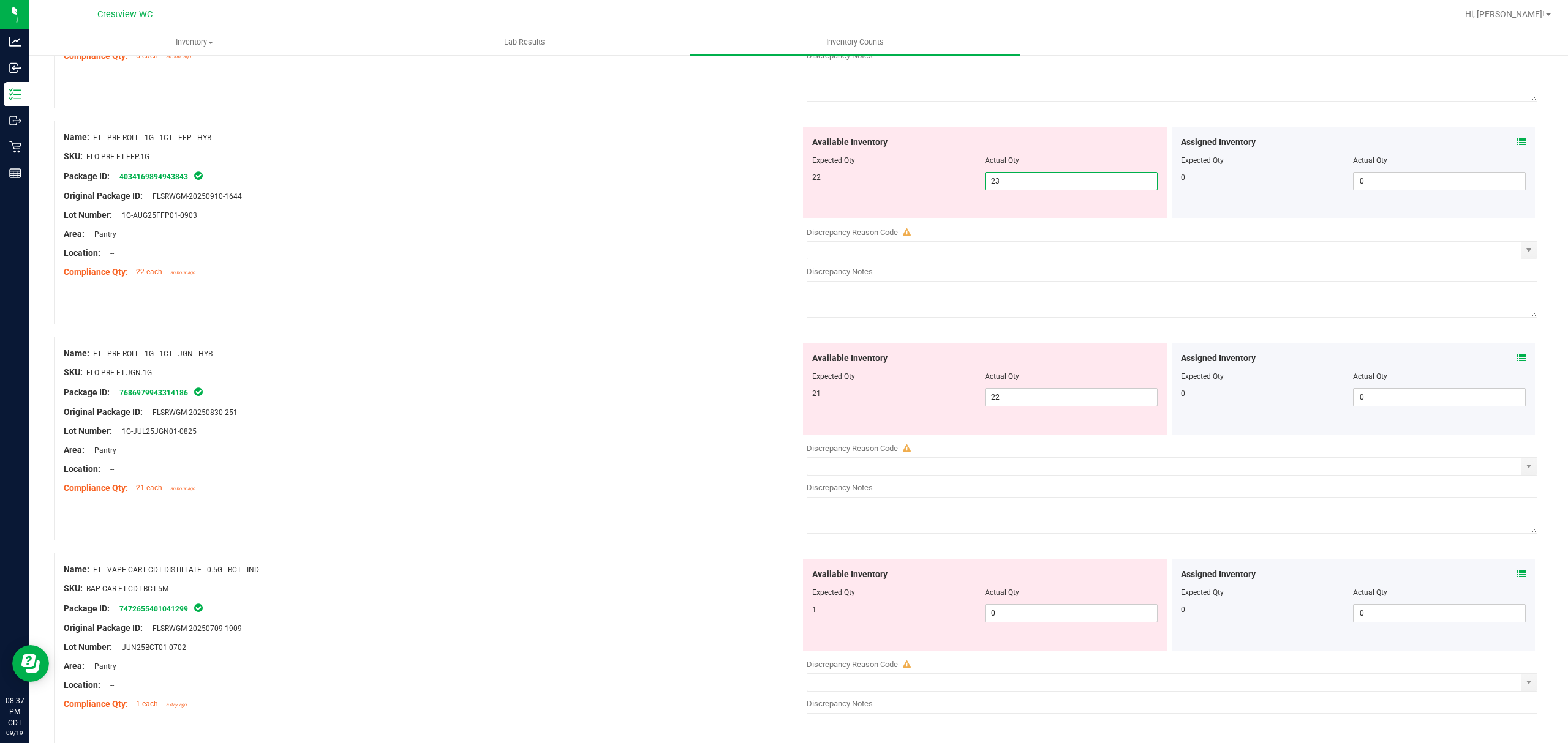
click at [1036, 188] on span "23 23" at bounding box center [1071, 181] width 173 height 19
click at [651, 241] on div "Area: Pantry" at bounding box center [432, 234] width 737 height 13
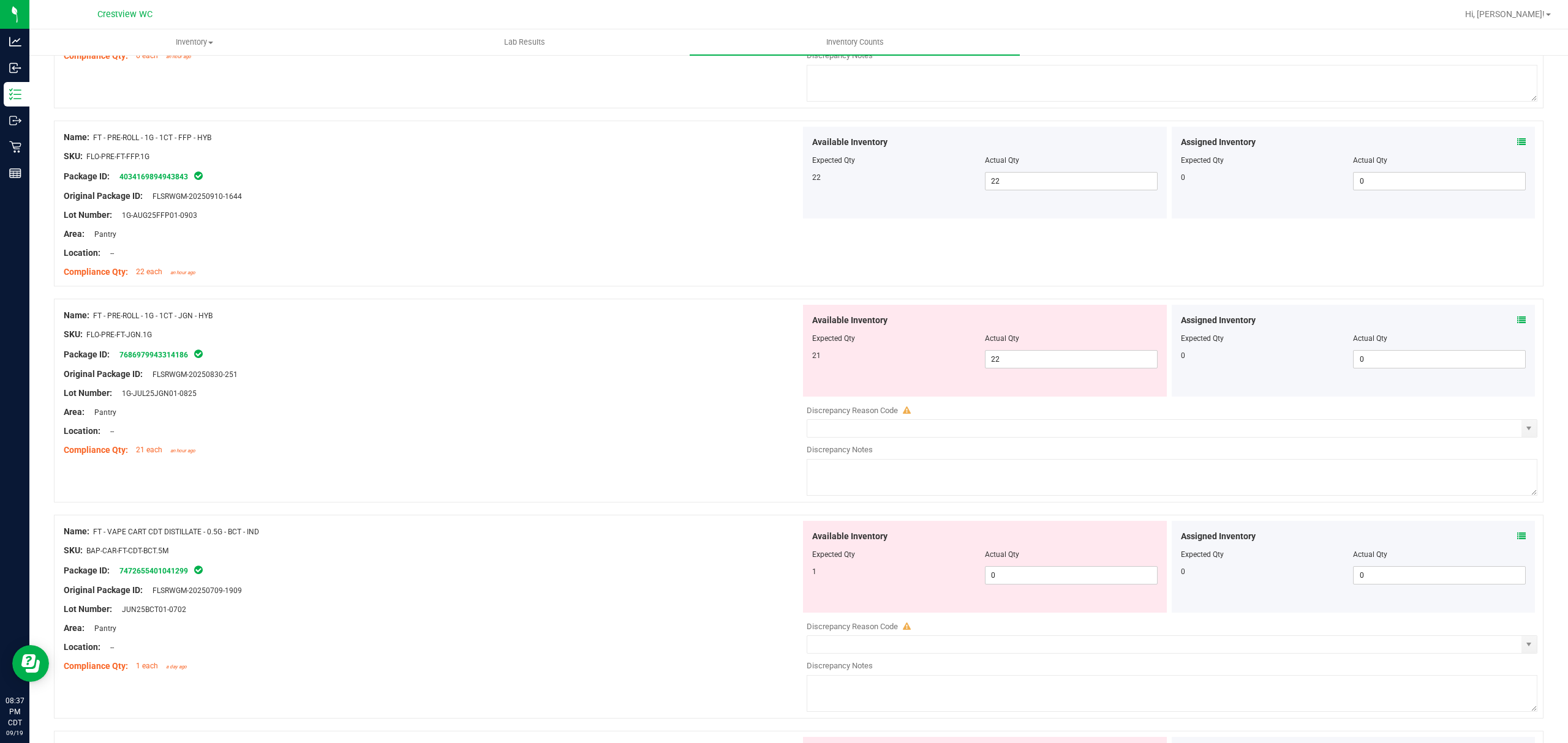
scroll to position [1877, 0]
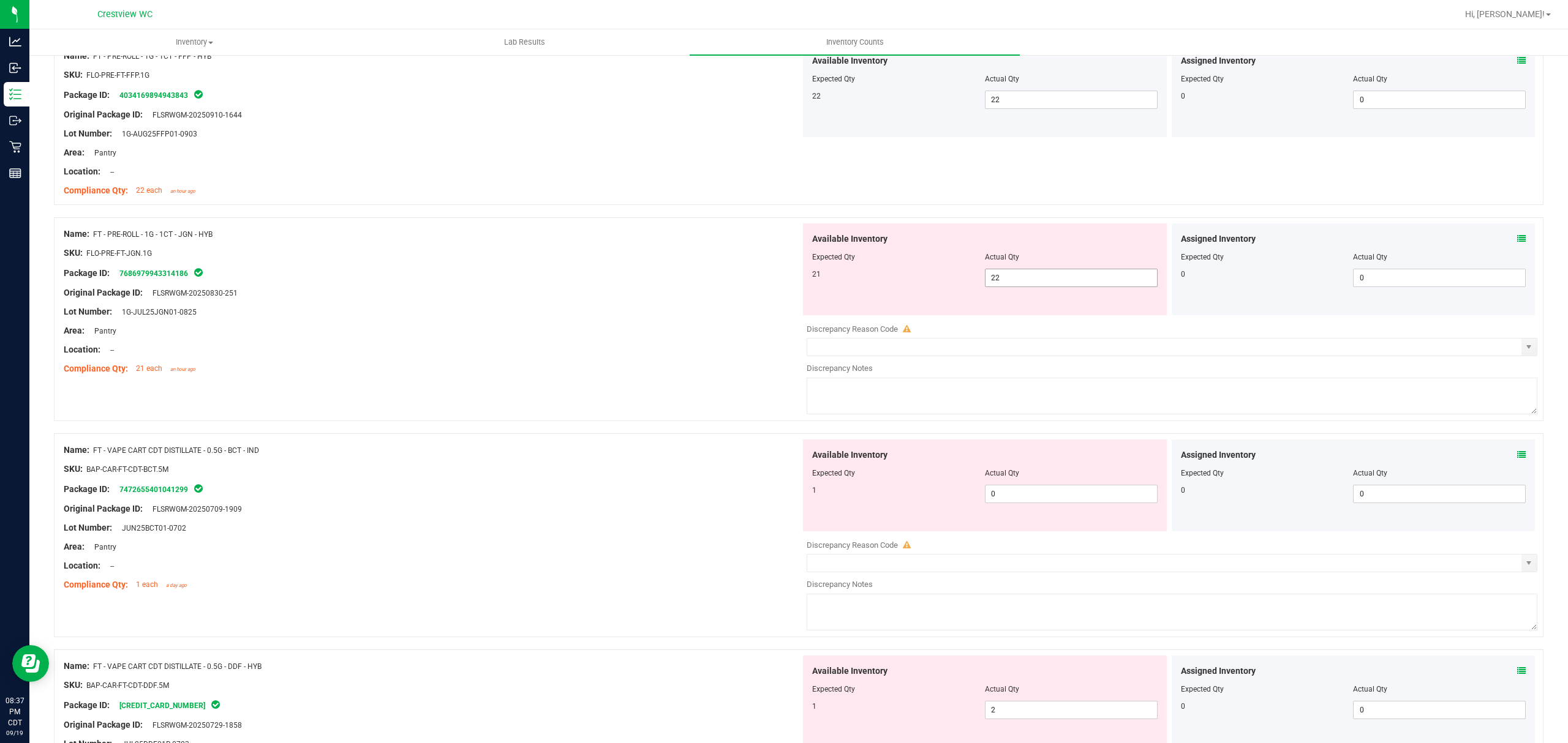
click at [1019, 285] on span "22 22" at bounding box center [1071, 278] width 173 height 19
click at [1019, 285] on input "22" at bounding box center [1071, 277] width 171 height 17
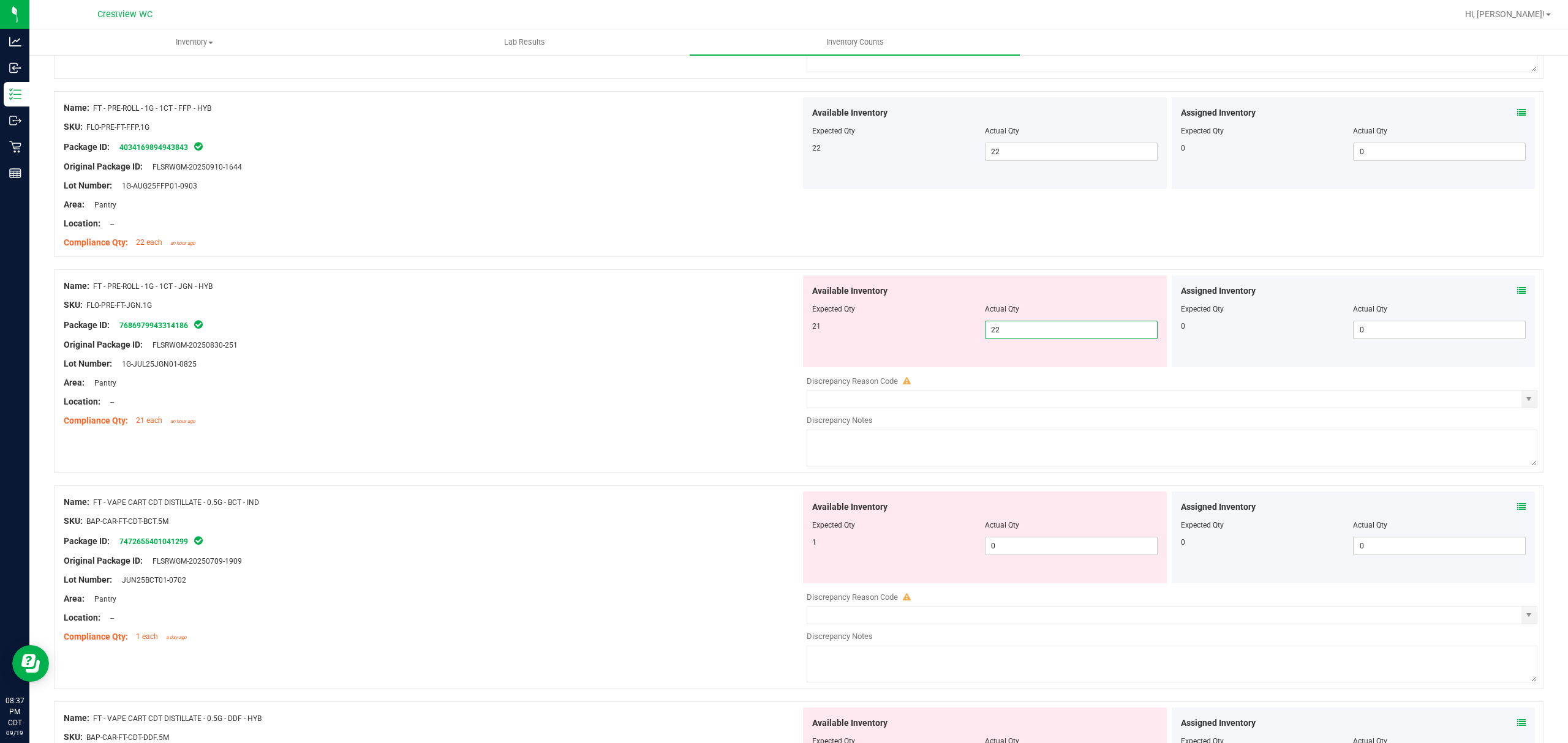
scroll to position [1796, 0]
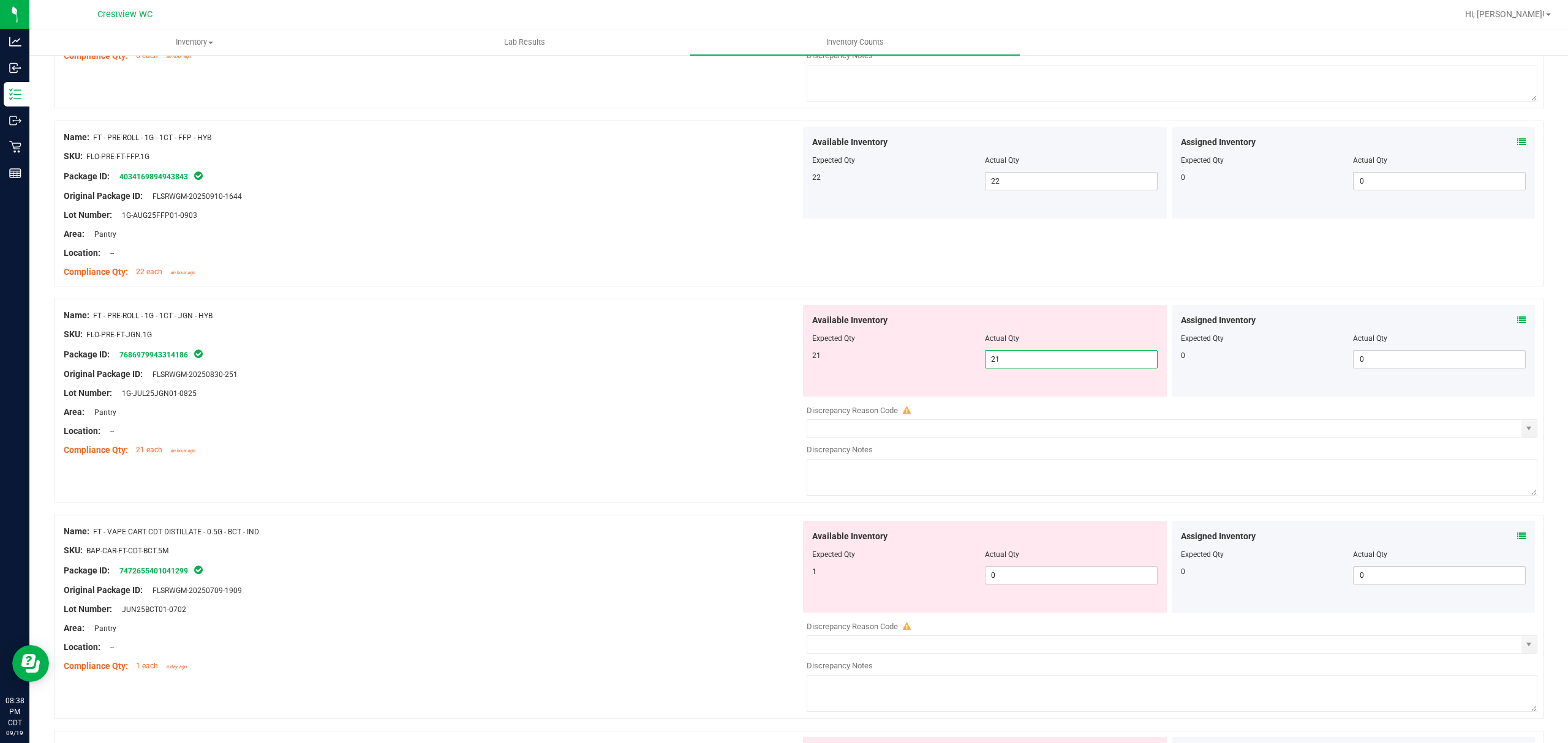
click at [601, 283] on div "Name: FT - PRE-ROLL - 1G - 1CT - FFP - HYB SKU: FLO-PRE-FT-FFP.1G Package ID: 4…" at bounding box center [432, 205] width 737 height 156
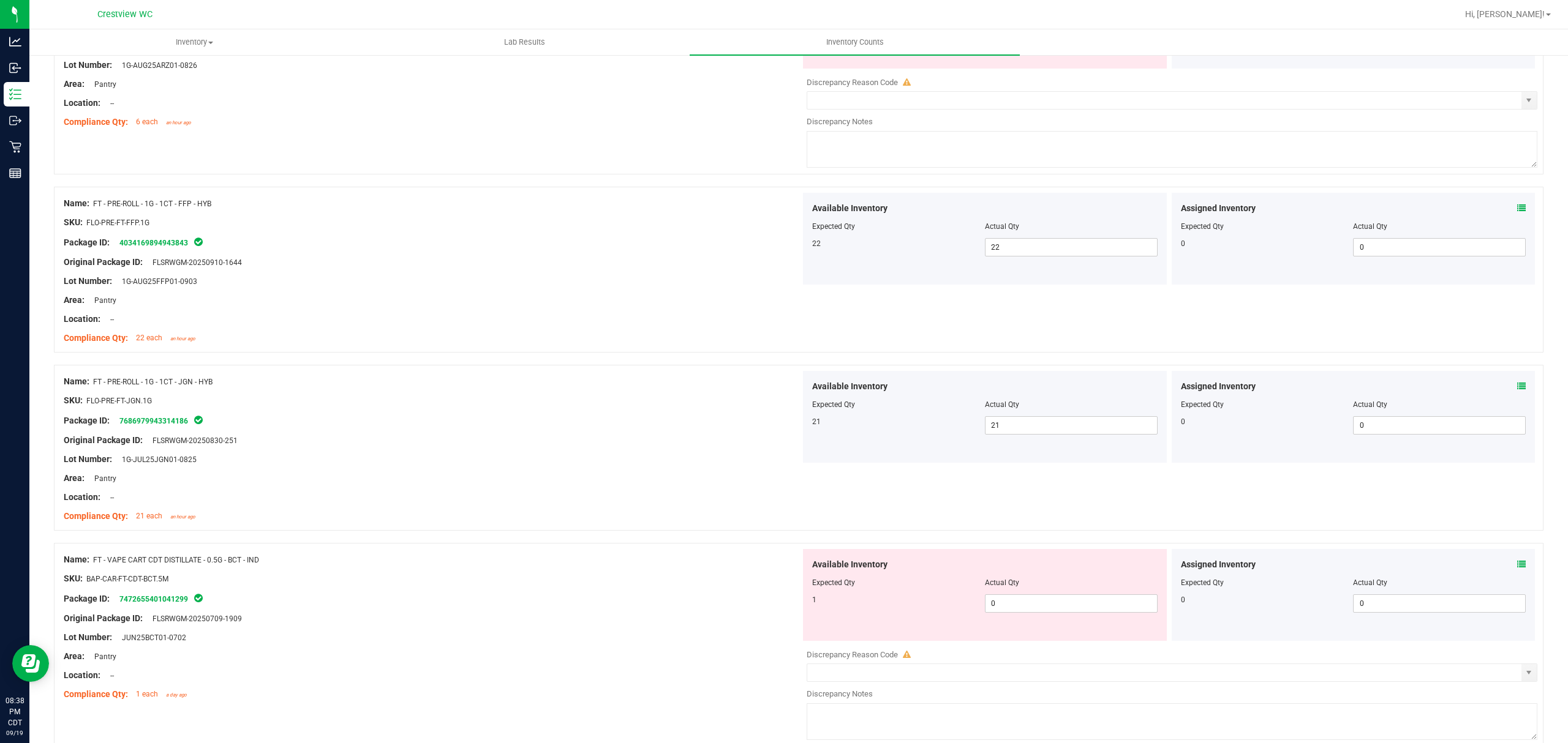
scroll to position [1551, 0]
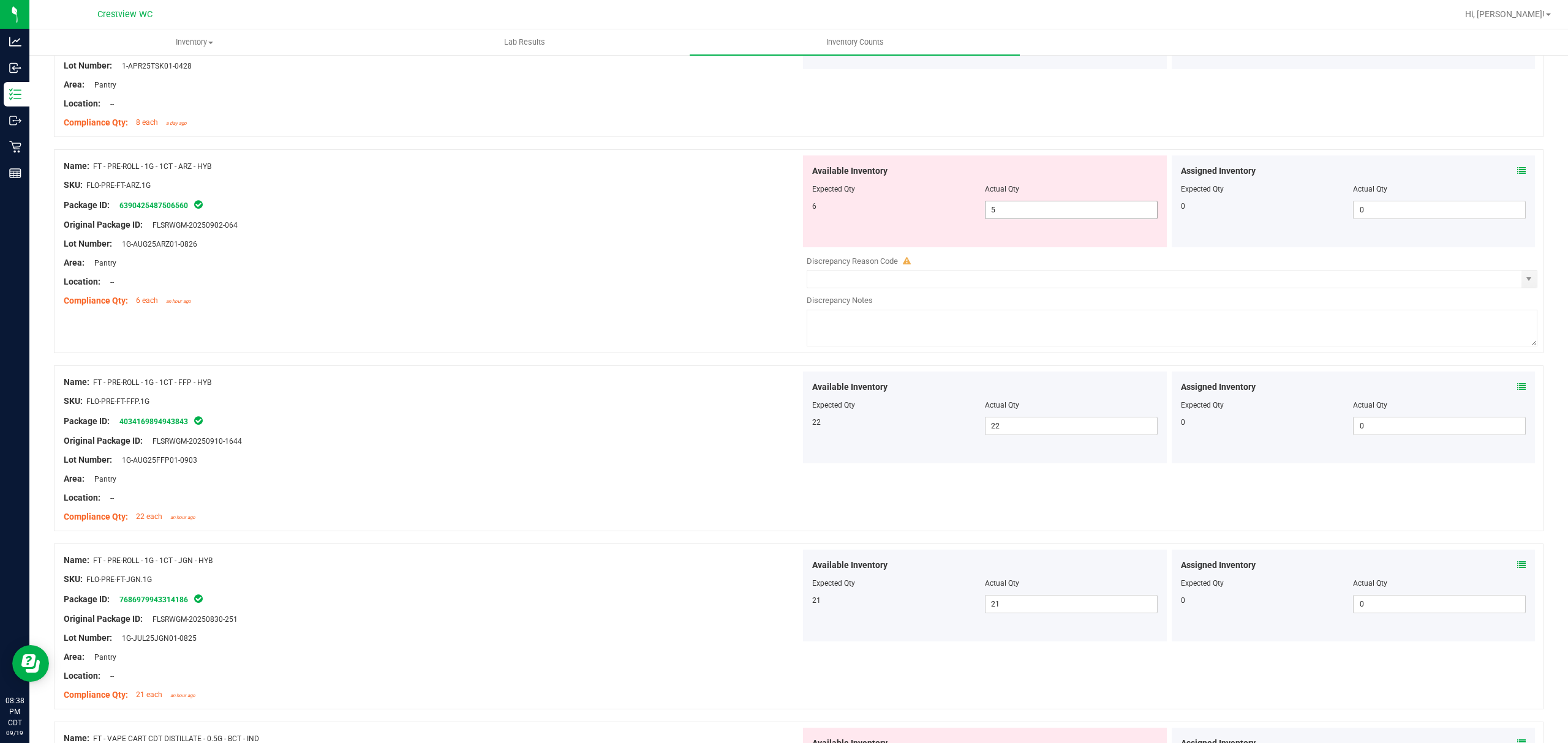
click at [1012, 216] on span "5 5" at bounding box center [1071, 210] width 173 height 19
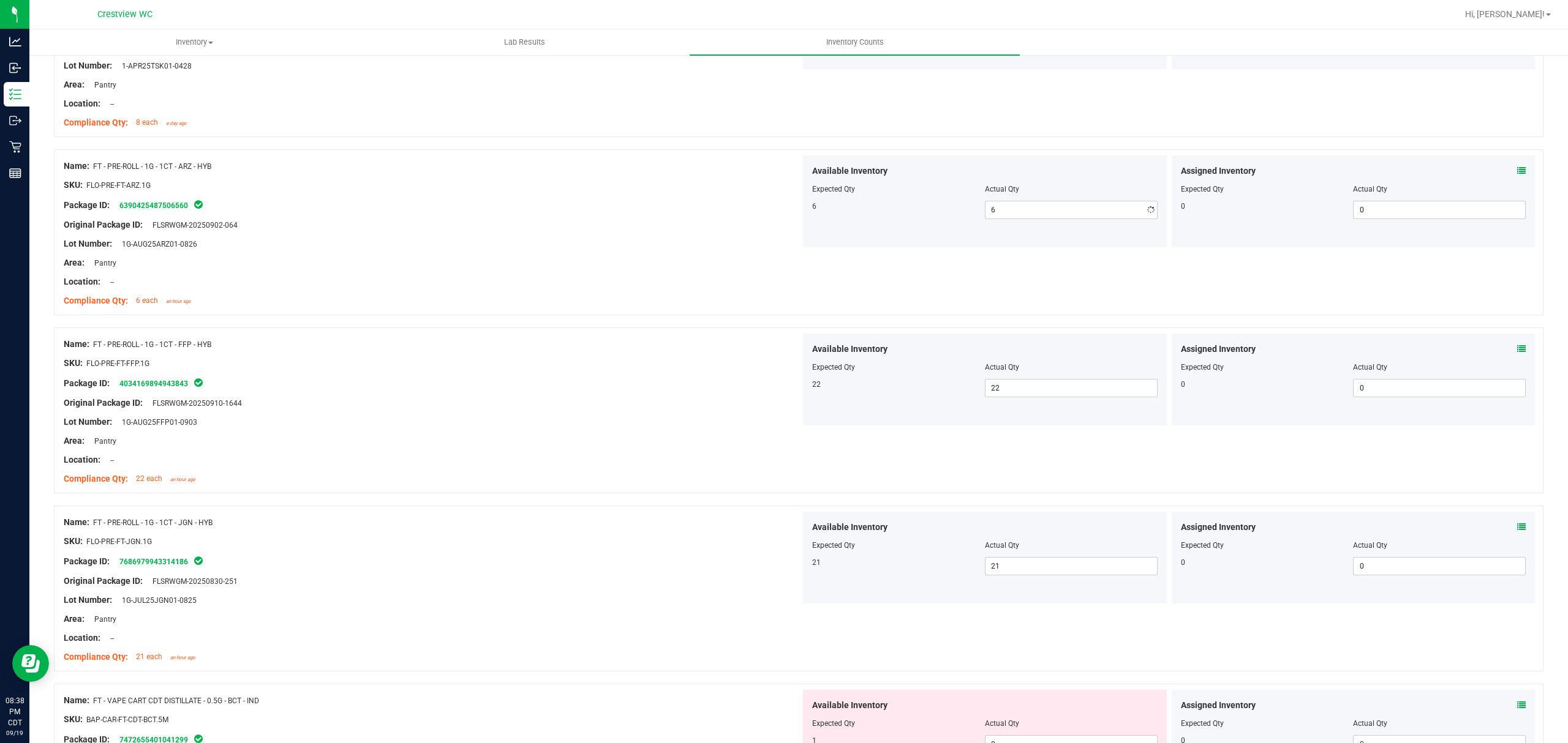
click at [623, 228] on div "Original Package ID: FLSRWGM-20250902-064" at bounding box center [432, 225] width 737 height 13
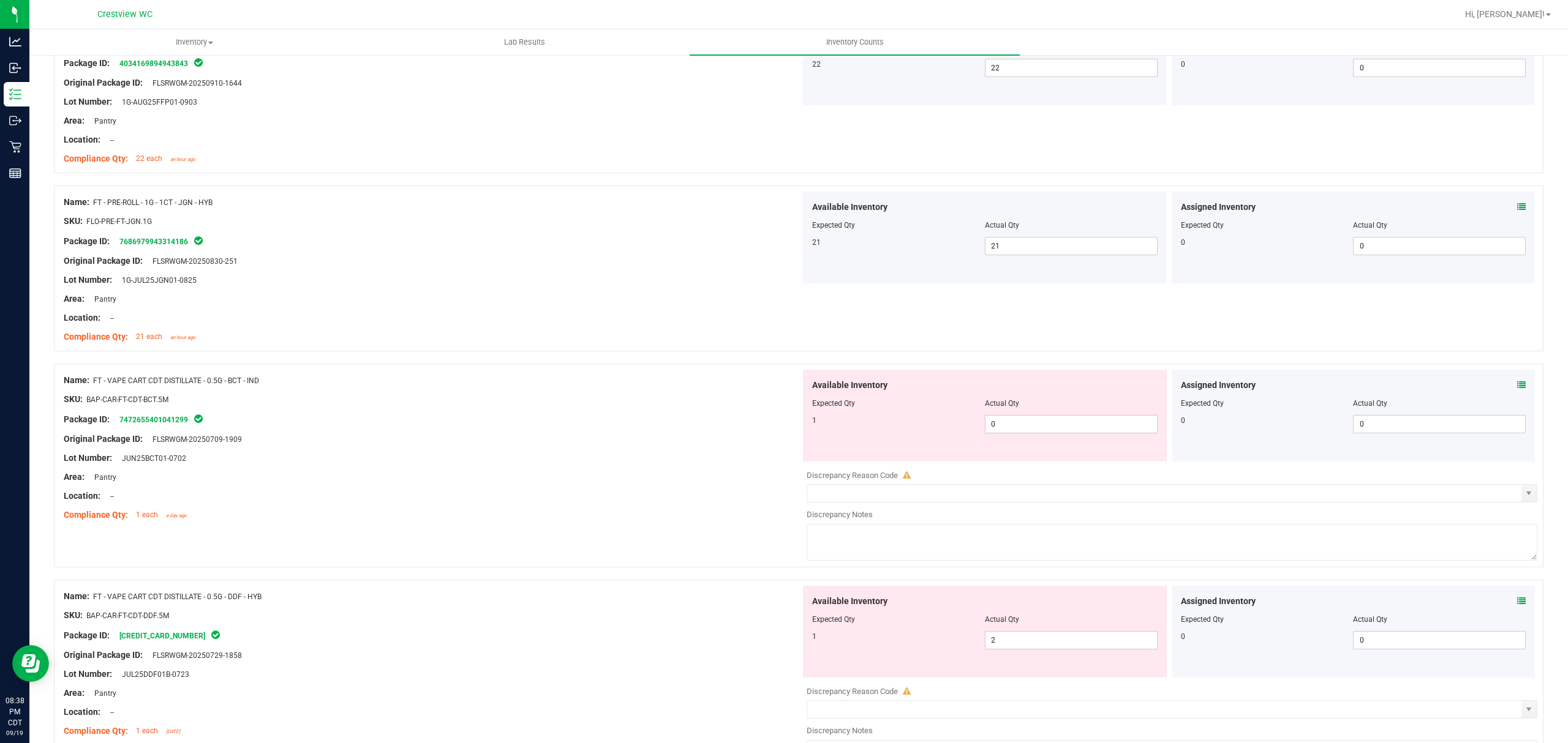
scroll to position [1877, 0]
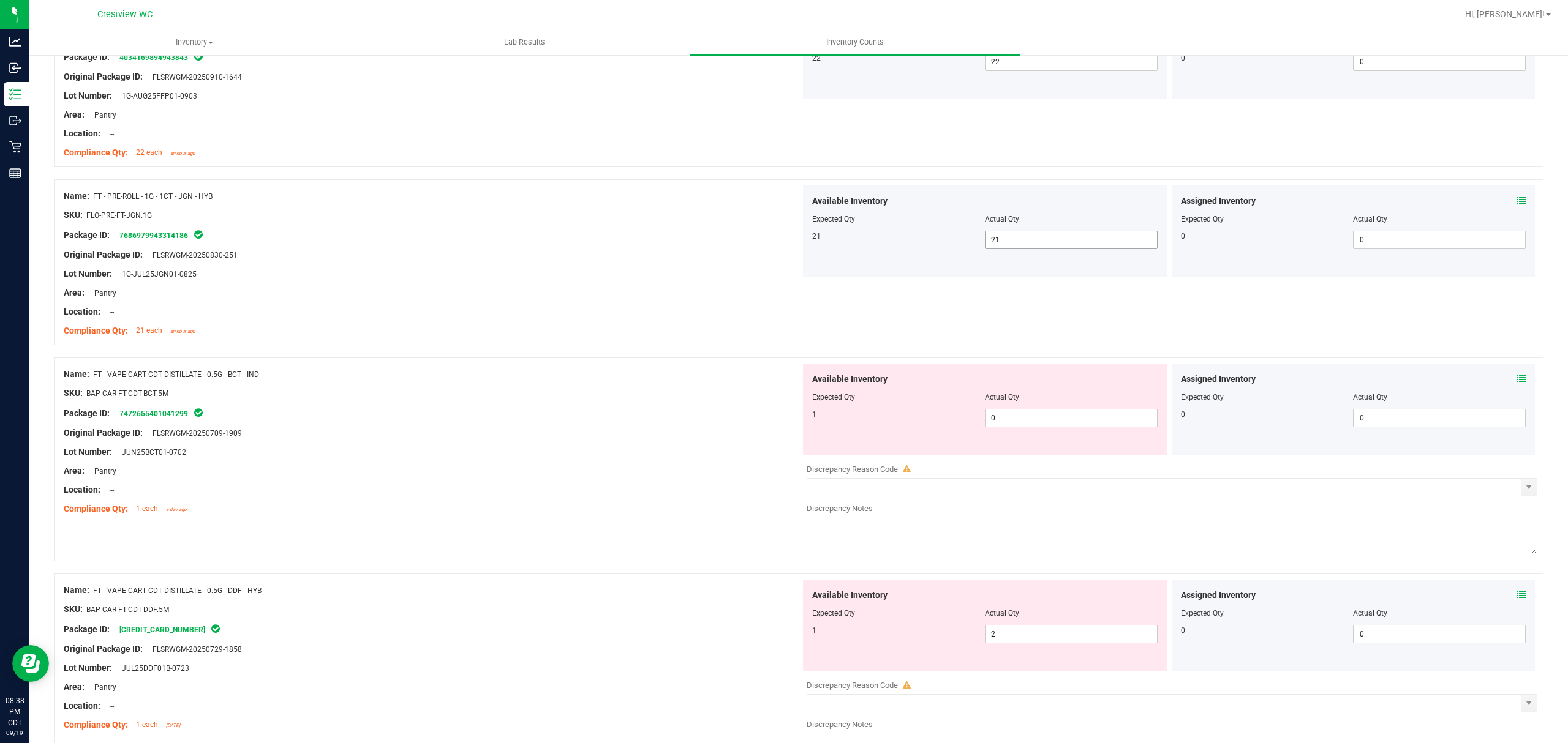
click at [1024, 246] on span "21 21" at bounding box center [1071, 240] width 173 height 19
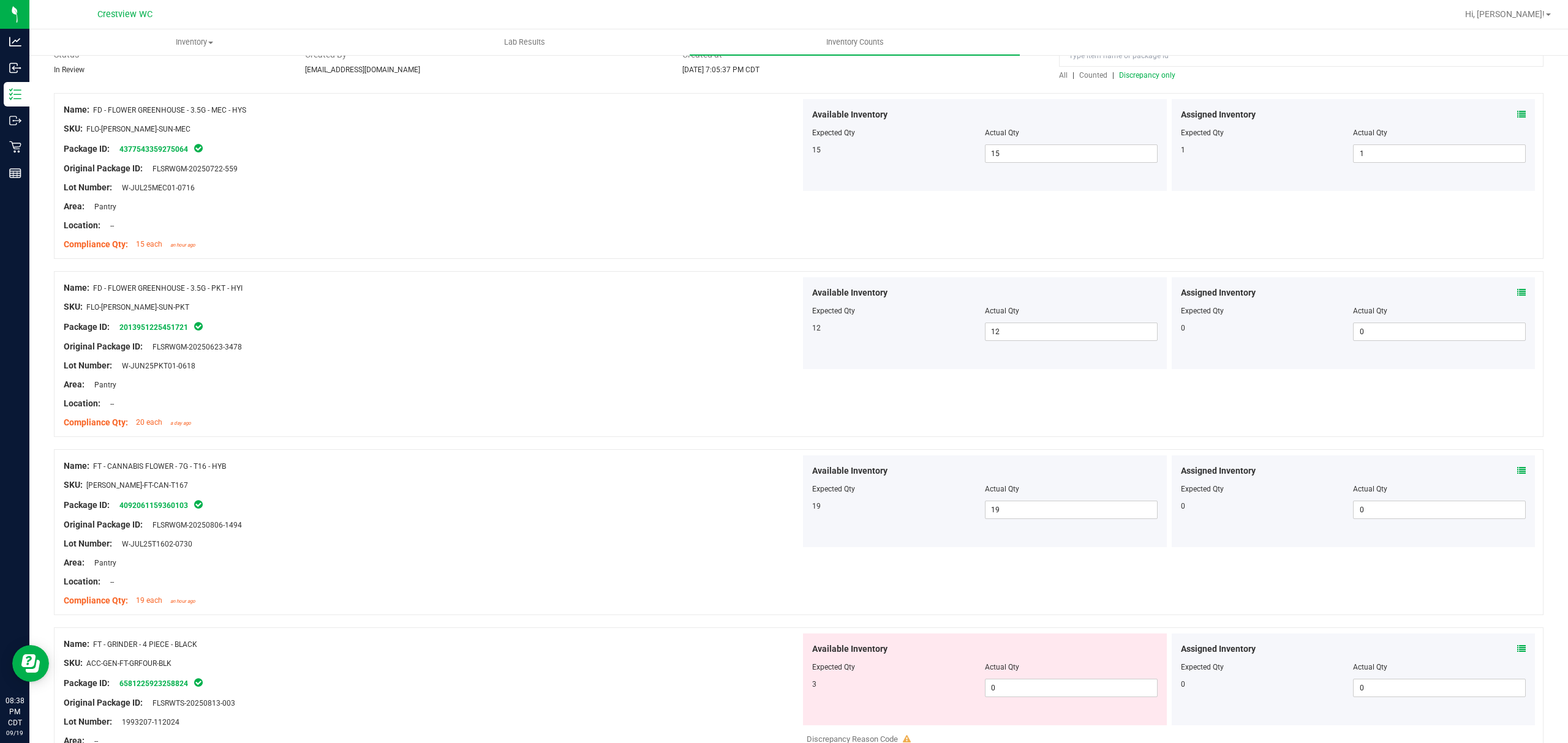
scroll to position [0, 0]
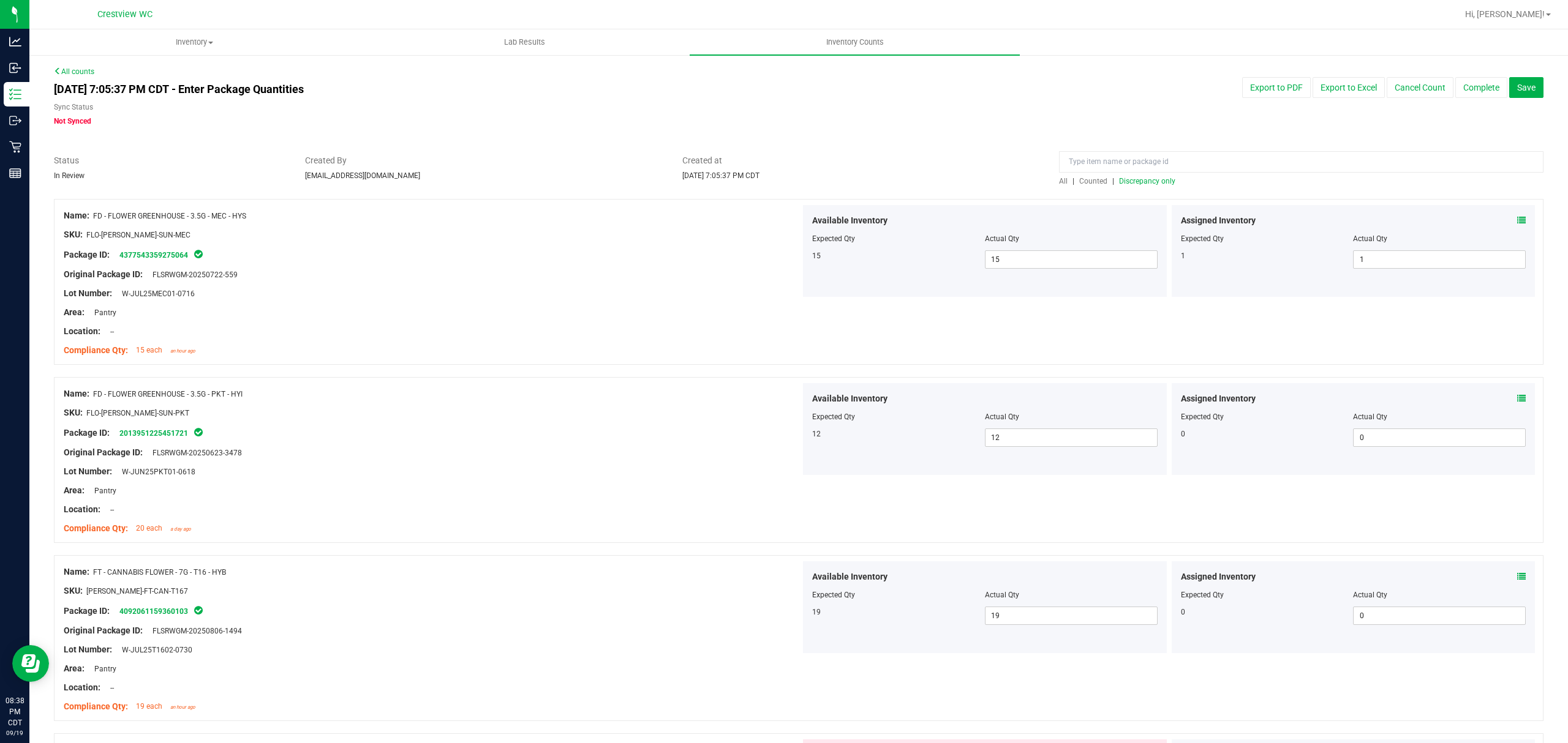
click at [1147, 182] on span "Discrepancy only" at bounding box center [1147, 181] width 57 height 8
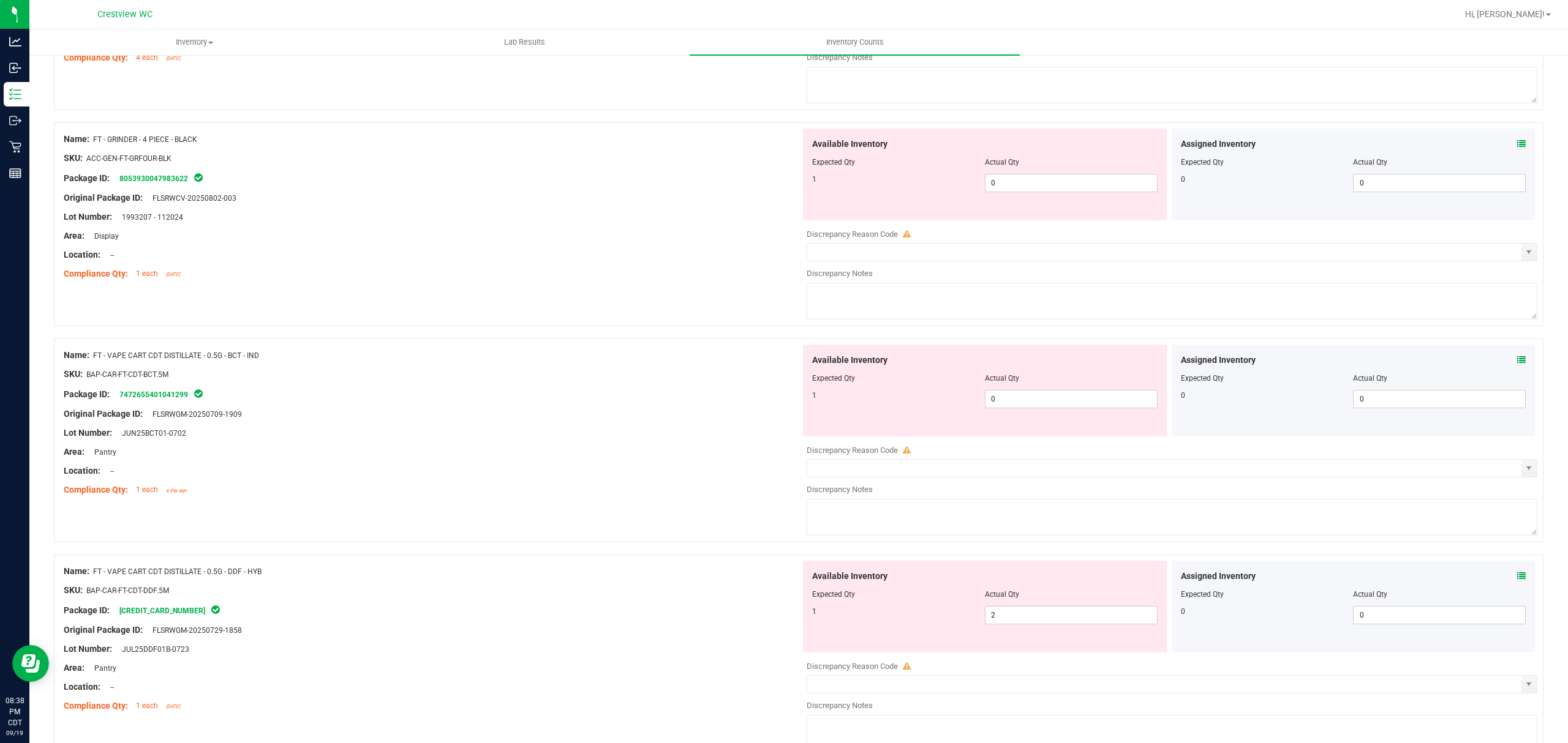
scroll to position [490, 0]
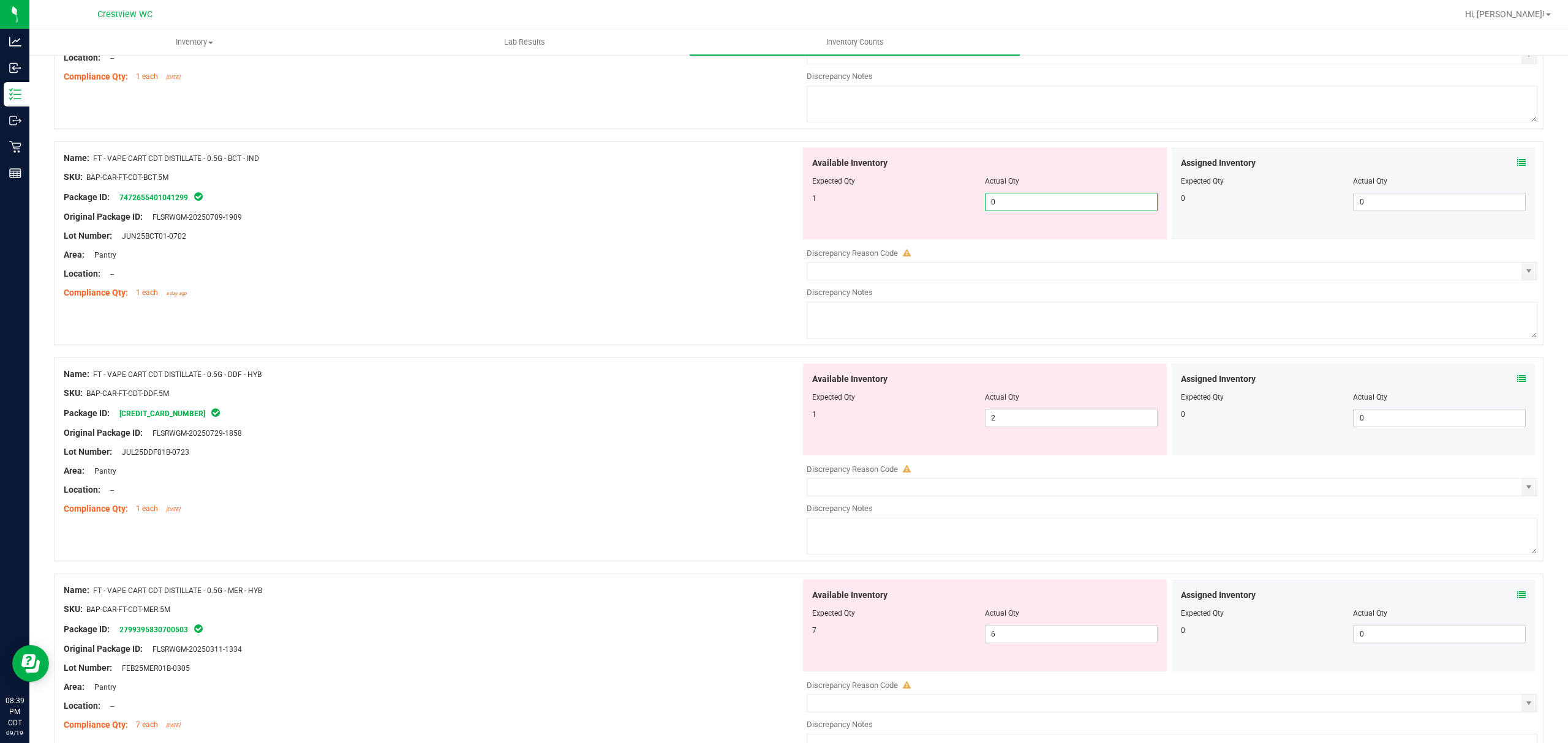
click at [1035, 204] on span "0 0" at bounding box center [1071, 202] width 173 height 19
click at [586, 275] on div "Location: --" at bounding box center [432, 274] width 737 height 13
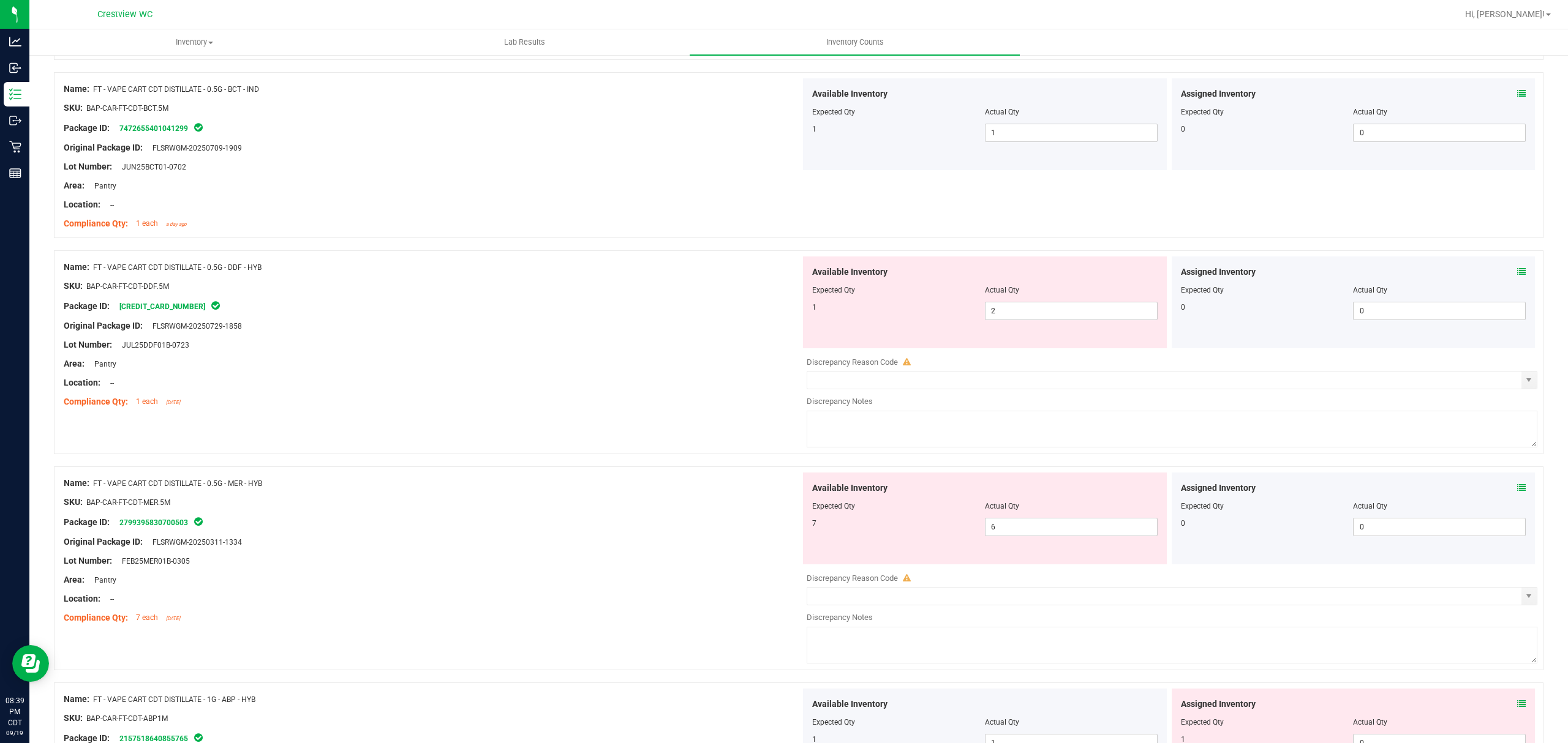
scroll to position [653, 0]
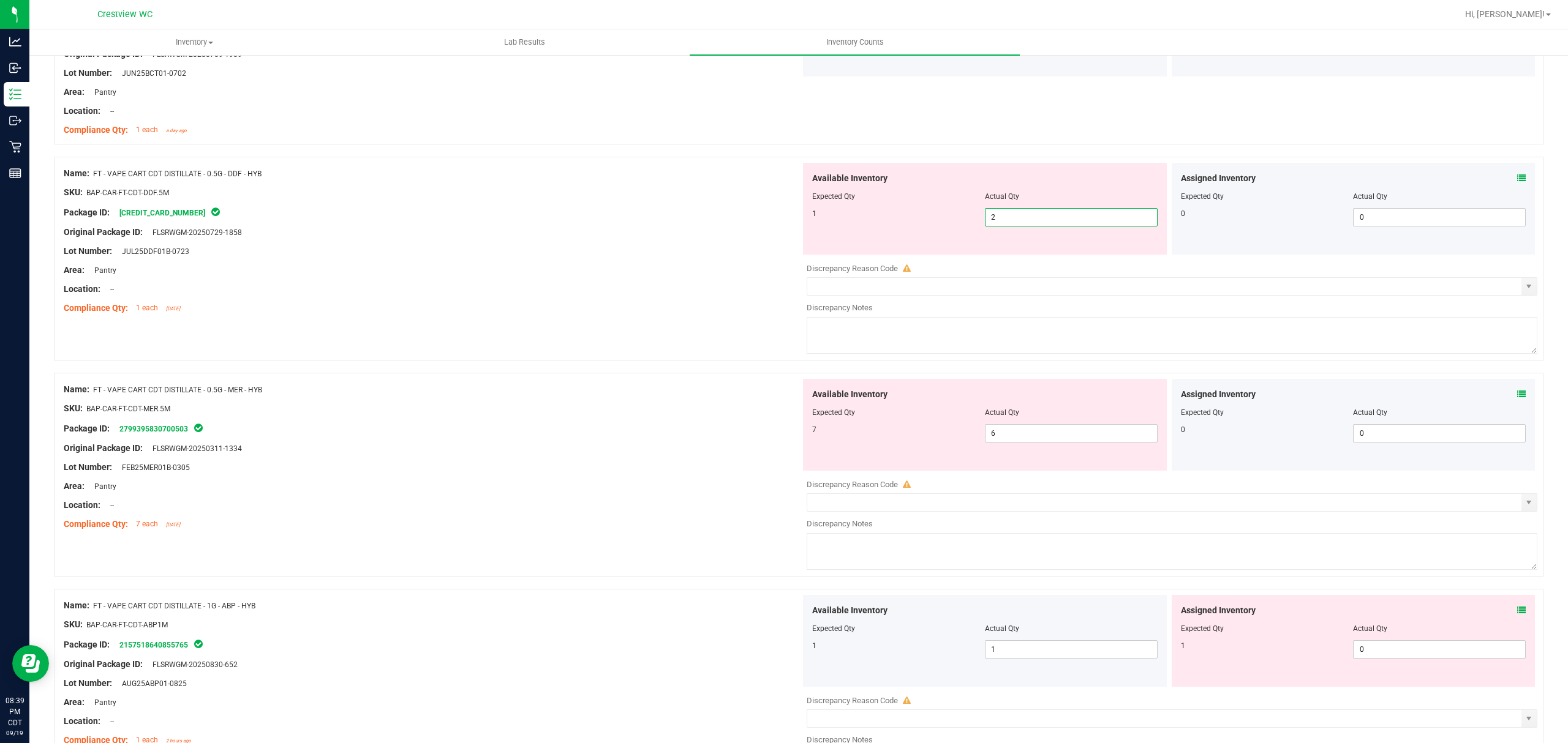
drag, startPoint x: 1059, startPoint y: 214, endPoint x: 1067, endPoint y: 211, distance: 8.5
click at [1059, 215] on span "2 2" at bounding box center [1071, 217] width 173 height 19
click at [1020, 218] on input "text" at bounding box center [1071, 217] width 171 height 17
click at [1517, 182] on icon at bounding box center [1521, 178] width 8 height 8
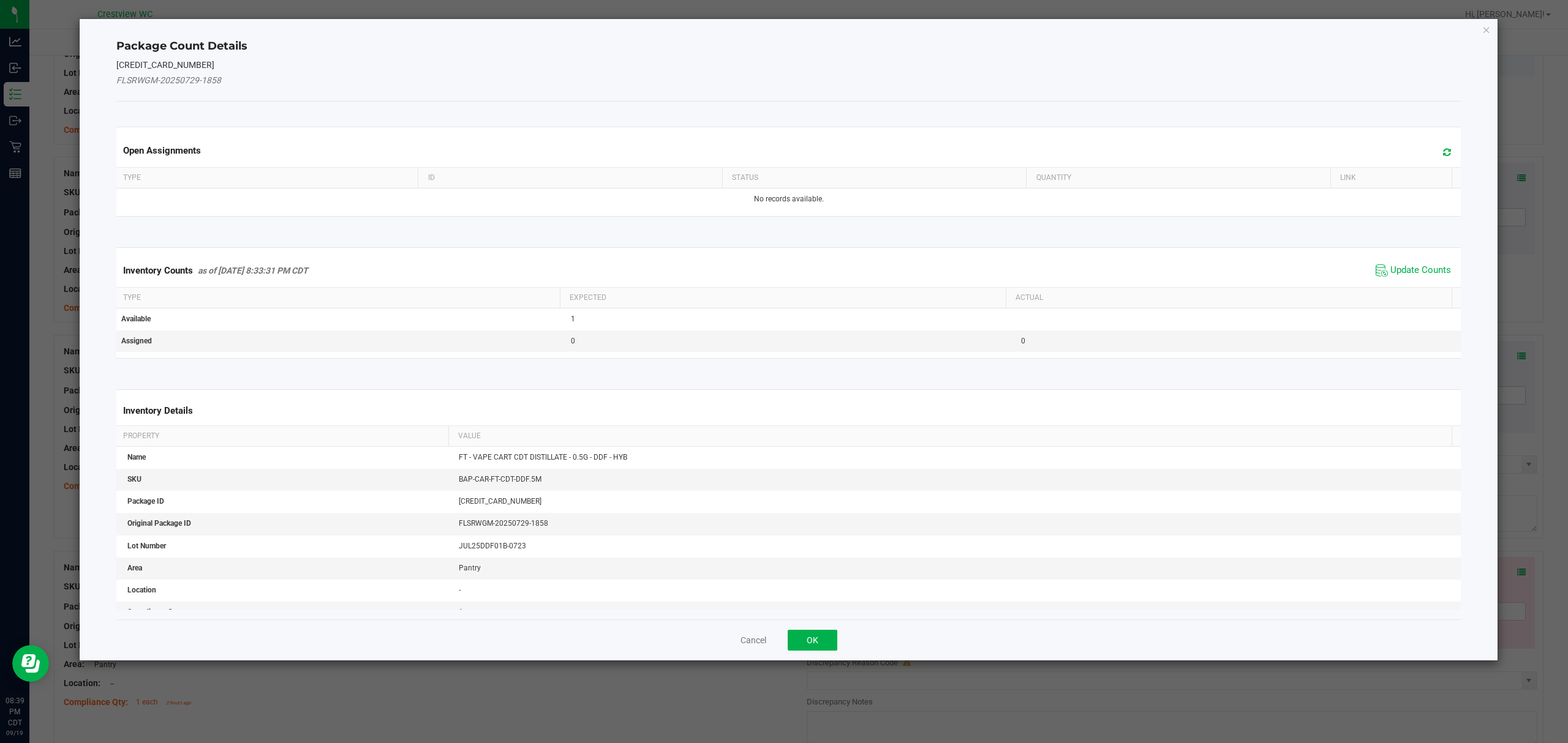
click at [1410, 258] on div "Inventory Counts as of [DATE] 8:33:31 PM CDT Update Counts" at bounding box center [789, 270] width 1350 height 33
click at [1409, 266] on span "Update Counts" at bounding box center [1420, 270] width 61 height 12
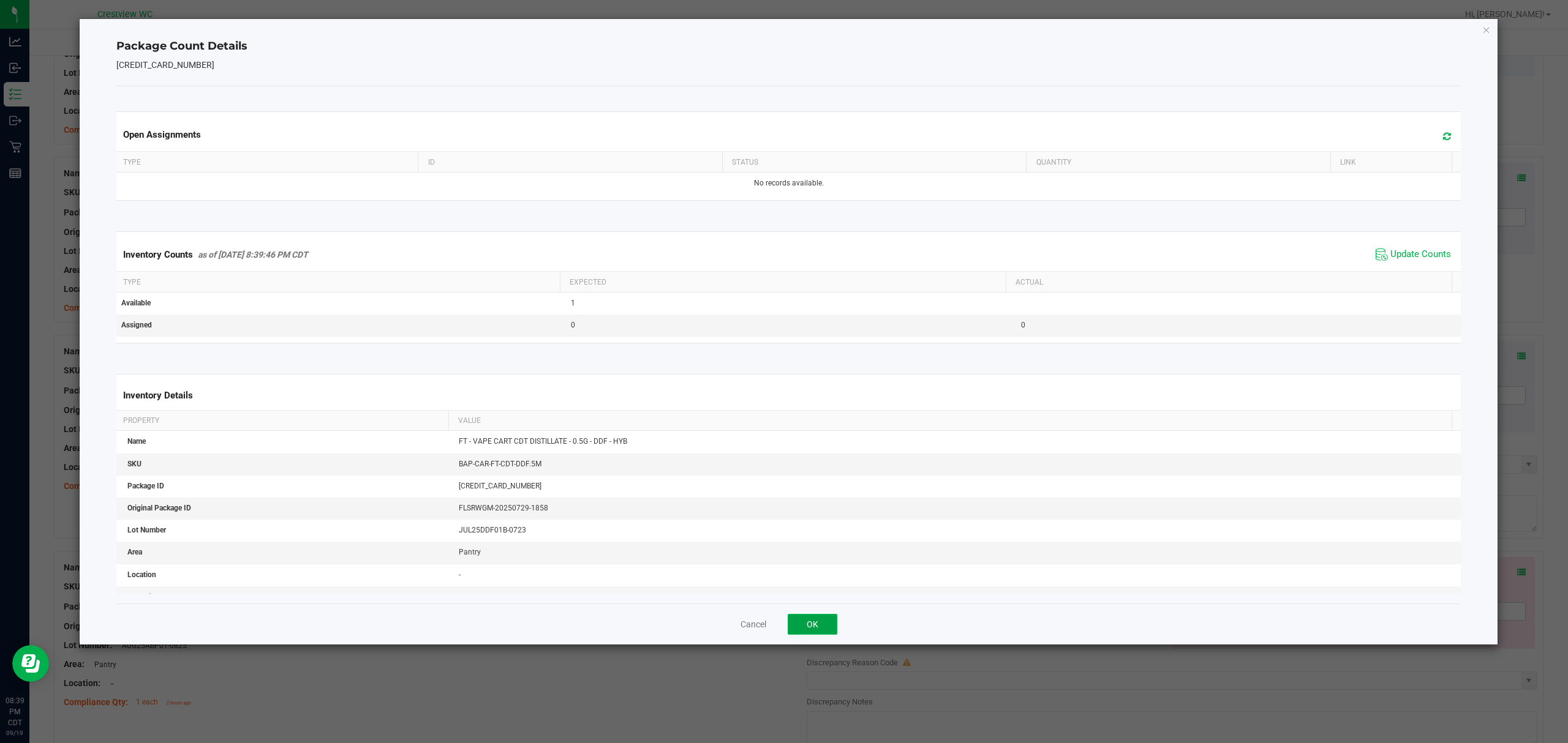
click at [802, 631] on button "OK" at bounding box center [812, 624] width 50 height 21
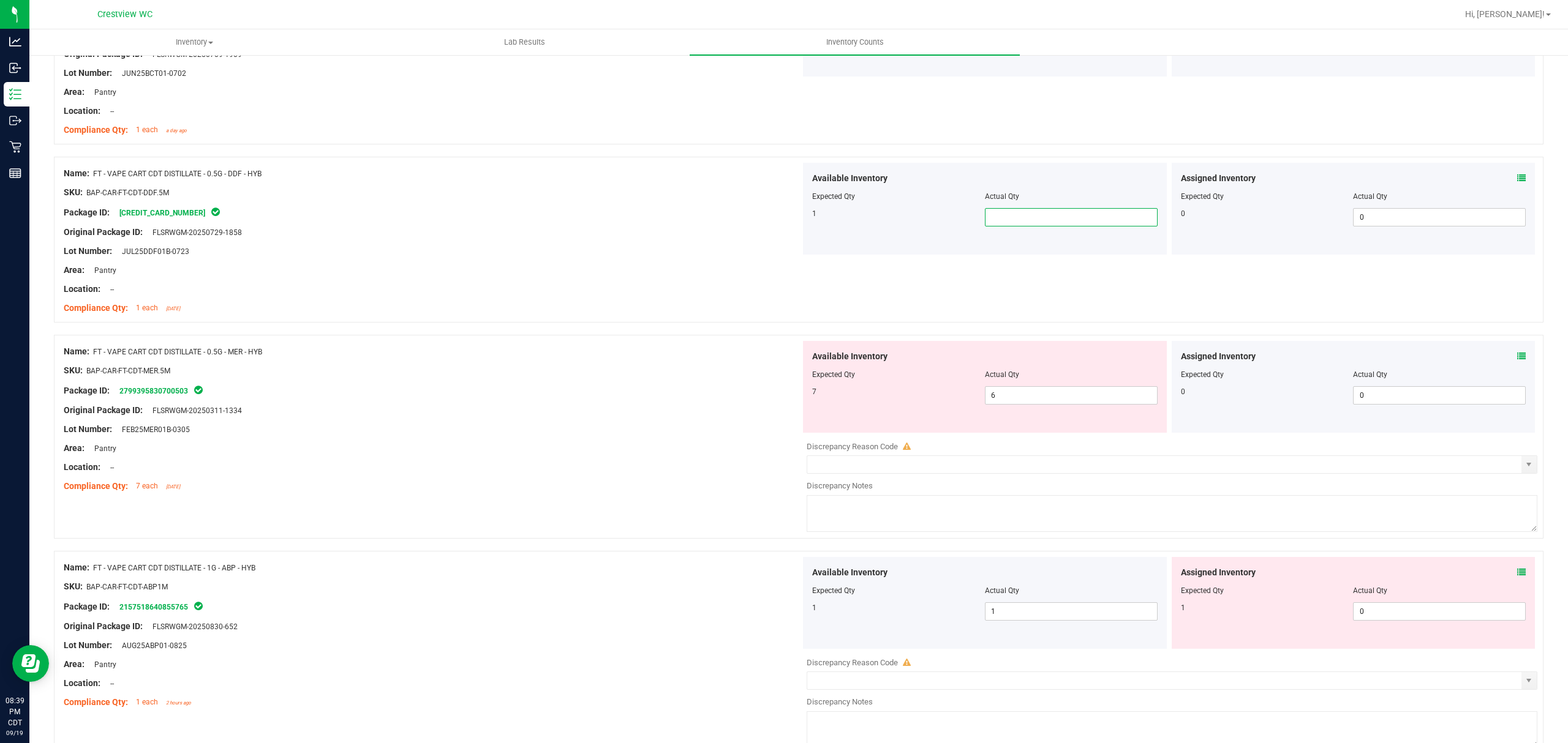
click at [1031, 215] on span at bounding box center [1071, 217] width 173 height 19
click at [743, 202] on div at bounding box center [432, 201] width 737 height 6
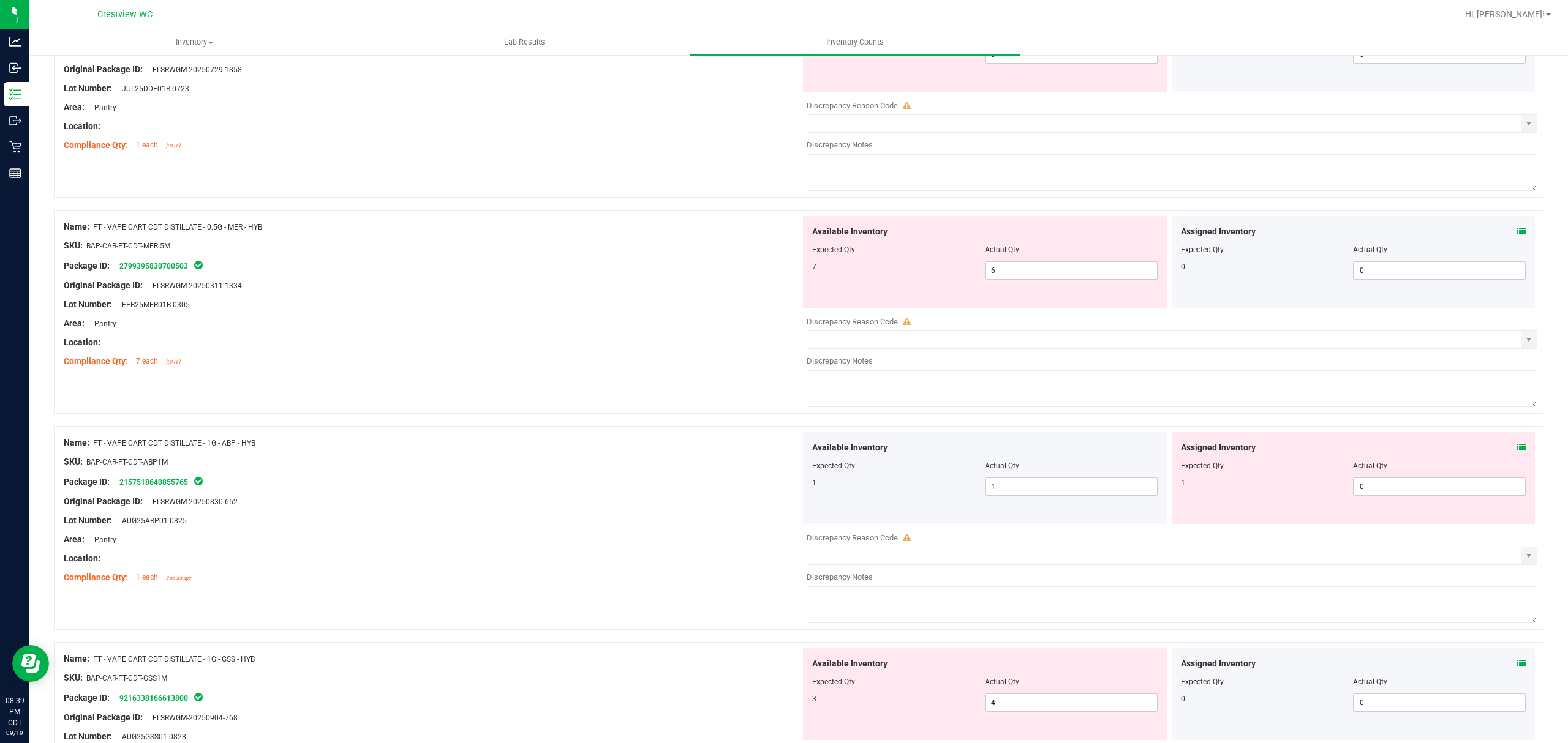
scroll to position [816, 0]
click at [1006, 273] on span "6 6" at bounding box center [1071, 270] width 173 height 19
click at [527, 293] on div "Name: FT - VAPE CART CDT DISTILLATE - 0.5G - MER - HYB SKU: BAP-CAR-FT-CDT-MER.…" at bounding box center [432, 293] width 737 height 156
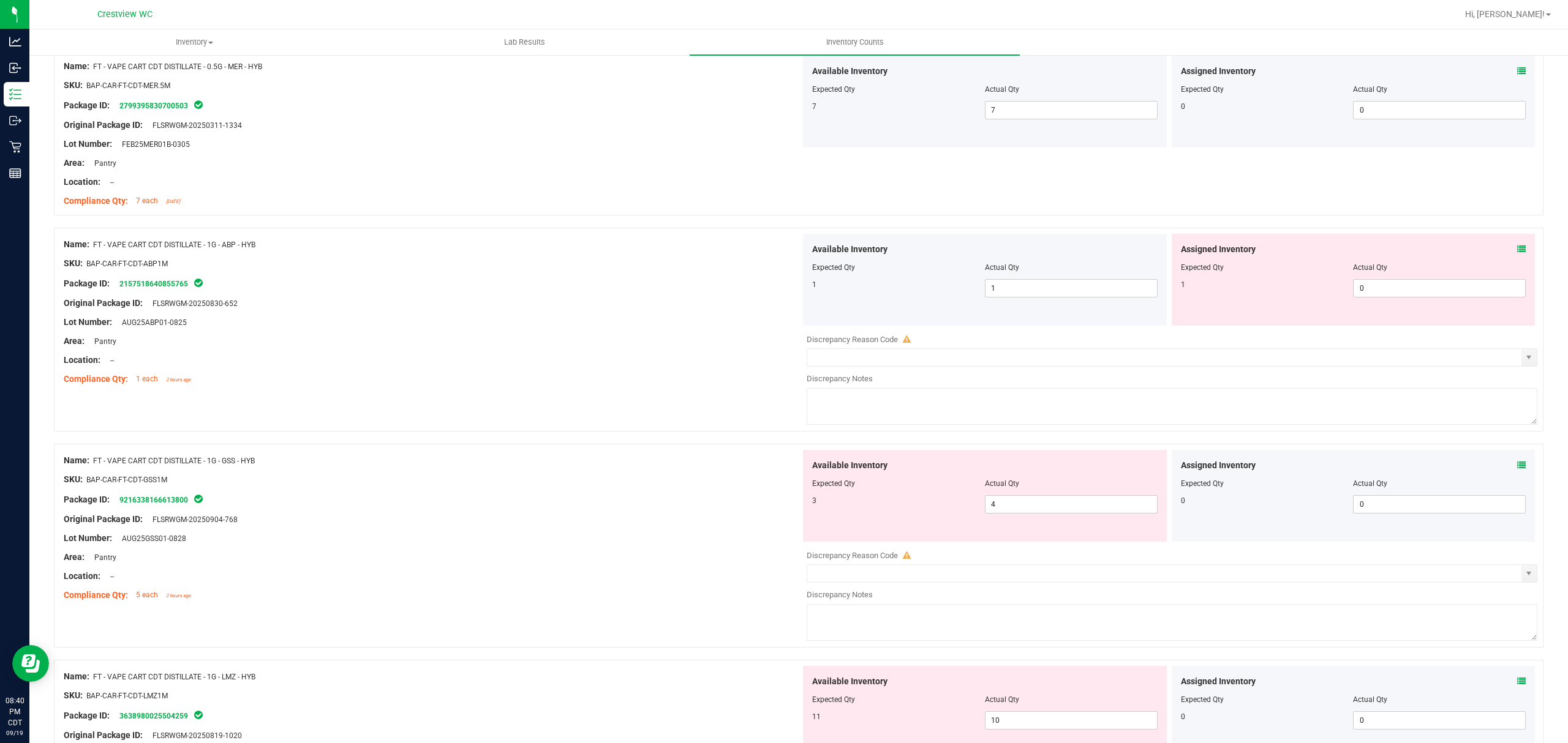
scroll to position [980, 0]
click at [1513, 252] on div "Assigned Inventory Expected Qty Actual Qty 1 0 0" at bounding box center [1353, 276] width 364 height 92
click at [1511, 248] on div "Assigned Inventory Expected Qty Actual Qty 1 0 0" at bounding box center [1353, 276] width 364 height 92
click at [1517, 244] on icon at bounding box center [1521, 246] width 8 height 8
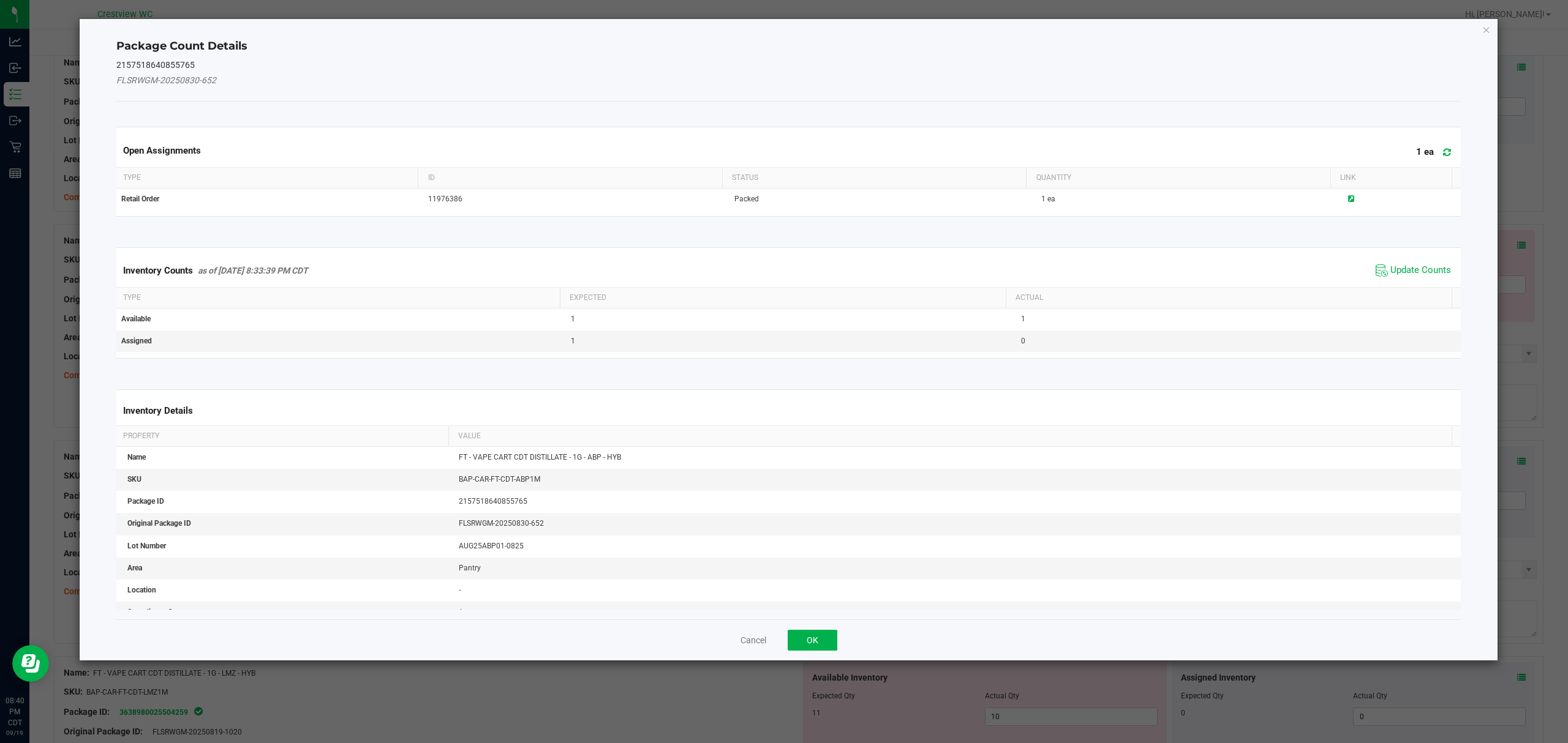
click at [1411, 252] on kendo-grid "Inventory Counts as of [DATE] 8:33:39 PM CDT Update Counts Type Expected Actual…" at bounding box center [788, 304] width 1363 height 112
click at [1407, 275] on span "Update Counts" at bounding box center [1420, 270] width 61 height 12
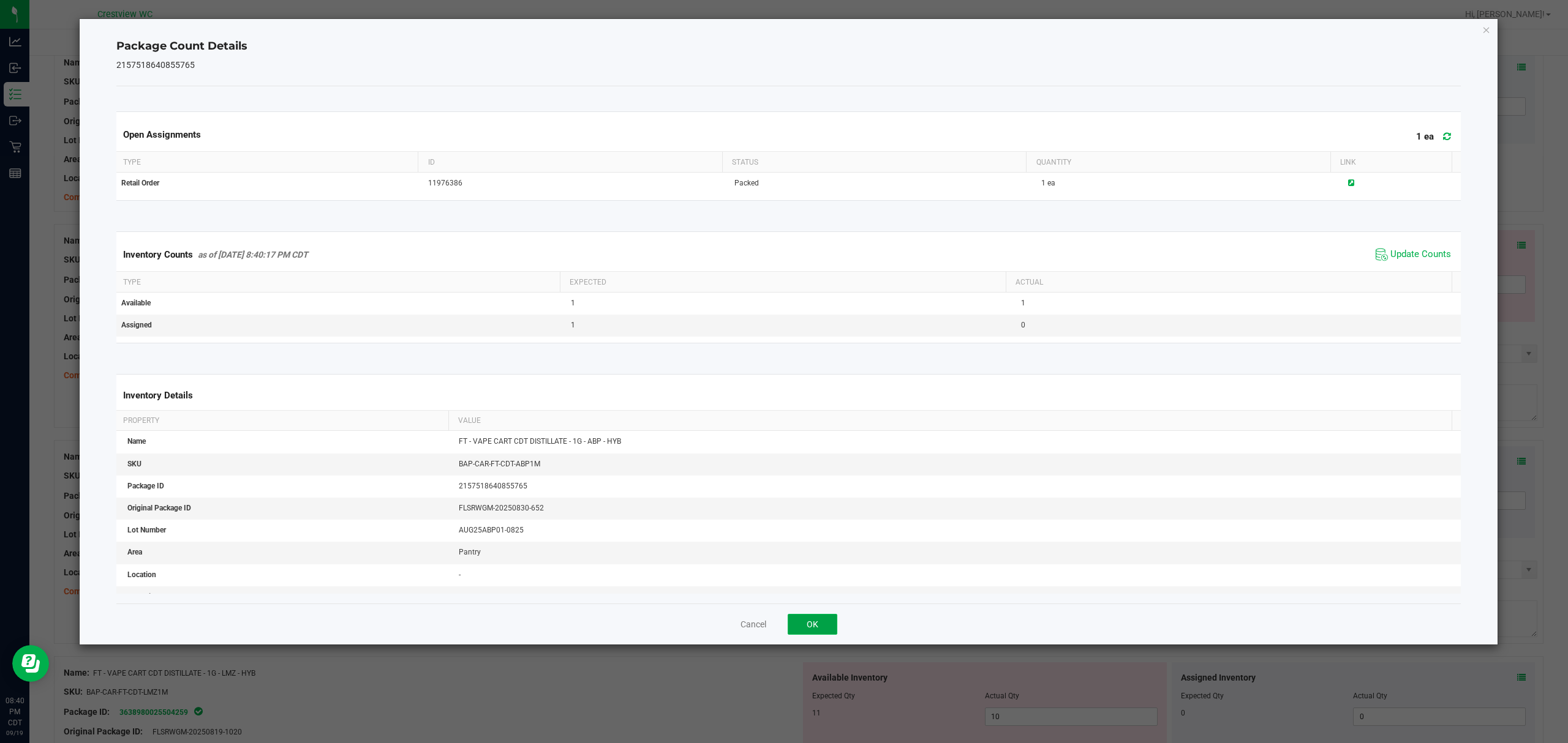
click at [802, 627] on button "OK" at bounding box center [812, 624] width 50 height 21
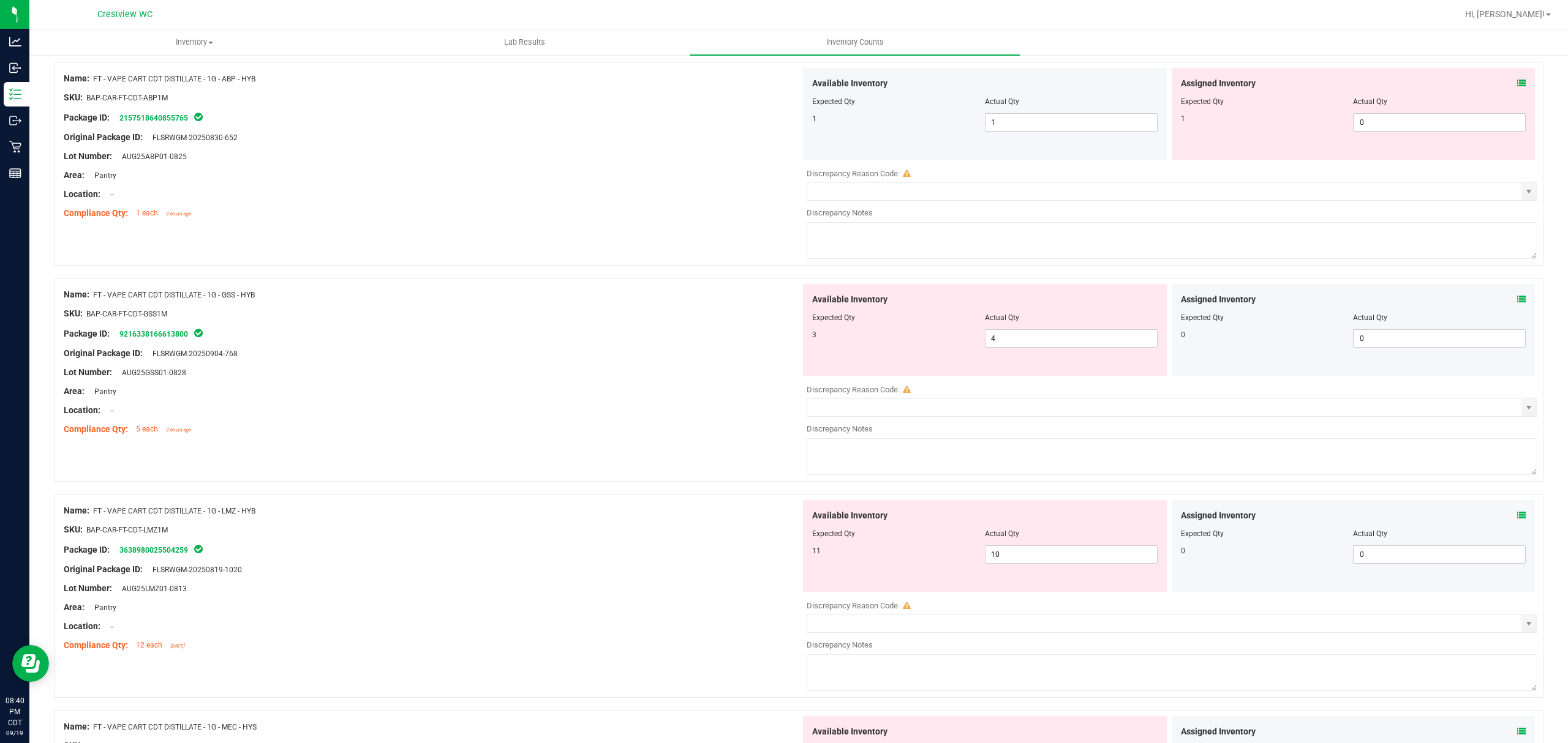
scroll to position [1142, 0]
click at [1052, 338] on span "4 4" at bounding box center [1071, 338] width 173 height 19
click at [704, 358] on div "Original Package ID: FLSRWGM-20250904-768" at bounding box center [432, 353] width 737 height 13
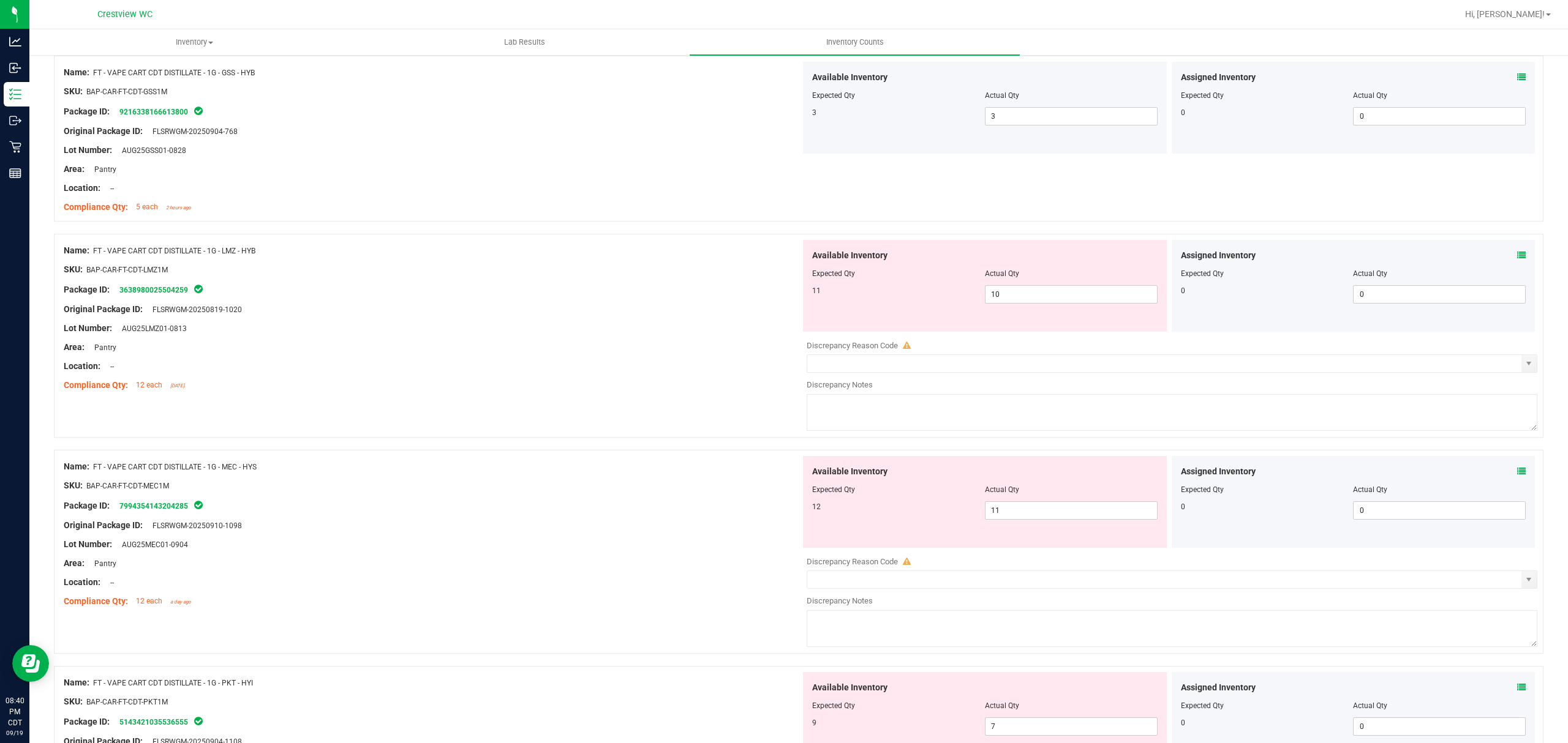
scroll to position [1387, 0]
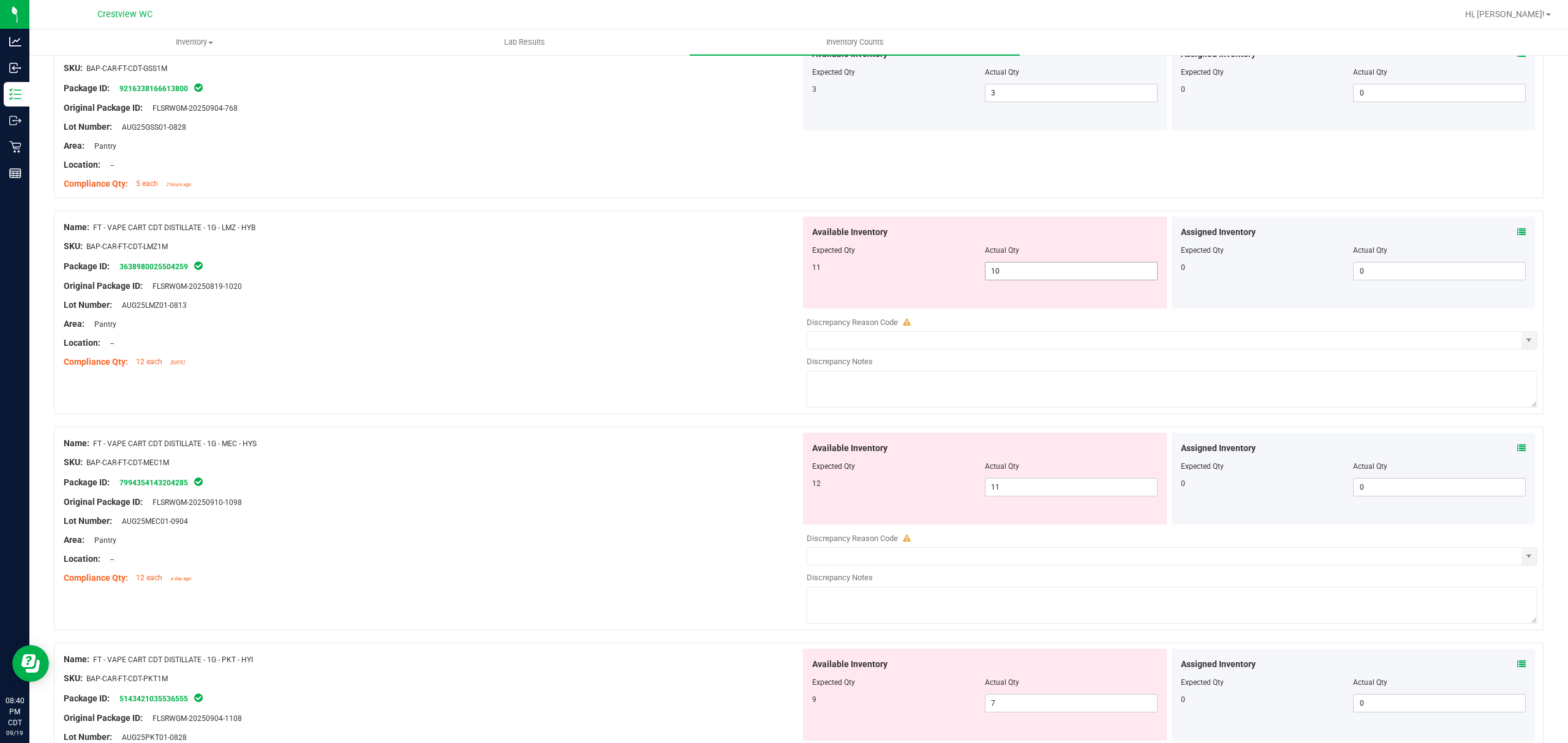
click at [1030, 280] on span "10 10" at bounding box center [1071, 271] width 173 height 19
click at [1030, 278] on input "10" at bounding box center [1071, 271] width 171 height 17
click at [664, 354] on div at bounding box center [432, 353] width 737 height 6
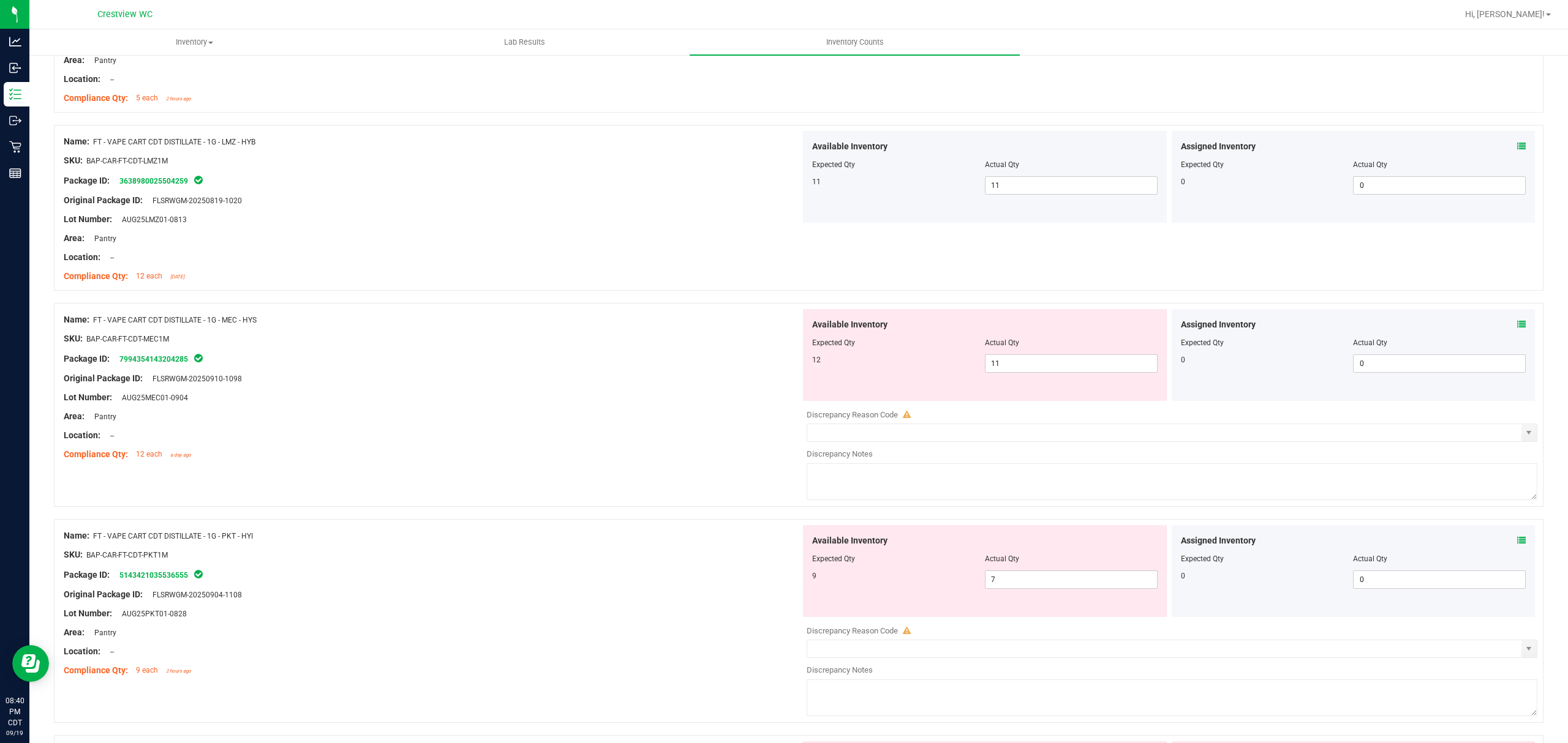
scroll to position [1632, 0]
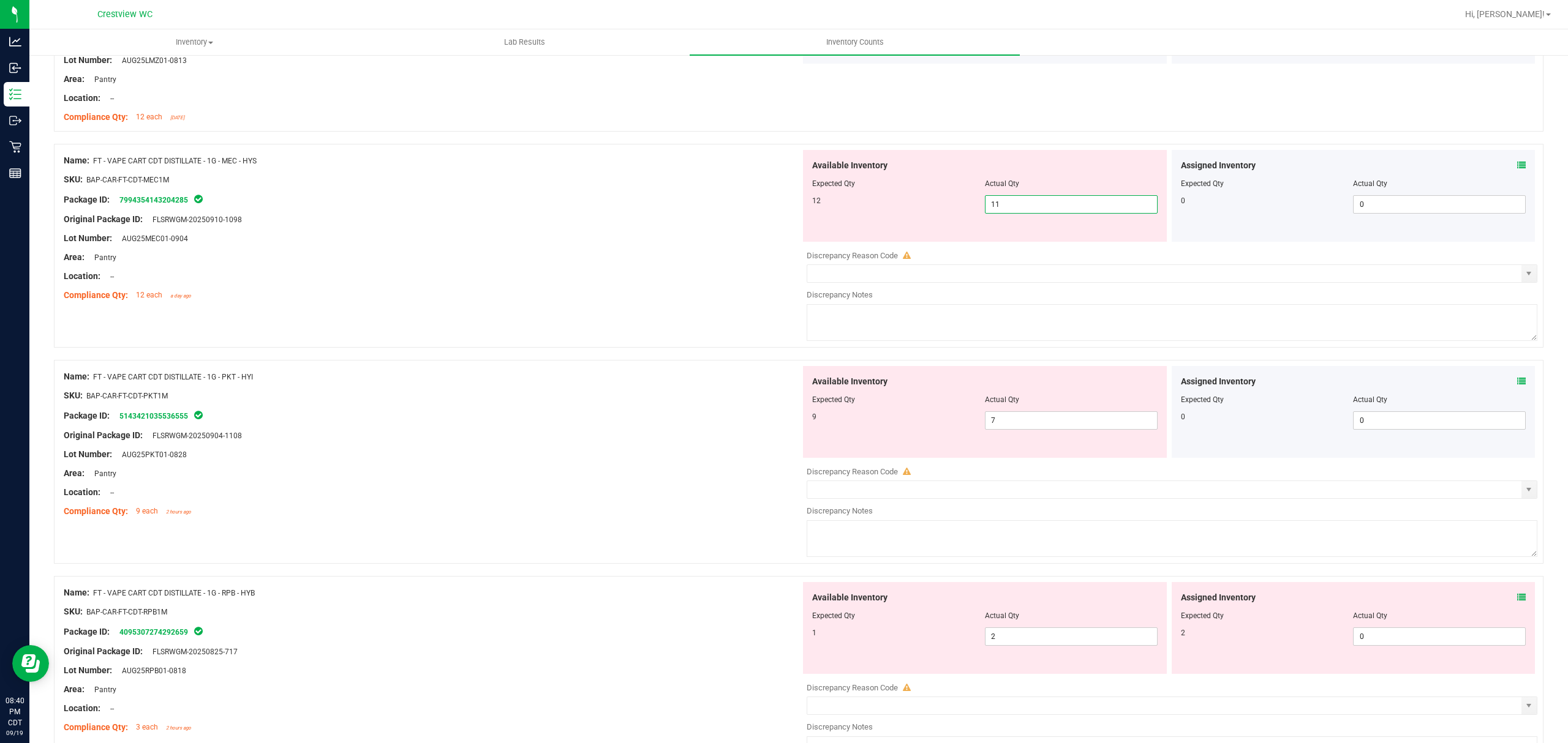
click at [1010, 206] on span "11 11" at bounding box center [1071, 204] width 173 height 19
click at [1499, 170] on div "Assigned Inventory" at bounding box center [1353, 166] width 345 height 13
click at [1519, 170] on div "Assigned Inventory Expected Qty Actual Qty 0 0 0" at bounding box center [1353, 195] width 364 height 92
click at [1517, 166] on icon at bounding box center [1521, 165] width 8 height 8
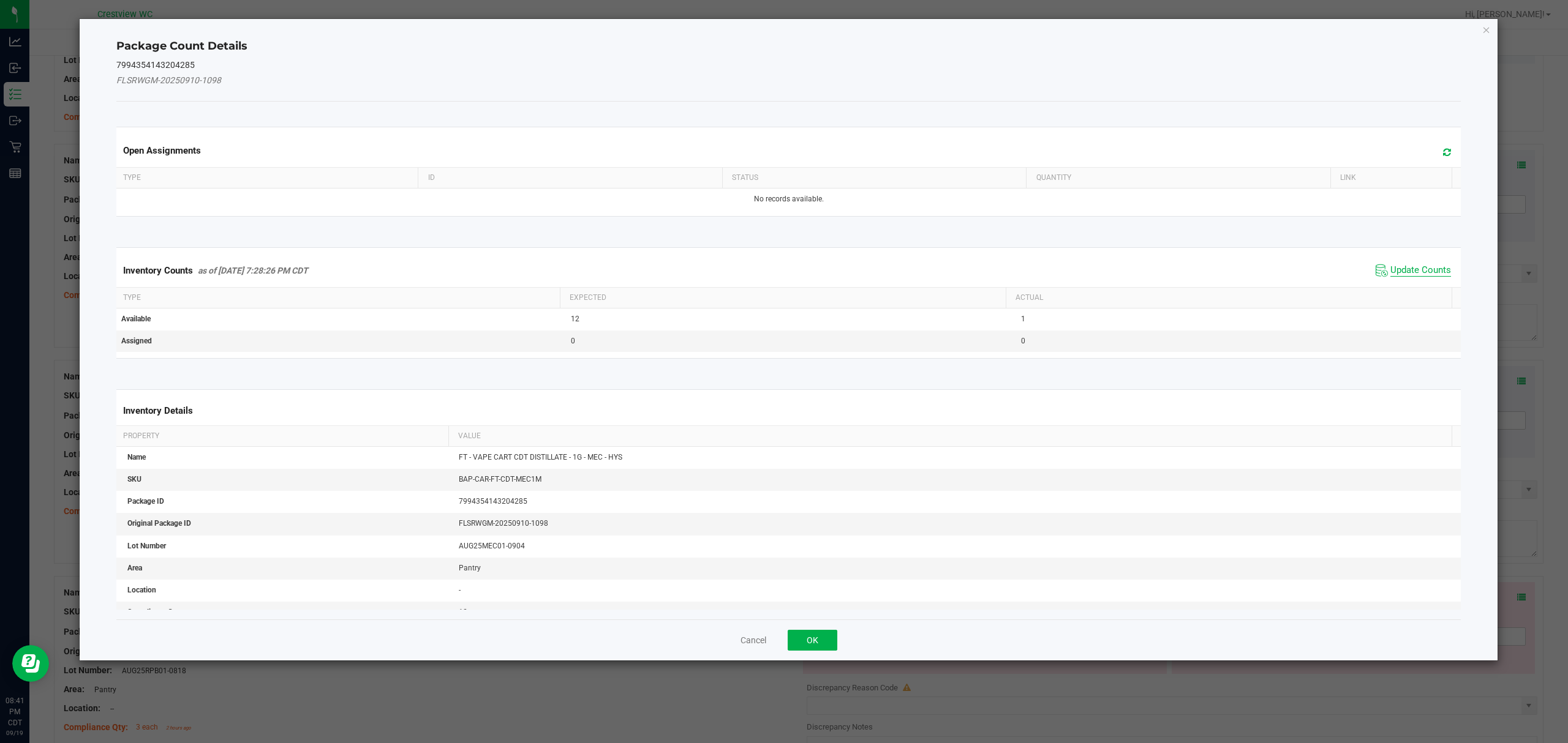
click at [1390, 272] on span "Update Counts" at bounding box center [1420, 270] width 61 height 12
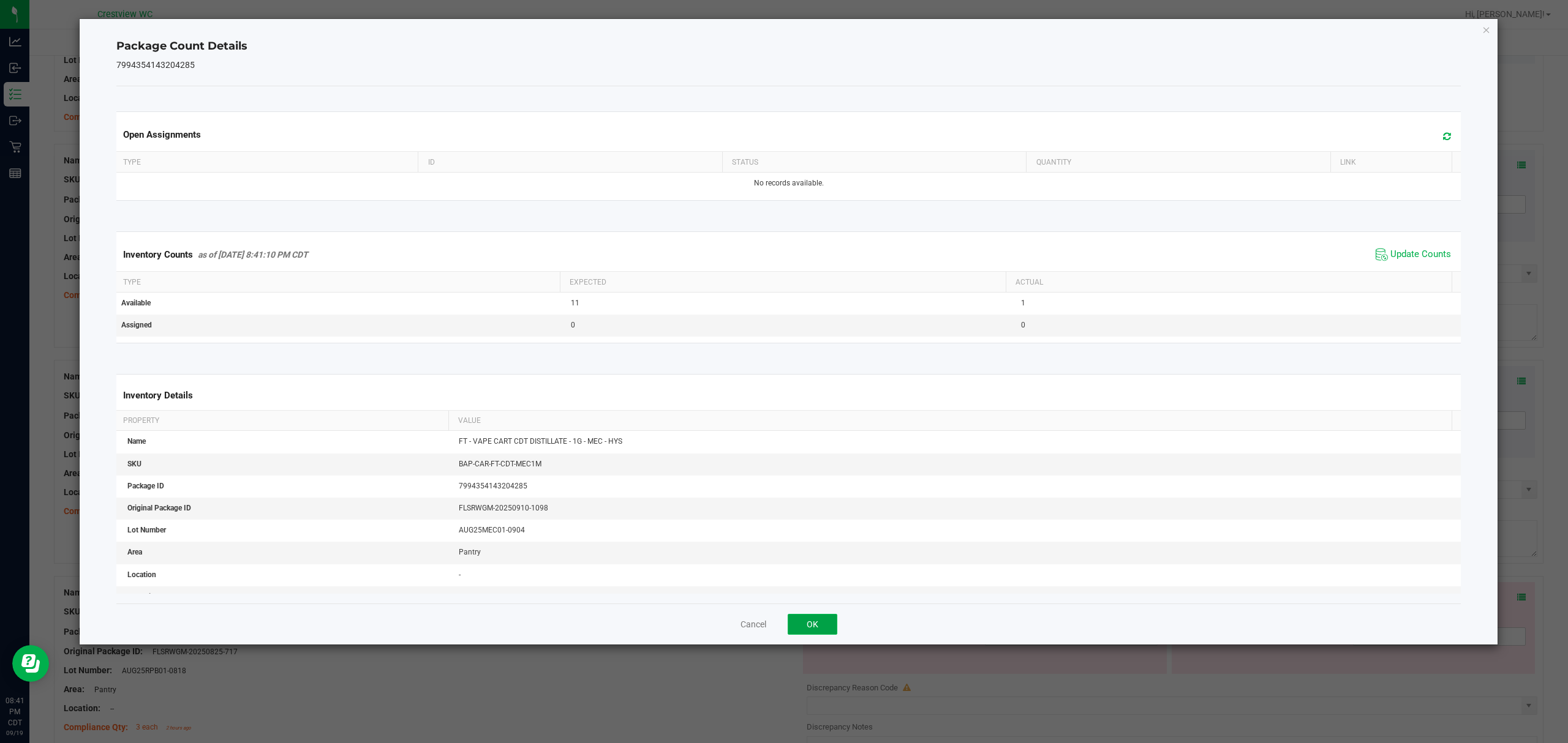
click at [824, 628] on button "OK" at bounding box center [812, 624] width 50 height 21
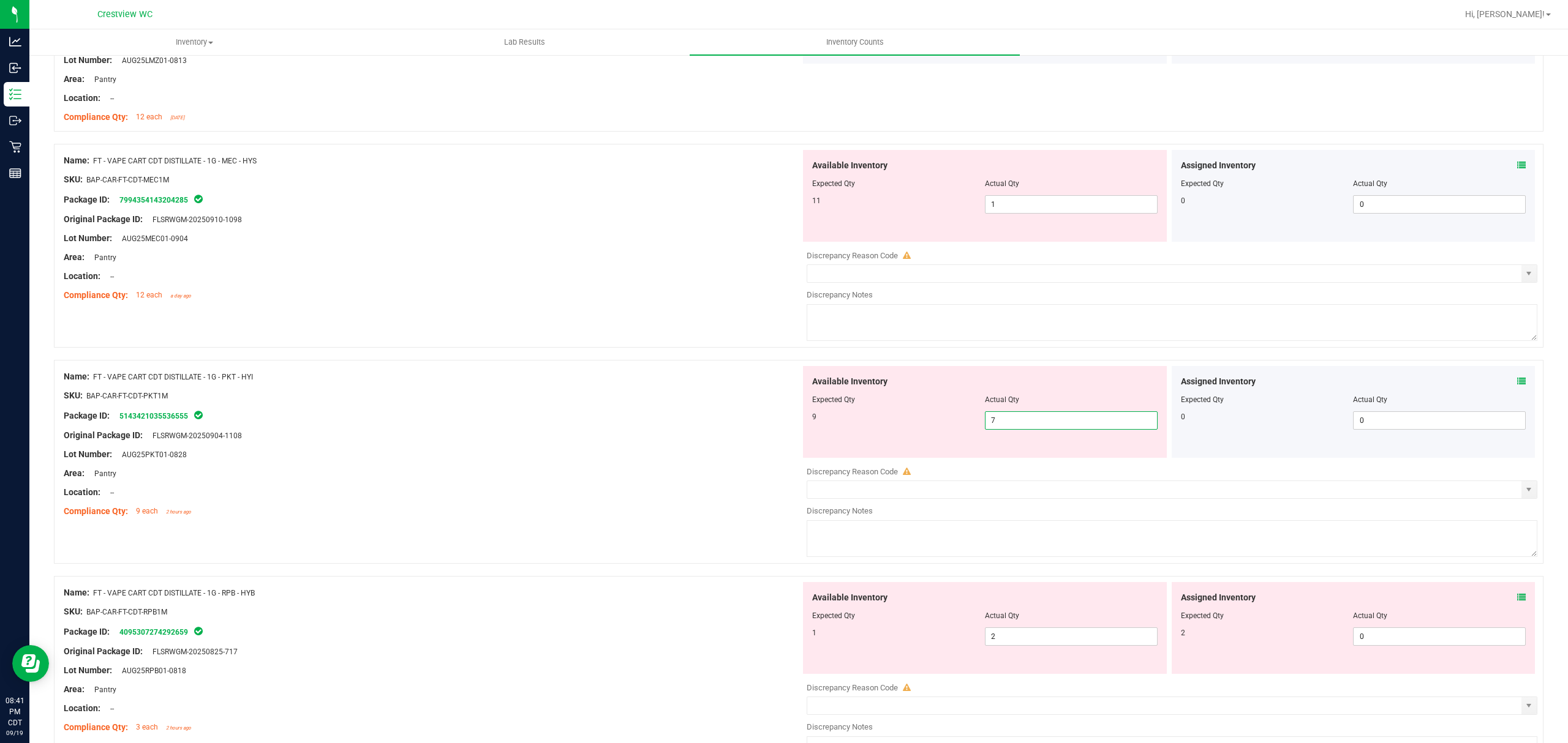
click at [1010, 427] on span "7 7" at bounding box center [1071, 420] width 173 height 19
click at [1517, 386] on icon at bounding box center [1521, 382] width 8 height 8
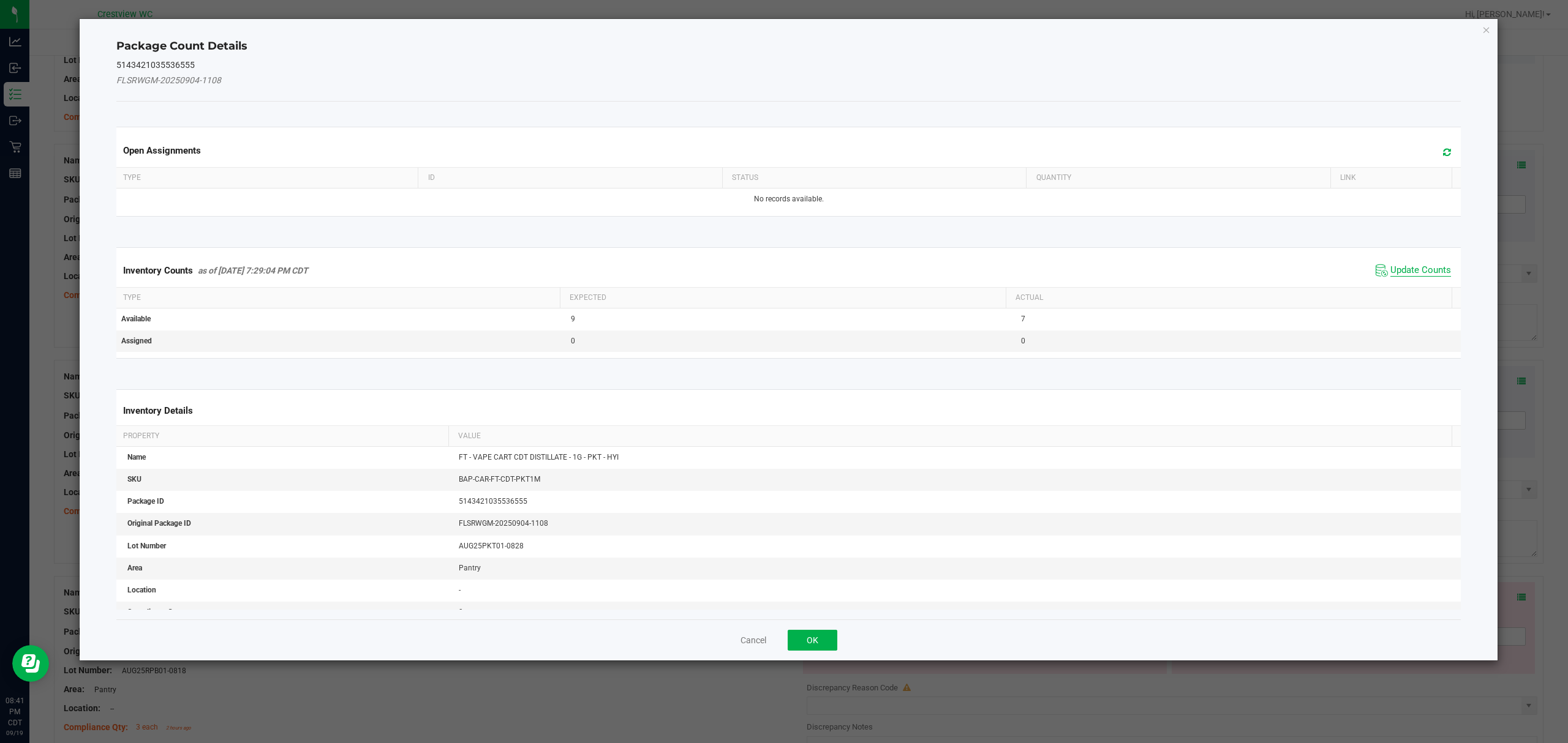
click at [1392, 269] on span "Update Counts" at bounding box center [1420, 270] width 61 height 12
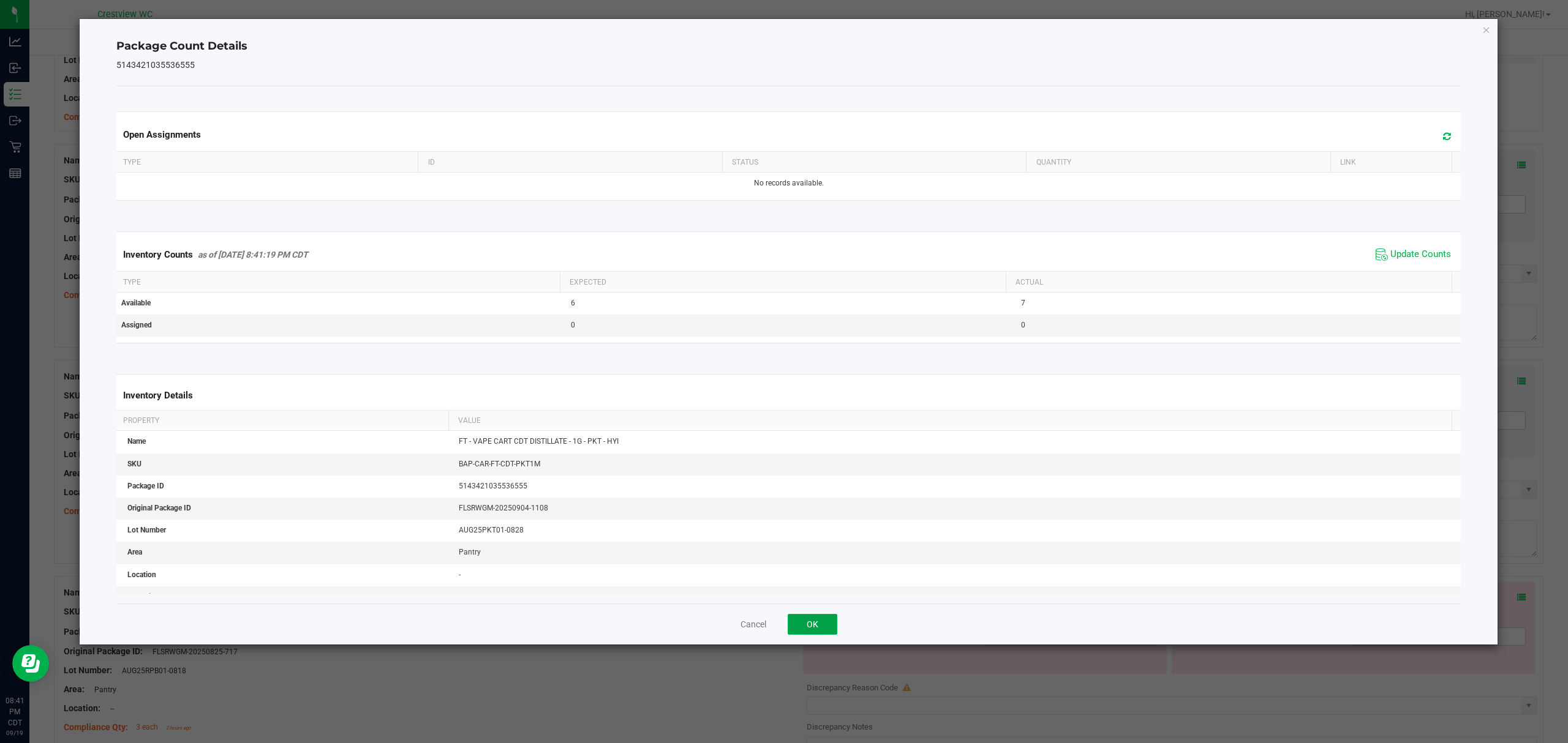
click at [814, 628] on button "OK" at bounding box center [812, 624] width 50 height 21
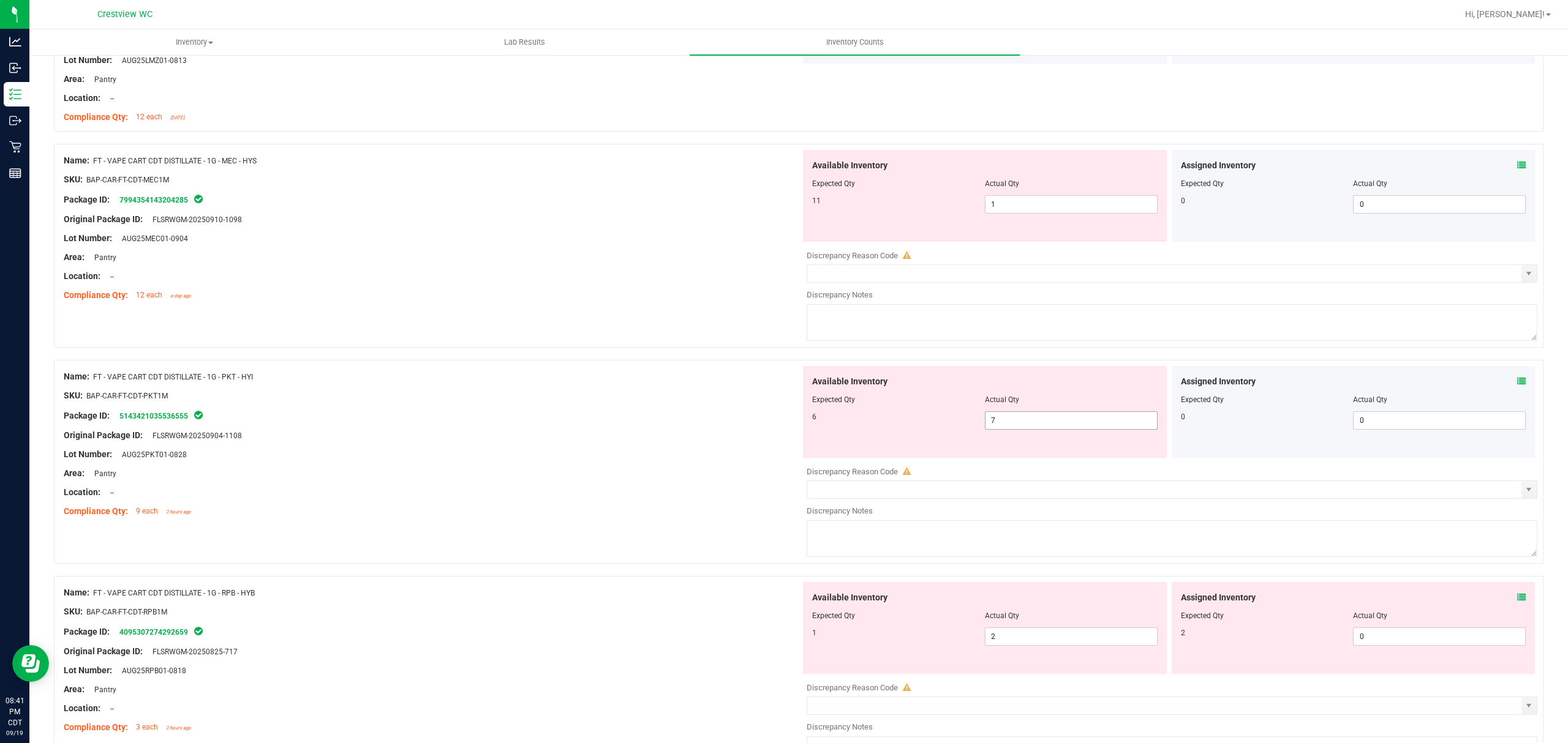
click at [1053, 422] on span "7 7" at bounding box center [1071, 420] width 173 height 19
click at [471, 388] on div at bounding box center [432, 386] width 737 height 6
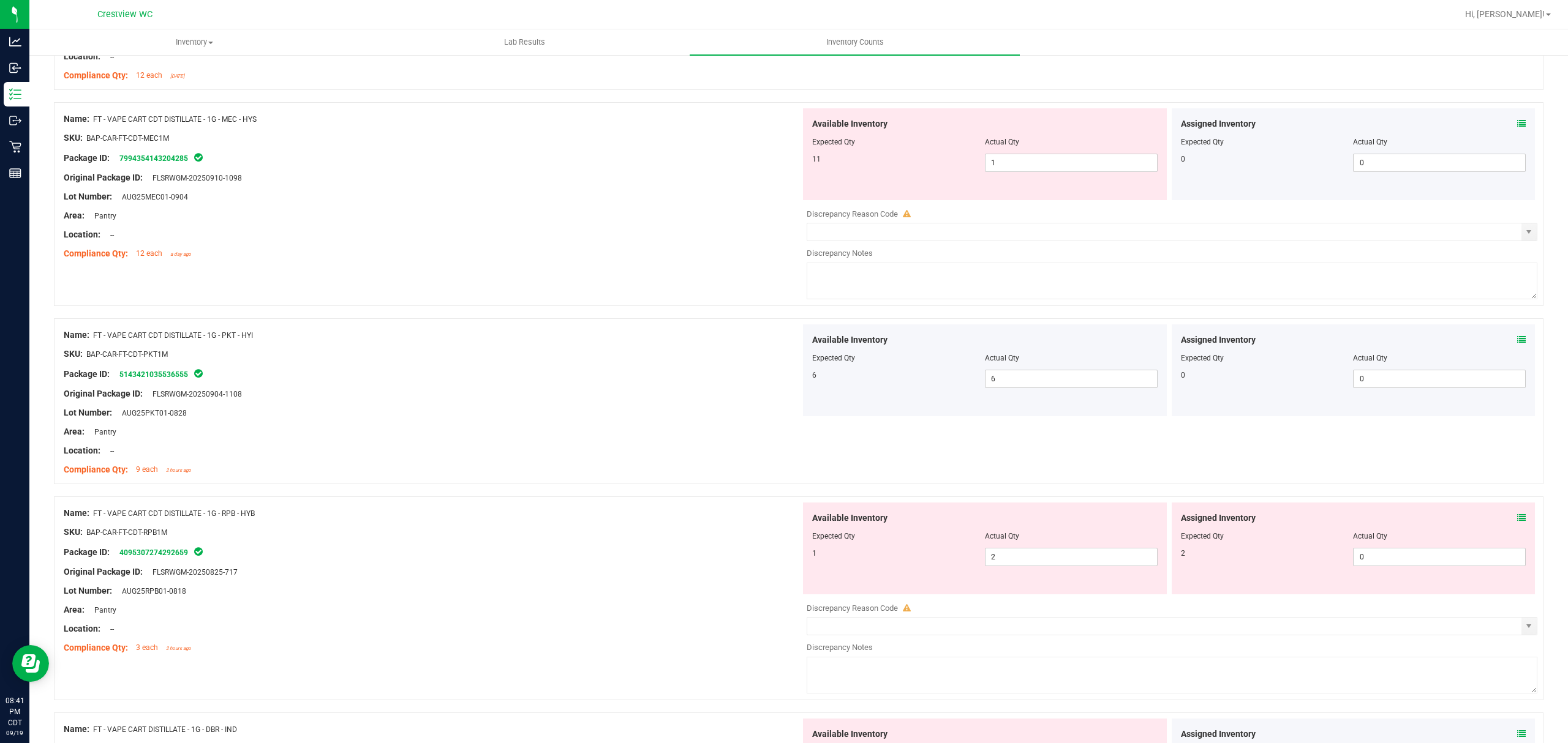
scroll to position [1714, 0]
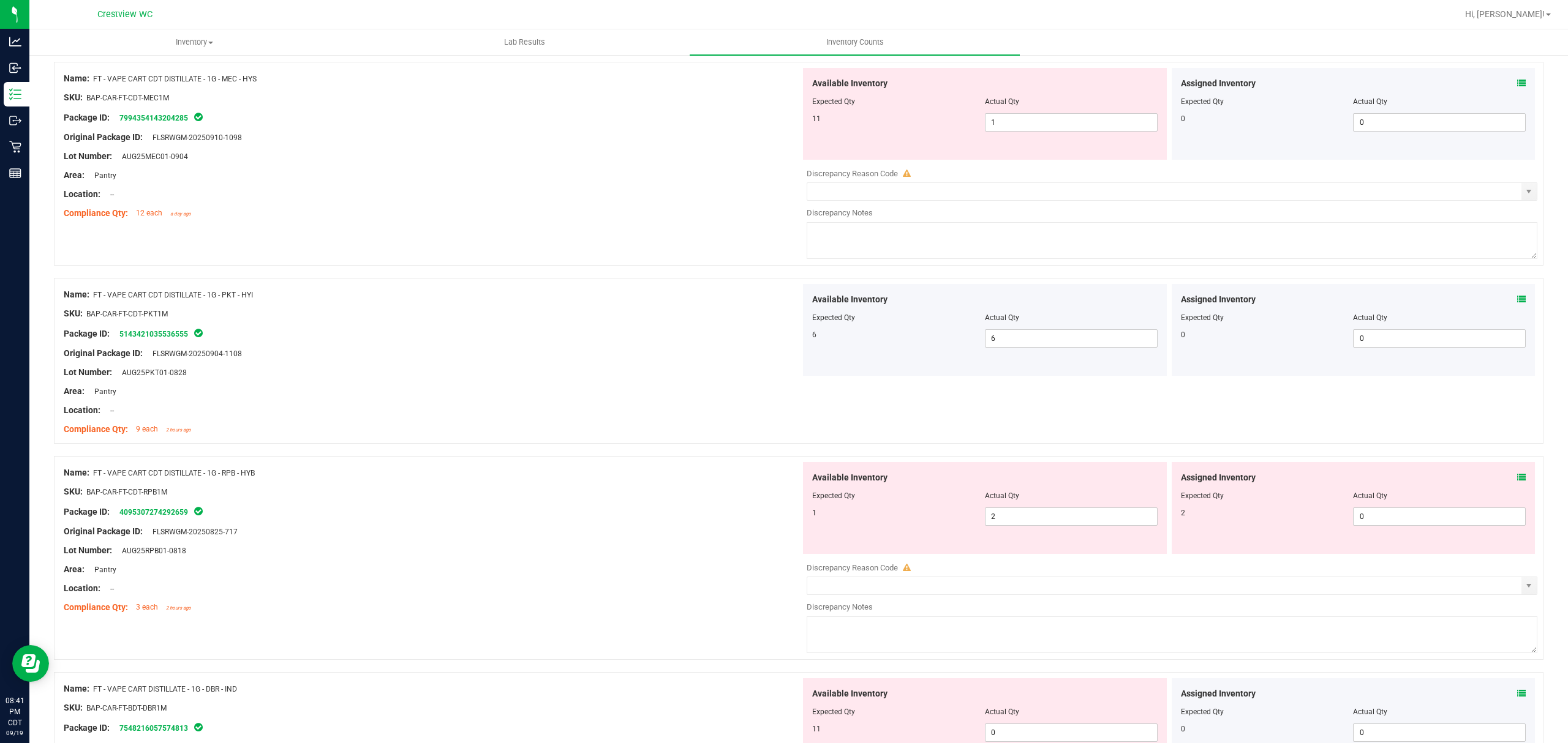
click at [1517, 482] on icon at bounding box center [1521, 477] width 8 height 8
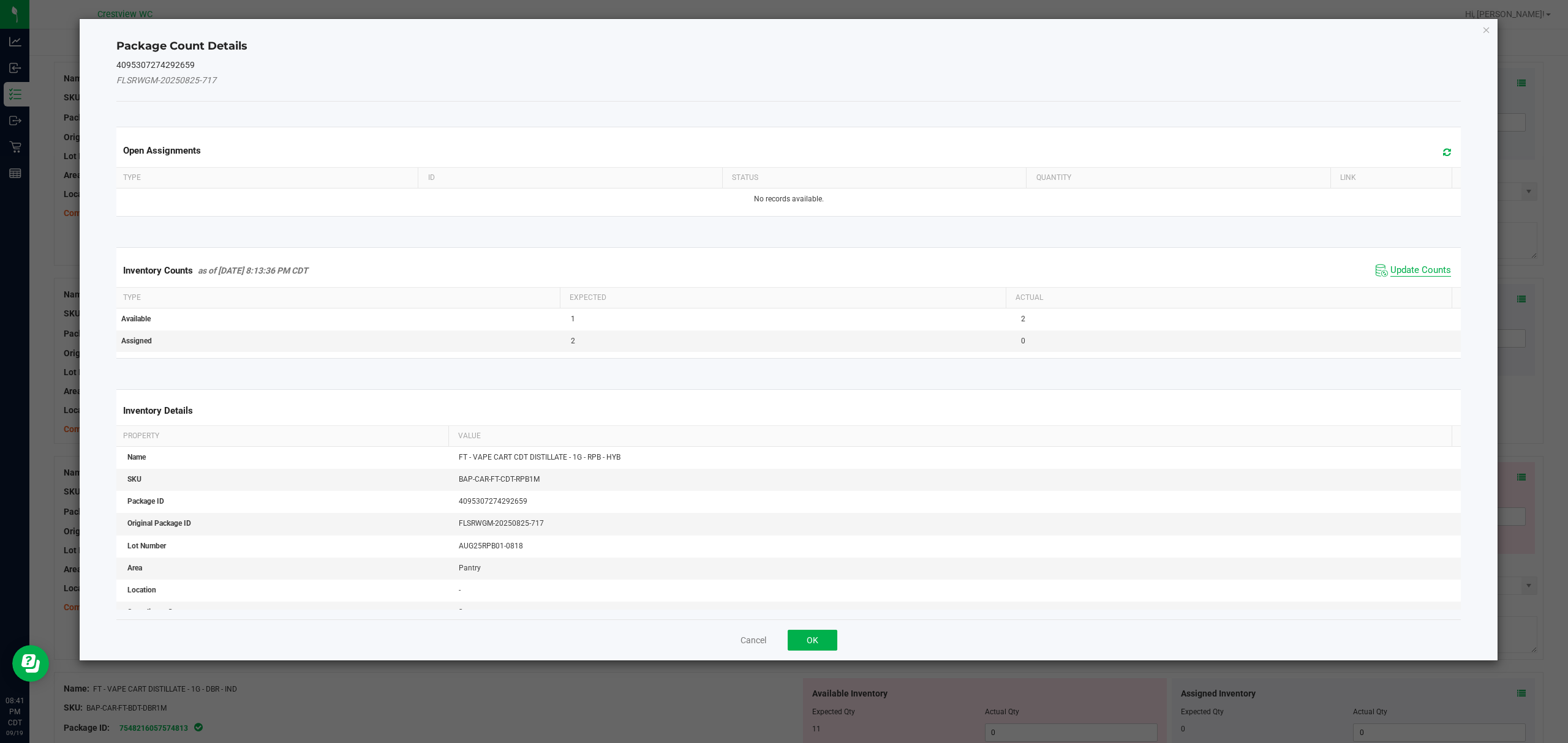
click at [1410, 275] on span "Update Counts" at bounding box center [1420, 270] width 61 height 12
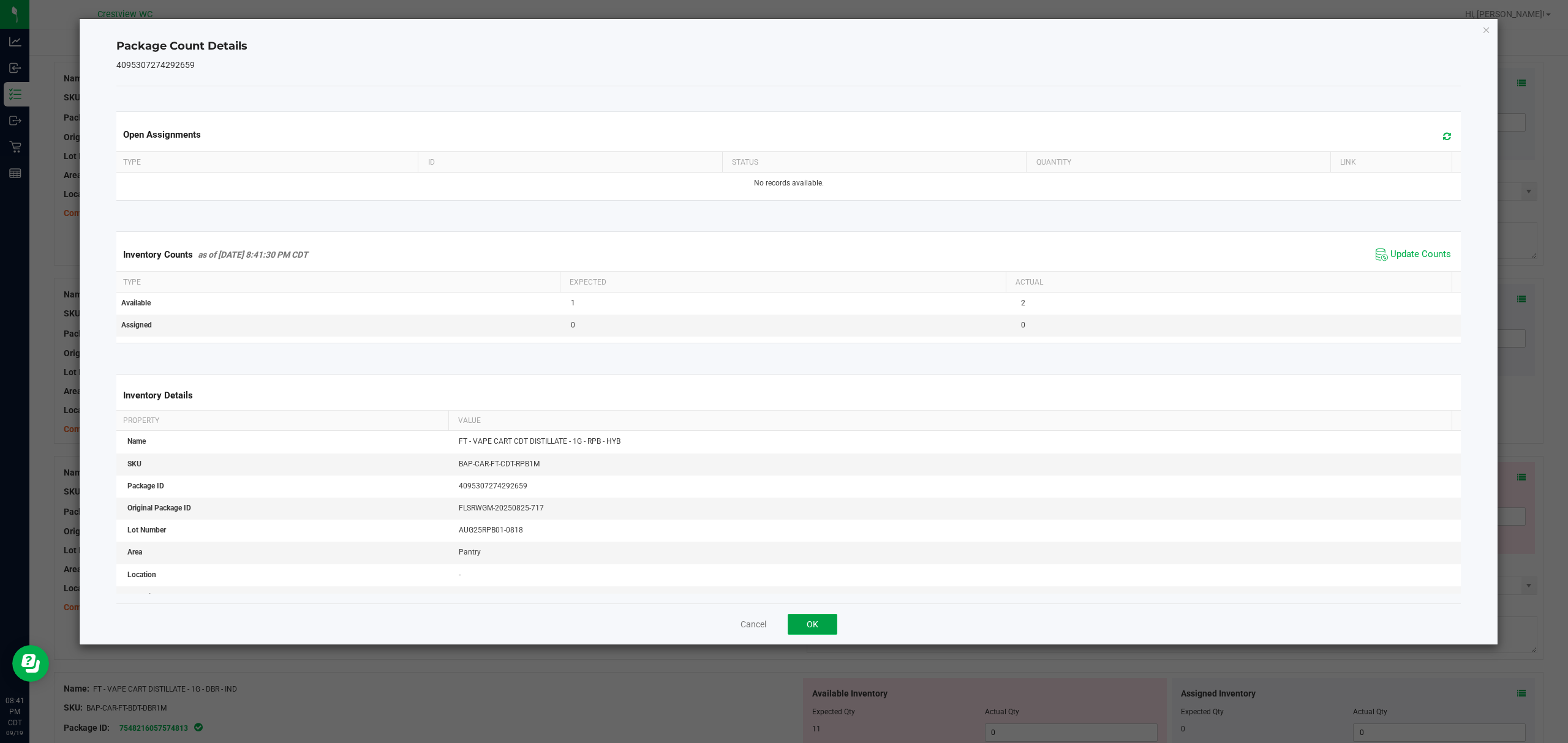
click at [822, 620] on button "OK" at bounding box center [812, 624] width 50 height 21
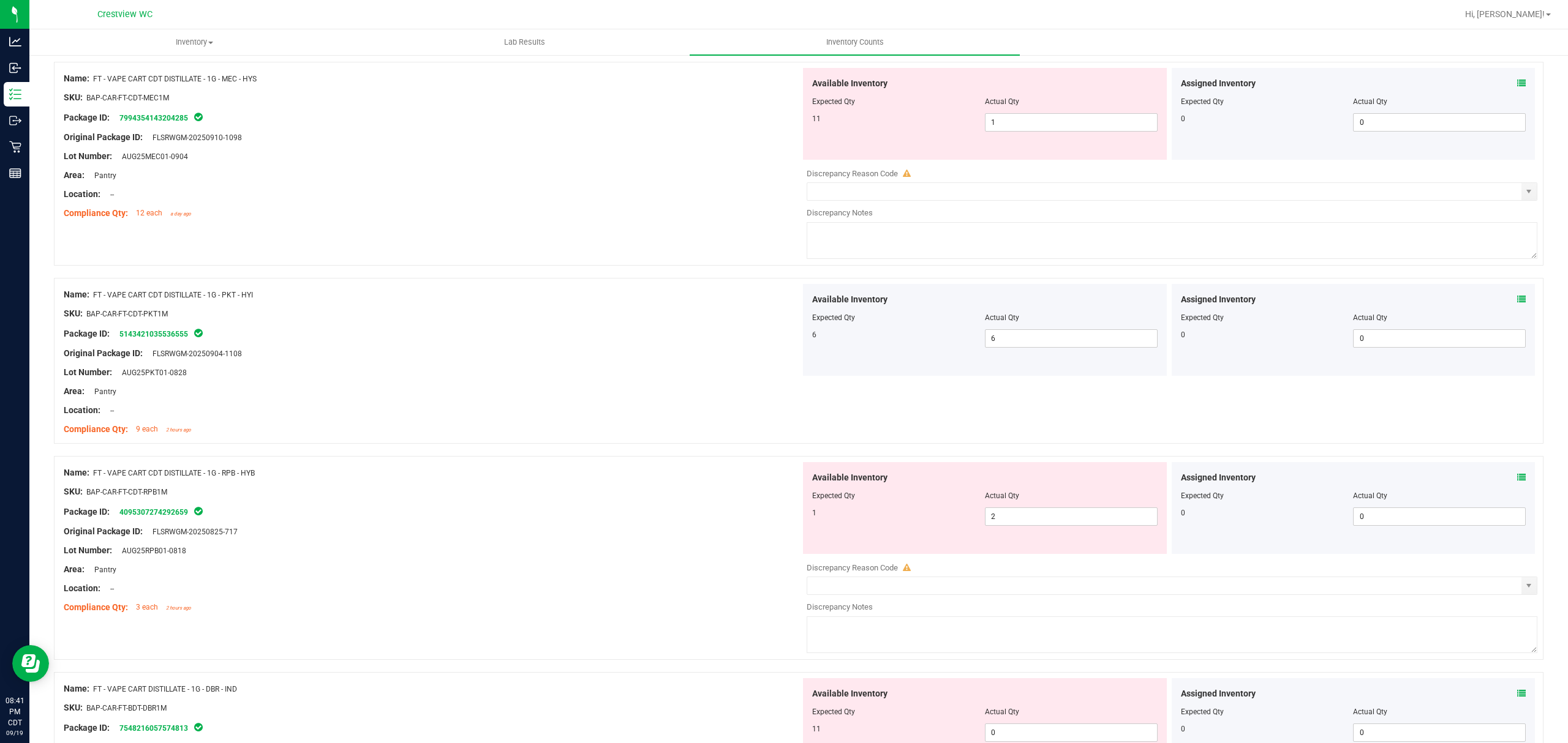
click at [652, 535] on div "Original Package ID: FLSRWGM-20250825-717" at bounding box center [432, 531] width 737 height 13
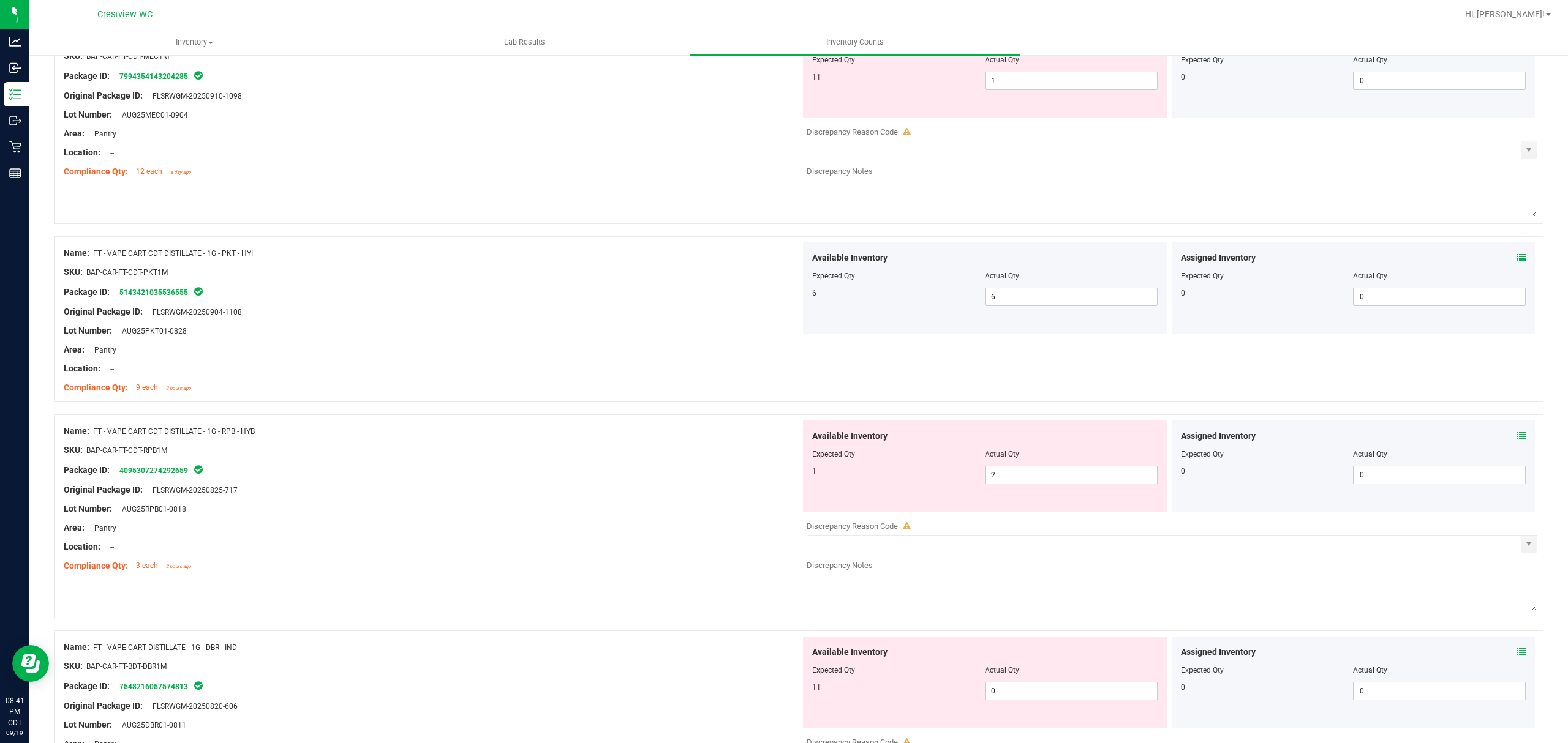
scroll to position [1796, 0]
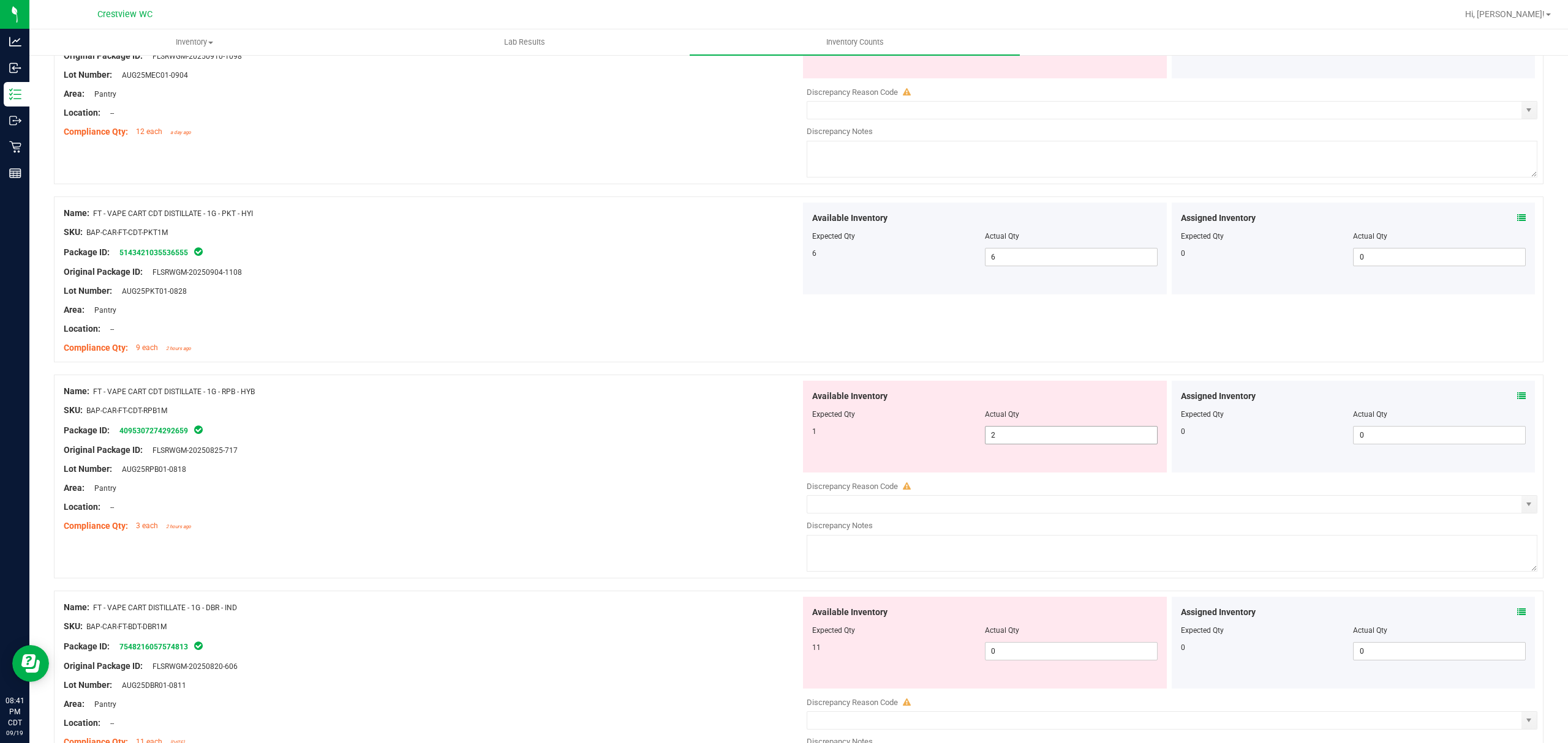
click at [1035, 443] on span "2 2" at bounding box center [1071, 435] width 173 height 19
click at [698, 508] on div "Location: --" at bounding box center [432, 507] width 737 height 13
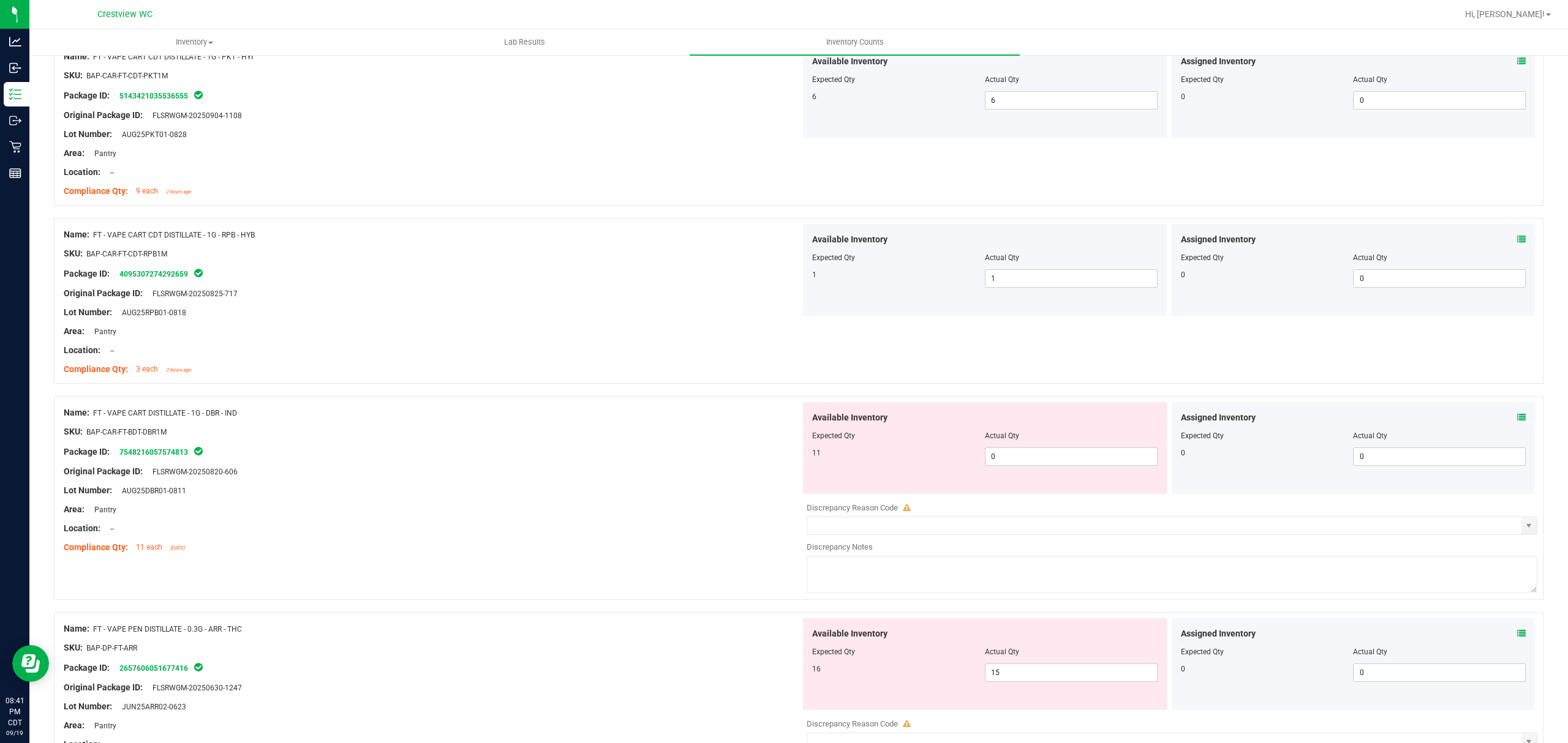
scroll to position [1959, 0]
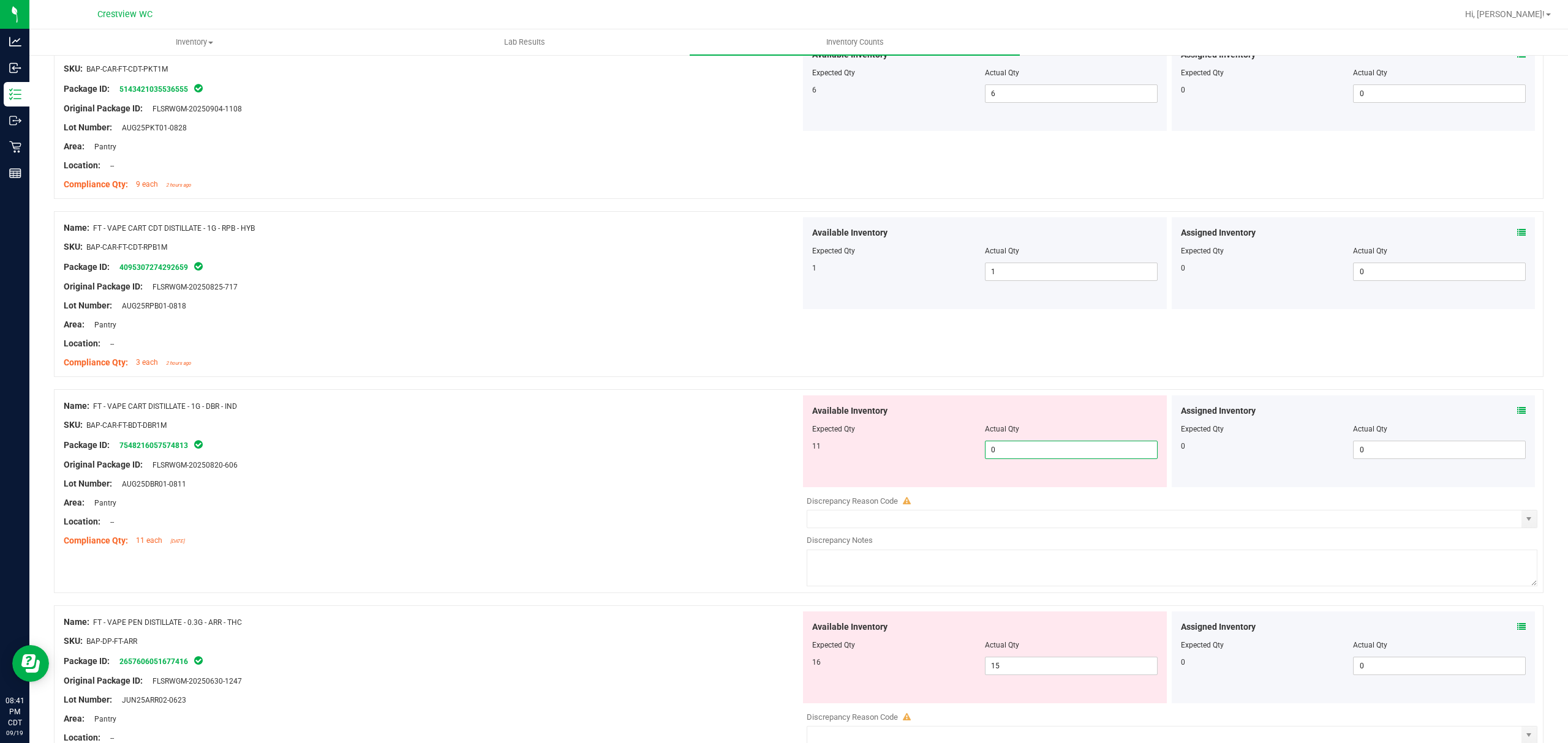
click at [1020, 455] on span "0 0" at bounding box center [1071, 450] width 173 height 19
click at [679, 369] on div "Compliance Qty: 3 each 2 hours ago" at bounding box center [432, 362] width 737 height 13
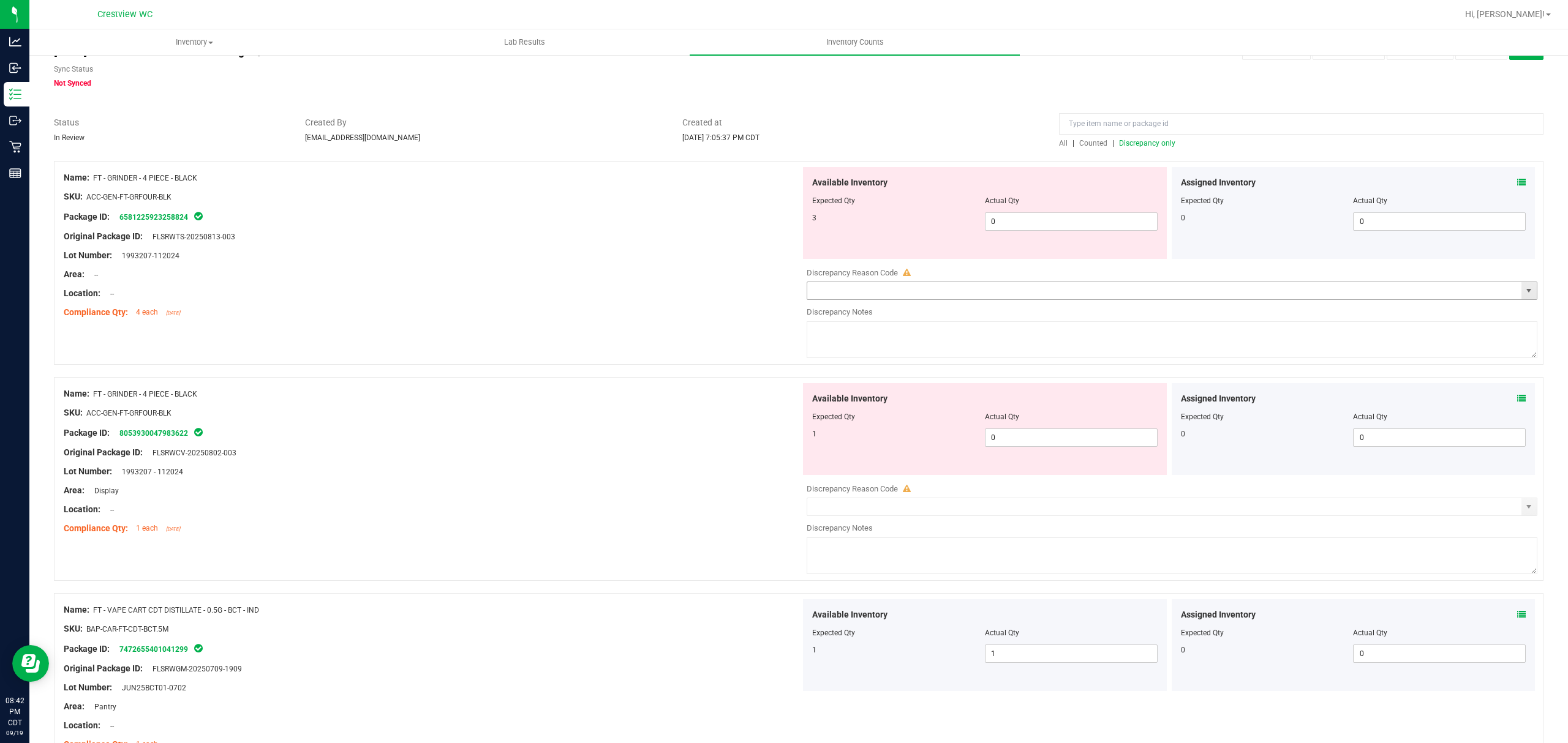
scroll to position [0, 0]
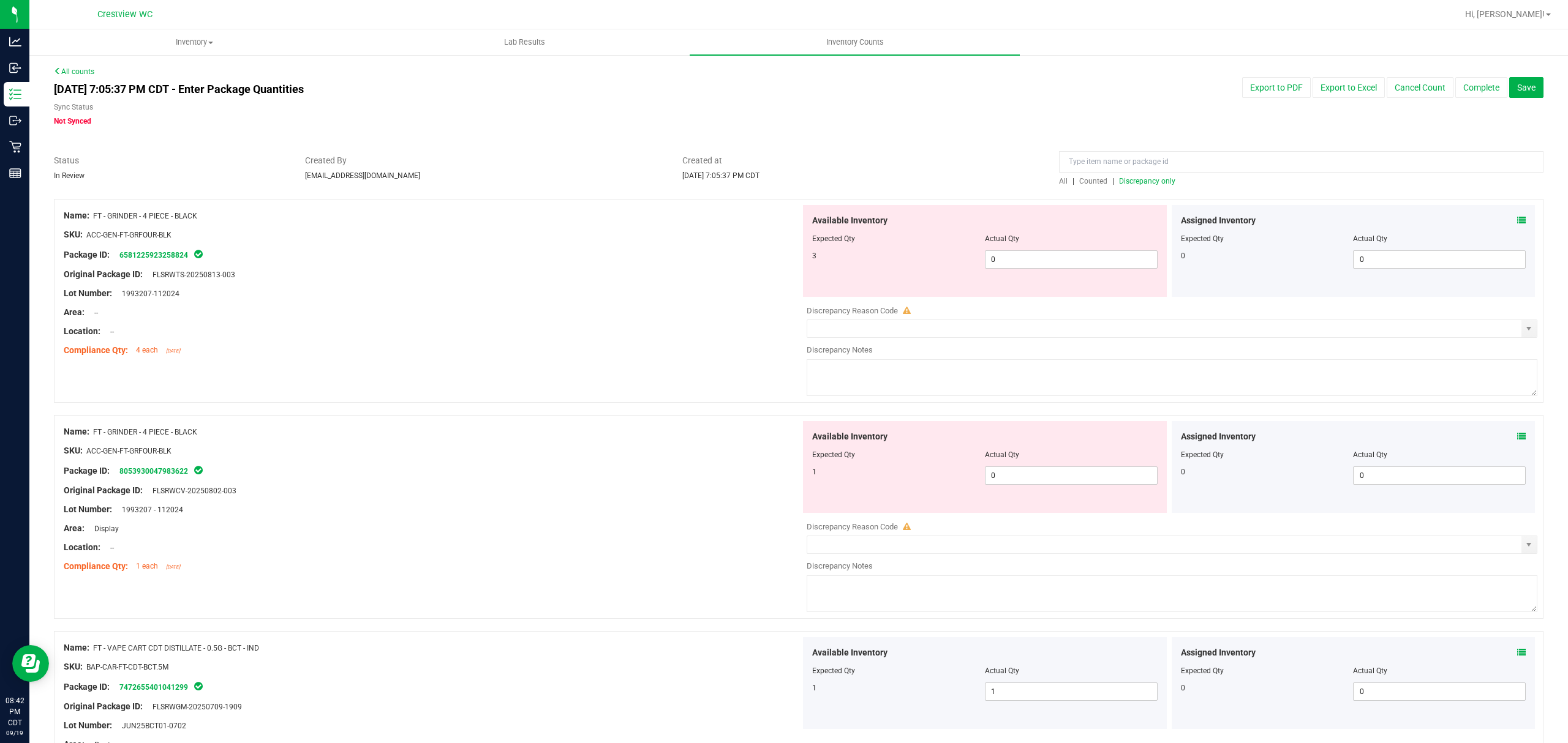
click at [1159, 182] on span "Discrepancy only" at bounding box center [1147, 181] width 57 height 8
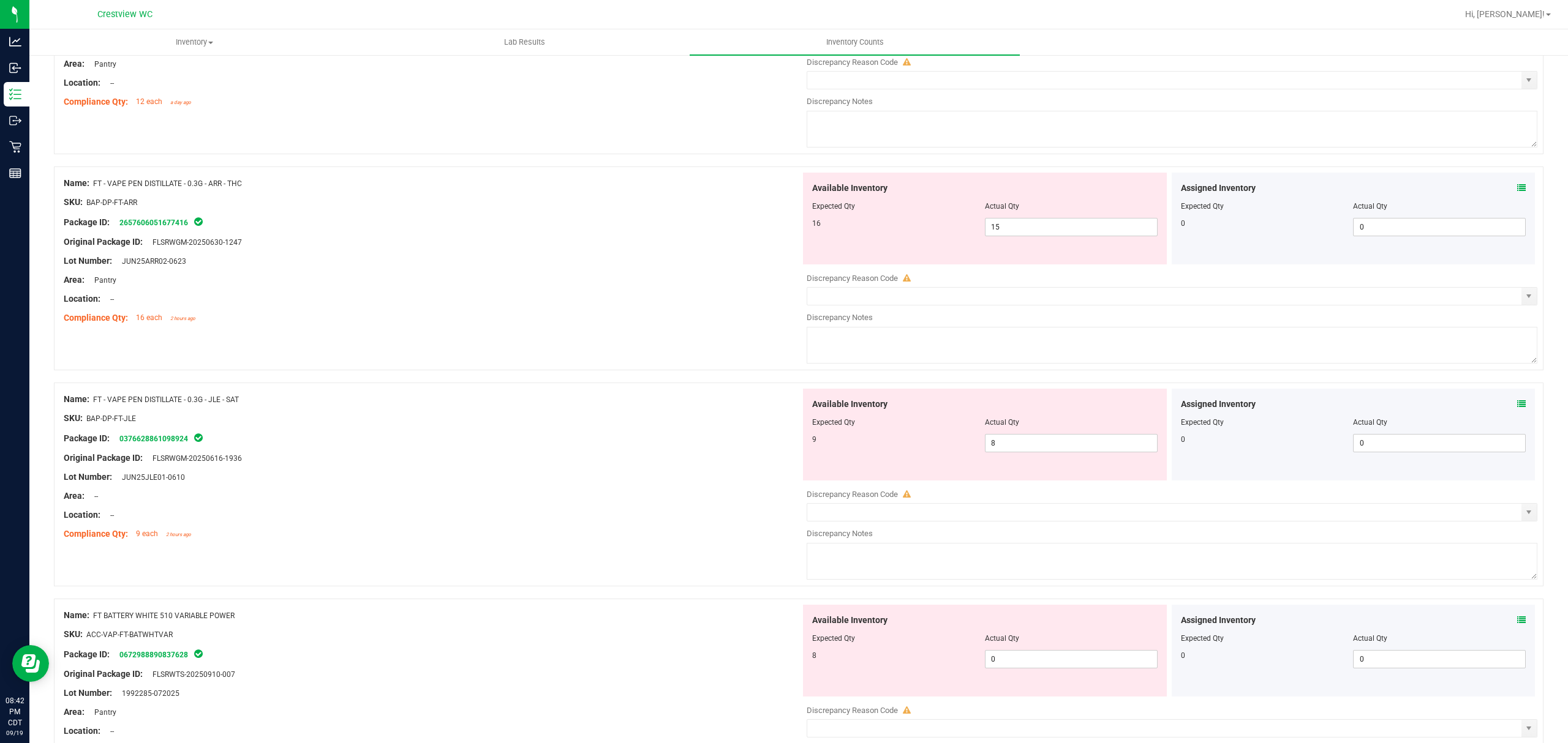
scroll to position [1142, 0]
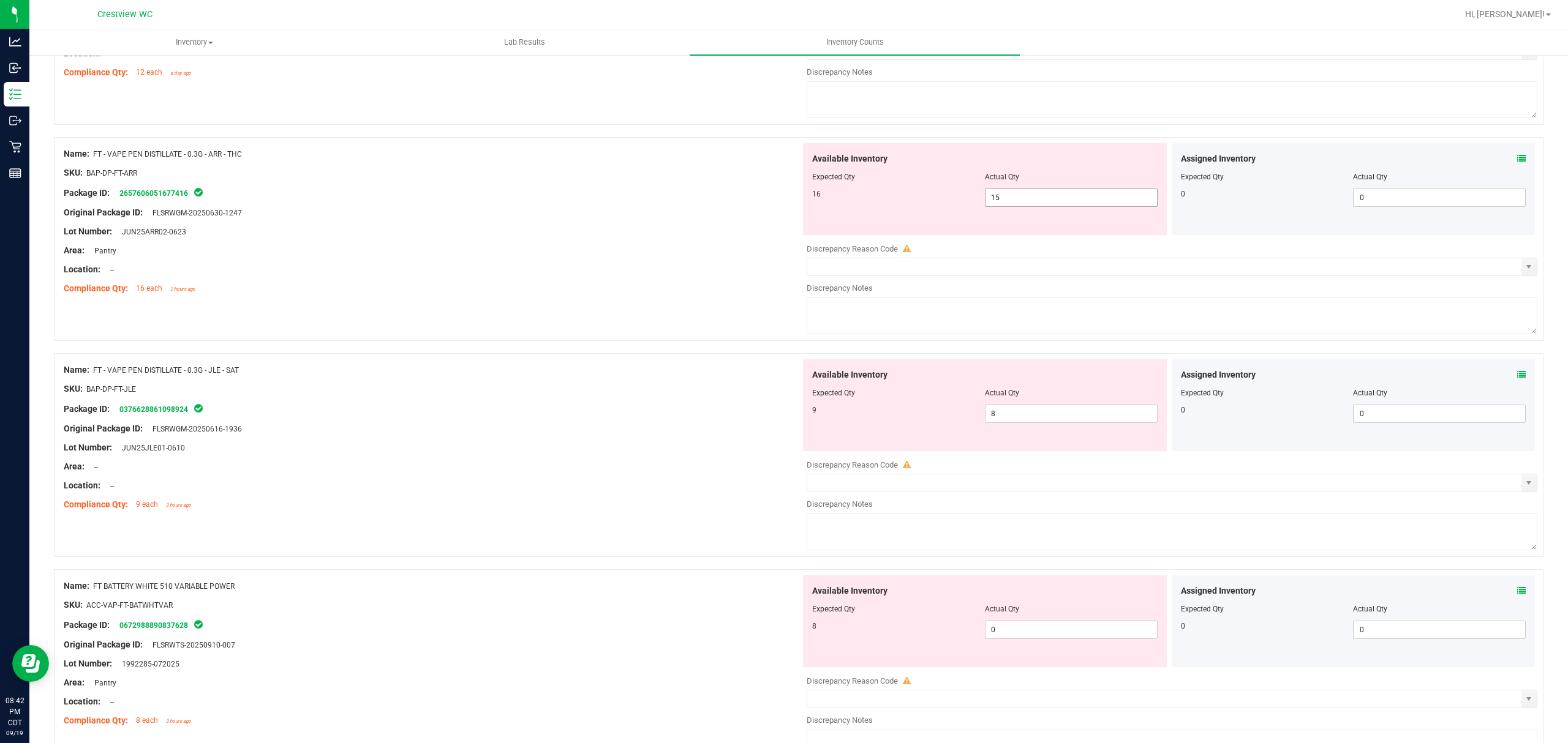
click at [1090, 195] on span "15 15" at bounding box center [1071, 197] width 173 height 19
click at [1517, 163] on icon at bounding box center [1521, 159] width 8 height 8
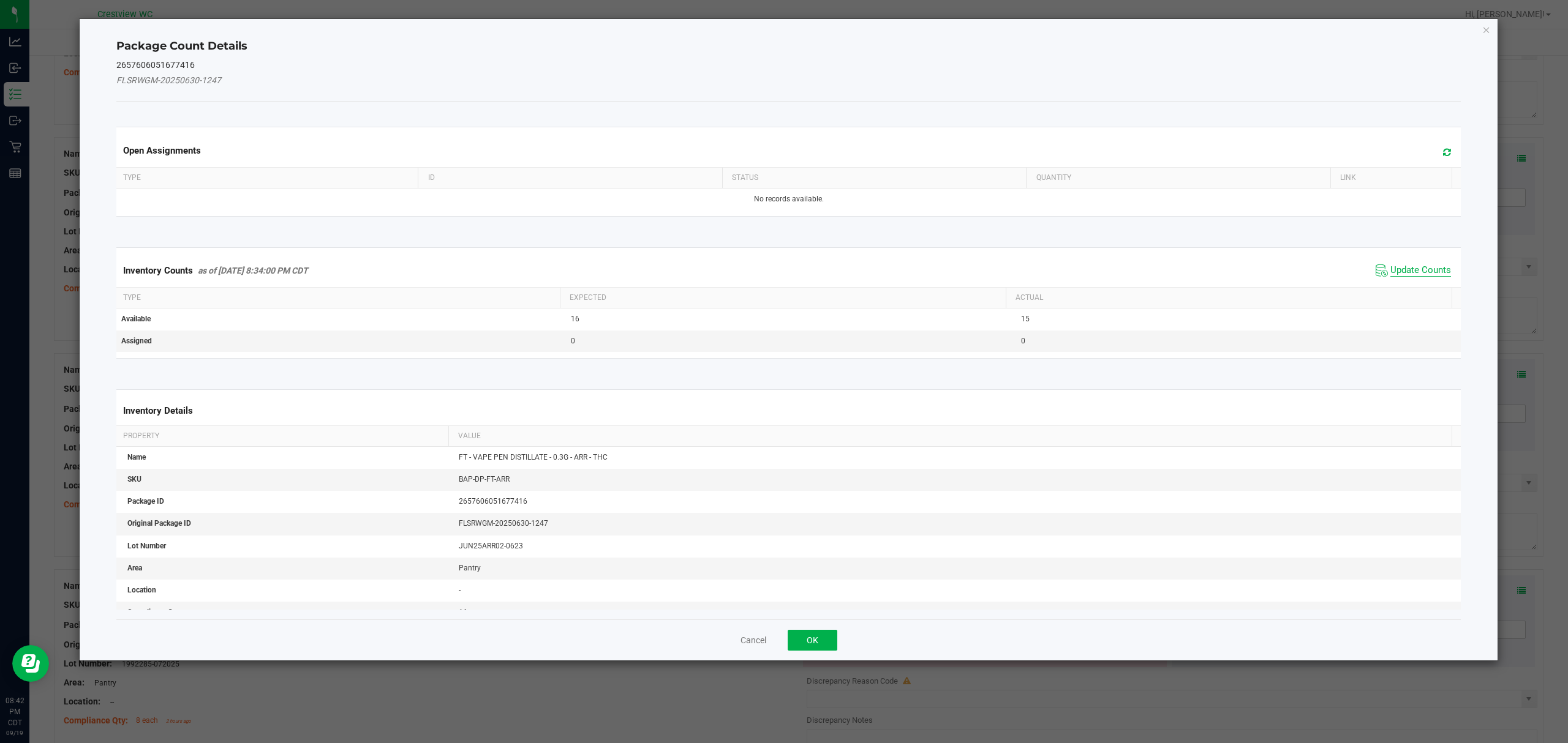
click at [1400, 268] on span "Update Counts" at bounding box center [1420, 270] width 61 height 12
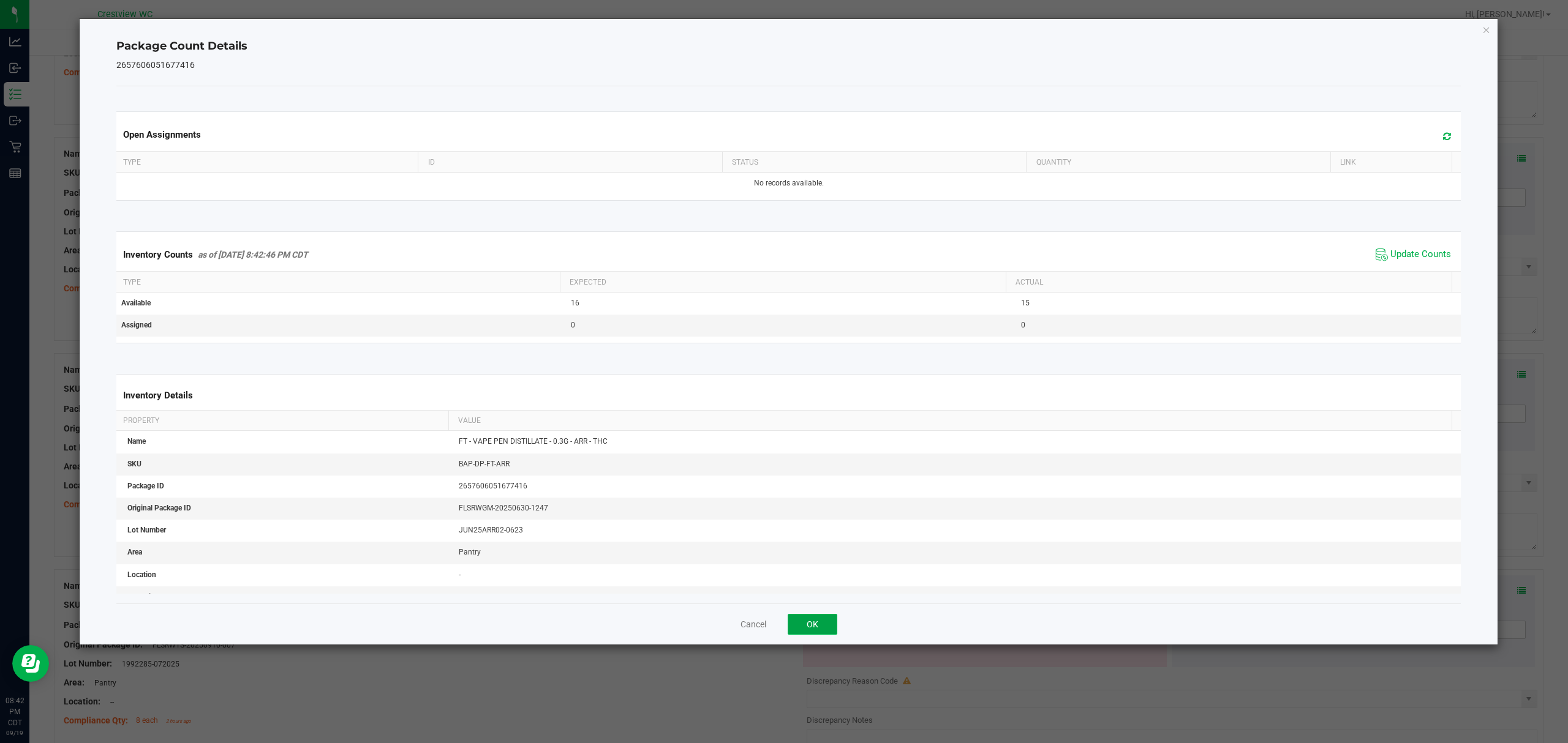
click at [819, 631] on button "OK" at bounding box center [812, 624] width 50 height 21
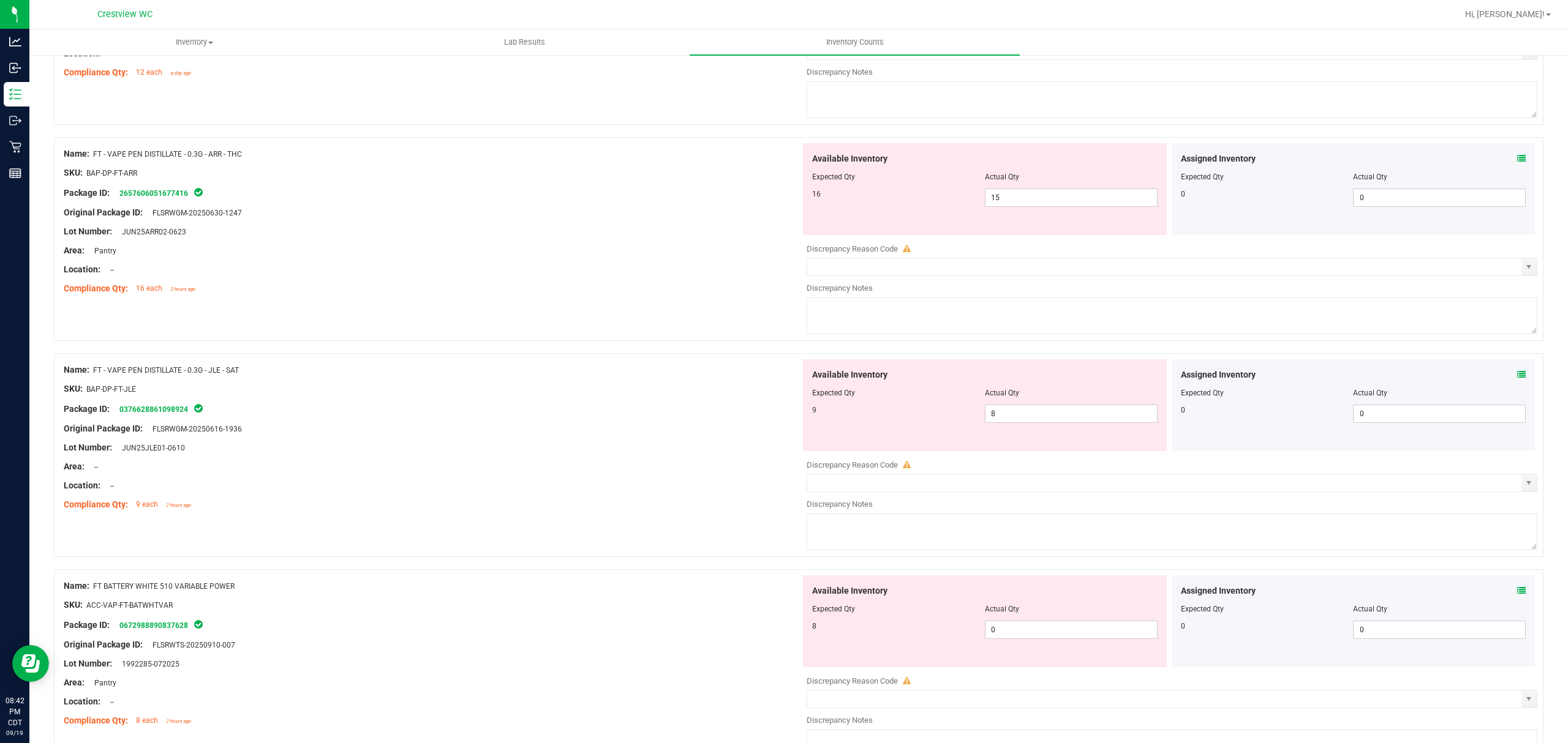
click at [601, 268] on div "Location: --" at bounding box center [432, 270] width 737 height 13
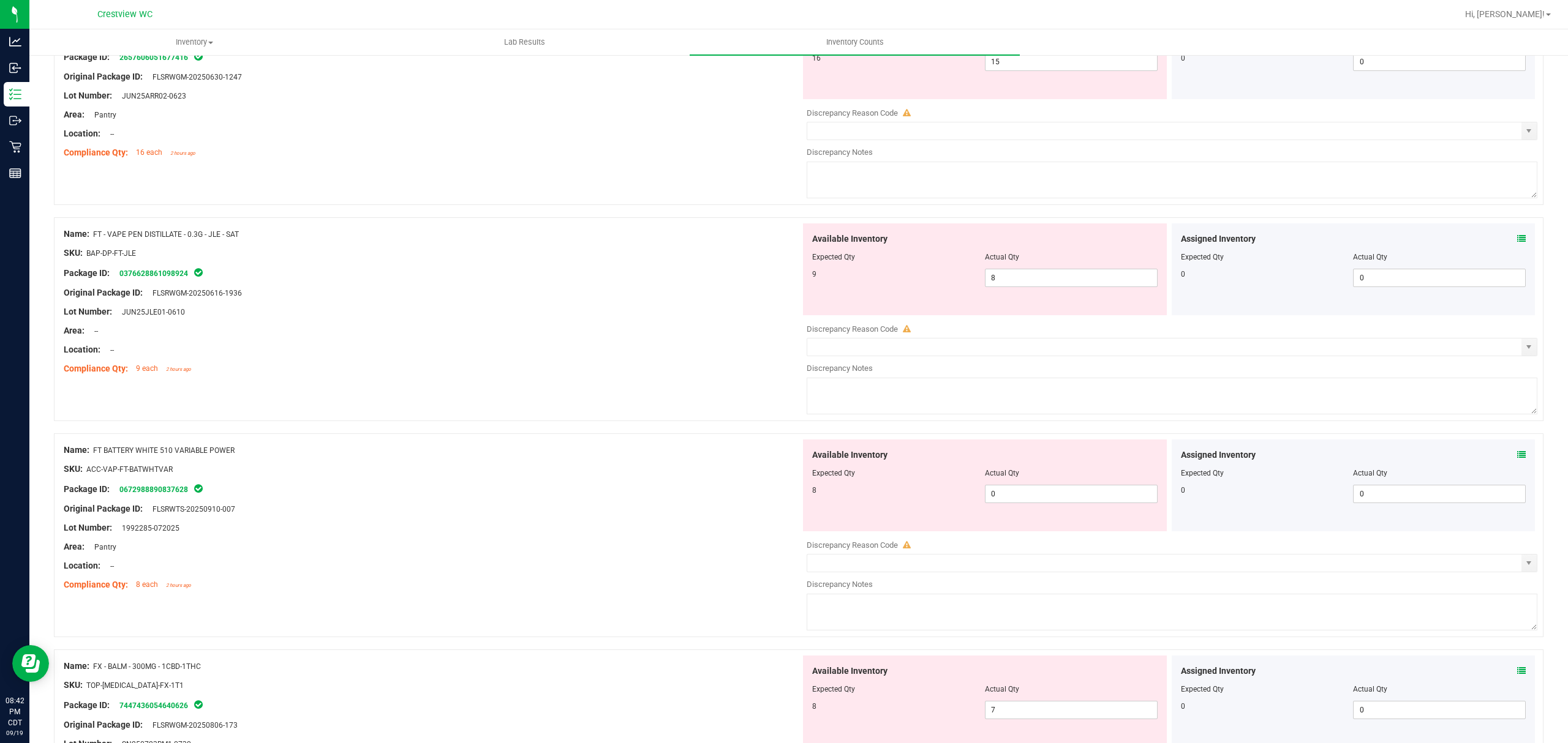
scroll to position [1306, 0]
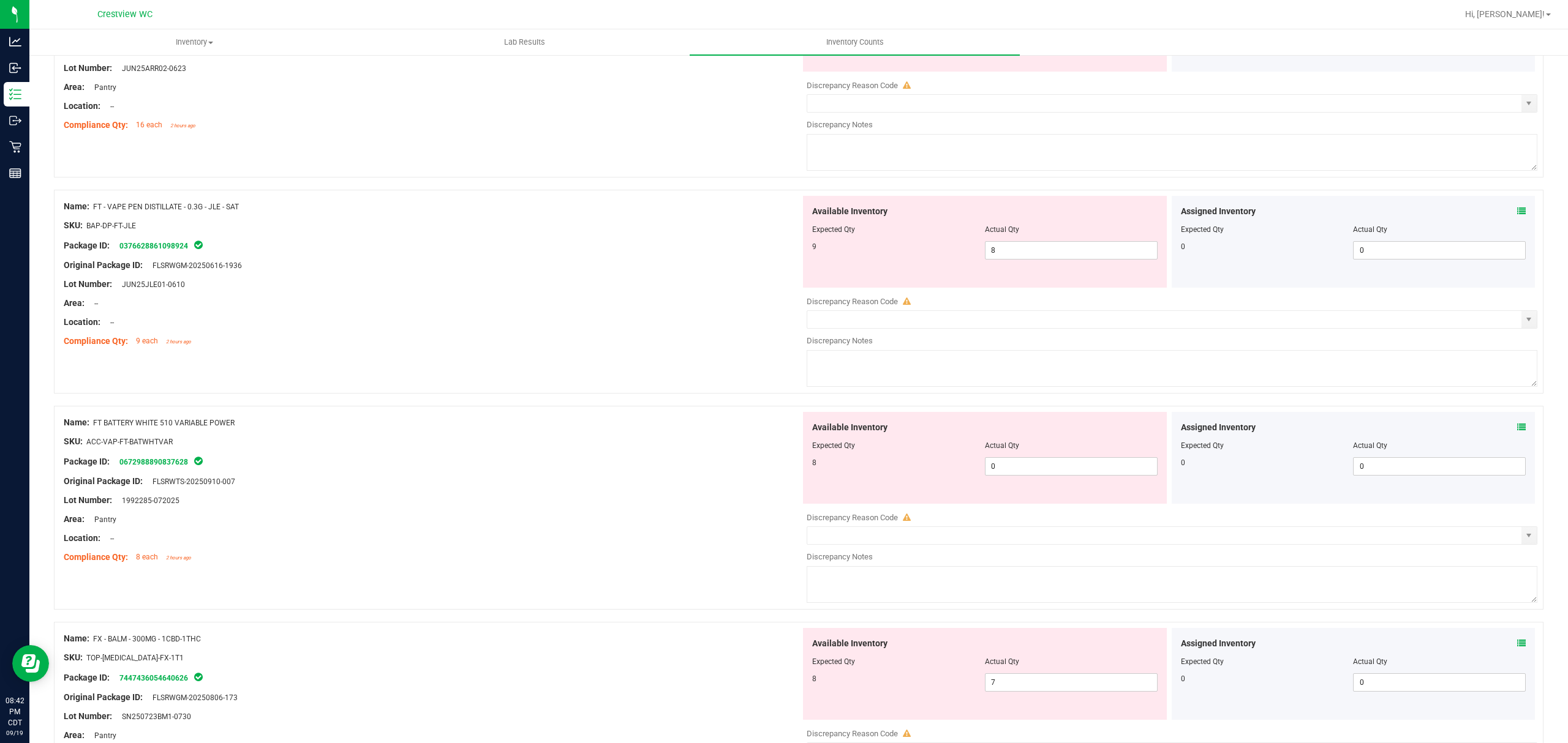
click at [1517, 213] on icon at bounding box center [1521, 211] width 8 height 8
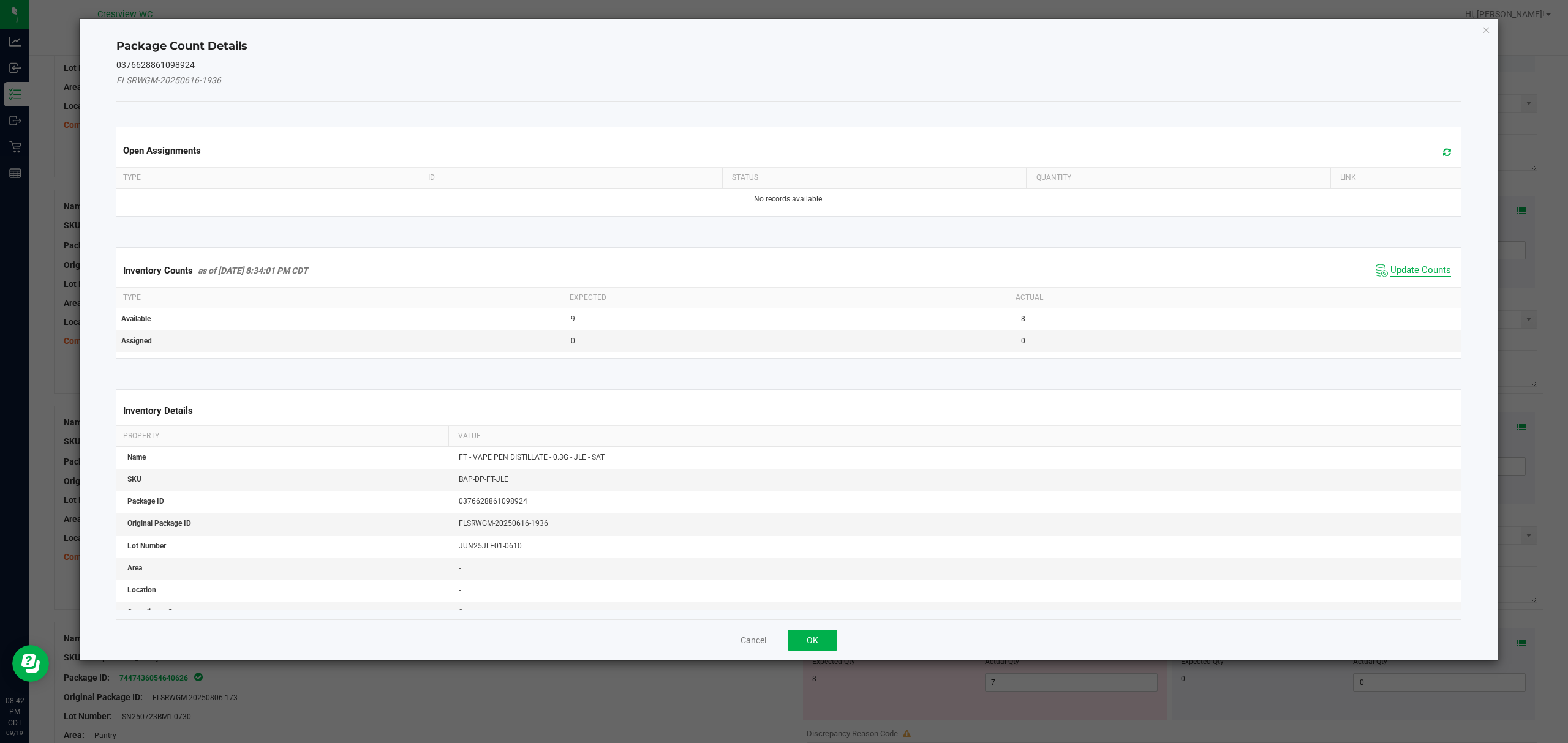
click at [1431, 275] on span "Update Counts" at bounding box center [1420, 270] width 61 height 12
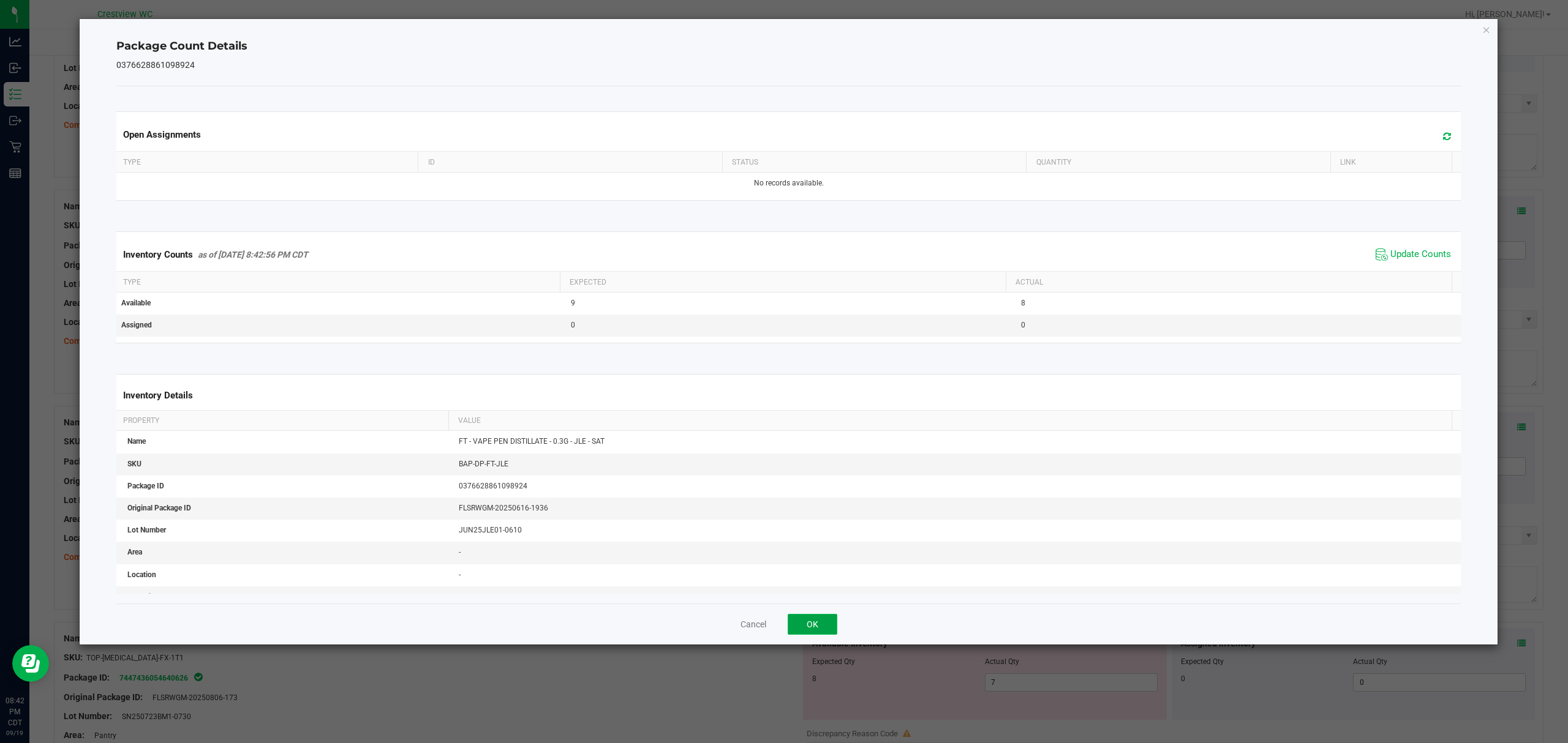
click at [799, 620] on button "OK" at bounding box center [812, 624] width 50 height 21
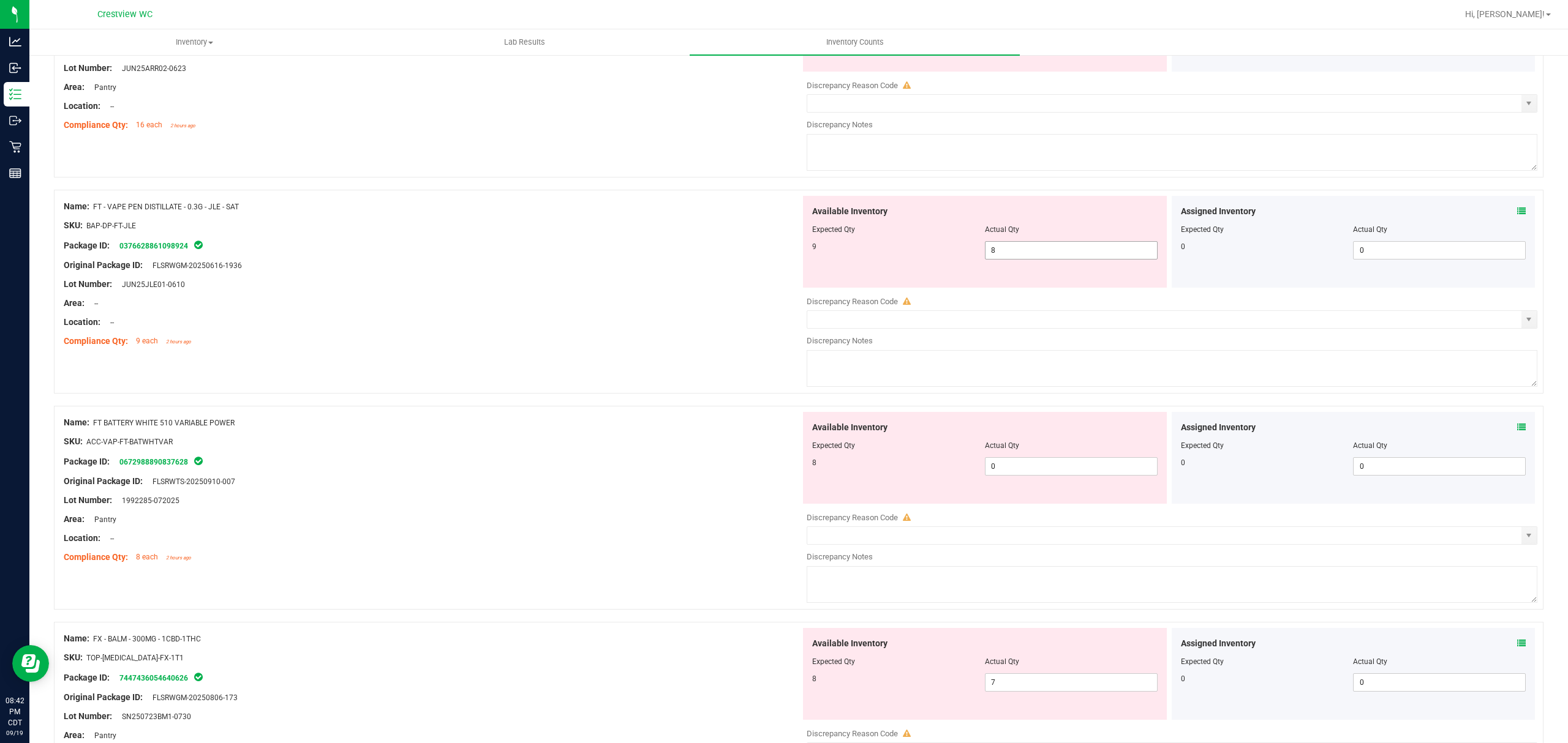
click at [1025, 255] on span "8 8" at bounding box center [1071, 250] width 173 height 19
click at [642, 306] on div "Area: --" at bounding box center [432, 303] width 737 height 13
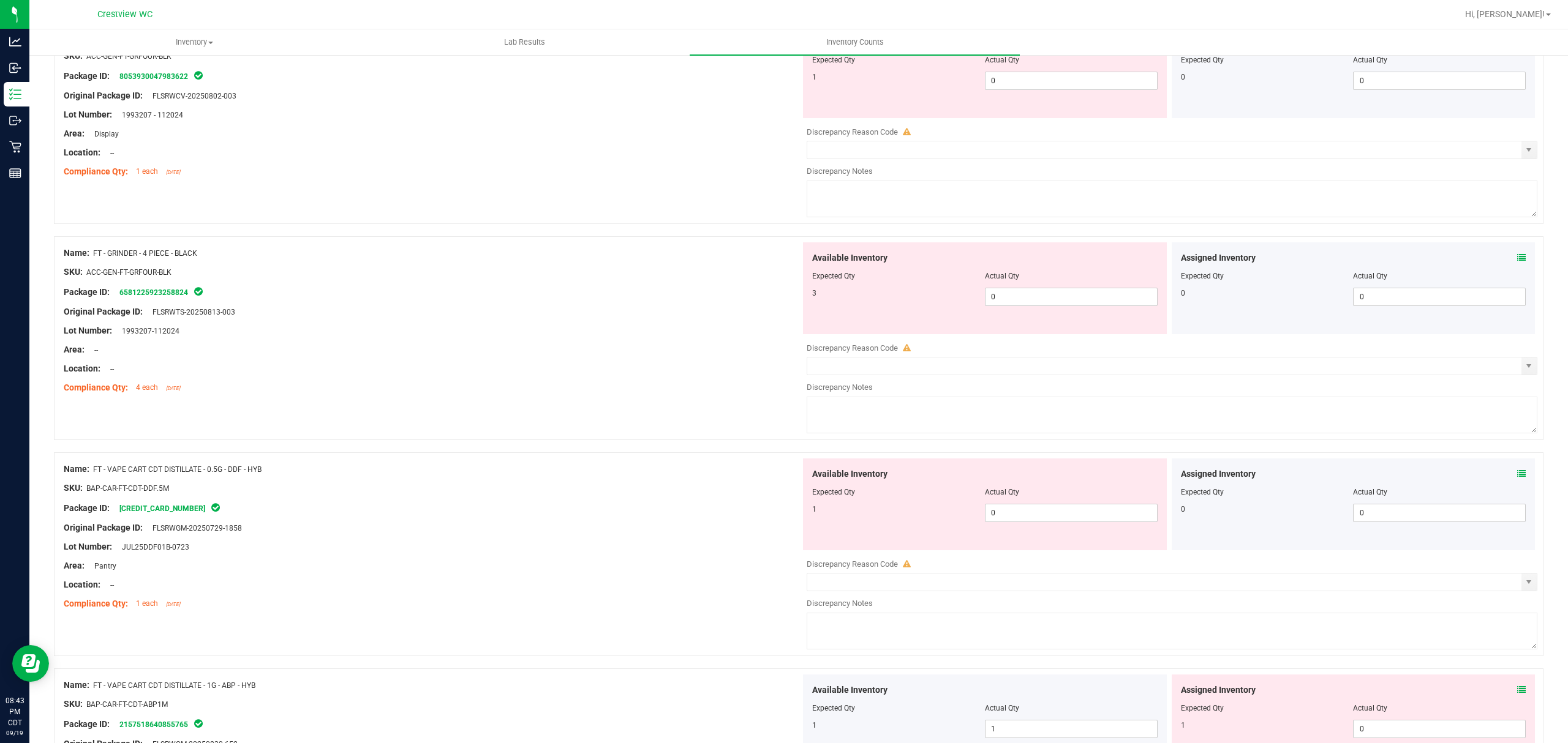
scroll to position [0, 0]
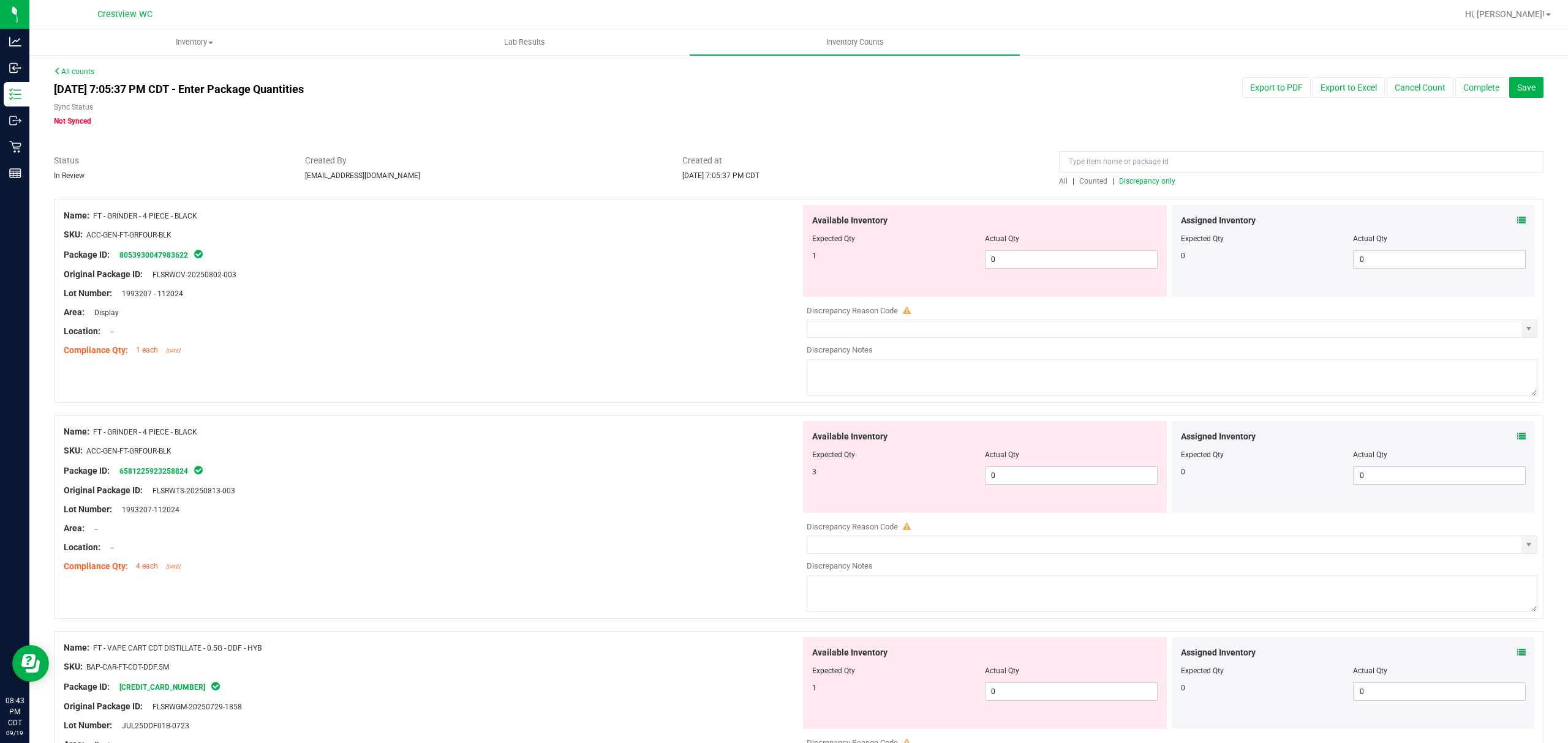
click at [1160, 184] on span "Discrepancy only" at bounding box center [1147, 181] width 57 height 8
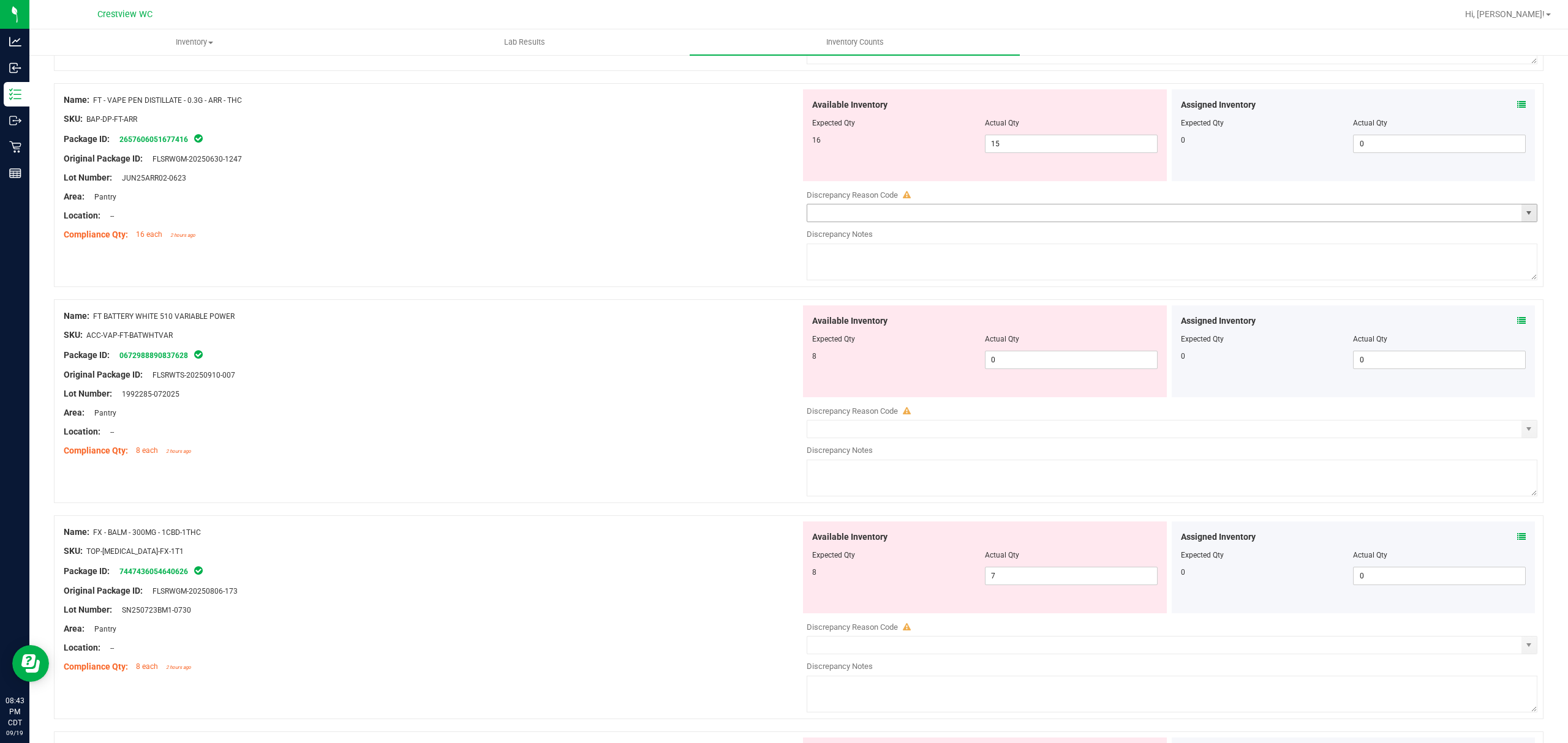
scroll to position [1225, 0]
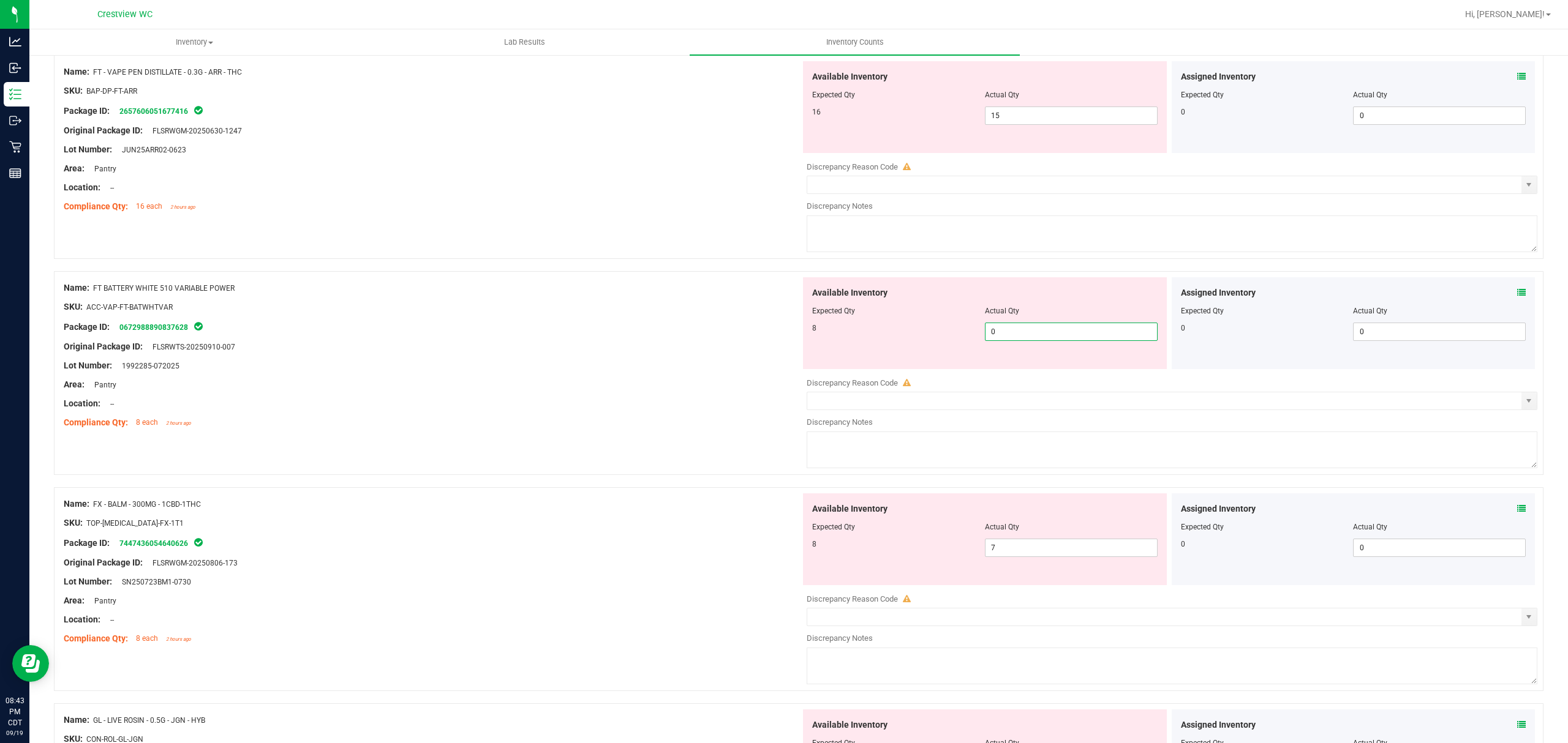
click at [1030, 332] on span "0 0" at bounding box center [1071, 332] width 173 height 19
click at [1047, 555] on span "7 7" at bounding box center [1071, 548] width 173 height 19
click at [471, 553] on div "Name: FX - BALM - 300MG - 1CBD-1THC SKU: TOP-[MEDICAL_DATA]-FX-1T1 Package ID: …" at bounding box center [432, 571] width 737 height 156
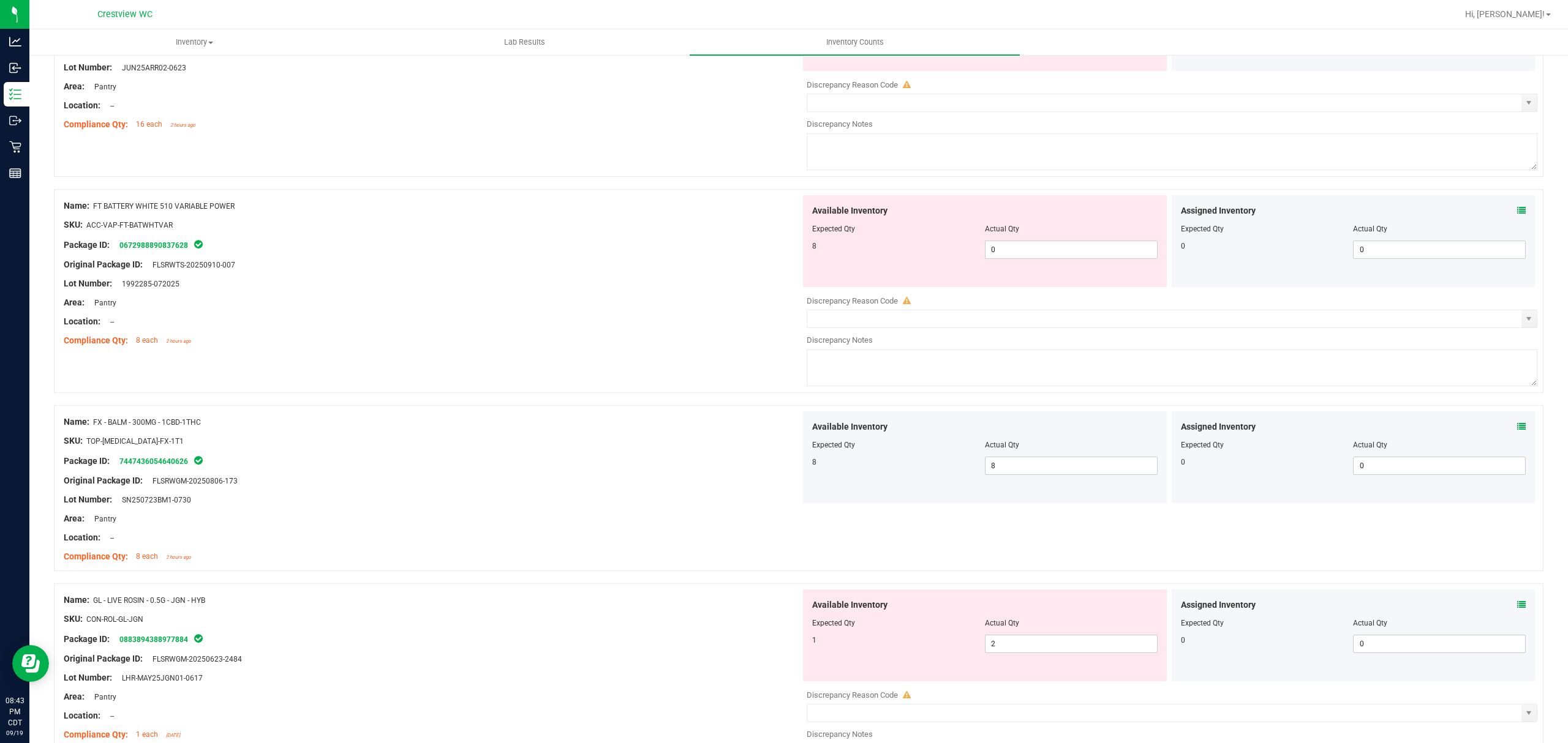
scroll to position [1632, 0]
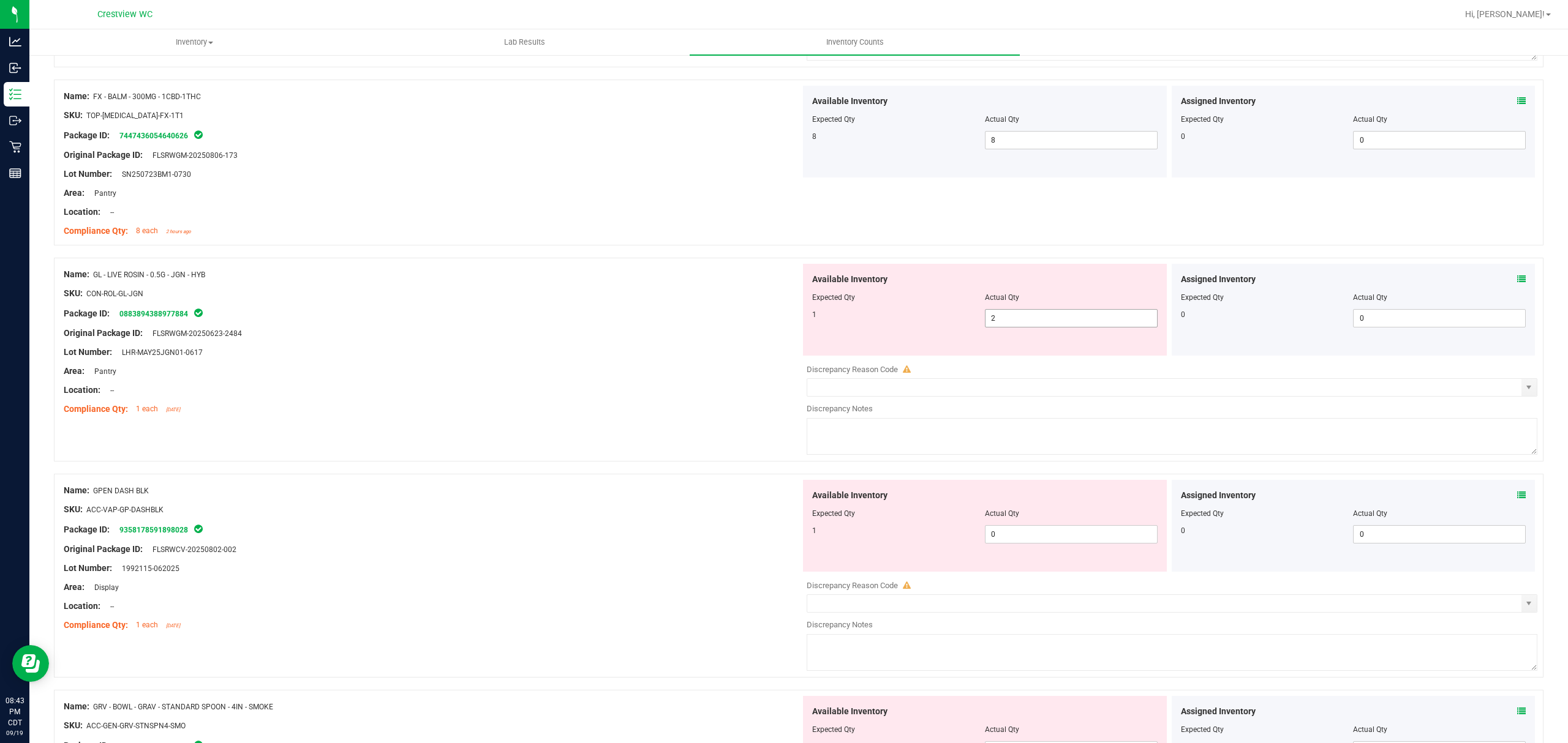
click at [1017, 319] on span "2 2" at bounding box center [1071, 318] width 173 height 19
click at [642, 346] on div at bounding box center [432, 343] width 737 height 6
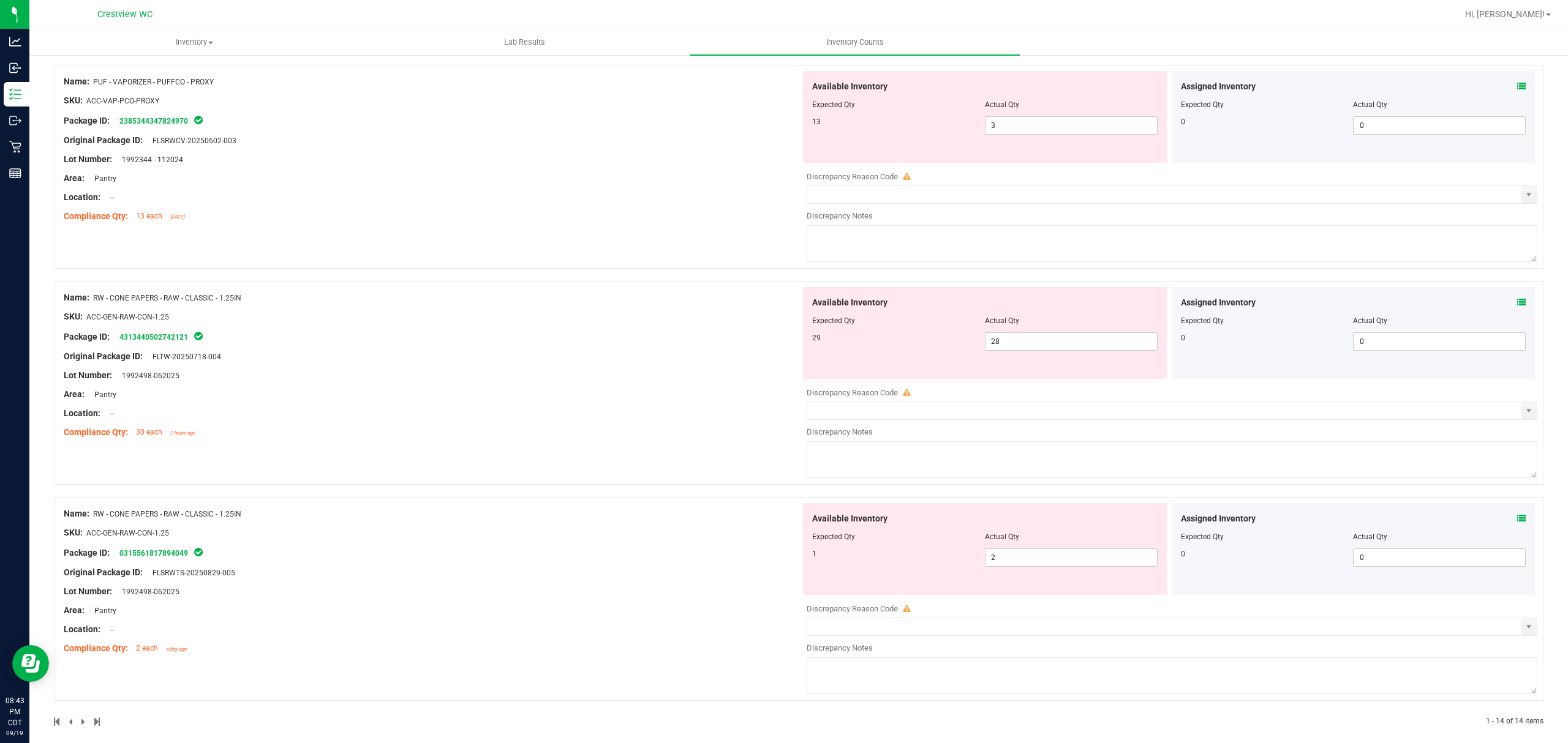
scroll to position [2455, 0]
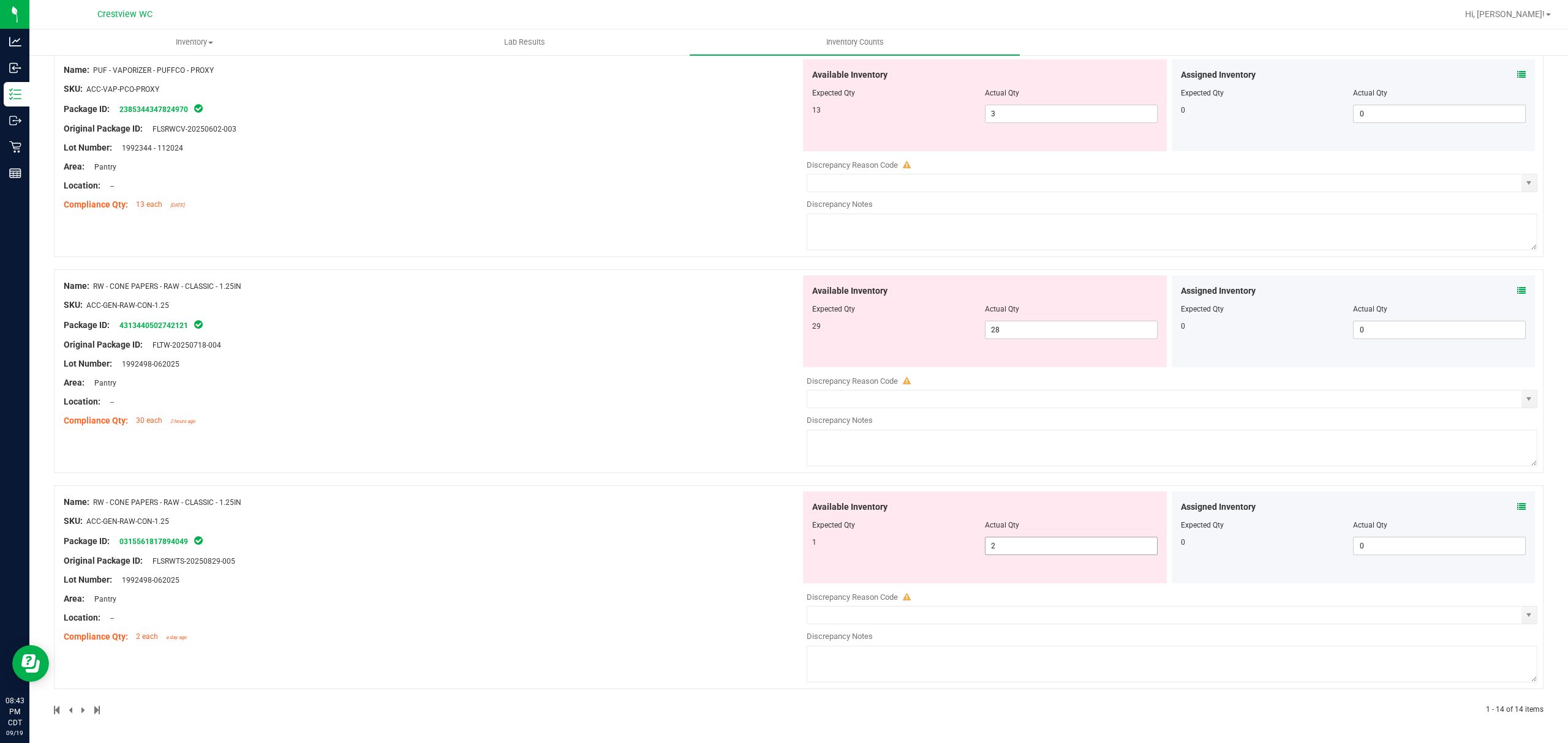
click at [1005, 548] on span "2 2" at bounding box center [1071, 546] width 173 height 19
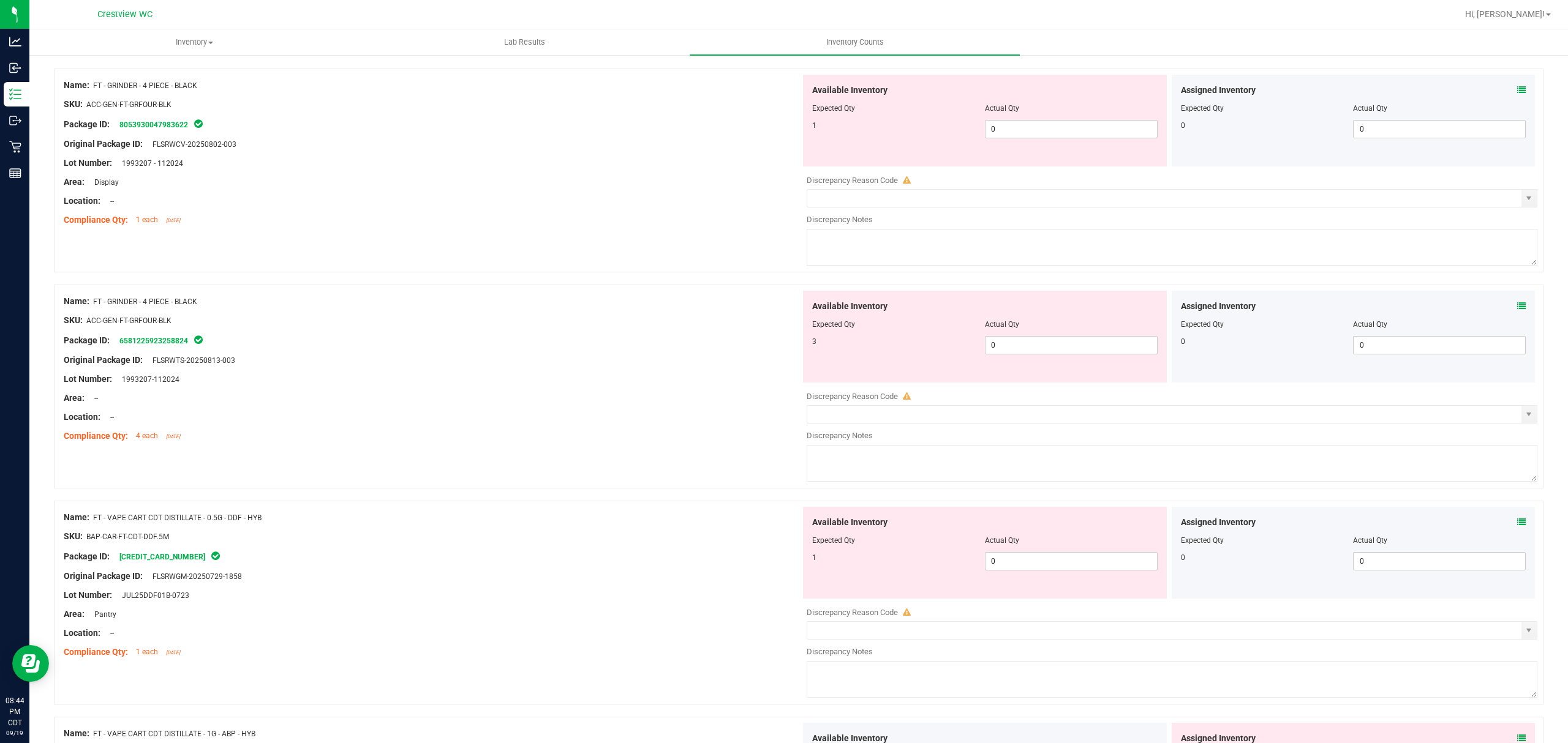
scroll to position [0, 0]
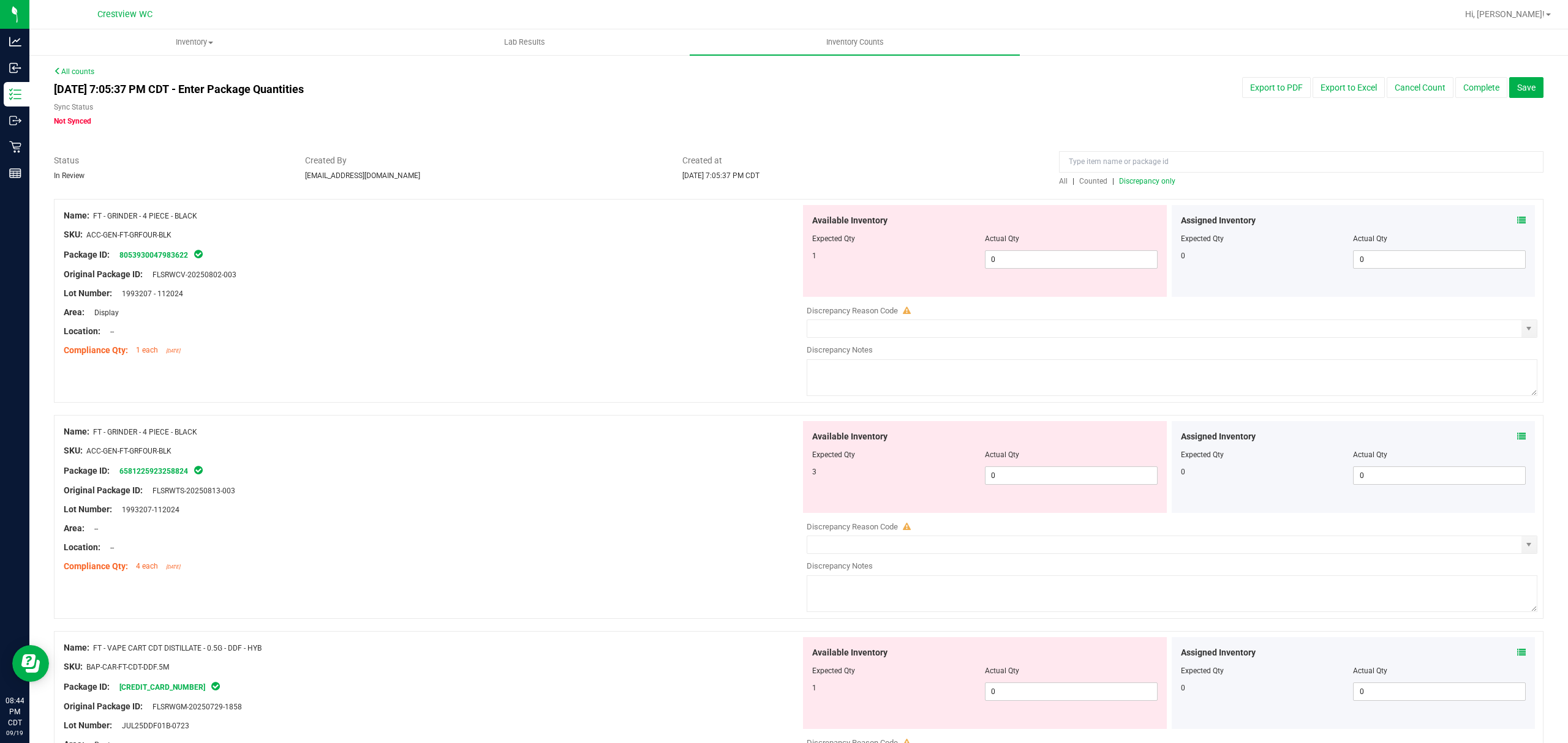
click at [1165, 185] on span "Discrepancy only" at bounding box center [1147, 181] width 57 height 8
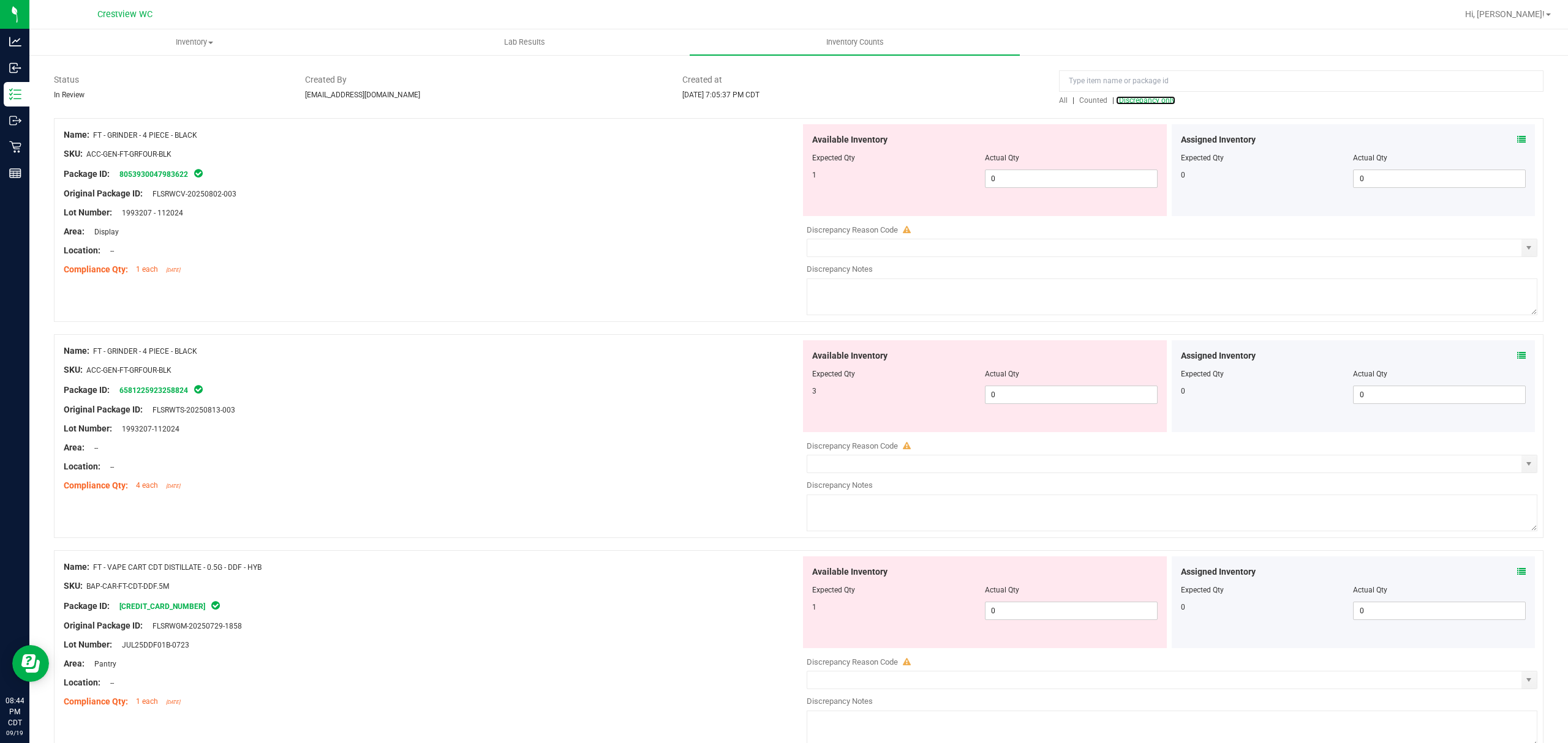
scroll to position [81, 0]
click at [1517, 136] on icon at bounding box center [1521, 139] width 8 height 8
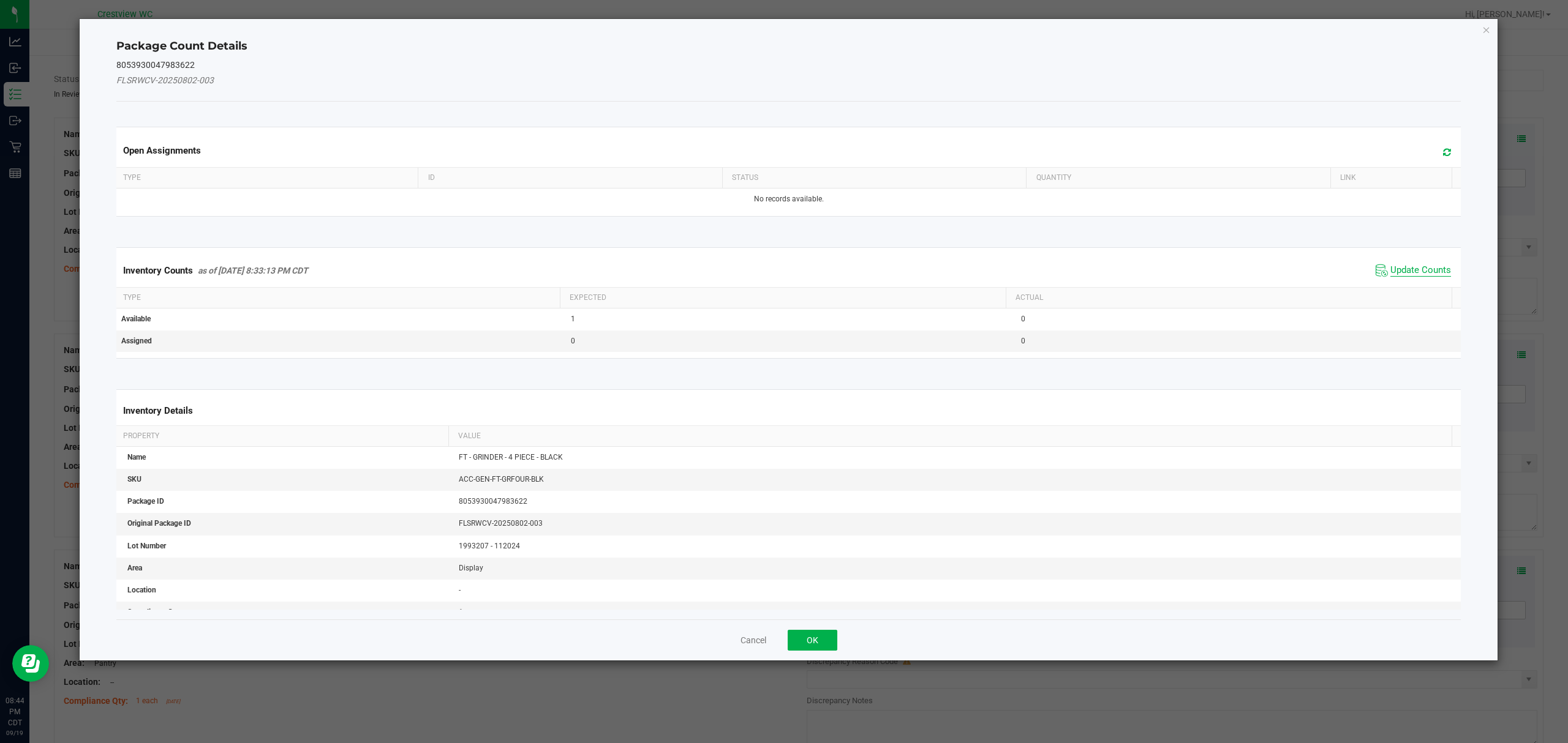
click at [1410, 270] on span "Update Counts" at bounding box center [1420, 270] width 61 height 12
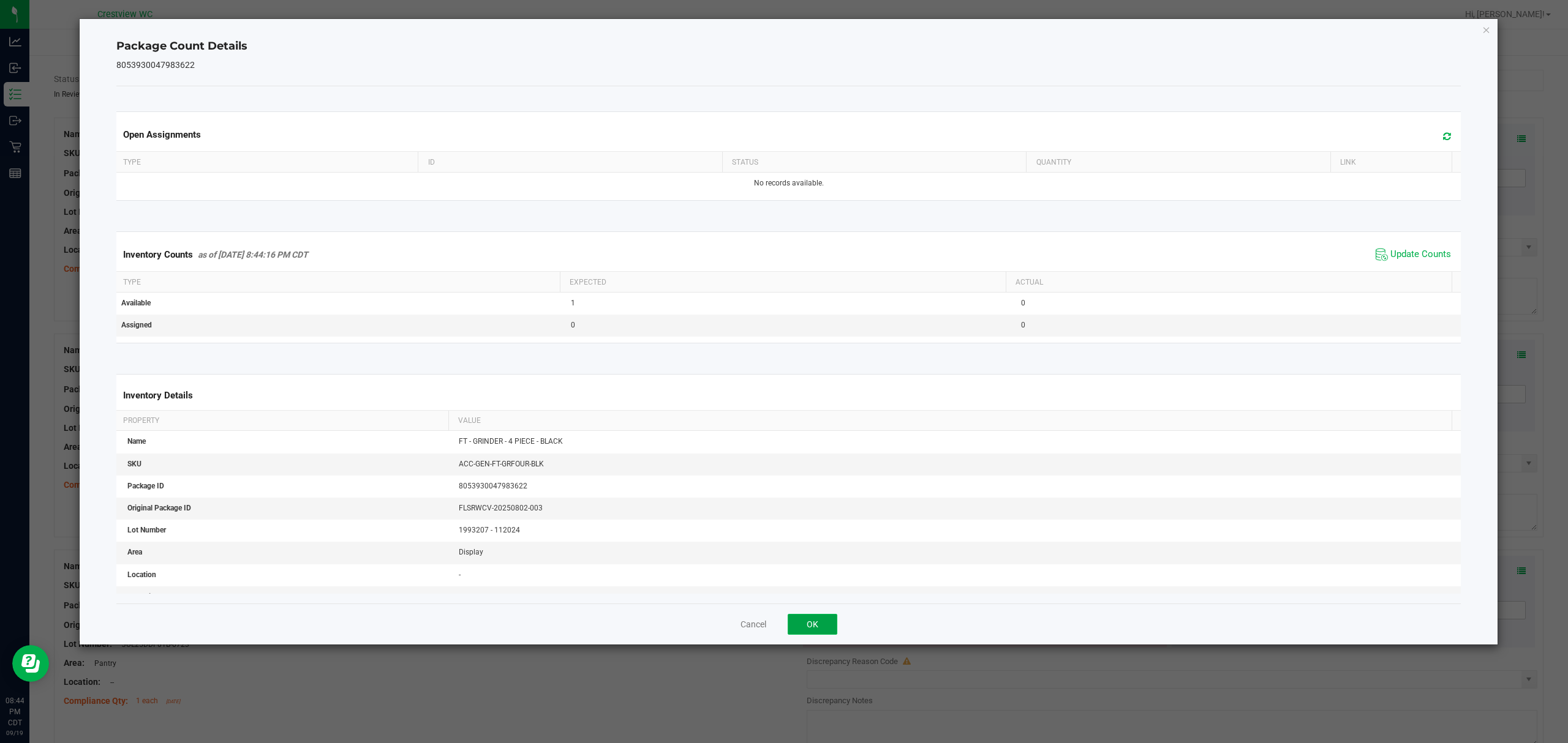
click at [806, 629] on button "OK" at bounding box center [812, 624] width 50 height 21
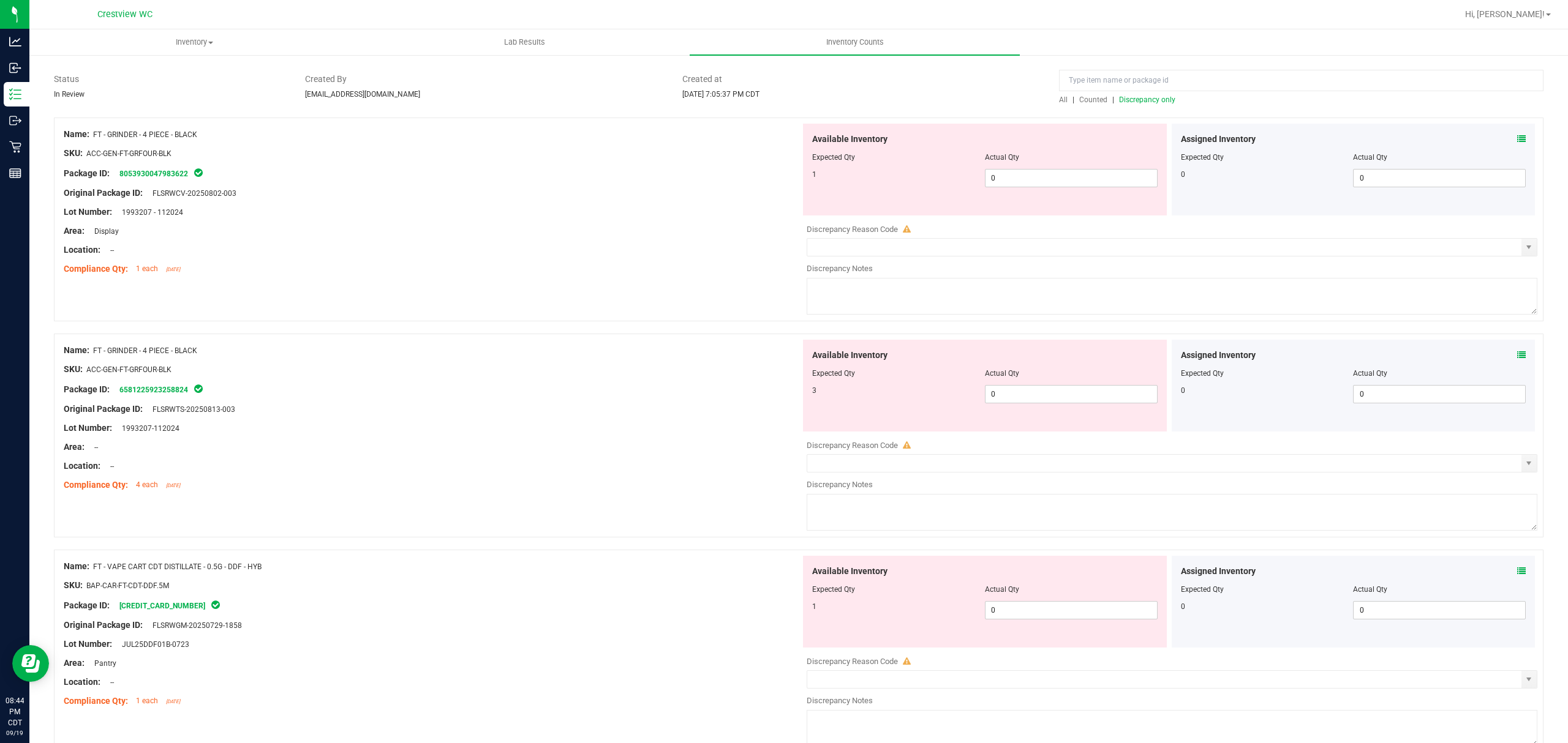
click at [1515, 358] on div "Assigned Inventory Expected Qty Actual Qty 0 0 0" at bounding box center [1353, 386] width 364 height 92
click at [1517, 358] on icon at bounding box center [1521, 355] width 8 height 8
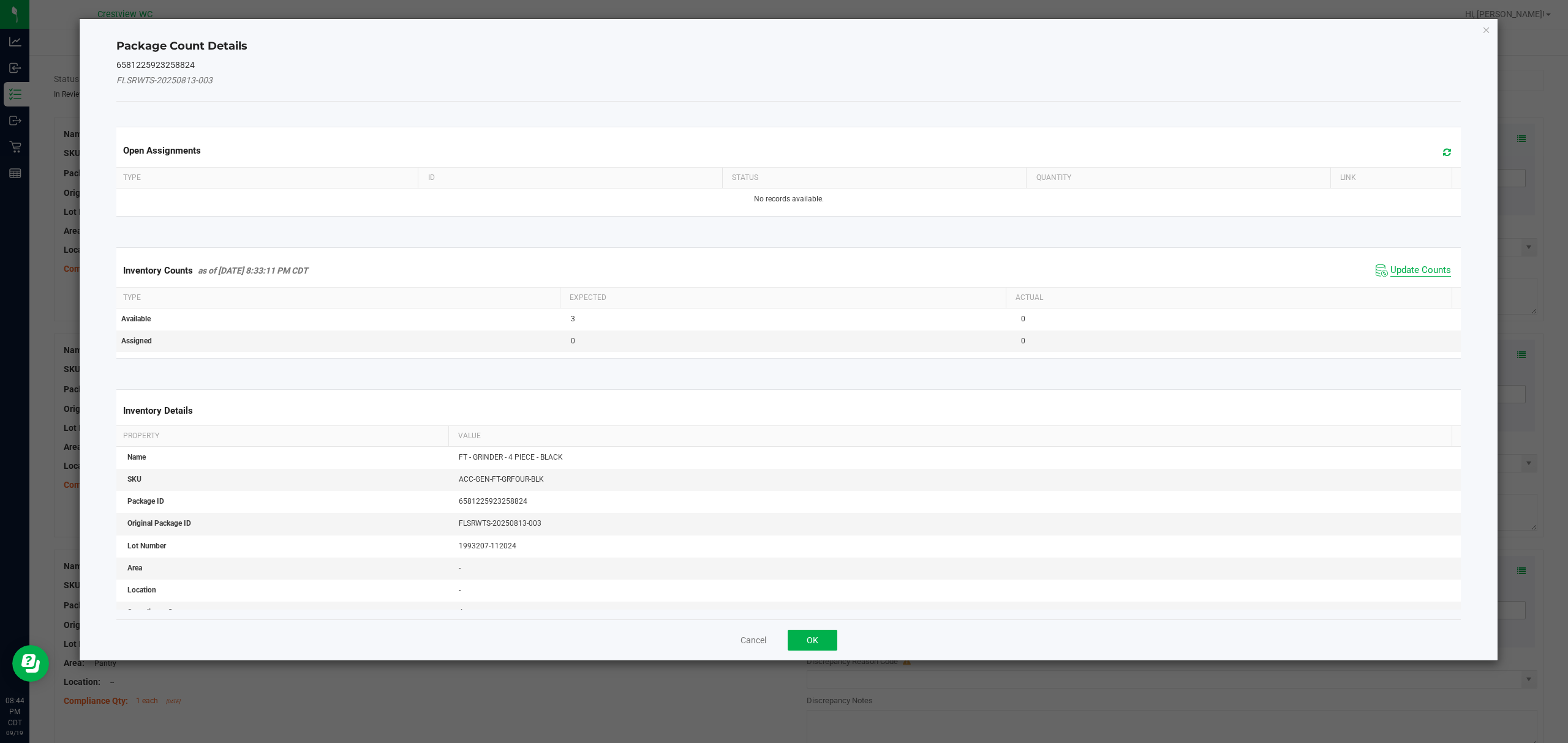
click at [1390, 269] on span "Update Counts" at bounding box center [1420, 270] width 61 height 12
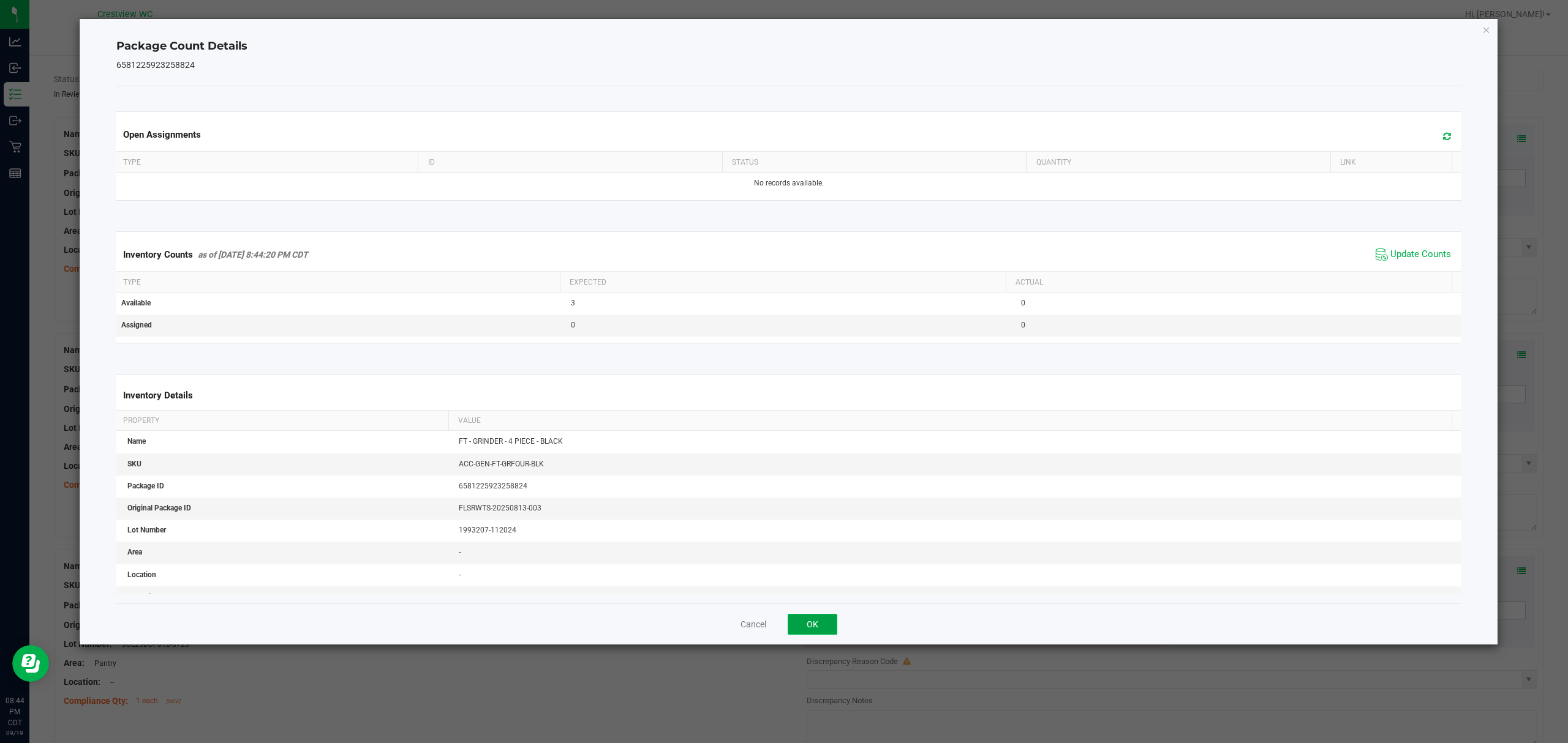
click at [805, 632] on button "OK" at bounding box center [812, 624] width 50 height 21
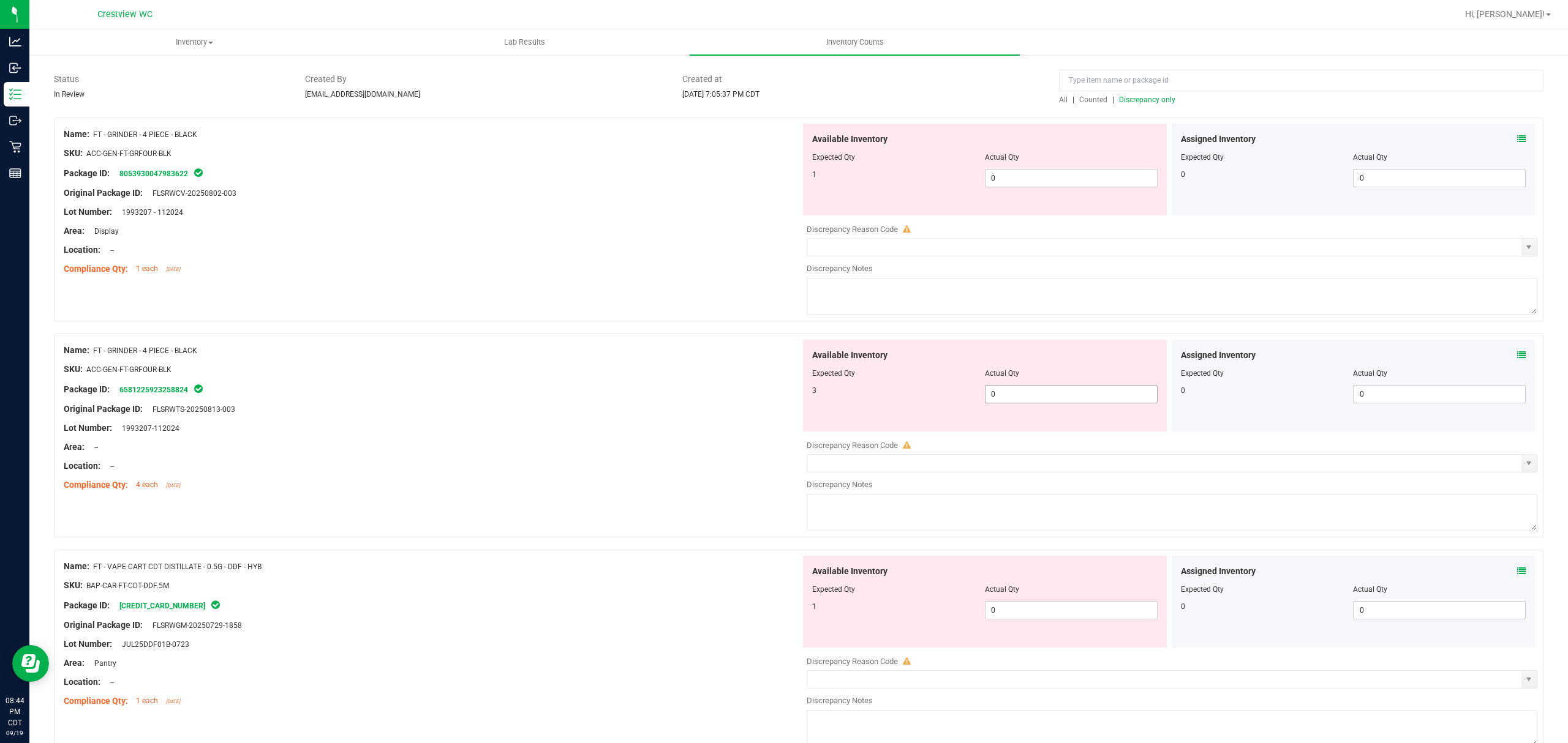
click at [1024, 393] on span "0 0" at bounding box center [1071, 394] width 173 height 19
click at [1025, 175] on span "0 0" at bounding box center [1071, 178] width 173 height 19
click at [721, 230] on div "Area: Display" at bounding box center [432, 231] width 737 height 13
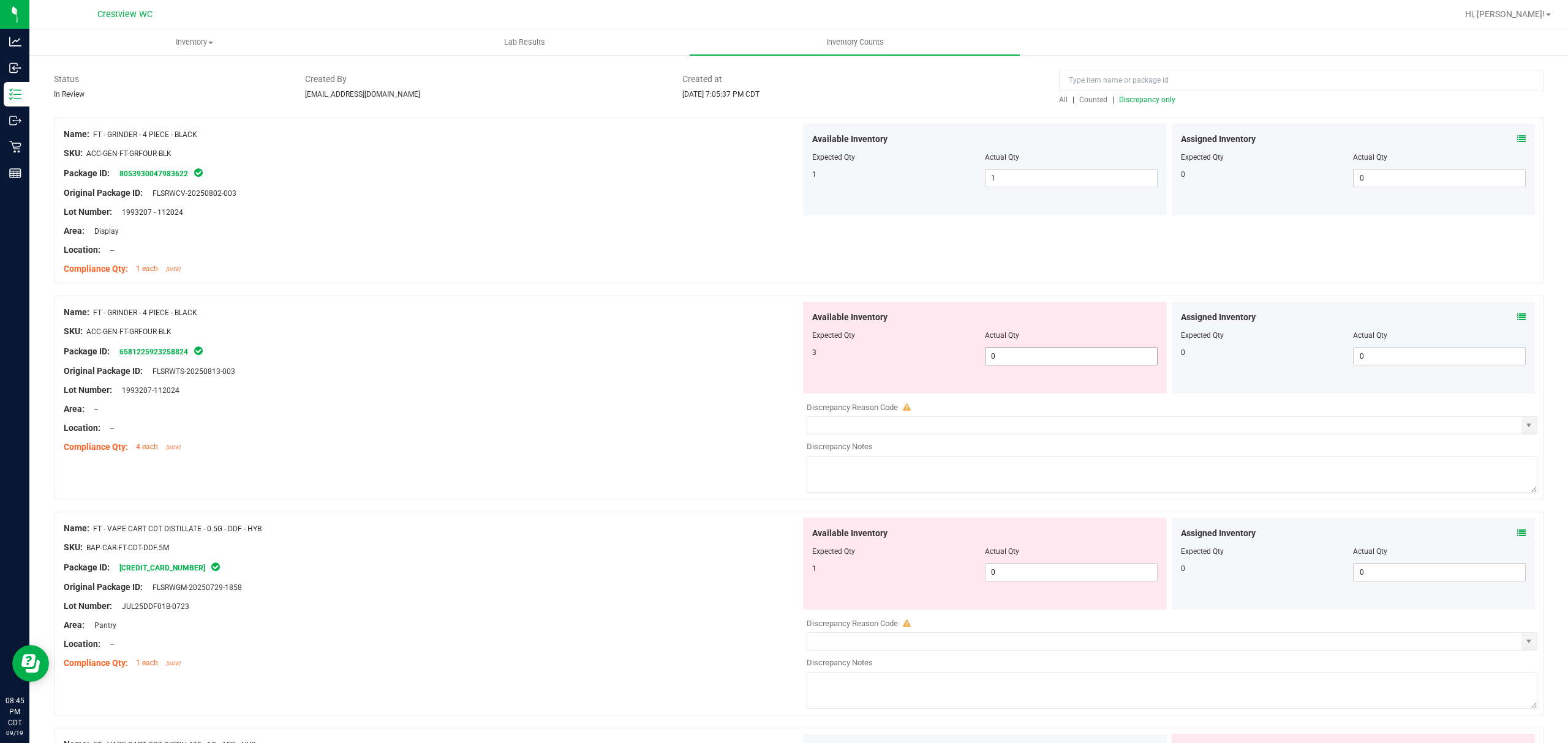
click at [1022, 350] on span "0 0" at bounding box center [1071, 356] width 173 height 19
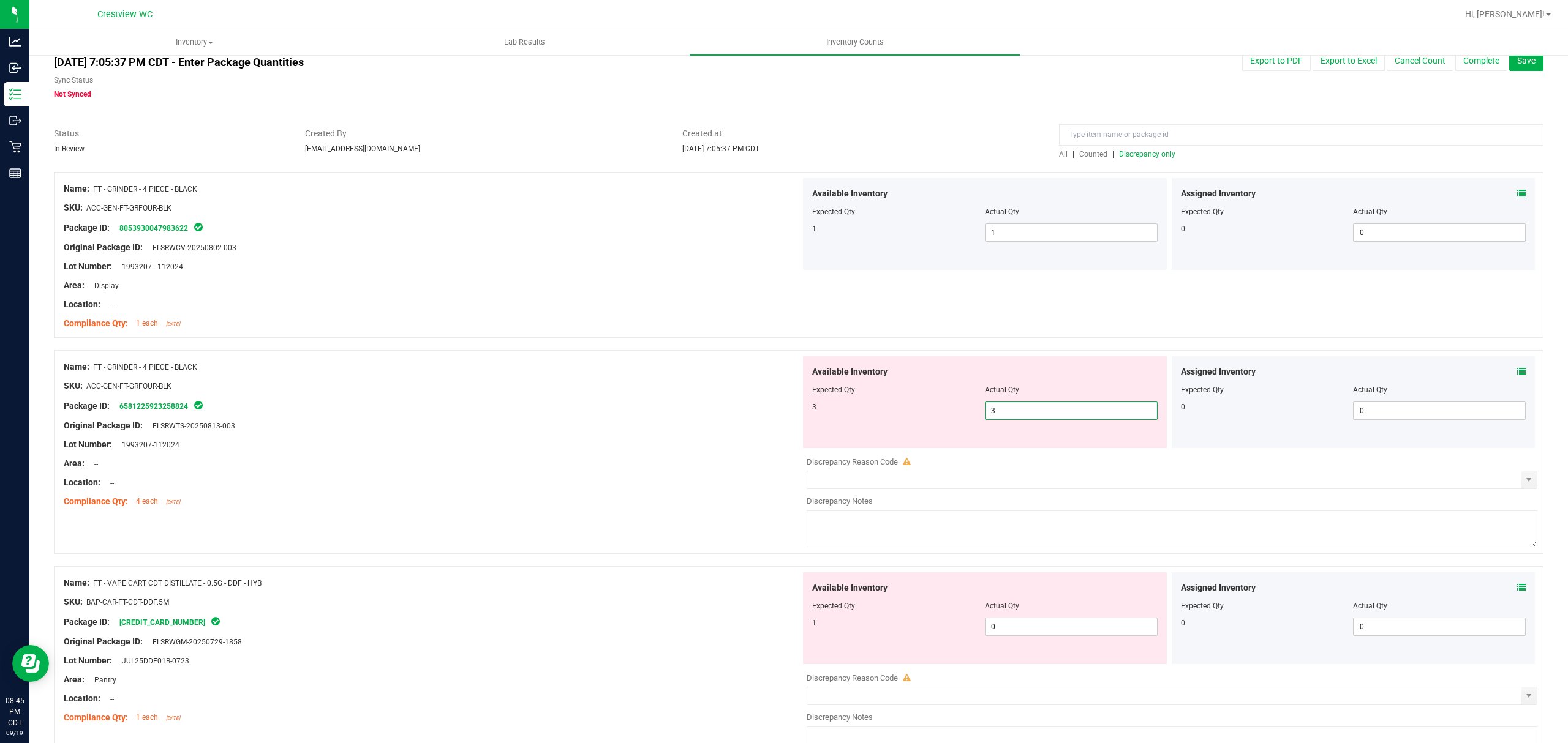
scroll to position [0, 0]
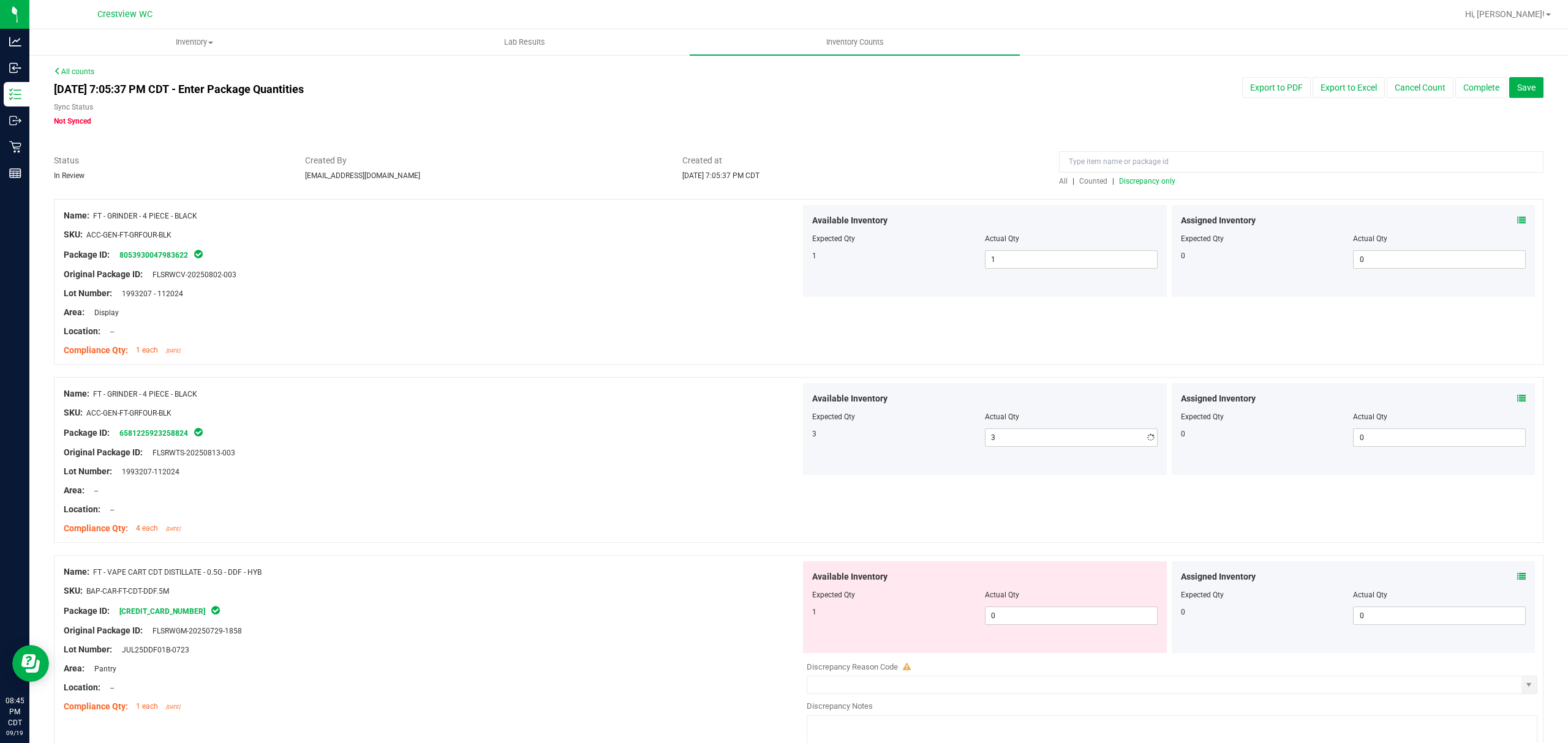
click at [666, 322] on div at bounding box center [432, 321] width 737 height 6
click at [1145, 180] on span "Discrepancy only" at bounding box center [1147, 181] width 57 height 8
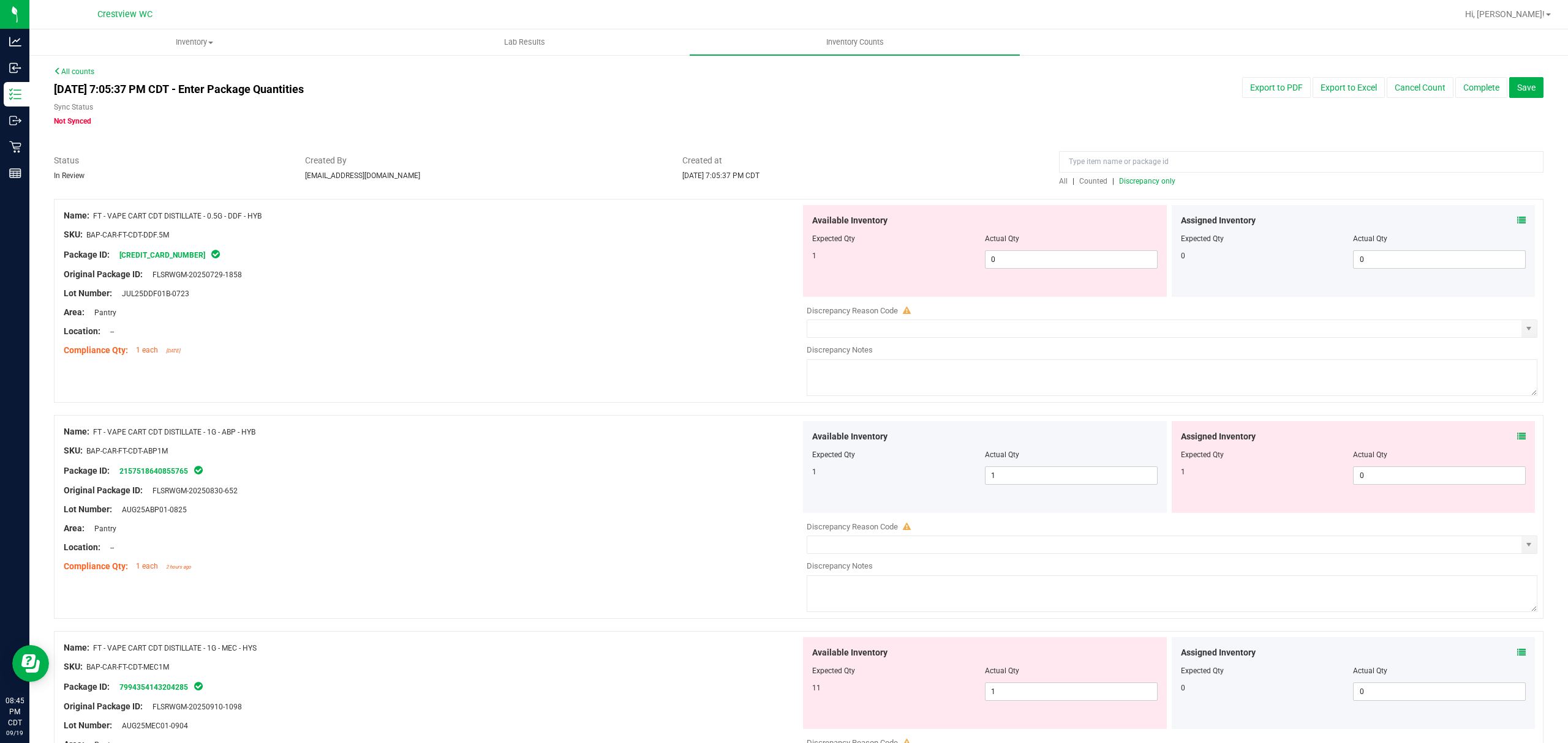
click at [1517, 221] on icon at bounding box center [1521, 220] width 8 height 8
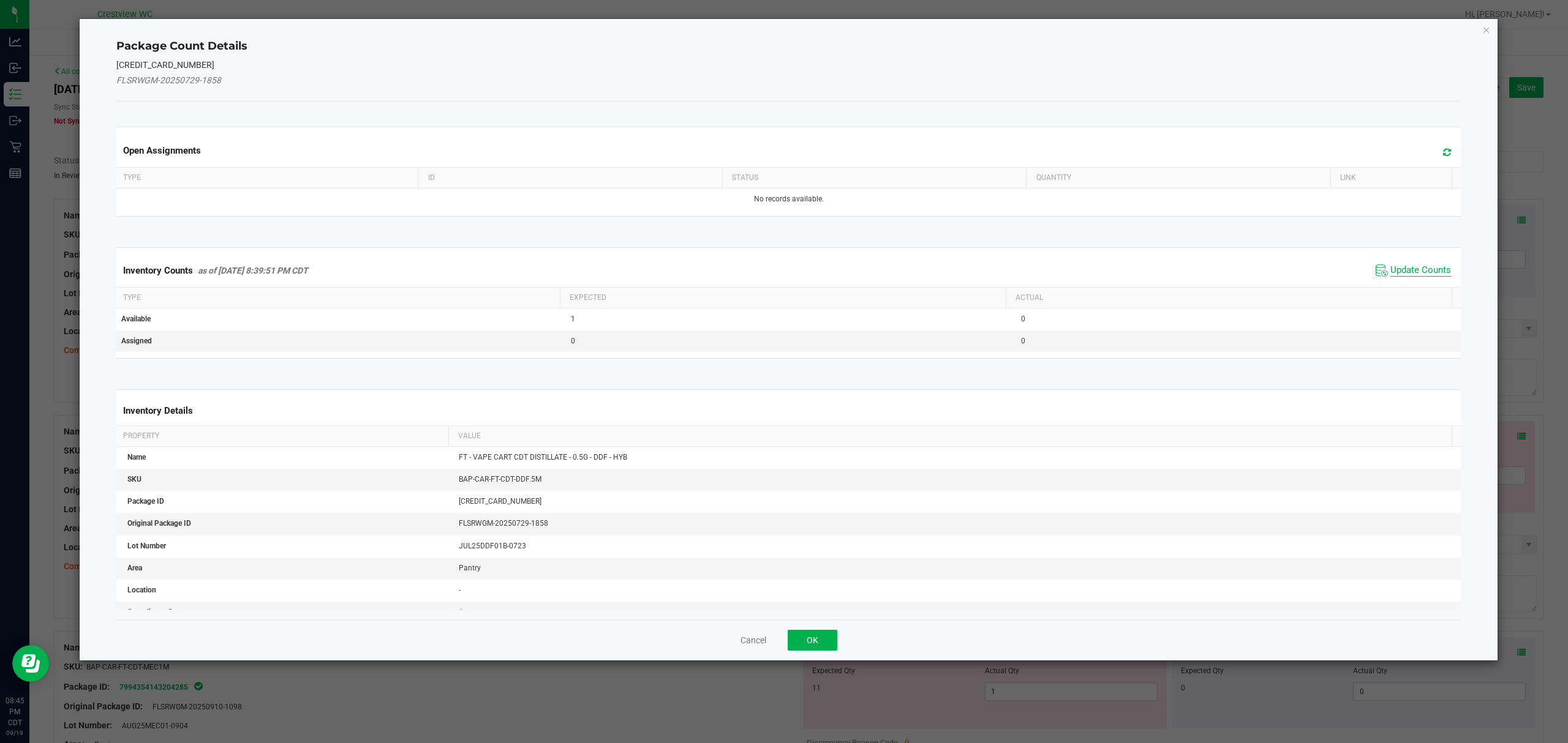
click at [1395, 267] on span "Update Counts" at bounding box center [1420, 270] width 61 height 12
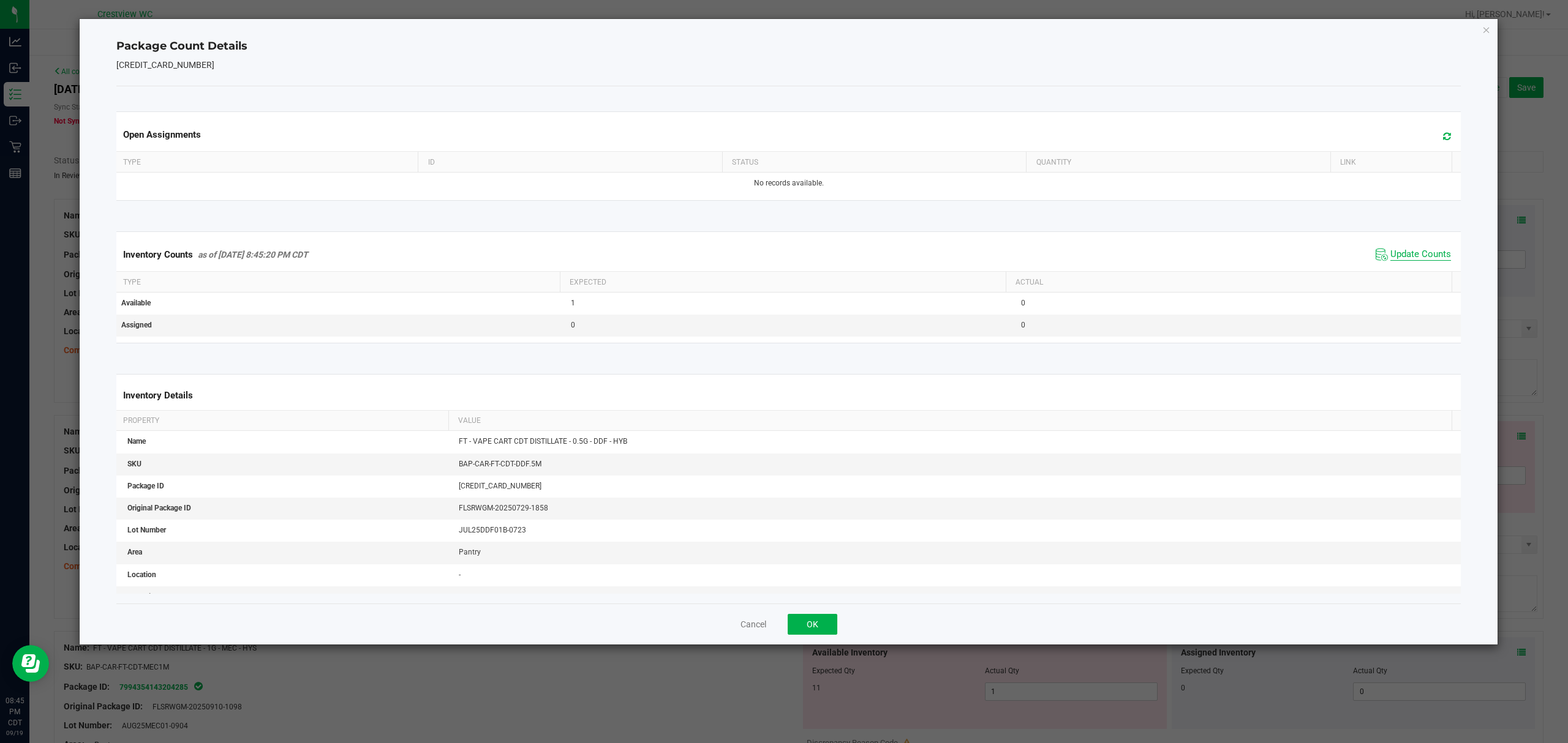
click at [1390, 250] on span "Update Counts" at bounding box center [1420, 255] width 61 height 12
click at [808, 617] on button "OK" at bounding box center [812, 624] width 50 height 21
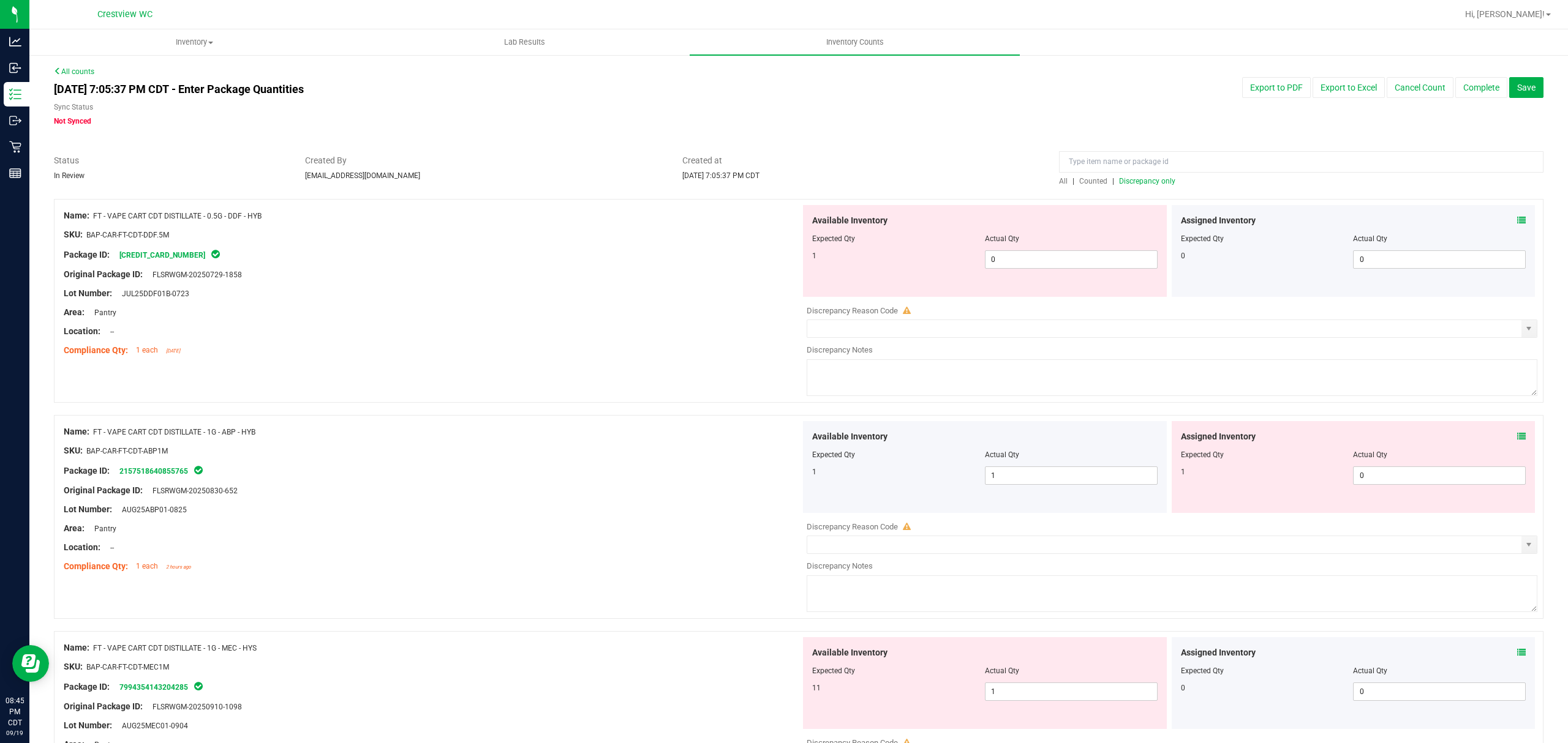
drag, startPoint x: 266, startPoint y: 214, endPoint x: 92, endPoint y: 216, distance: 174.0
click at [92, 216] on div "Name: FT - VAPE CART CDT DISTILLATE - 0.5G - DDF - HYB" at bounding box center [432, 215] width 737 height 13
copy div "FT - VAPE CART CDT DISTILLATE - 0.5G - DDF - HYB"
drag, startPoint x: 1078, startPoint y: 161, endPoint x: 1056, endPoint y: 162, distance: 22.0
click at [1077, 161] on input at bounding box center [1301, 161] width 484 height 21
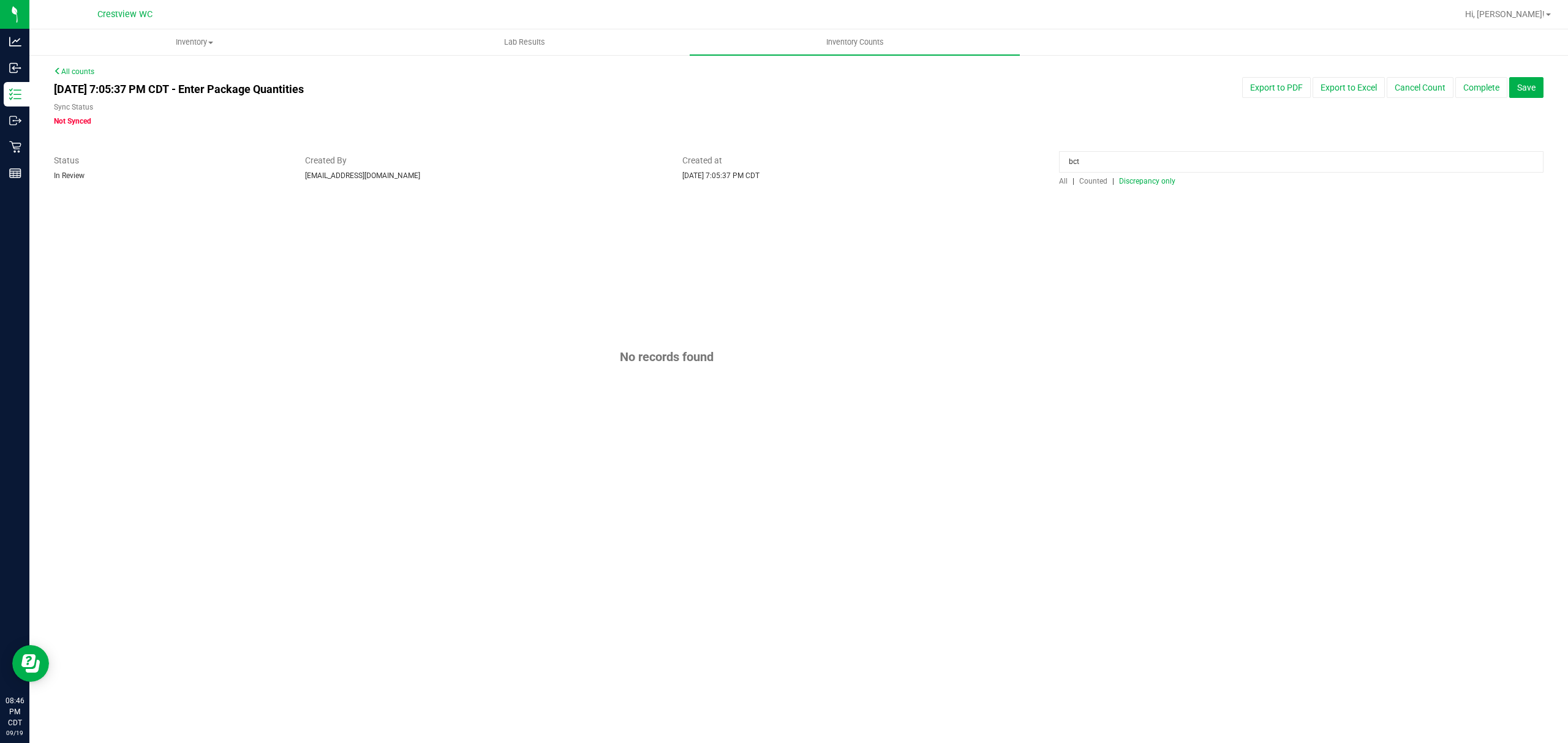
click at [1080, 180] on span "Counted" at bounding box center [1093, 181] width 28 height 8
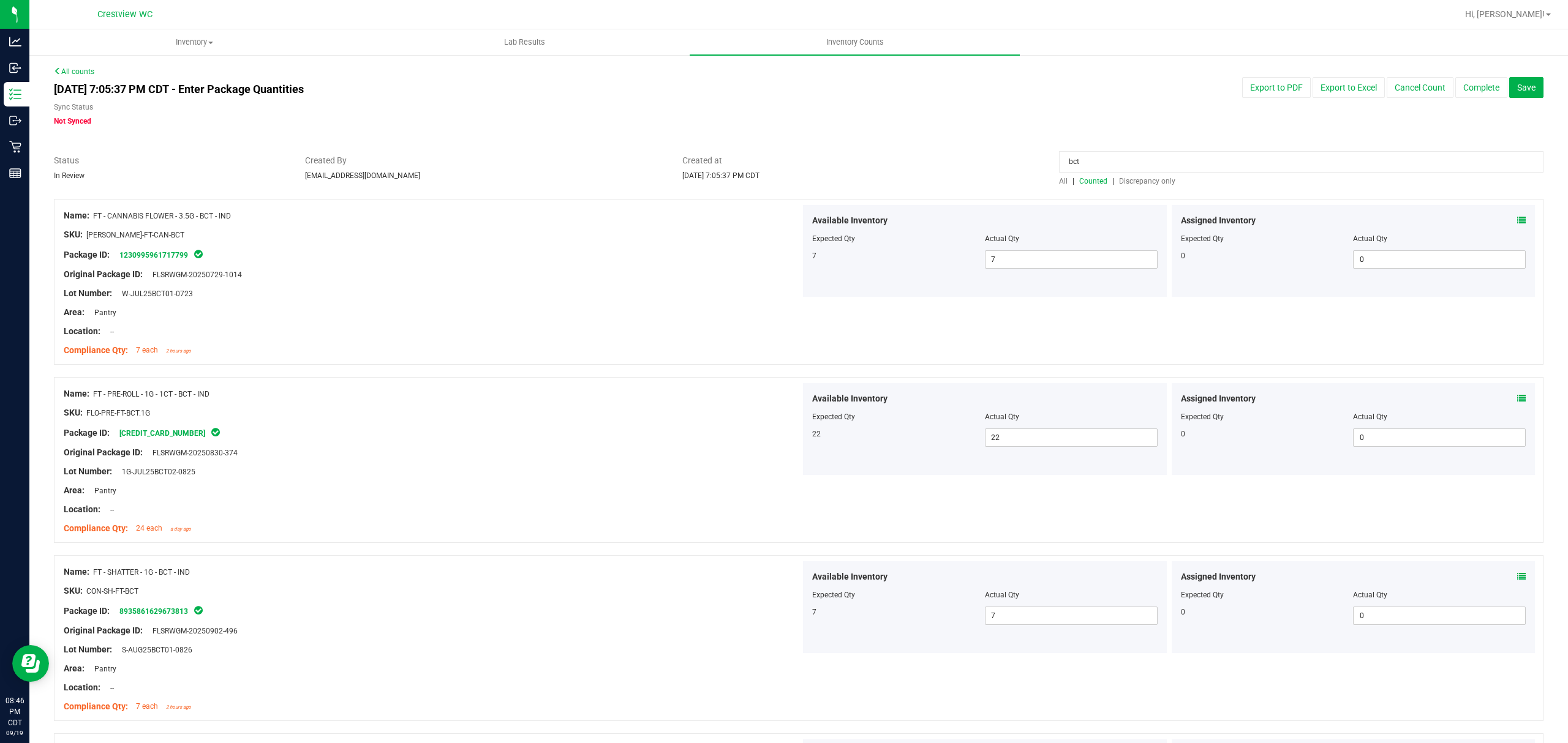
click at [1139, 182] on span "Discrepancy only" at bounding box center [1147, 181] width 57 height 8
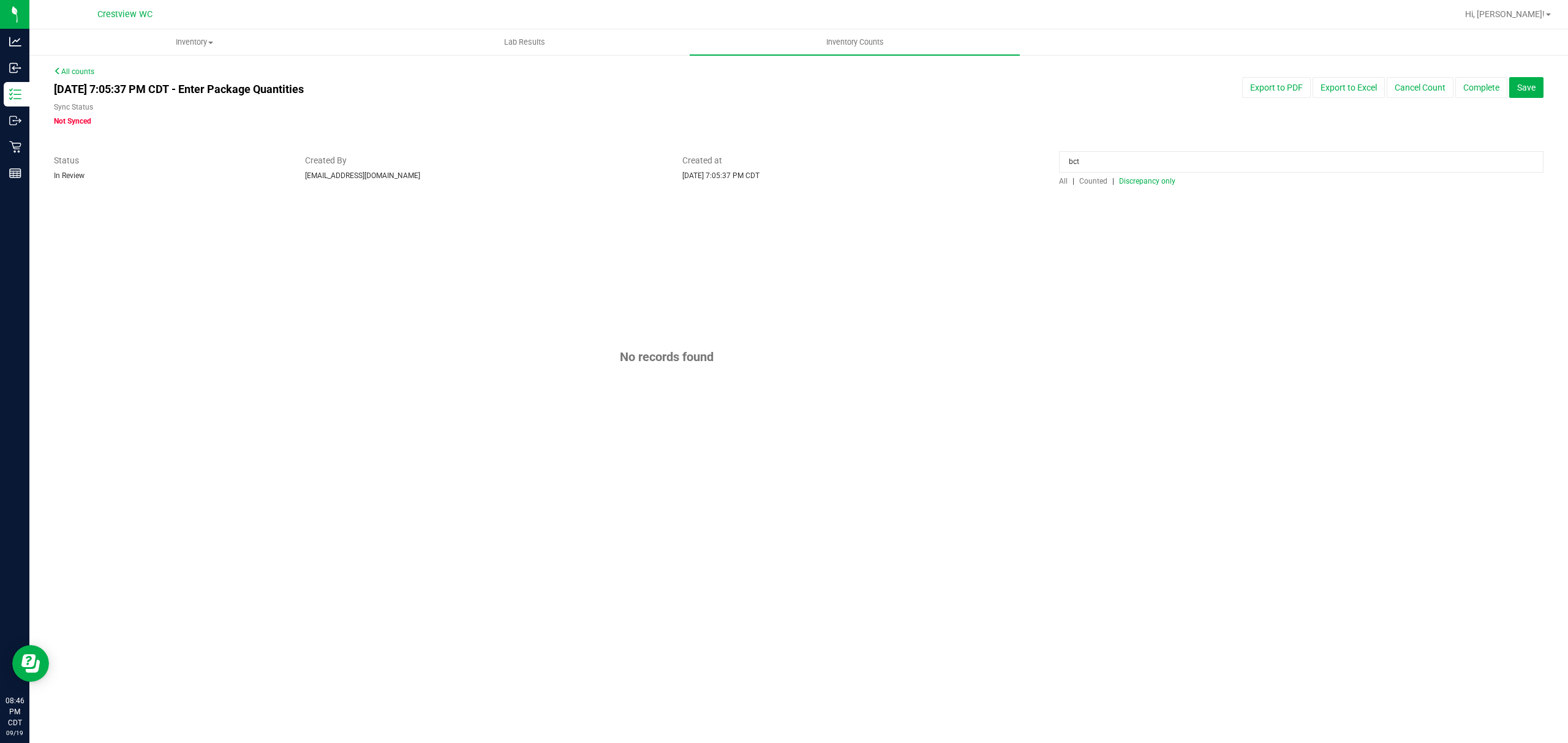
click at [1117, 162] on input "bct" at bounding box center [1301, 161] width 484 height 21
click at [1128, 175] on div at bounding box center [1301, 165] width 484 height 21
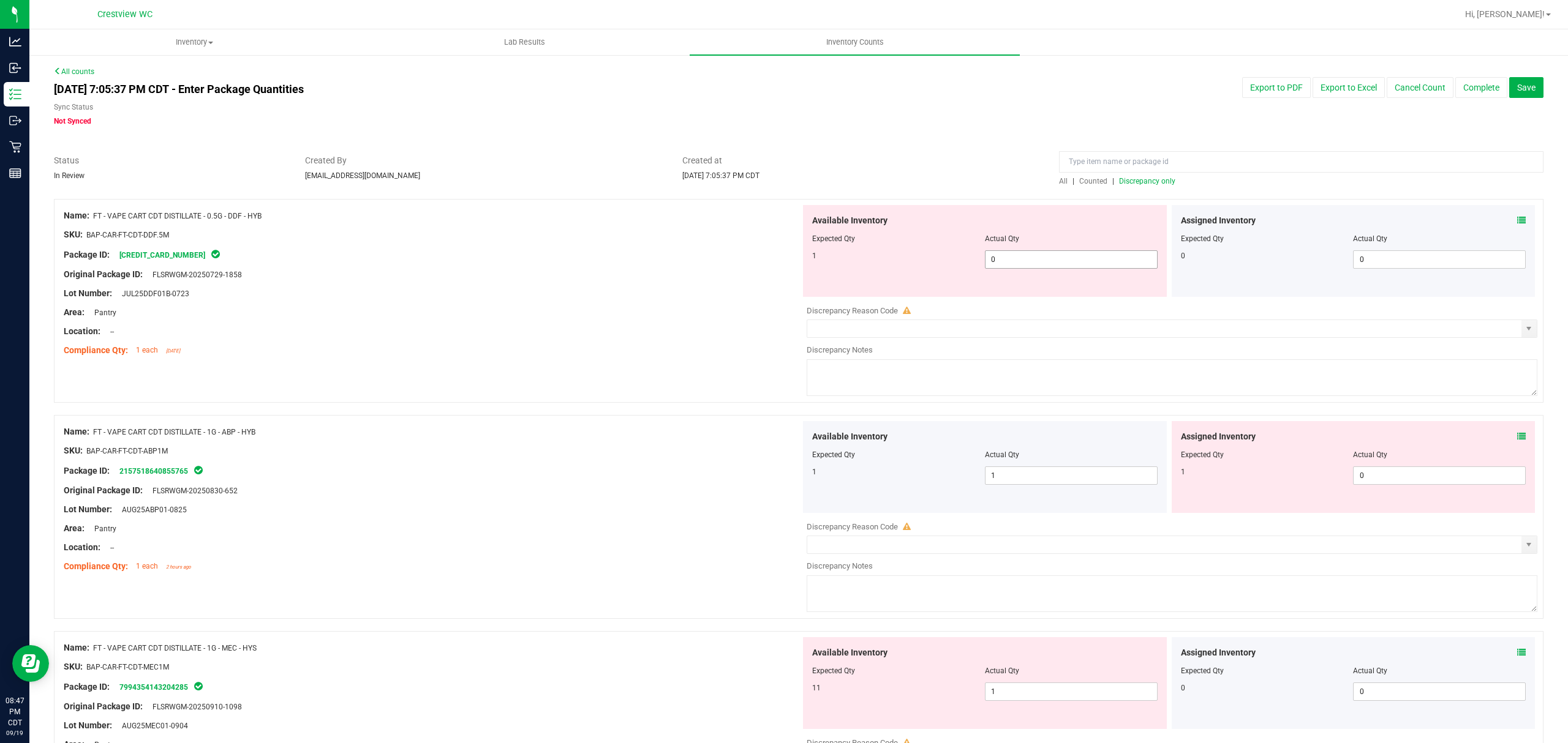
click at [1015, 268] on span "0 0" at bounding box center [1071, 259] width 173 height 19
click at [1018, 259] on span "0 0" at bounding box center [1071, 259] width 173 height 19
drag, startPoint x: 822, startPoint y: 123, endPoint x: 834, endPoint y: 116, distance: 13.9
click at [832, 118] on div "Sync Status Not Synced" at bounding box center [484, 114] width 861 height 25
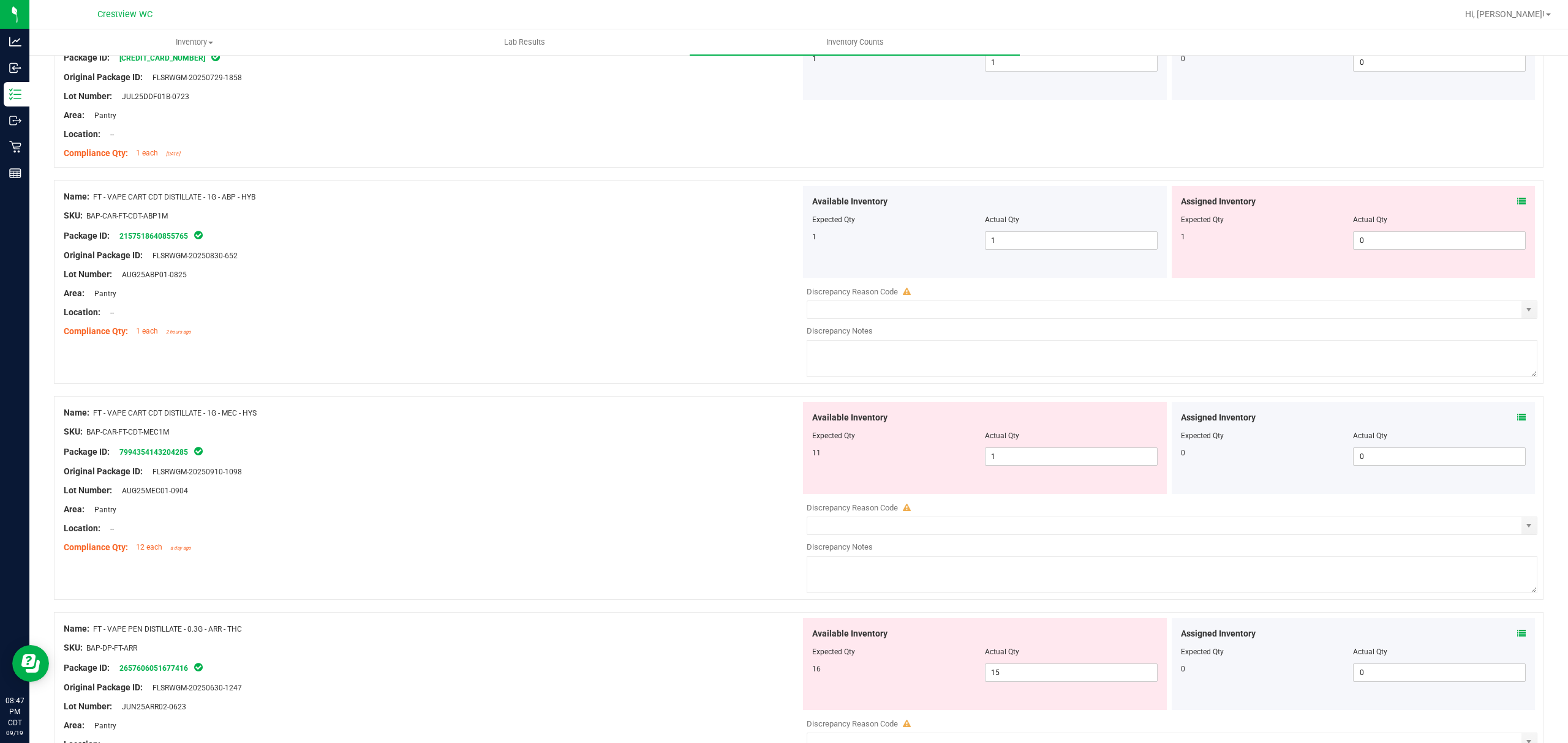
scroll to position [326, 0]
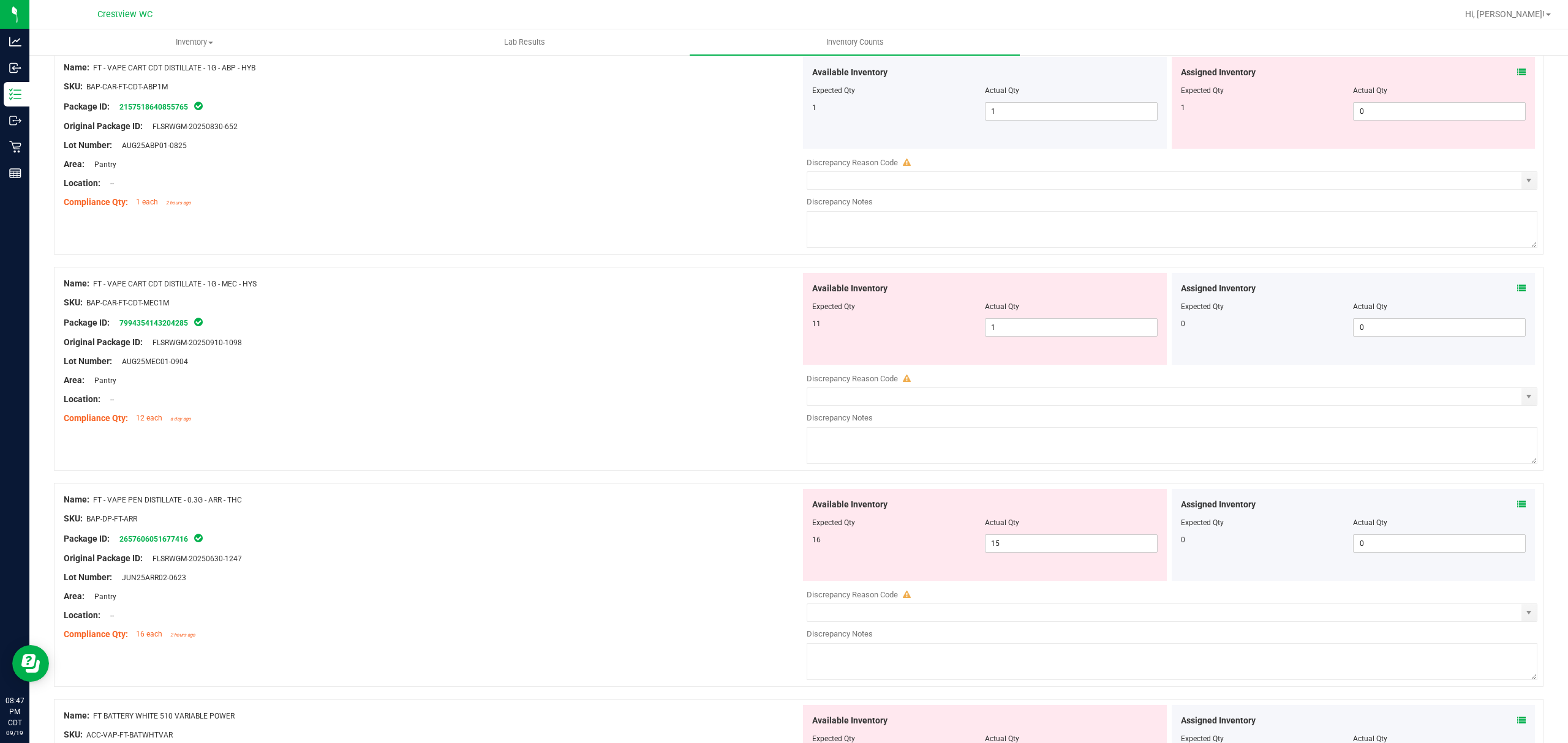
click at [1517, 70] on icon at bounding box center [1521, 72] width 8 height 8
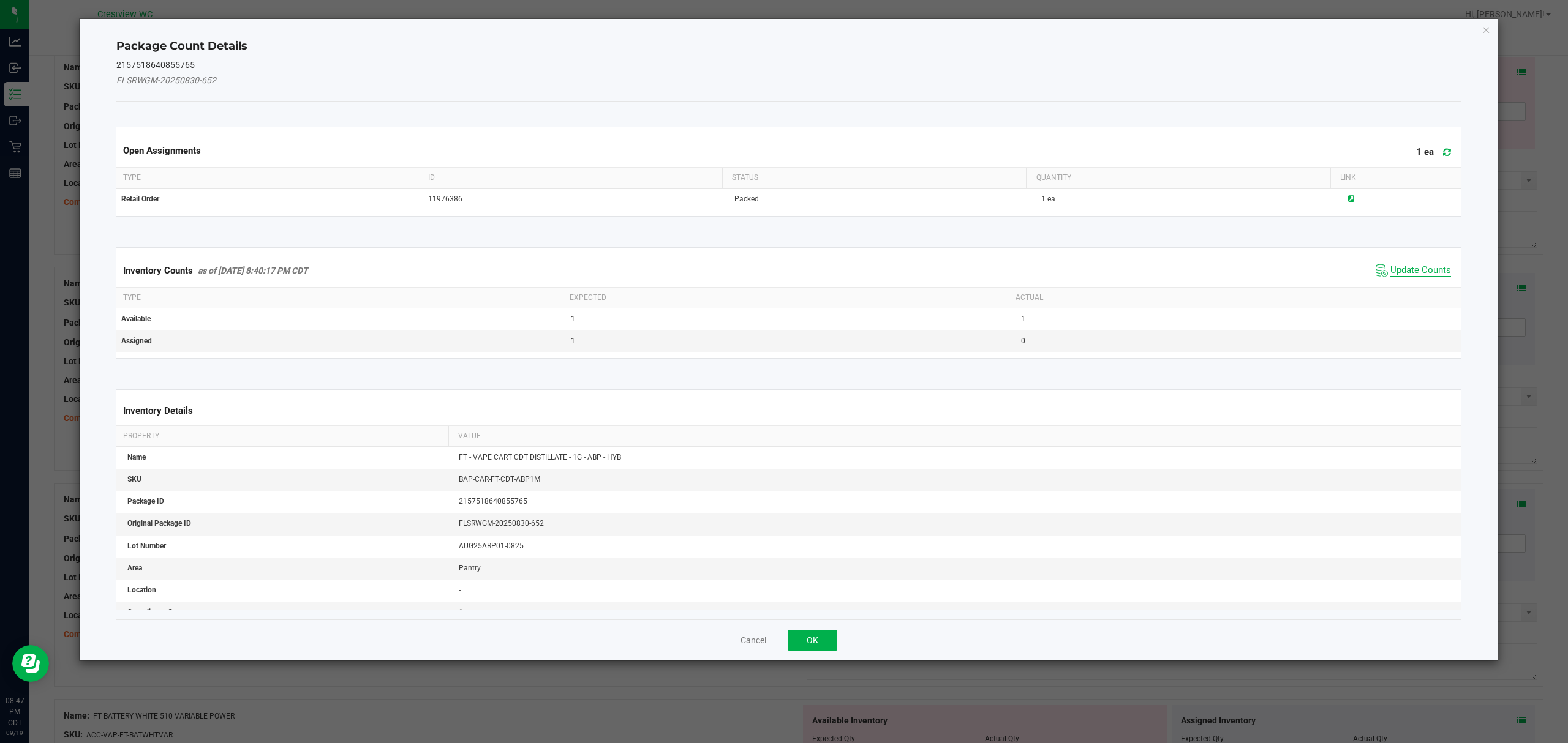
click at [1424, 275] on span "Update Counts" at bounding box center [1420, 270] width 61 height 12
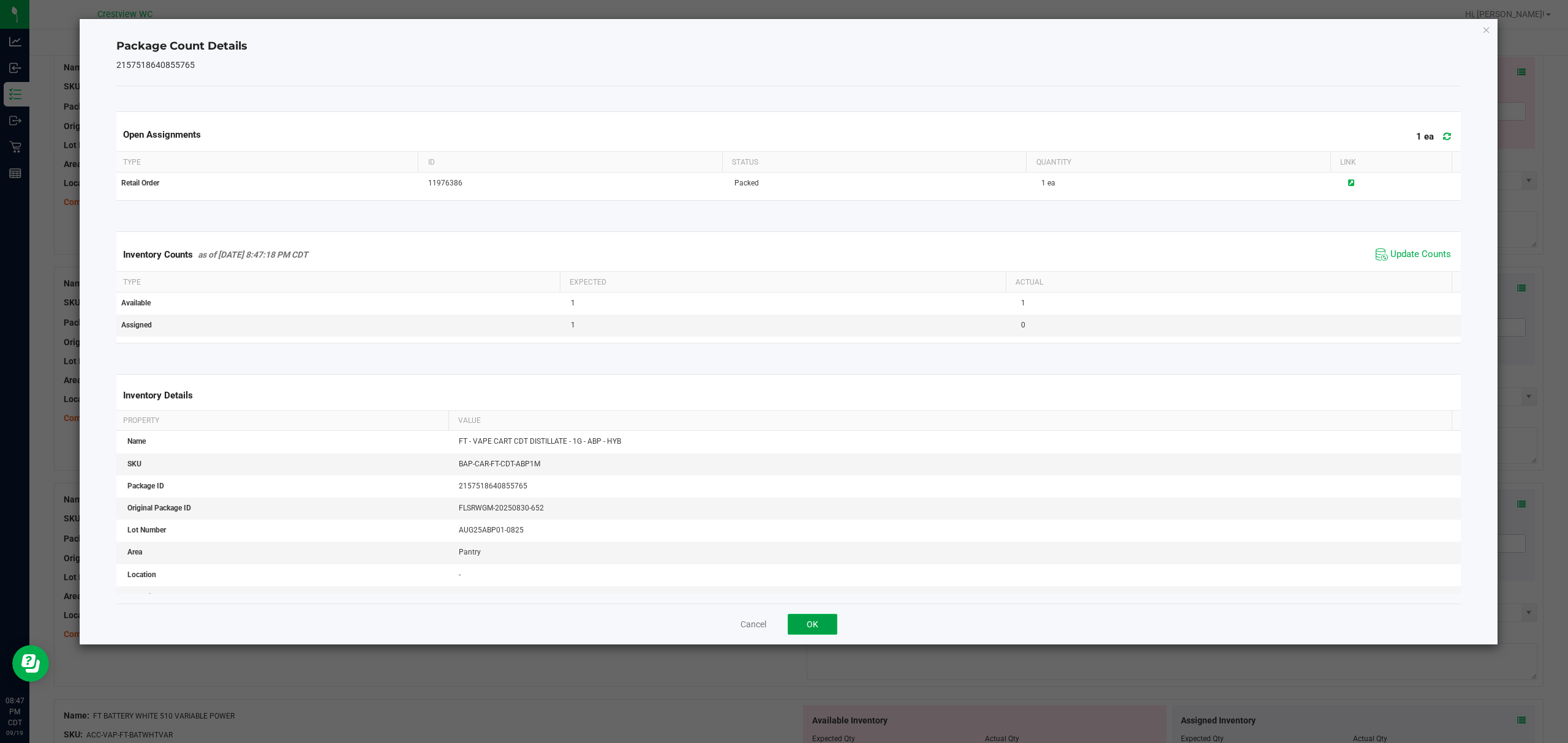
click at [806, 618] on button "OK" at bounding box center [812, 624] width 50 height 21
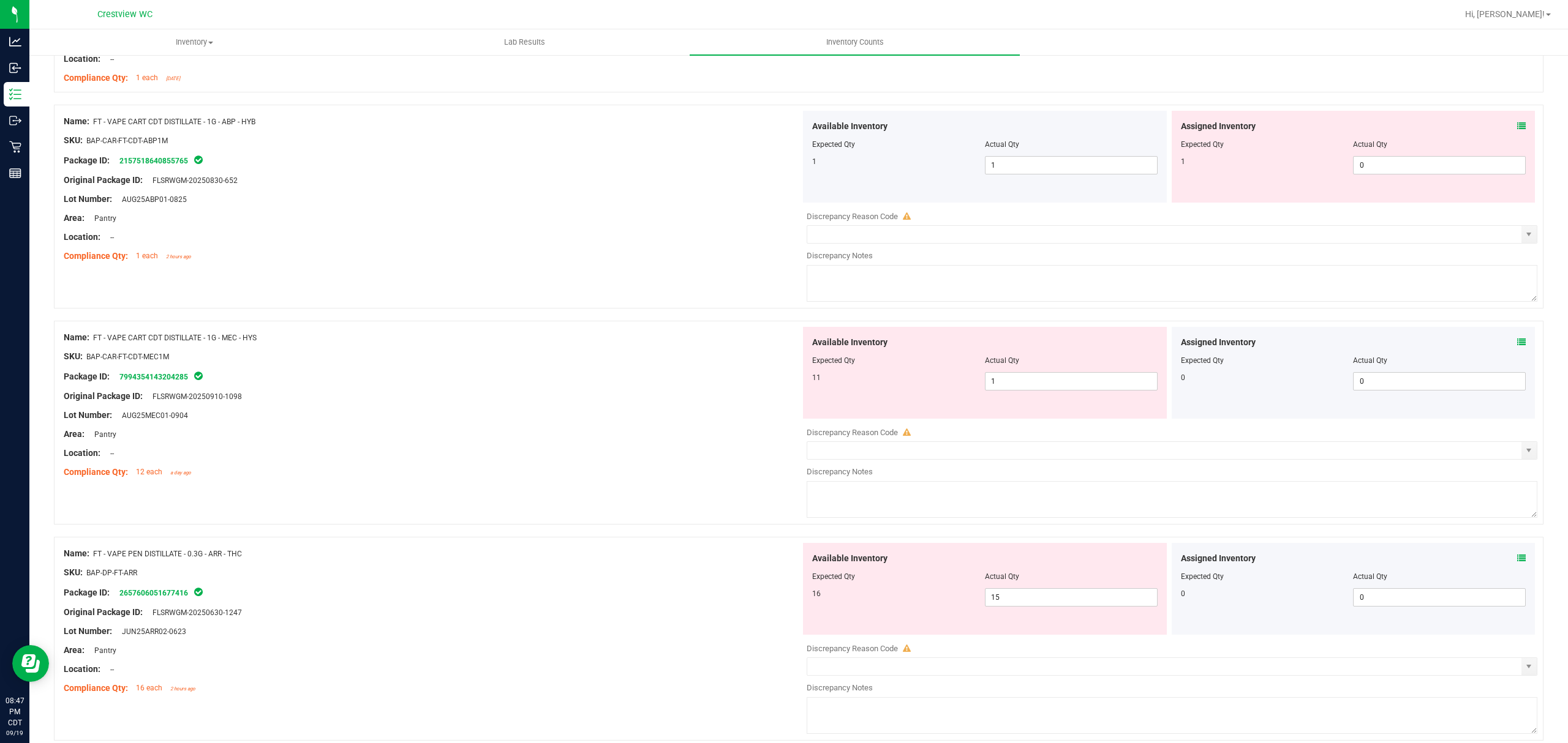
scroll to position [245, 0]
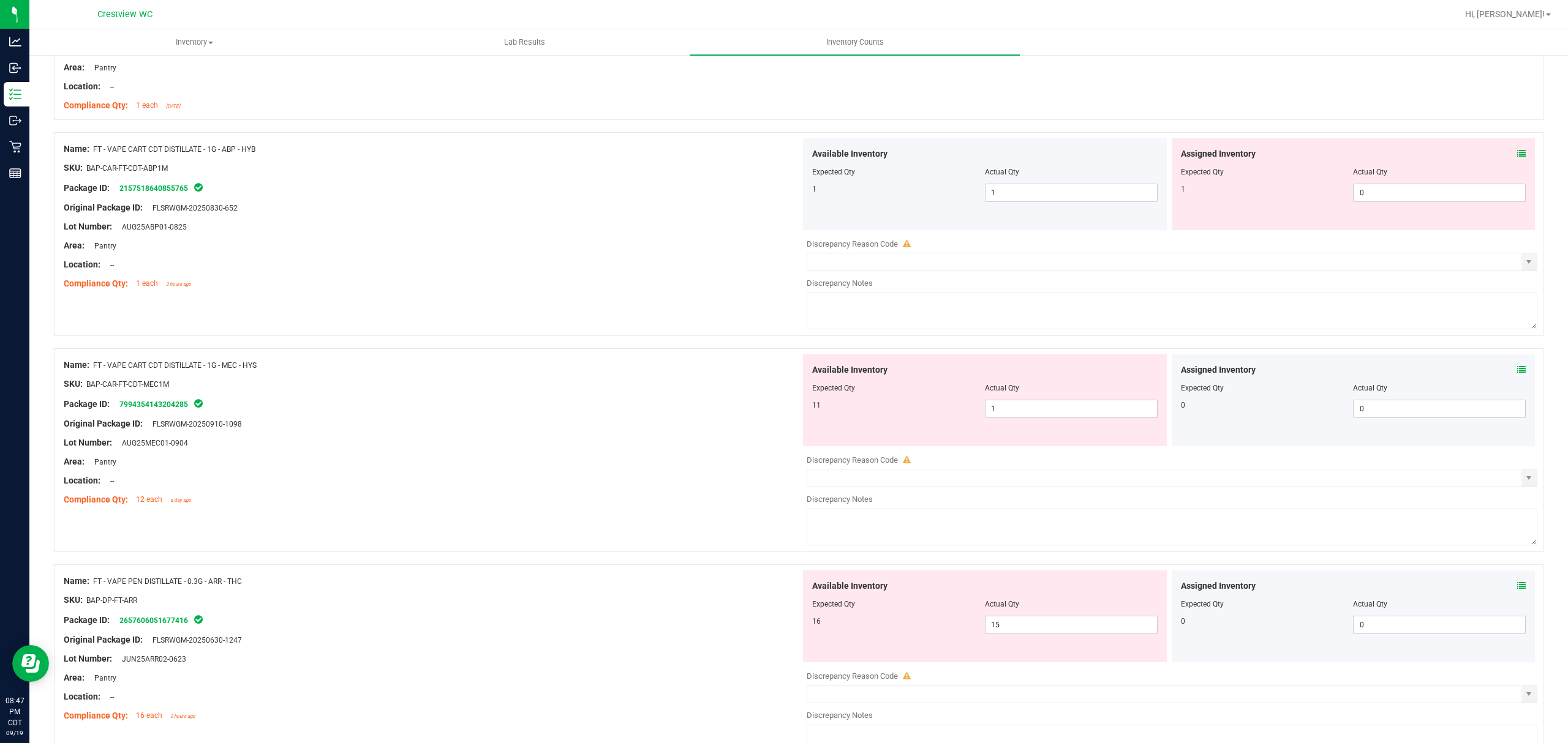
click at [1517, 155] on icon at bounding box center [1521, 154] width 8 height 8
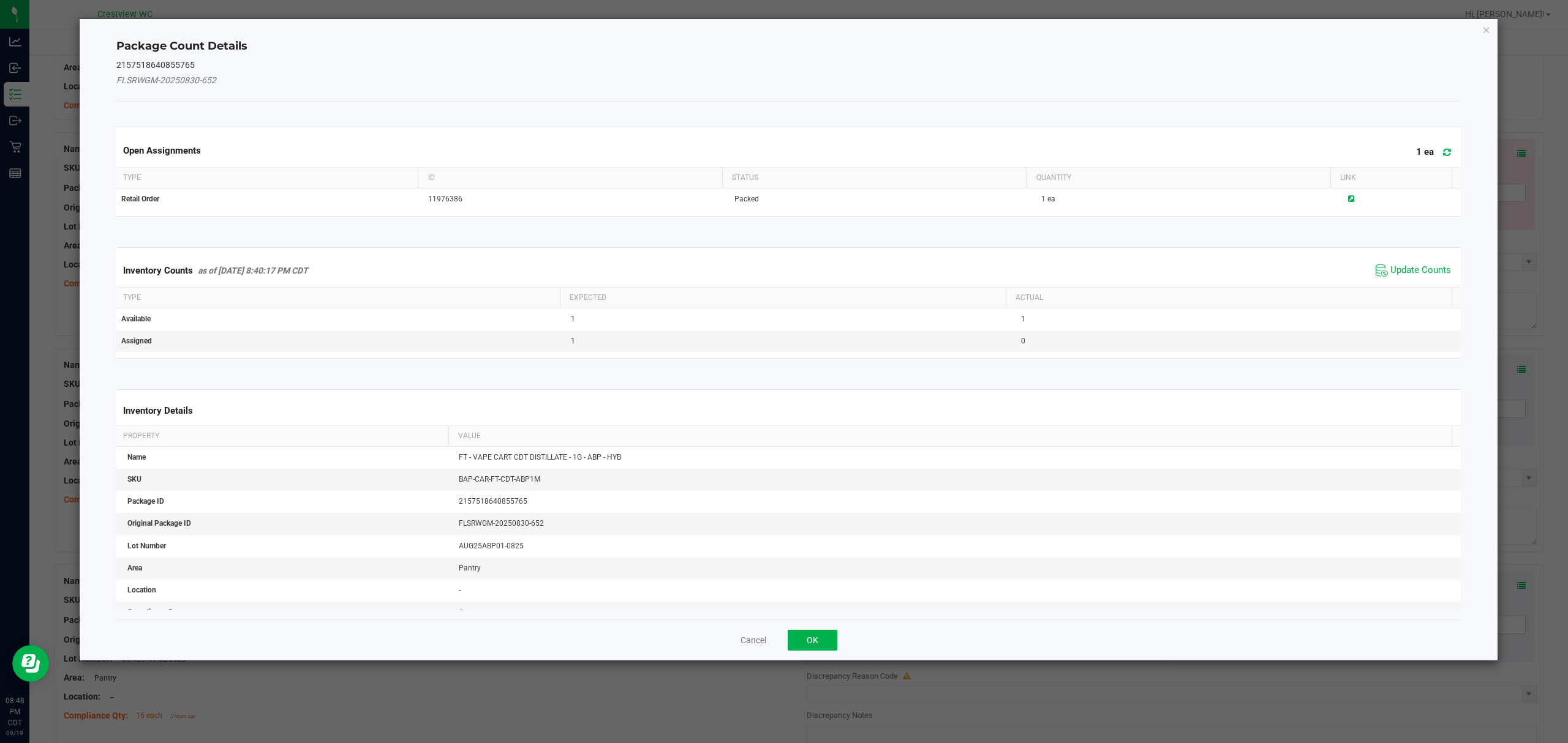
click at [740, 635] on div "Cancel OK" at bounding box center [789, 640] width 1345 height 41
click at [743, 638] on button "Cancel" at bounding box center [753, 640] width 26 height 12
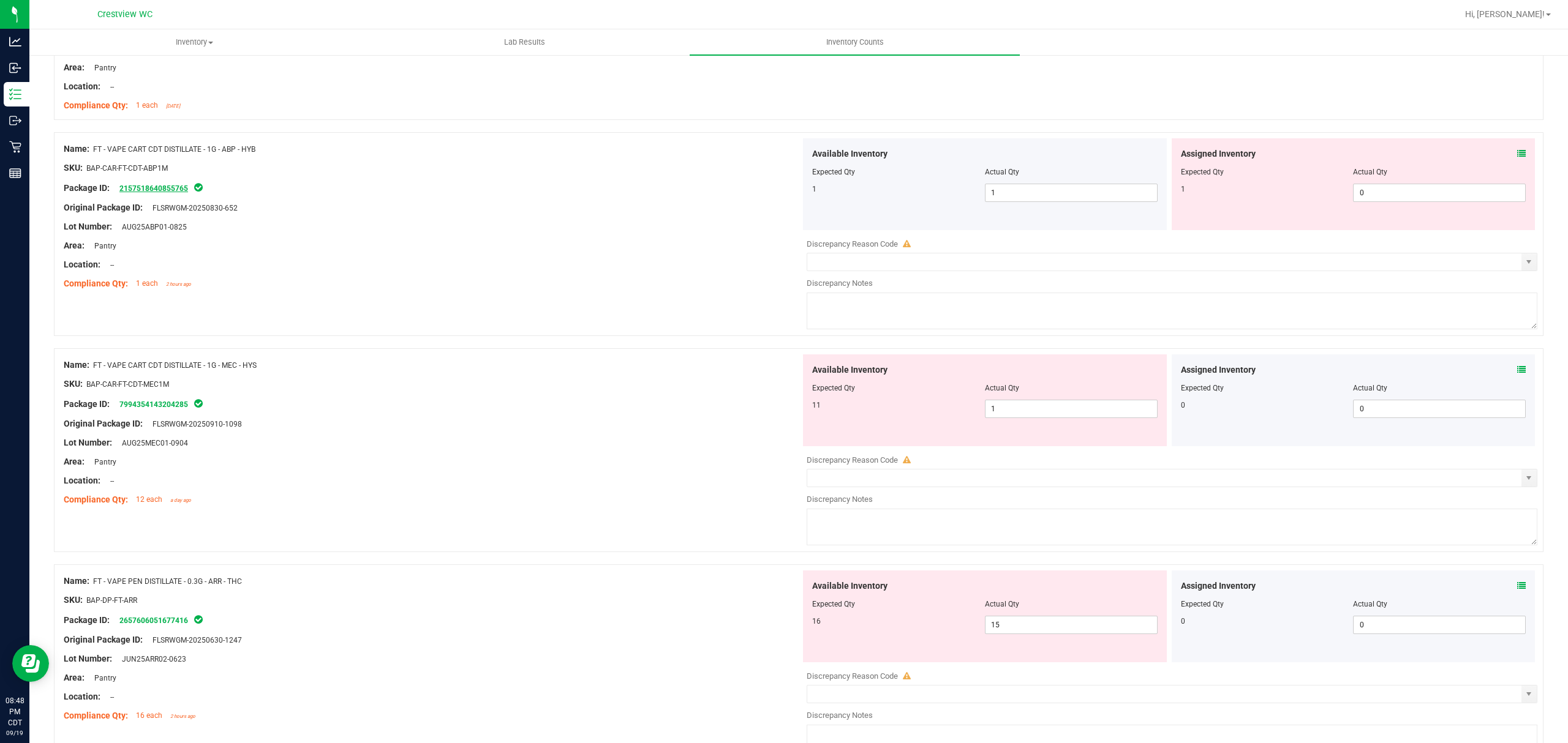
drag, startPoint x: 120, startPoint y: 186, endPoint x: 188, endPoint y: 189, distance: 68.1
click at [188, 189] on span "2157518640855765" at bounding box center [151, 188] width 77 height 8
copy link "2157518640855765"
click at [1368, 195] on span "0 0" at bounding box center [1439, 192] width 173 height 19
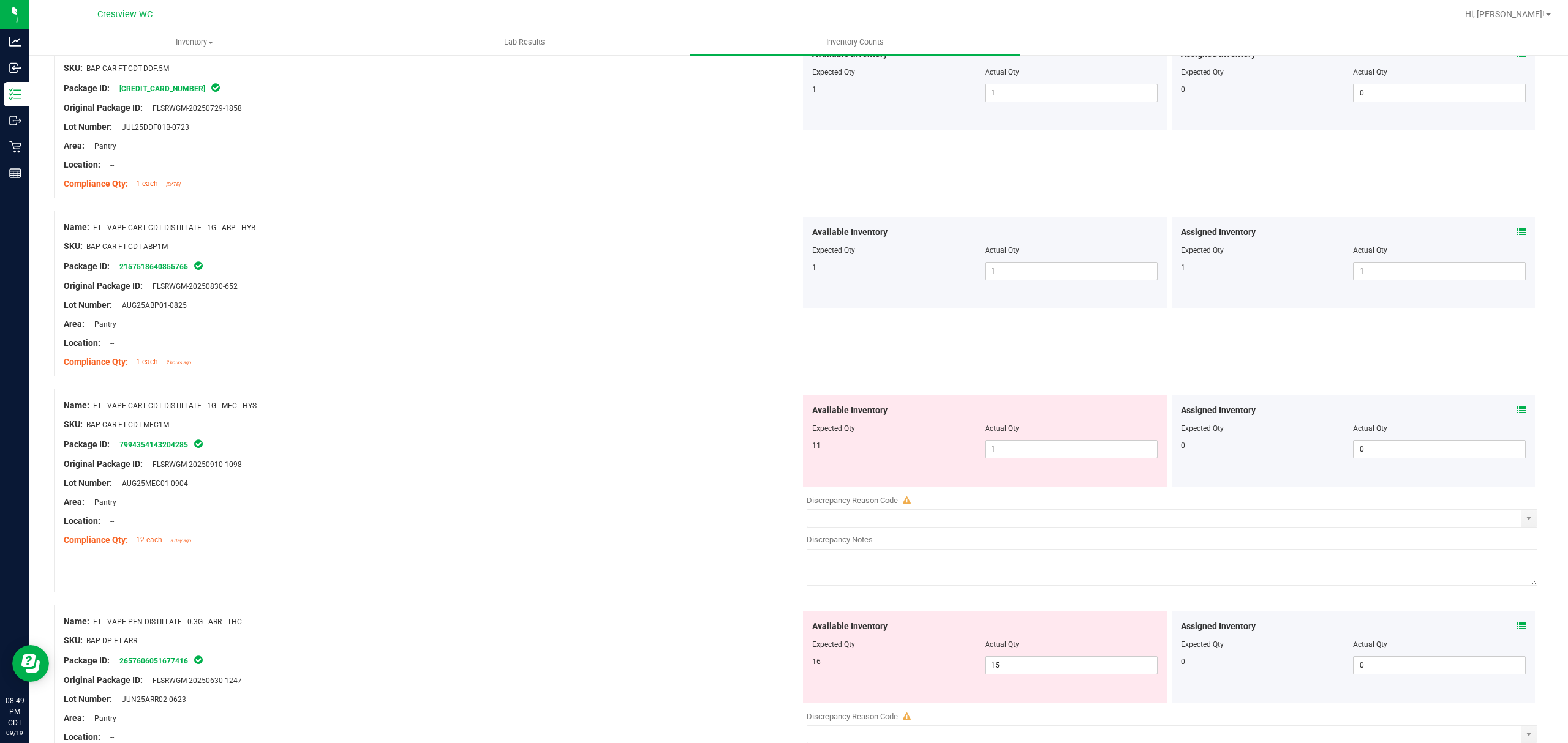
scroll to position [0, 0]
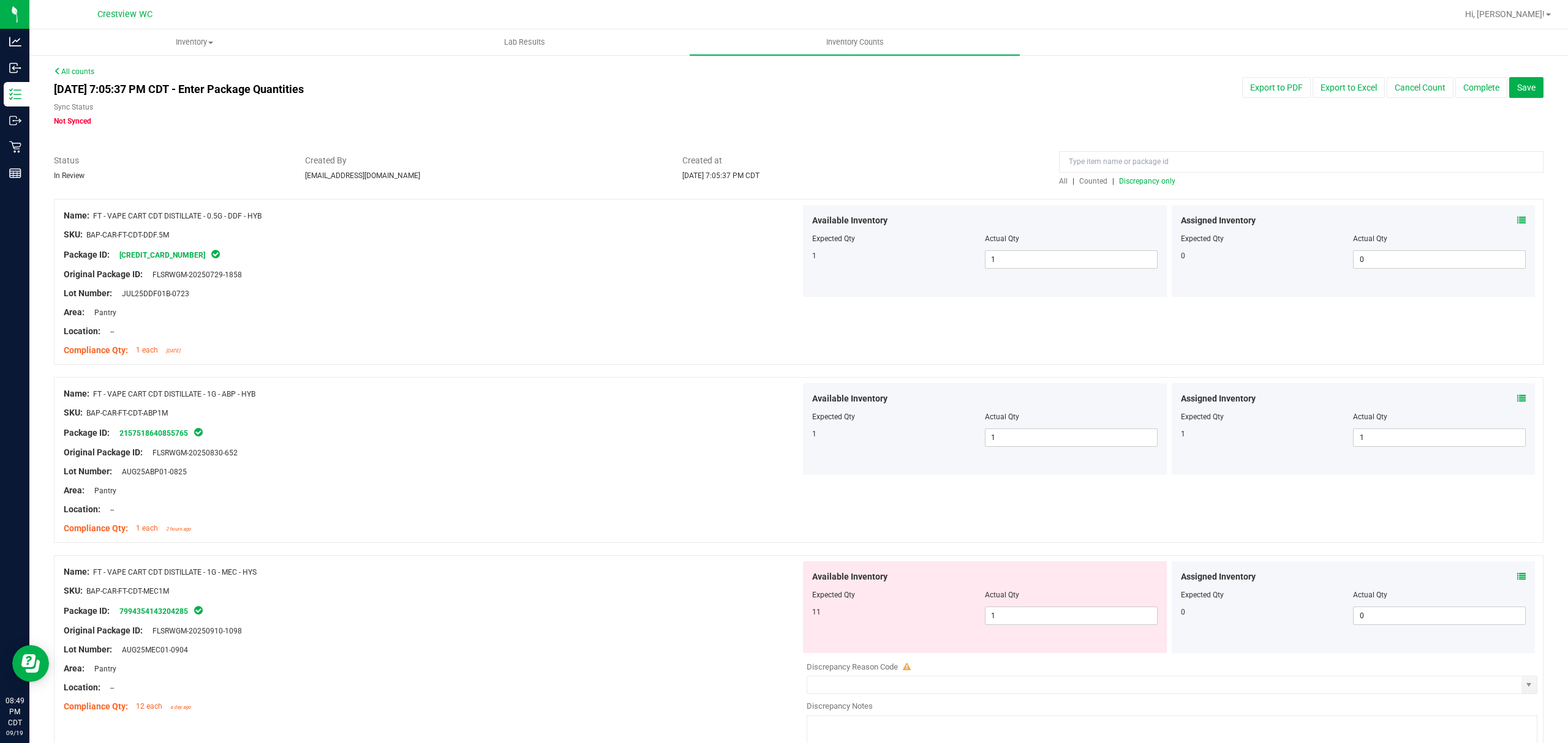
click at [1155, 184] on span "Discrepancy only" at bounding box center [1147, 181] width 57 height 8
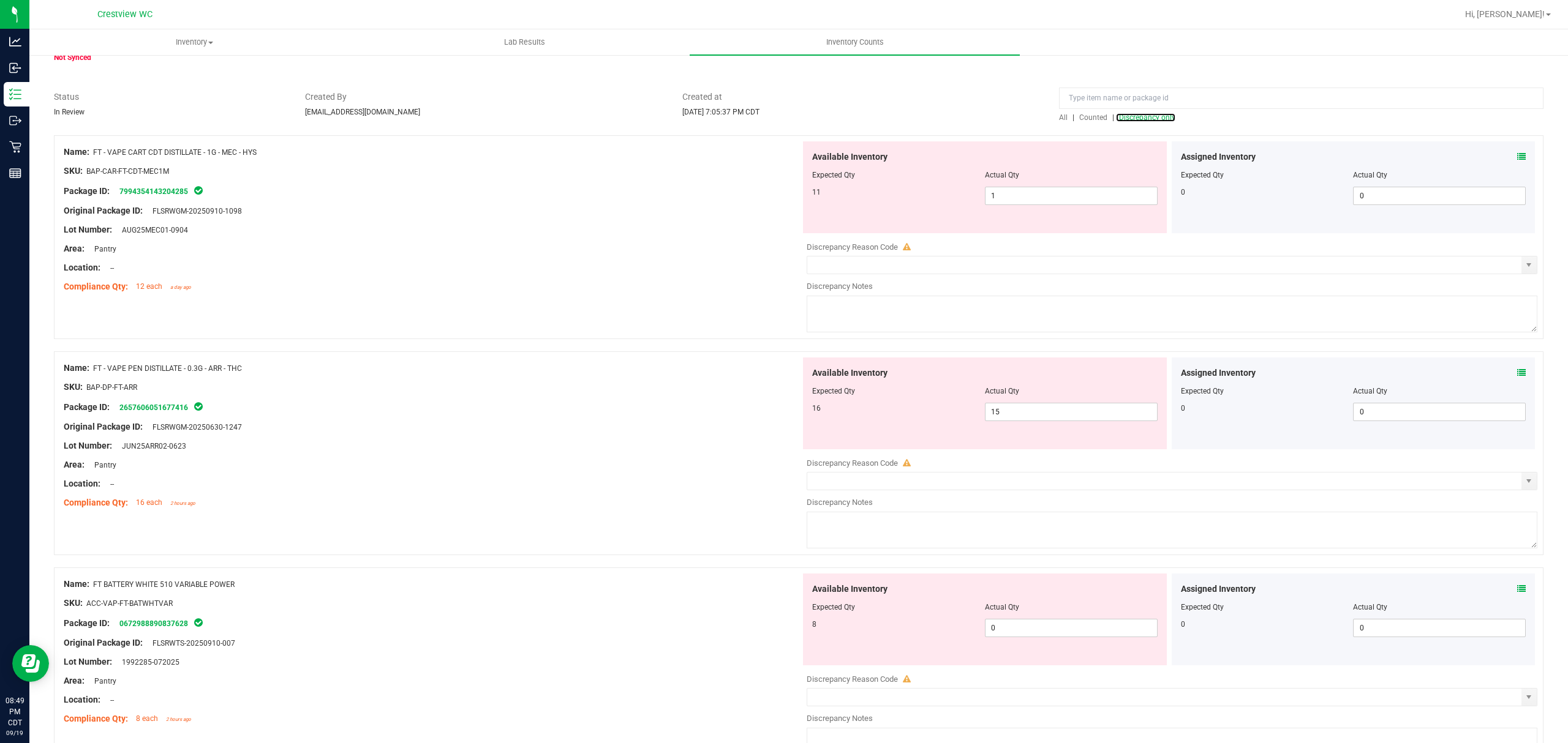
scroll to position [63, 0]
click at [1517, 155] on icon at bounding box center [1521, 158] width 8 height 8
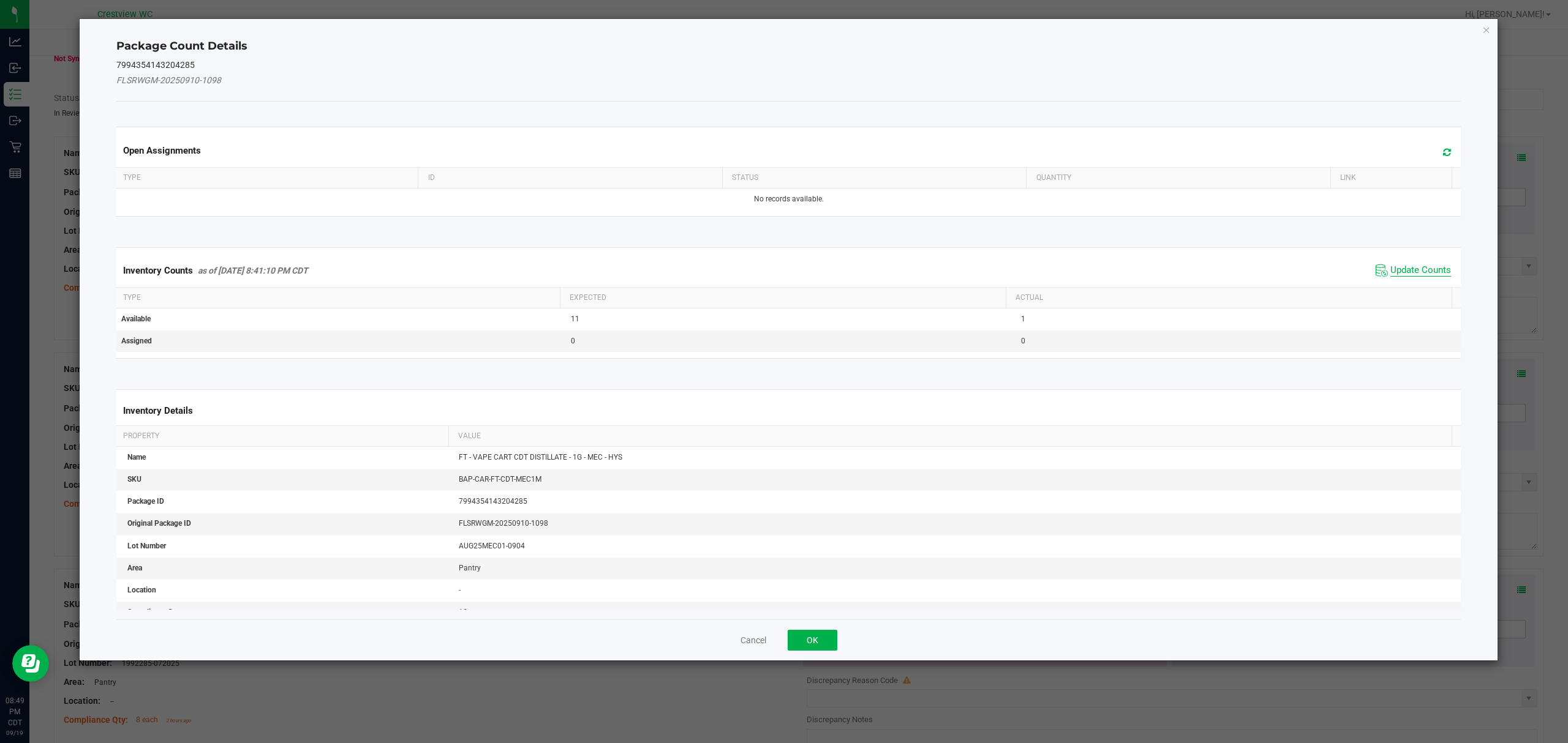
click at [1400, 266] on span "Update Counts" at bounding box center [1420, 270] width 61 height 12
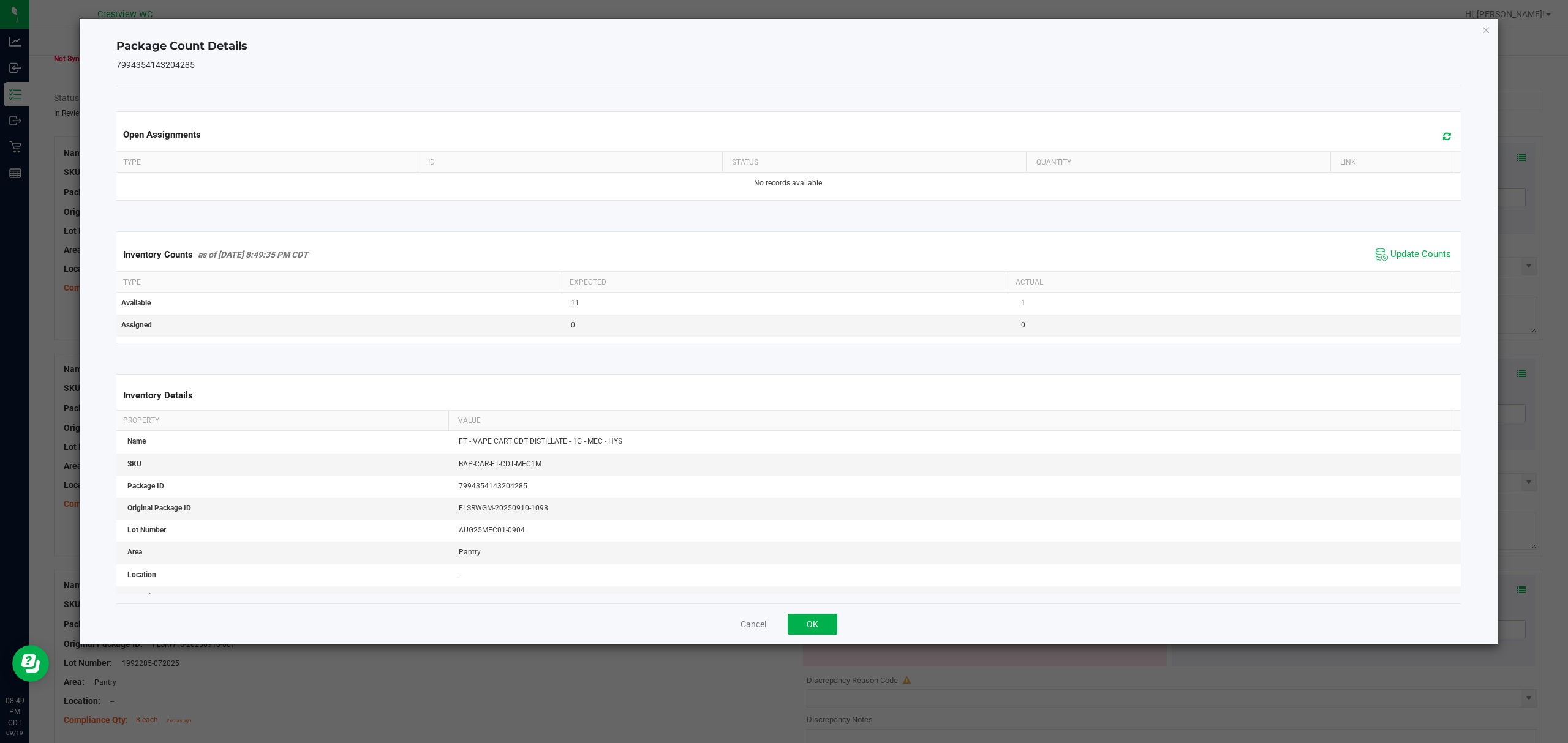
click at [805, 639] on div "Cancel OK" at bounding box center [789, 624] width 1345 height 41
click at [819, 623] on button "OK" at bounding box center [812, 624] width 50 height 21
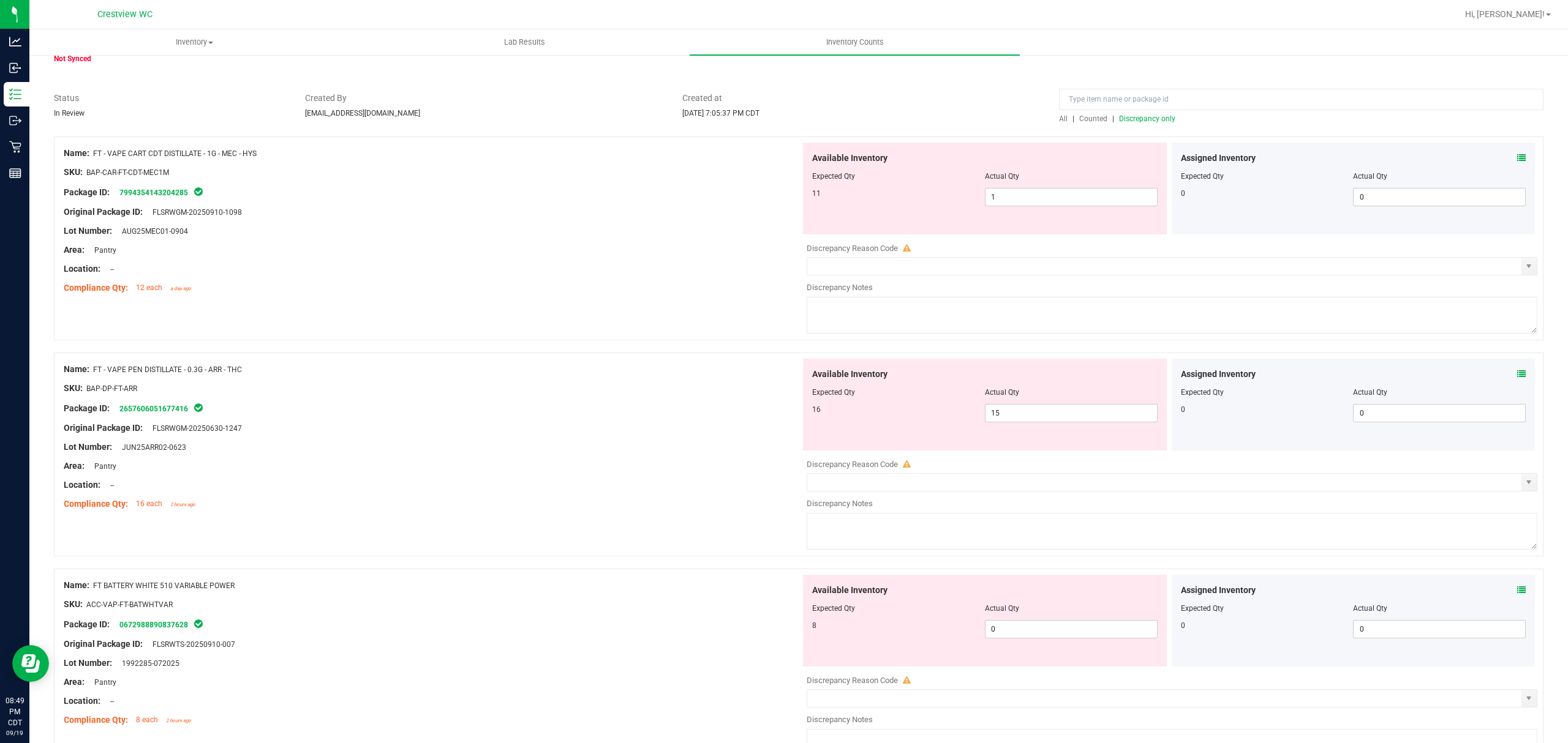
click at [1517, 380] on span at bounding box center [1521, 374] width 8 height 13
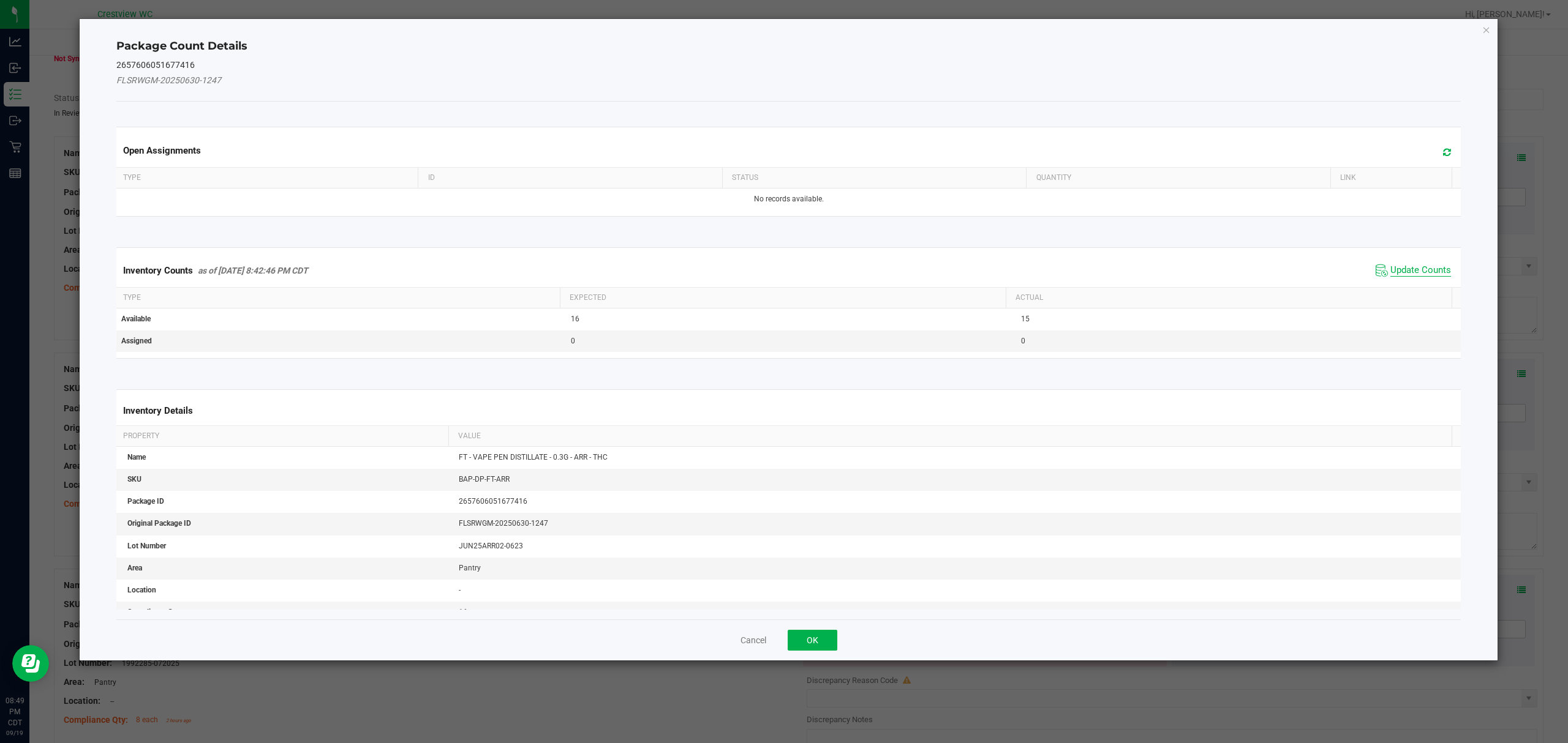
click at [1428, 270] on span "Update Counts" at bounding box center [1420, 270] width 61 height 12
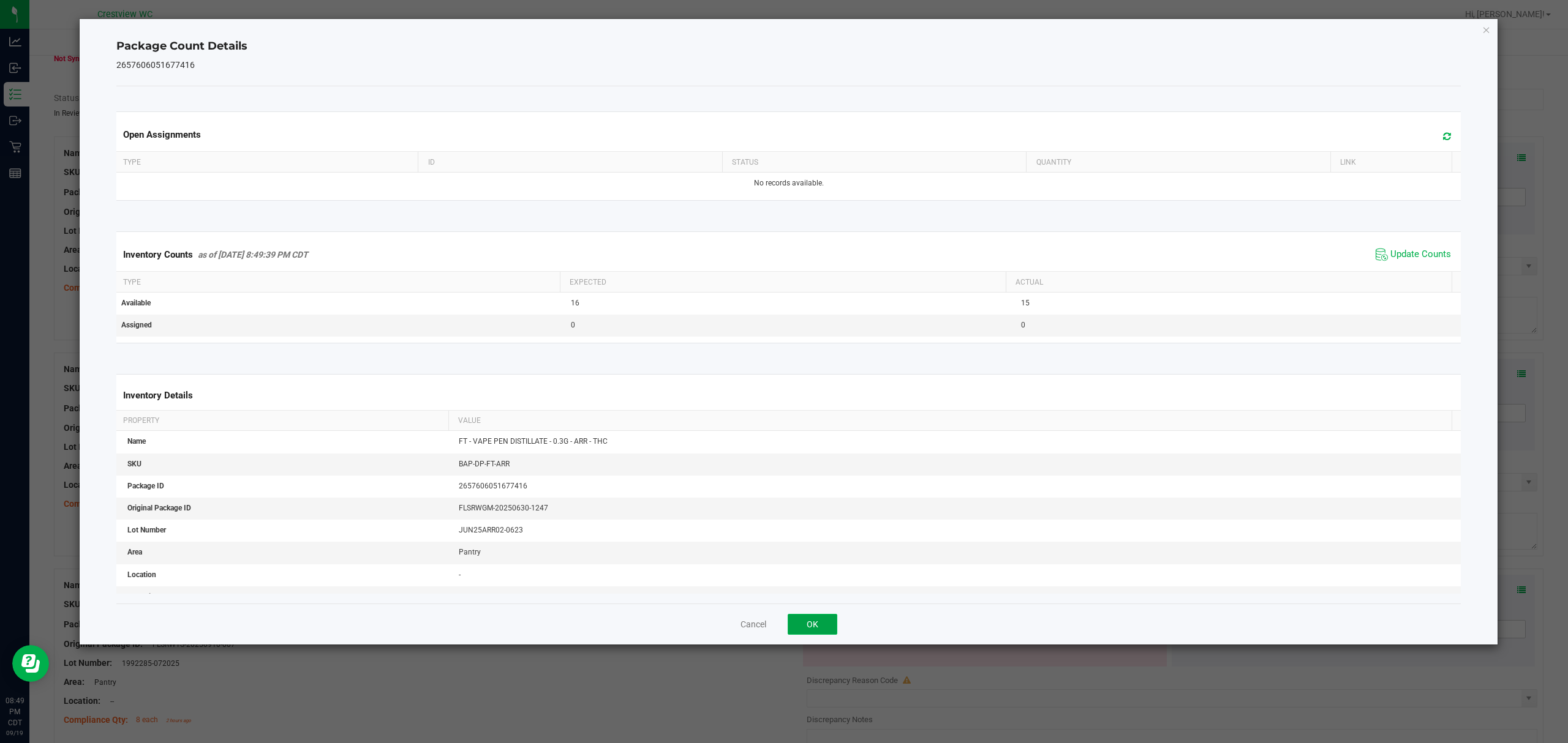
click at [794, 622] on button "OK" at bounding box center [812, 624] width 50 height 21
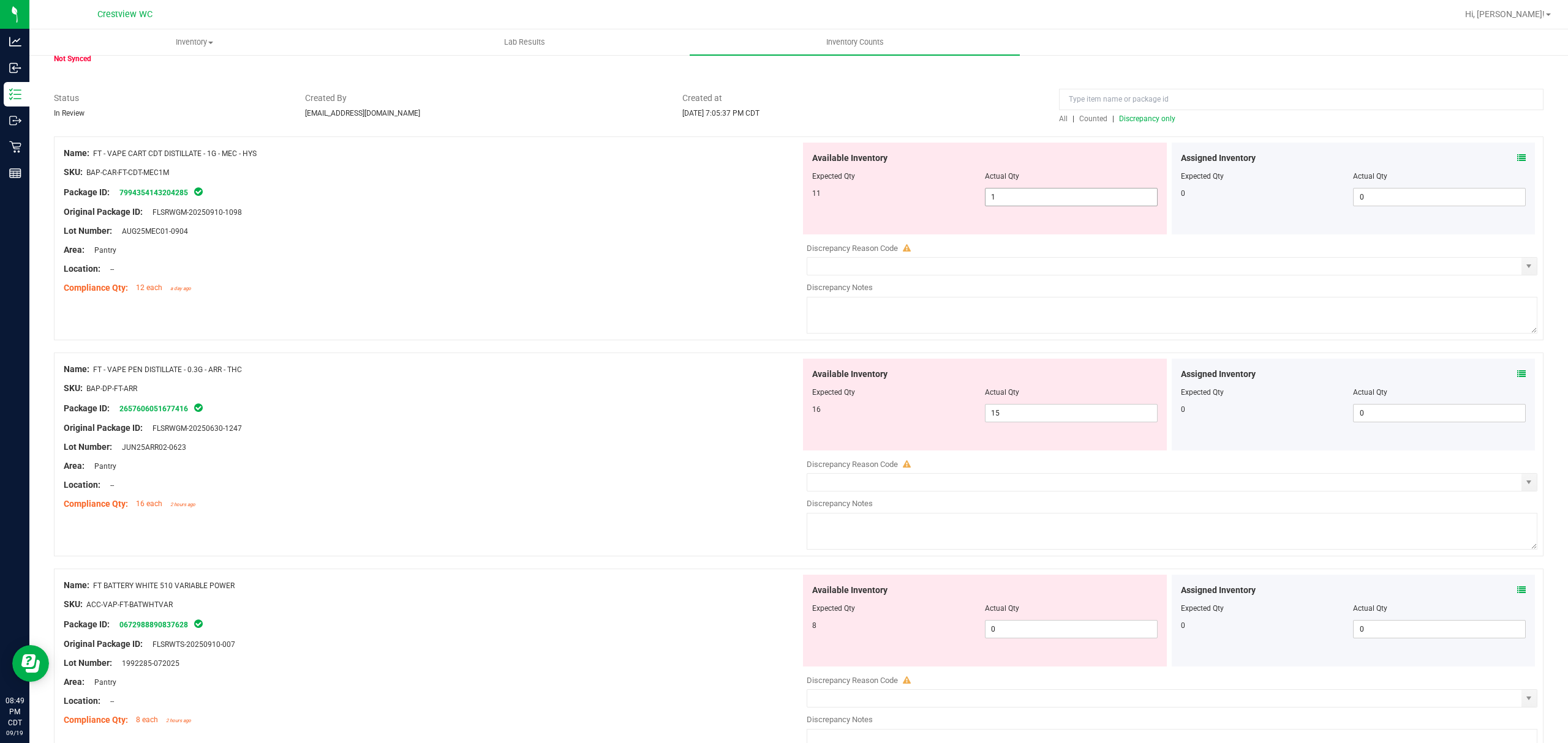
click at [1058, 196] on span "1 1" at bounding box center [1071, 197] width 173 height 19
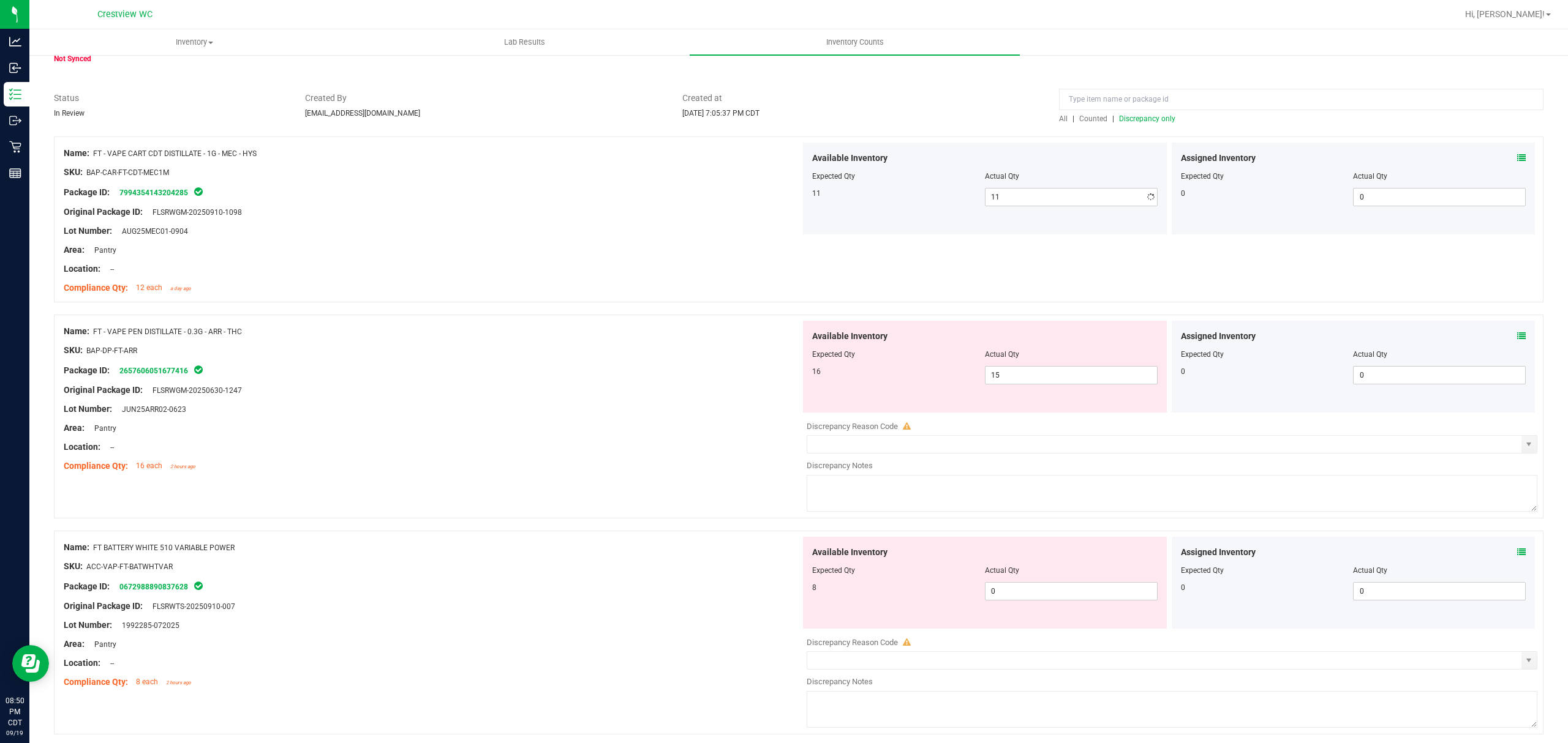
click at [459, 242] on div at bounding box center [432, 240] width 737 height 6
click at [1157, 122] on span "Discrepancy only" at bounding box center [1147, 119] width 57 height 8
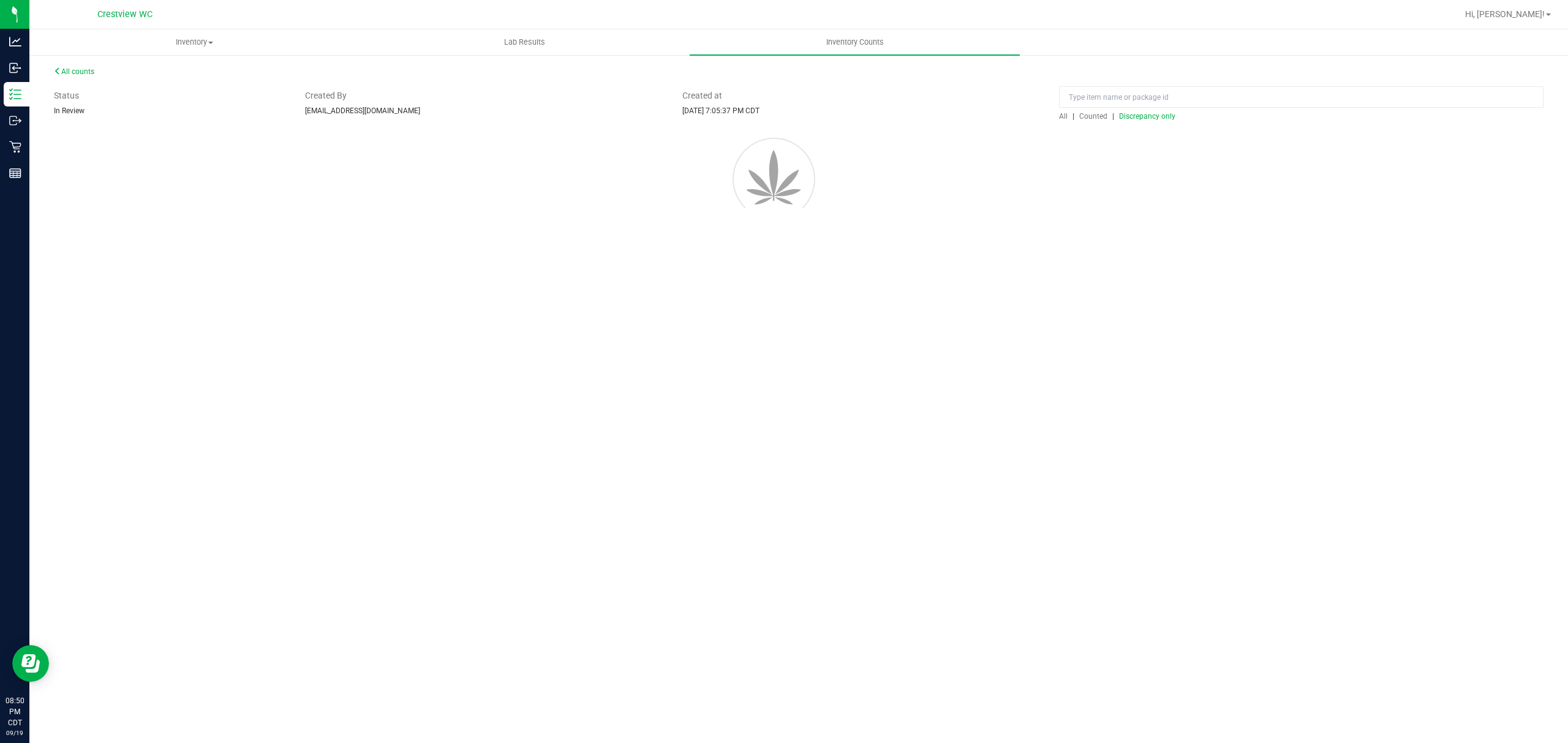
scroll to position [0, 0]
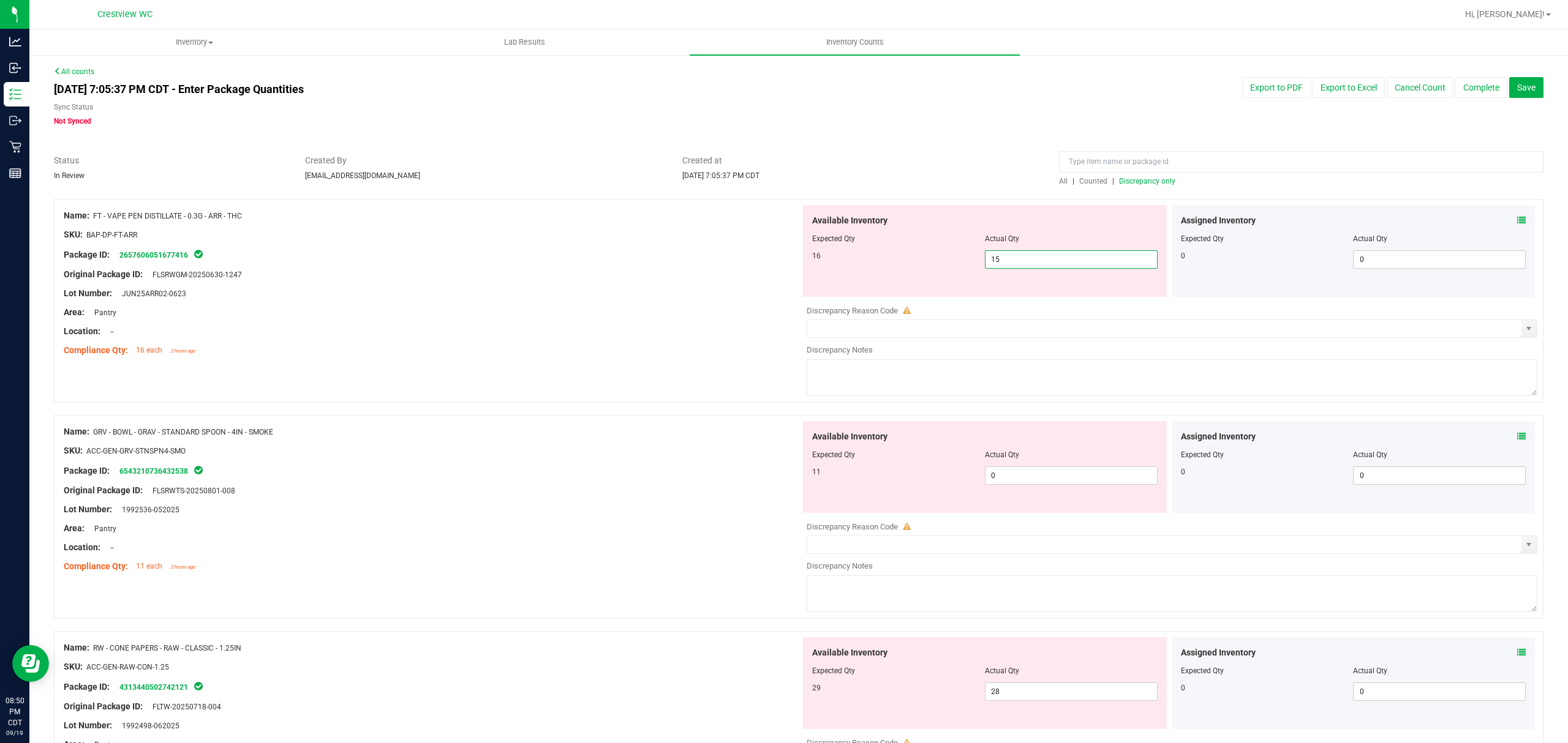
click at [1026, 259] on span "15 15" at bounding box center [1071, 259] width 173 height 19
click at [1026, 259] on input "15" at bounding box center [1071, 259] width 171 height 17
click at [1517, 220] on icon at bounding box center [1521, 220] width 8 height 8
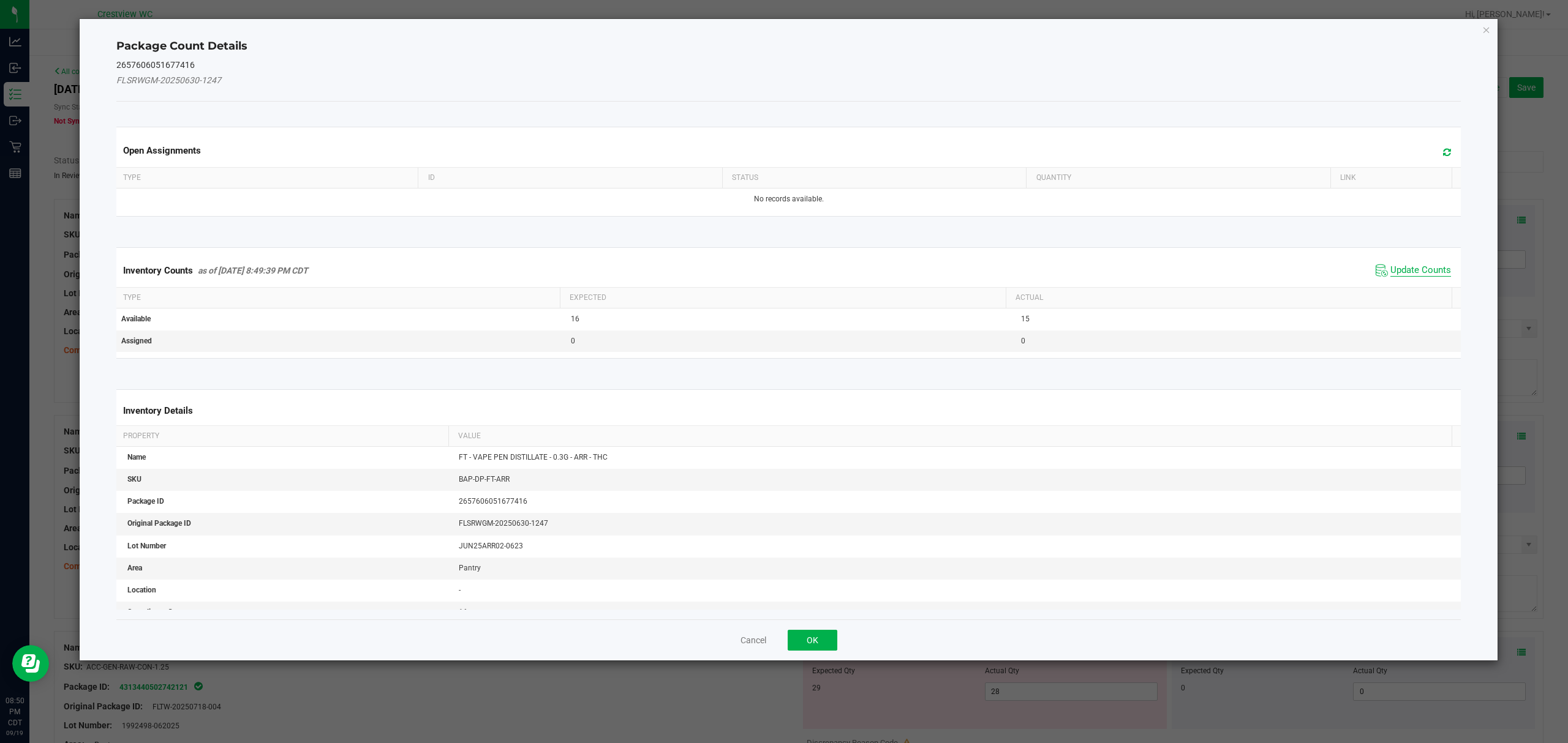
click at [1396, 268] on span "Update Counts" at bounding box center [1420, 270] width 61 height 12
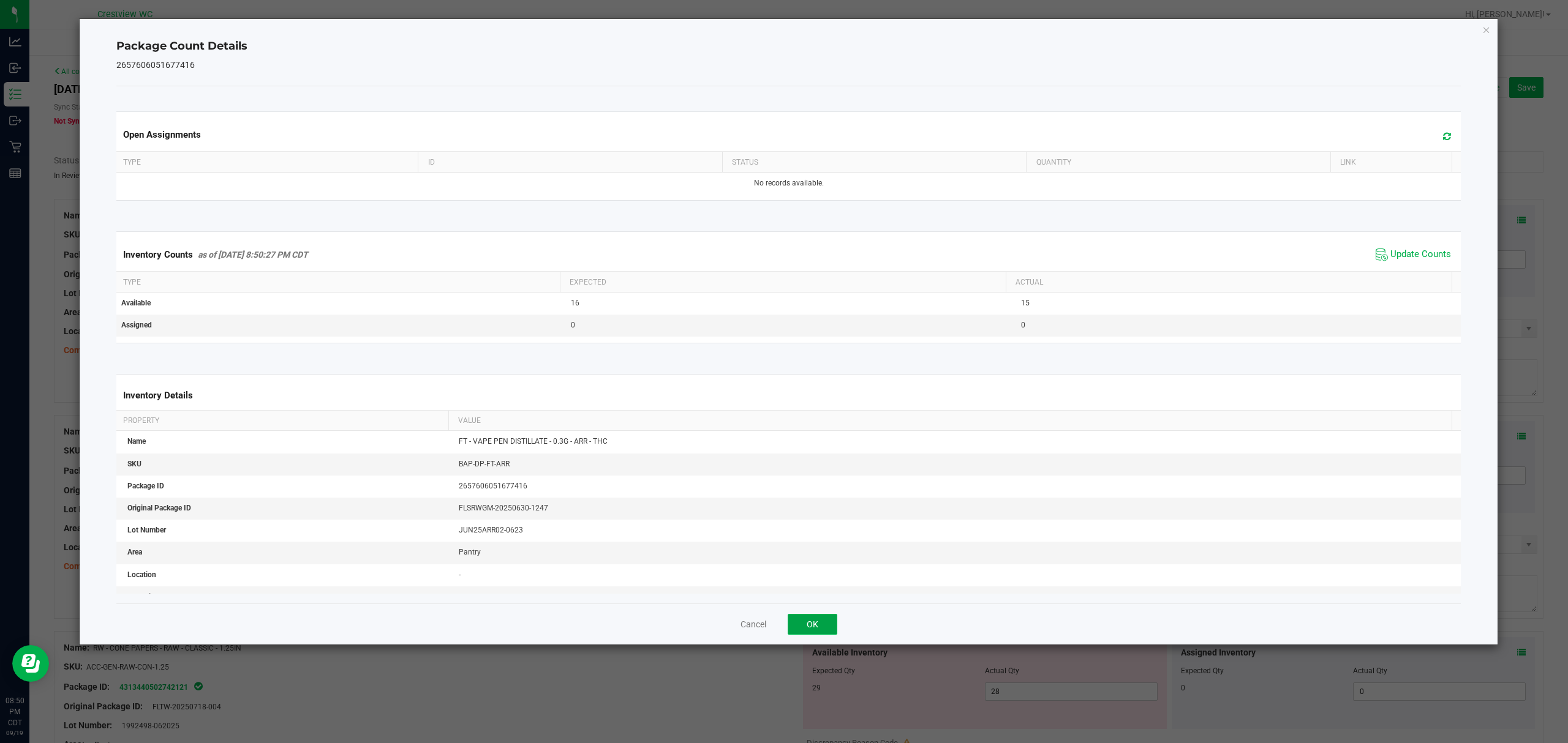
click at [822, 623] on button "OK" at bounding box center [812, 624] width 50 height 21
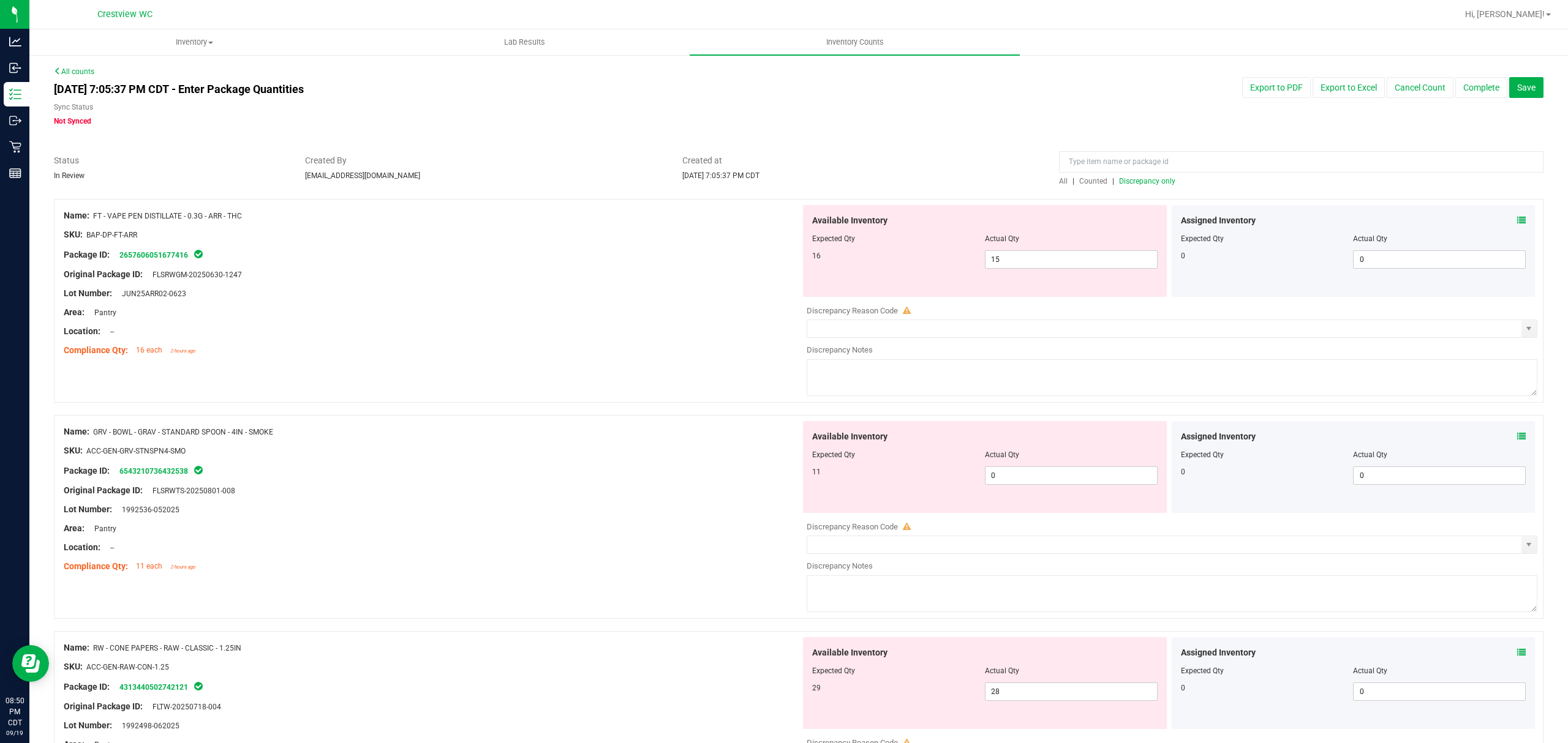
click at [672, 297] on div "Lot Number: JUN25ARR02-0623" at bounding box center [432, 293] width 737 height 13
click at [177, 255] on link "2657606051677416" at bounding box center [153, 255] width 68 height 8
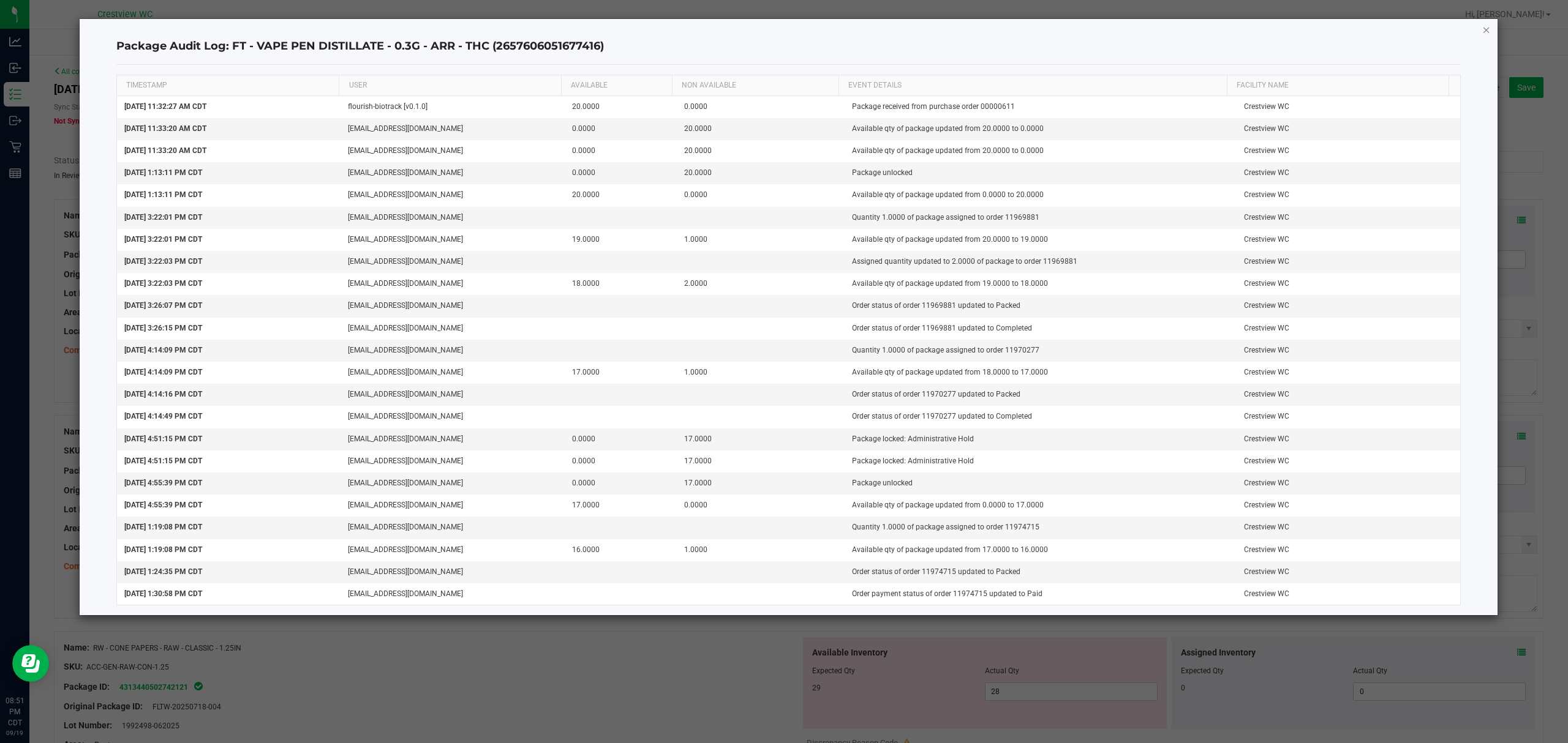
click at [1482, 30] on icon "button" at bounding box center [1487, 29] width 8 height 14
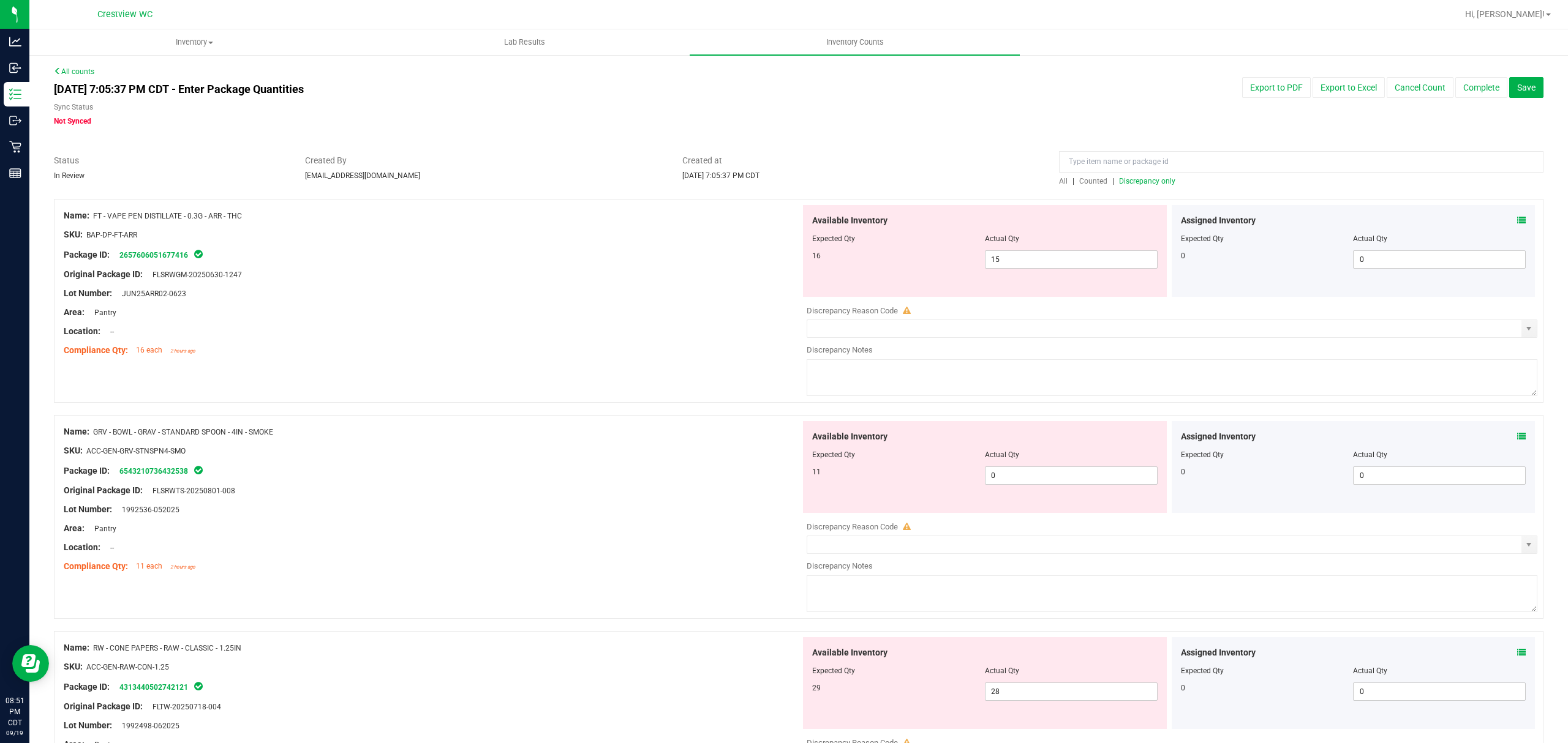
click at [1517, 218] on icon at bounding box center [1521, 220] width 8 height 8
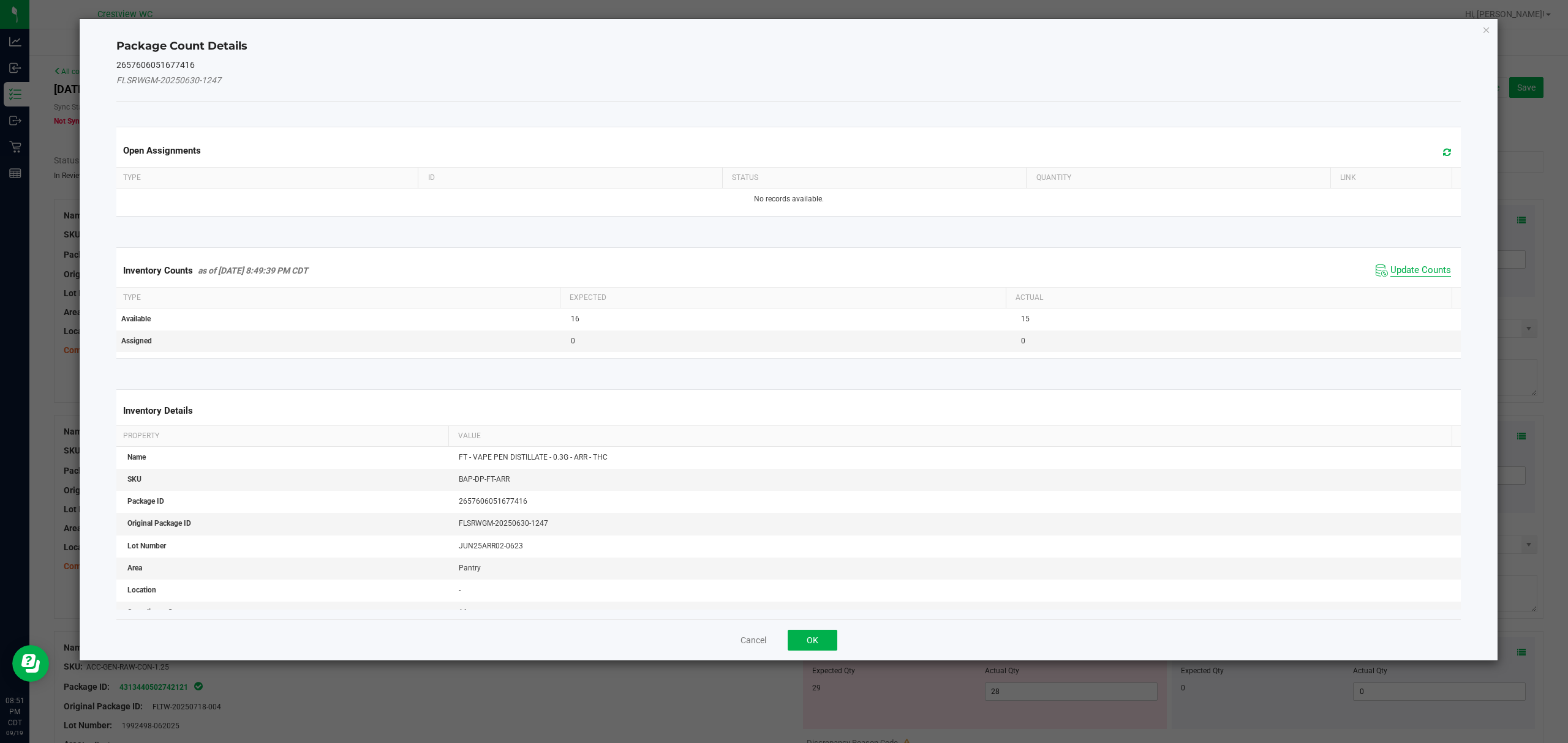
drag, startPoint x: 1391, startPoint y: 275, endPoint x: 1392, endPoint y: 265, distance: 10.0
click at [1391, 266] on span "Update Counts" at bounding box center [1420, 270] width 61 height 12
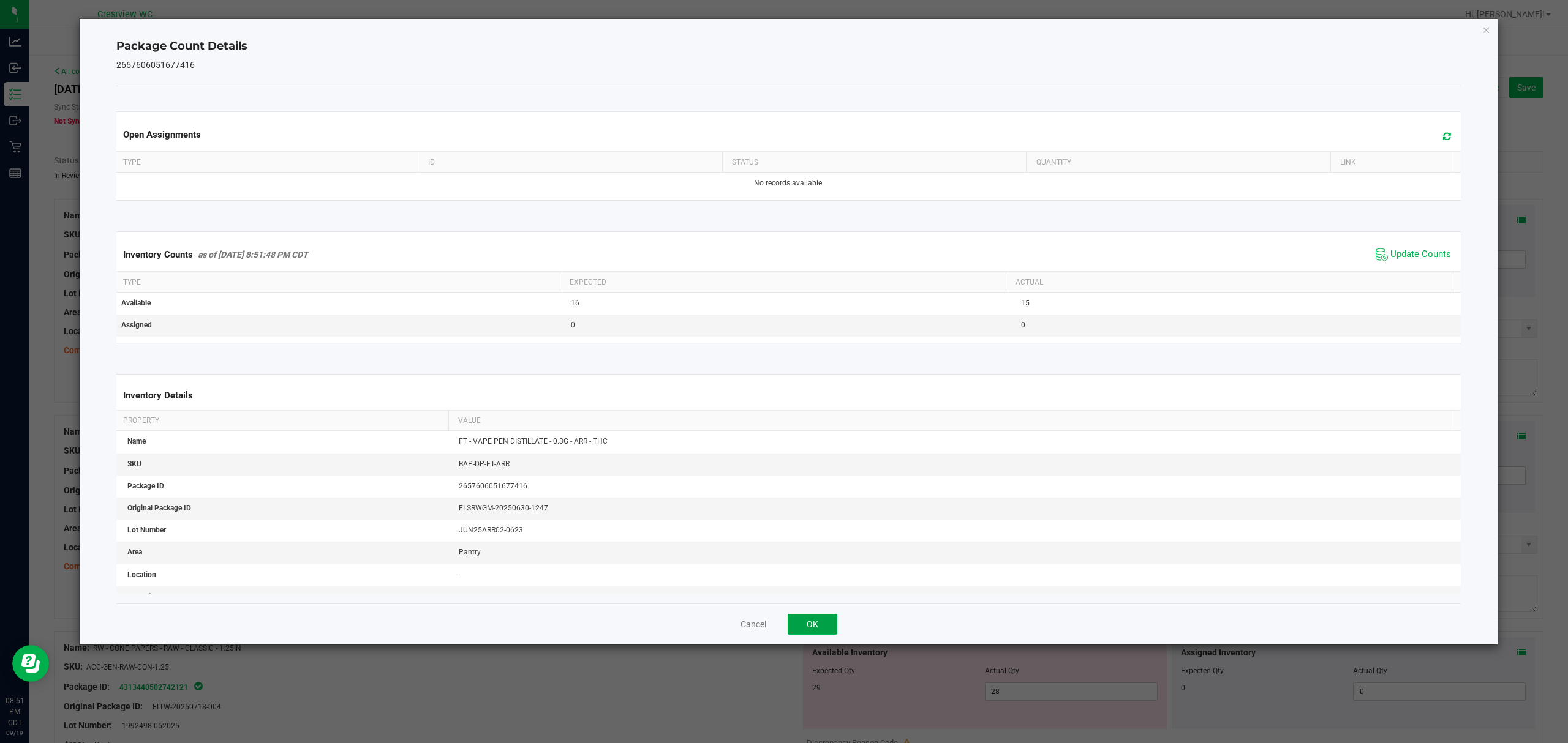
click at [801, 622] on button "OK" at bounding box center [812, 624] width 50 height 21
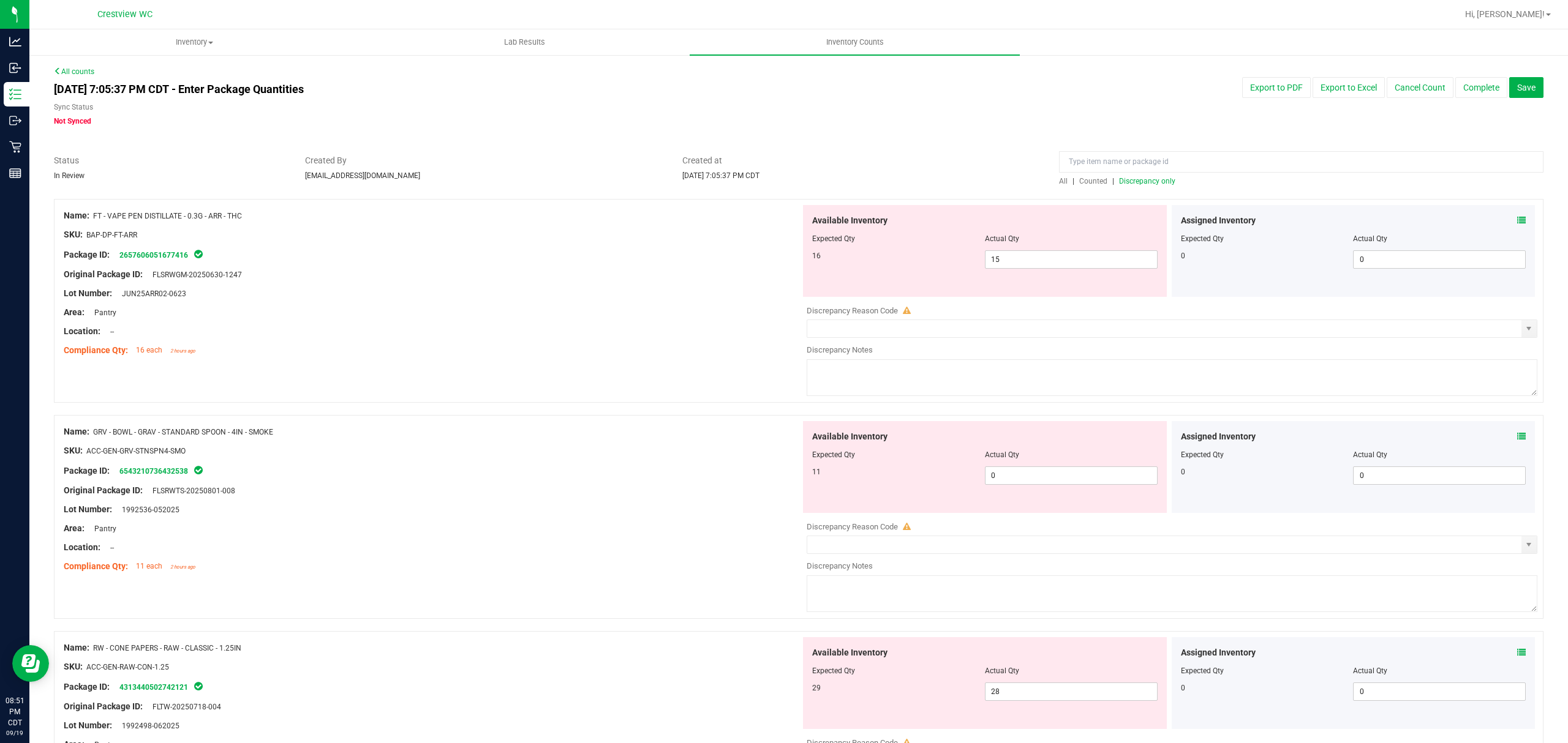
click at [1517, 220] on icon at bounding box center [1521, 220] width 8 height 8
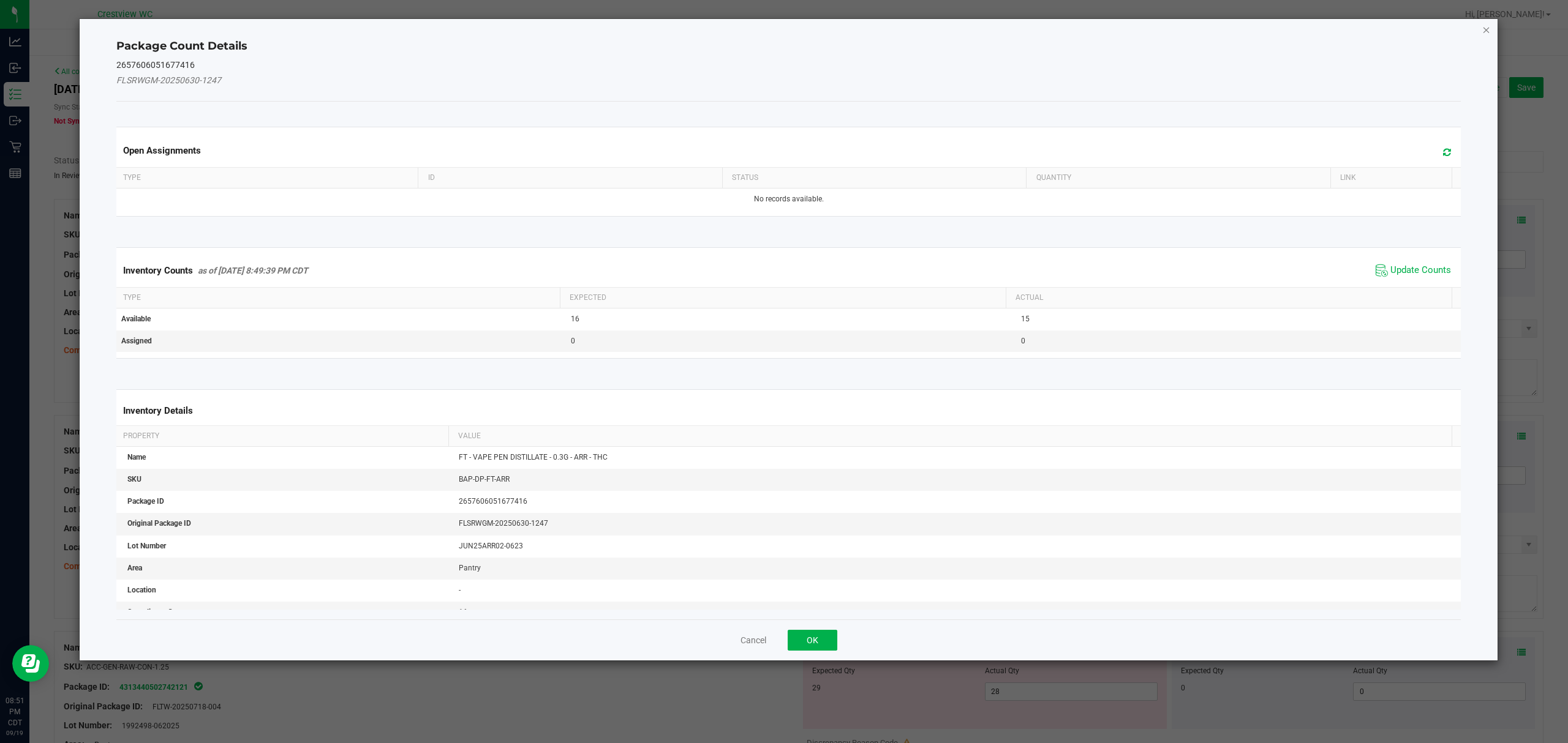
click at [1485, 30] on icon "Close" at bounding box center [1487, 29] width 8 height 14
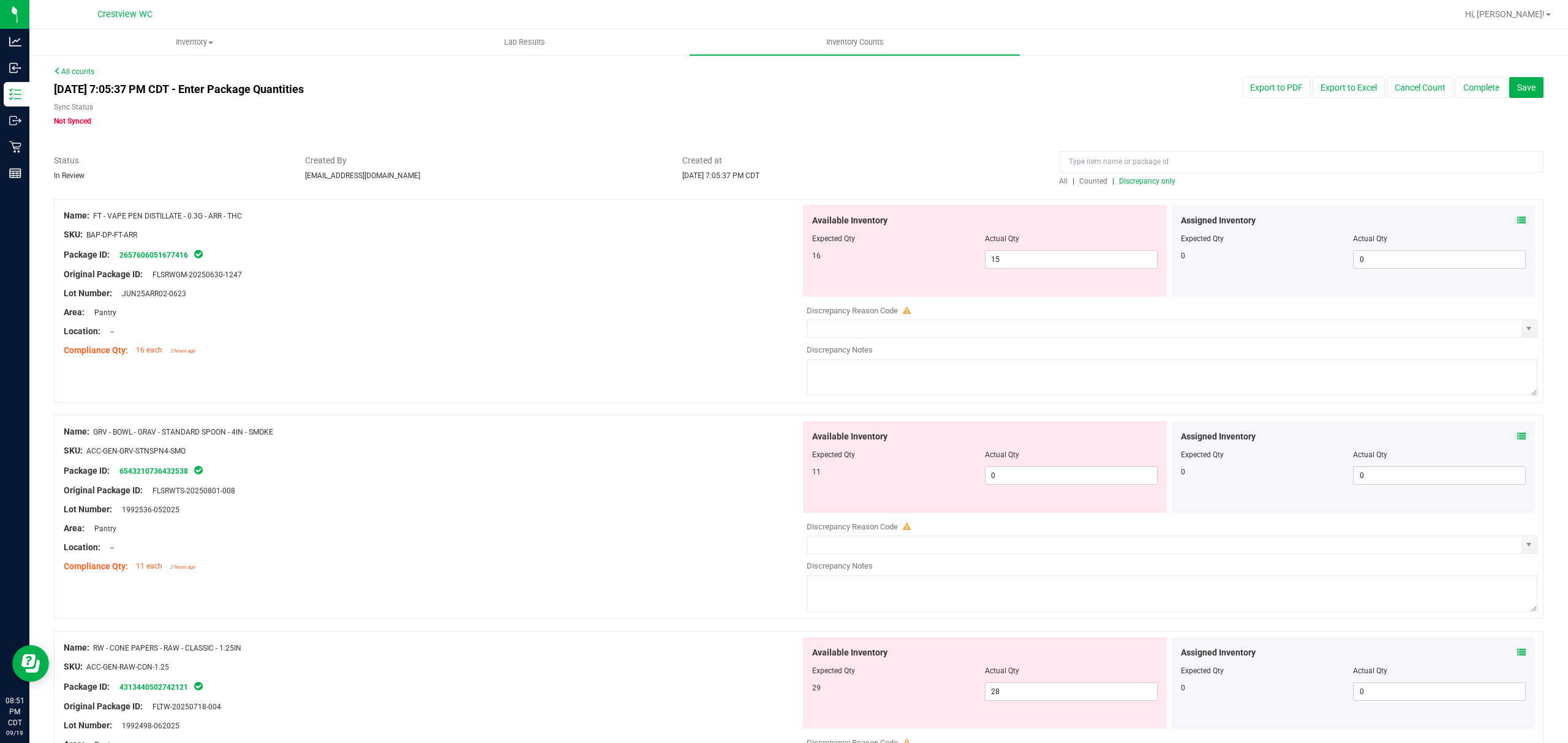
click at [709, 269] on div "Original Package ID: FLSRWGM-20250630-1247" at bounding box center [432, 275] width 737 height 13
click at [187, 252] on link "2657606051677416" at bounding box center [153, 255] width 68 height 8
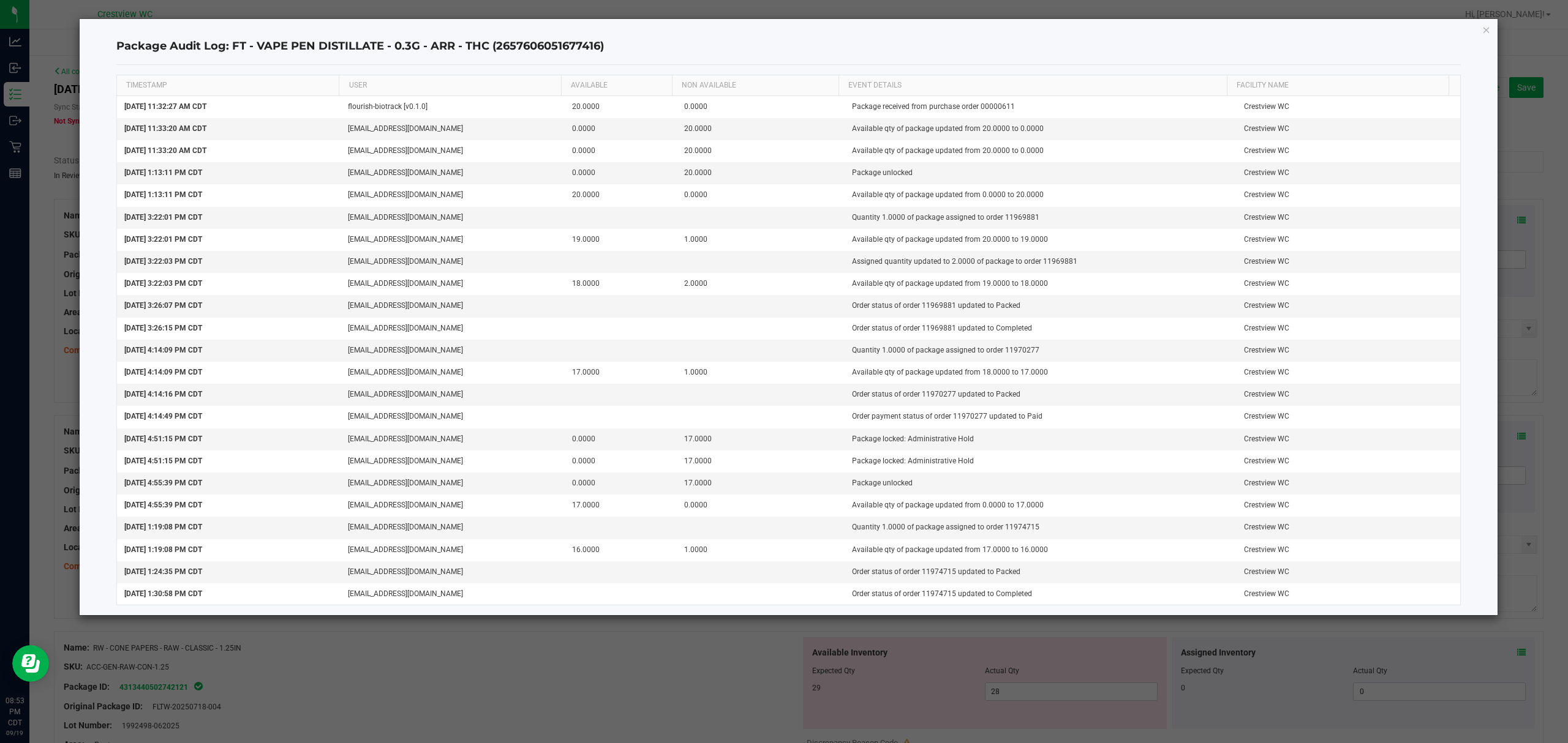
click at [1484, 28] on icon "button" at bounding box center [1487, 29] width 8 height 14
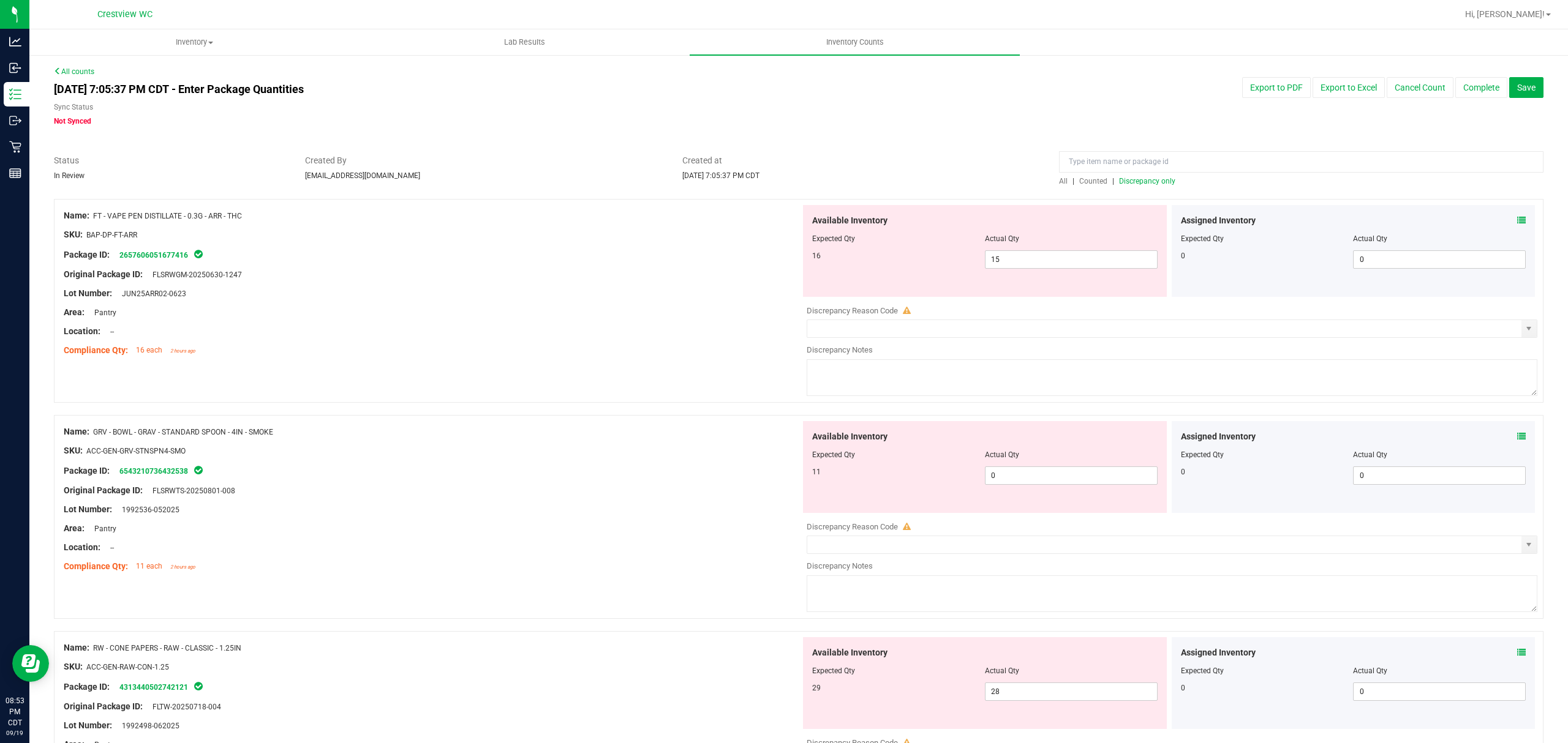
click at [1154, 185] on span "Discrepancy only" at bounding box center [1147, 181] width 57 height 8
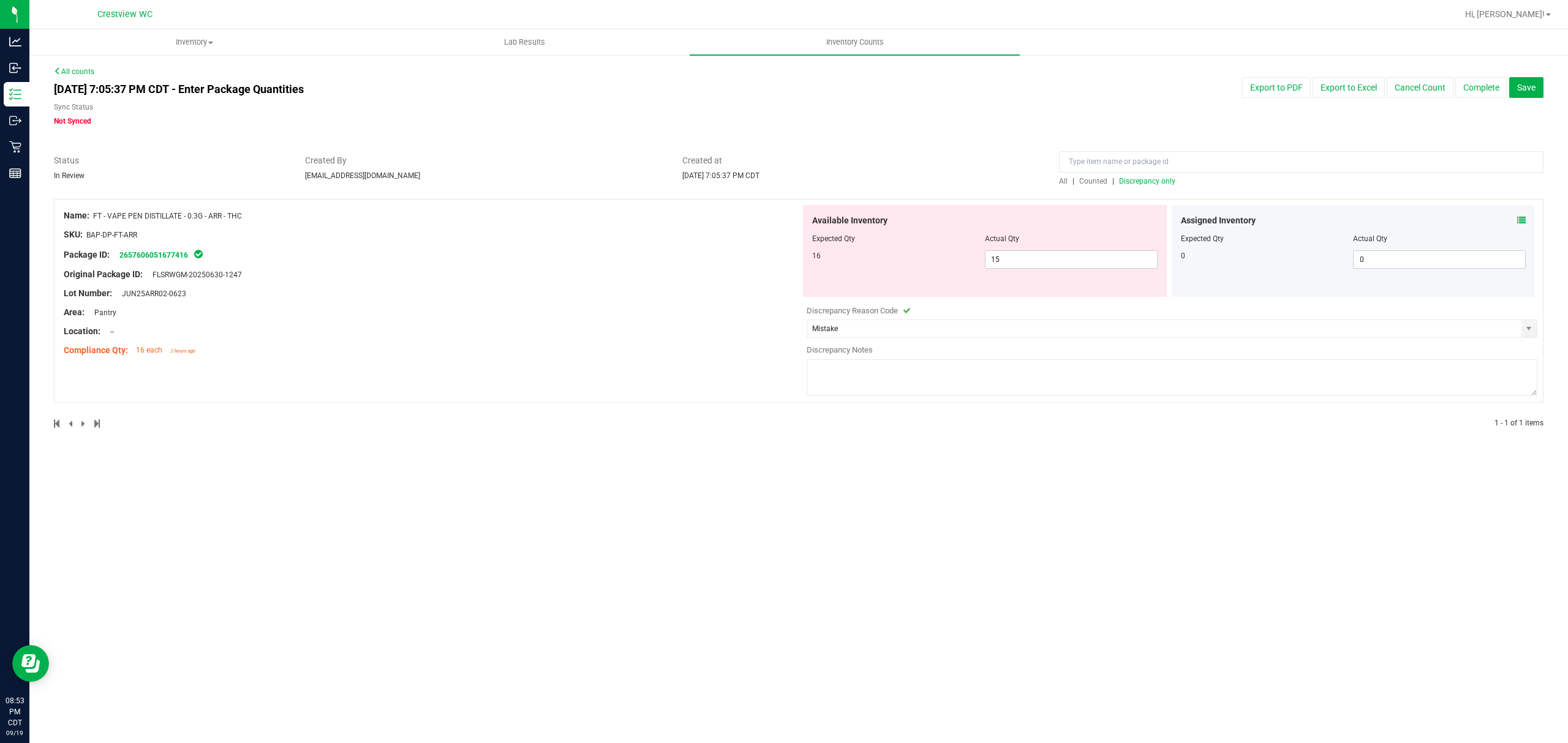
click at [1027, 123] on div "[DATE] 7:05:37 PM CDT - Enter Package Quantities Sync Status Not Synced Export …" at bounding box center [798, 102] width 1508 height 50
click at [748, 81] on div "[DATE] 7:05:37 PM CDT - Enter Package Quantities Sync Status Not Synced" at bounding box center [484, 102] width 879 height 50
click at [1527, 79] on button "Save" at bounding box center [1527, 88] width 35 height 21
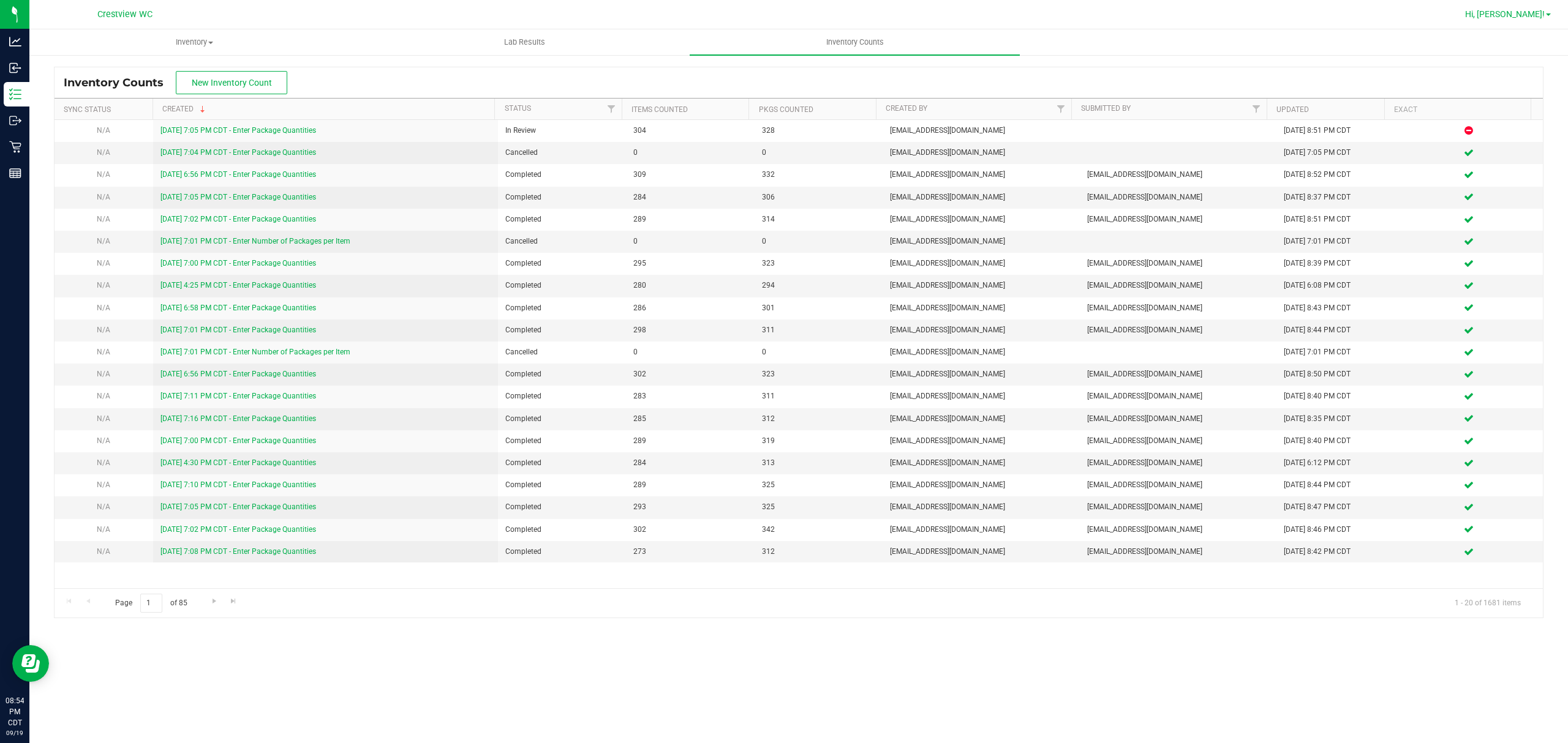
click at [1535, 15] on span "Hi, [PERSON_NAME]!" at bounding box center [1505, 14] width 79 height 10
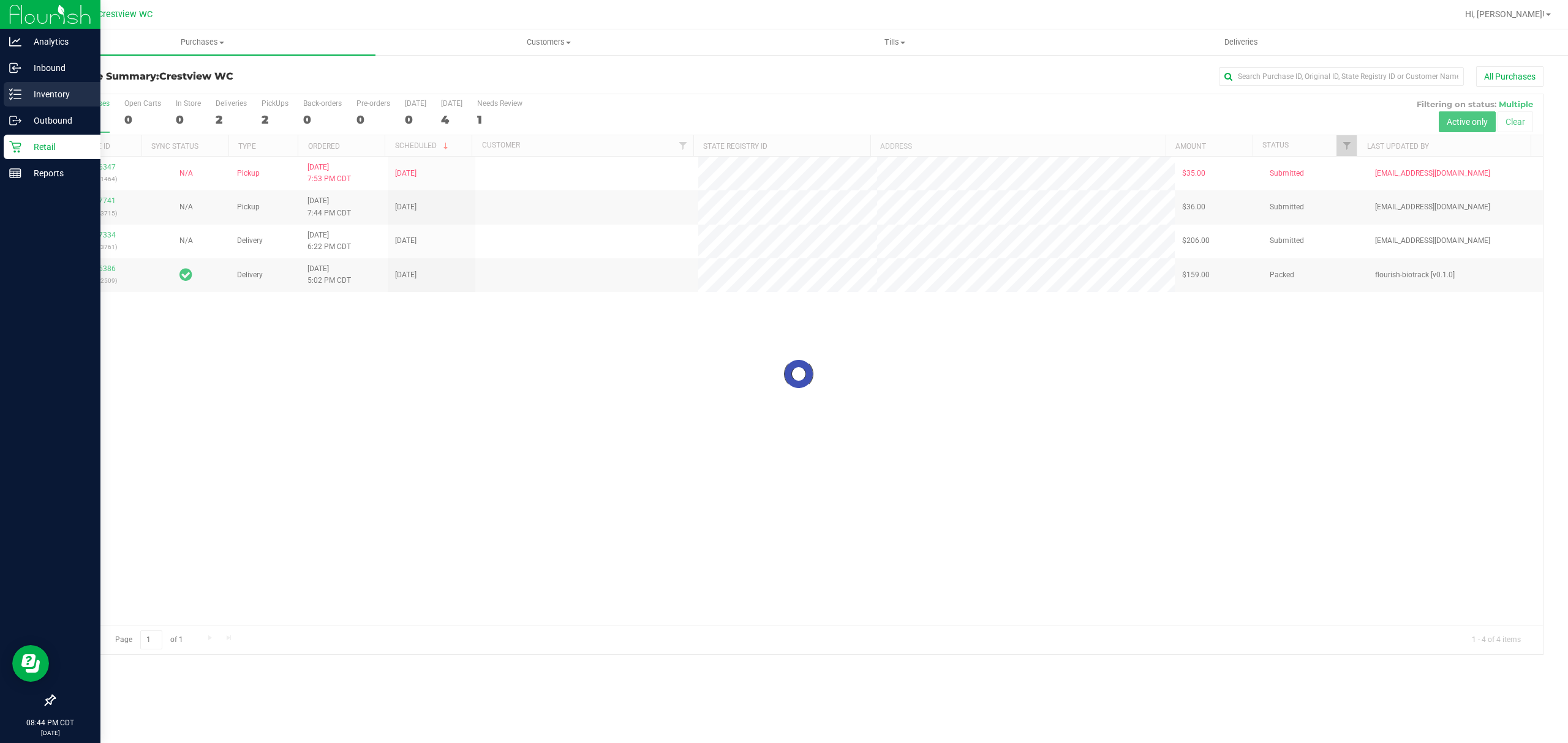
drag, startPoint x: 30, startPoint y: 97, endPoint x: 35, endPoint y: 98, distance: 5.1
click at [30, 97] on p "Inventory" at bounding box center [58, 94] width 73 height 14
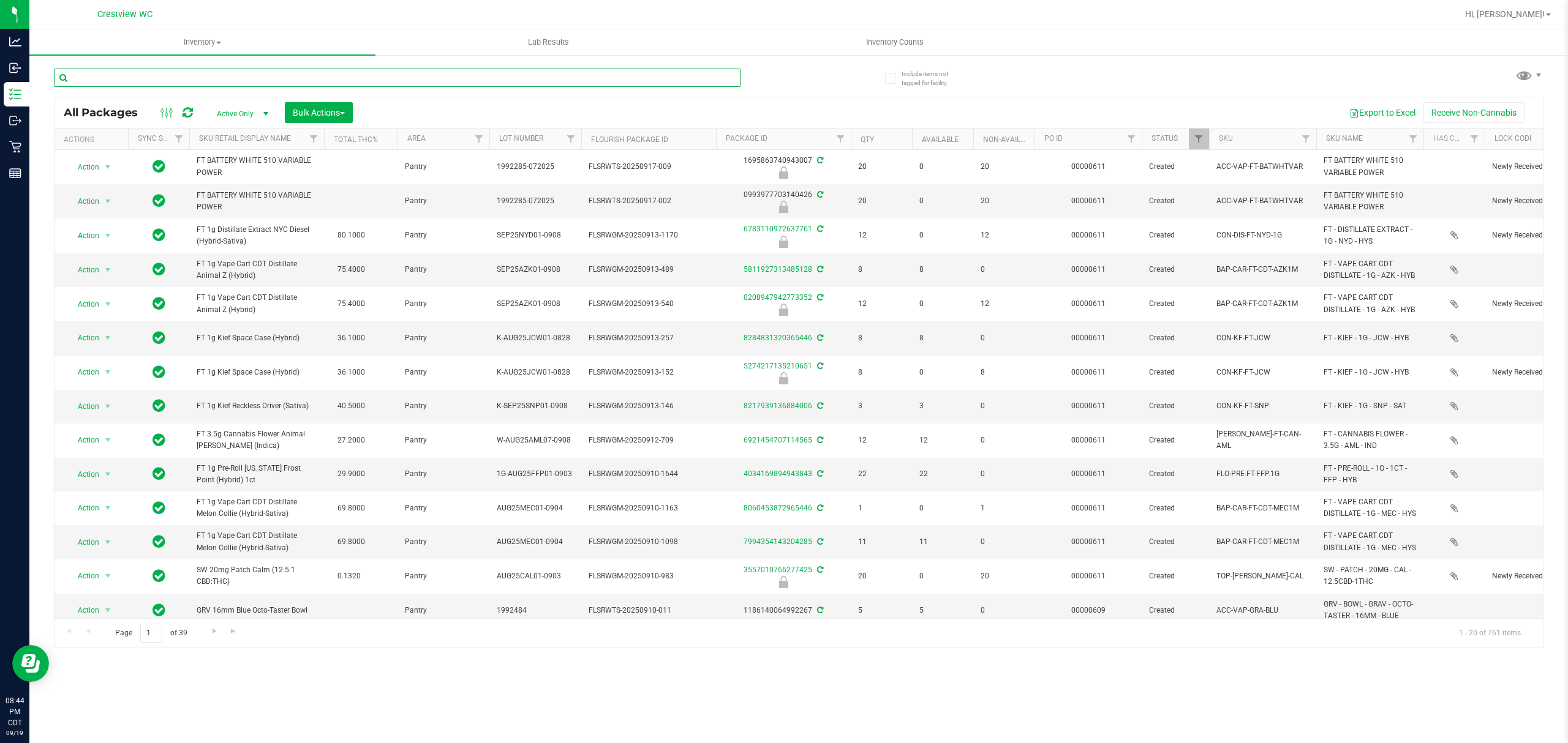
click at [197, 72] on input "text" at bounding box center [397, 77] width 687 height 19
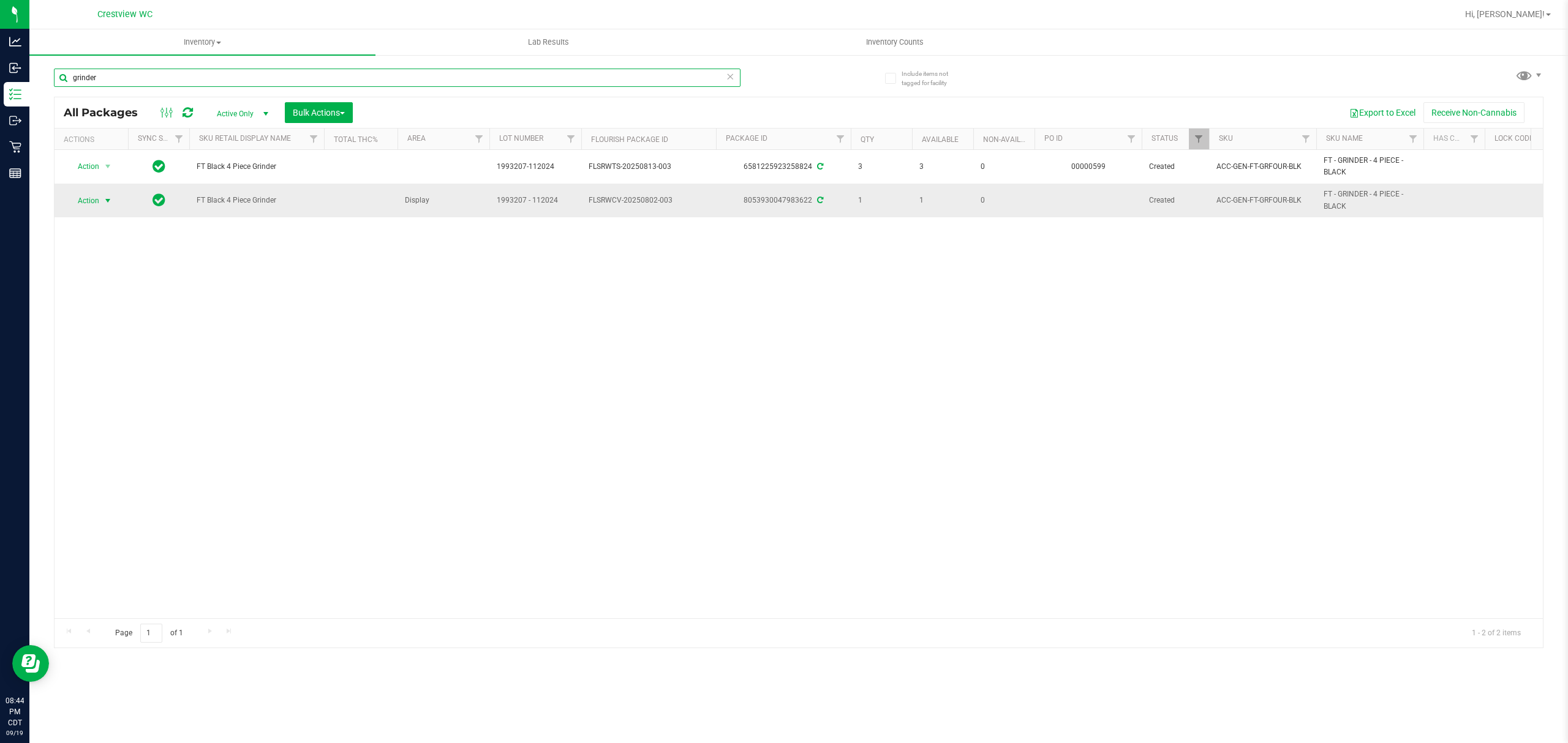
type input "grinder"
click at [97, 197] on span "Action" at bounding box center [84, 201] width 33 height 17
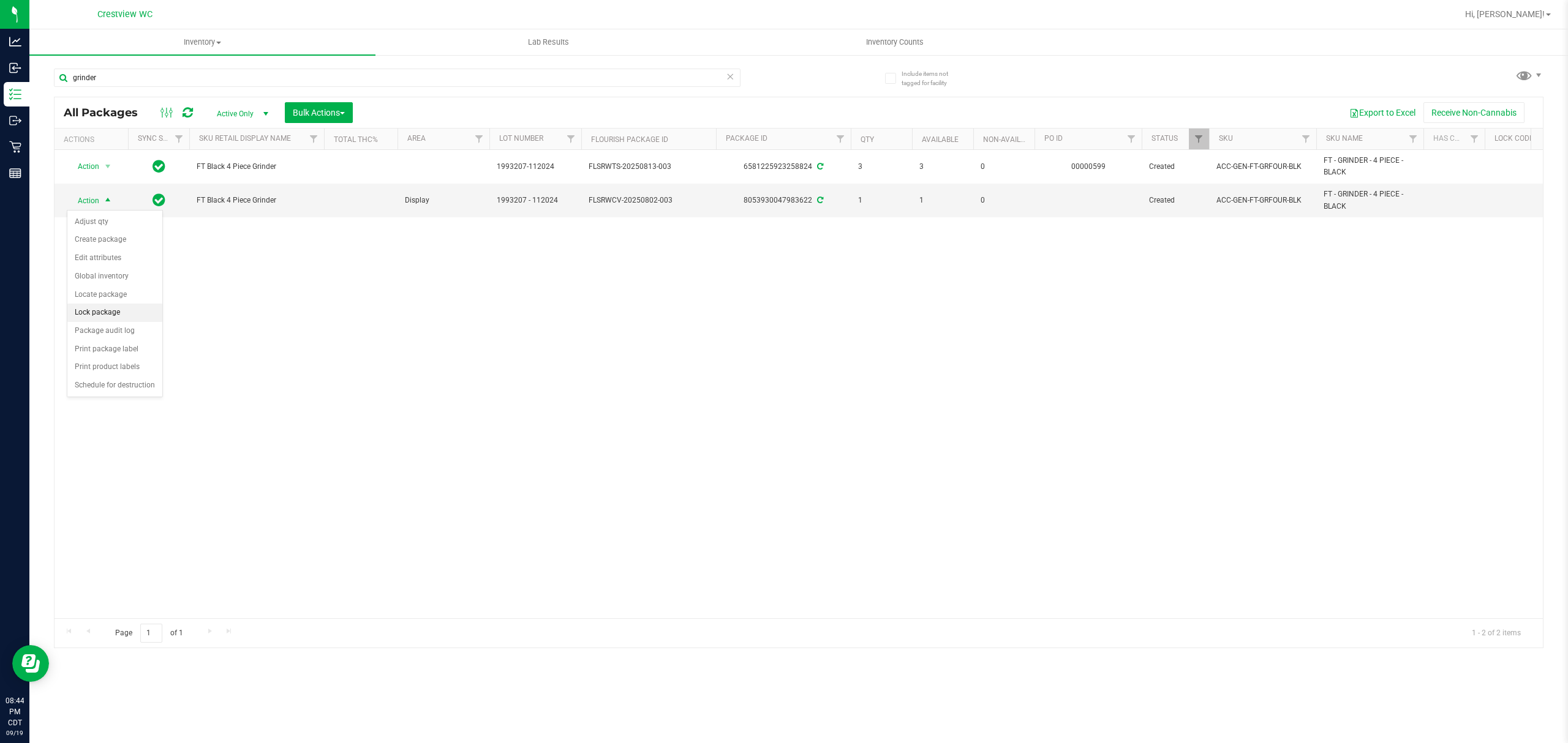
click at [131, 318] on li "Lock package" at bounding box center [115, 313] width 95 height 19
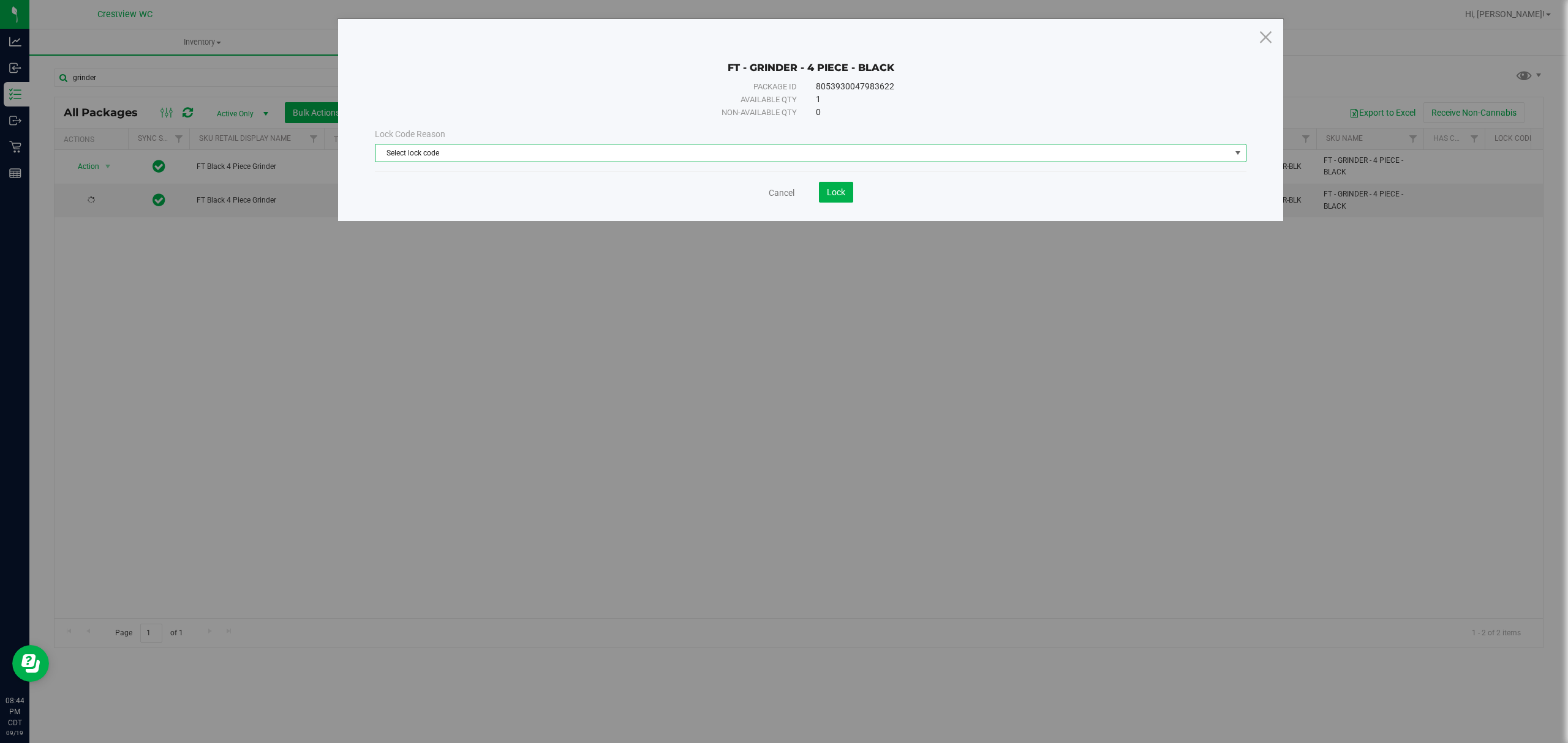
click at [545, 152] on span "Select lock code" at bounding box center [803, 152] width 855 height 17
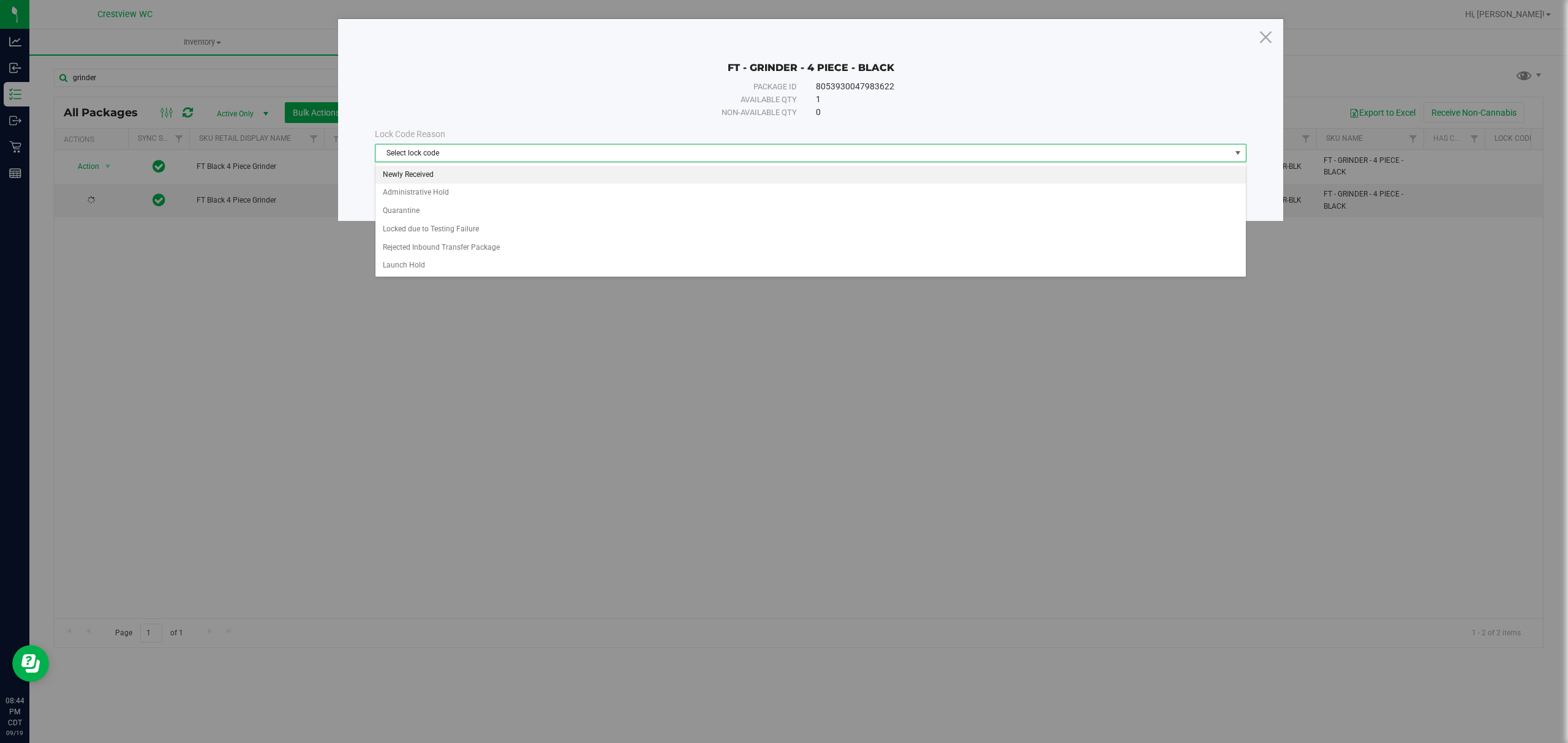
click at [618, 175] on li "Newly Received" at bounding box center [810, 175] width 870 height 19
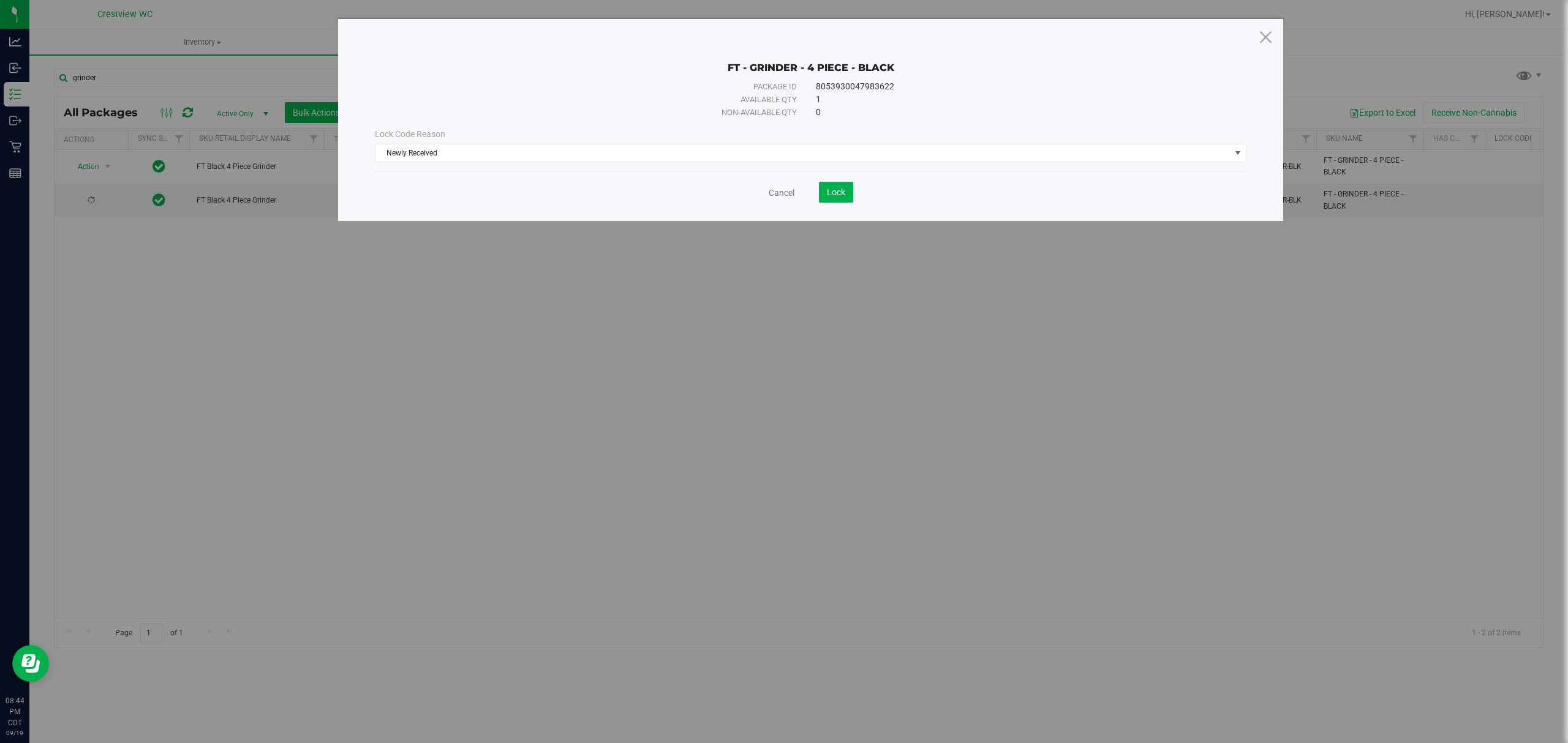
click at [816, 193] on save-button "Lock" at bounding box center [823, 192] width 59 height 21
click at [832, 194] on span "Lock" at bounding box center [836, 192] width 19 height 10
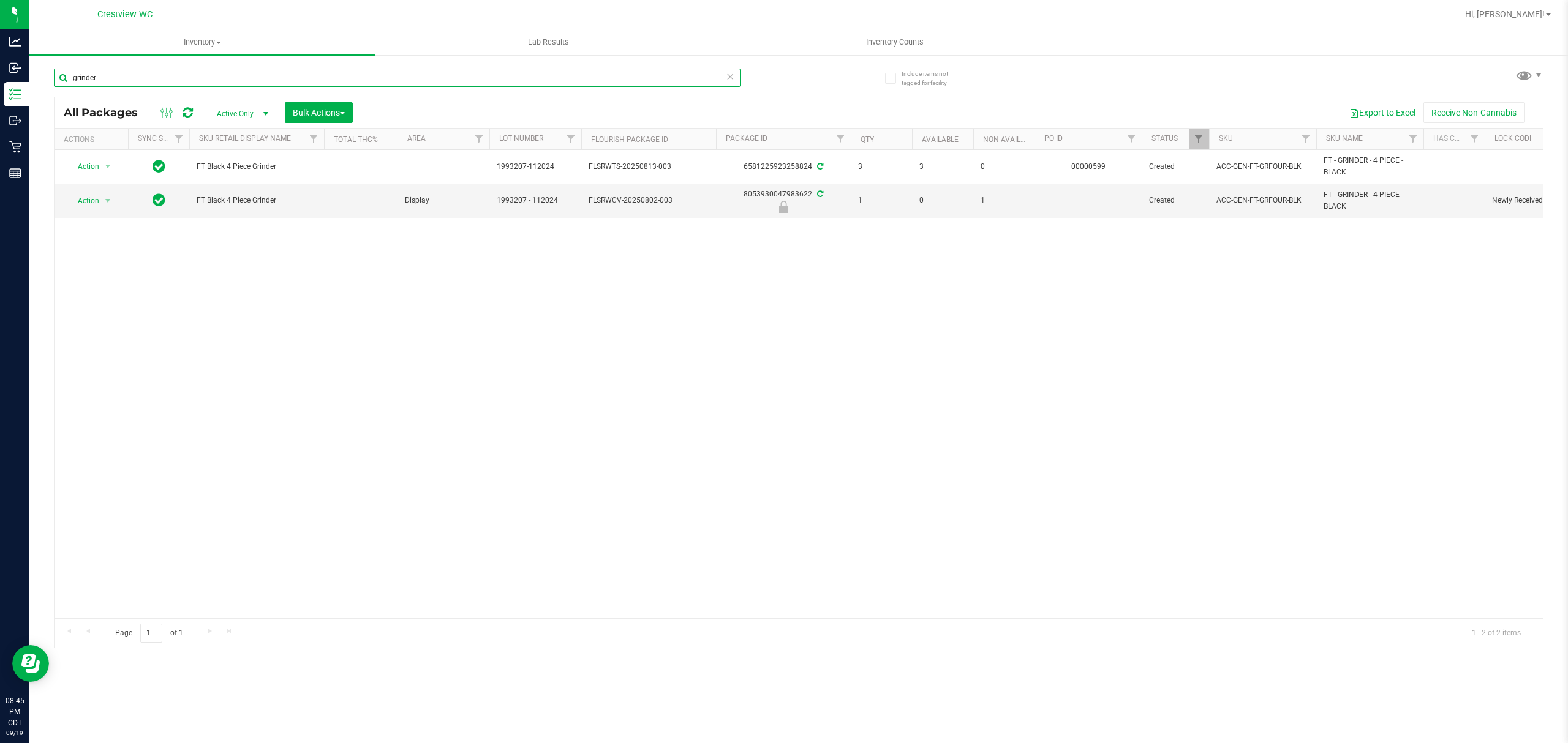
click at [248, 79] on input "grinder" at bounding box center [397, 77] width 687 height 19
paste input "FT - VAPE CART CDT DISTILLATE - 0.5G - DDF - HYB"
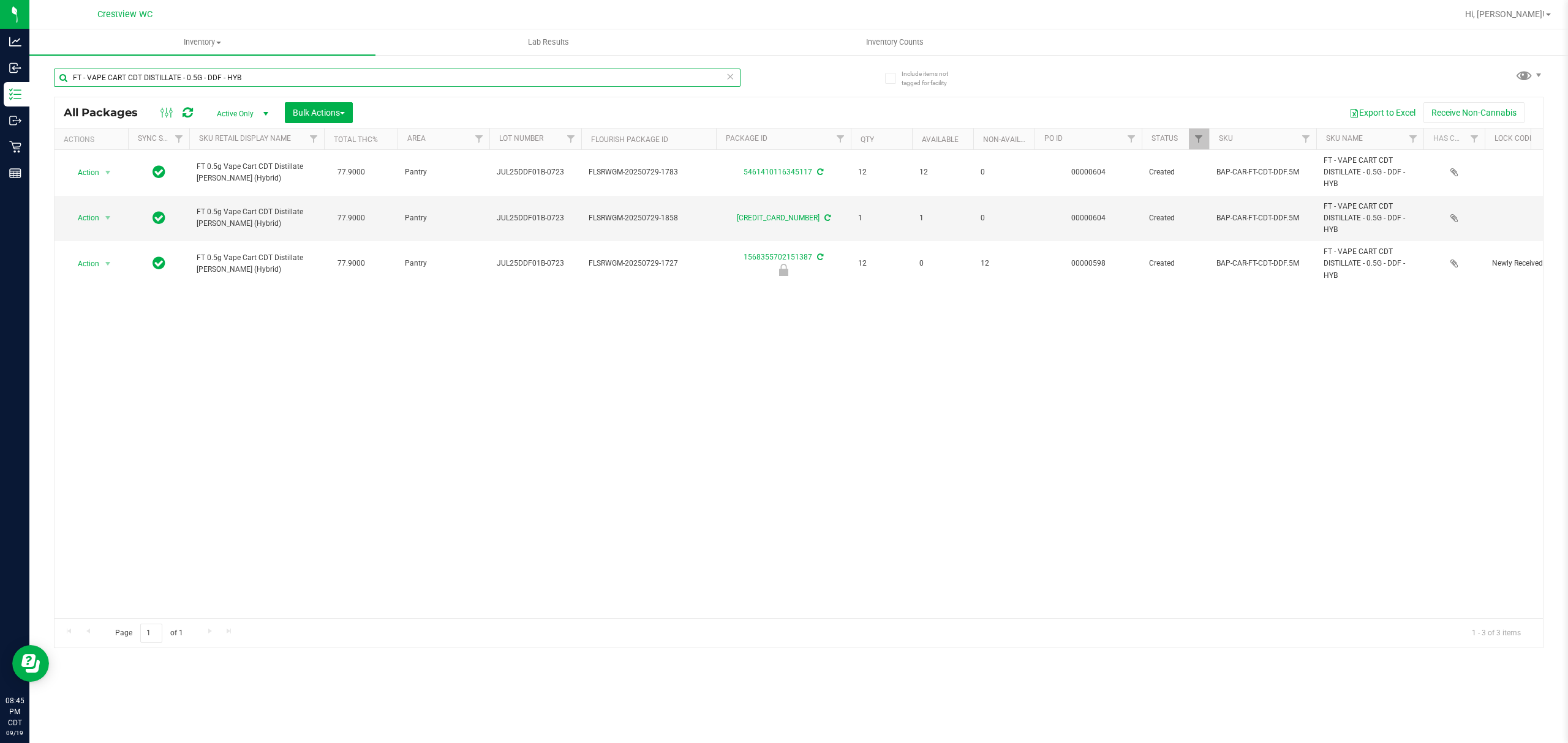
type input "FT - VAPE CART CDT DISTILLATE - 0.5G - DDF - HYB"
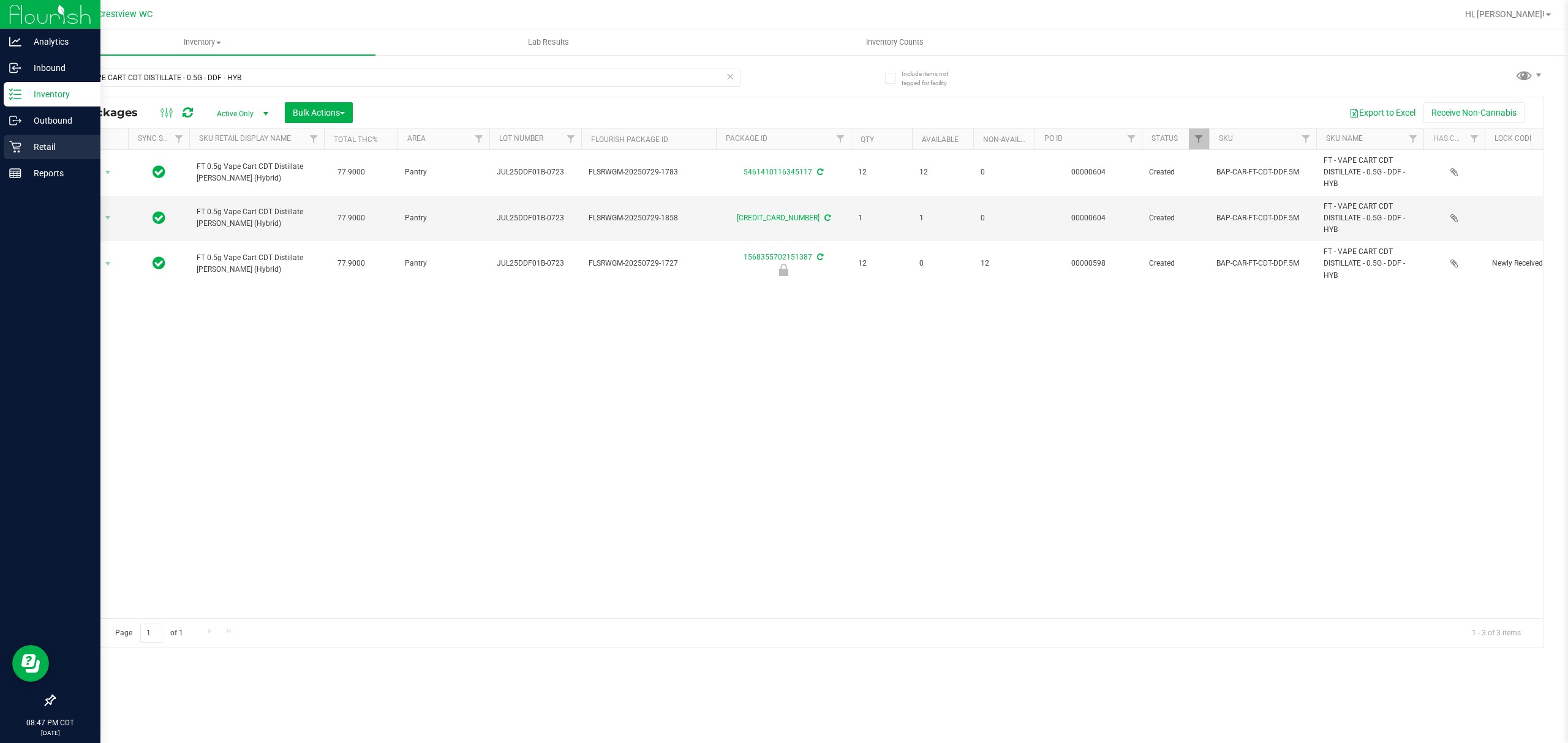
click at [26, 143] on p "Retail" at bounding box center [58, 146] width 73 height 14
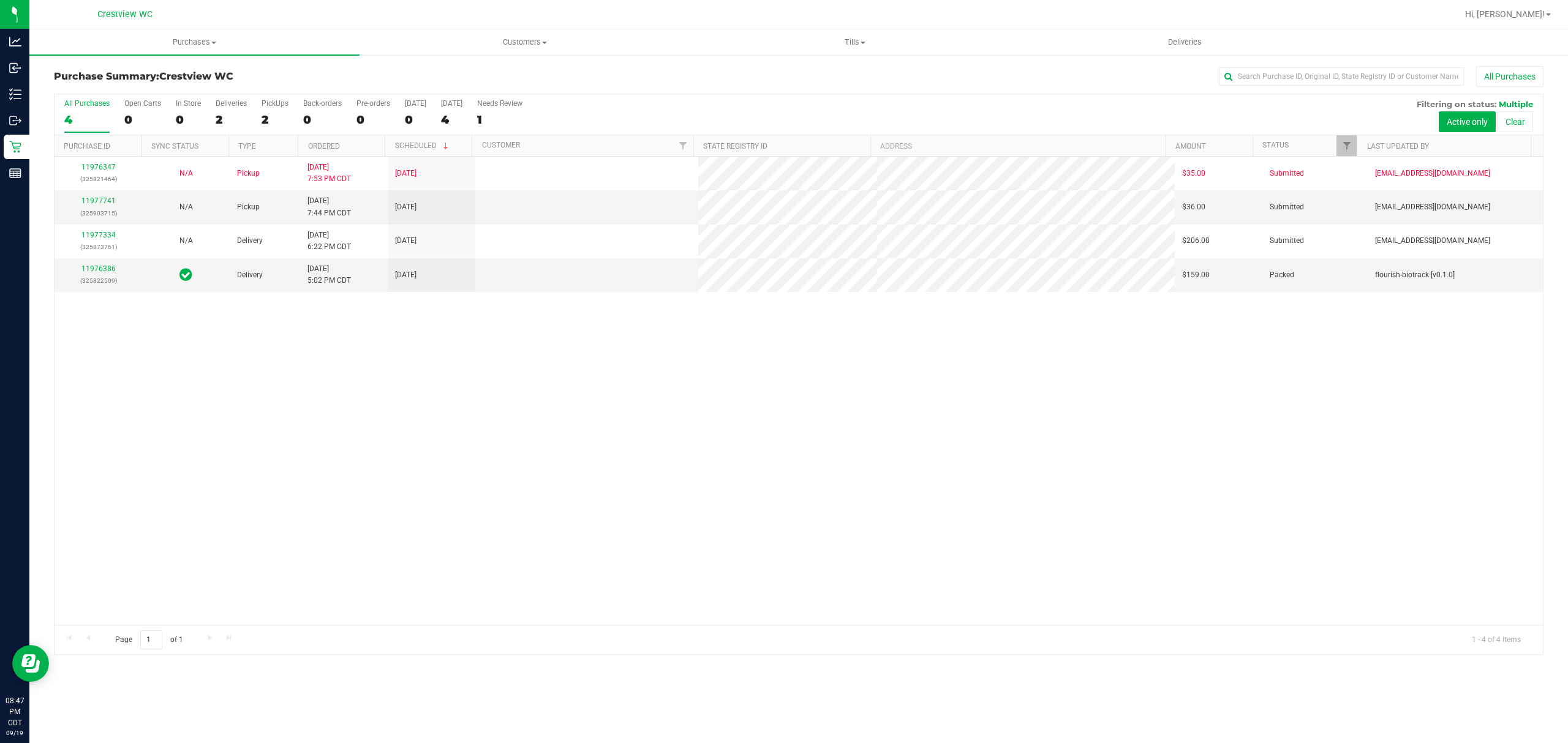
click at [269, 117] on div "2" at bounding box center [275, 119] width 27 height 14
click at [0, 0] on input "PickUps 2" at bounding box center [0, 0] width 0 height 0
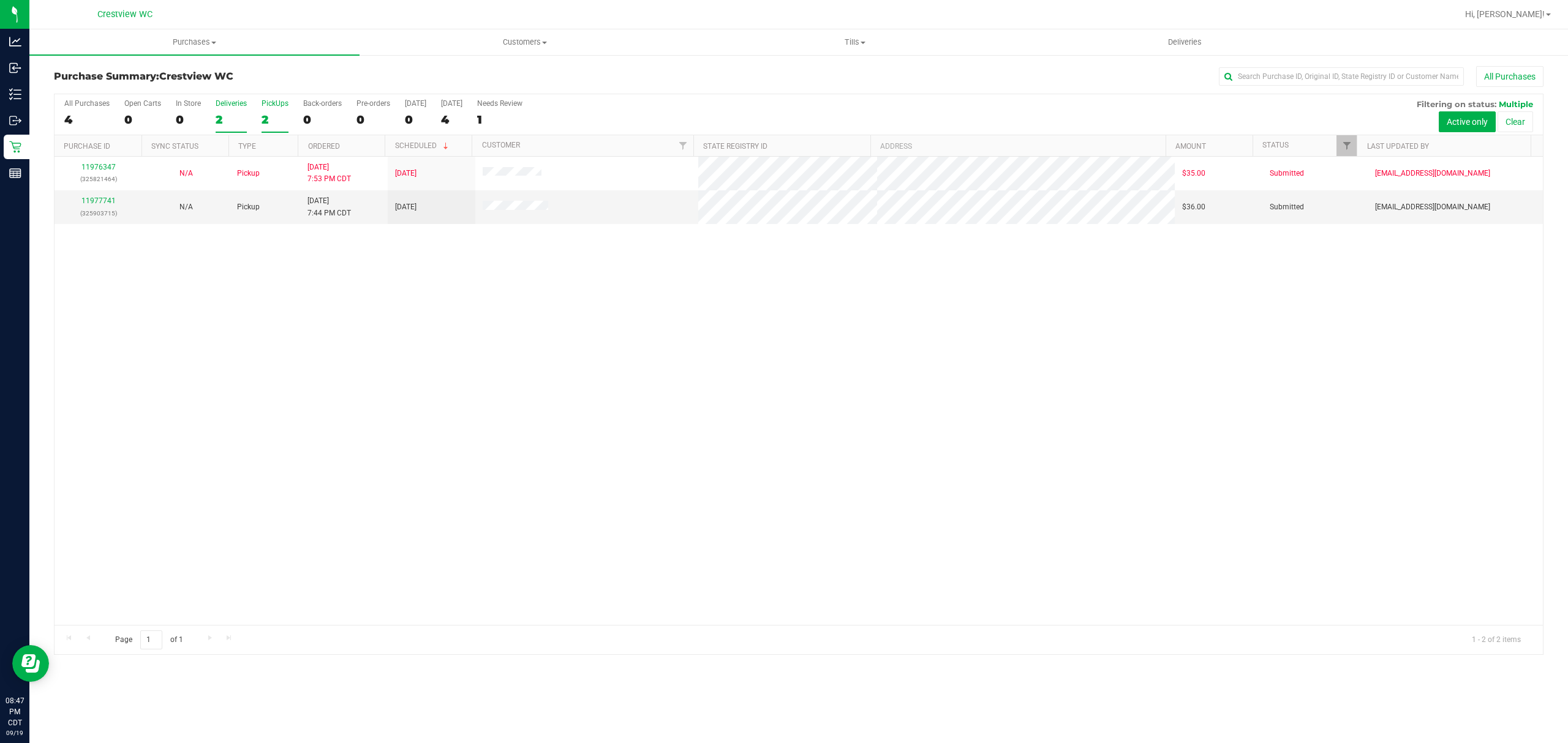
click at [226, 115] on div "2" at bounding box center [231, 119] width 31 height 14
click at [0, 0] on input "Deliveries 2" at bounding box center [0, 0] width 0 height 0
click at [106, 201] on link "11976386" at bounding box center [99, 201] width 35 height 8
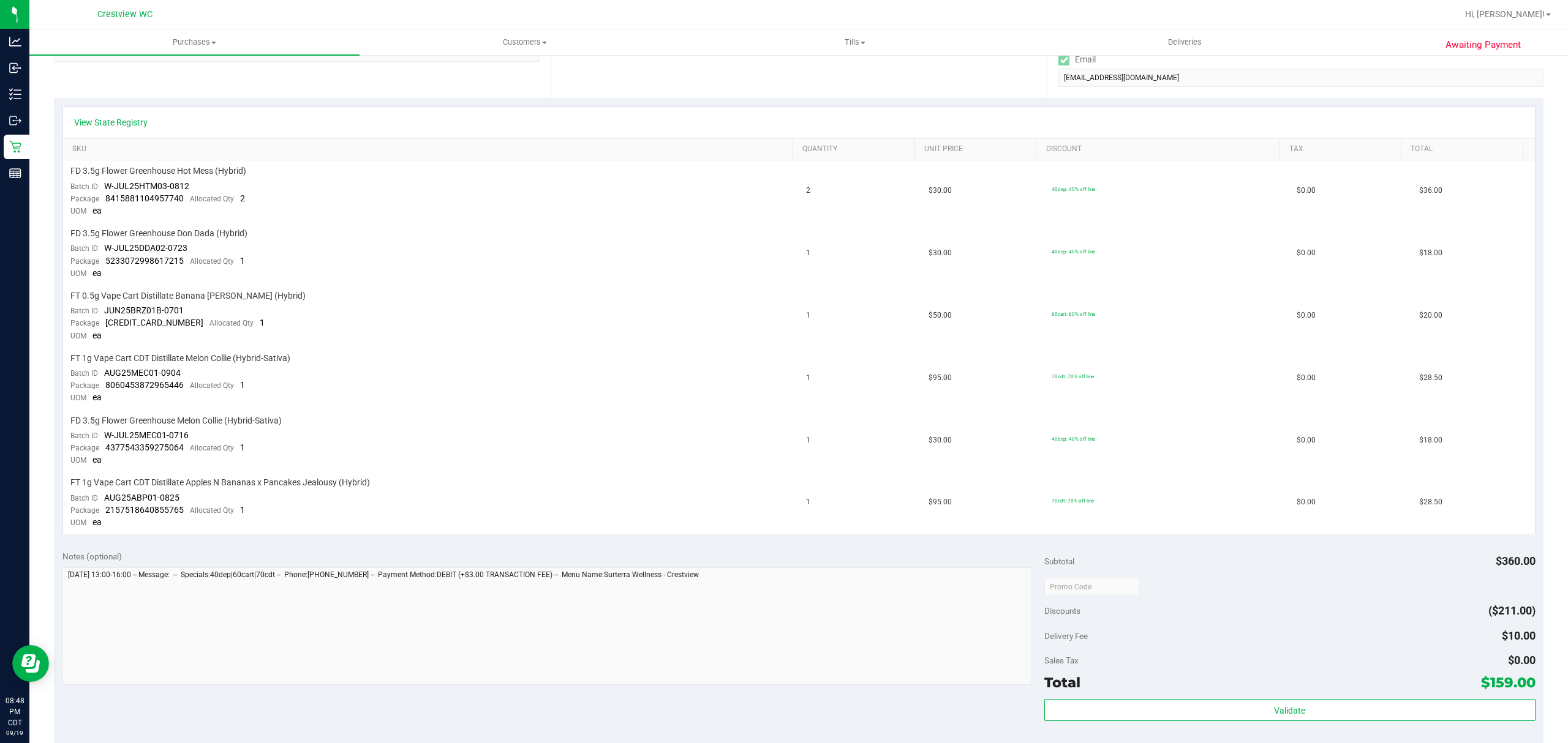
scroll to position [408, 0]
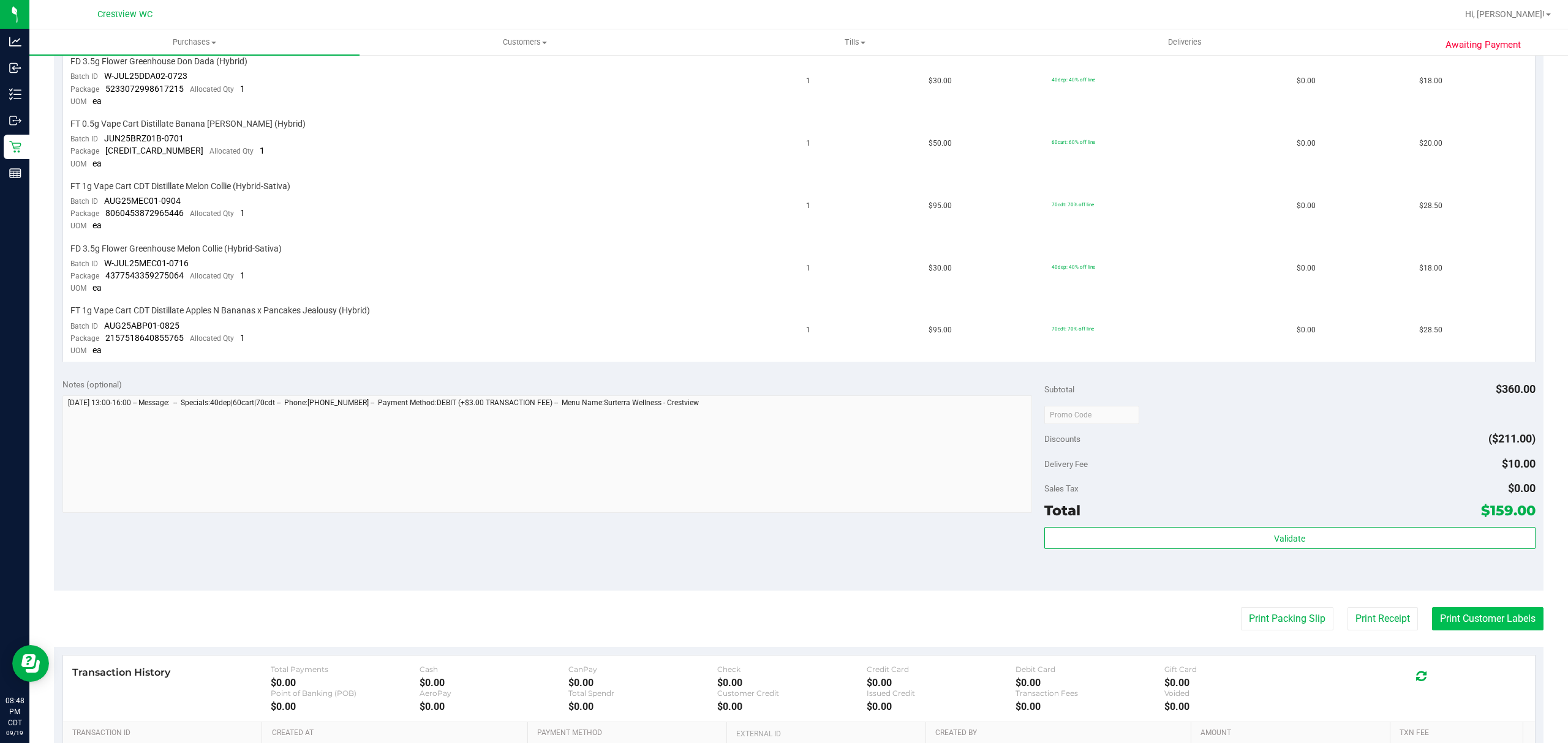
click at [1455, 615] on button "Print Customer Labels" at bounding box center [1488, 619] width 112 height 23
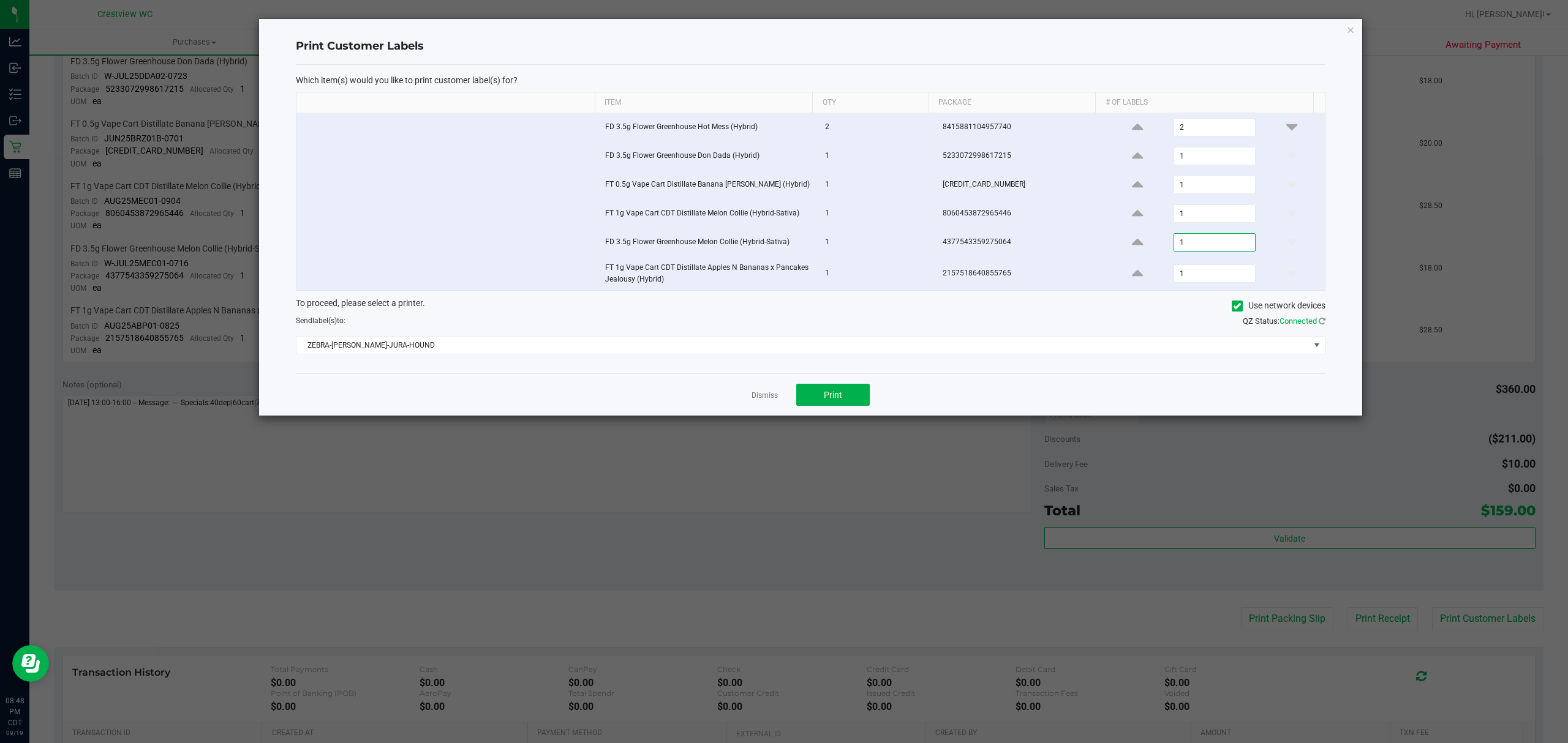
click at [1198, 244] on input "1" at bounding box center [1214, 242] width 81 height 17
click at [748, 381] on div "Dismiss Print" at bounding box center [811, 394] width 1030 height 42
click at [773, 393] on app-cancel-button "Dismiss" at bounding box center [765, 395] width 26 height 13
click at [772, 399] on link "Dismiss" at bounding box center [765, 395] width 26 height 10
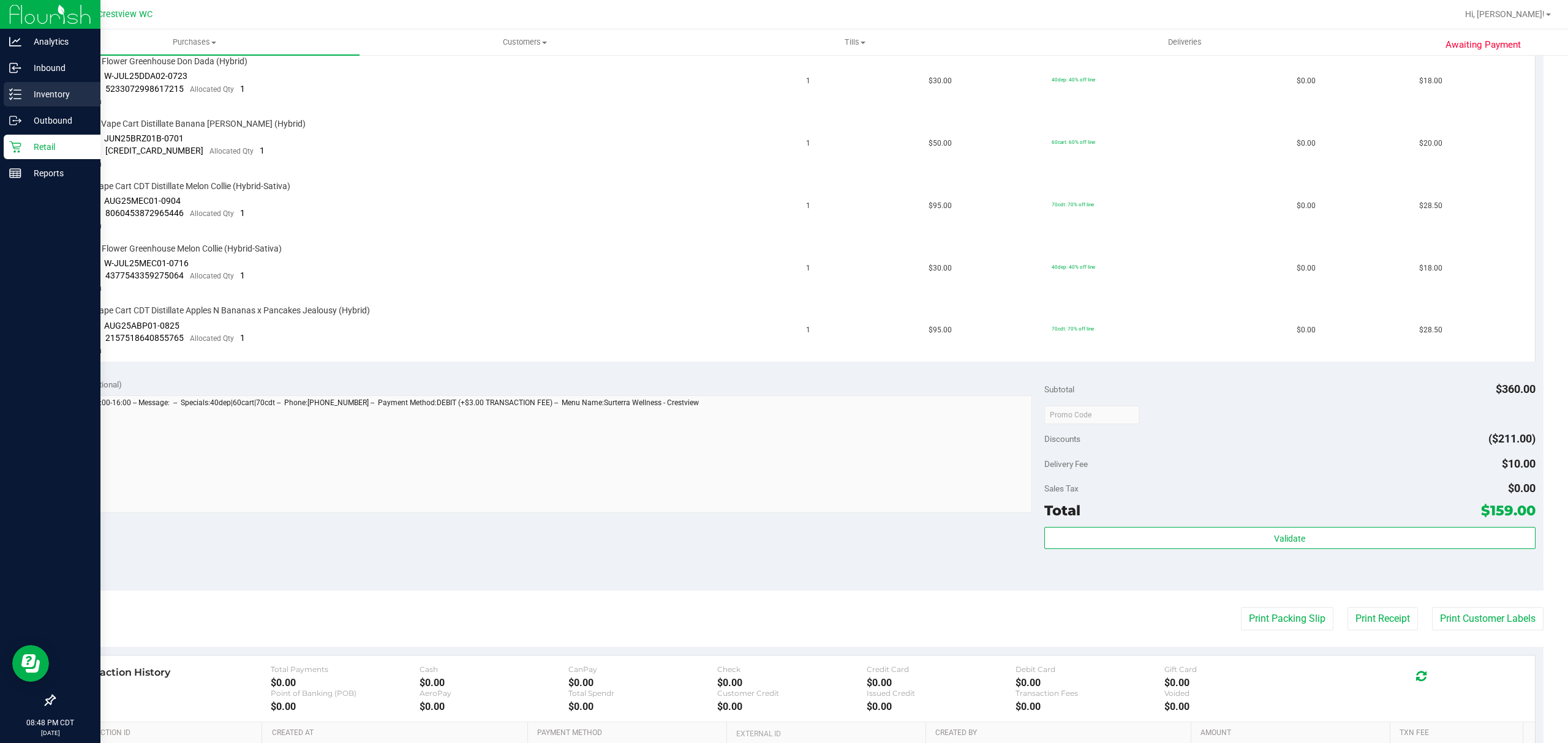
click at [8, 93] on div "Inventory" at bounding box center [52, 94] width 97 height 24
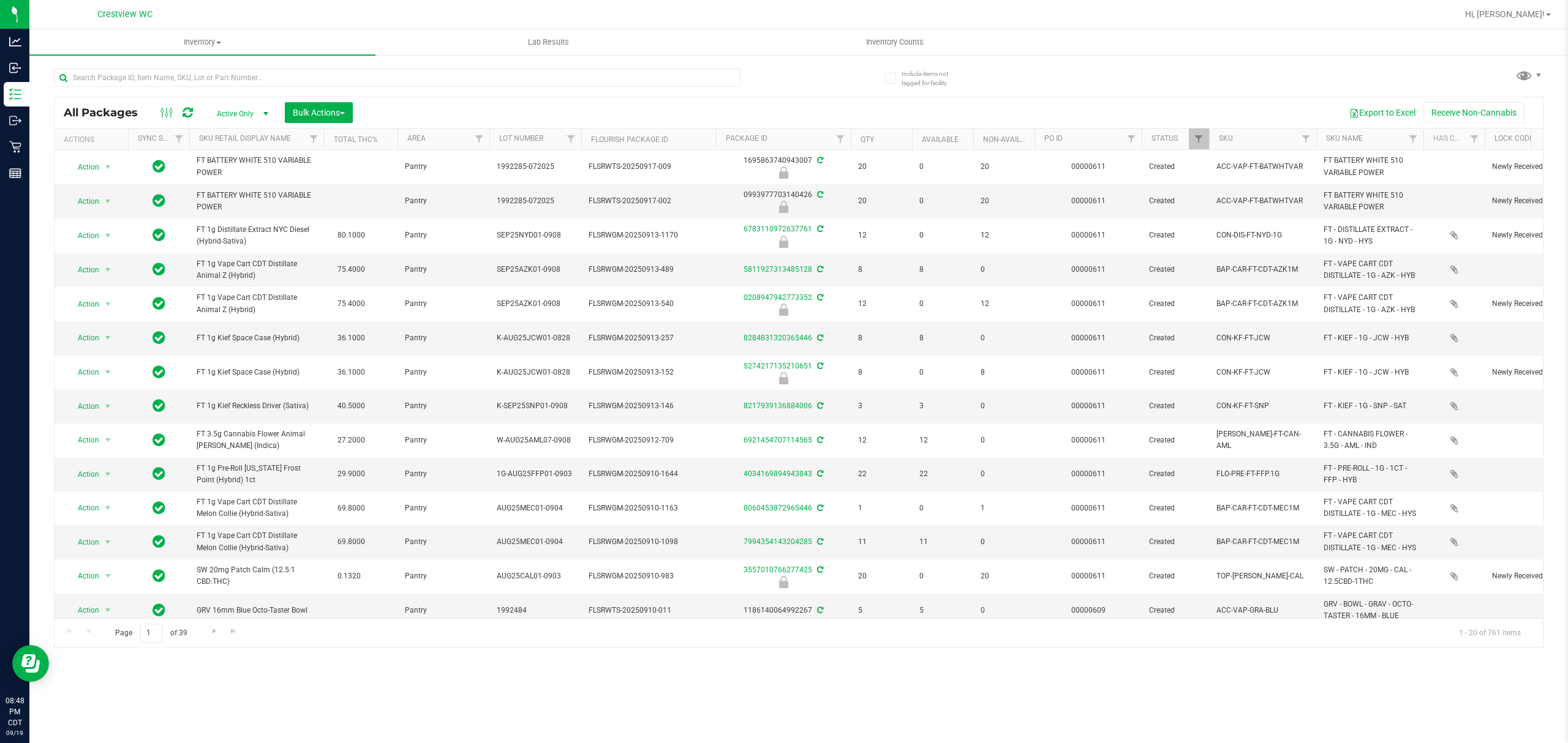
click at [214, 63] on div at bounding box center [426, 77] width 745 height 39
click at [210, 77] on input "text" at bounding box center [397, 77] width 687 height 19
paste input "2157518640855765"
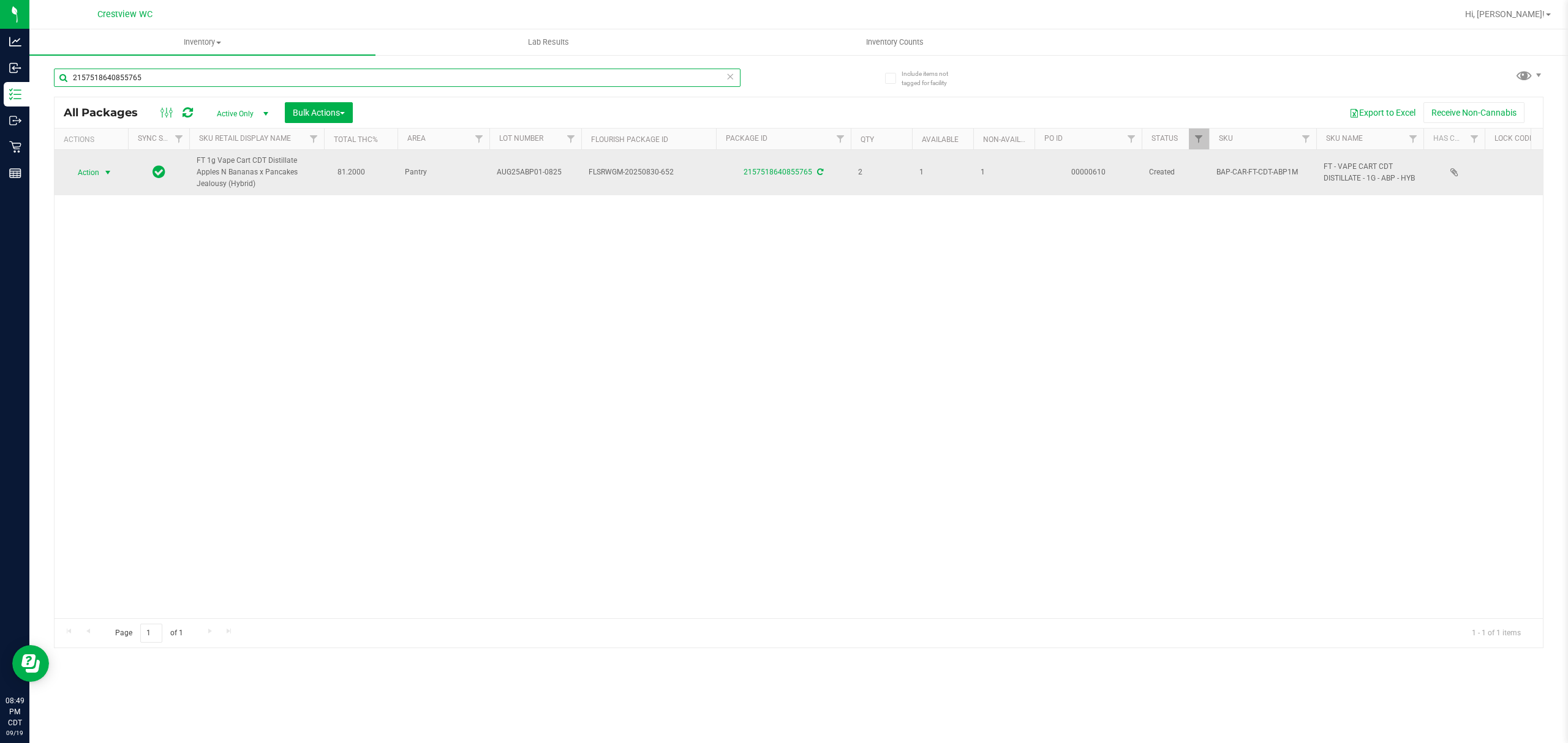
type input "2157518640855765"
click at [89, 172] on span "Action" at bounding box center [84, 172] width 33 height 17
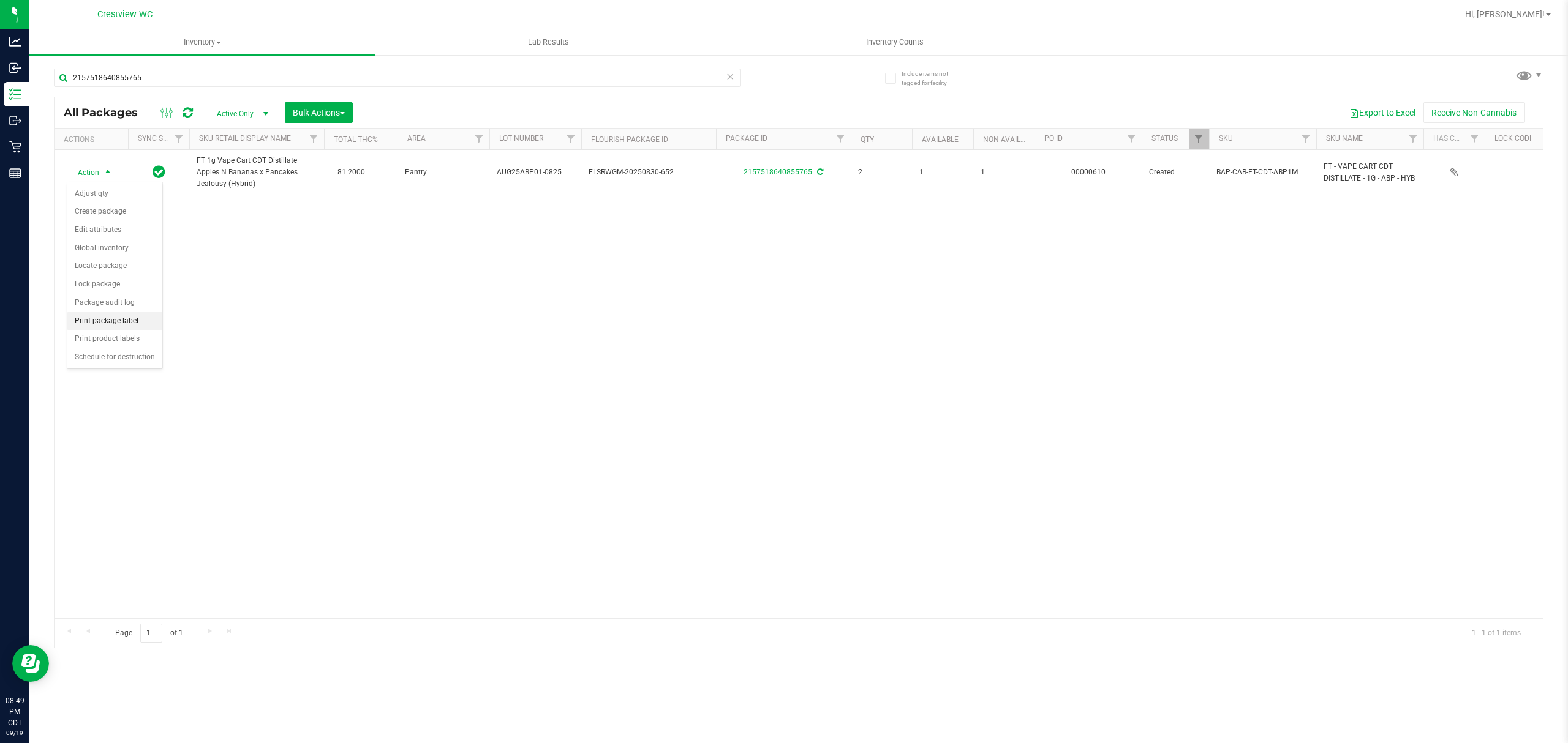
click at [147, 327] on li "Print package label" at bounding box center [115, 321] width 95 height 19
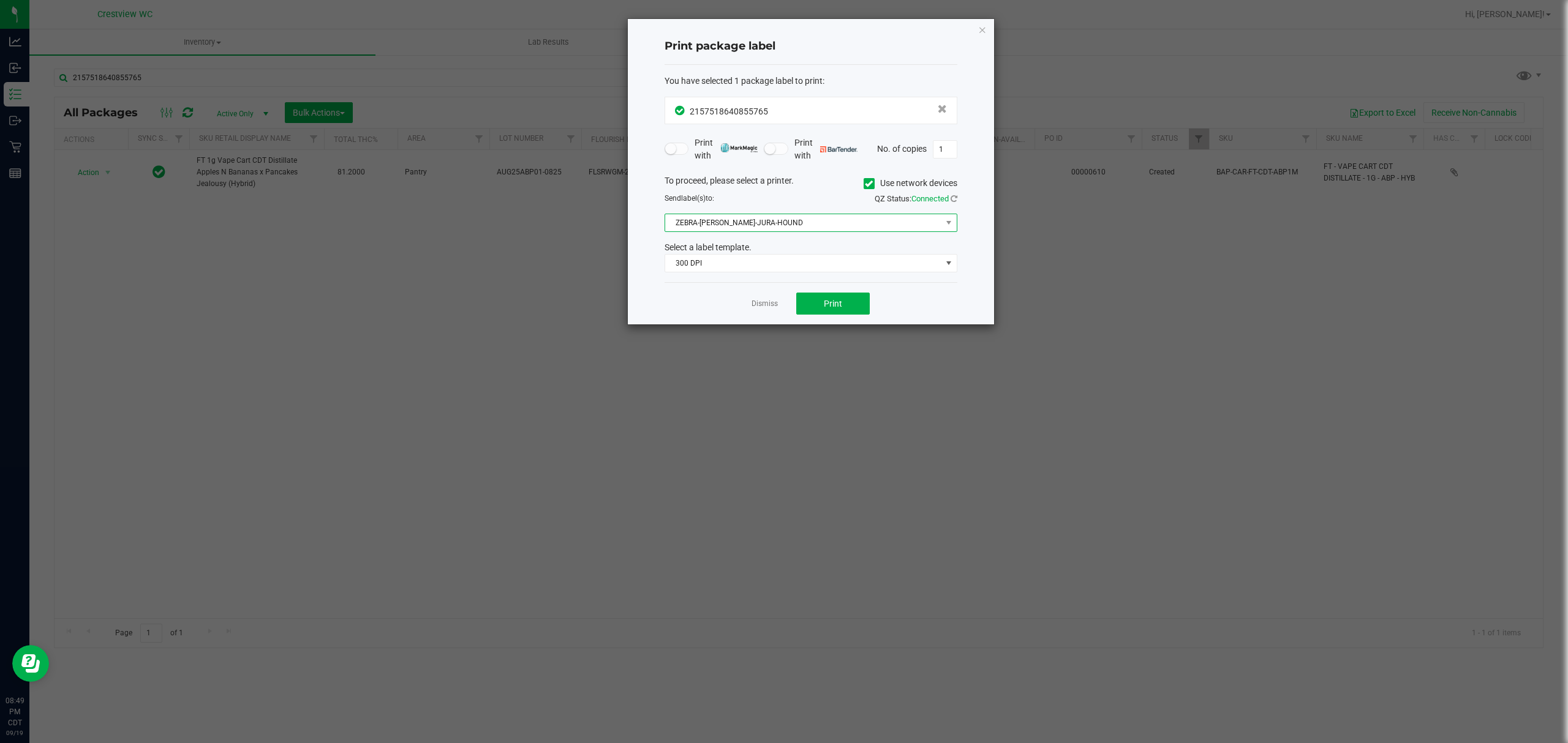
click at [765, 231] on span "ZEBRA-BRUNO-JURA-HOUND" at bounding box center [803, 223] width 276 height 17
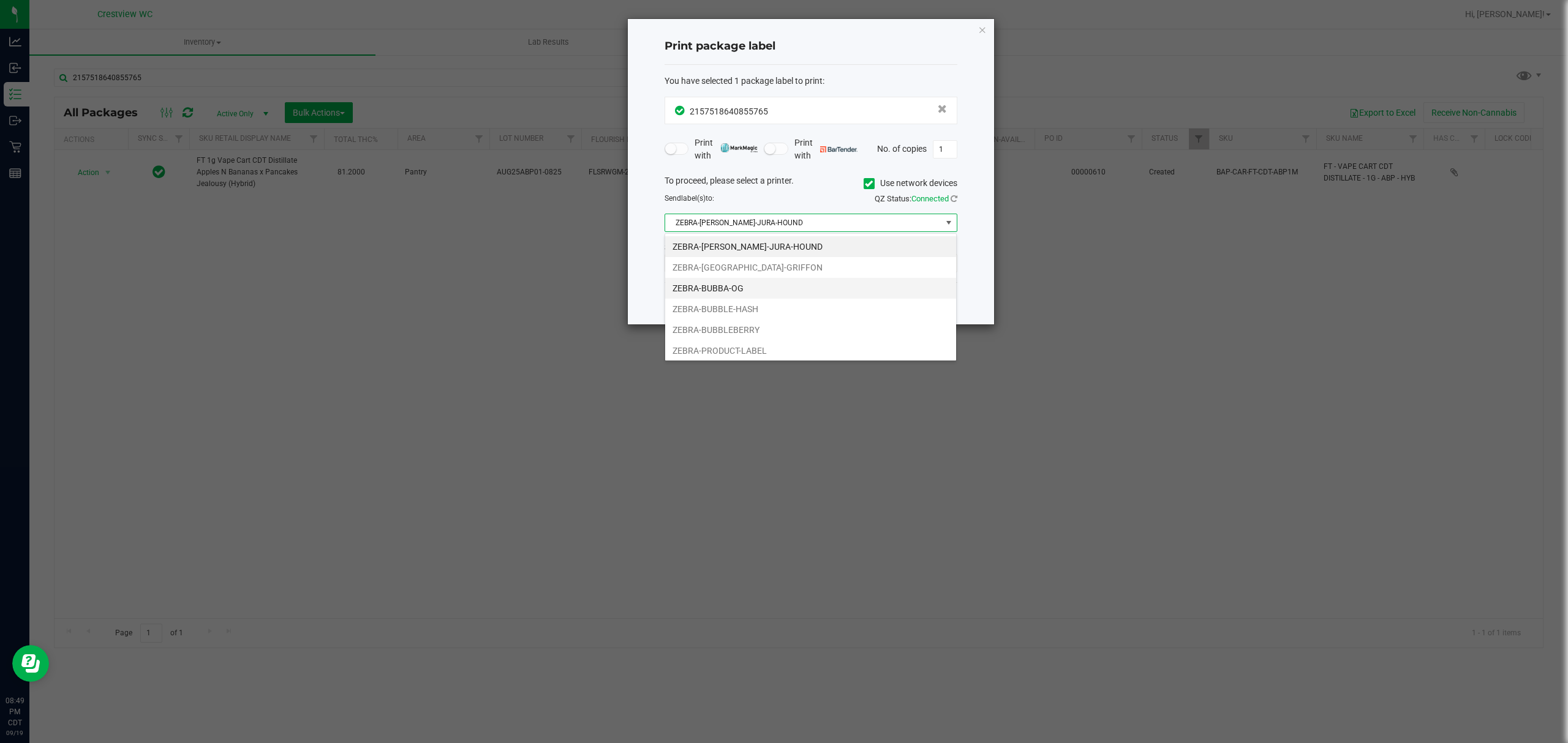
scroll to position [26, 0]
click at [802, 239] on li "ZEBRA-BRUSSELS-GRIFFON" at bounding box center [811, 244] width 291 height 21
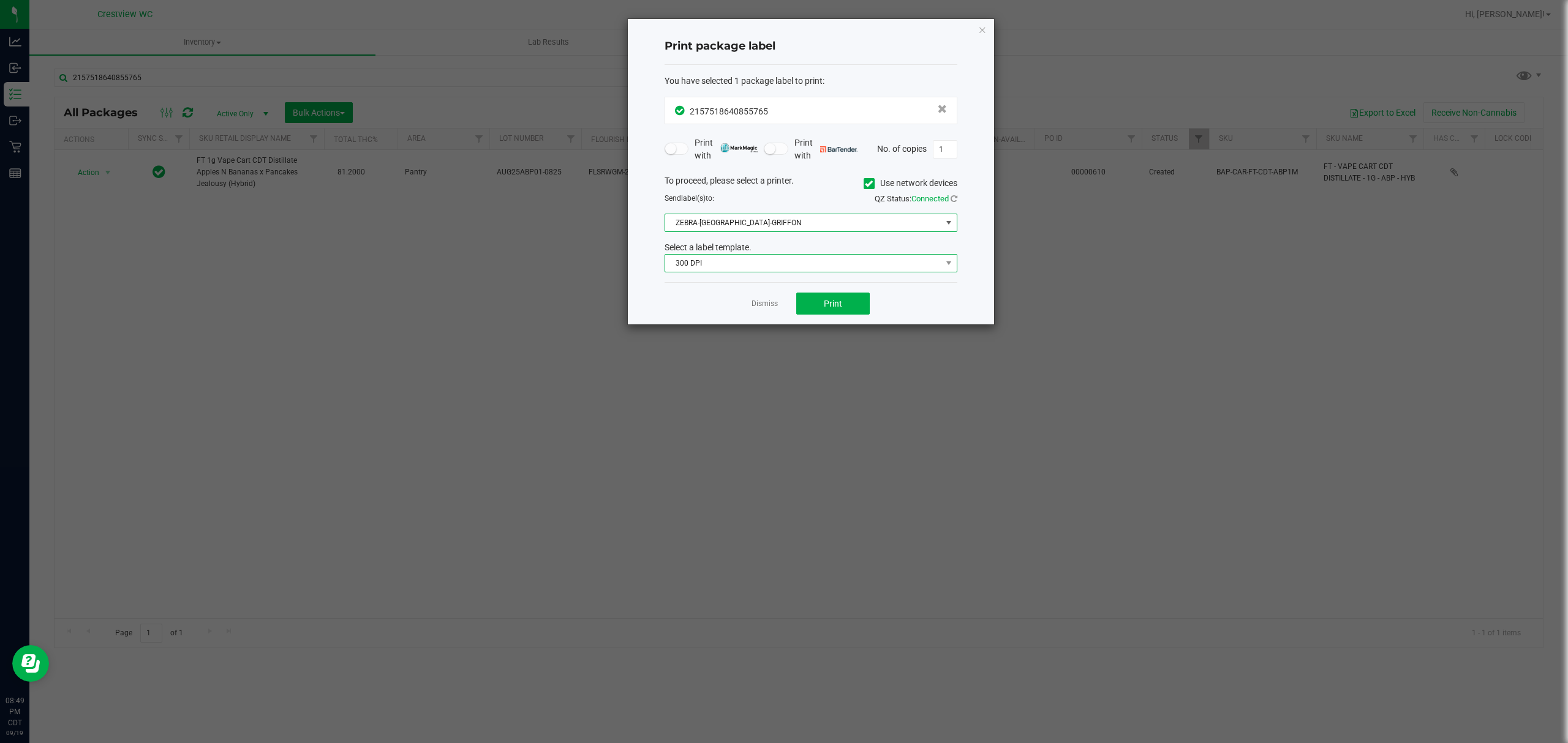
click at [792, 267] on span "300 DPI" at bounding box center [803, 263] width 276 height 17
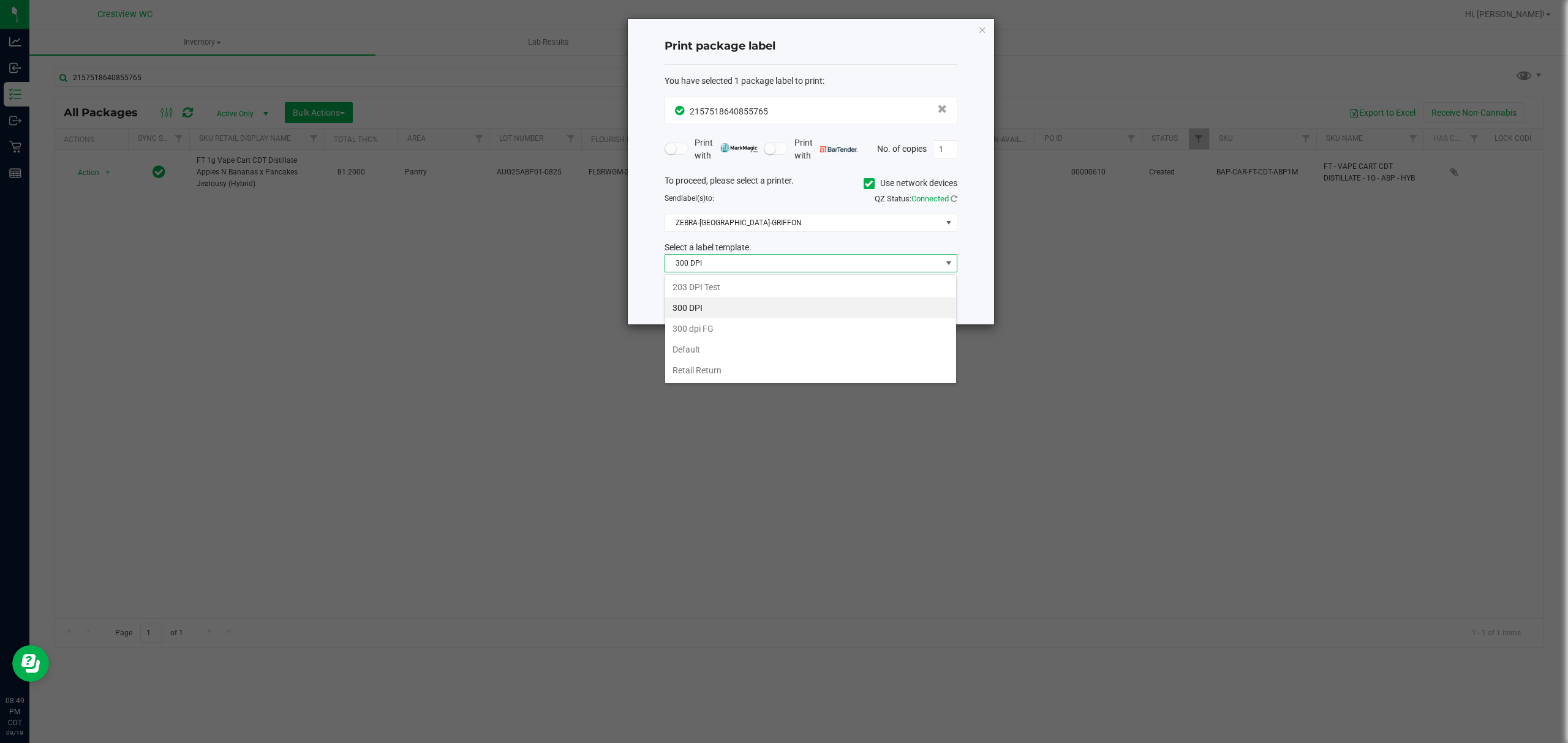
scroll to position [19, 292]
click at [767, 286] on li "203 DPI Test" at bounding box center [811, 287] width 291 height 21
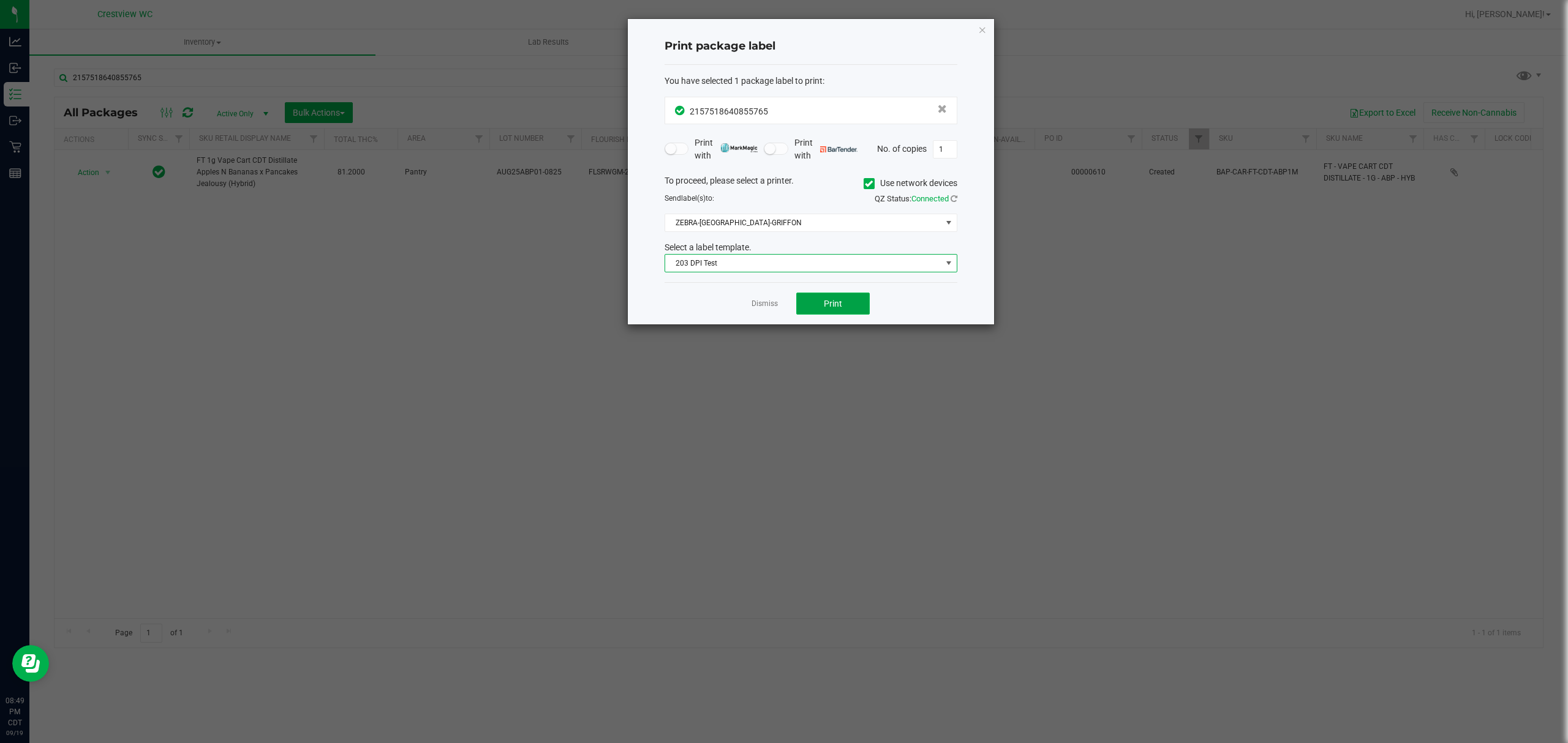
click at [814, 299] on button "Print" at bounding box center [833, 304] width 73 height 22
click at [767, 306] on link "Dismiss" at bounding box center [765, 304] width 26 height 10
